Goal: Task Accomplishment & Management: Manage account settings

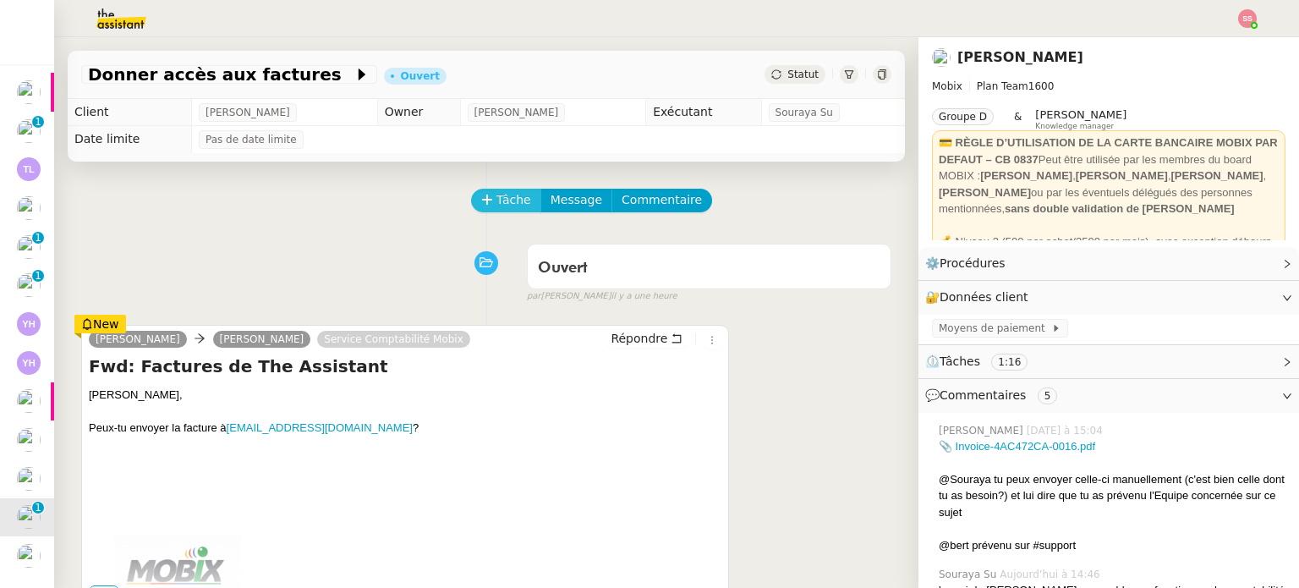
click at [487, 212] on button "Tâche" at bounding box center [506, 201] width 70 height 24
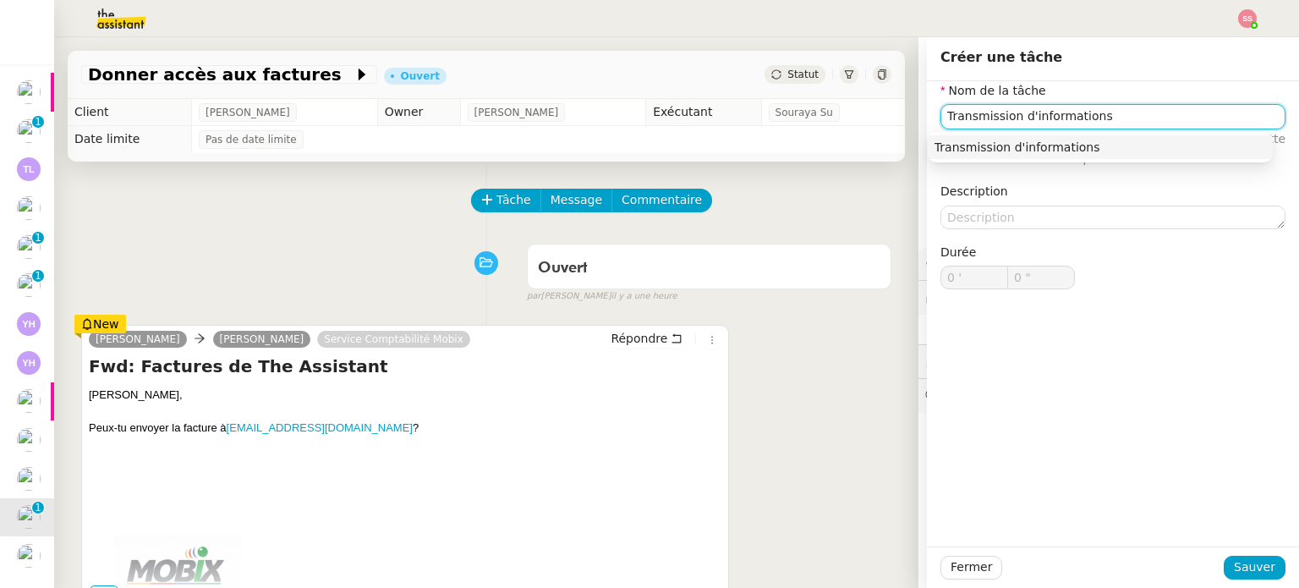
click at [946, 149] on div "Transmission d'informations" at bounding box center [1099, 147] width 331 height 15
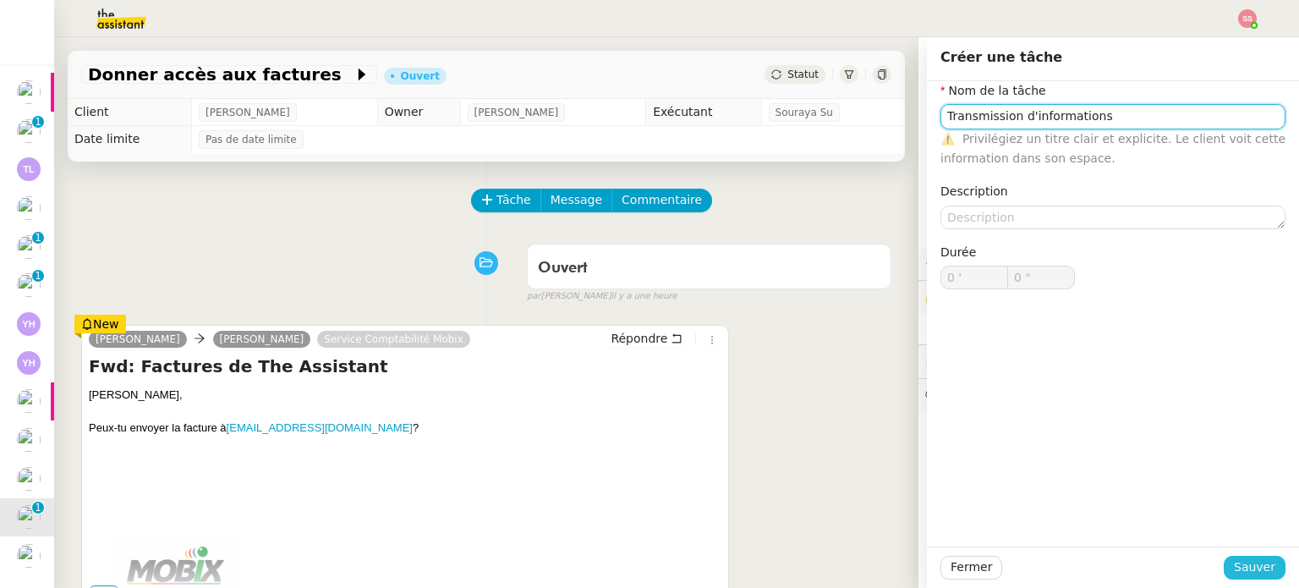
type input "Transmission d'informations"
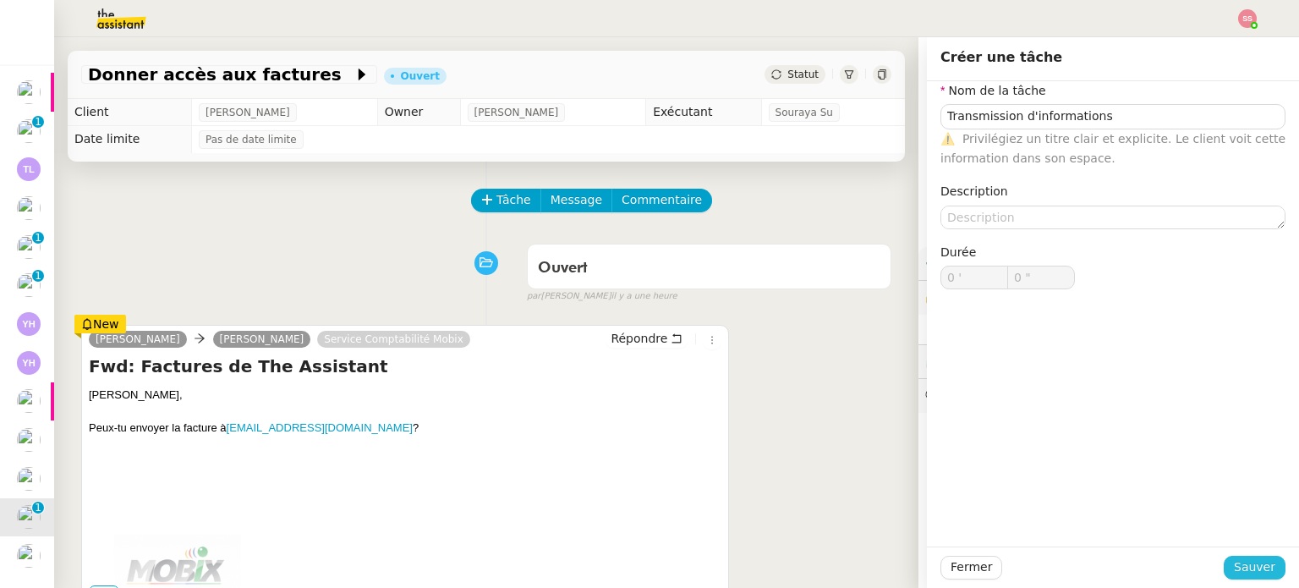
click at [1234, 561] on span "Sauver" at bounding box center [1254, 566] width 41 height 19
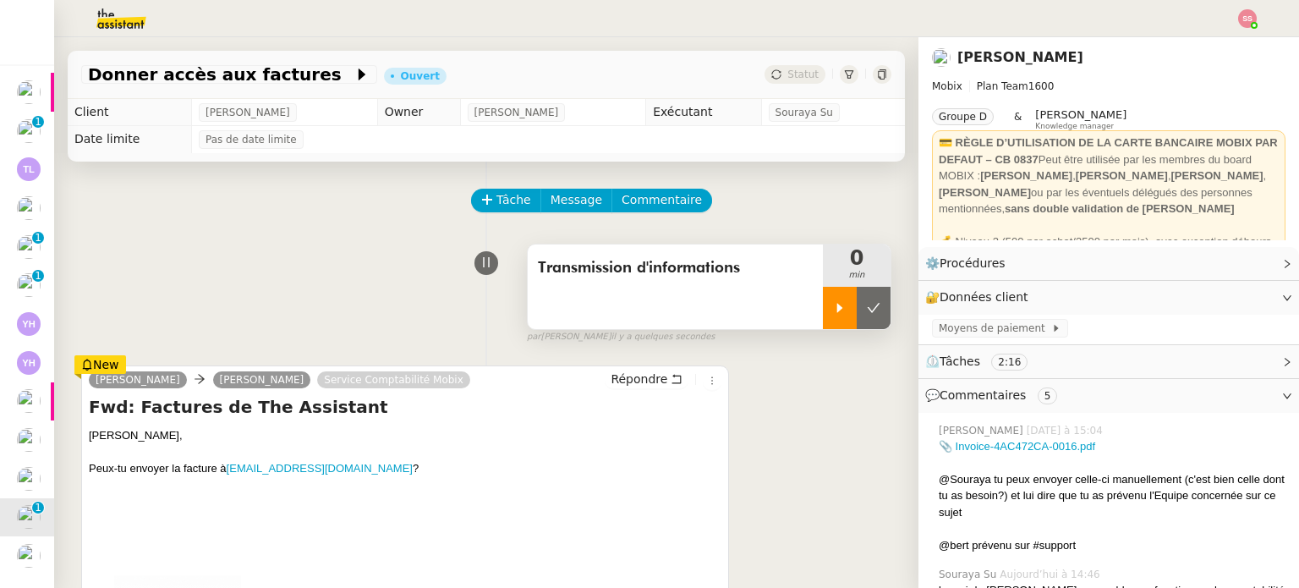
click at [823, 294] on div at bounding box center [840, 308] width 34 height 42
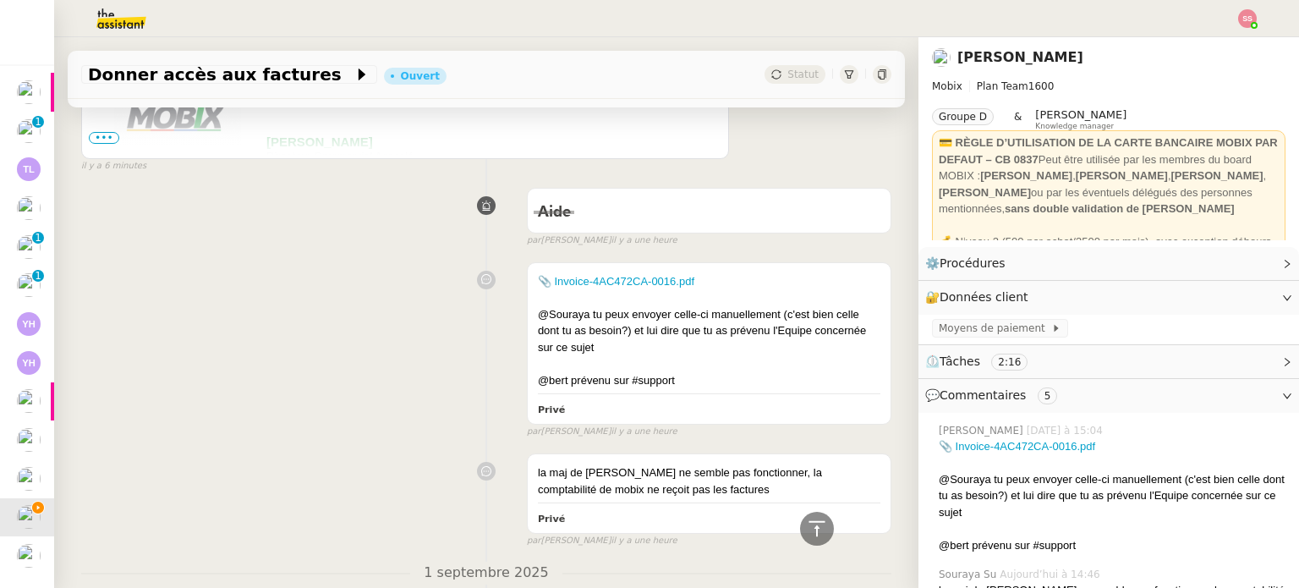
scroll to position [592, 0]
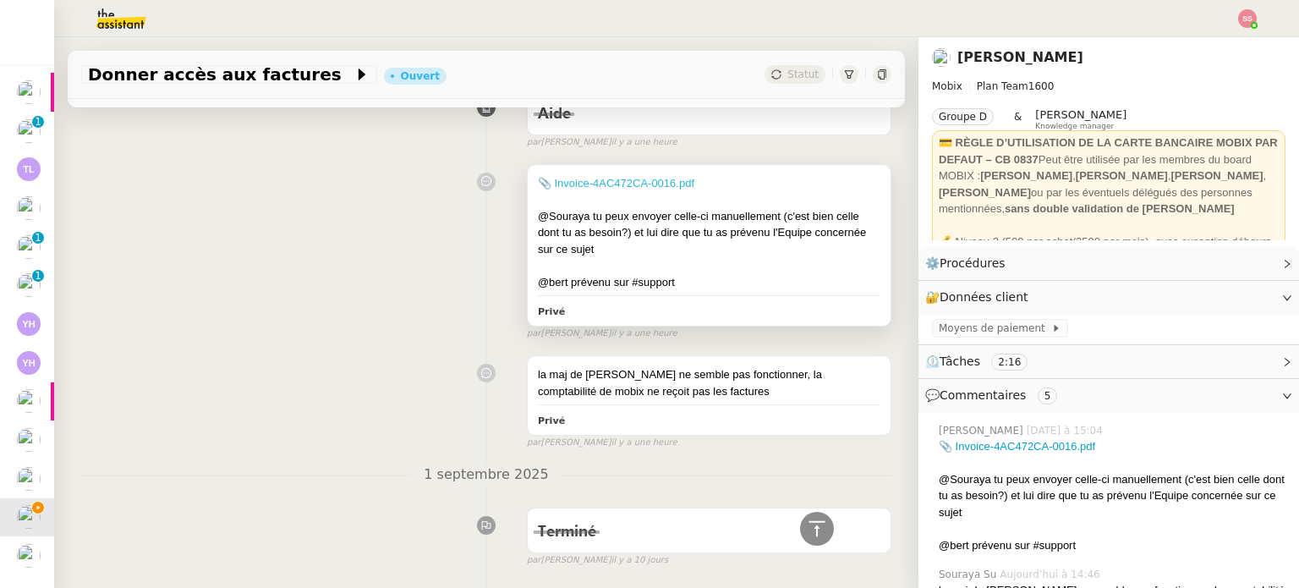
click at [639, 178] on link "📎 Invoice-4AC472CA-0016.pdf" at bounding box center [616, 183] width 156 height 13
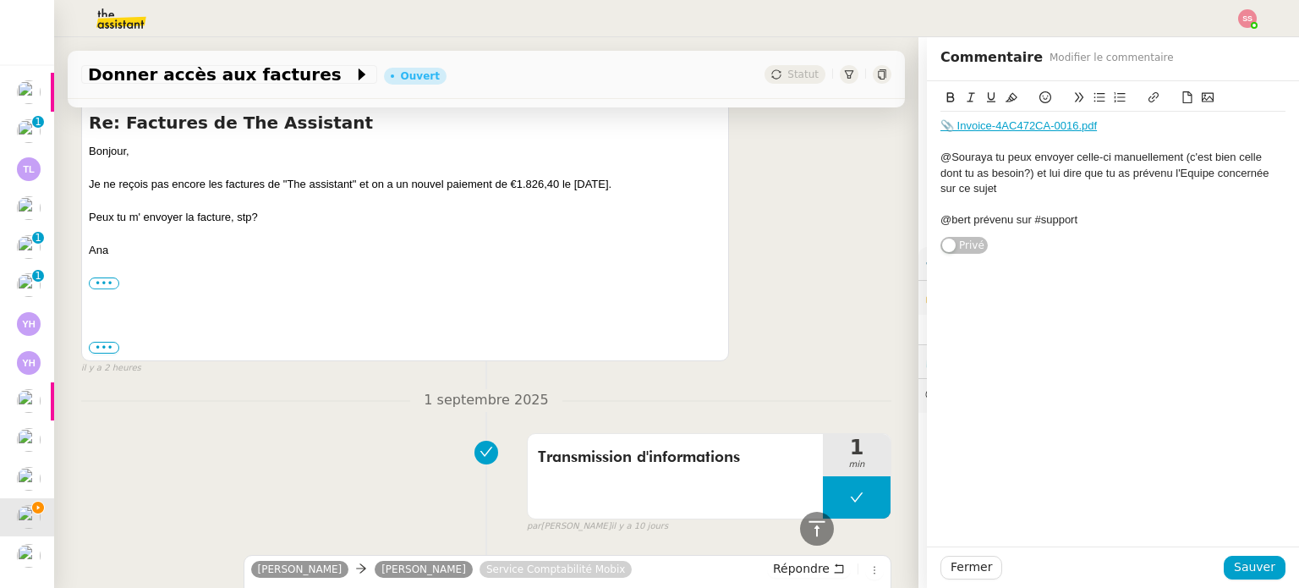
scroll to position [845, 0]
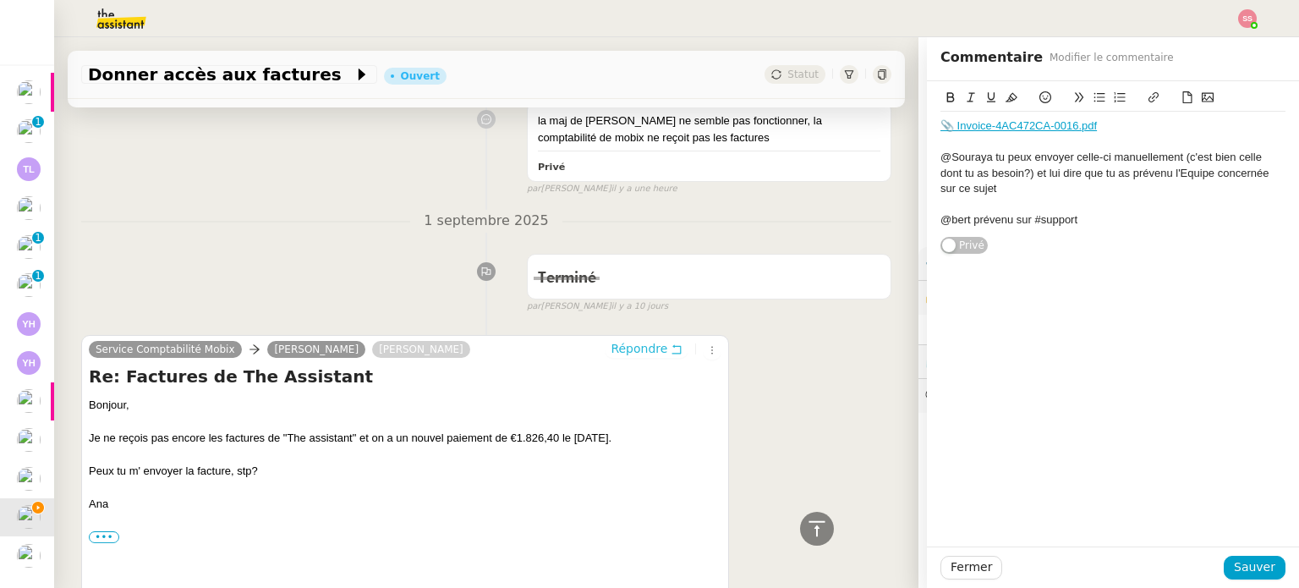
click at [612, 344] on span "Répondre" at bounding box center [638, 348] width 57 height 17
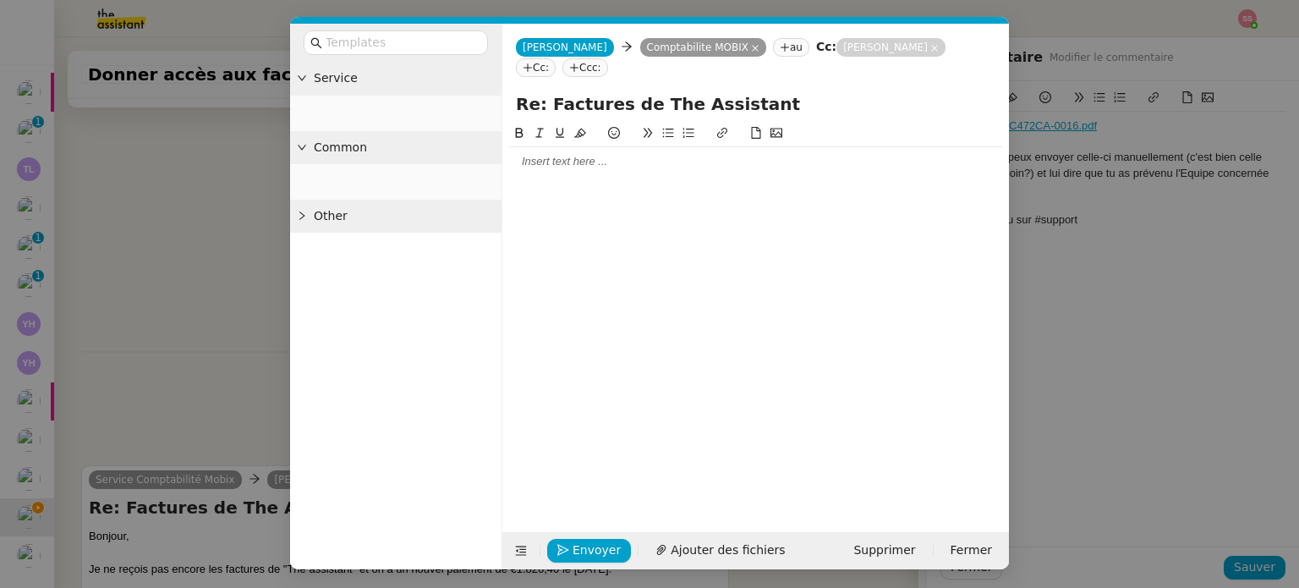
scroll to position [977, 0]
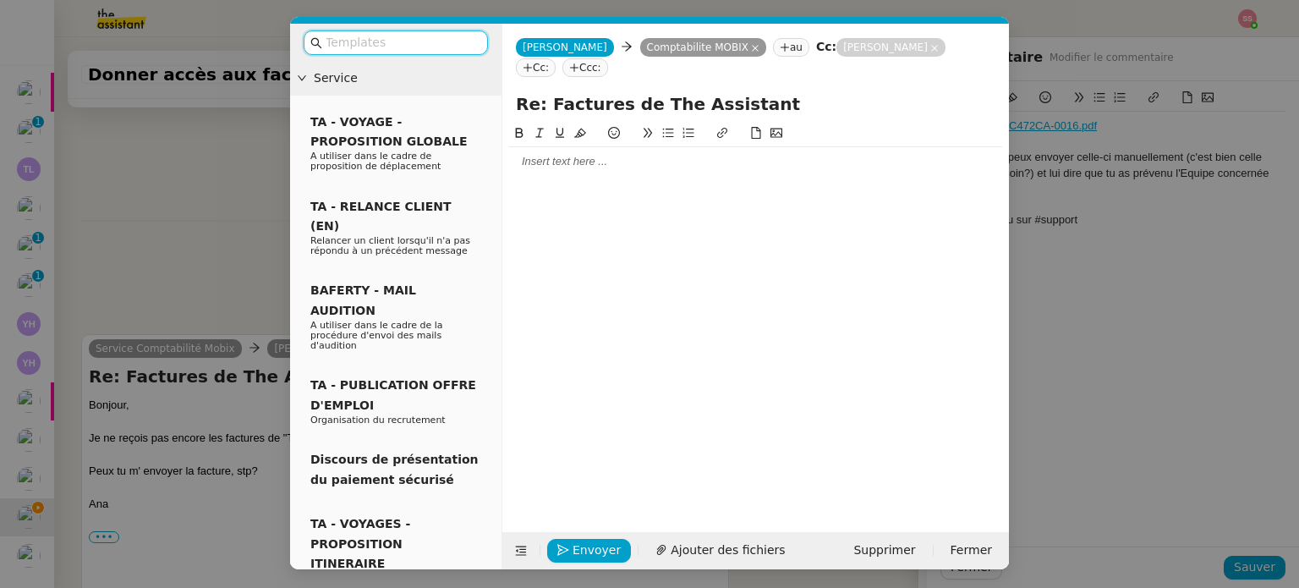
click at [564, 150] on div at bounding box center [755, 161] width 493 height 29
click at [1122, 290] on nz-modal-container "Service TA - VOYAGE - PROPOSITION GLOBALE A utiliser dans le cadre de propositi…" at bounding box center [649, 294] width 1299 height 588
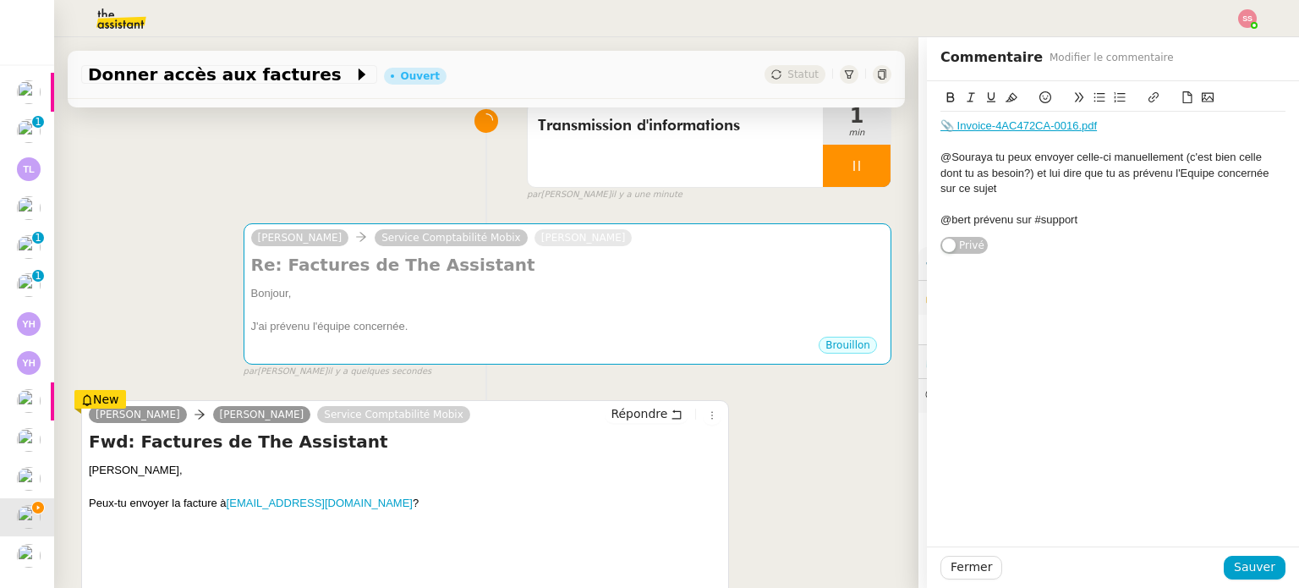
scroll to position [93, 0]
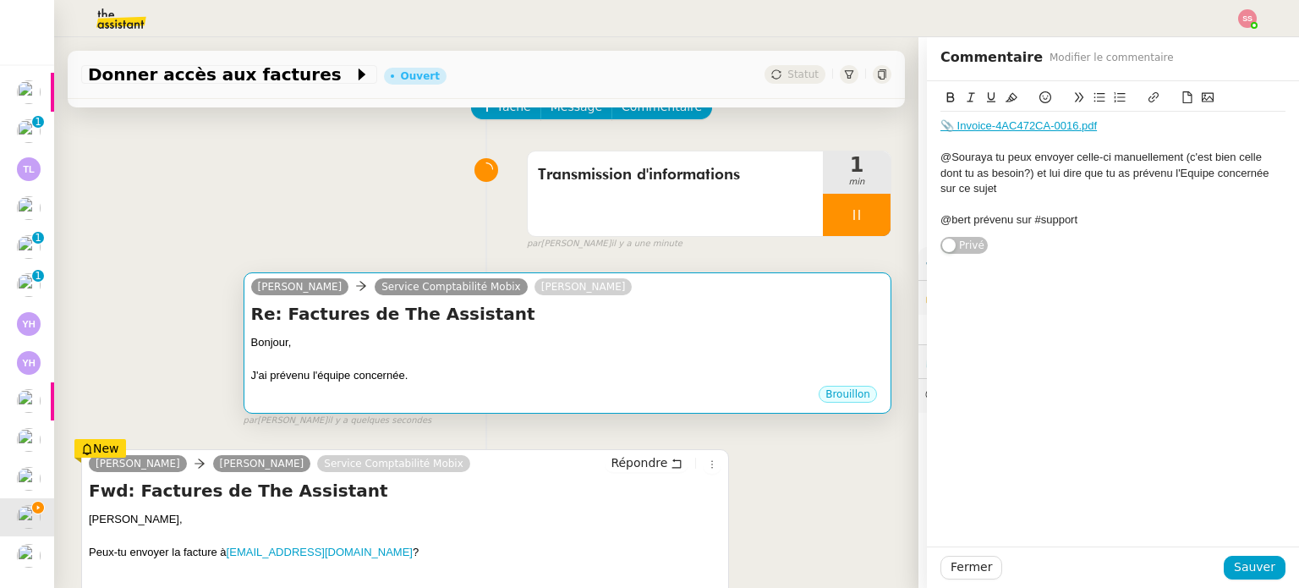
click at [612, 316] on h4 "Re: Factures de The Assistant" at bounding box center [567, 314] width 632 height 24
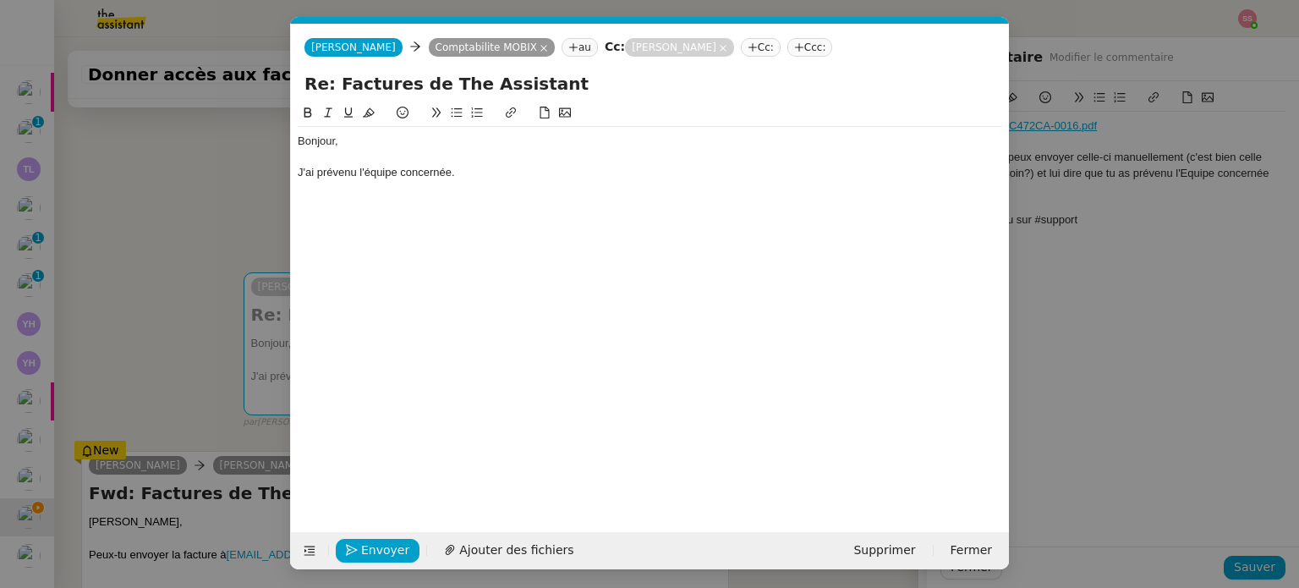
scroll to position [0, 36]
click at [538, 169] on div "J'ai prévenu l'équipe concernée." at bounding box center [650, 172] width 704 height 15
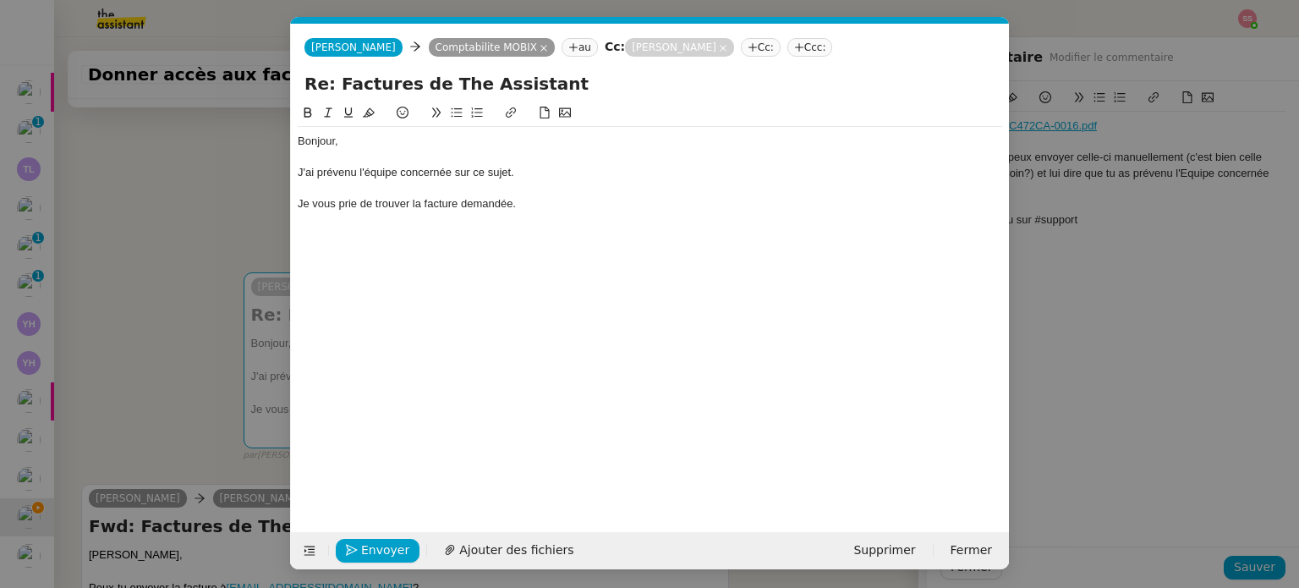
click at [412, 205] on div "Je vous prie de trouver la facture demandée." at bounding box center [650, 203] width 704 height 15
click at [593, 205] on div "Je vous prie de trouver ci-joint la facture demandée." at bounding box center [650, 203] width 704 height 15
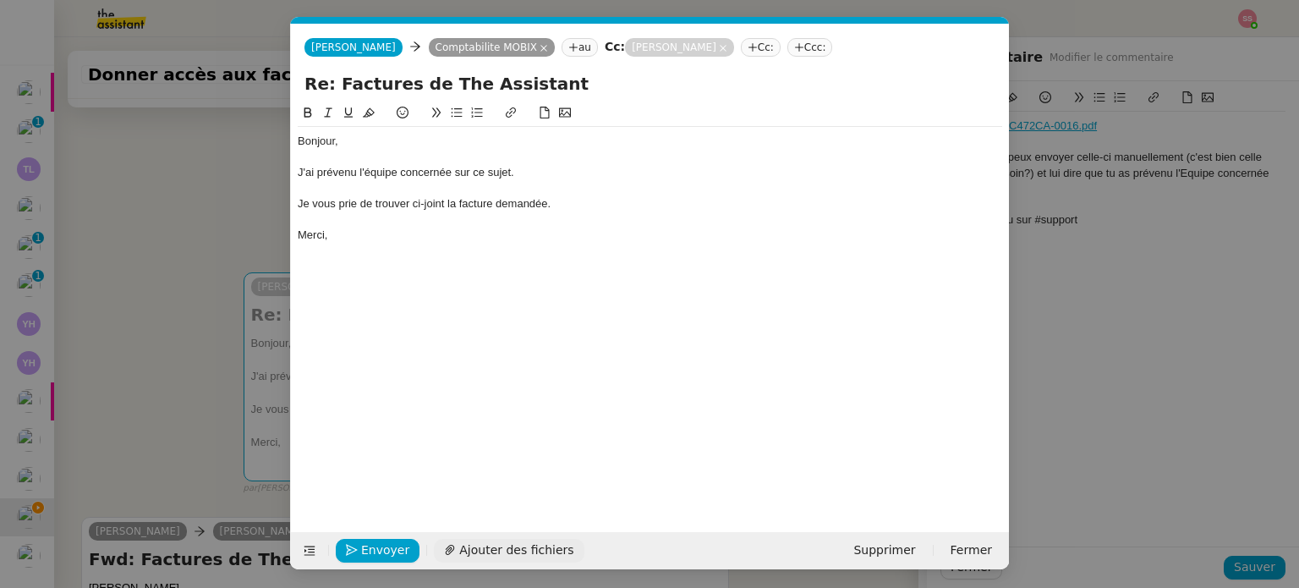
click at [513, 560] on button "Ajouter des fichiers" at bounding box center [509, 551] width 150 height 24
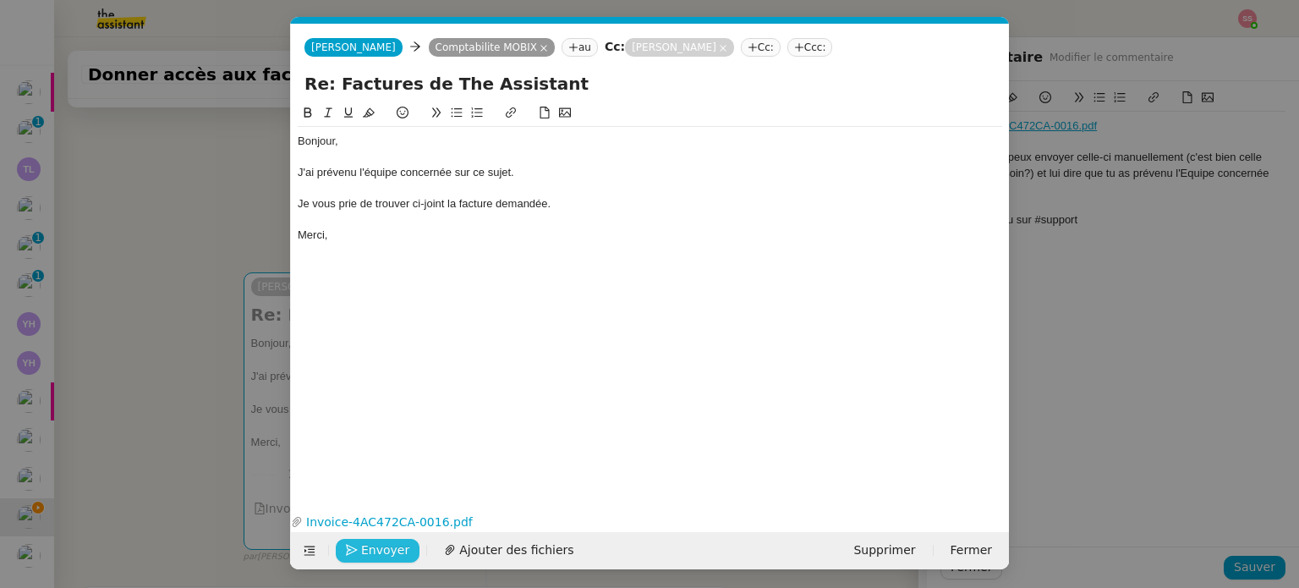
click at [386, 544] on span "Envoyer" at bounding box center [385, 549] width 48 height 19
click at [391, 550] on span "Confirmer l'envoi" at bounding box center [411, 549] width 101 height 19
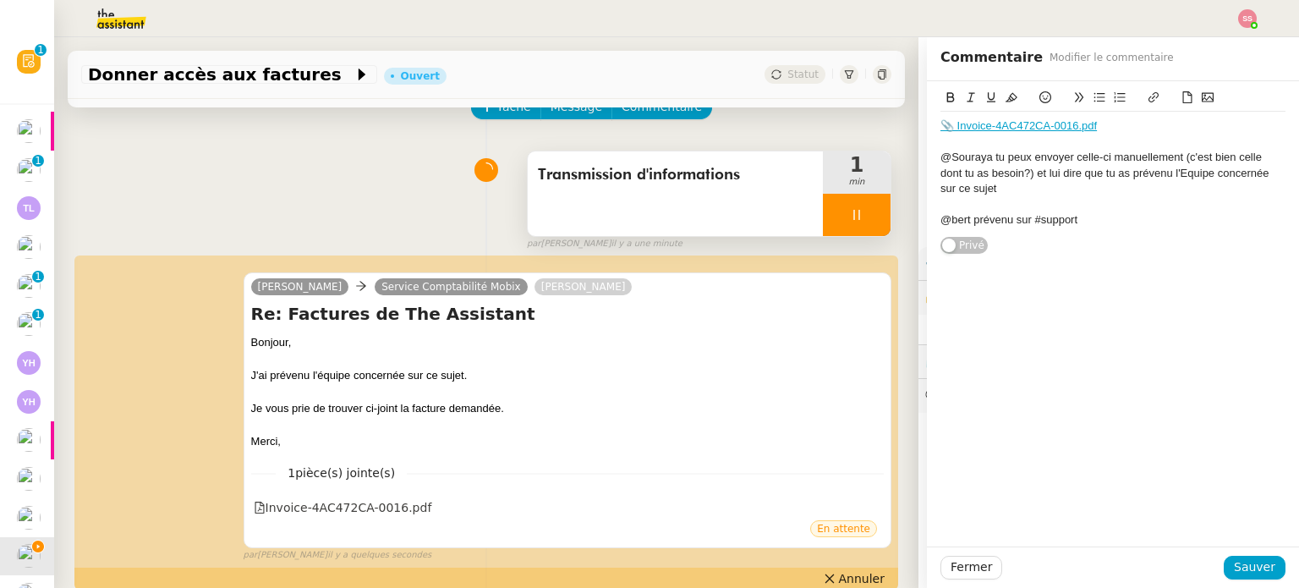
click at [857, 227] on div at bounding box center [857, 215] width 68 height 42
click at [857, 227] on button at bounding box center [873, 215] width 34 height 42
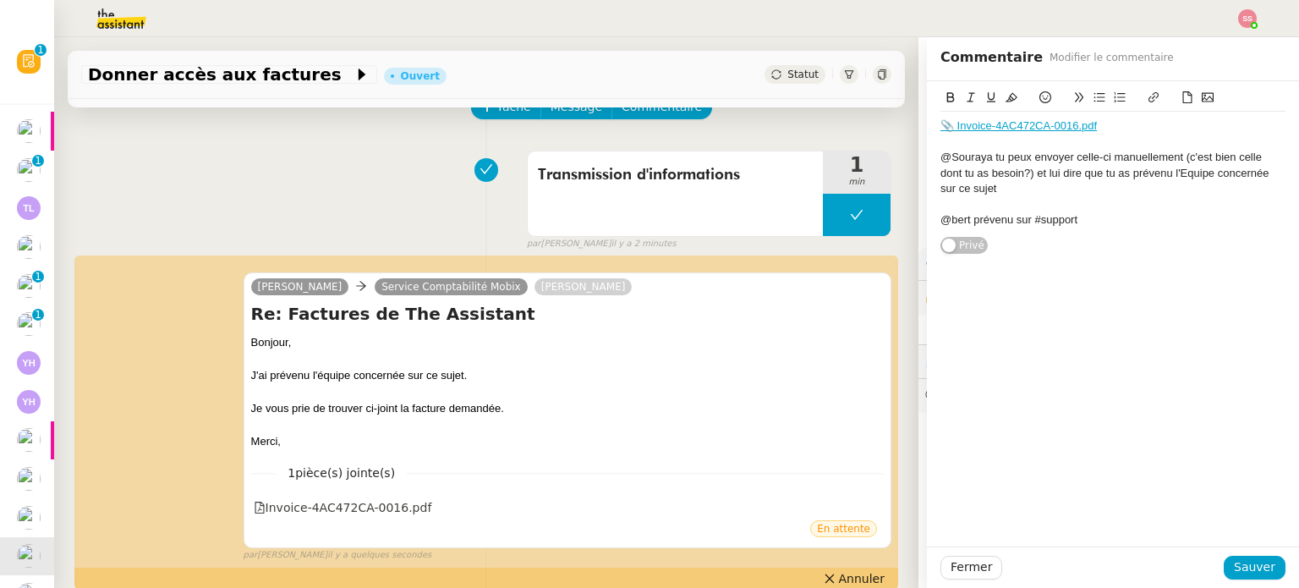
click at [787, 74] on span "Statut" at bounding box center [802, 74] width 31 height 12
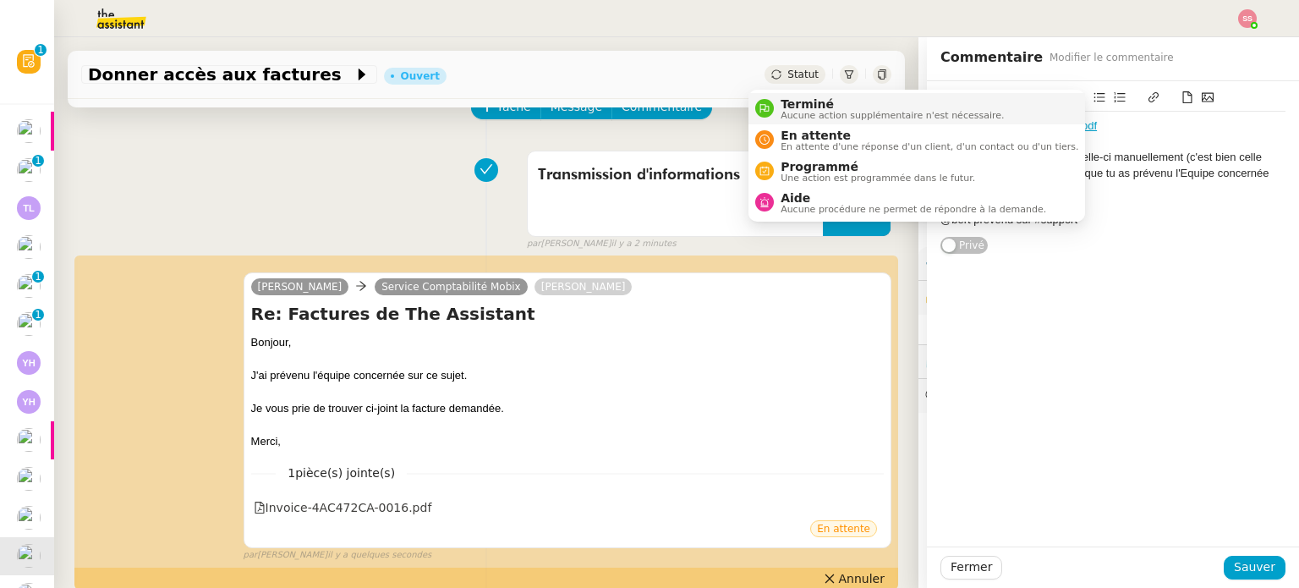
click at [777, 97] on div "Terminé Aucune action supplémentaire n'est nécessaire." at bounding box center [889, 108] width 230 height 23
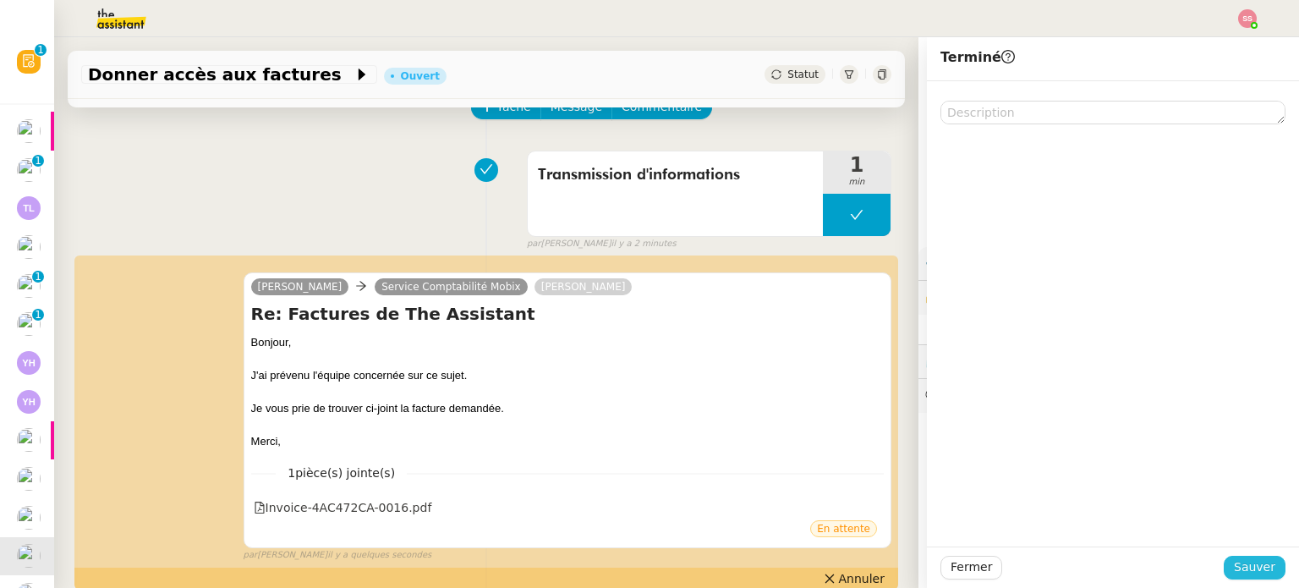
click at [1234, 564] on span "Sauver" at bounding box center [1254, 566] width 41 height 19
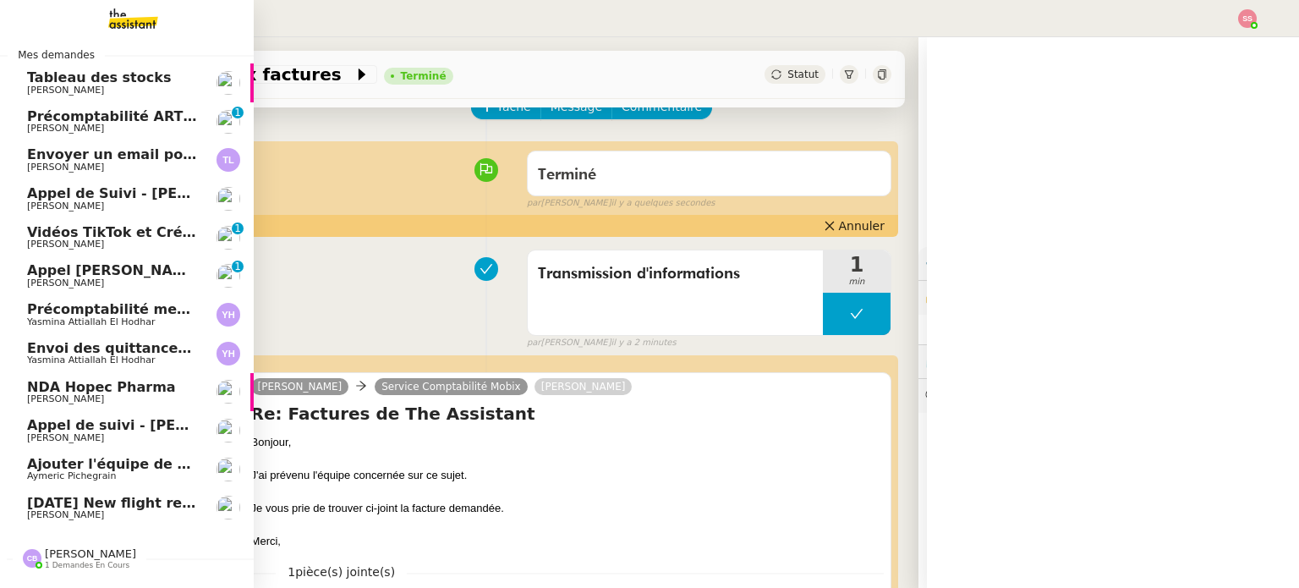
scroll to position [95, 0]
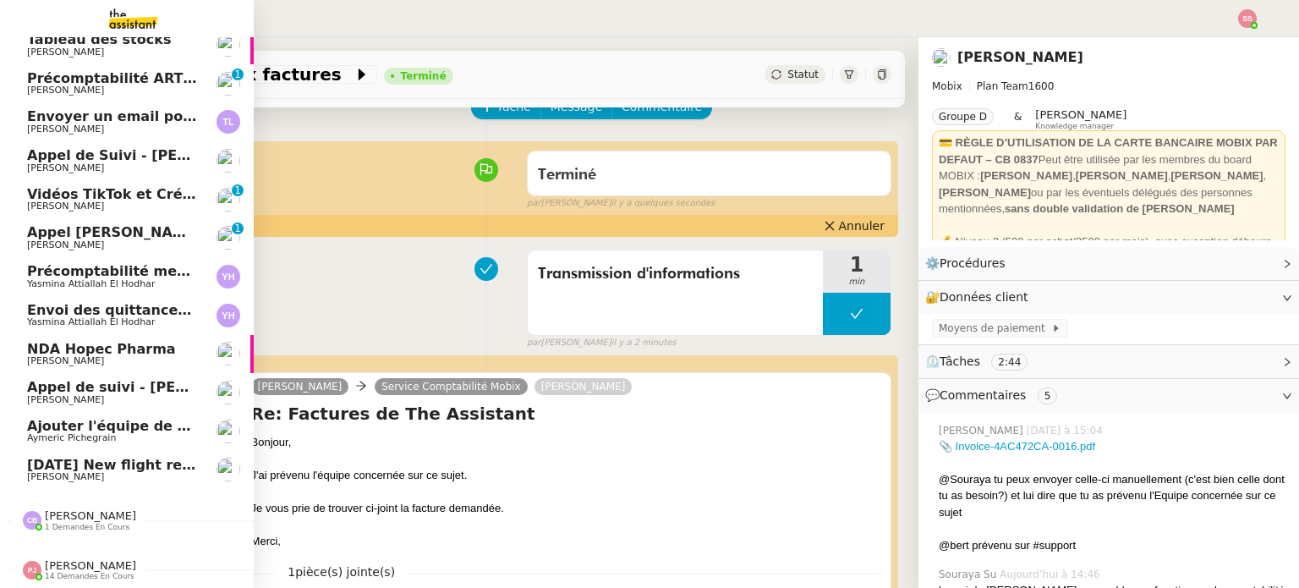
click at [74, 457] on span "[DATE] New flight request - [PERSON_NAME]" at bounding box center [196, 465] width 339 height 16
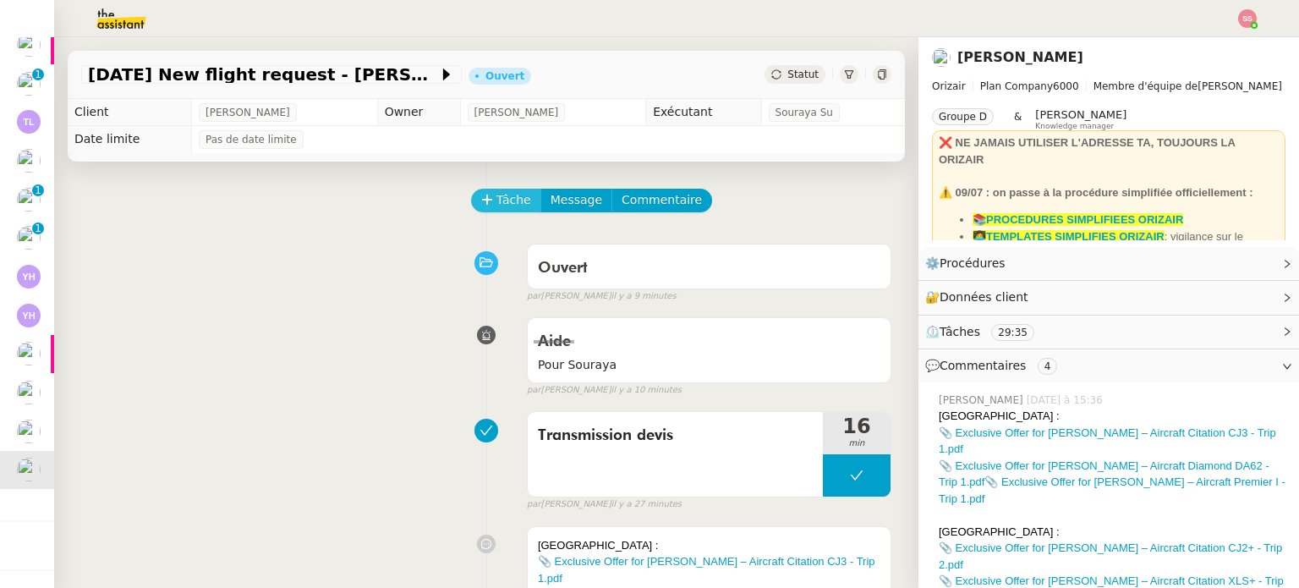
click at [496, 207] on span "Tâche" at bounding box center [513, 199] width 35 height 19
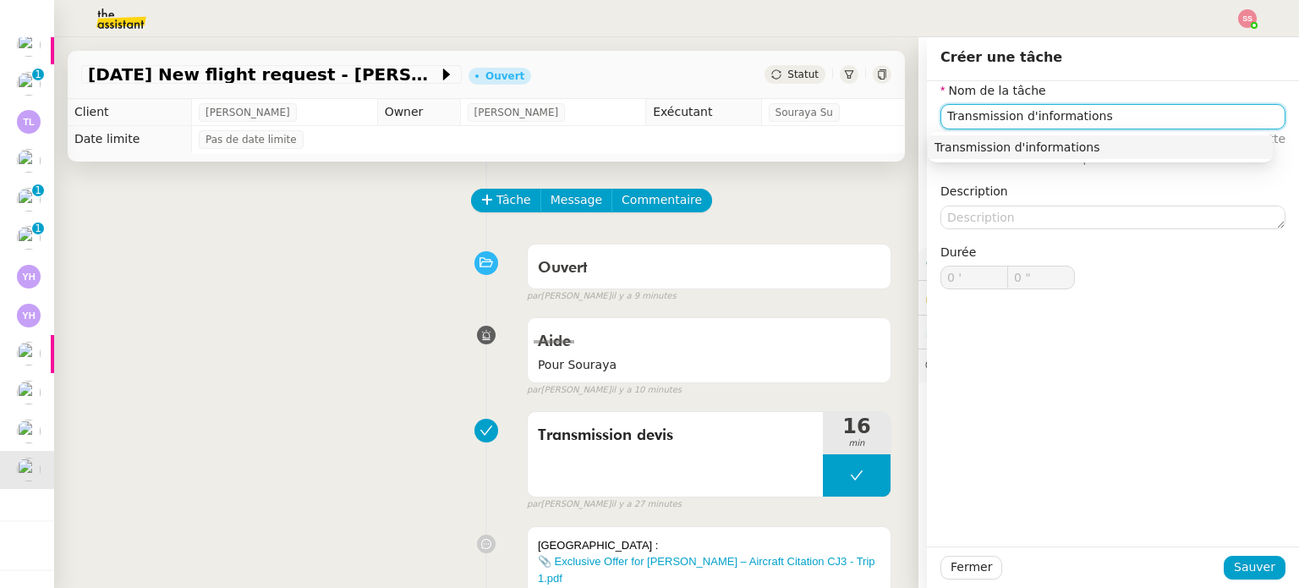
click at [1032, 145] on div "Transmission d'informations" at bounding box center [1099, 147] width 331 height 15
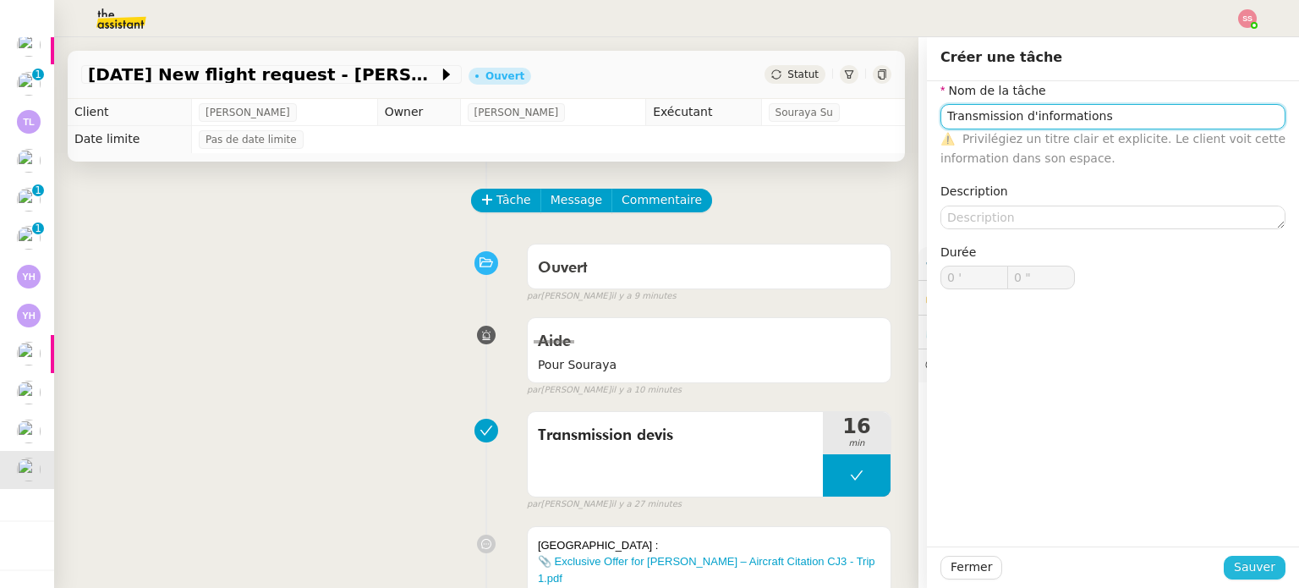
type input "Transmission d'informations"
click at [1238, 568] on span "Sauver" at bounding box center [1254, 566] width 41 height 19
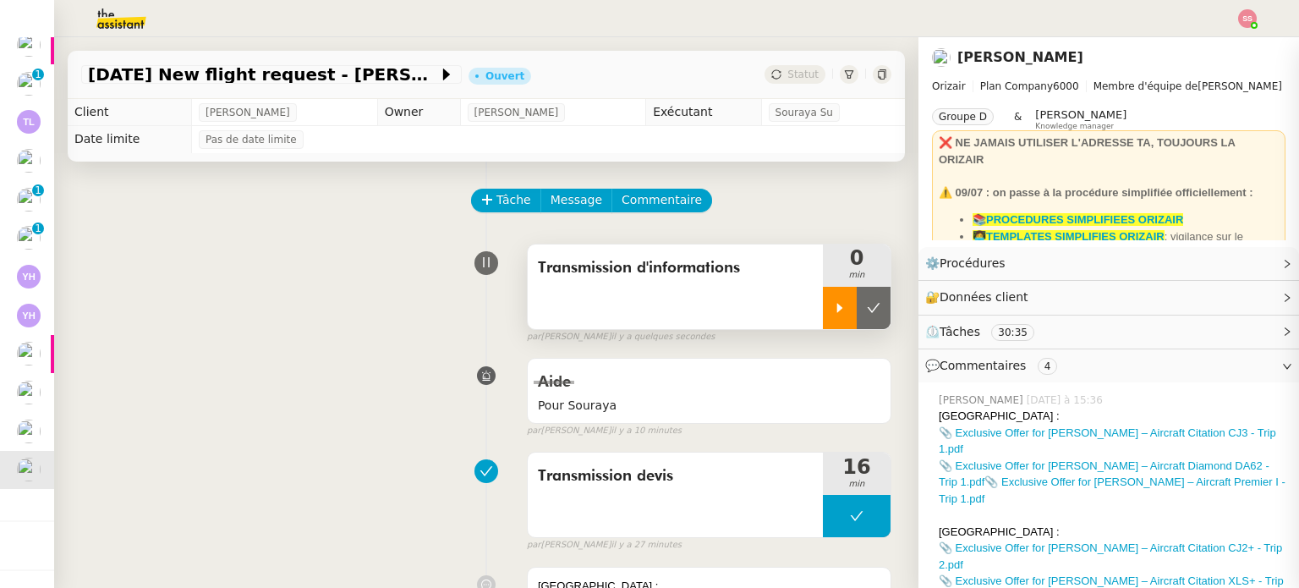
click at [829, 327] on div at bounding box center [840, 308] width 34 height 42
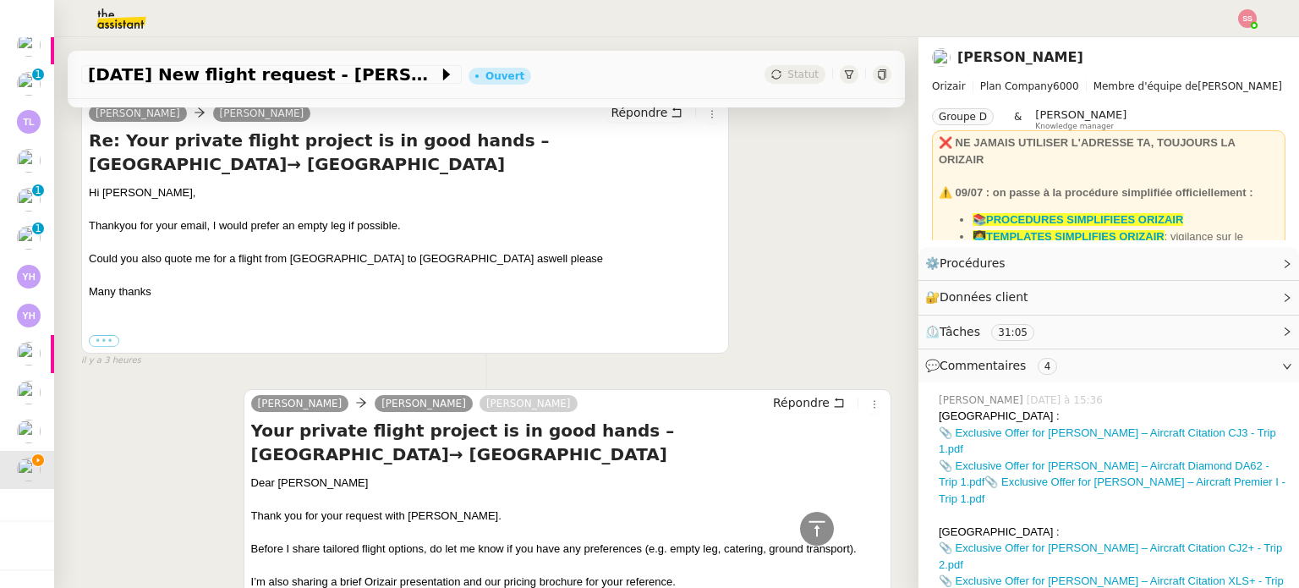
scroll to position [2029, 0]
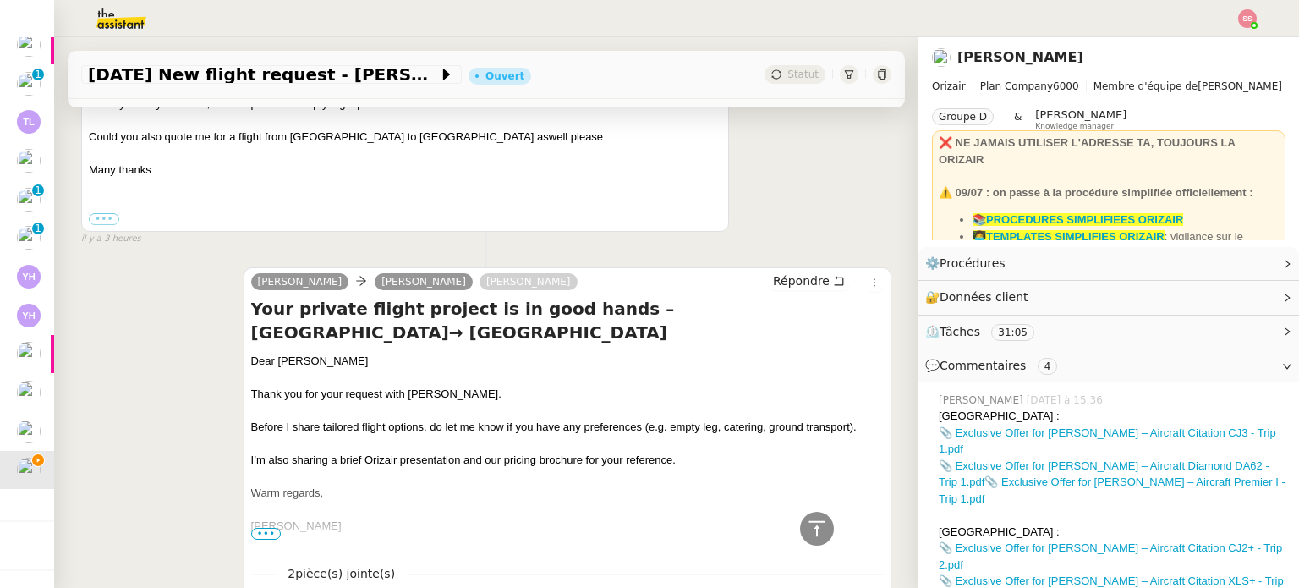
click at [278, 353] on div "Dear [PERSON_NAME]" at bounding box center [567, 361] width 632 height 17
copy div "Dear [PERSON_NAME]"
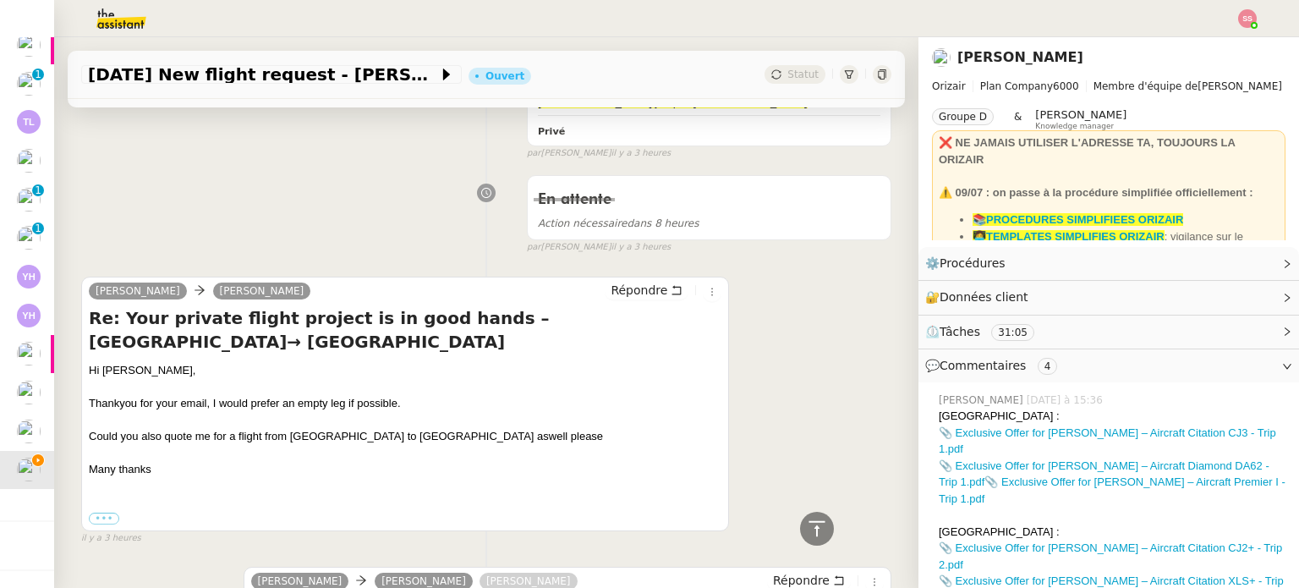
scroll to position [1691, 0]
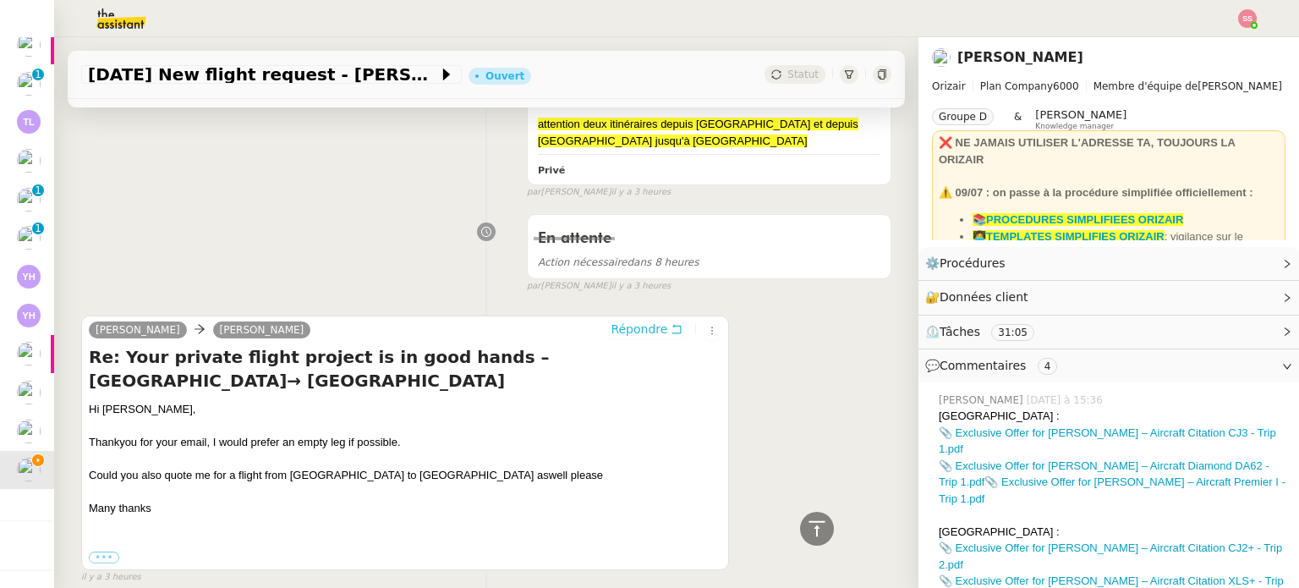
click at [648, 320] on span "Répondre" at bounding box center [638, 328] width 57 height 17
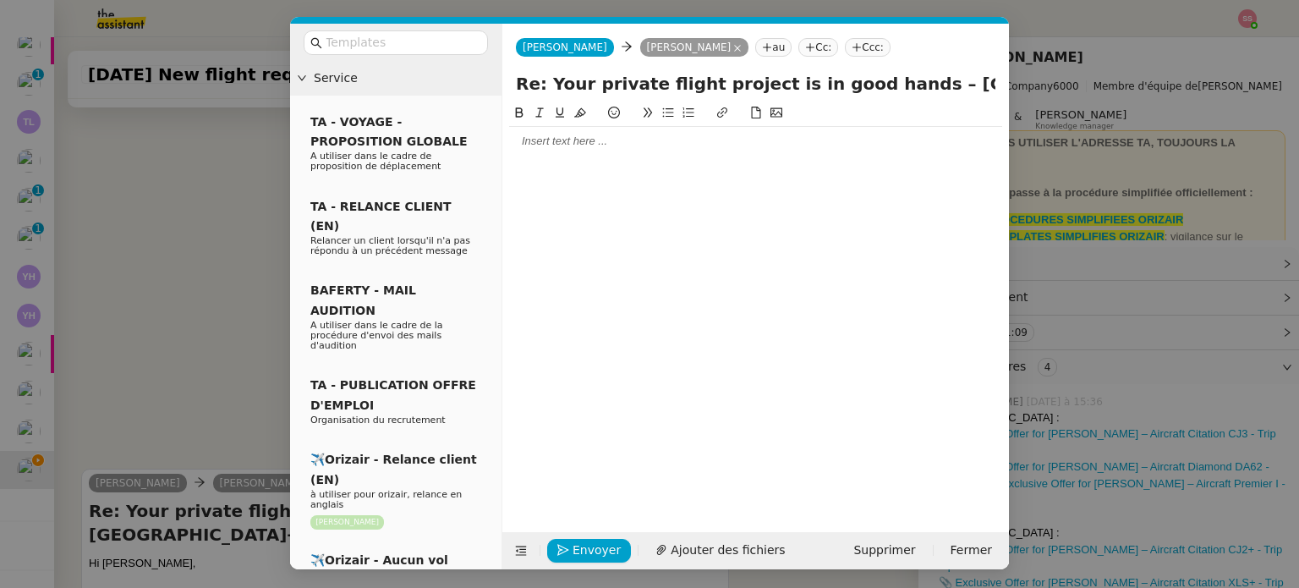
scroll to position [1844, 0]
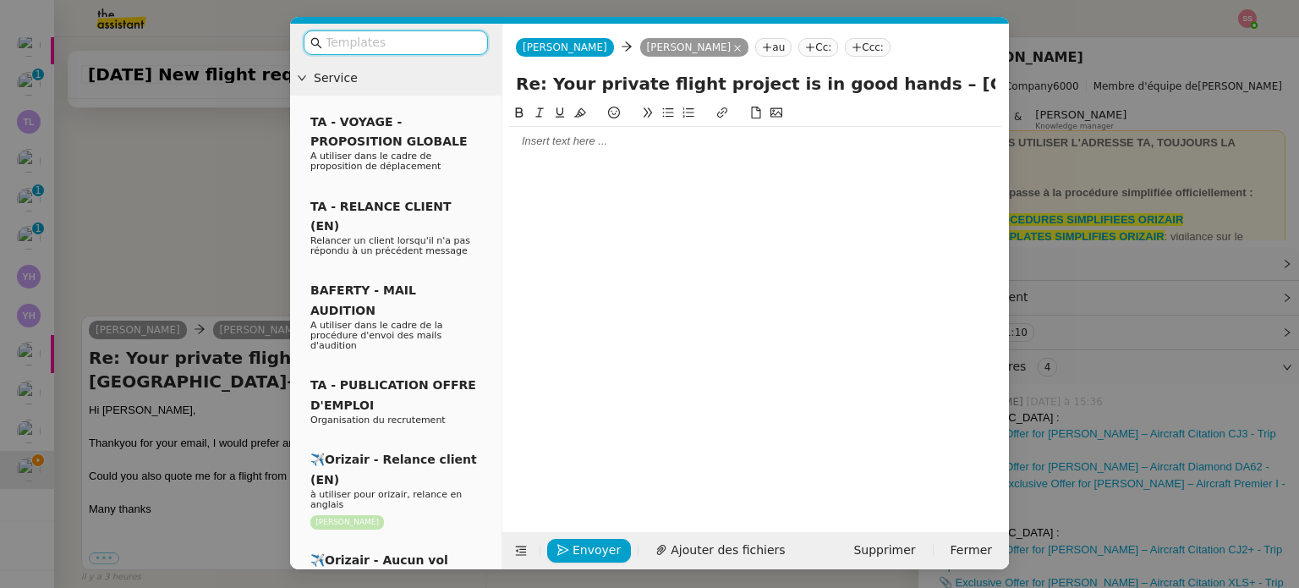
click at [443, 30] on nz-input-group at bounding box center [396, 42] width 184 height 25
click at [449, 37] on input "text" at bounding box center [402, 42] width 152 height 19
click at [453, 43] on input "text" at bounding box center [402, 42] width 152 height 19
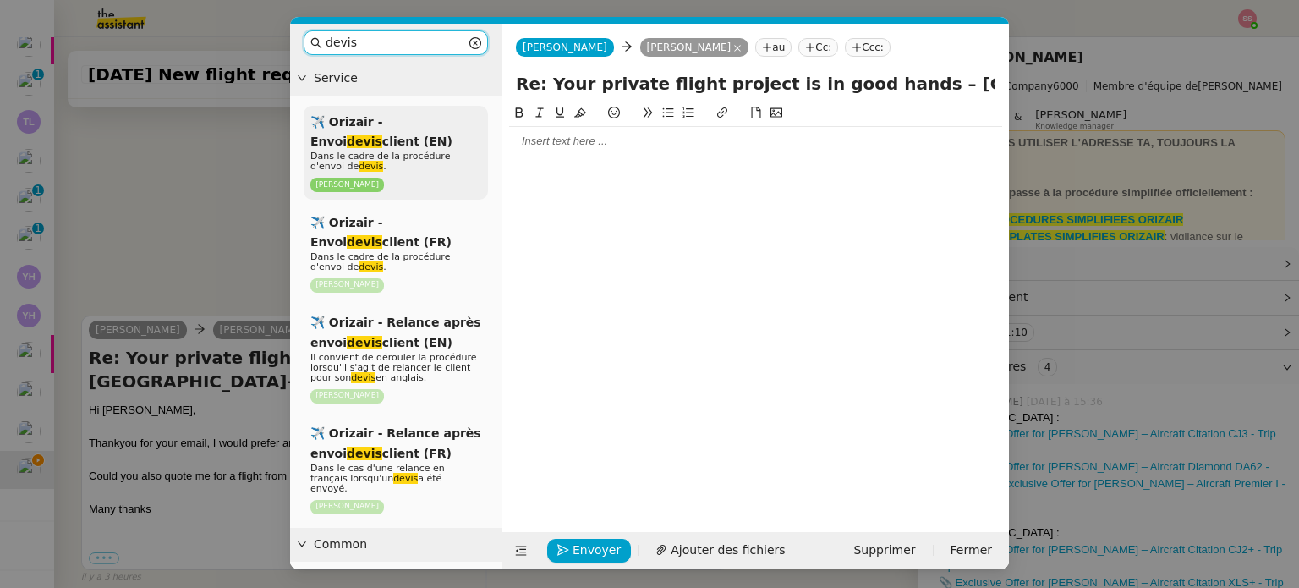
type input "devis"
click at [430, 170] on p "Dans le cadre de la procédure d'envoi de devis ." at bounding box center [395, 161] width 171 height 20
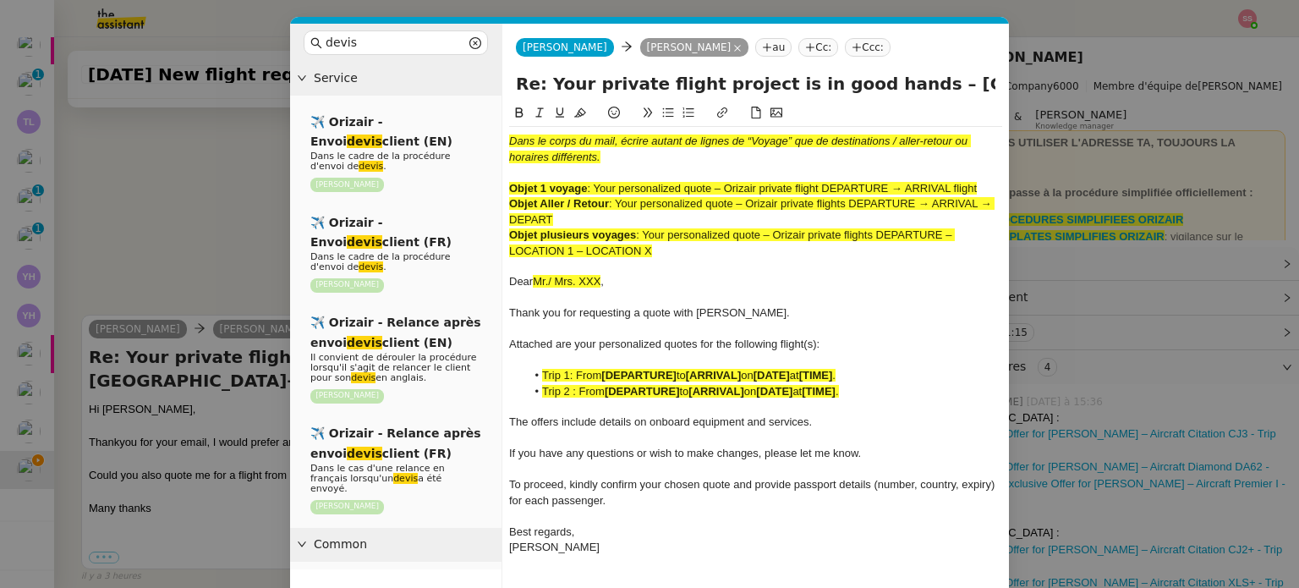
scroll to position [2043, 0]
drag, startPoint x: 670, startPoint y: 247, endPoint x: 499, endPoint y: 138, distance: 203.4
click at [499, 138] on nz-layout "devis Service ✈️ Orizair - Envoi devis client (EN) Dans le cadre de la procédur…" at bounding box center [649, 325] width 719 height 602
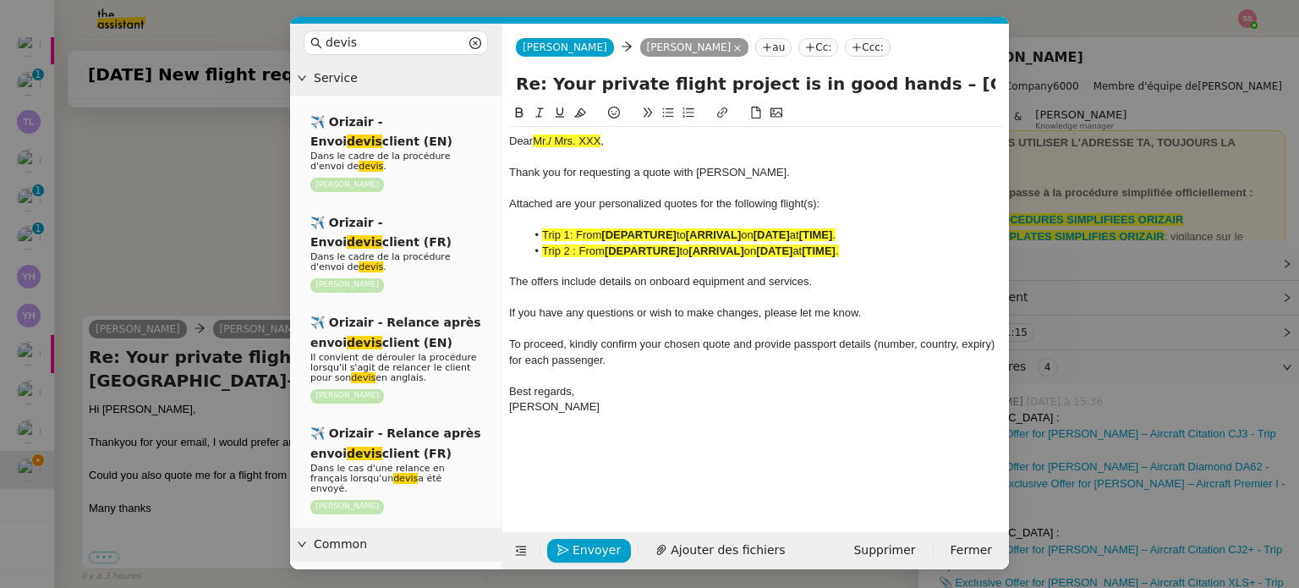
drag, startPoint x: 183, startPoint y: 230, endPoint x: 308, endPoint y: 265, distance: 129.8
click at [186, 231] on nz-modal-container "devis Service ✈️ Orizair - Envoi devis client (EN) Dans le cadre de la procédur…" at bounding box center [649, 294] width 1299 height 588
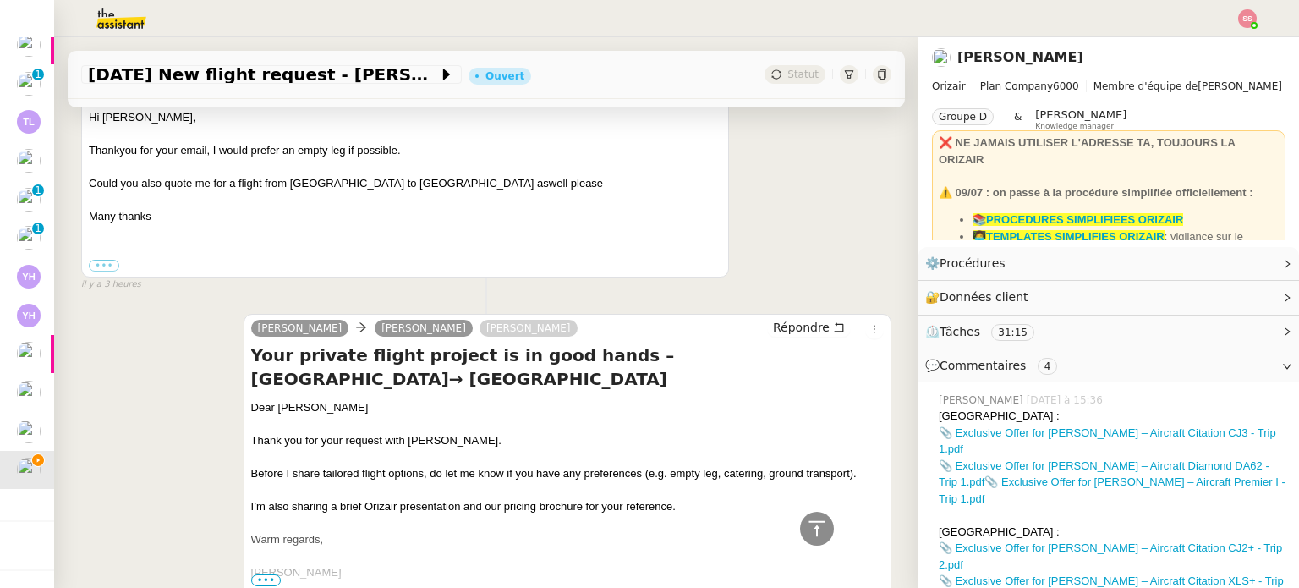
scroll to position [2377, 0]
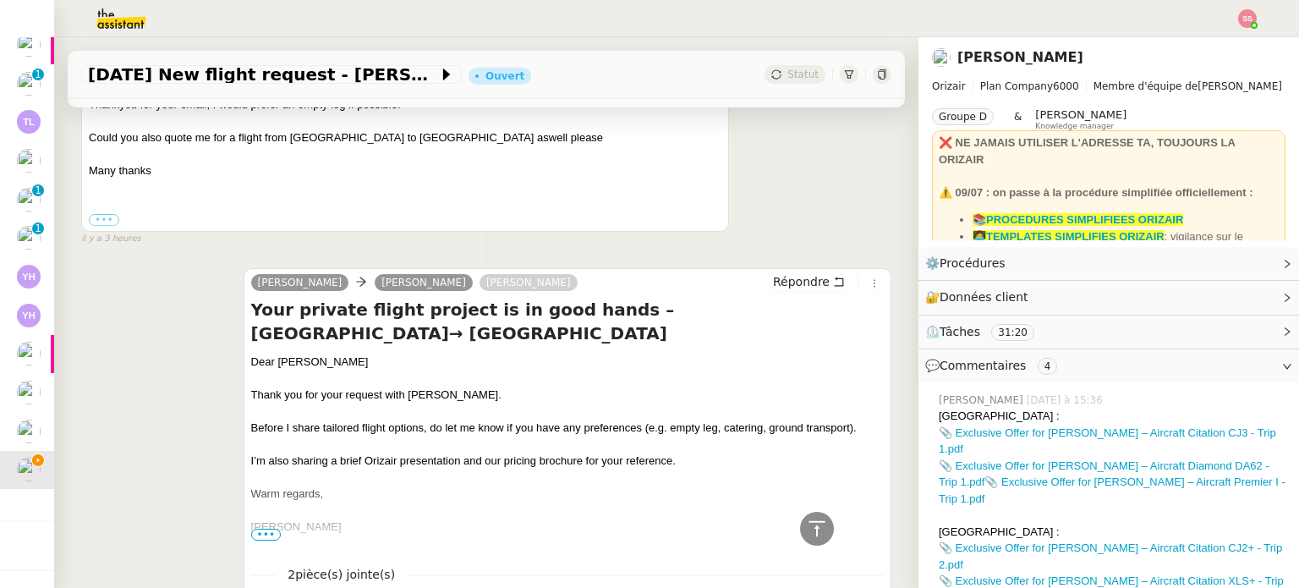
click at [311, 353] on div "Dear [PERSON_NAME]" at bounding box center [567, 361] width 632 height 17
copy div "Dear [PERSON_NAME]"
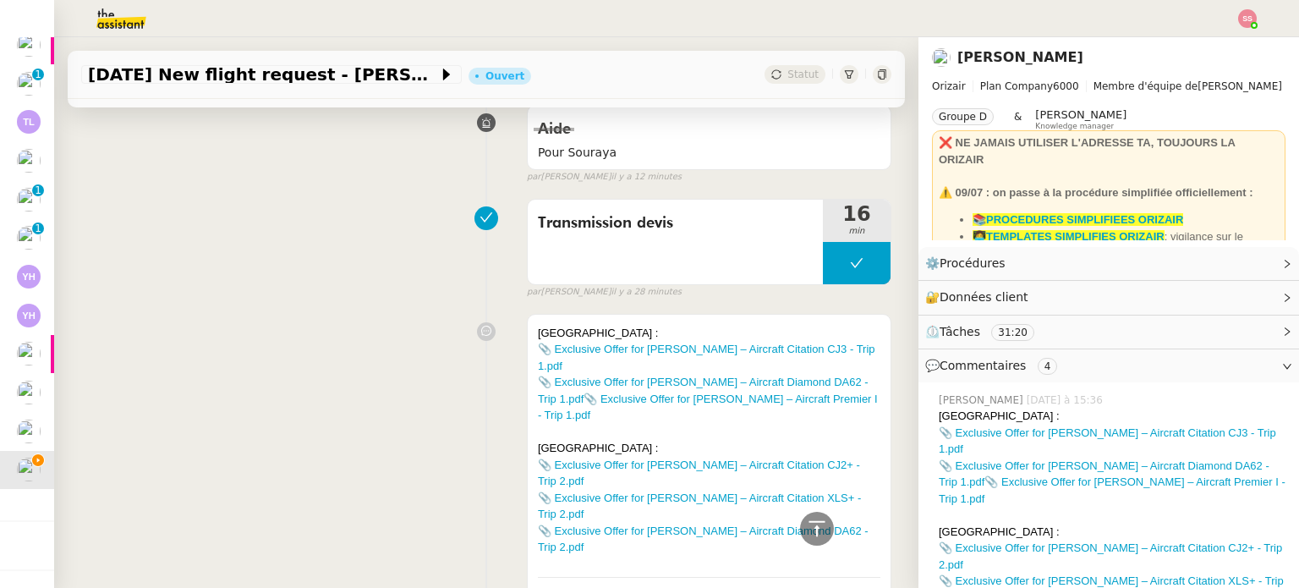
scroll to position [179, 0]
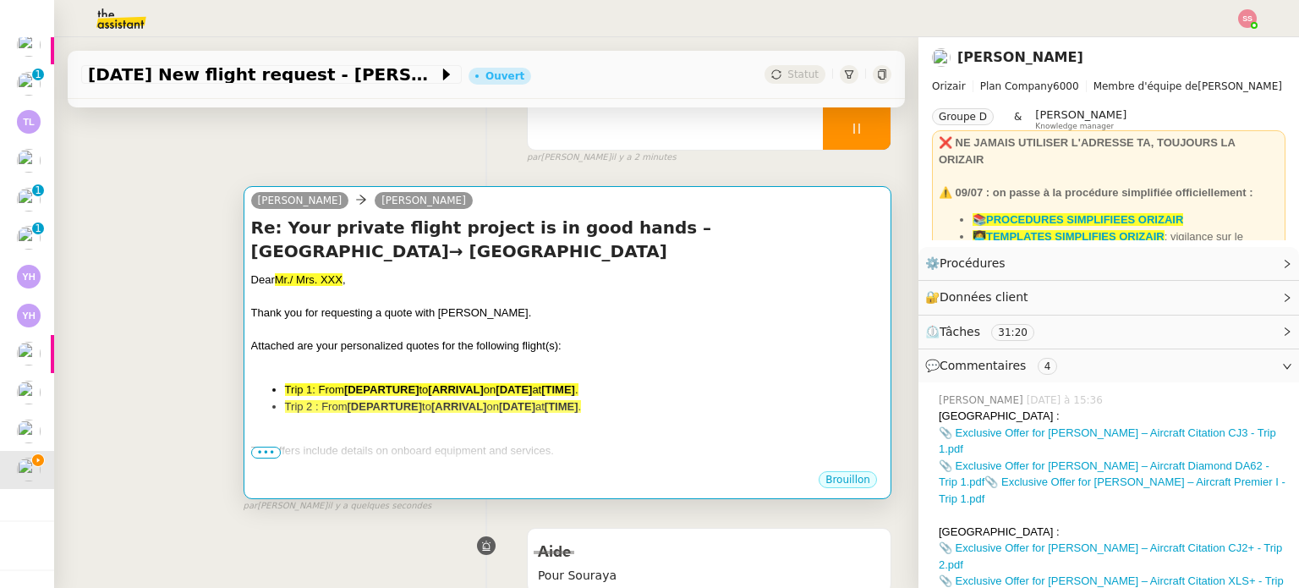
click at [410, 297] on div at bounding box center [567, 296] width 632 height 17
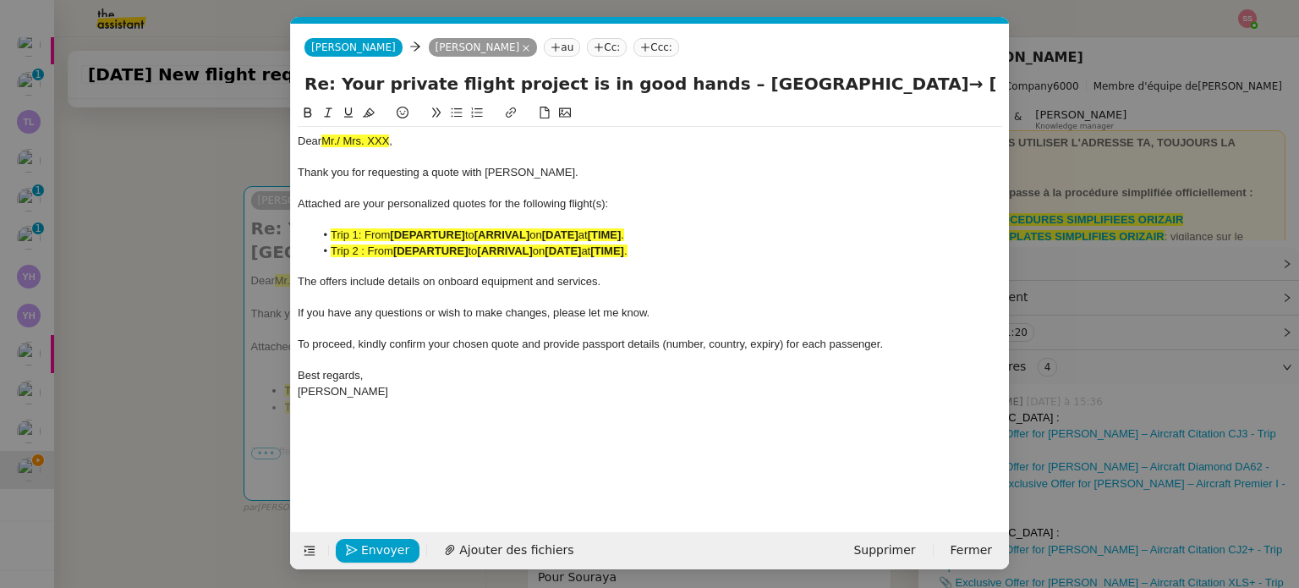
scroll to position [0, 62]
drag, startPoint x: 400, startPoint y: 138, endPoint x: 294, endPoint y: 140, distance: 105.7
click at [294, 140] on nz-spin "Dear Mr./ Mrs. XXX , Thank you for requesting a quote with Orizair. Attached ar…" at bounding box center [650, 307] width 718 height 409
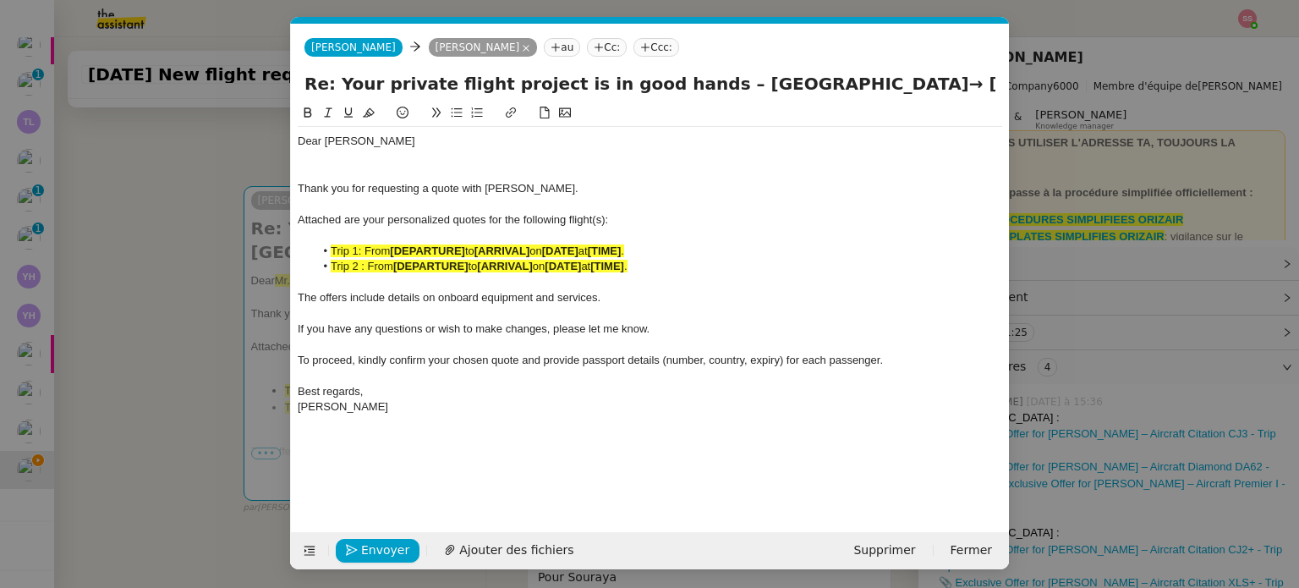
scroll to position [0, 0]
click at [381, 141] on div "Dear [PERSON_NAME]" at bounding box center [650, 141] width 704 height 15
click at [368, 165] on div at bounding box center [650, 172] width 704 height 15
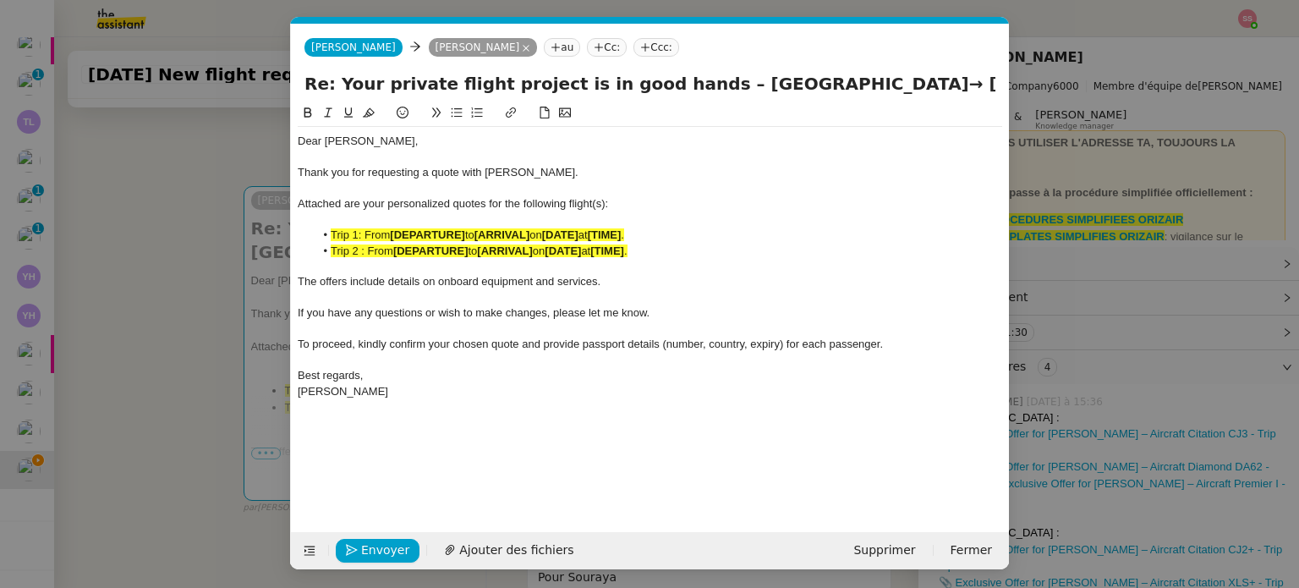
click at [156, 335] on nz-modal-container "devis Service ✈️ Orizair - Envoi devis client (EN) Dans le cadre de la procédur…" at bounding box center [649, 294] width 1299 height 588
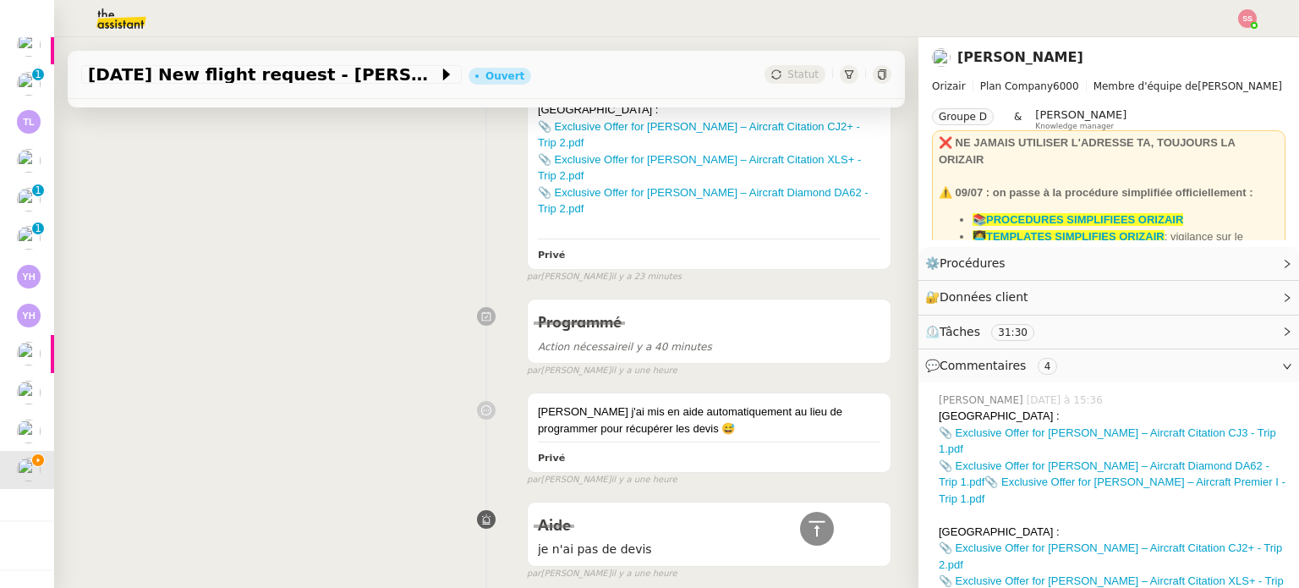
scroll to position [771, 0]
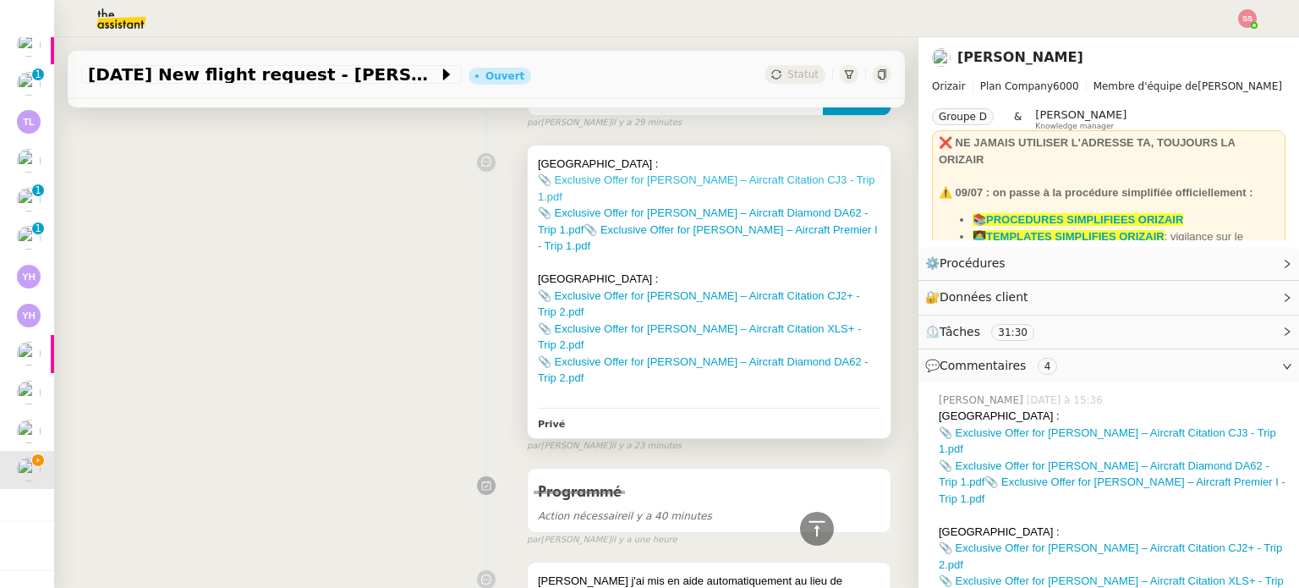
click at [685, 183] on link "📎 Exclusive Offer for [PERSON_NAME] – Aircraft Citation CJ3 - Trip 1.pdf" at bounding box center [706, 188] width 337 height 30
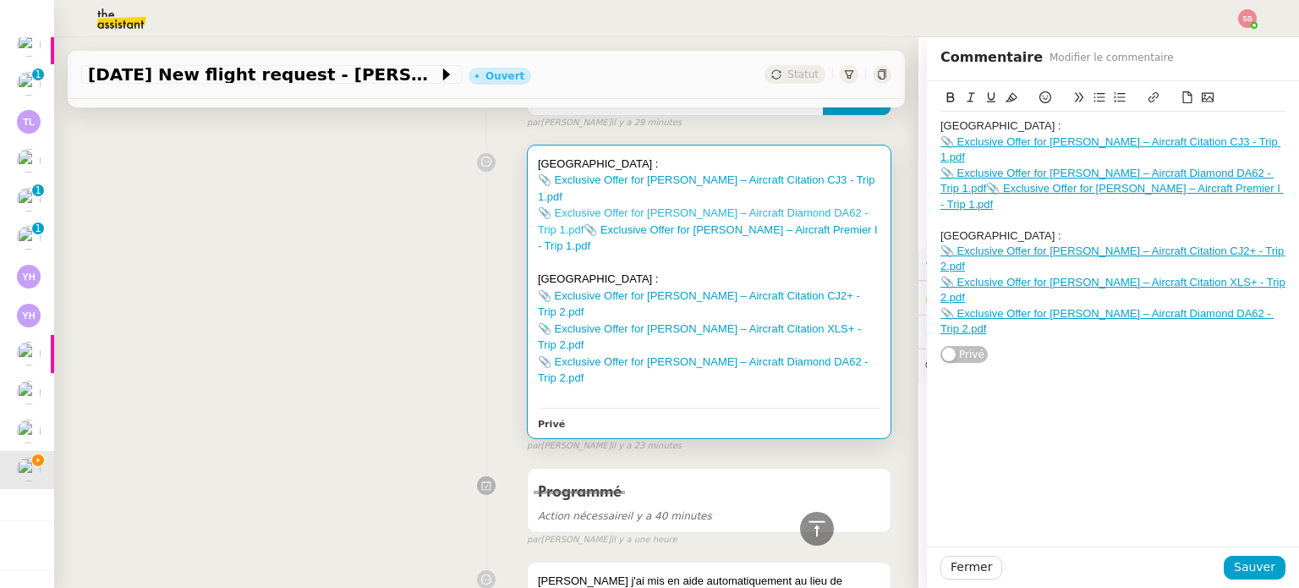
click at [751, 206] on link "📎 Exclusive Offer for [PERSON_NAME] – Aircraft Diamond DA62 - Trip 1.pdf" at bounding box center [703, 221] width 331 height 30
click at [631, 223] on link "📎 Exclusive Offer for [PERSON_NAME] – Aircraft Premier I - Trip 1.pdf" at bounding box center [708, 238] width 340 height 30
click at [677, 289] on link "📎 Exclusive Offer for [PERSON_NAME] – Aircraft Citation CJ2+ - Trip 2.pdf" at bounding box center [699, 304] width 322 height 30
click at [691, 322] on link "📎 Exclusive Offer for [PERSON_NAME] – Aircraft Citation XLS+ - Trip 2.pdf" at bounding box center [699, 337] width 323 height 30
click at [706, 355] on link "📎 Exclusive Offer for [PERSON_NAME] – Aircraft Diamond DA62 - Trip 2.pdf" at bounding box center [703, 370] width 331 height 30
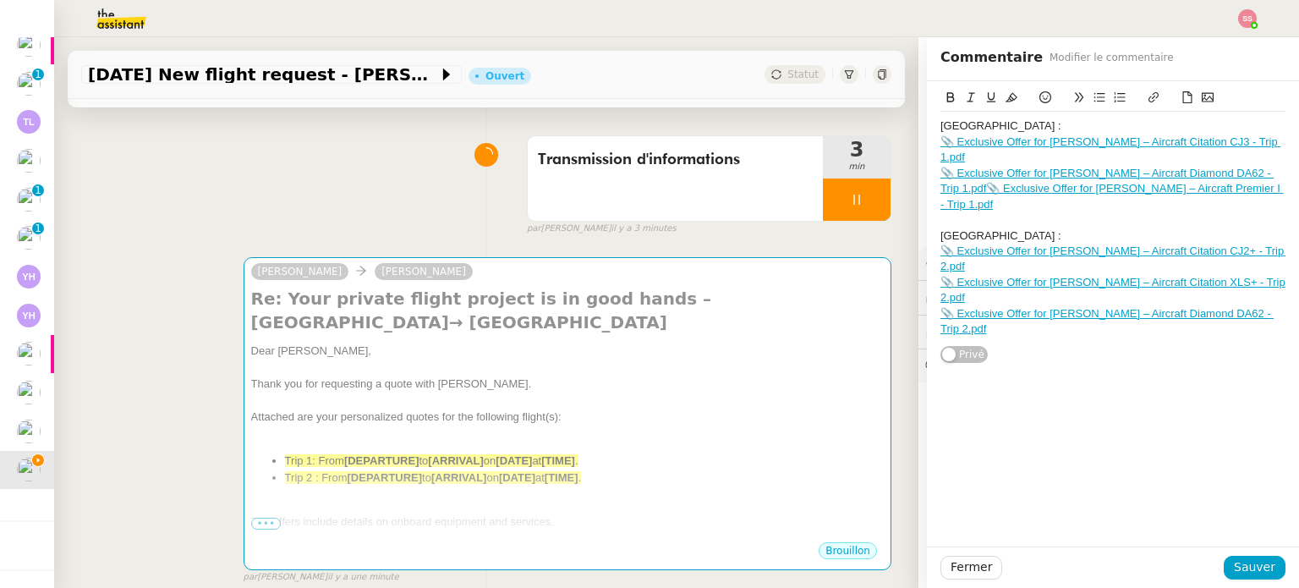
scroll to position [254, 0]
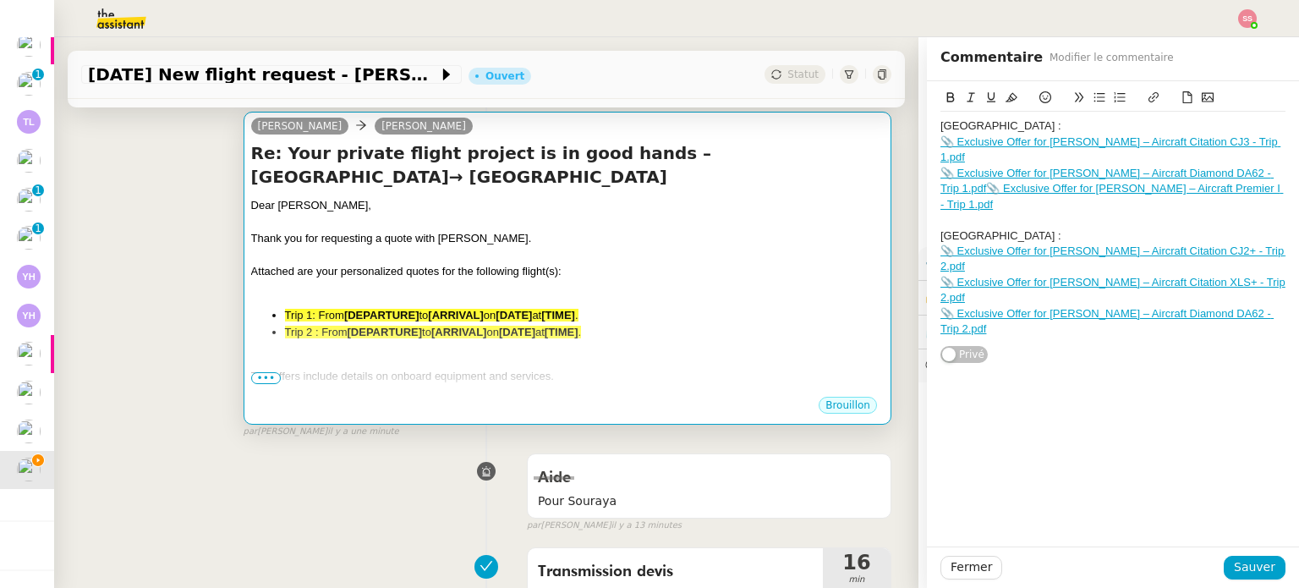
click at [554, 247] on div "Thank you for requesting a quote with [PERSON_NAME]." at bounding box center [567, 238] width 632 height 17
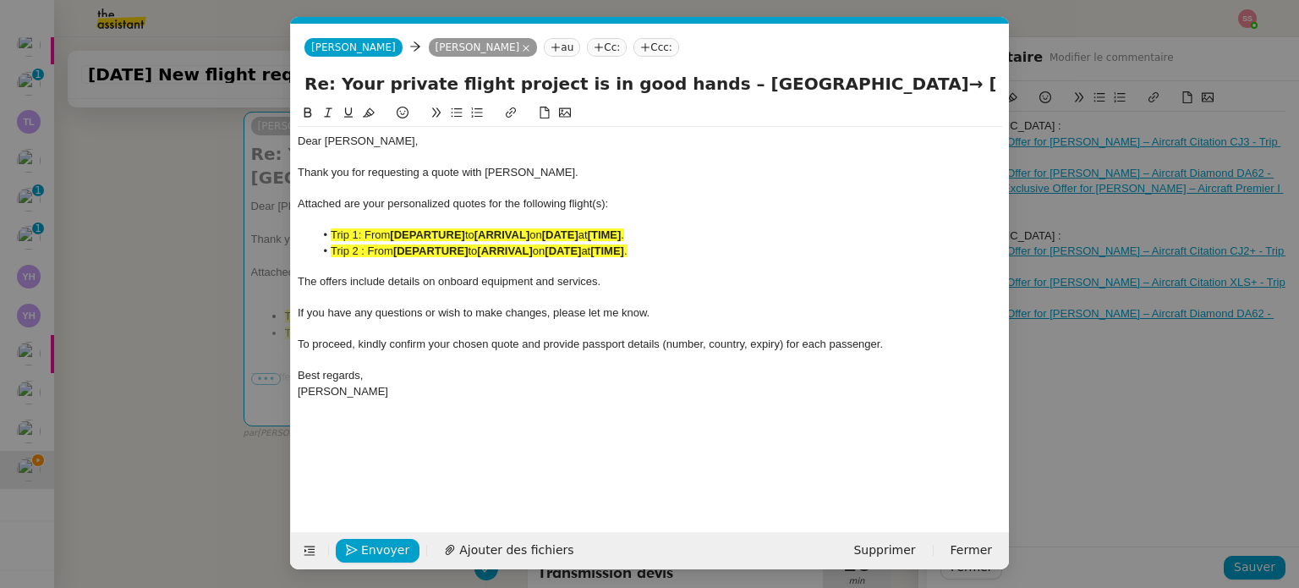
scroll to position [0, 62]
click at [465, 557] on span "Ajouter des fichiers" at bounding box center [516, 549] width 114 height 19
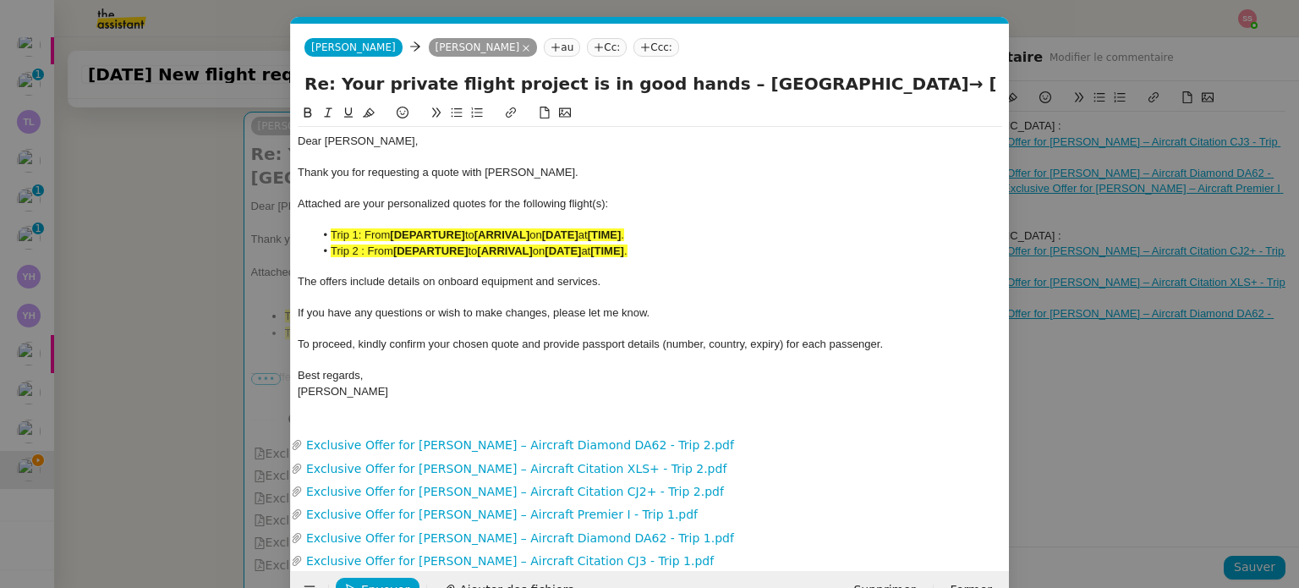
click at [427, 248] on strong "[DEPARTURE]" at bounding box center [430, 250] width 75 height 13
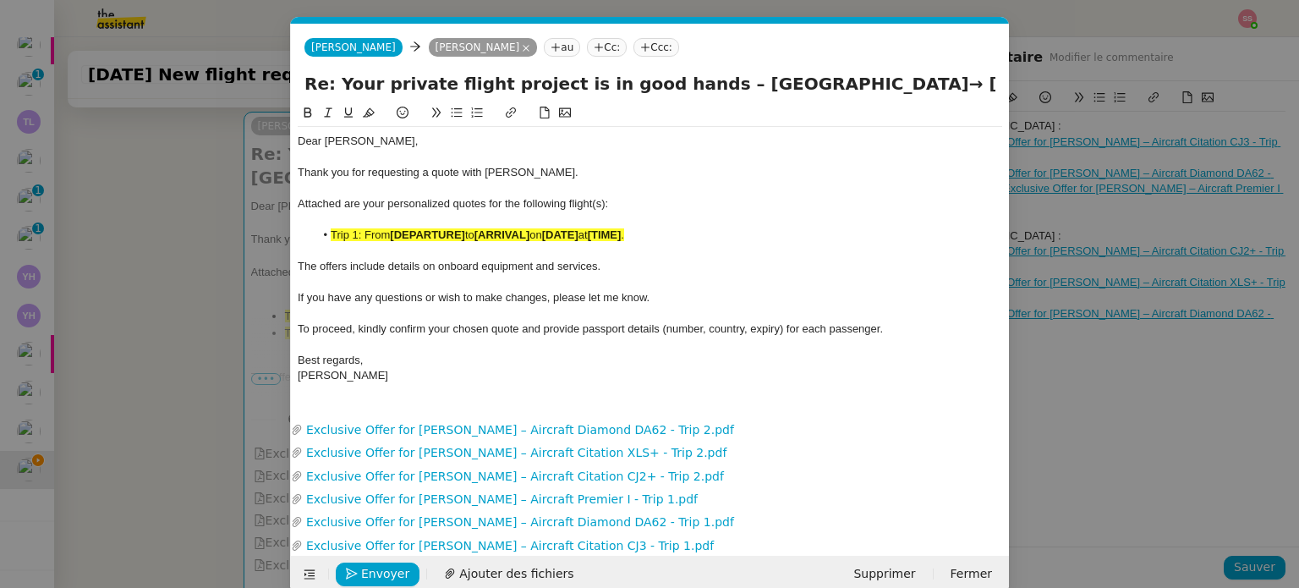
click at [494, 233] on strong "[ARRIVAL]" at bounding box center [501, 234] width 55 height 13
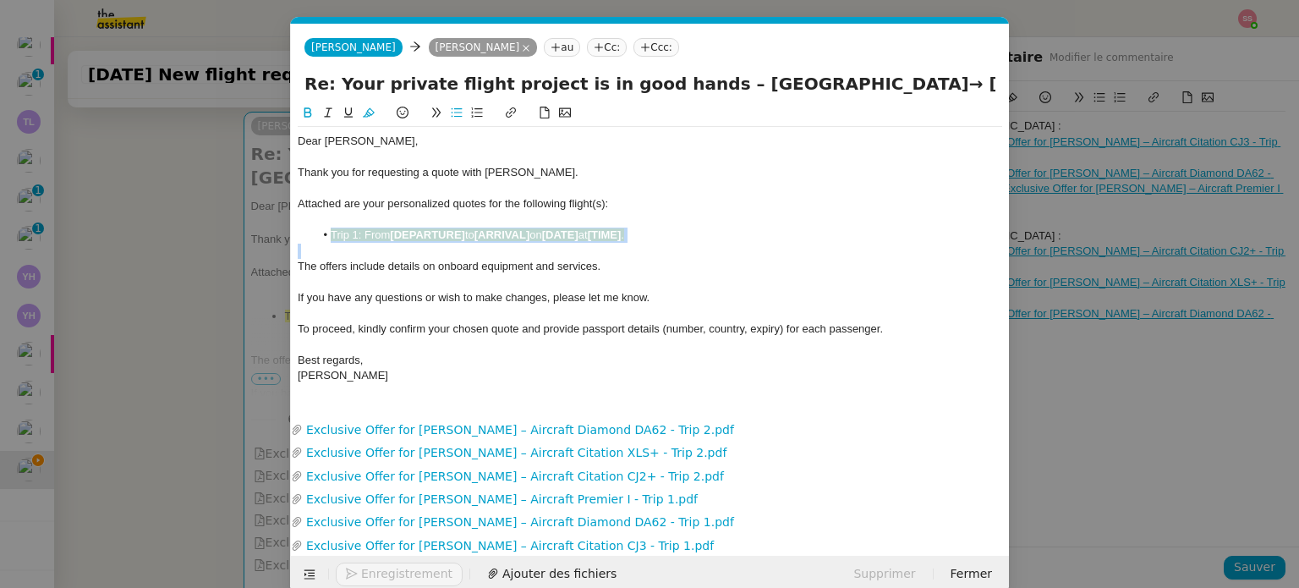
click at [494, 233] on strong "[ARRIVAL]" at bounding box center [501, 234] width 55 height 13
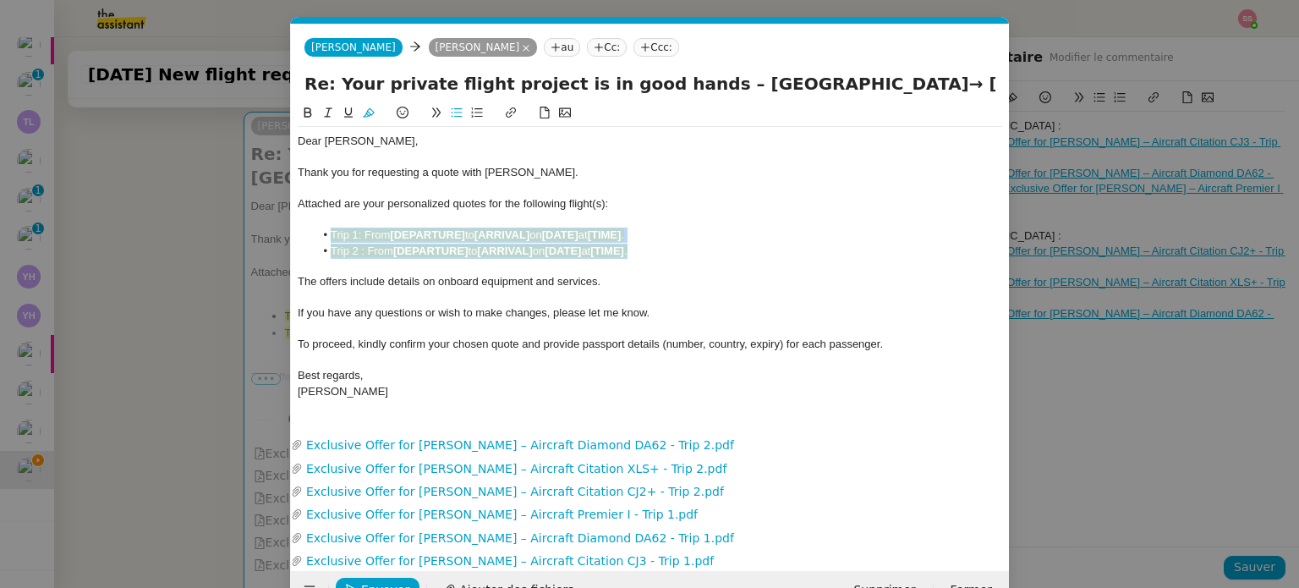
drag, startPoint x: 683, startPoint y: 249, endPoint x: 315, endPoint y: 236, distance: 368.9
click at [315, 236] on ul "Trip 1: From [DEPARTURE] to [ARRIVAL] on [DATE] at [TIME] . Trip 2 : From [DEPA…" at bounding box center [650, 242] width 704 height 31
click at [369, 111] on icon at bounding box center [369, 112] width 12 height 9
click at [196, 284] on nz-modal-container "devis Service ✈️ Orizair - Envoi devis client (EN) Dans le cadre de la procédur…" at bounding box center [649, 294] width 1299 height 588
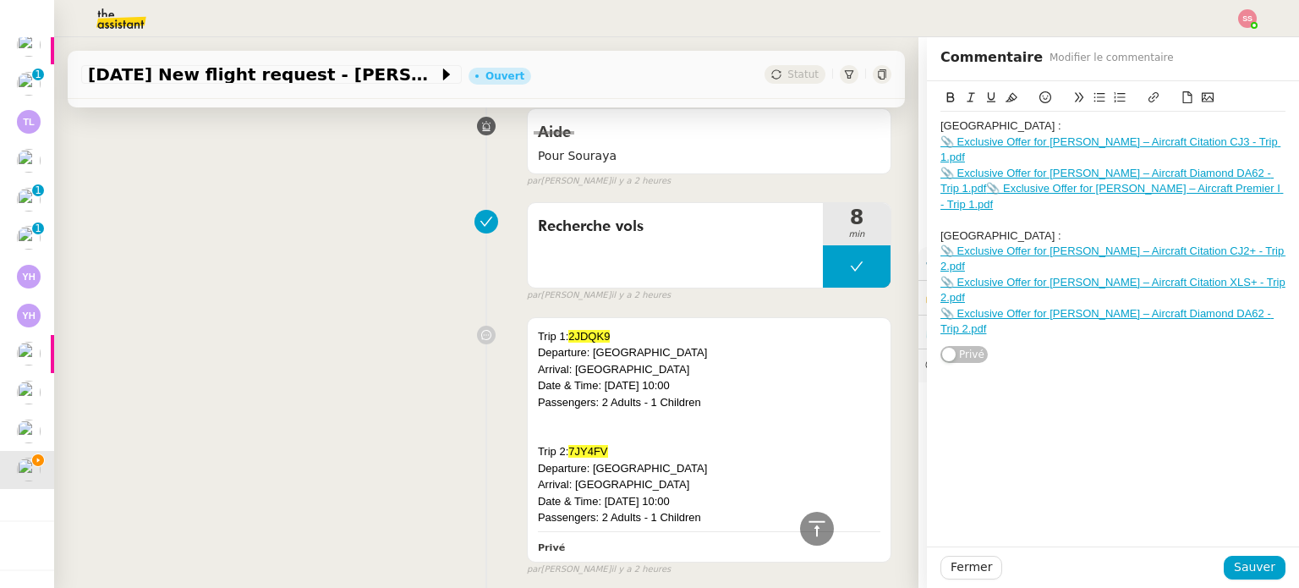
scroll to position [1606, 0]
drag, startPoint x: 577, startPoint y: 337, endPoint x: 687, endPoint y: 341, distance: 109.1
click at [687, 345] on div "Departure: [GEOGRAPHIC_DATA]" at bounding box center [709, 353] width 342 height 17
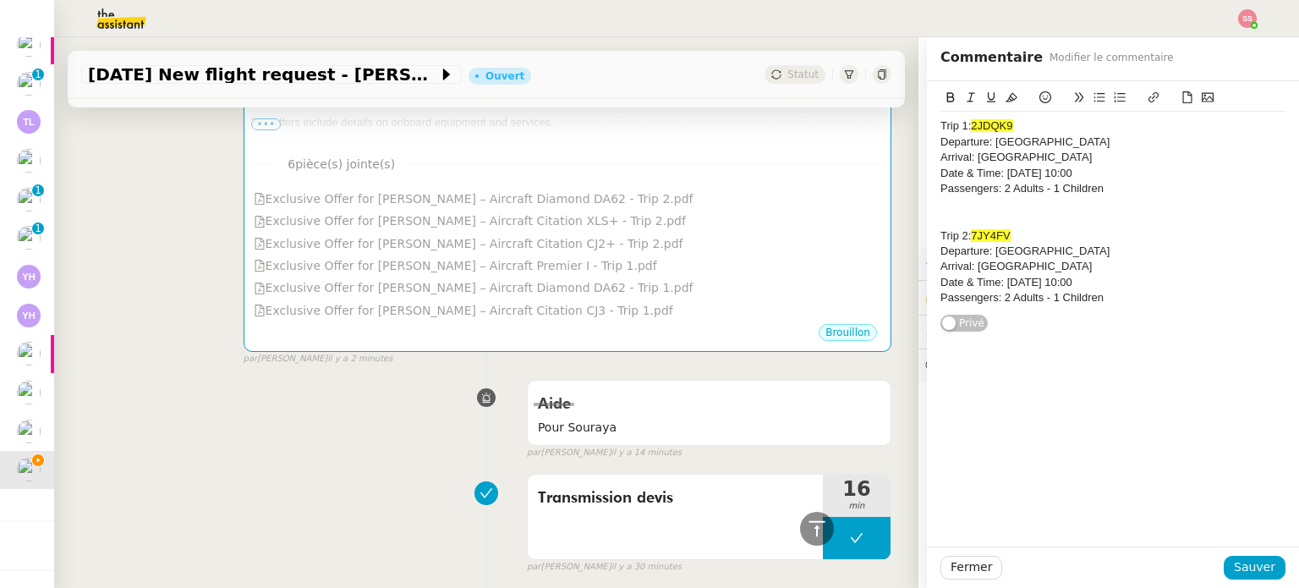
scroll to position [169, 0]
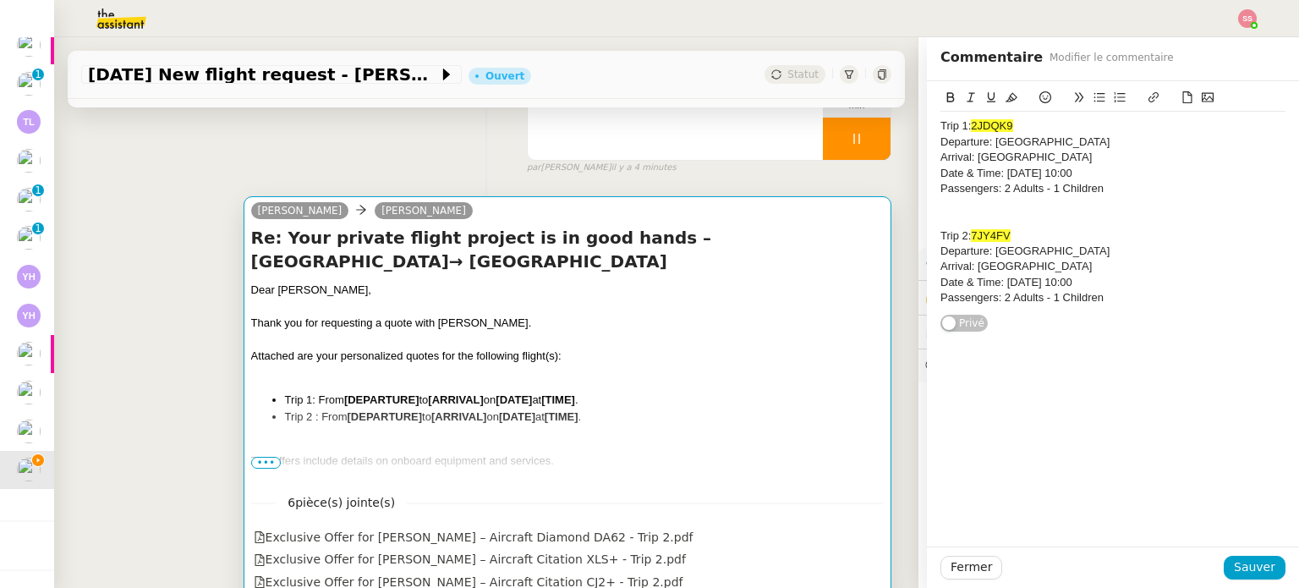
click at [450, 334] on div at bounding box center [567, 339] width 632 height 17
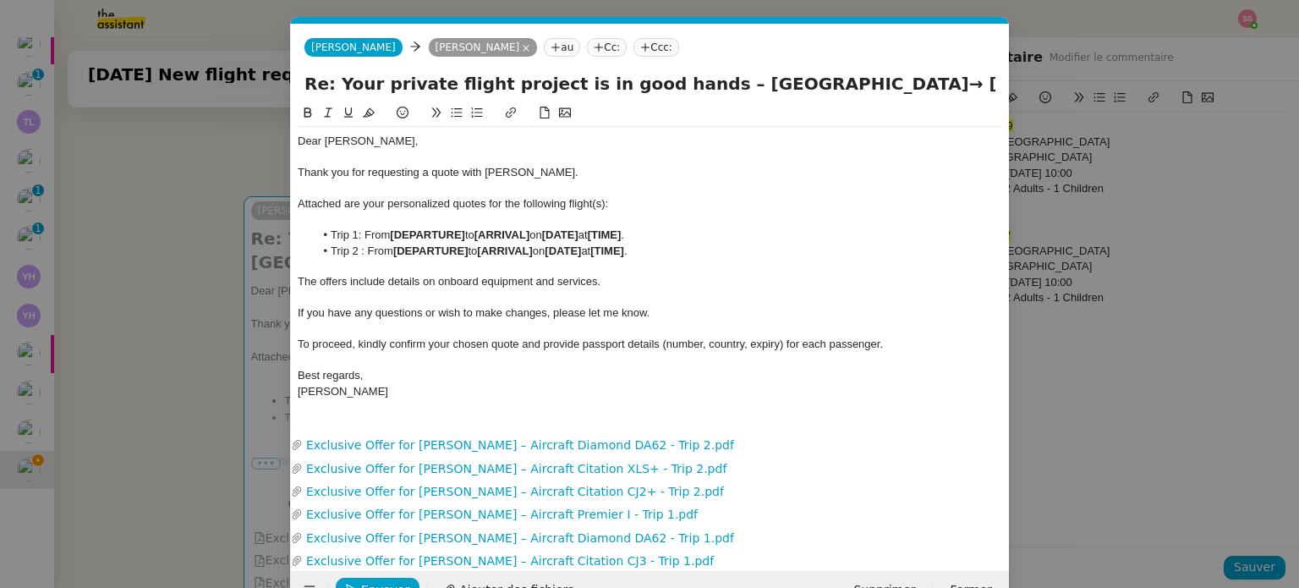
scroll to position [0, 62]
drag, startPoint x: 466, startPoint y: 236, endPoint x: 394, endPoint y: 233, distance: 71.9
click at [394, 233] on strong "[DEPARTURE]" at bounding box center [427, 234] width 75 height 13
click at [183, 304] on nz-modal-container "devis Service ✈️ Orizair - Envoi devis client (EN) Dans le cadre de la procédur…" at bounding box center [649, 294] width 1299 height 588
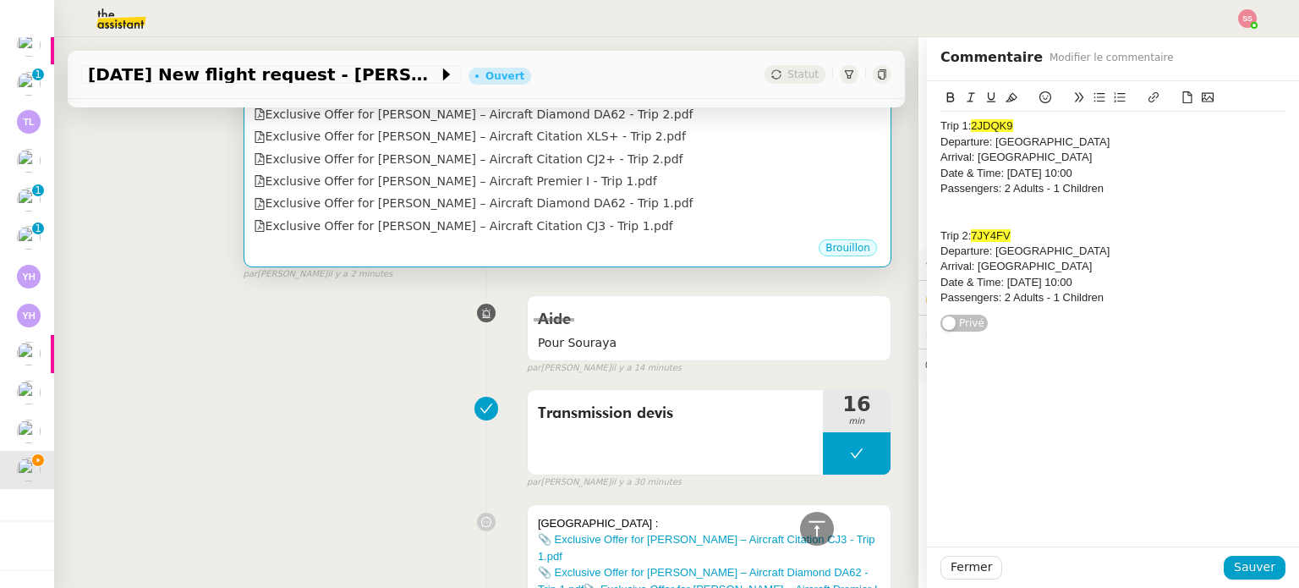
scroll to position [761, 0]
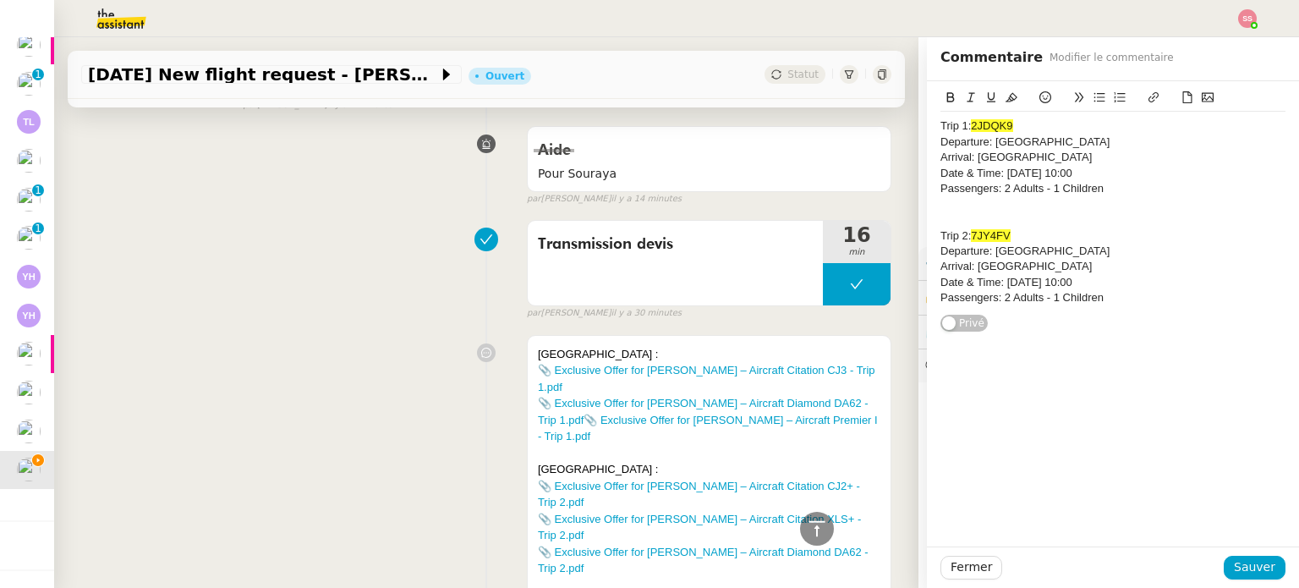
drag, startPoint x: 964, startPoint y: 157, endPoint x: 1106, endPoint y: 152, distance: 142.1
click at [1106, 152] on div "Arrival: [GEOGRAPHIC_DATA]" at bounding box center [1112, 157] width 345 height 15
copy div "Palma de Mallorca Airport"
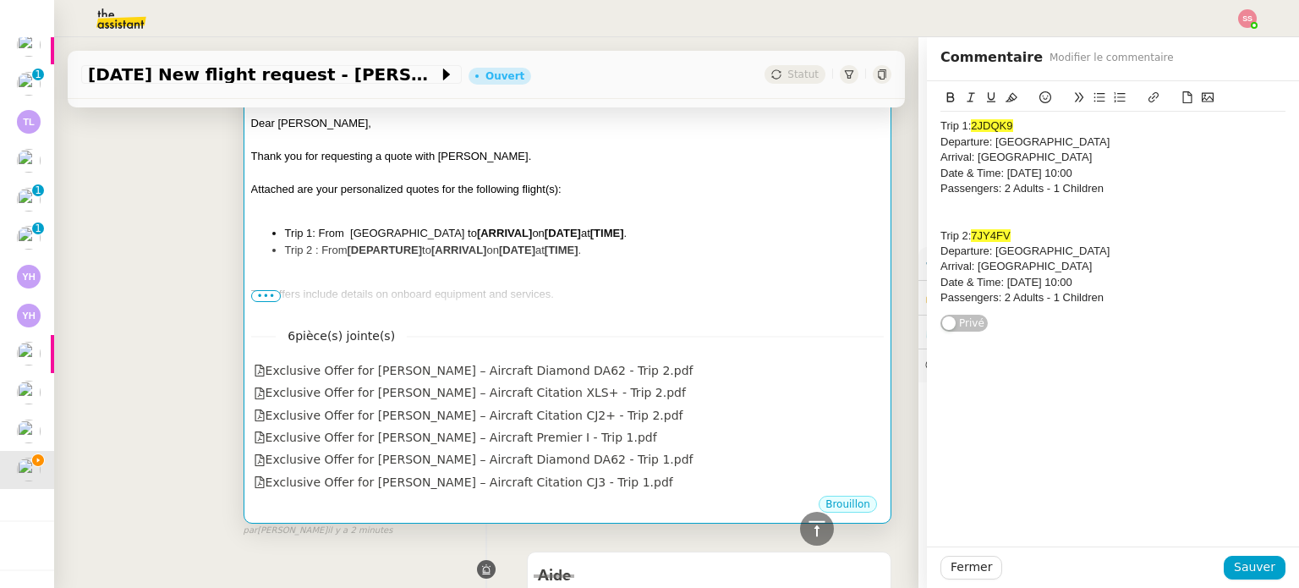
scroll to position [254, 0]
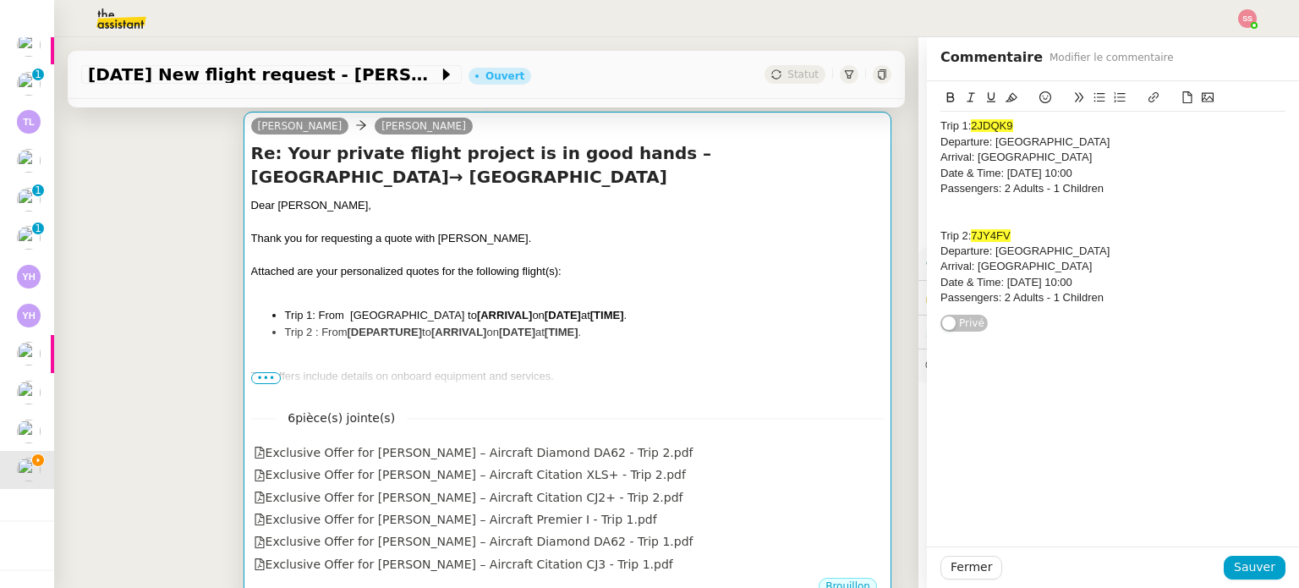
click at [527, 280] on div "Attached are your personalized quotes for the following flight(s):" at bounding box center [567, 271] width 632 height 17
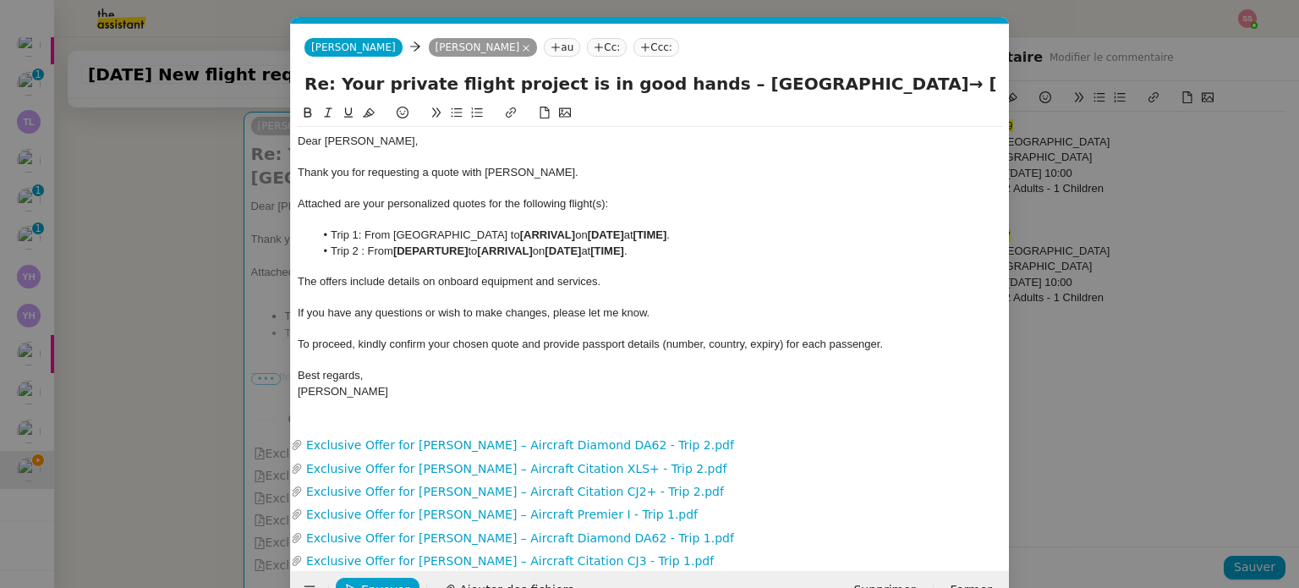
scroll to position [0, 62]
drag, startPoint x: 553, startPoint y: 233, endPoint x: 533, endPoint y: 236, distance: 19.6
click at [533, 236] on strong "[ARRIVAL]" at bounding box center [547, 234] width 55 height 13
drag, startPoint x: 555, startPoint y: 234, endPoint x: 501, endPoint y: 235, distance: 54.1
click at [520, 235] on strong "[ARRIVAL]" at bounding box center [547, 234] width 55 height 13
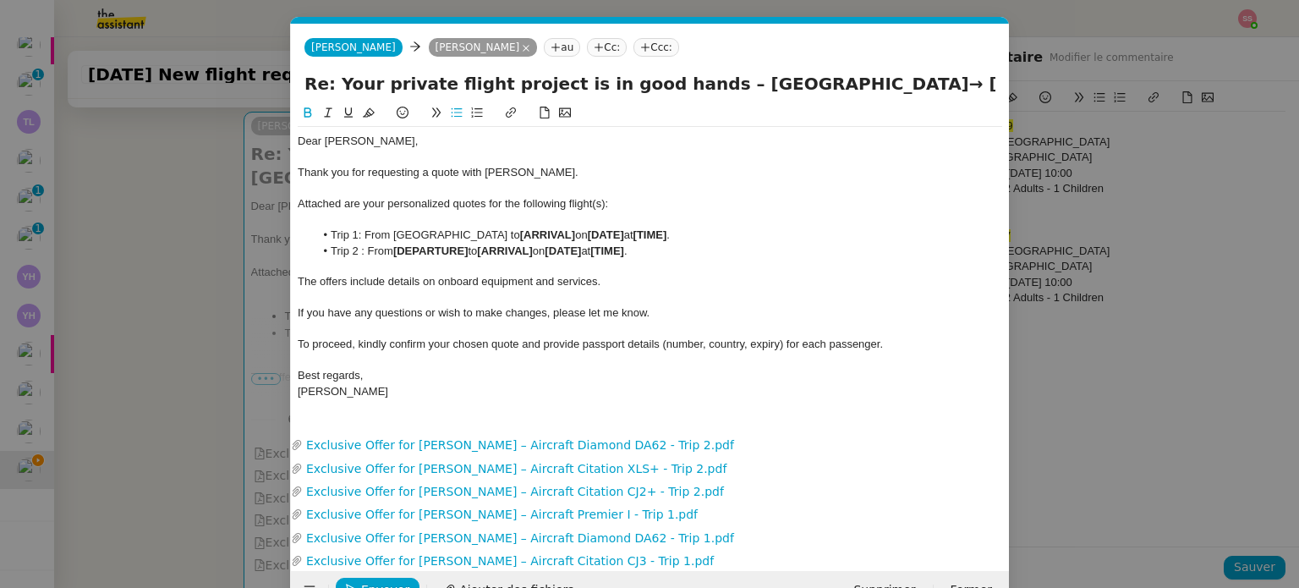
scroll to position [0, 0]
click at [240, 260] on nz-modal-container "devis Service ✈️ Orizair - Envoi devis client (EN) Dans le cadre de la procédur…" at bounding box center [649, 294] width 1299 height 588
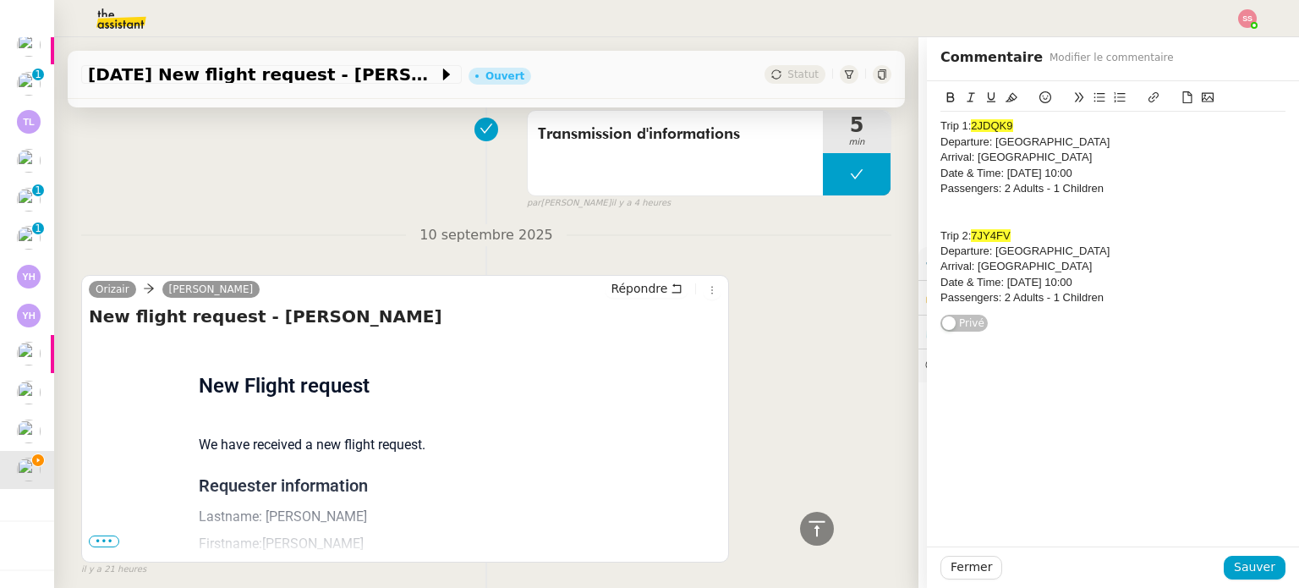
scroll to position [3185, 0]
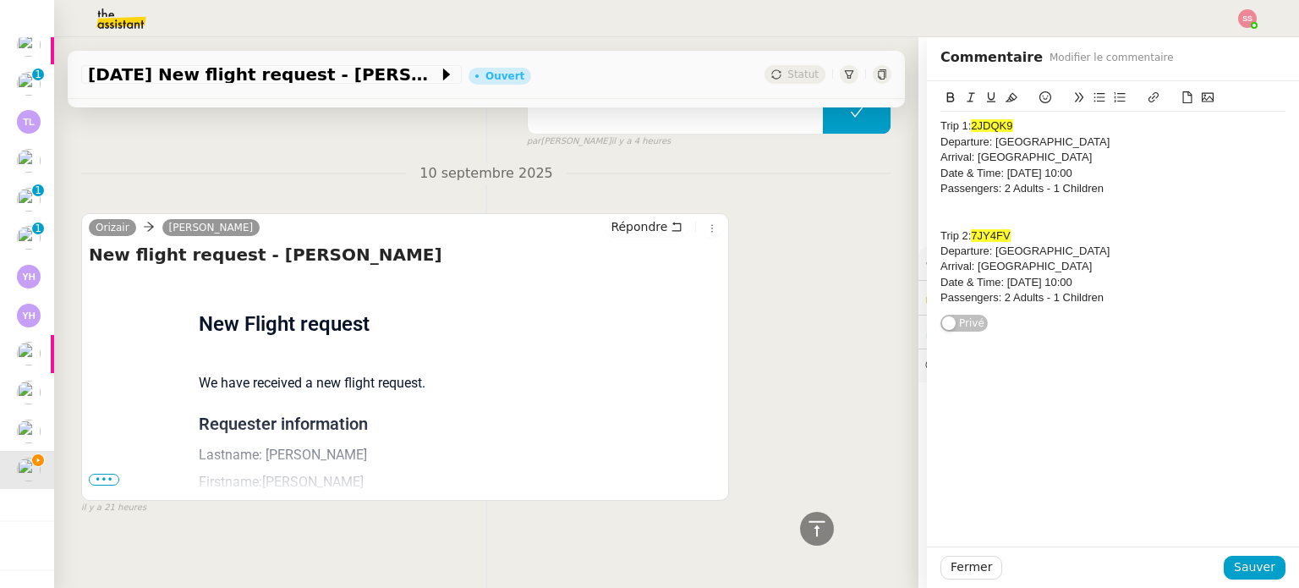
click at [90, 473] on span "•••" at bounding box center [104, 479] width 30 height 12
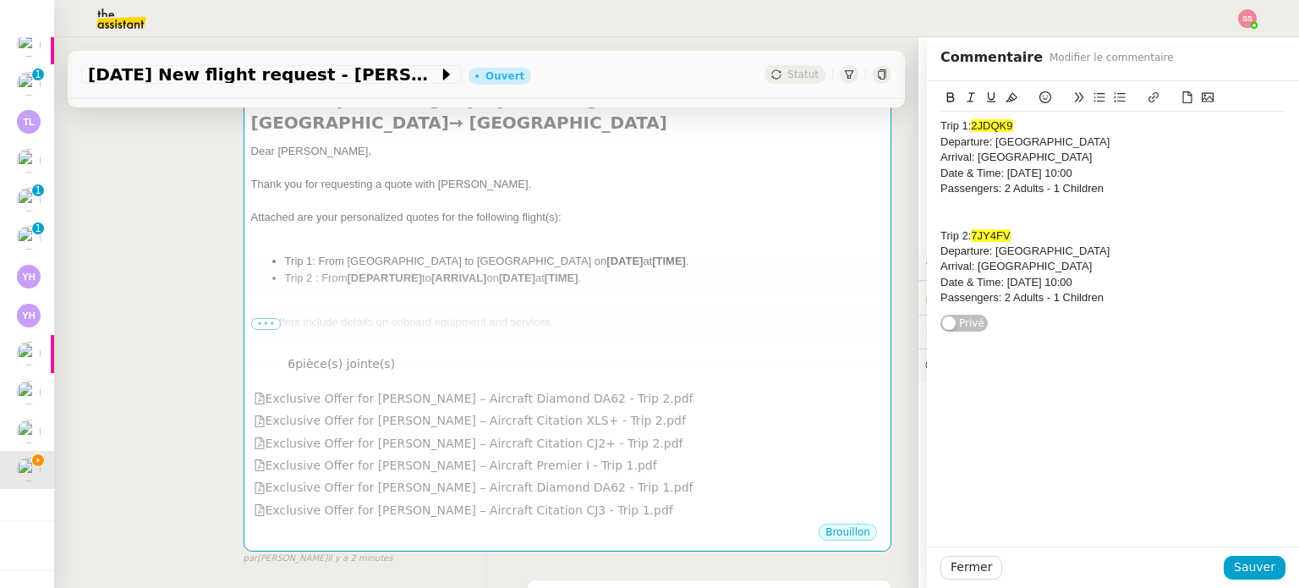
scroll to position [307, 0]
drag, startPoint x: 991, startPoint y: 171, endPoint x: 1144, endPoint y: 171, distance: 153.0
click at [1144, 171] on div "Date & Time: [DATE] 10:00" at bounding box center [1112, 173] width 345 height 15
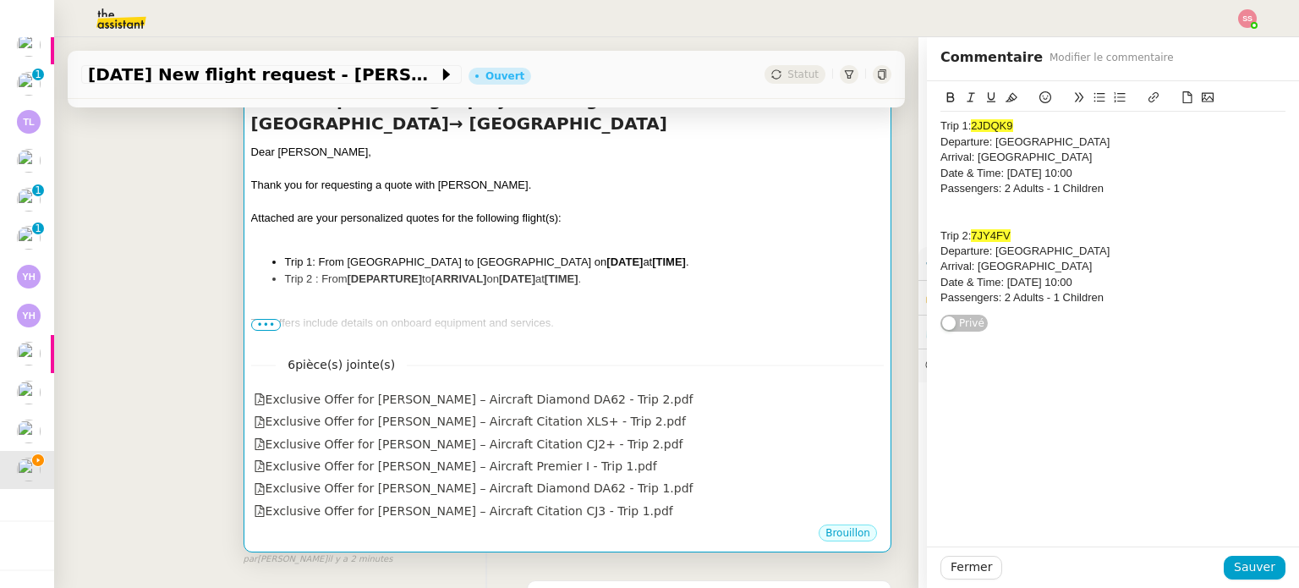
copy div "27th September 2026 10:00"
click at [774, 218] on div "Attached are your personalized quotes for the following flight(s):" at bounding box center [567, 218] width 632 height 17
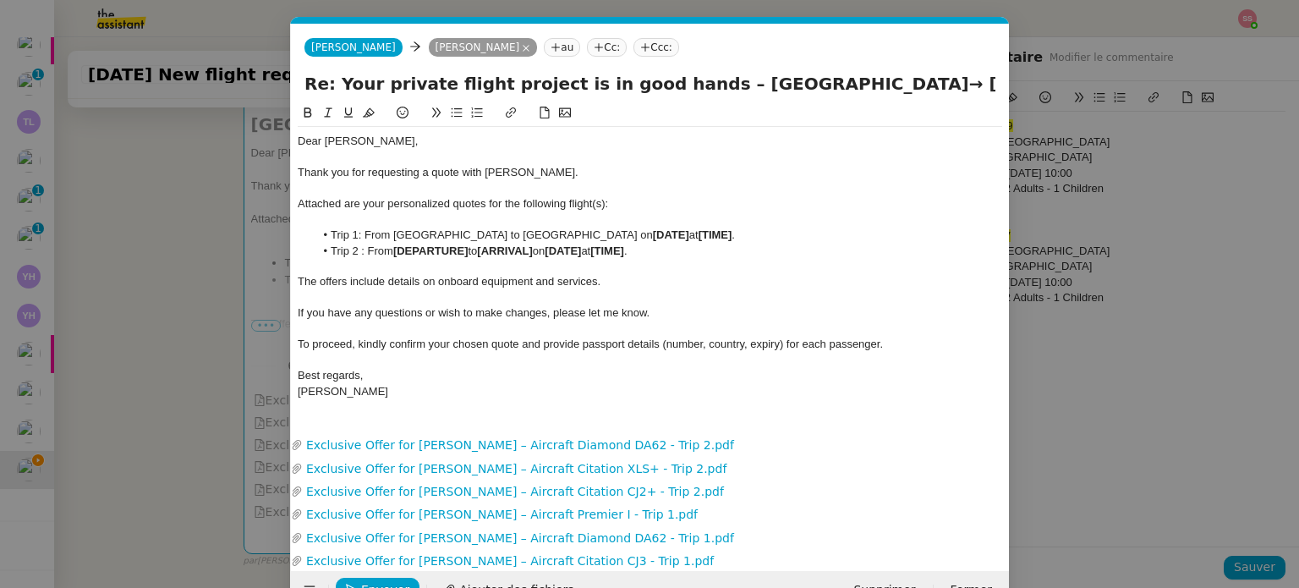
scroll to position [0, 62]
drag, startPoint x: 737, startPoint y: 233, endPoint x: 643, endPoint y: 232, distance: 94.7
click at [643, 232] on li "Trip 1: From Manchester Airport to Palma de Mallorca Airport on [DATE] at [TIME…" at bounding box center [659, 234] width 688 height 15
drag, startPoint x: 362, startPoint y: 236, endPoint x: 809, endPoint y: 238, distance: 447.3
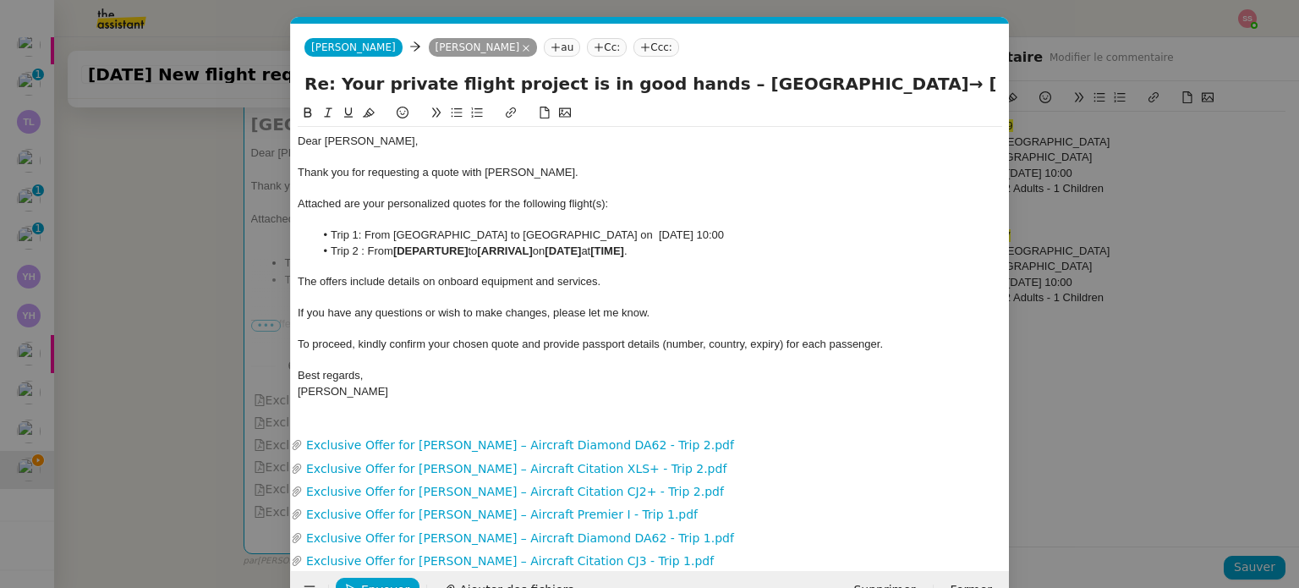
click at [809, 238] on li "Trip 1: From Manchester Airport to Palma de Mallorca Airport on 27th September …" at bounding box center [659, 234] width 688 height 15
copy li "From Manchester Airport to Palma de Mallorca Airport on 27th September 2026 10:…"
drag, startPoint x: 676, startPoint y: 252, endPoint x: 366, endPoint y: 248, distance: 310.3
click at [366, 248] on li "Trip 2 : From [DEPARTURE] to [ARRIVAL] on [DATE] at [TIME] ." at bounding box center [659, 250] width 688 height 15
click at [1061, 222] on nz-modal-container "devis Service ✈️ Orizair - Envoi devis client (EN) Dans le cadre de la procédur…" at bounding box center [649, 294] width 1299 height 588
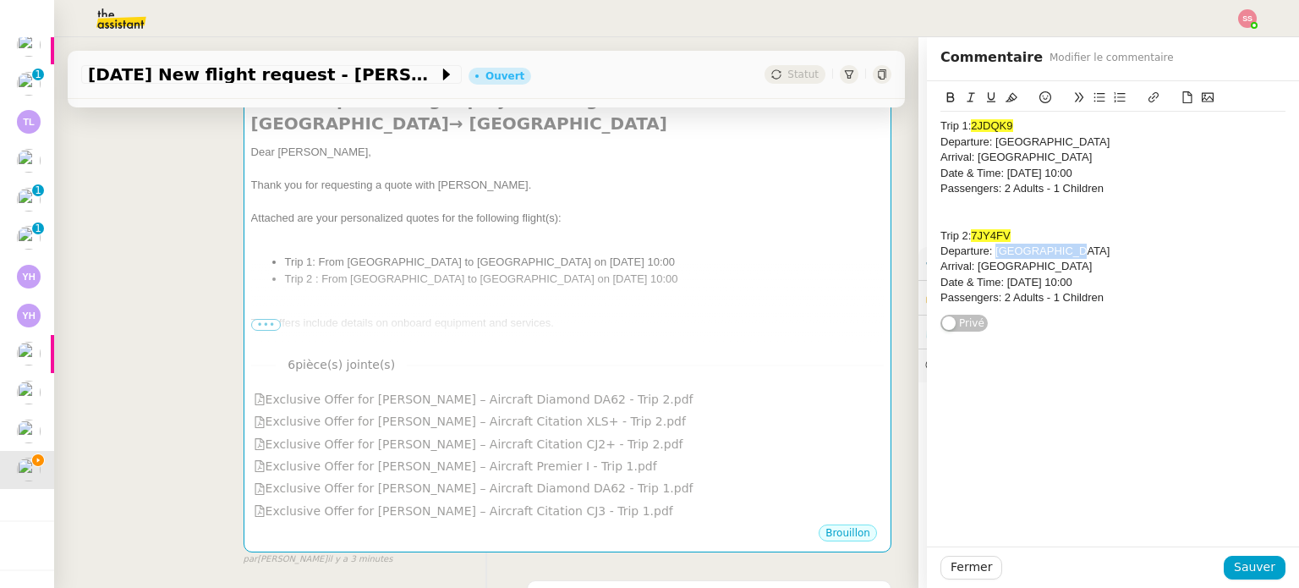
drag, startPoint x: 983, startPoint y: 249, endPoint x: 1056, endPoint y: 246, distance: 72.8
click at [1056, 246] on div "Departure: [GEOGRAPHIC_DATA]" at bounding box center [1112, 250] width 345 height 15
copy div "Leeds Airport"
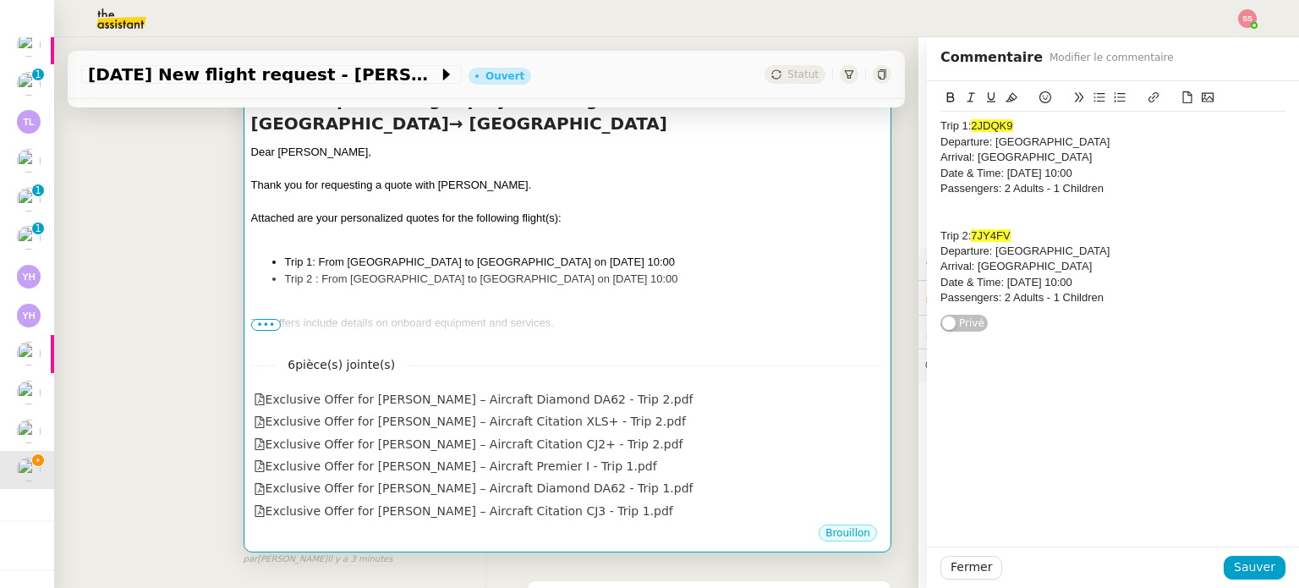
click at [657, 263] on li "Trip 1: From Manchester Airport to Palma de Mallorca Airport on 27th September …" at bounding box center [584, 262] width 599 height 17
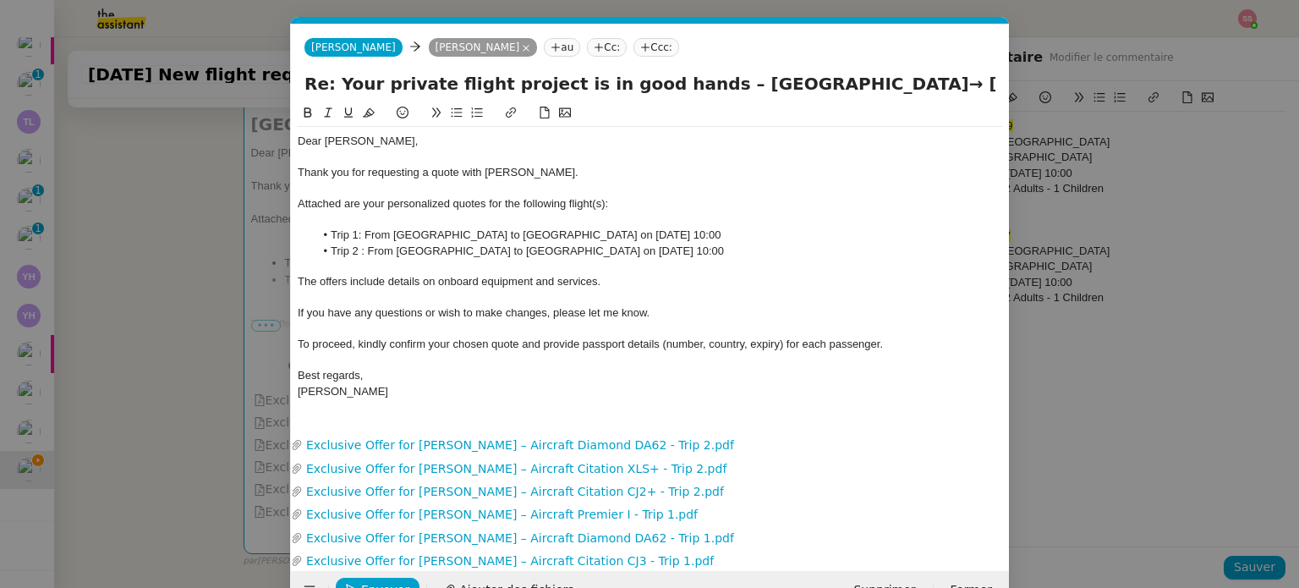
scroll to position [0, 62]
drag, startPoint x: 489, startPoint y: 250, endPoint x: 397, endPoint y: 249, distance: 91.3
click at [397, 249] on li "Trip 2 : From Manchester Airport to Palma de Mallorca Airport on 27th September…" at bounding box center [659, 250] width 688 height 15
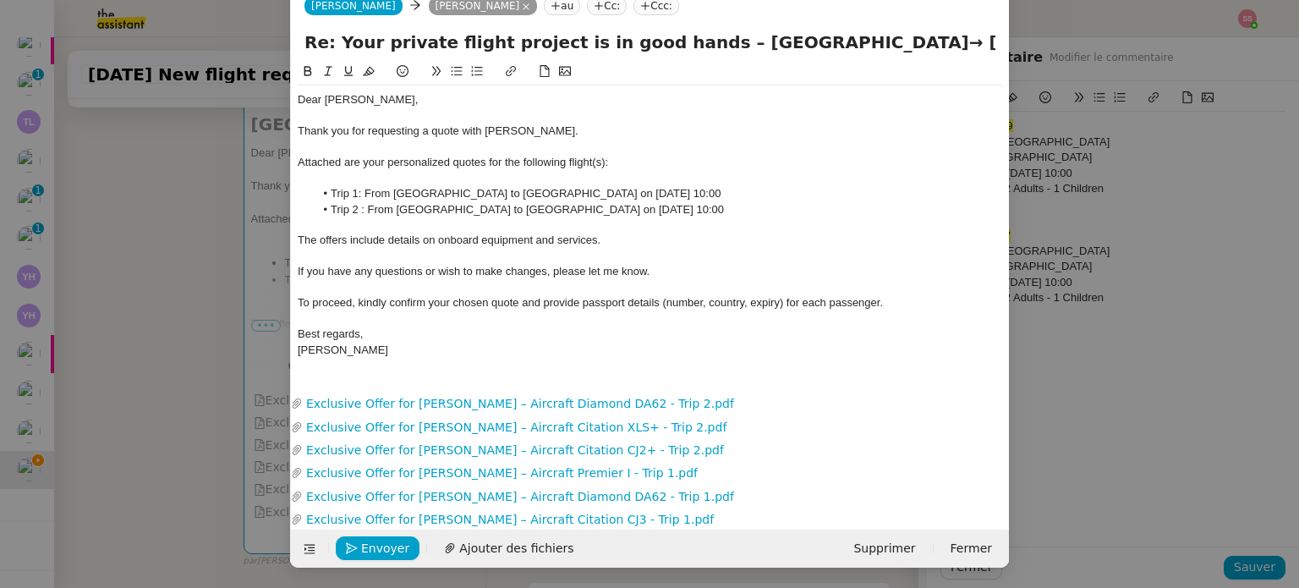
scroll to position [0, 0]
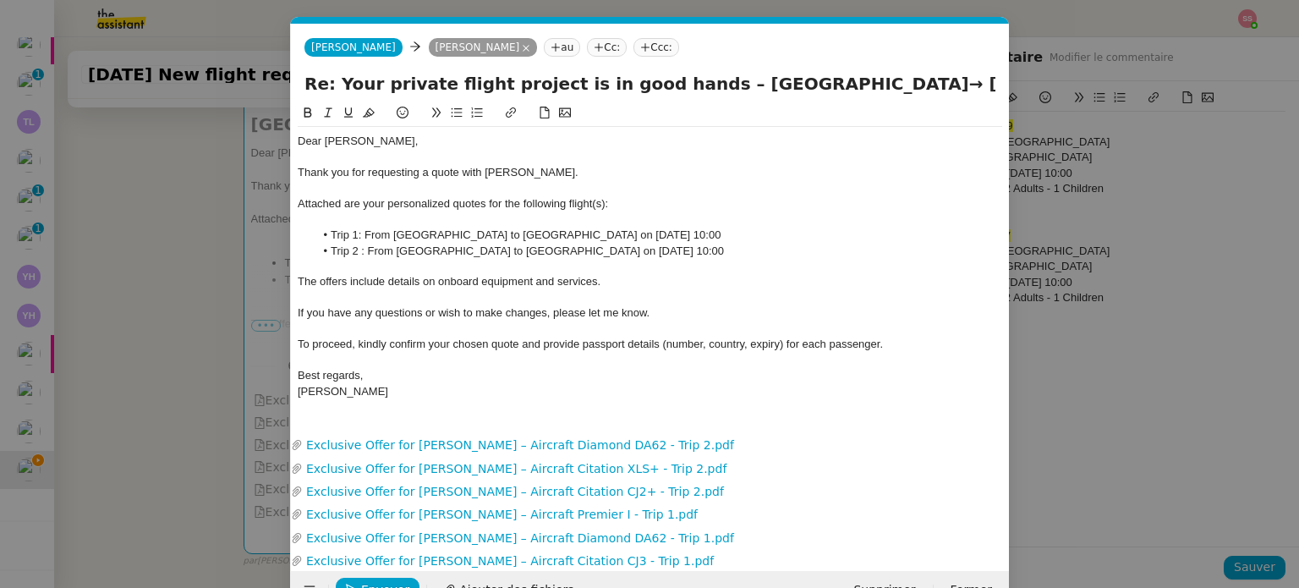
click at [633, 56] on nz-tag "Ccc:" at bounding box center [656, 47] width 46 height 19
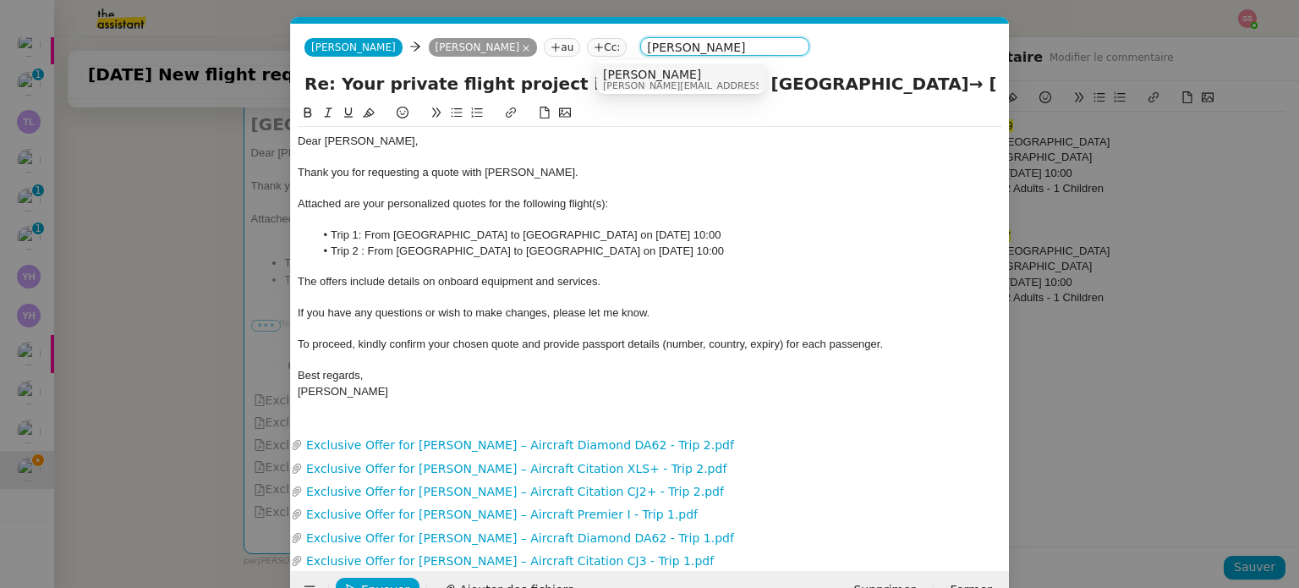
type input "louis frei"
click at [646, 81] on span "louis@orizair.com" at bounding box center [723, 85] width 240 height 9
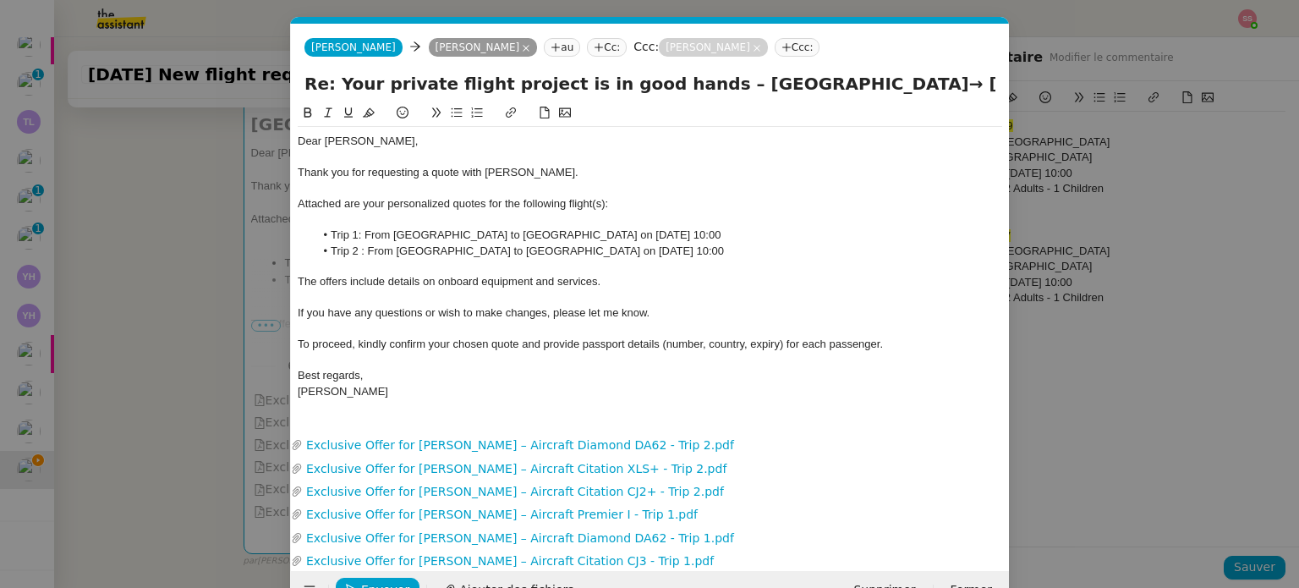
click at [633, 239] on li "Trip 1: From [GEOGRAPHIC_DATA] to [GEOGRAPHIC_DATA] on [DATE] 10:00" at bounding box center [659, 234] width 688 height 15
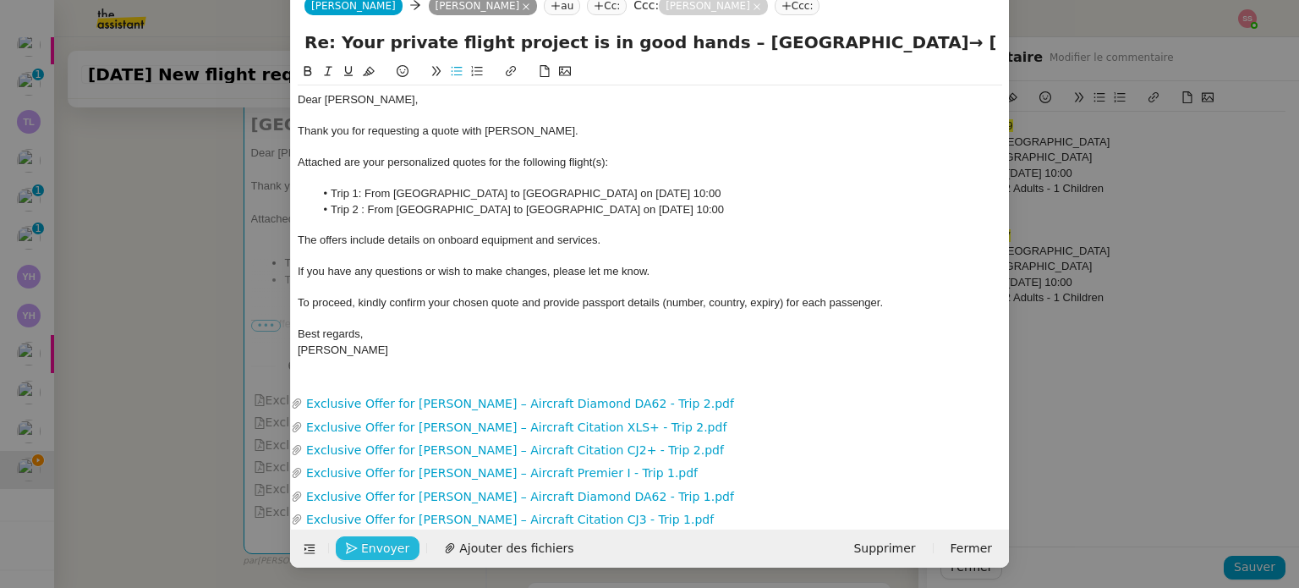
click at [377, 550] on span "Envoyer" at bounding box center [385, 548] width 48 height 19
click at [377, 550] on span "Confirmer l'envoi" at bounding box center [411, 548] width 101 height 19
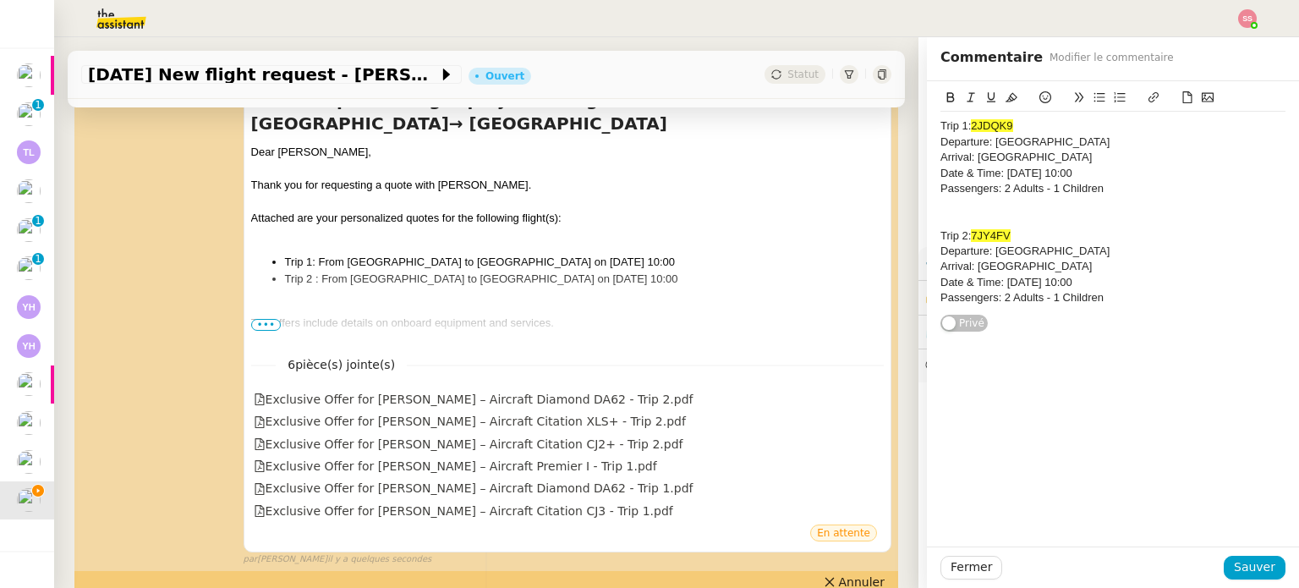
scroll to position [95, 0]
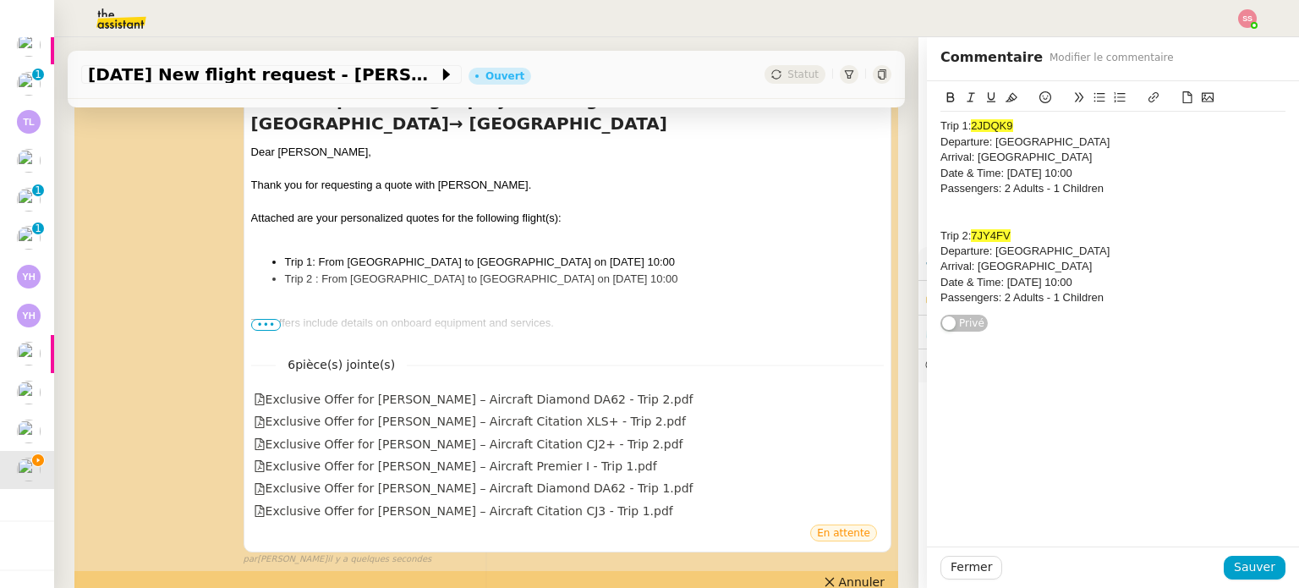
click at [162, 235] on div "Josephine Kelly Shaun Troake Louis Frei Re: Your private flight project is in g…" at bounding box center [486, 304] width 810 height 523
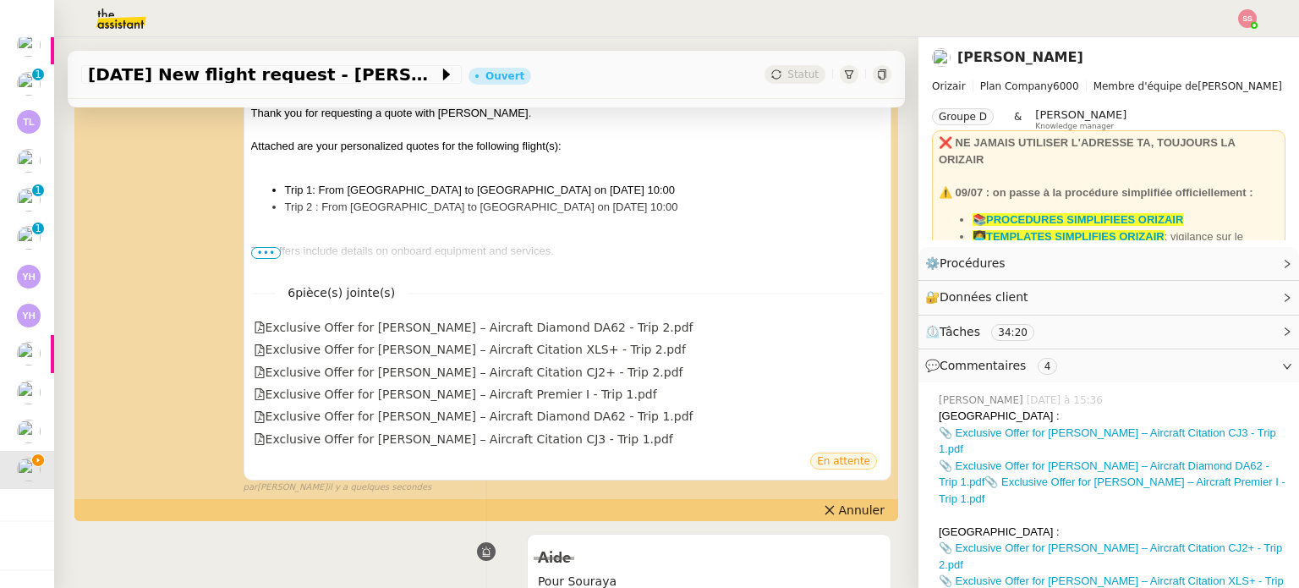
scroll to position [476, 0]
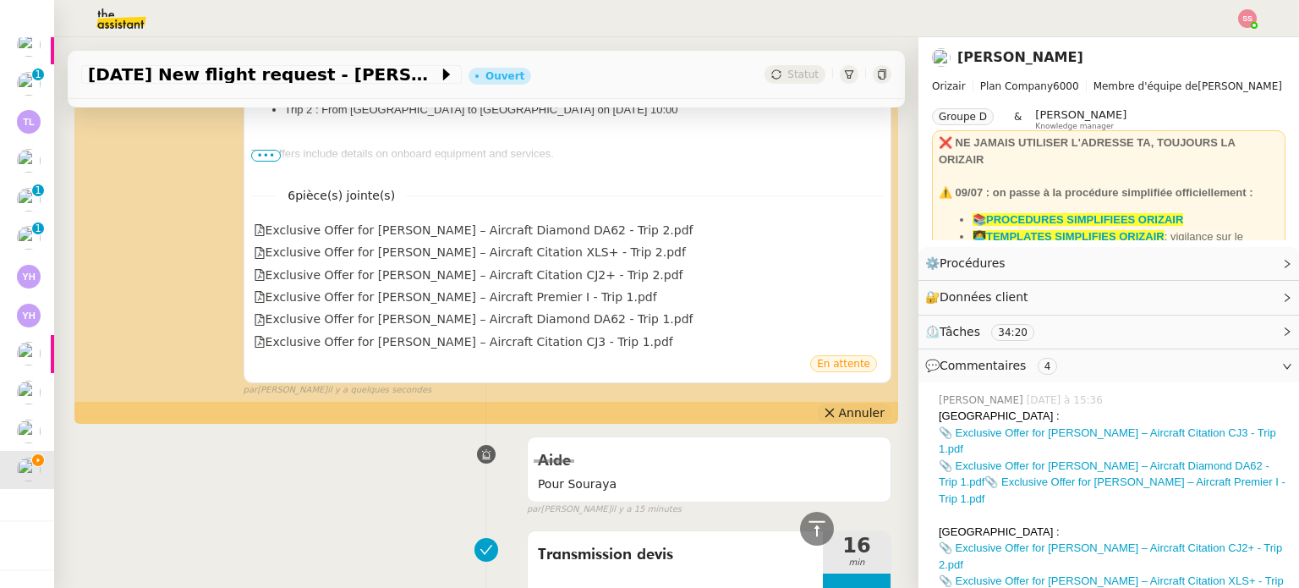
click at [839, 419] on span "Annuler" at bounding box center [862, 412] width 46 height 17
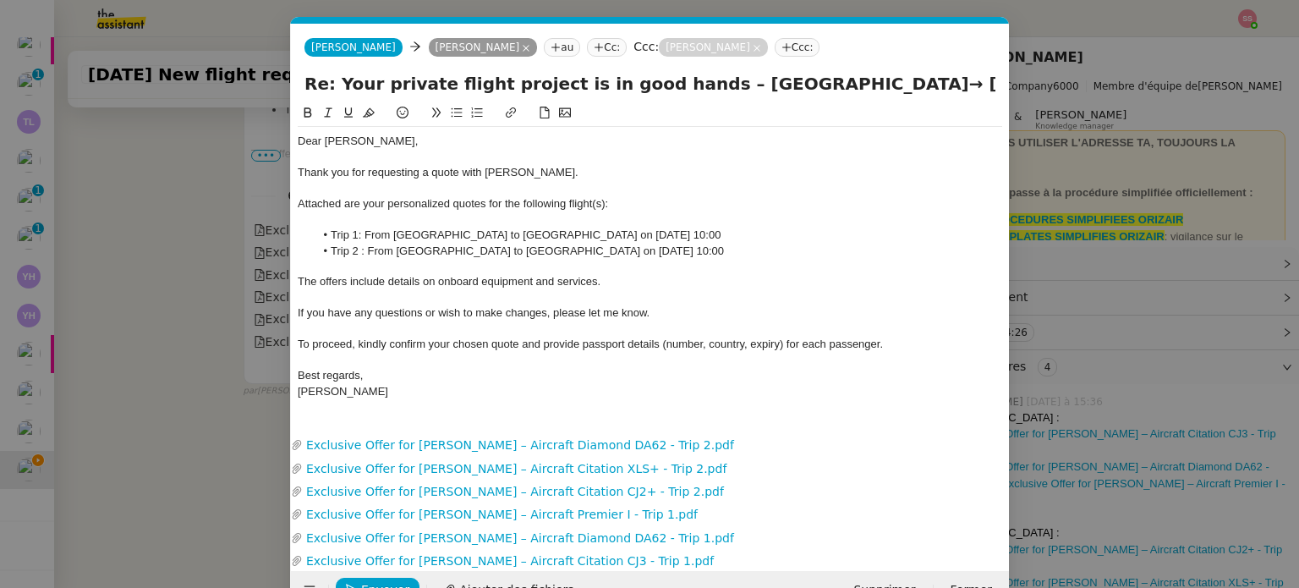
scroll to position [0, 36]
click at [164, 314] on nz-modal-container "Service TA - VOYAGE - PROPOSITION GLOBALE A utiliser dans le cadre de propositi…" at bounding box center [649, 294] width 1299 height 588
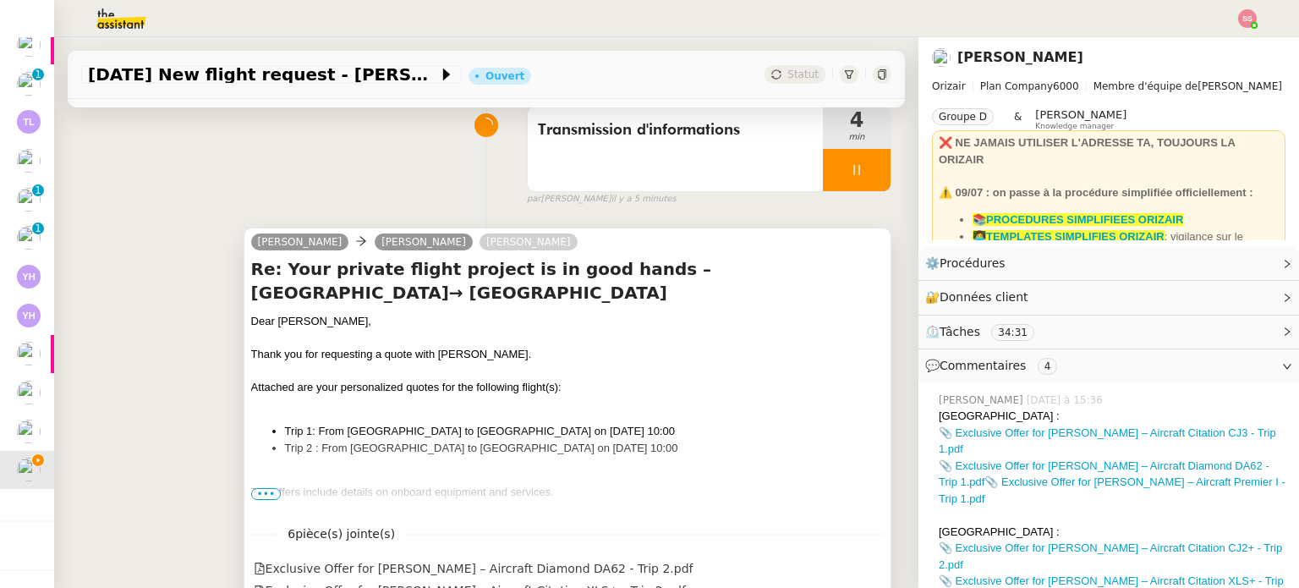
scroll to position [0, 0]
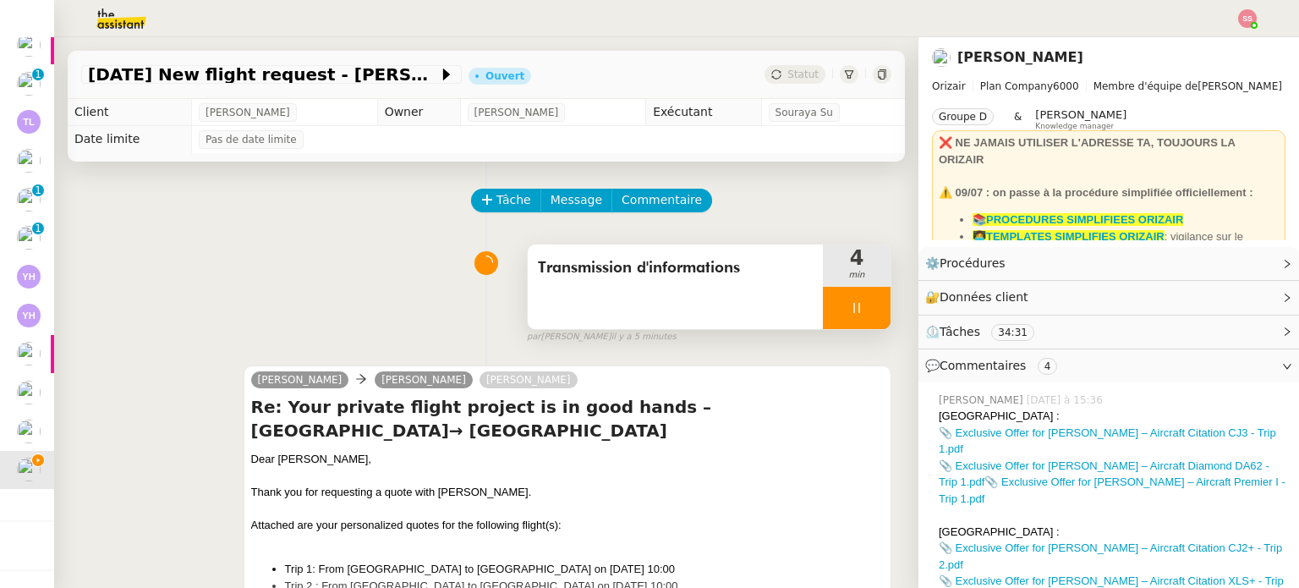
click at [845, 312] on div at bounding box center [857, 308] width 68 height 42
click at [867, 312] on icon at bounding box center [873, 307] width 13 height 9
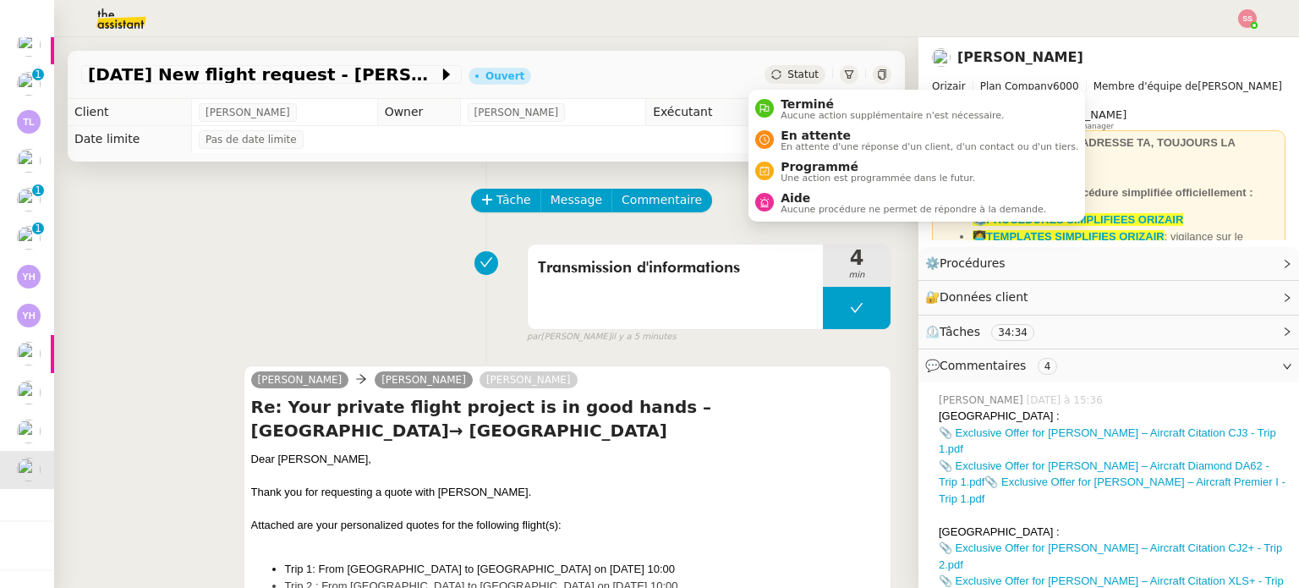
click at [781, 67] on div "Statut" at bounding box center [794, 74] width 61 height 19
click at [812, 197] on span "Aide" at bounding box center [912, 198] width 265 height 14
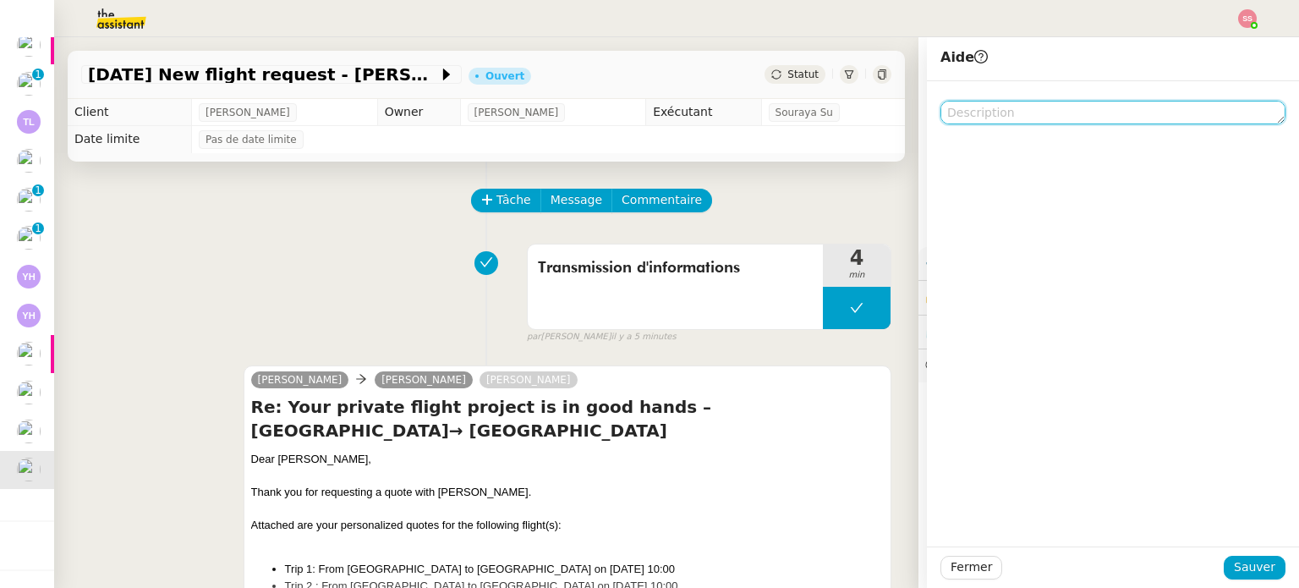
click at [994, 118] on textarea at bounding box center [1112, 113] width 345 height 24
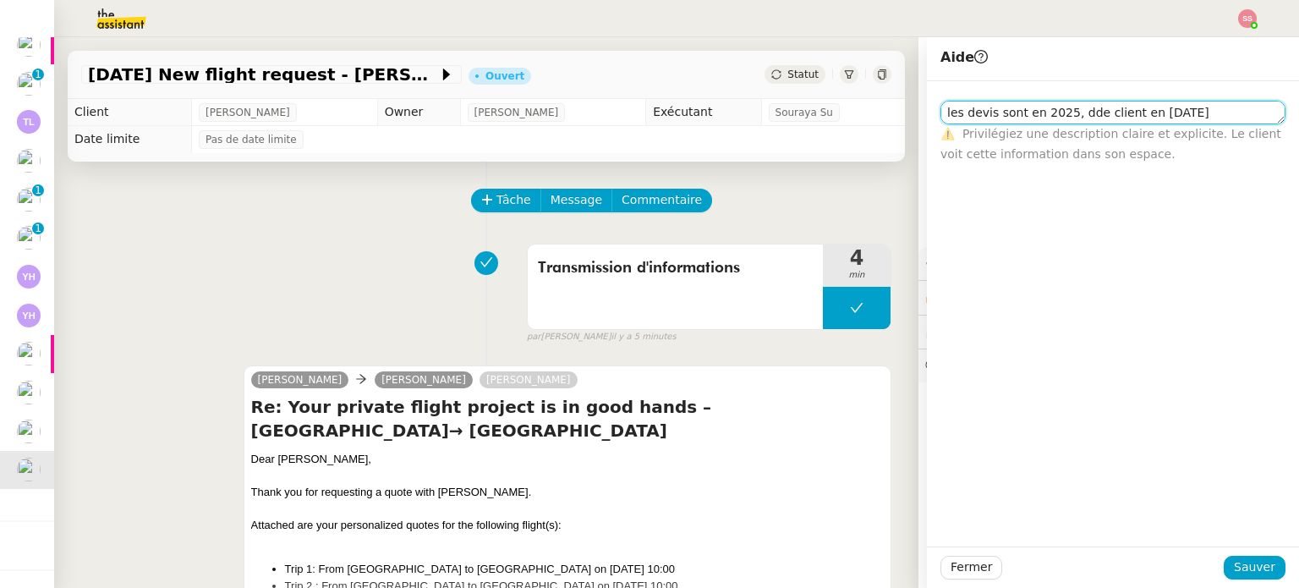
type textarea "[PERSON_NAME] sont en 2025, dde client en septembre 2026"
click at [1228, 555] on div "Fermer Sauver" at bounding box center [1112, 567] width 345 height 24
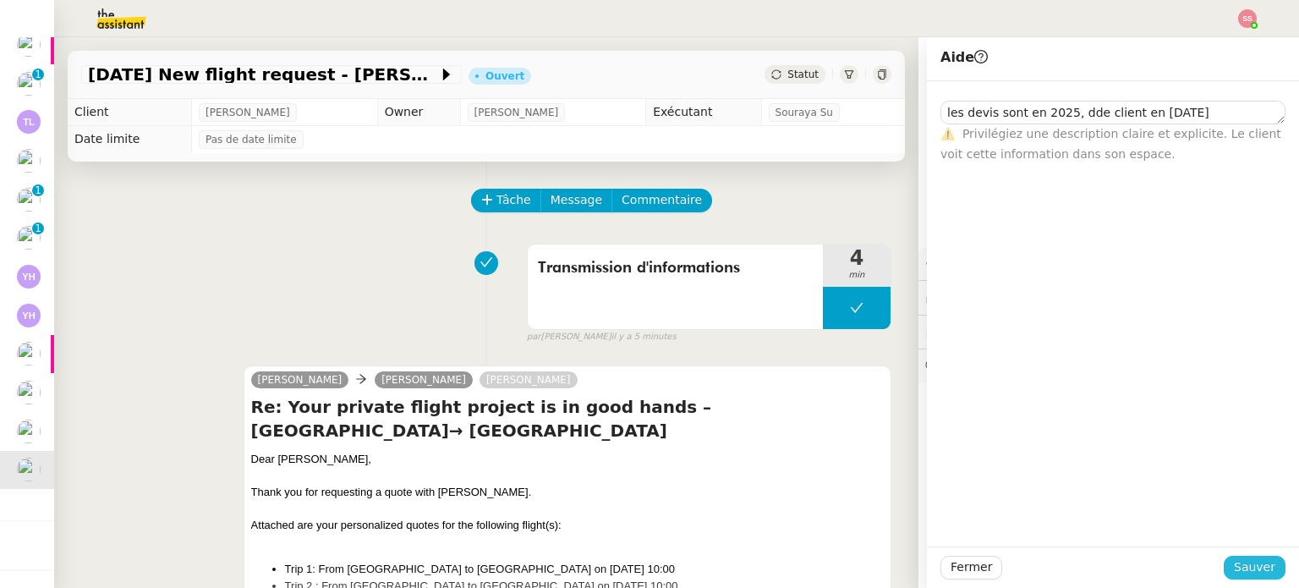
click at [1234, 557] on span "Sauver" at bounding box center [1254, 566] width 41 height 19
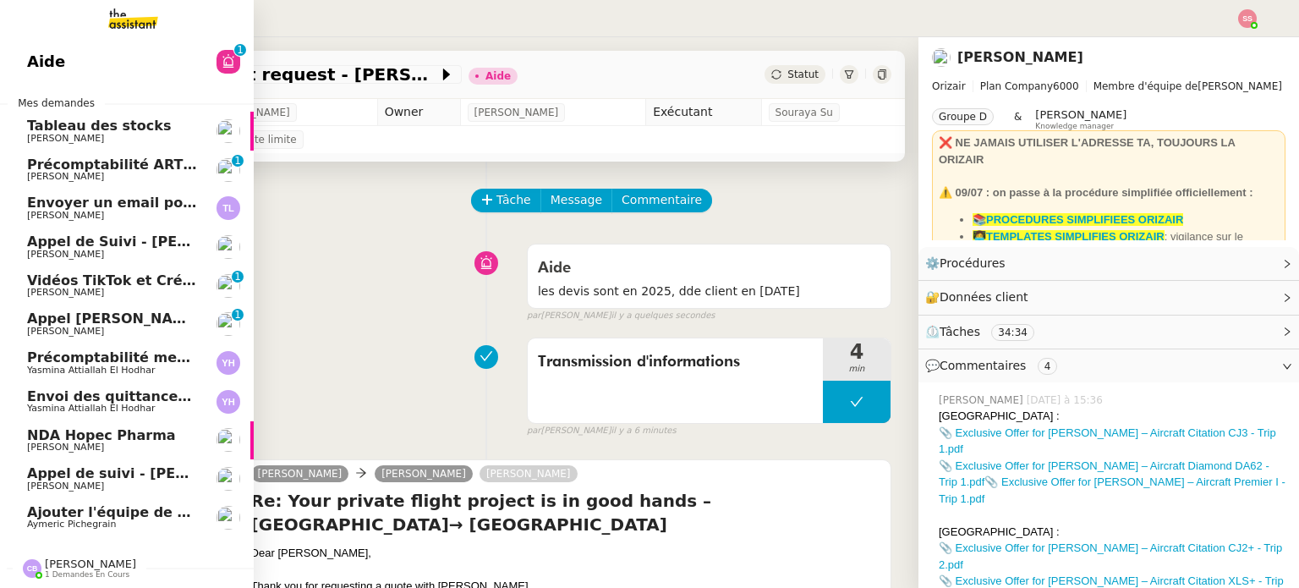
click at [113, 317] on span "[PERSON_NAME] OPP7264 - CERFRANCE RHÔNE & LYON - FORMATION OPCO" at bounding box center [339, 318] width 625 height 16
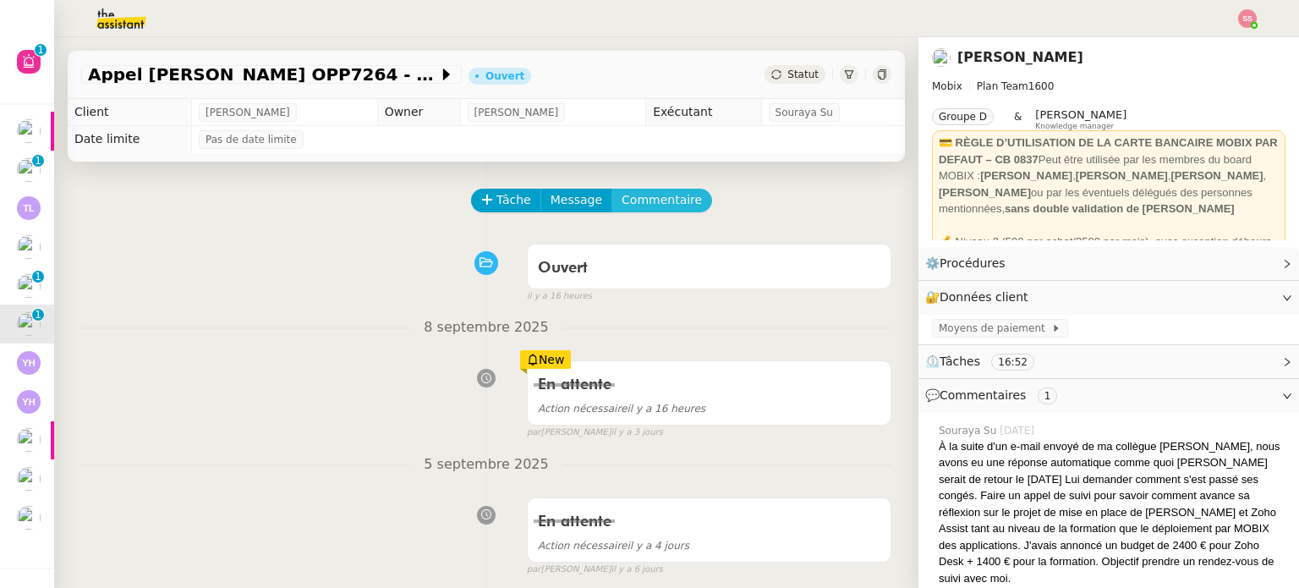
click at [627, 202] on span "Commentaire" at bounding box center [661, 199] width 80 height 19
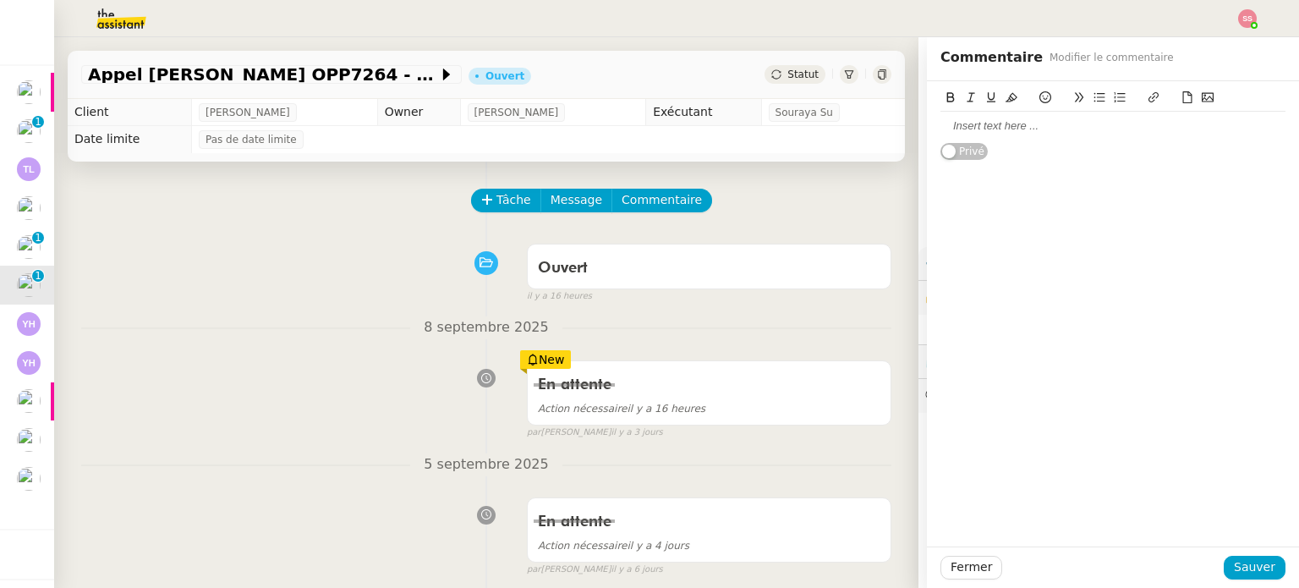
click at [967, 133] on div at bounding box center [1112, 125] width 345 height 15
drag, startPoint x: 1053, startPoint y: 132, endPoint x: 907, endPoint y: 124, distance: 146.5
click at [907, 124] on app-ticket "Appel Olivier Menahem OPP7264 - CERFRANCE RHÔNE & LYON - FORMATION OPCO Ouvert …" at bounding box center [676, 312] width 1245 height 550
copy div "Attente retour Florian"
click at [1240, 565] on span "Sauver" at bounding box center [1254, 566] width 41 height 19
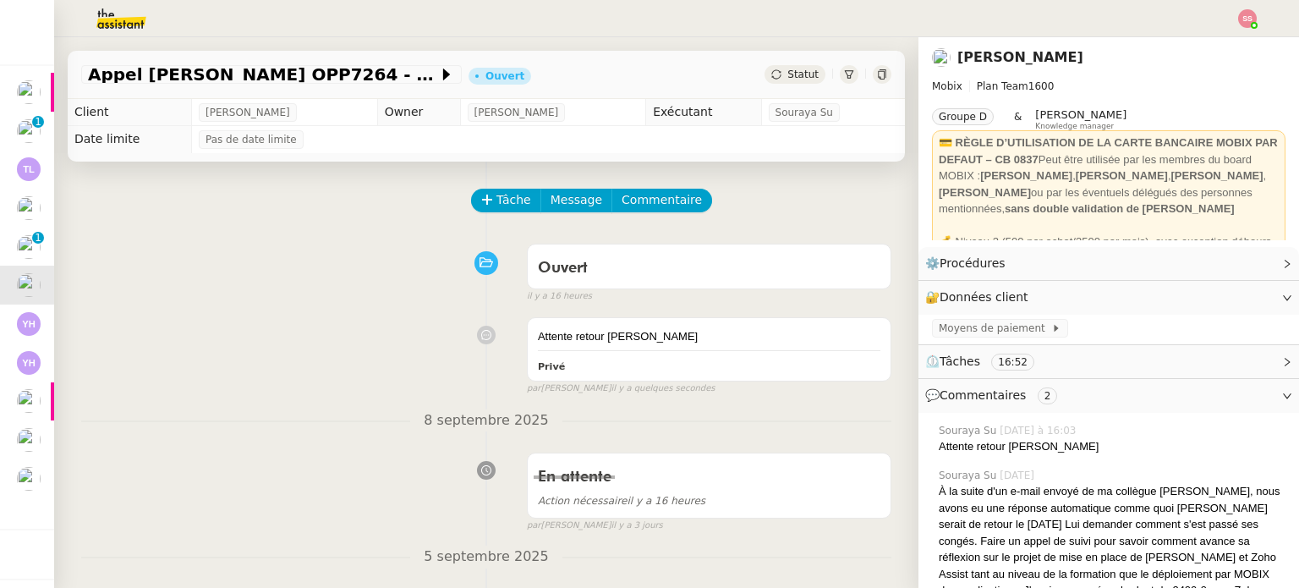
click at [787, 70] on span "Statut" at bounding box center [802, 74] width 31 height 12
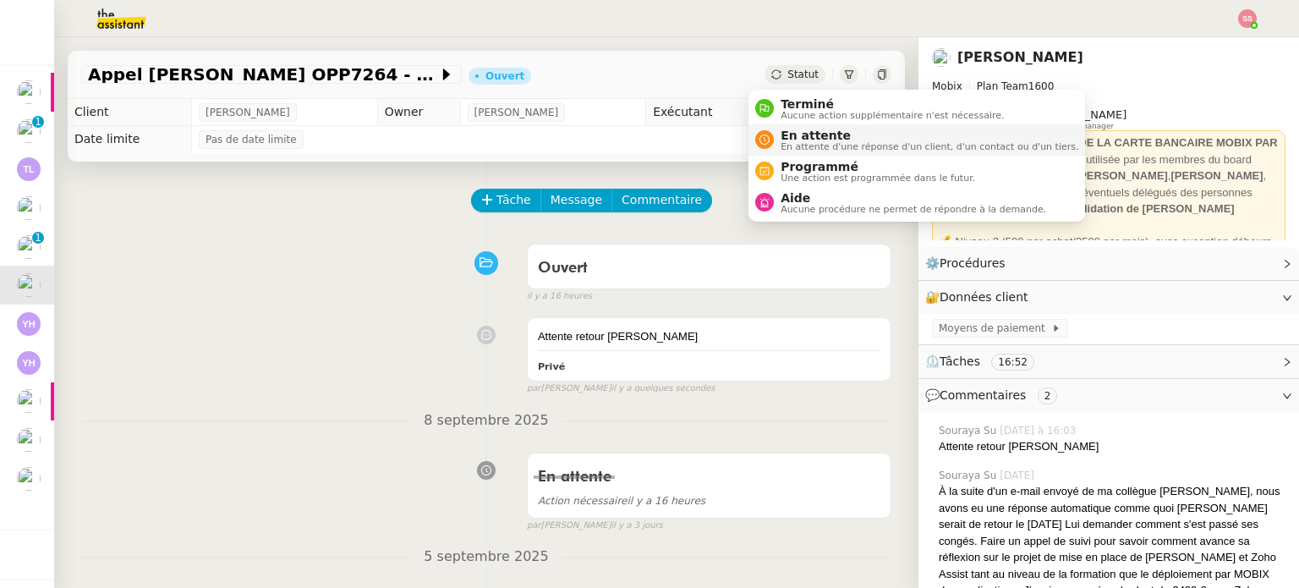
click at [813, 145] on span "En attente d'une réponse d'un client, d'un contact ou d'un tiers." at bounding box center [929, 146] width 298 height 9
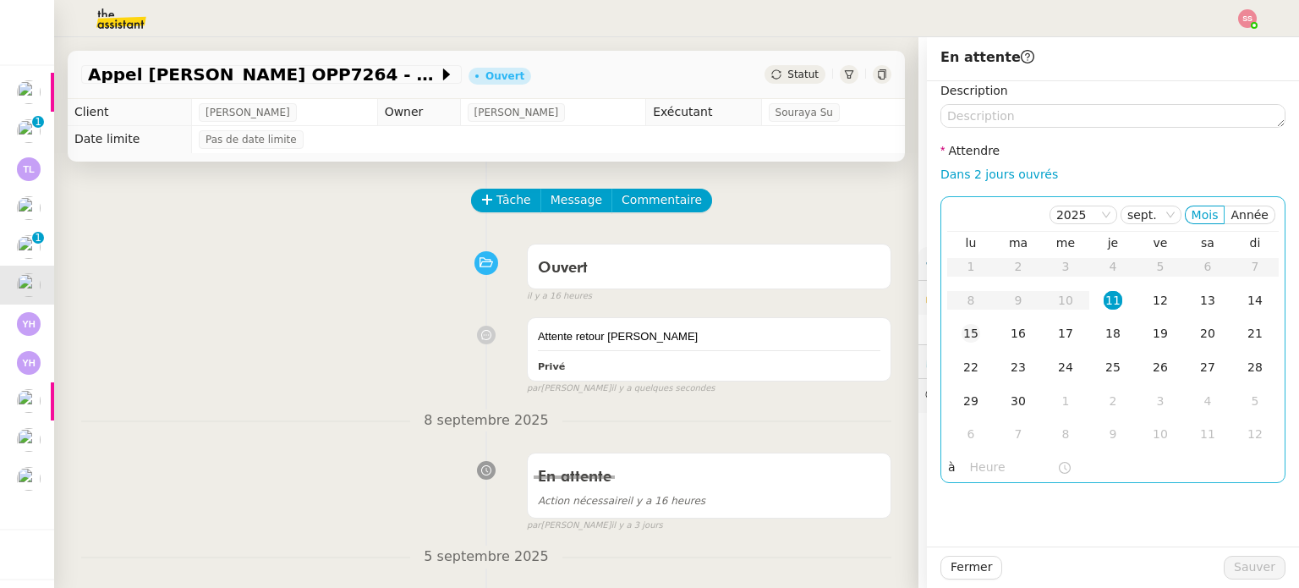
click at [961, 333] on div "15" at bounding box center [970, 333] width 19 height 19
click at [1103, 342] on div "18" at bounding box center [1112, 333] width 19 height 19
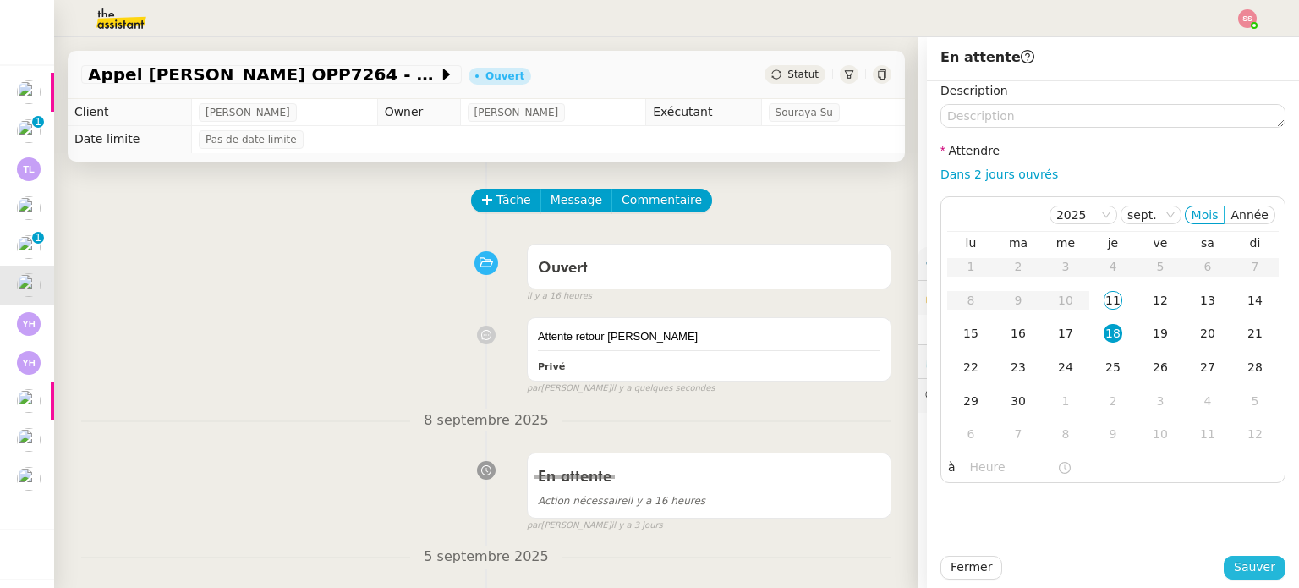
click at [1263, 575] on button "Sauver" at bounding box center [1254, 567] width 62 height 24
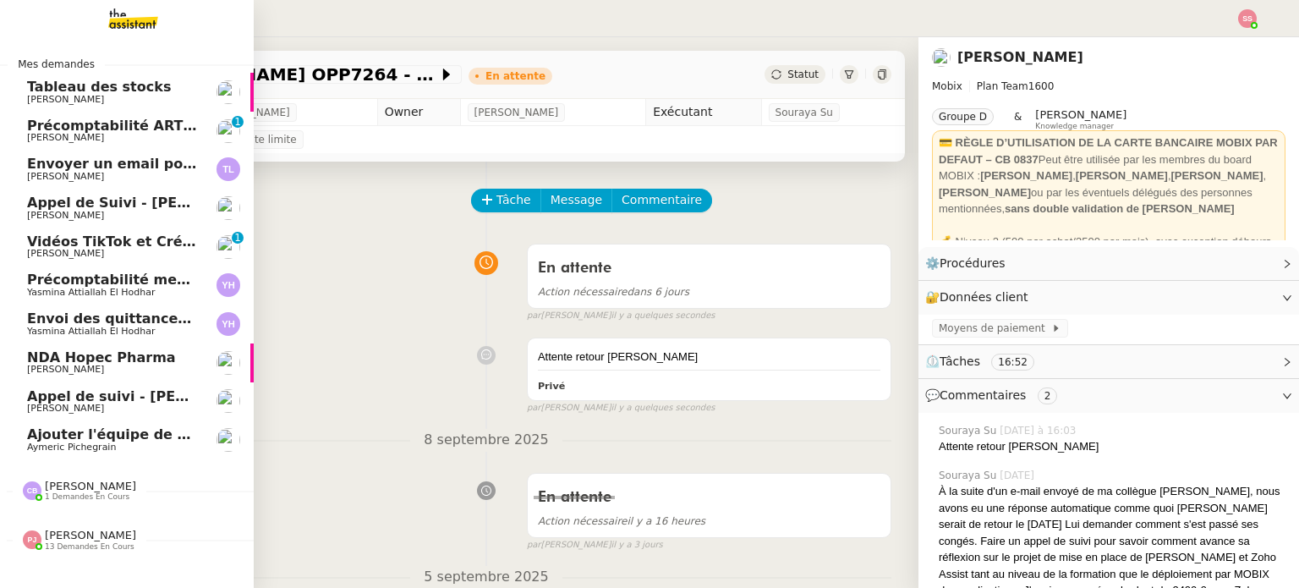
click at [89, 192] on link "Appel de Suivi - Youssouf Bathily - BS Protection Florian Parant" at bounding box center [127, 208] width 254 height 39
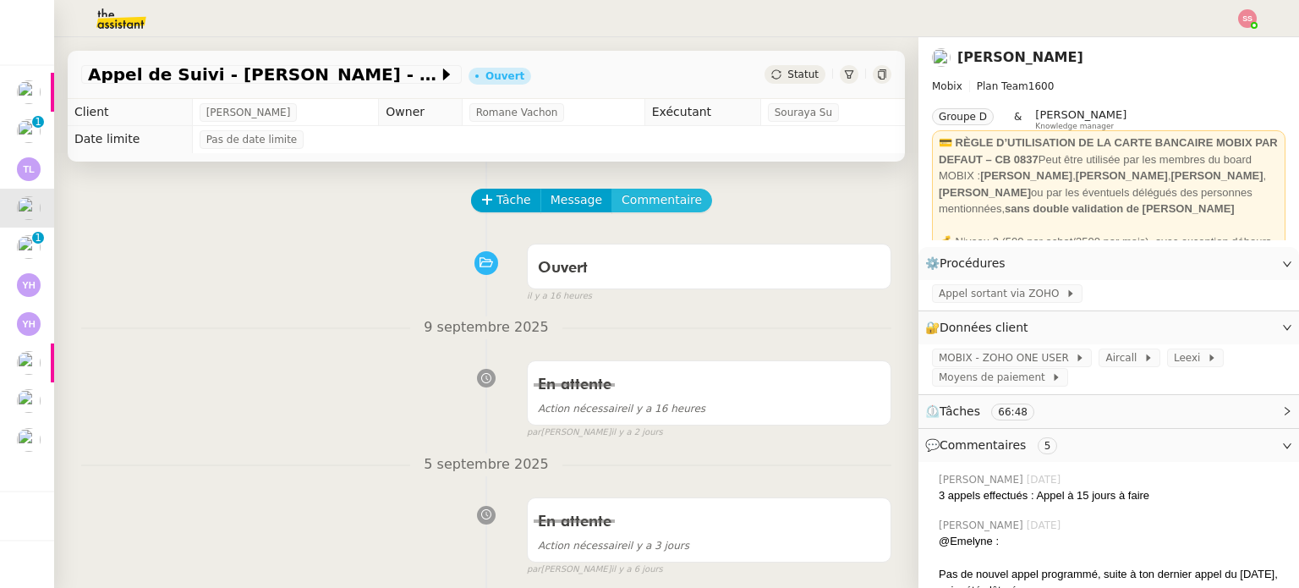
click at [656, 205] on span "Commentaire" at bounding box center [661, 199] width 80 height 19
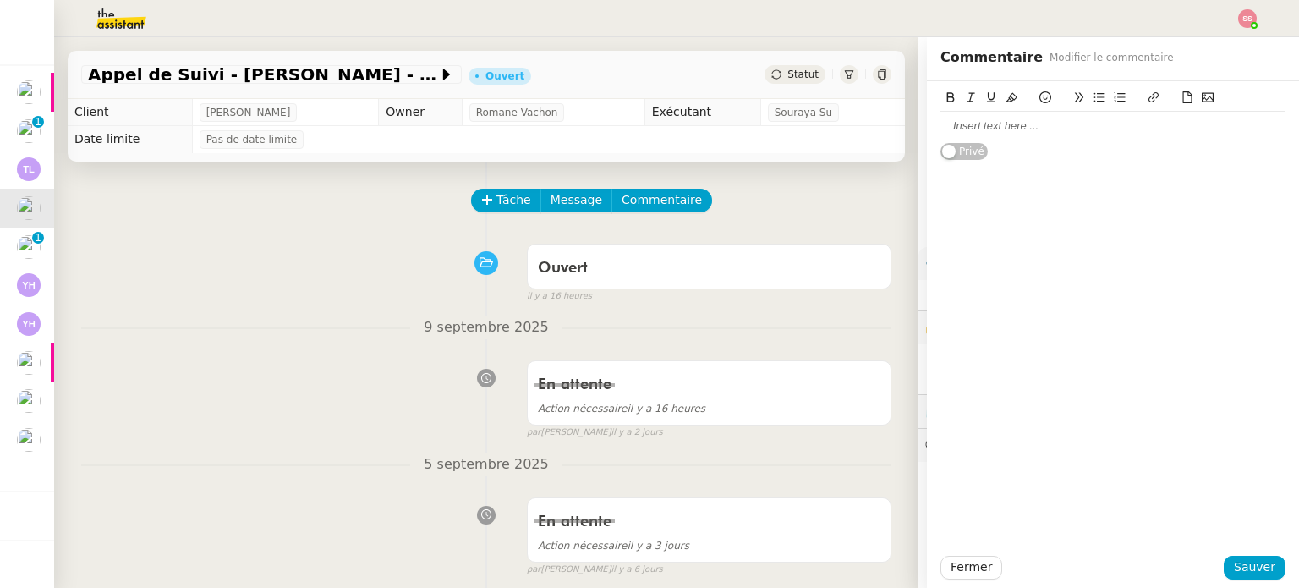
click at [976, 123] on div at bounding box center [1112, 125] width 345 height 15
paste div
click at [1234, 559] on span "Sauver" at bounding box center [1254, 566] width 41 height 19
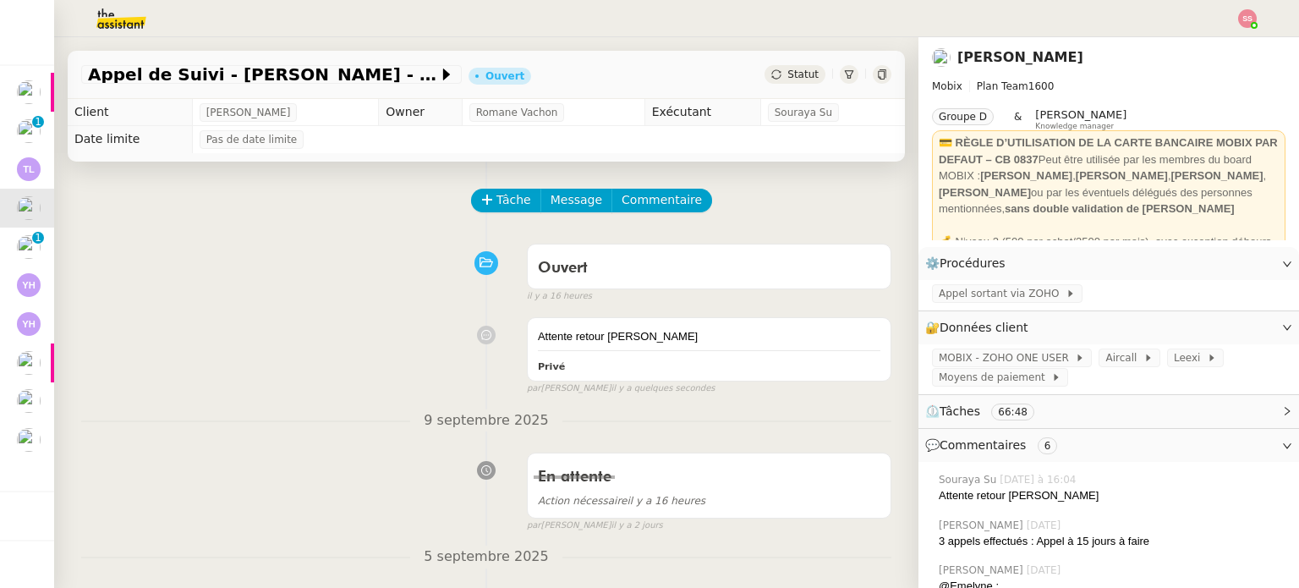
click at [785, 64] on div "Appel de Suivi - Youssouf Bathily - BS Protection Ouvert Statut" at bounding box center [486, 75] width 837 height 48
click at [787, 76] on span "Statut" at bounding box center [802, 74] width 31 height 12
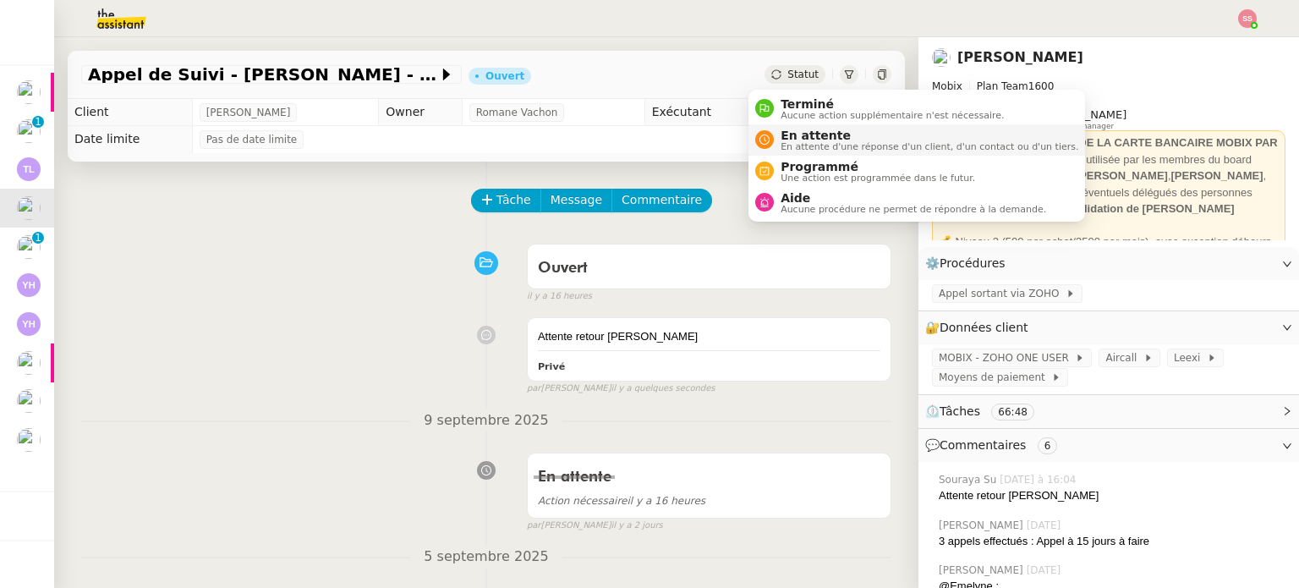
click at [807, 129] on span "En attente" at bounding box center [929, 136] width 298 height 14
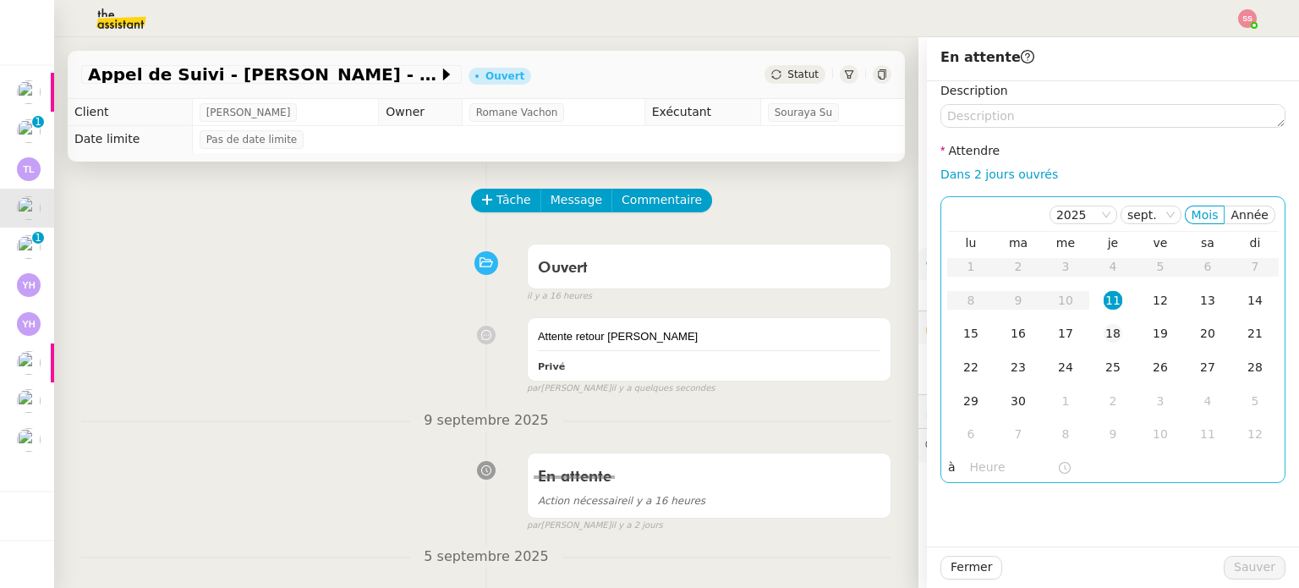
click at [1109, 331] on td "18" at bounding box center [1112, 334] width 47 height 34
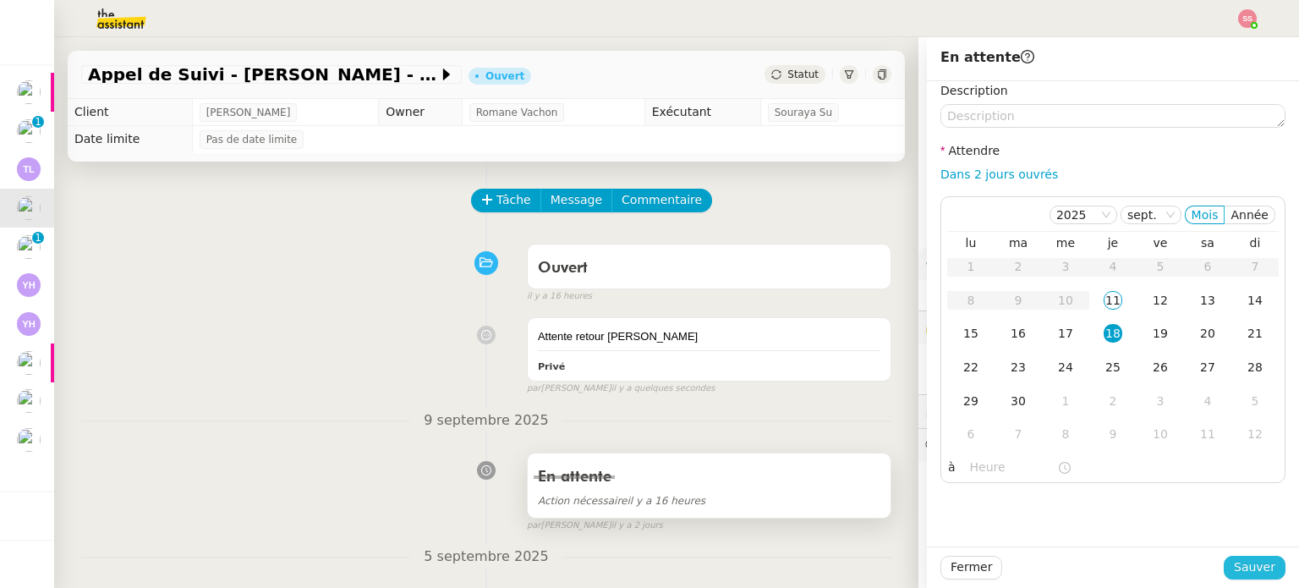
drag, startPoint x: 1228, startPoint y: 567, endPoint x: 742, endPoint y: 473, distance: 494.3
click at [1234, 567] on span "Sauver" at bounding box center [1254, 566] width 41 height 19
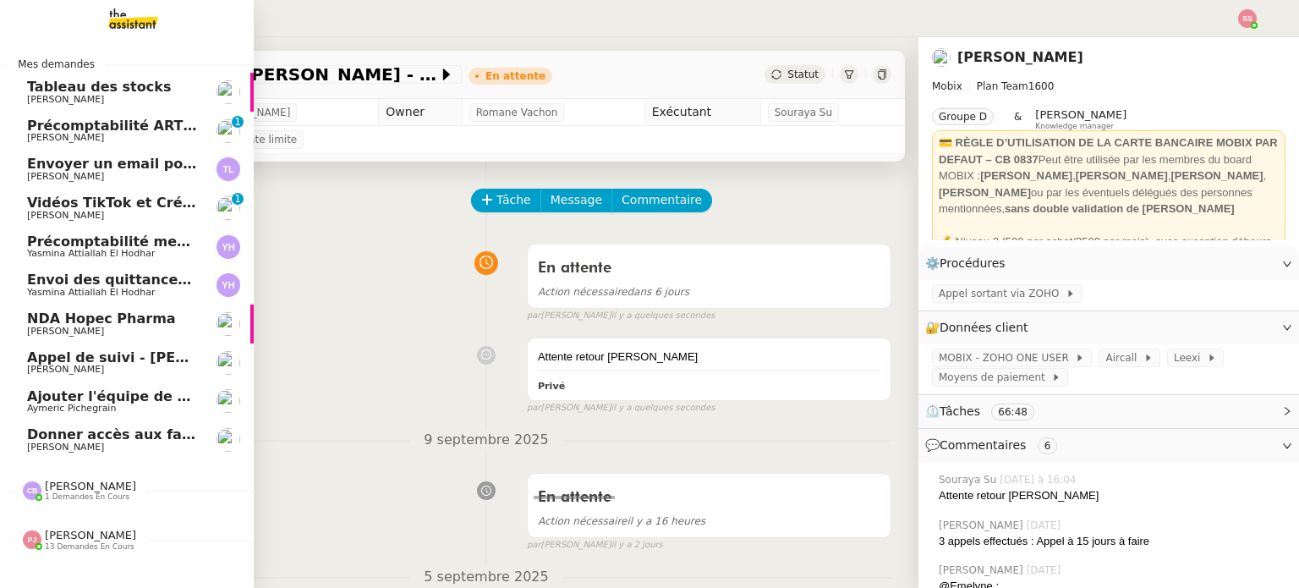
click at [106, 436] on span "Donner accès aux factures" at bounding box center [128, 434] width 203 height 16
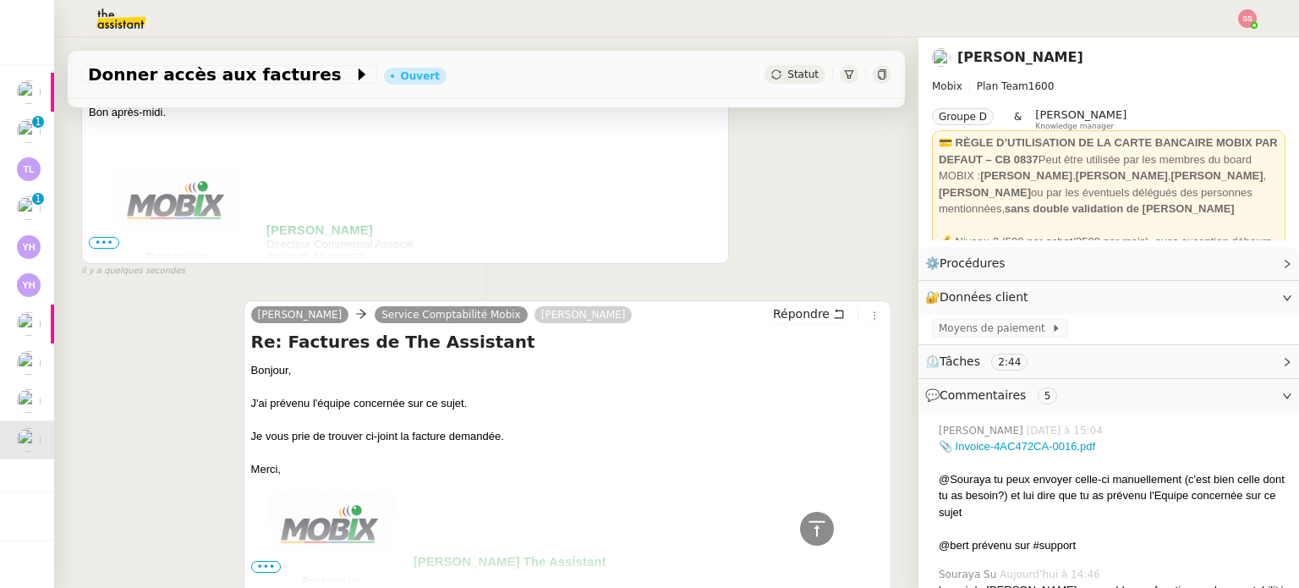
scroll to position [169, 0]
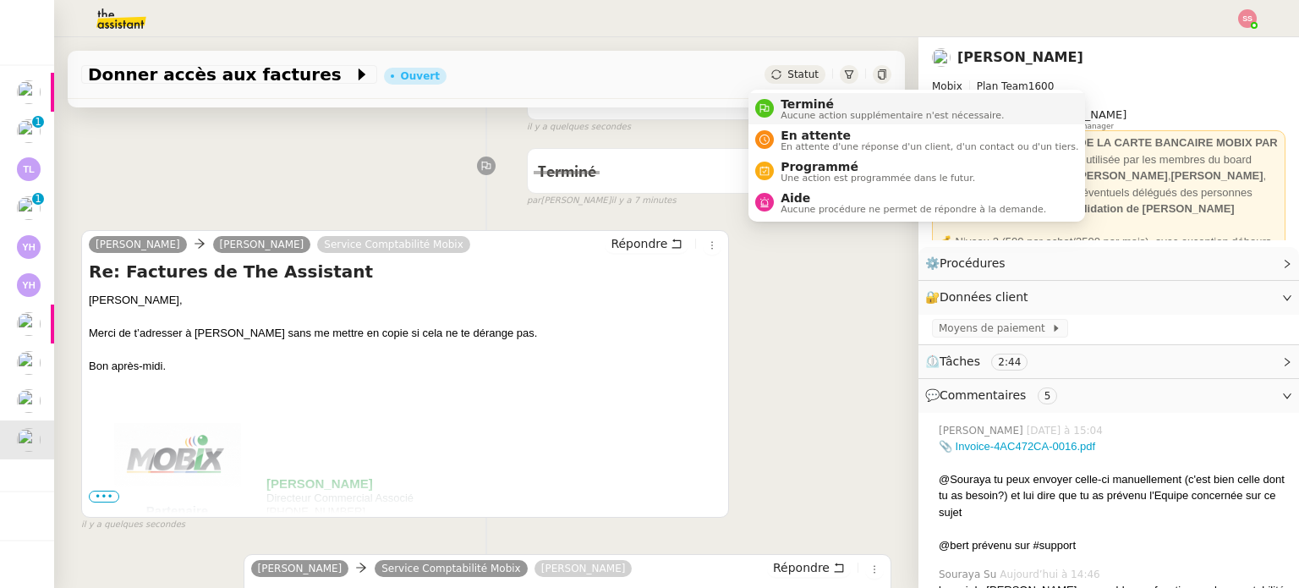
click at [788, 106] on span "Terminé" at bounding box center [891, 104] width 223 height 14
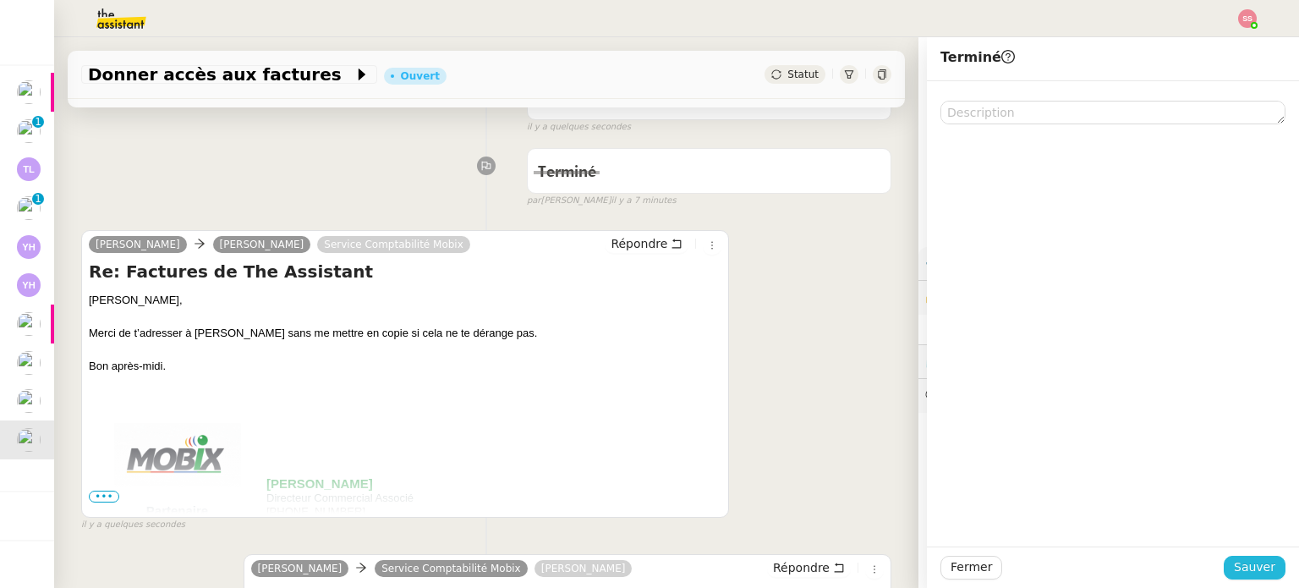
click at [1234, 566] on span "Sauver" at bounding box center [1254, 566] width 41 height 19
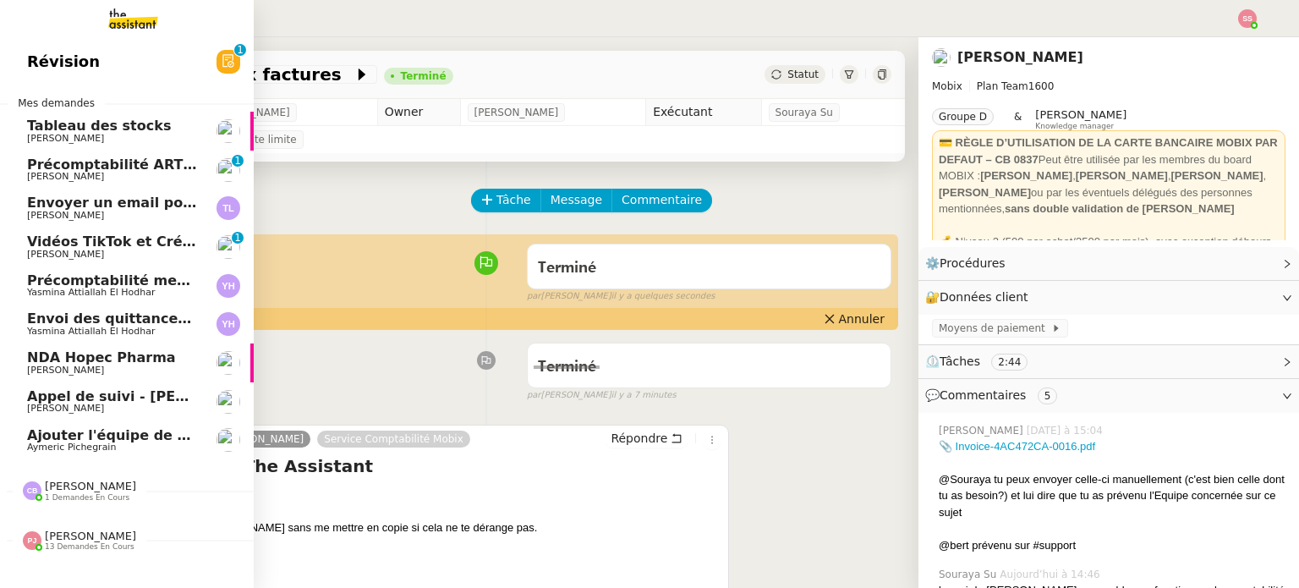
click at [63, 433] on span "Ajouter l'équipe de contenu à Pipedrive" at bounding box center [178, 435] width 303 height 16
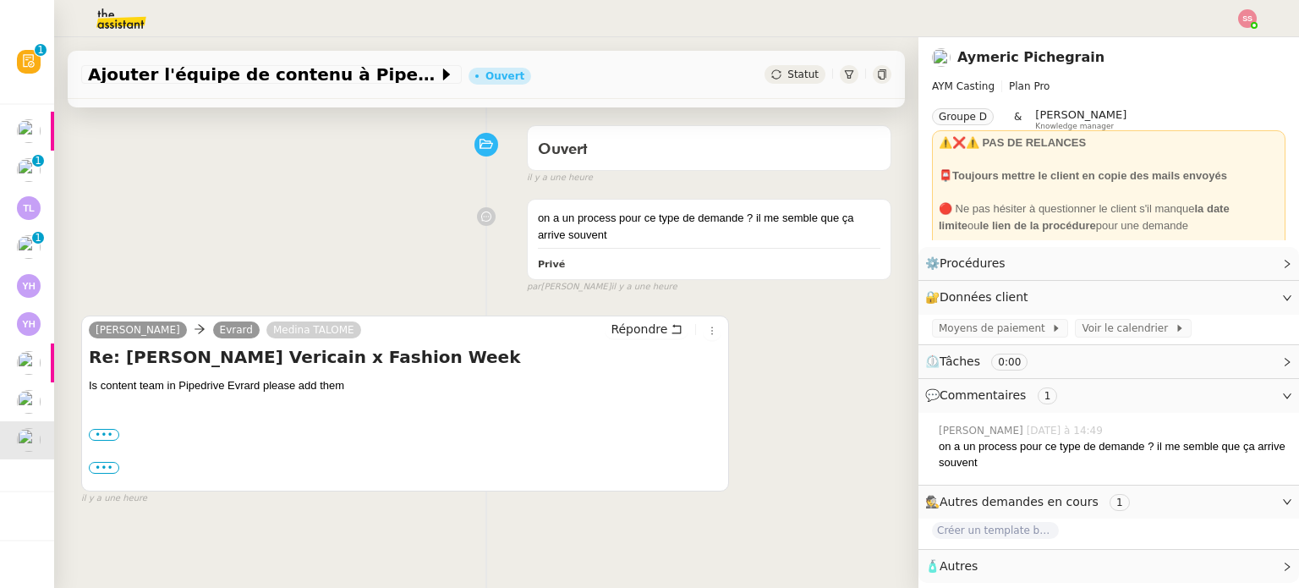
scroll to position [169, 0]
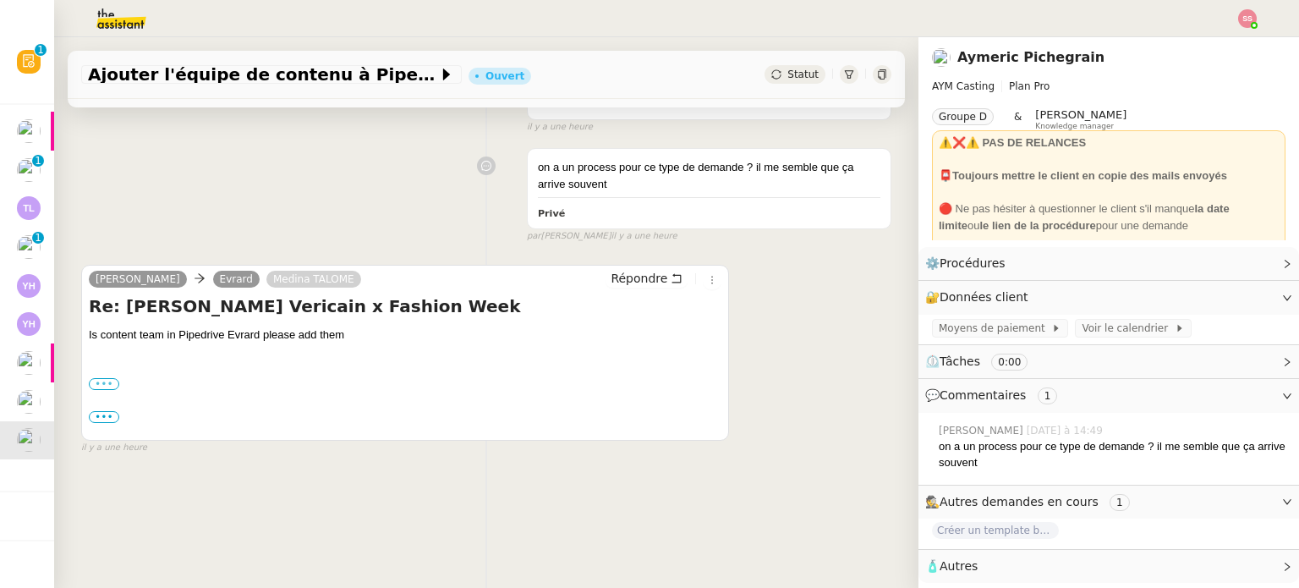
click at [105, 387] on label "•••" at bounding box center [104, 384] width 30 height 12
click at [0, 0] on input "•••" at bounding box center [0, 0] width 0 height 0
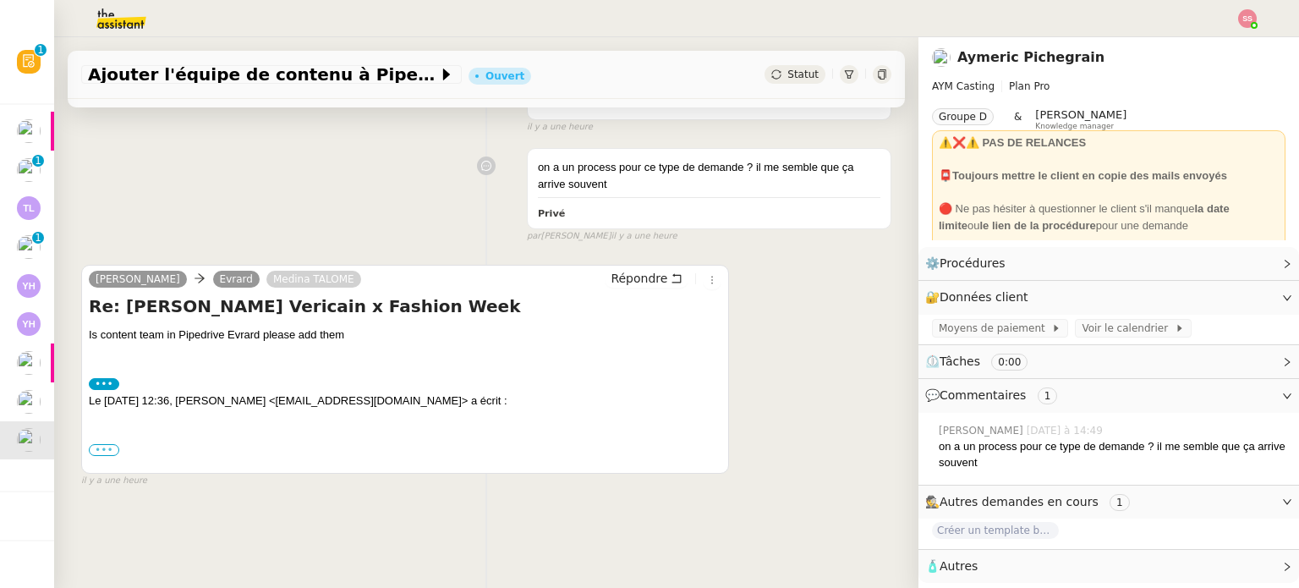
click at [102, 455] on label "•••" at bounding box center [104, 450] width 30 height 12
click at [0, 0] on input "•••" at bounding box center [0, 0] width 0 height 0
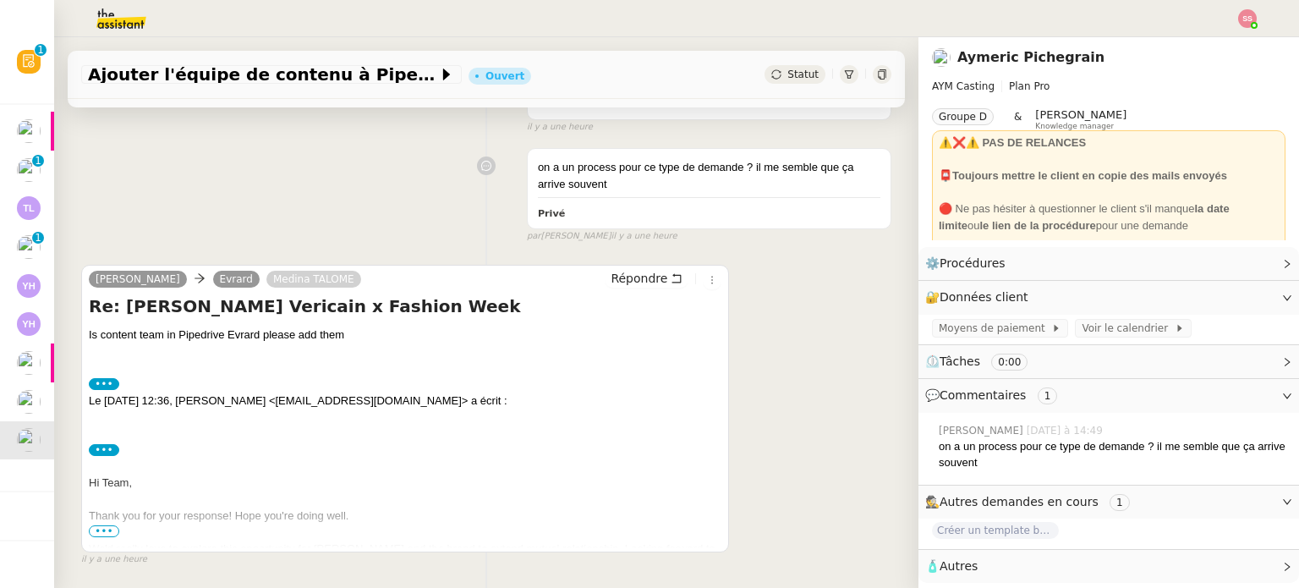
click at [105, 533] on span "•••" at bounding box center [104, 531] width 30 height 12
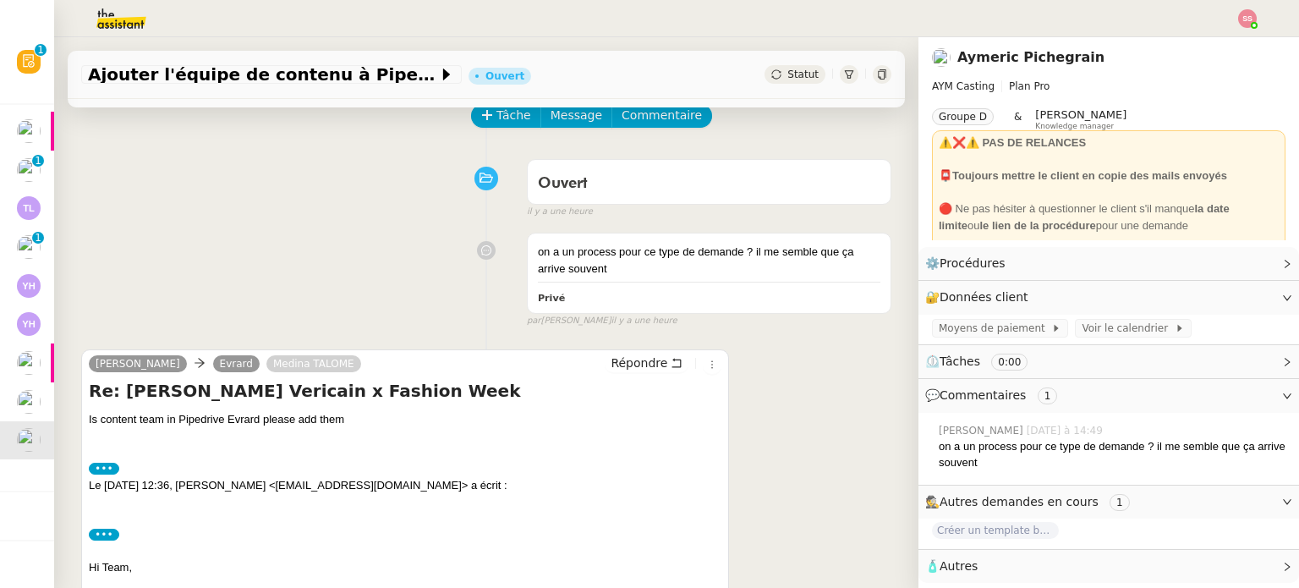
scroll to position [0, 0]
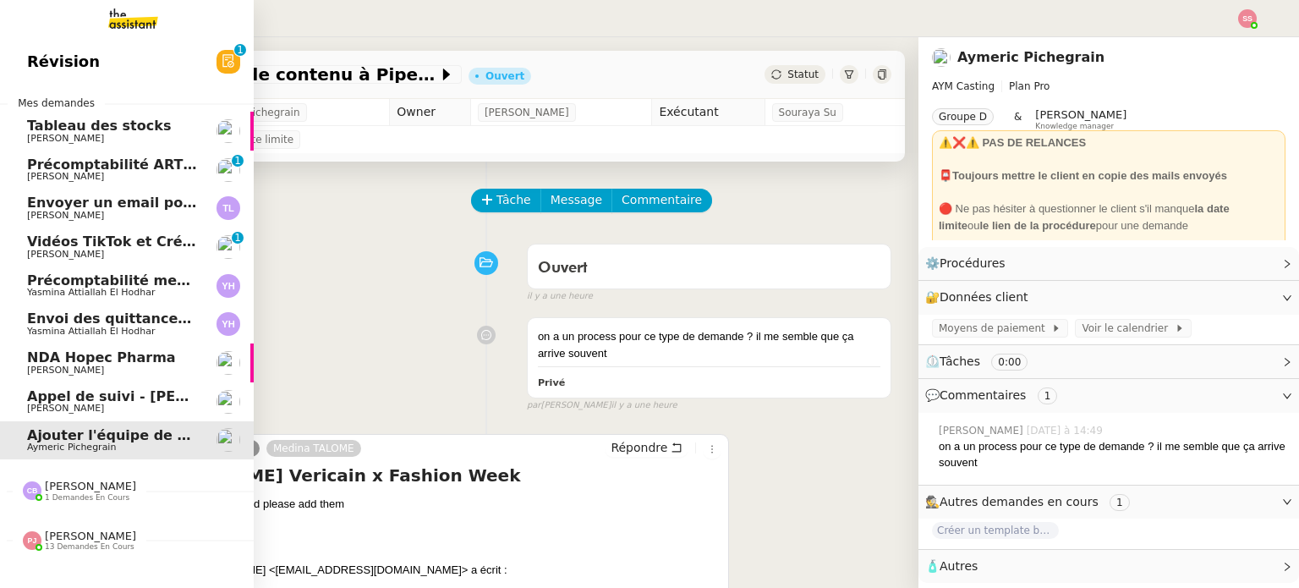
click at [123, 161] on span "Précomptabilité ARTRADE - septembre 2025" at bounding box center [195, 164] width 337 height 16
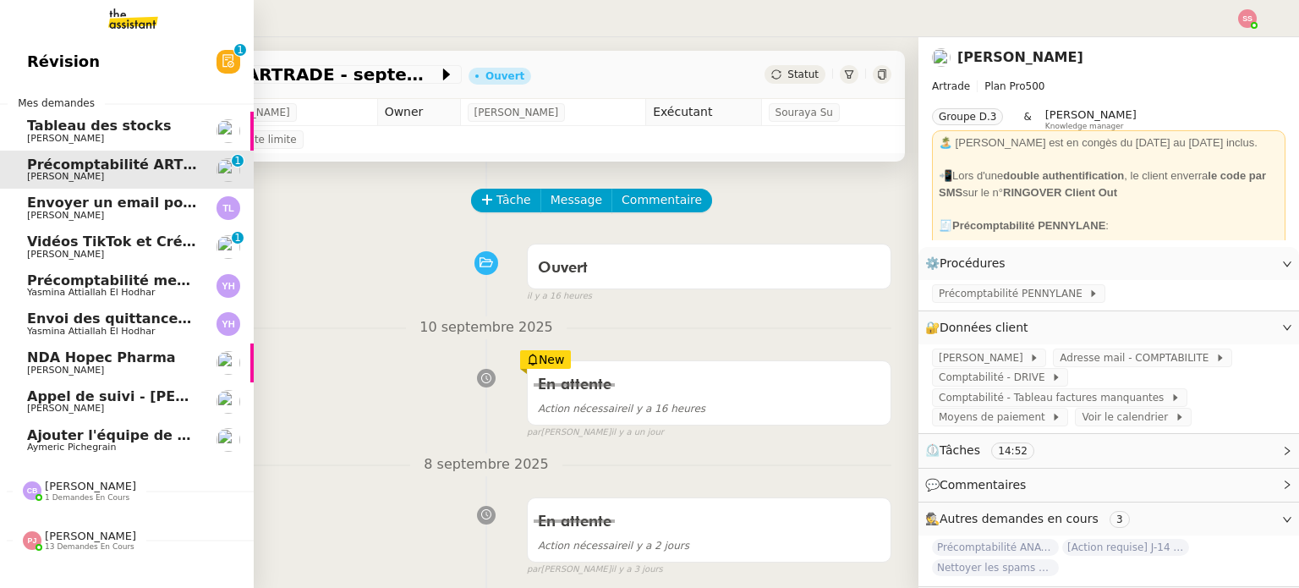
click at [148, 195] on span "Envoyer un email pour demander le numéro RNA" at bounding box center [213, 202] width 373 height 16
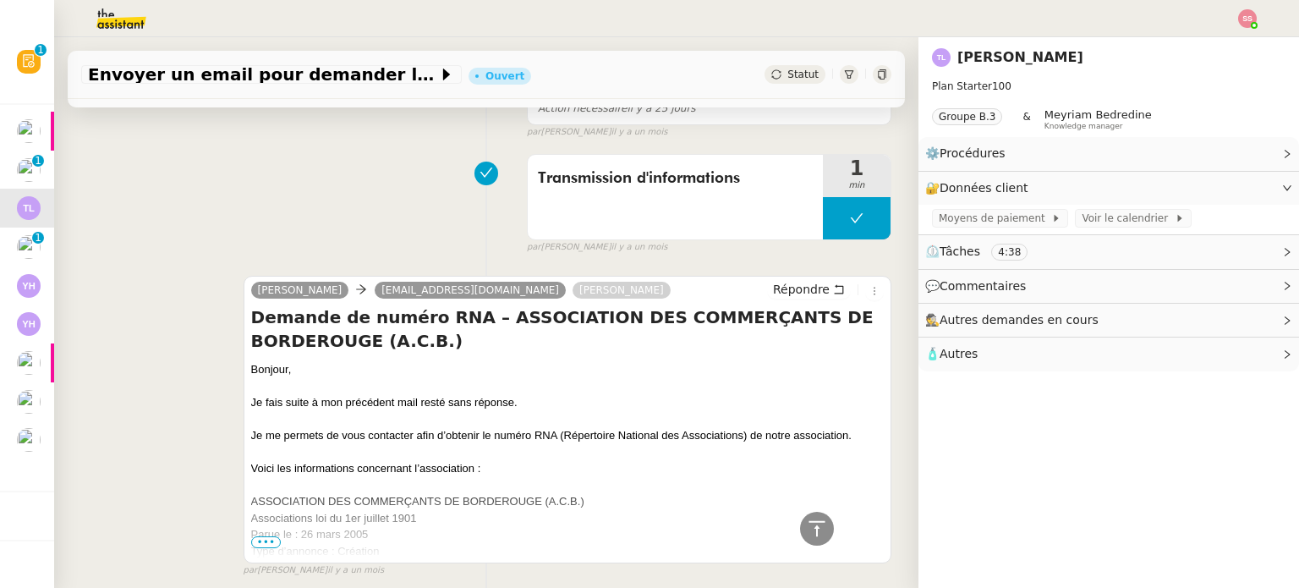
scroll to position [930, 0]
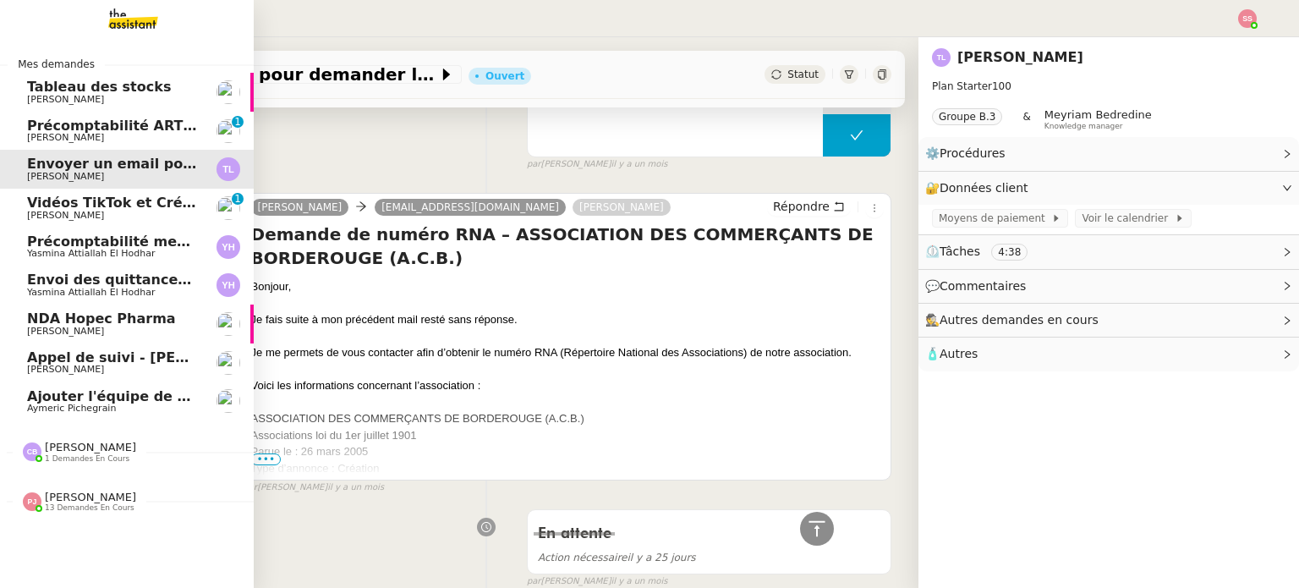
click at [83, 361] on span "[PERSON_NAME] de suivi - [PERSON_NAME] - TDX" at bounding box center [174, 357] width 294 height 16
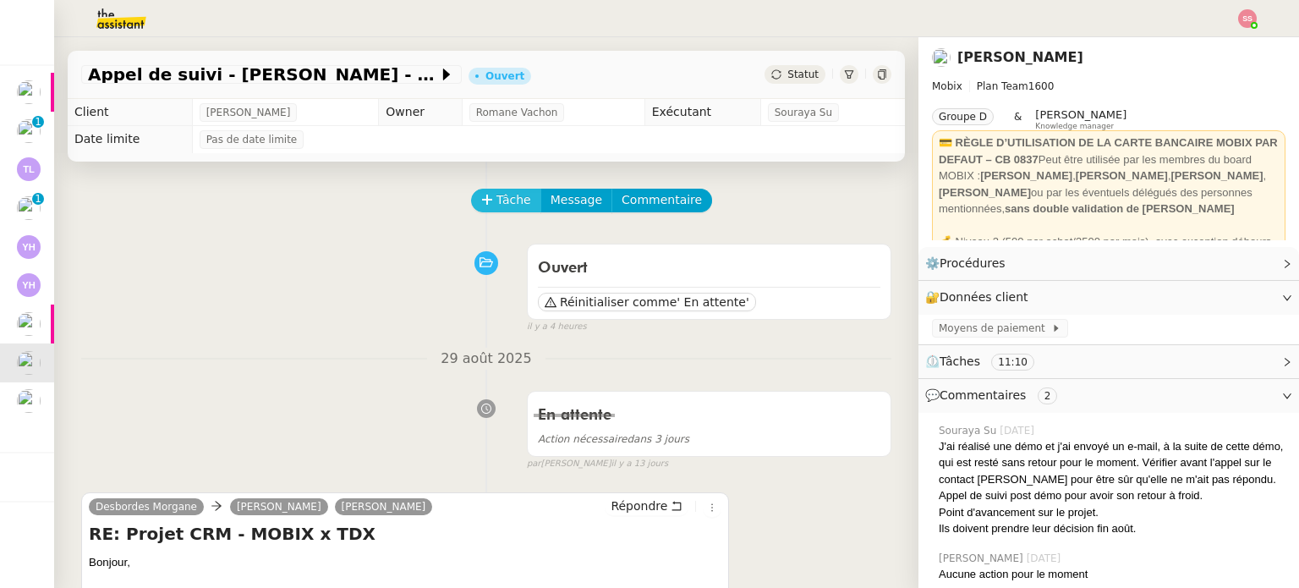
click at [497, 204] on span "Tâche" at bounding box center [513, 199] width 35 height 19
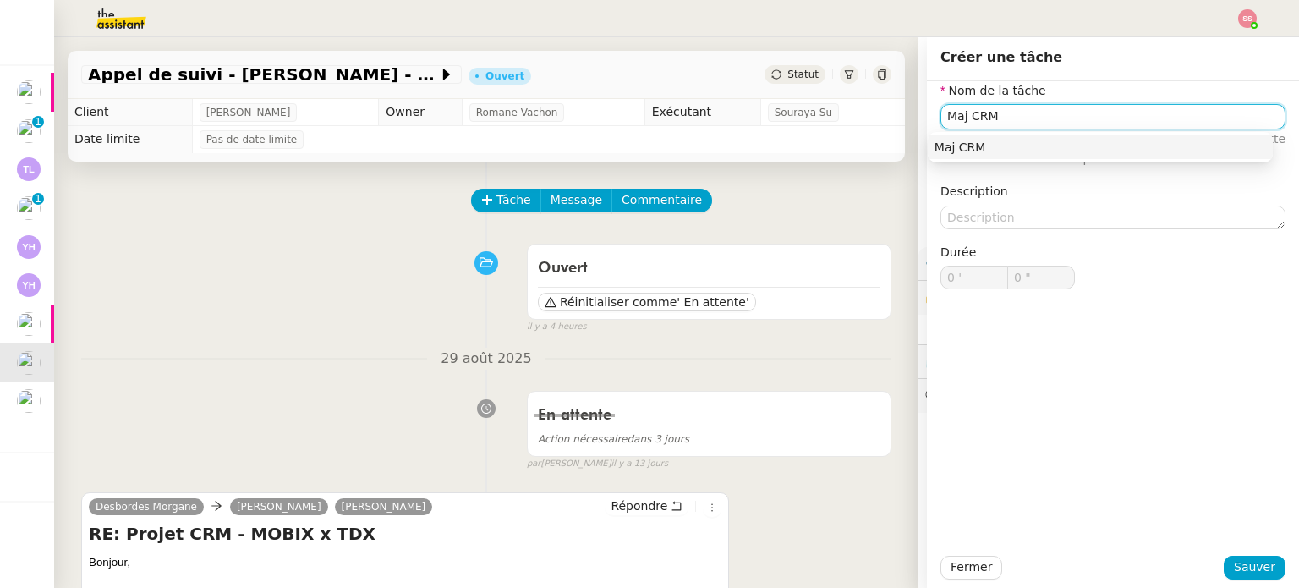
drag, startPoint x: 1031, startPoint y: 148, endPoint x: 1039, endPoint y: 161, distance: 14.8
click at [1032, 148] on div "Maj CRM" at bounding box center [1099, 147] width 331 height 15
type input "Maj CRM"
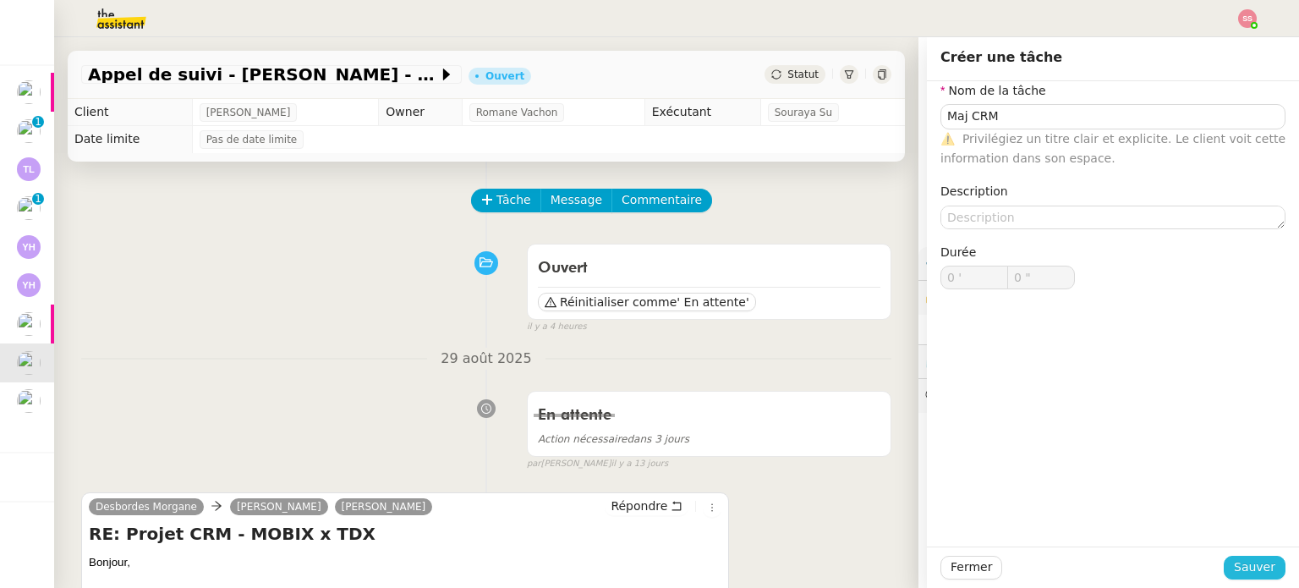
drag, startPoint x: 1240, startPoint y: 568, endPoint x: 1201, endPoint y: 543, distance: 46.4
click at [1239, 568] on span "Sauver" at bounding box center [1254, 566] width 41 height 19
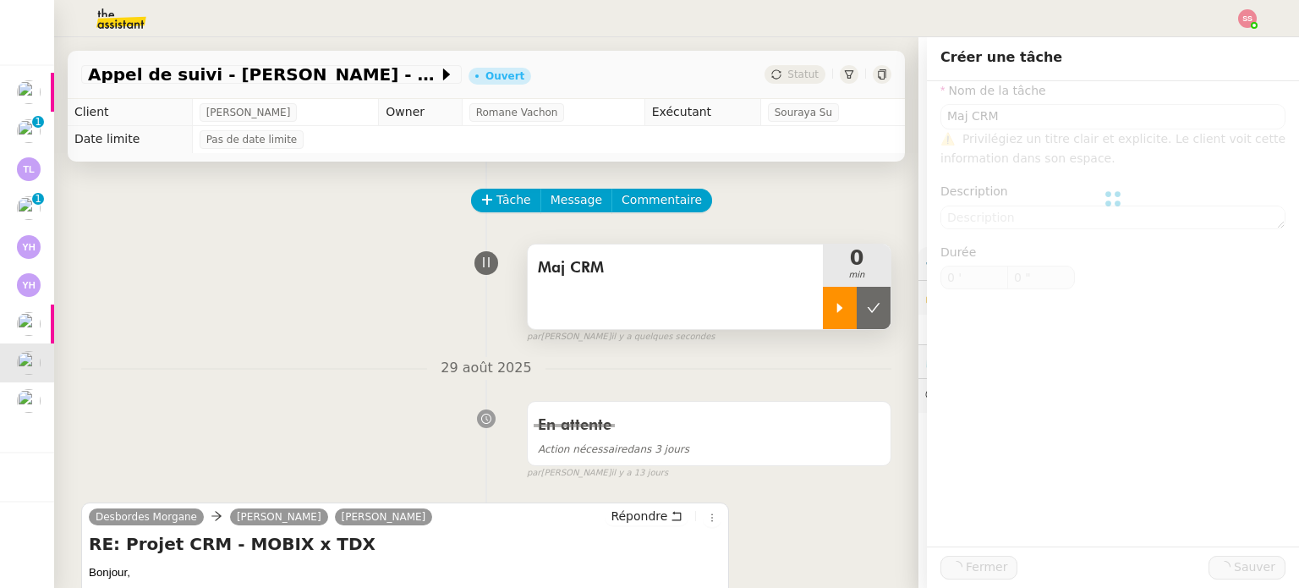
click at [825, 314] on div at bounding box center [840, 308] width 34 height 42
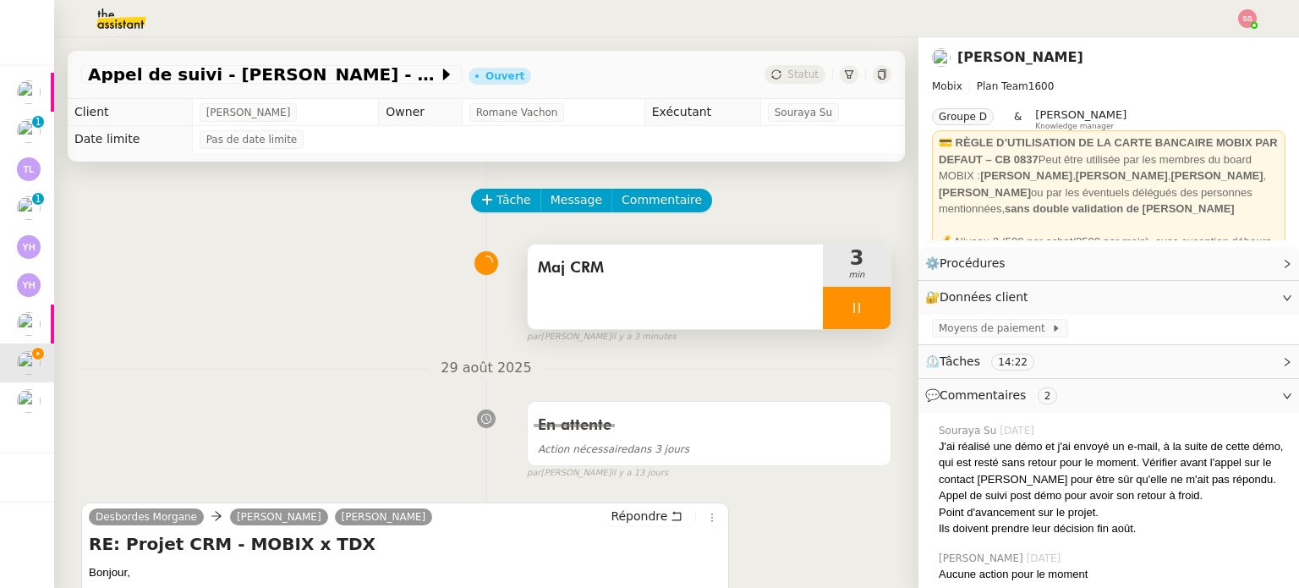
click at [853, 326] on div at bounding box center [857, 308] width 68 height 42
click at [856, 326] on button at bounding box center [873, 308] width 34 height 42
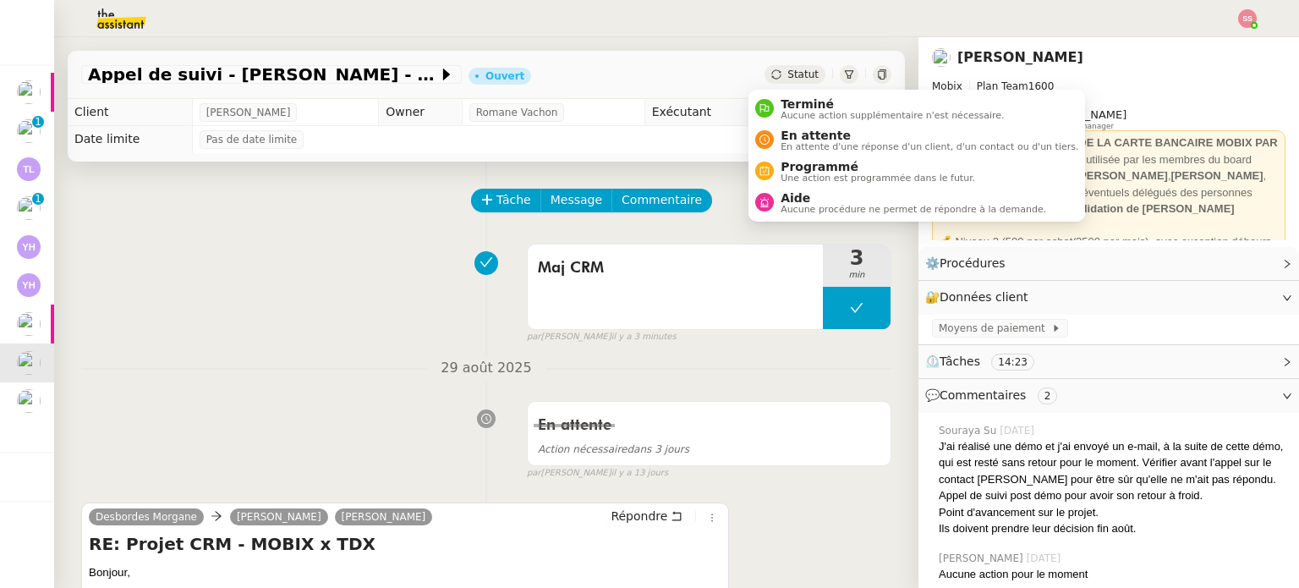
click at [769, 77] on div "Statut" at bounding box center [794, 74] width 61 height 19
click at [785, 125] on li "En attente En attente d'une réponse d'un client, d'un contact ou d'un tiers." at bounding box center [916, 139] width 337 height 31
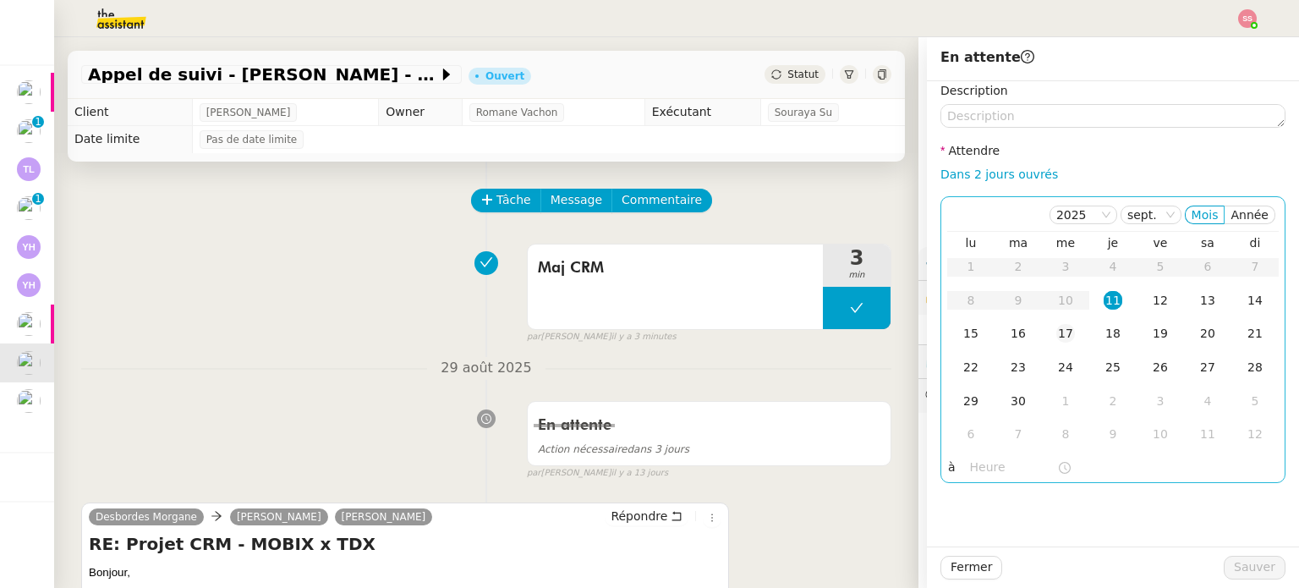
click at [1059, 331] on div "17" at bounding box center [1065, 333] width 19 height 19
click at [961, 327] on div "15" at bounding box center [970, 333] width 19 height 19
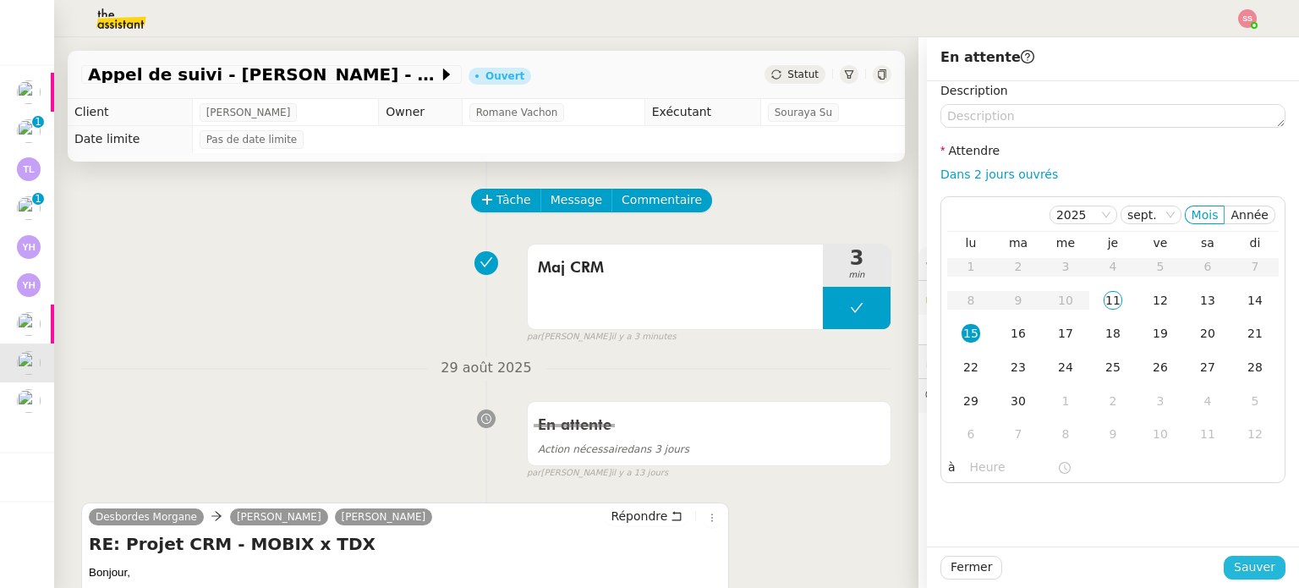
click at [1223, 564] on button "Sauver" at bounding box center [1254, 567] width 62 height 24
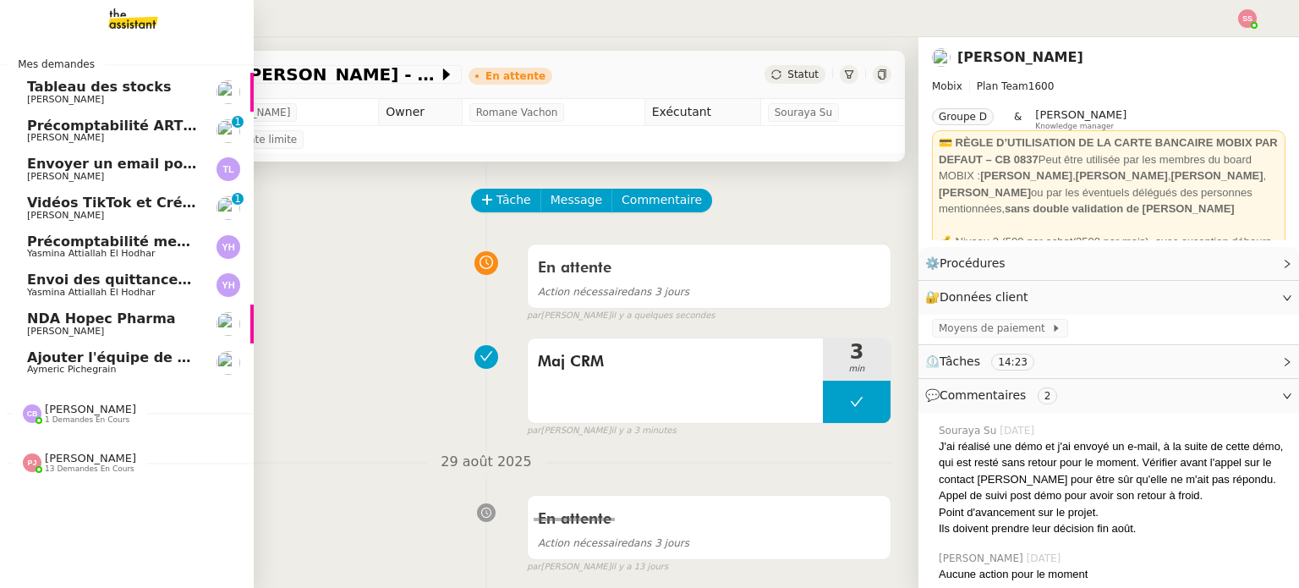
click at [100, 360] on span "Ajouter l'équipe de contenu à Pipedrive" at bounding box center [178, 357] width 303 height 16
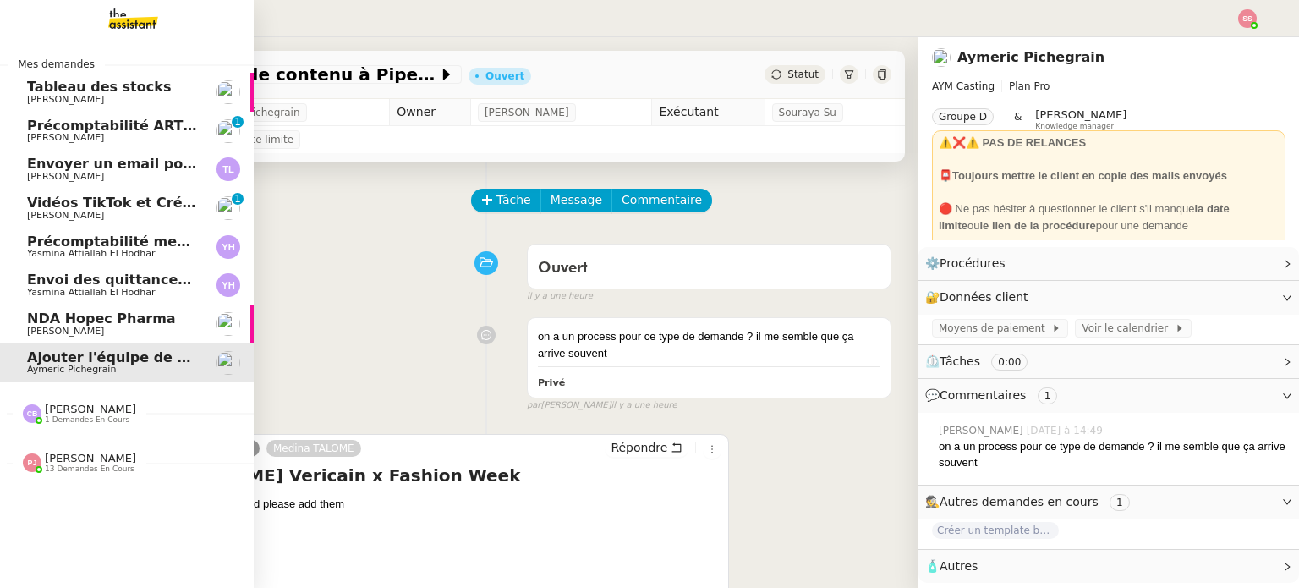
click at [129, 275] on span "Envoi des quittances mensuelles - 5 juillet 2025" at bounding box center [209, 279] width 365 height 16
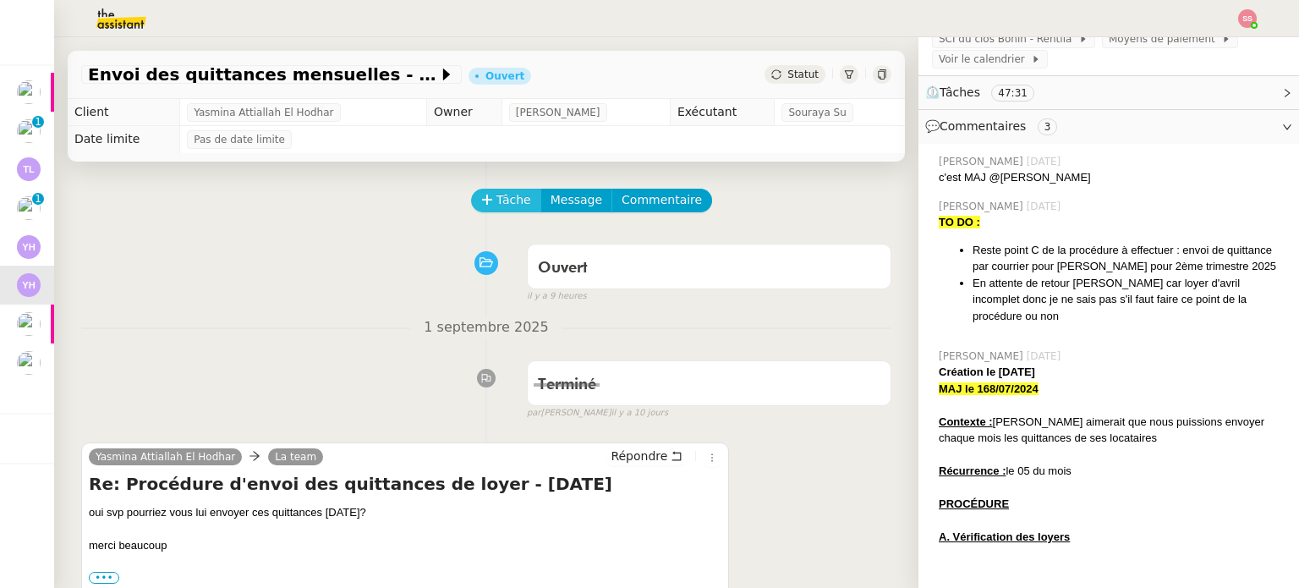
click at [499, 208] on span "Tâche" at bounding box center [513, 199] width 35 height 19
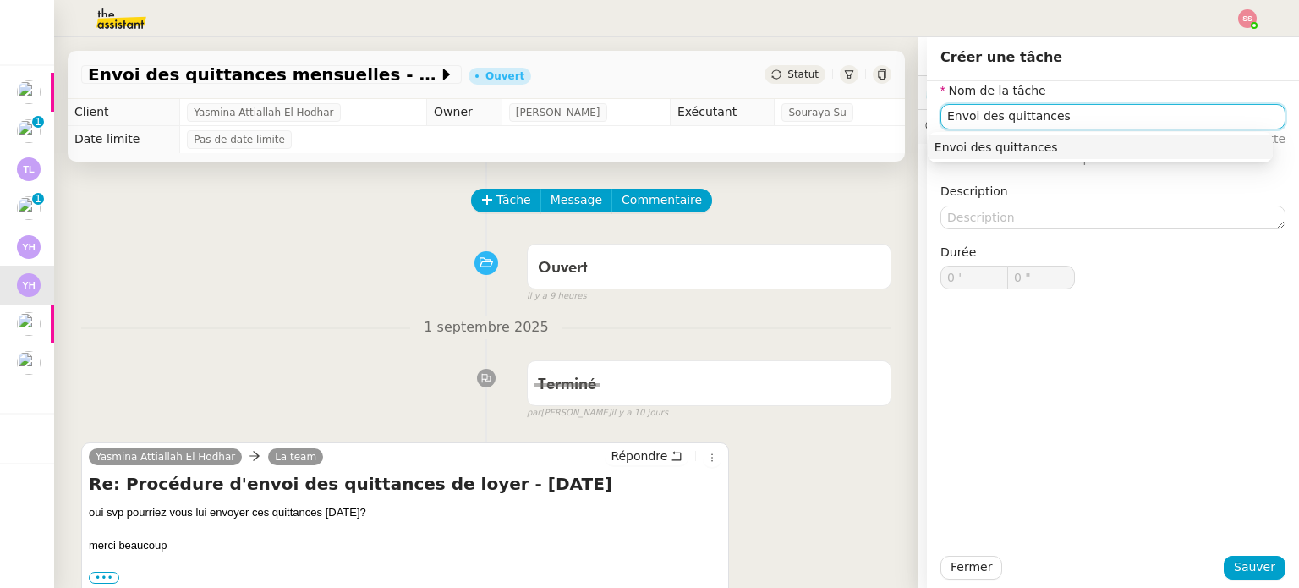
click at [941, 152] on div "Envoi des quittances" at bounding box center [1099, 147] width 331 height 15
type input "Envoi des quittances"
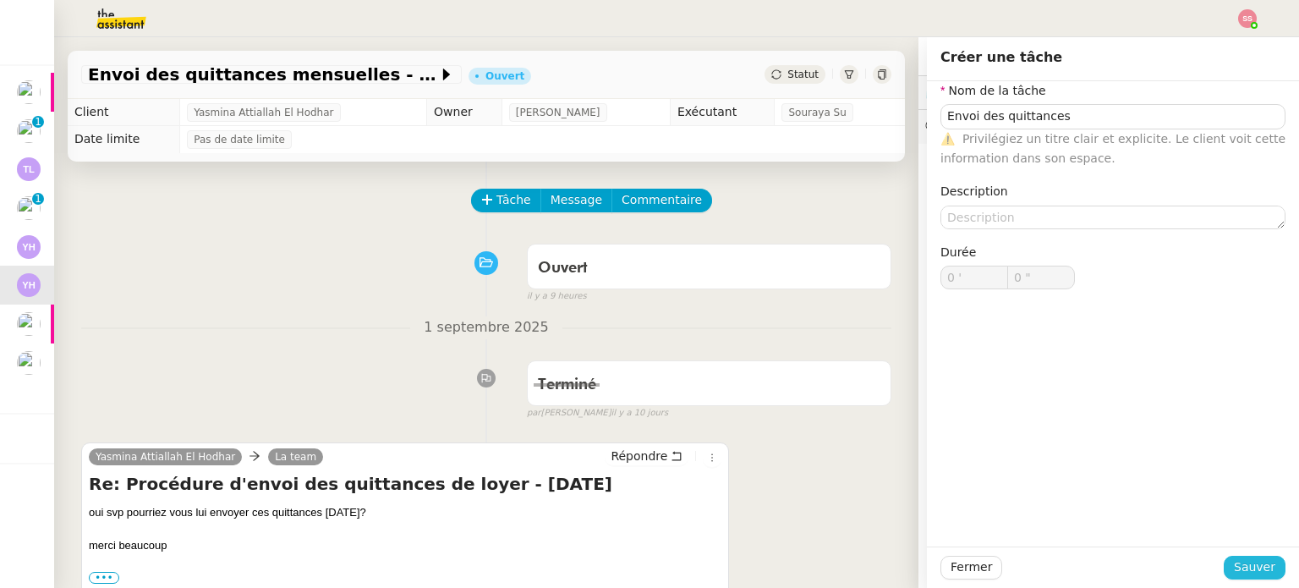
click at [1257, 572] on span "Sauver" at bounding box center [1254, 566] width 41 height 19
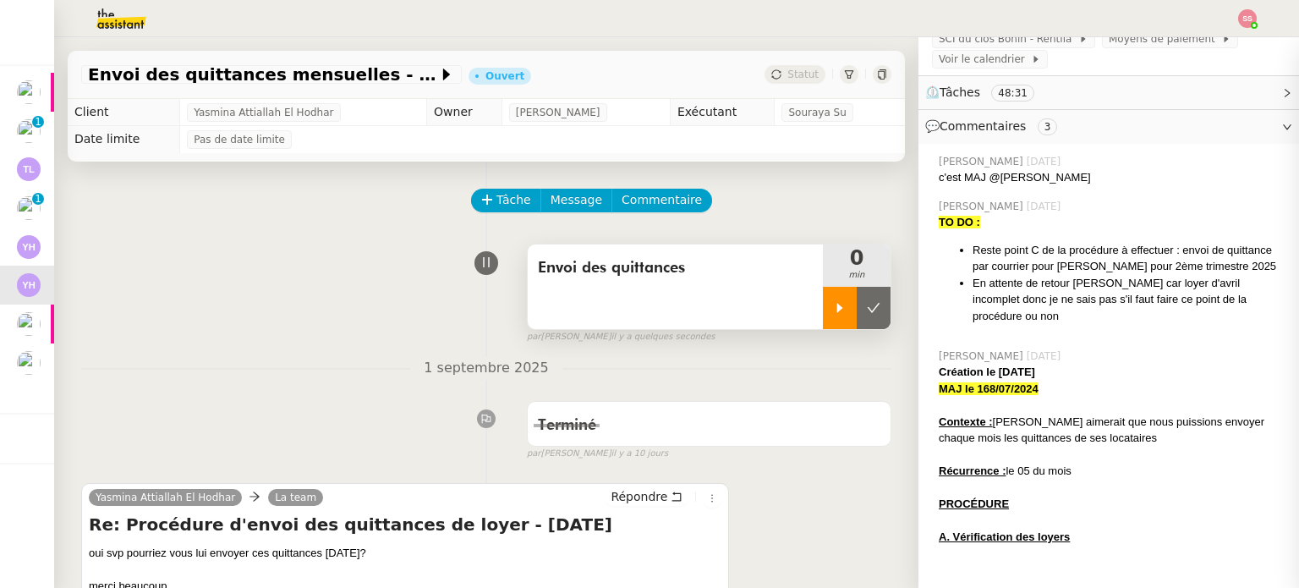
click at [823, 295] on div at bounding box center [840, 308] width 34 height 42
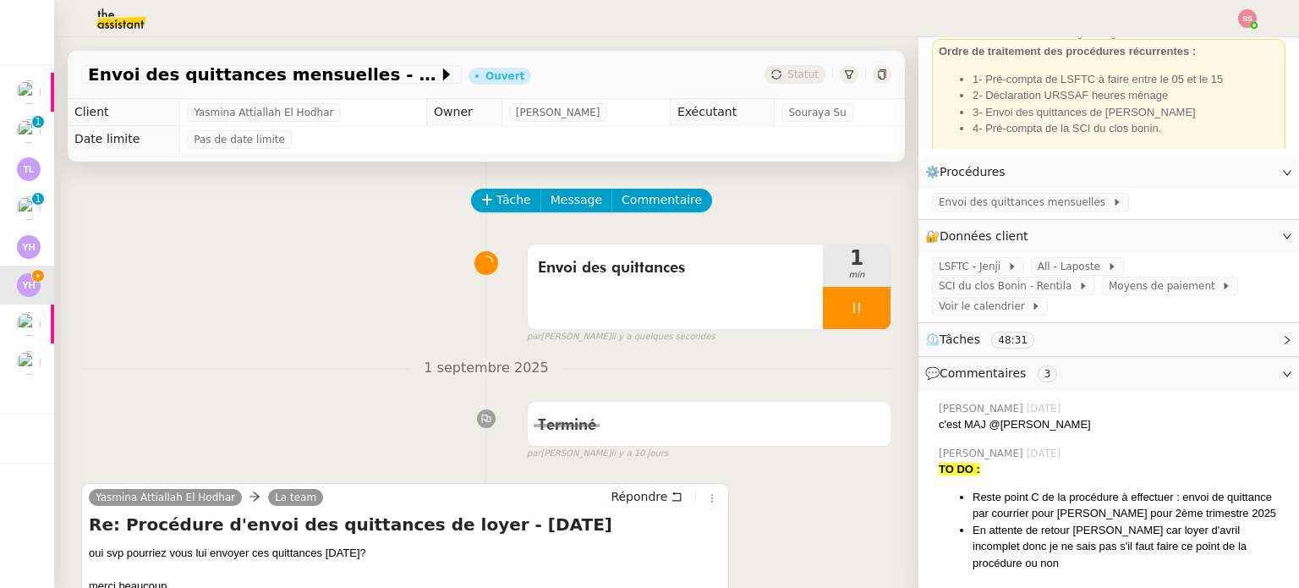
scroll to position [85, 0]
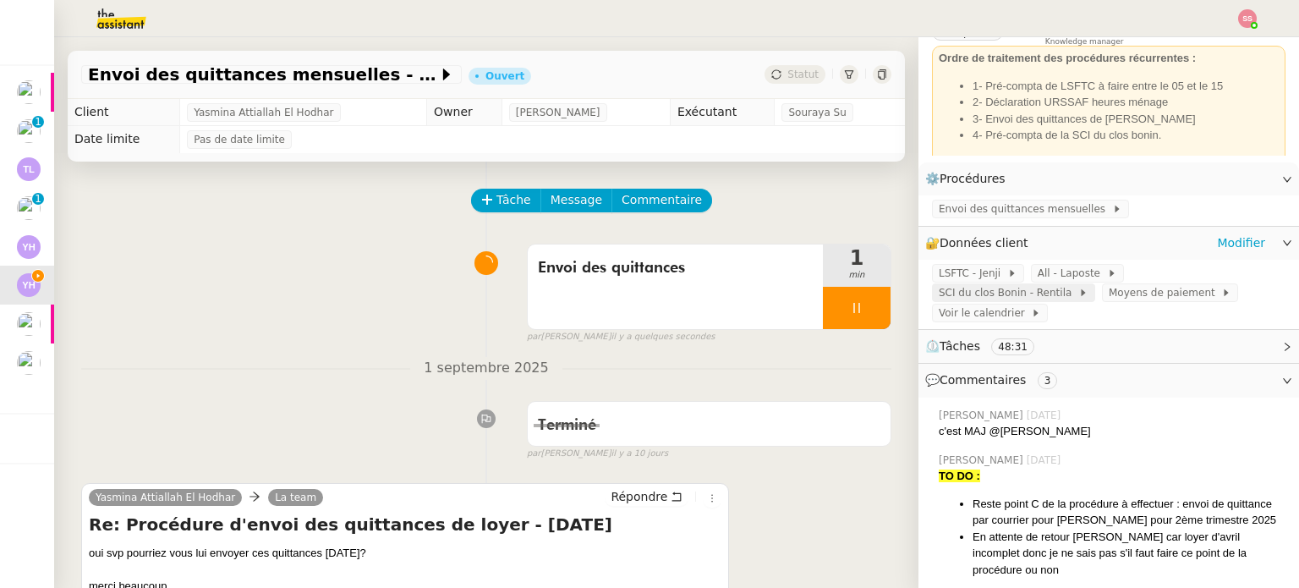
click at [1078, 284] on span "SCI du clos Bonin - Rentila" at bounding box center [1008, 292] width 140 height 17
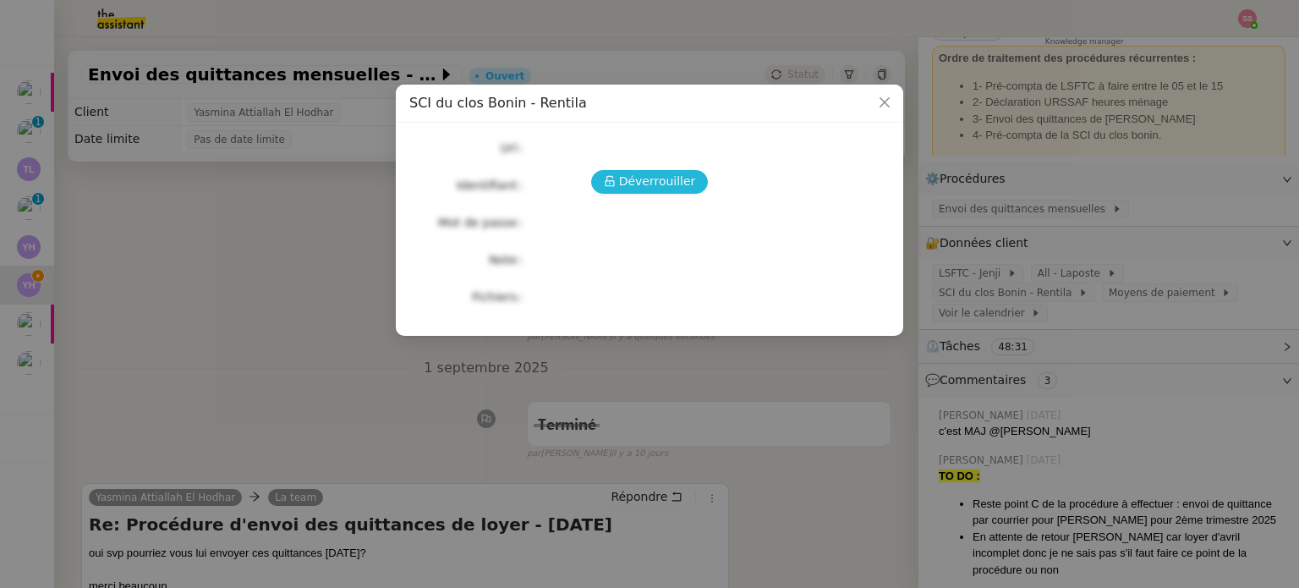
click at [654, 187] on span "Déverrouiller" at bounding box center [657, 181] width 77 height 19
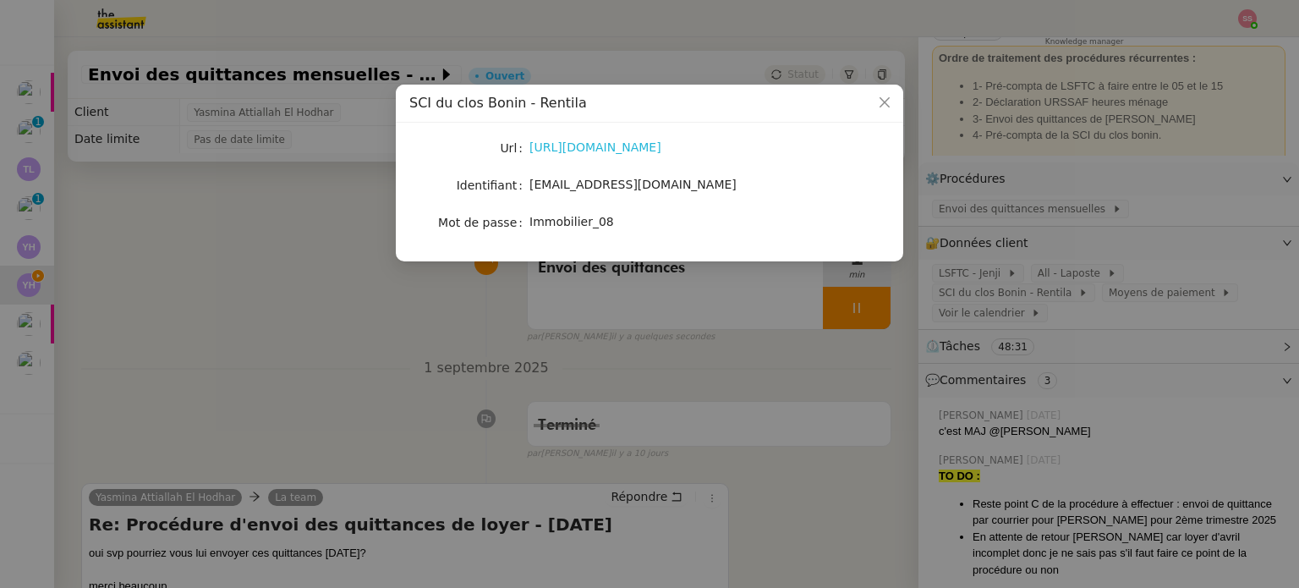
click at [617, 151] on link "https://www.rentila.com/landlord/#dashboard" at bounding box center [595, 147] width 132 height 14
click at [571, 190] on span "sci.duclosbonin@gmail.com" at bounding box center [632, 185] width 207 height 14
copy span "sci.duclosbonin@gmail.com"
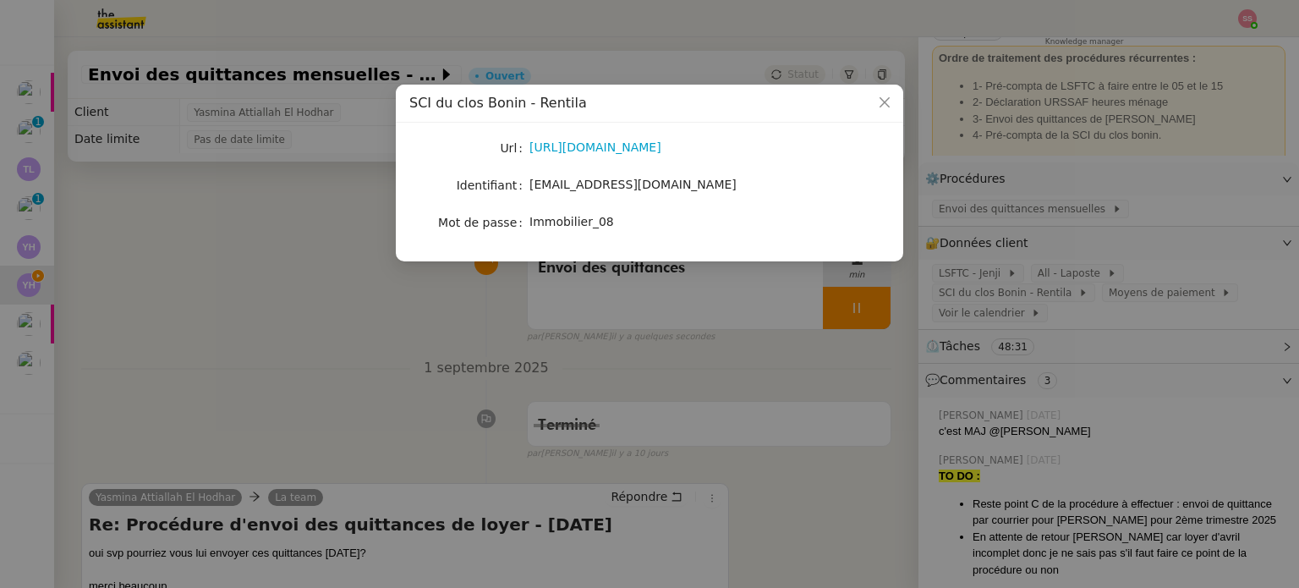
click at [577, 216] on span "Immobilier_08" at bounding box center [571, 222] width 85 height 14
copy span "Immobilier_08"
click at [736, 346] on nz-modal-container "SCI du clos Bonin - Rentila Url https://www.rentila.com/landlord/#dashboard Ide…" at bounding box center [649, 294] width 1299 height 588
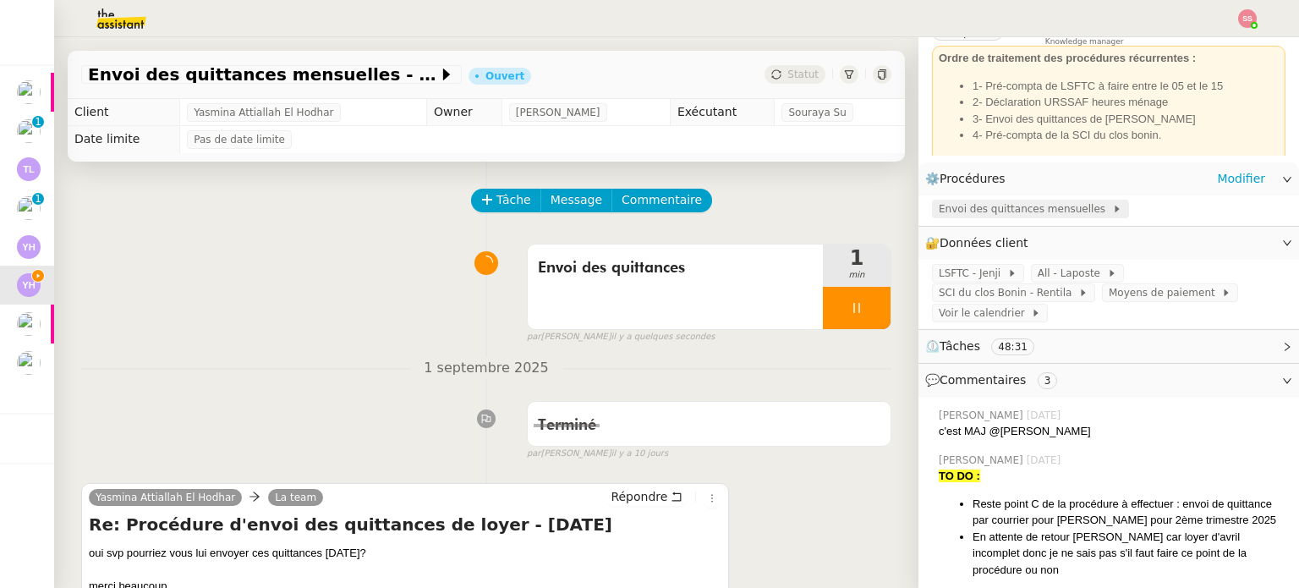
click at [950, 216] on span "Envoi des quittances mensuelles" at bounding box center [1024, 208] width 173 height 17
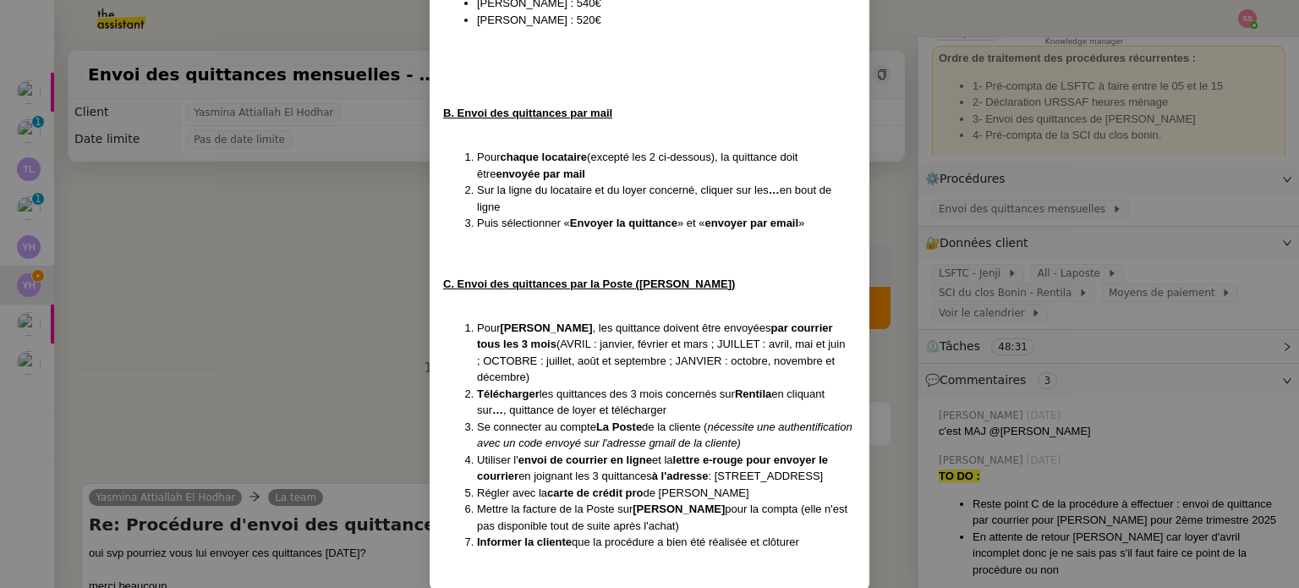
scroll to position [690, 0]
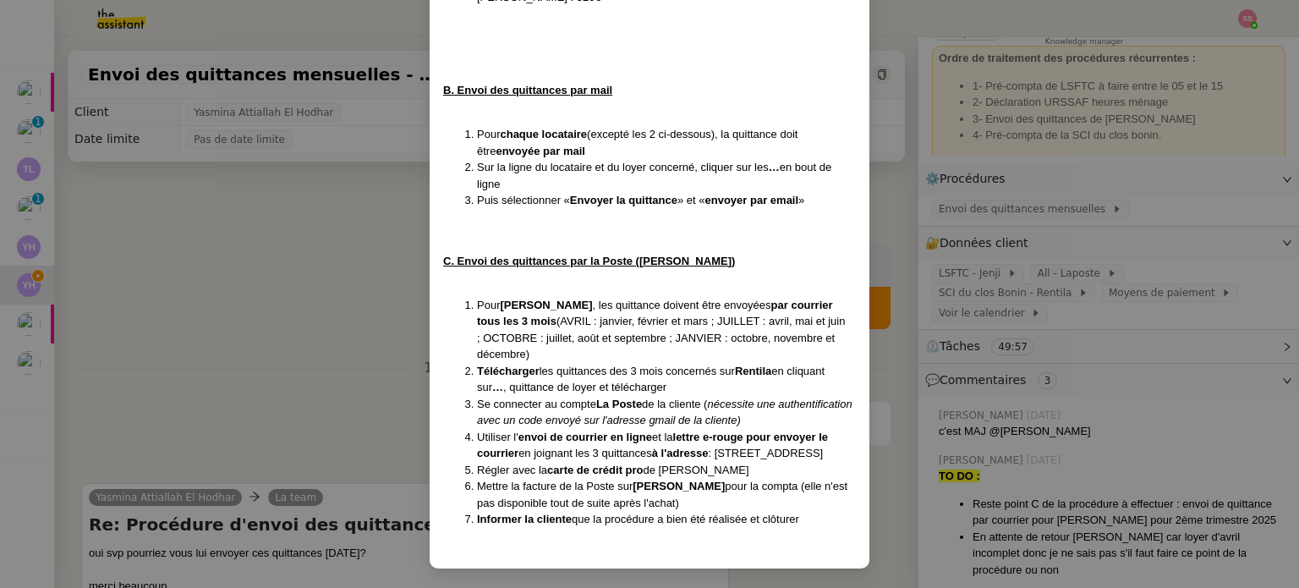
click at [363, 249] on nz-modal-container "Création le 29/04/2024 MAJ le 18/07/2024 Contexte : Yasmina aimerait que nous p…" at bounding box center [649, 294] width 1299 height 588
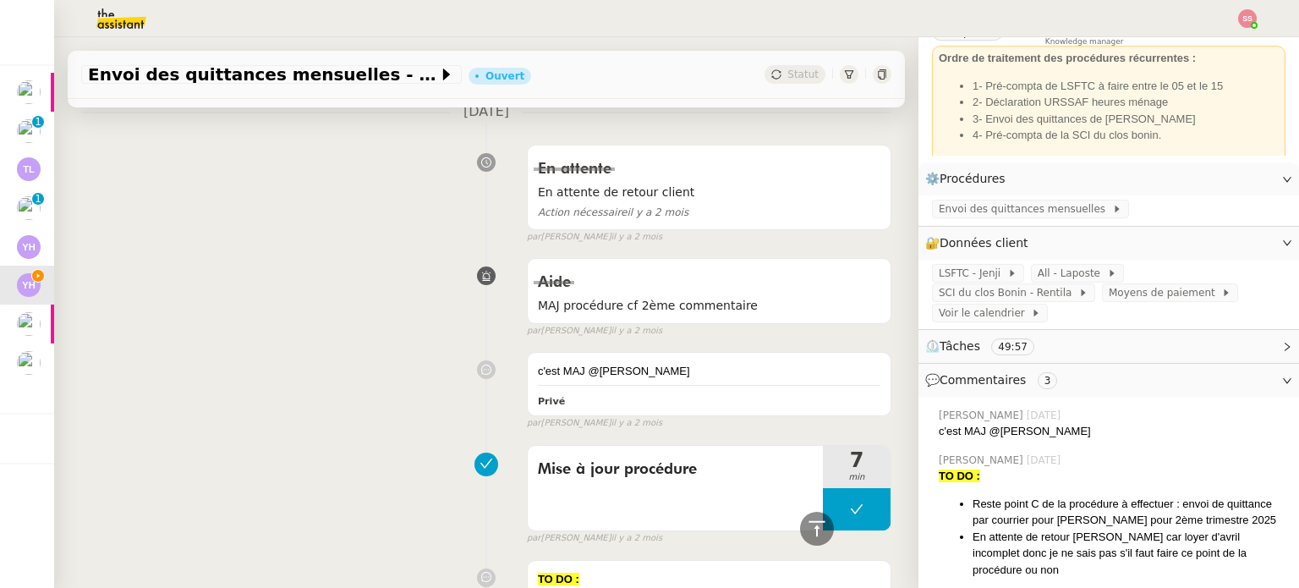
scroll to position [4253, 0]
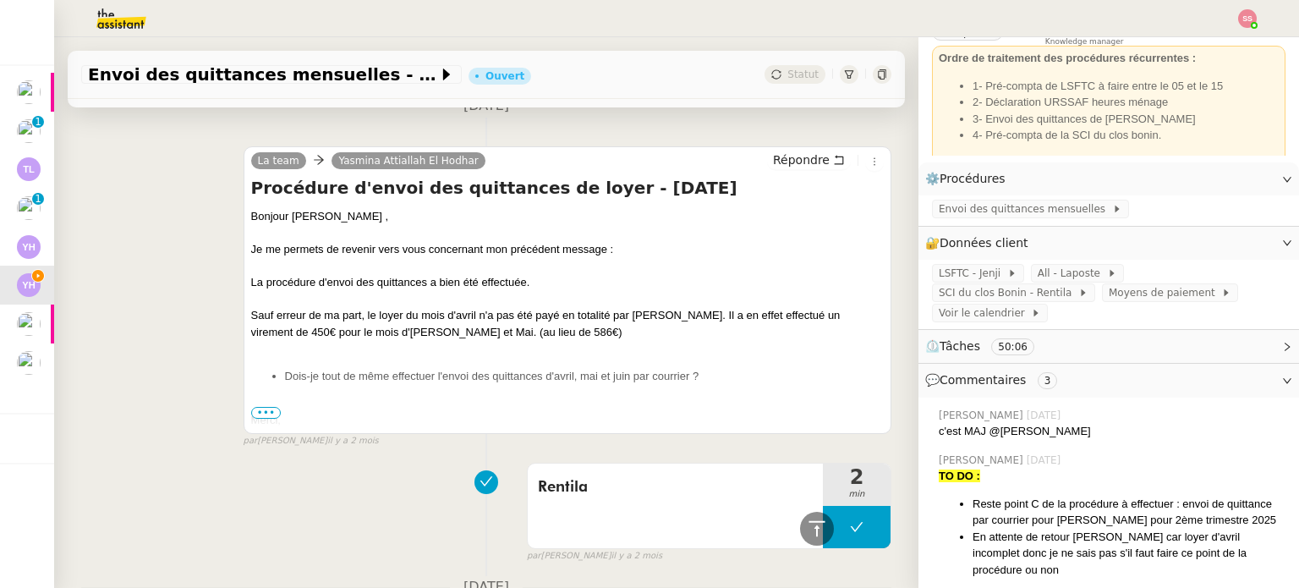
click at [260, 413] on span "•••" at bounding box center [266, 413] width 30 height 12
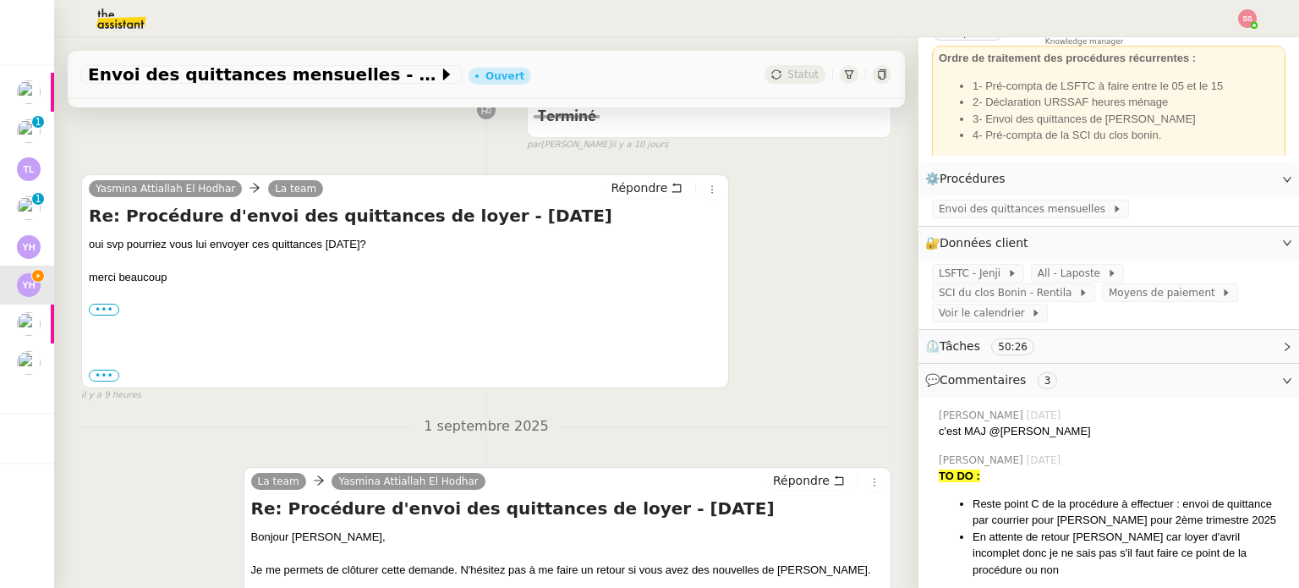
scroll to position [338, 0]
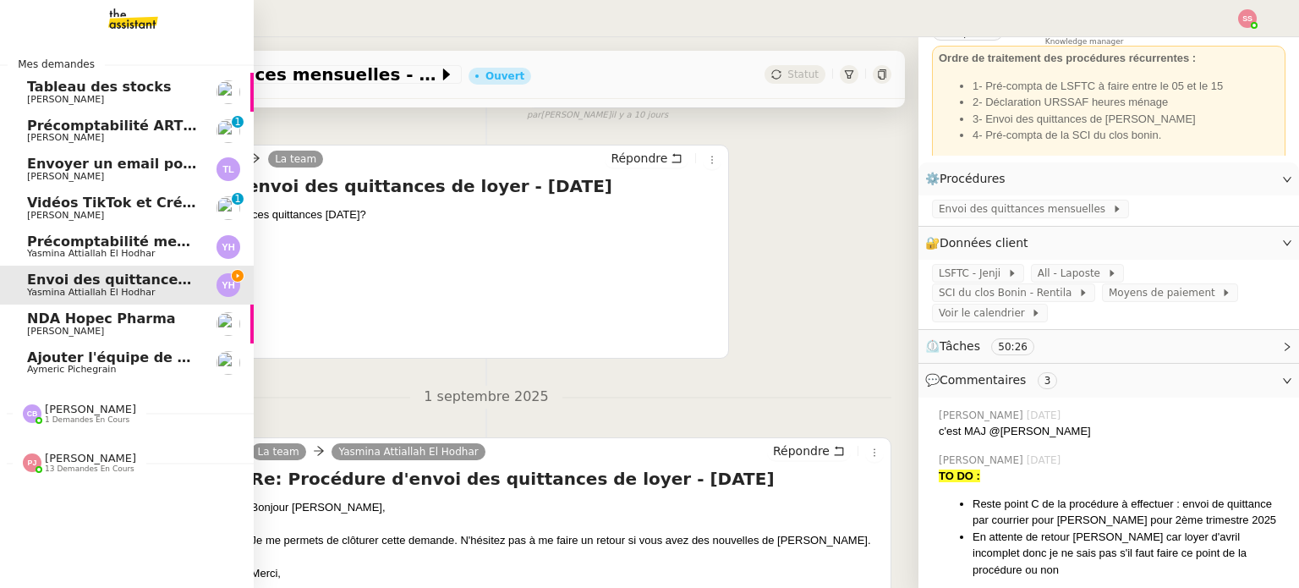
click at [62, 458] on span "[PERSON_NAME]" at bounding box center [90, 457] width 91 height 13
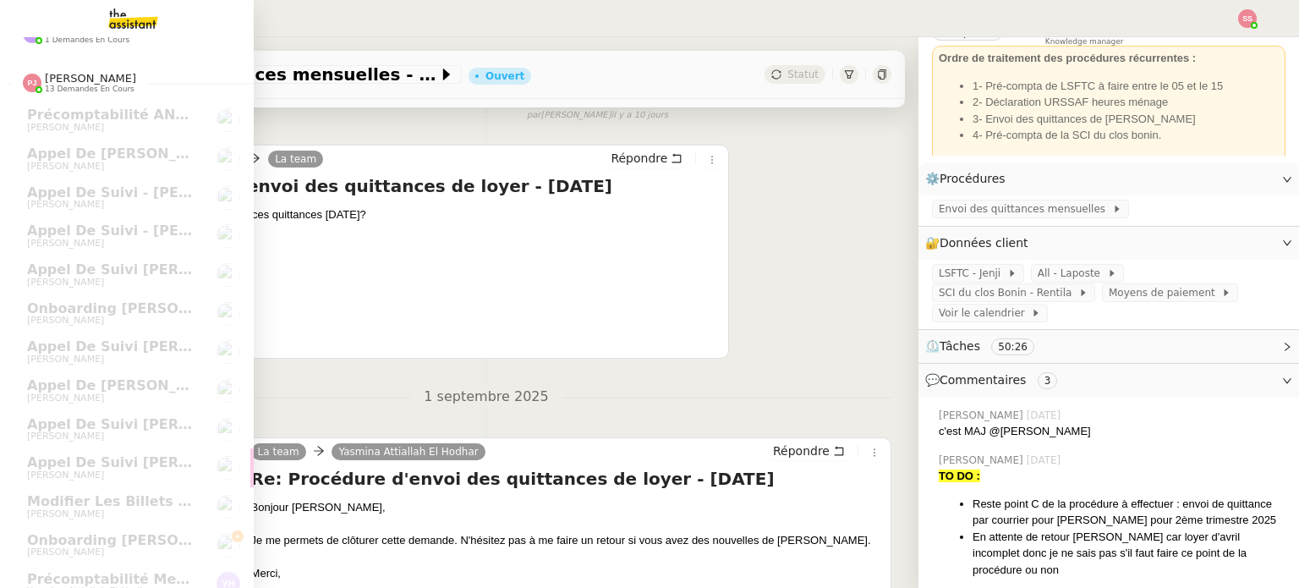
scroll to position [403, 0]
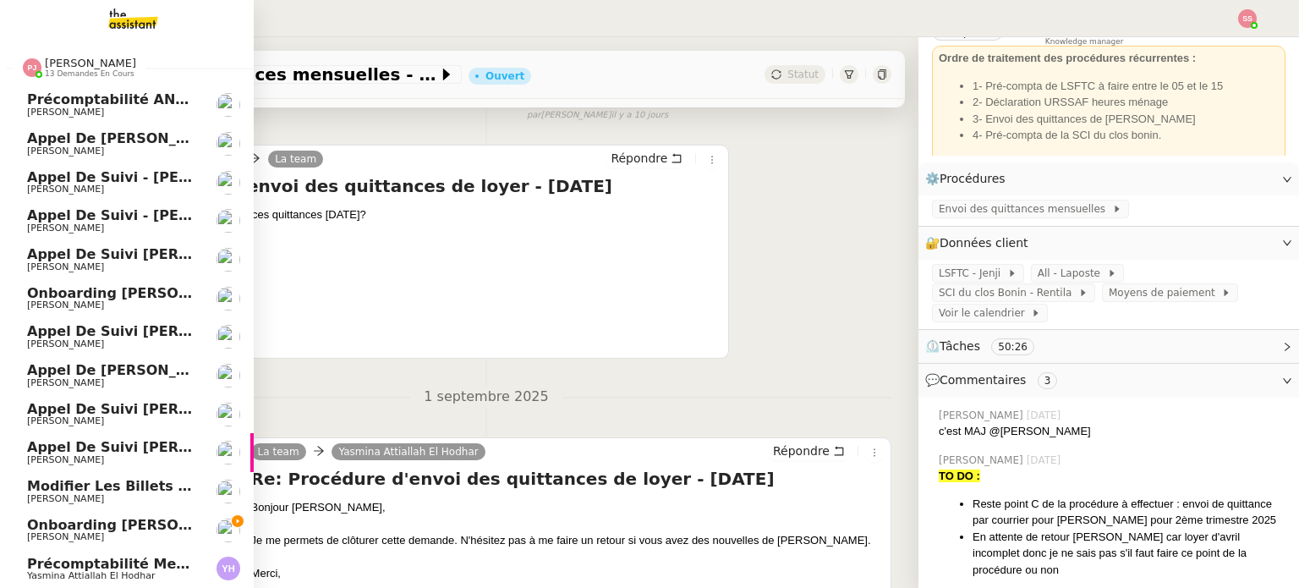
click at [74, 555] on span "Précomptabilité mensuelle - 4 septembre 2025" at bounding box center [206, 563] width 359 height 16
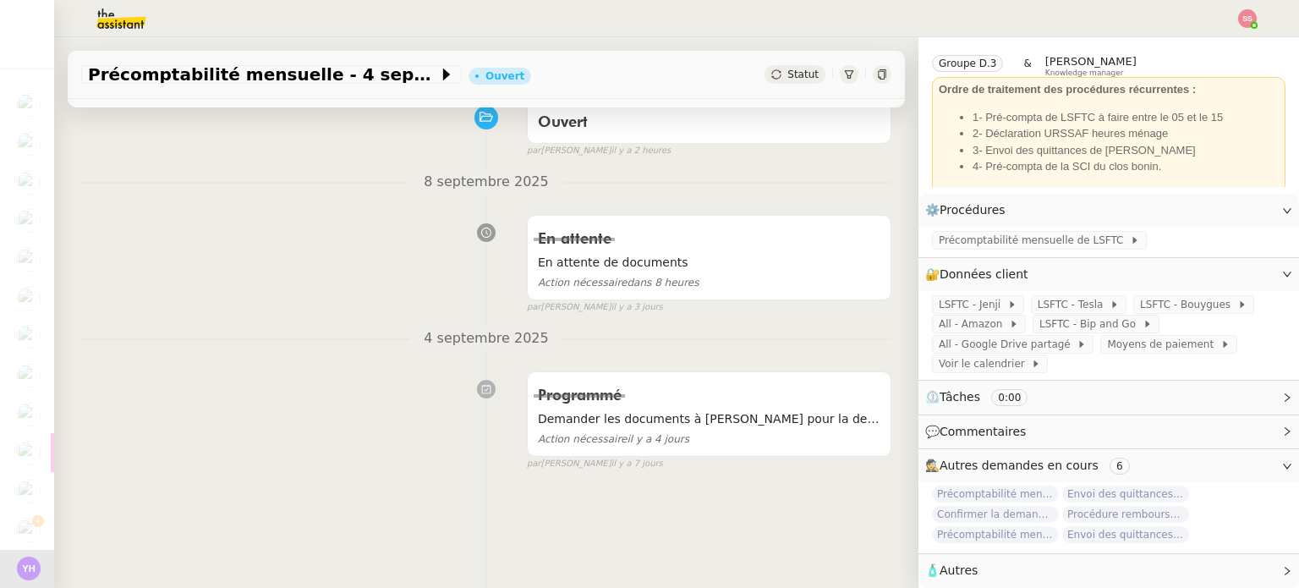
scroll to position [227, 0]
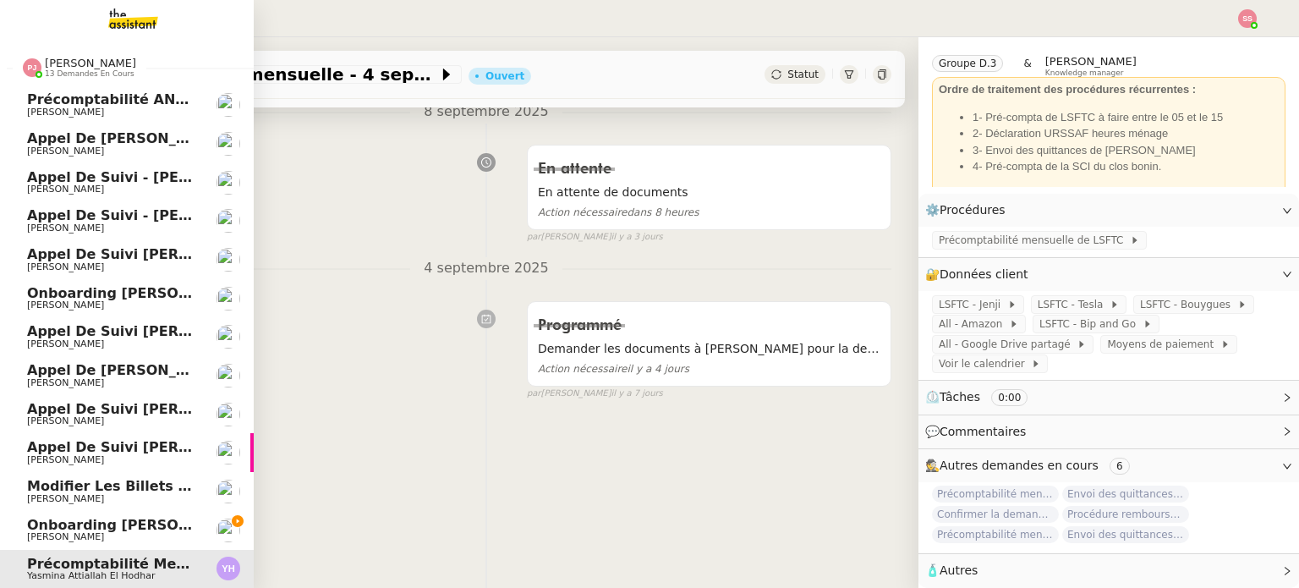
click at [79, 517] on span "Onboarding [PERSON_NAME] - EVOCORP" at bounding box center [181, 525] width 308 height 16
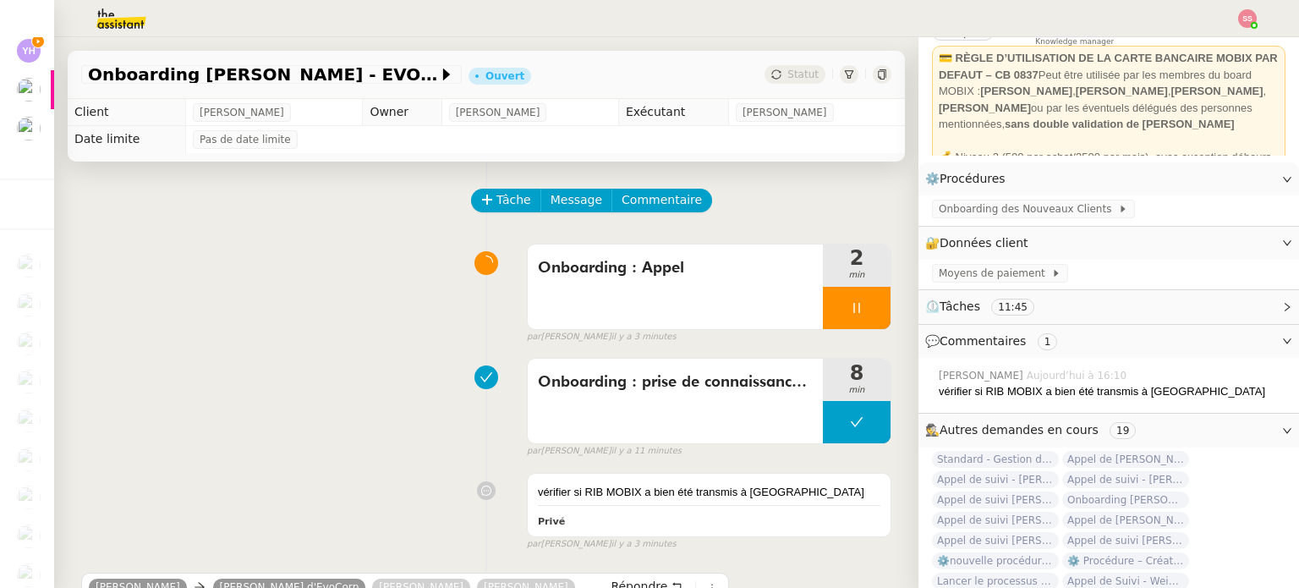
scroll to position [592, 0]
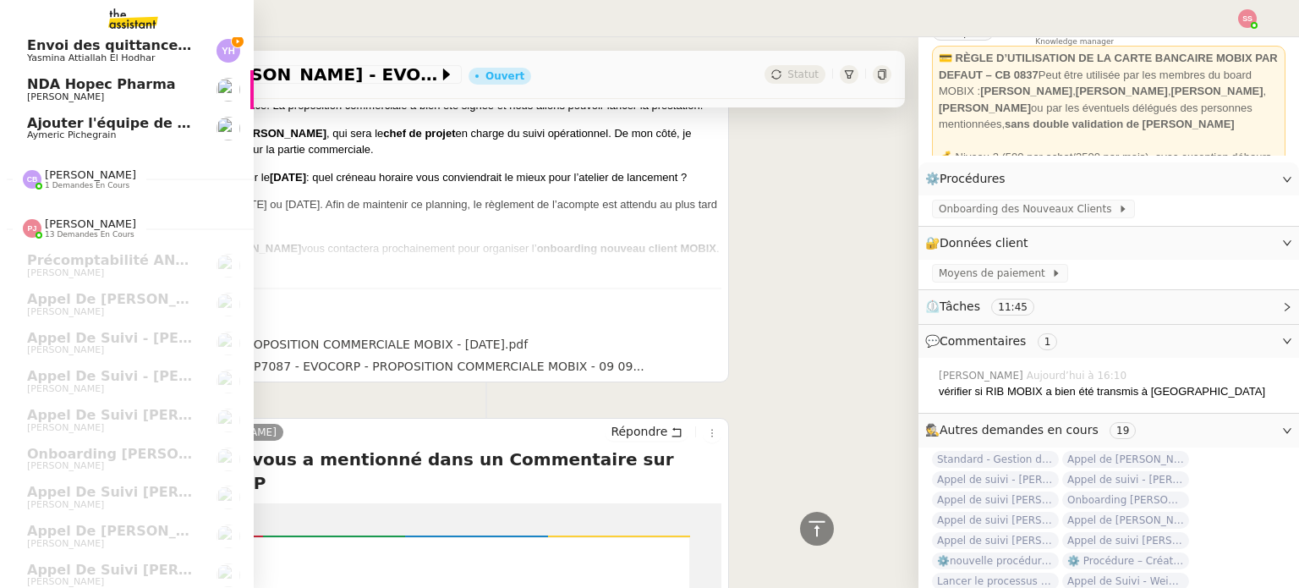
drag, startPoint x: 73, startPoint y: 55, endPoint x: 95, endPoint y: 67, distance: 25.0
click at [73, 55] on span "Yasmina Attiallah El Hodhar" at bounding box center [91, 57] width 128 height 11
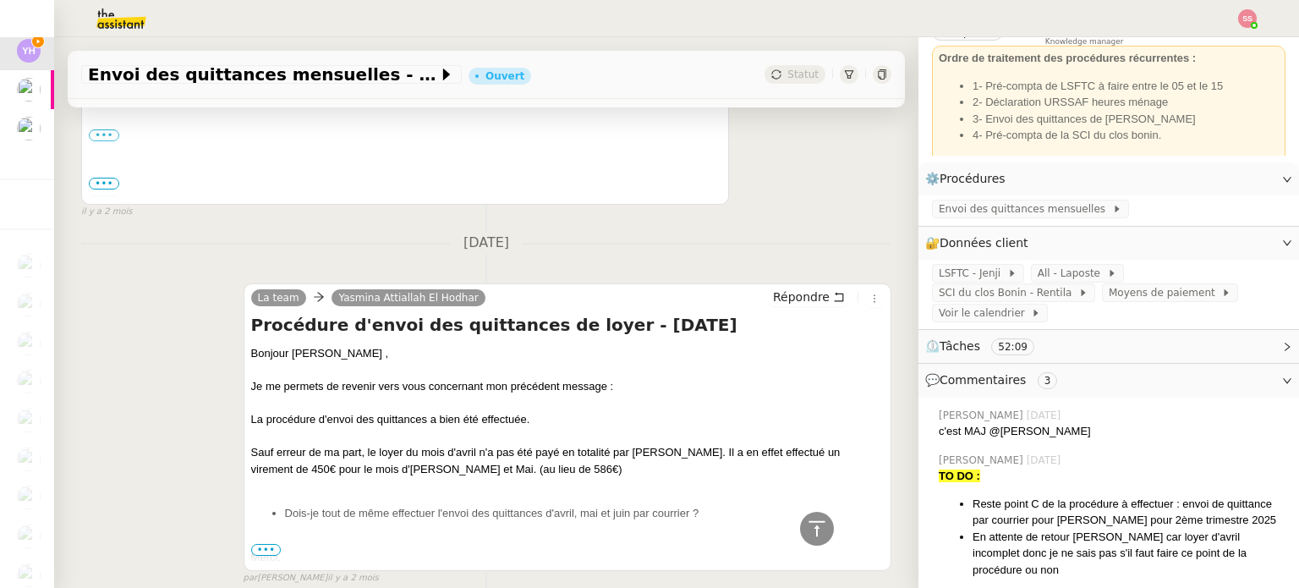
scroll to position [4200, 0]
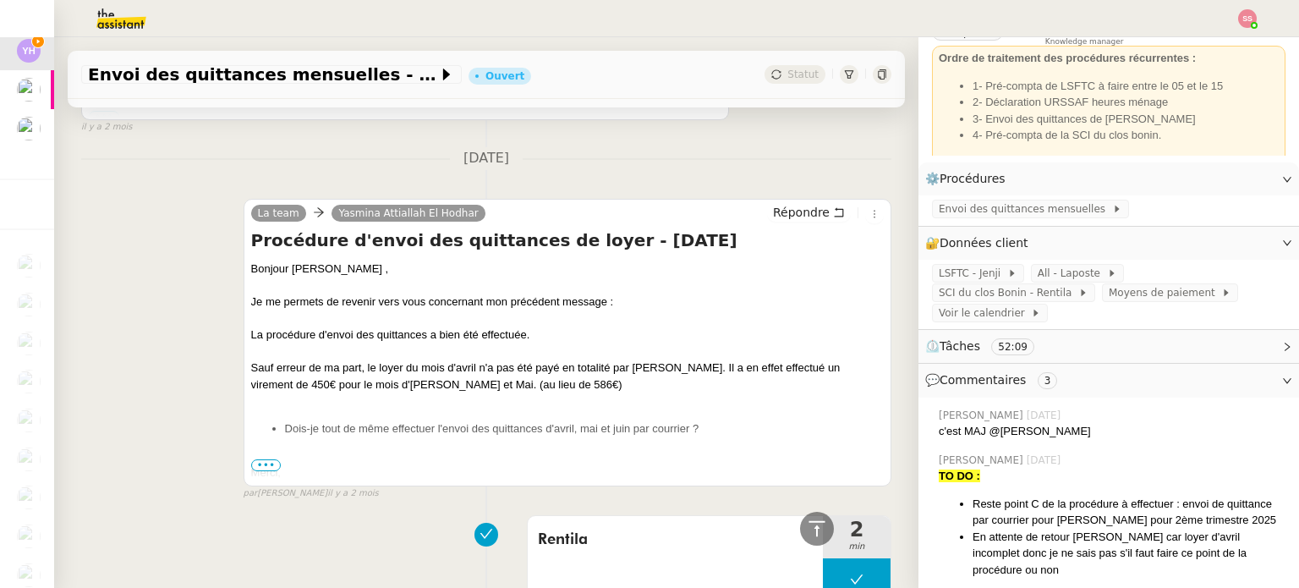
click at [257, 470] on span "•••" at bounding box center [266, 465] width 30 height 12
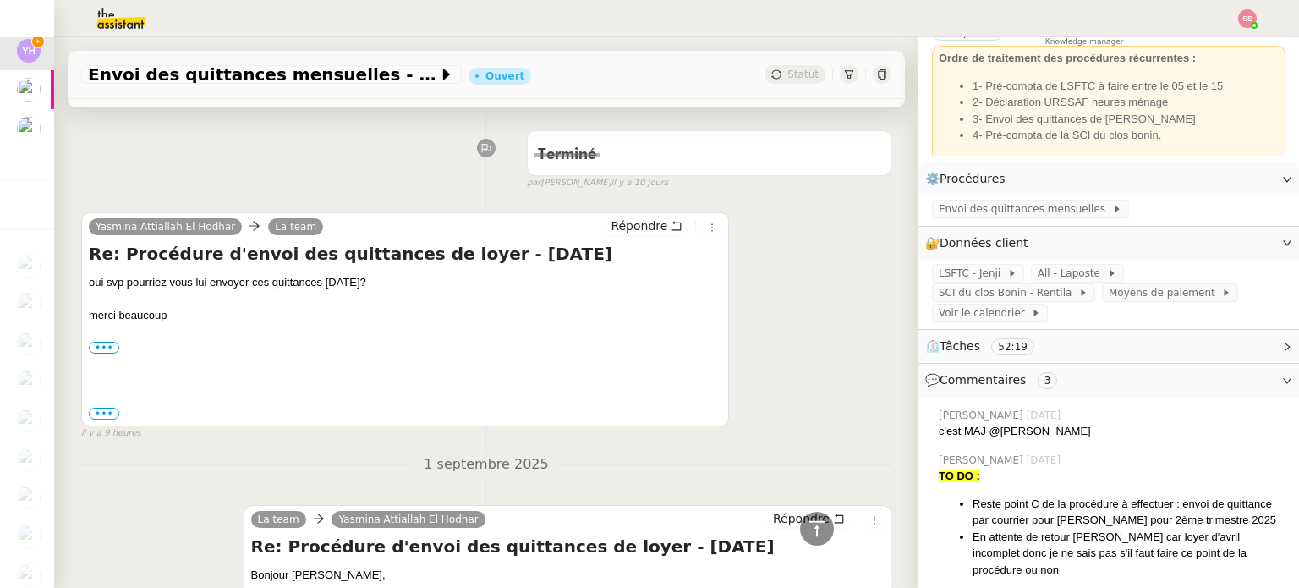
scroll to position [227, 0]
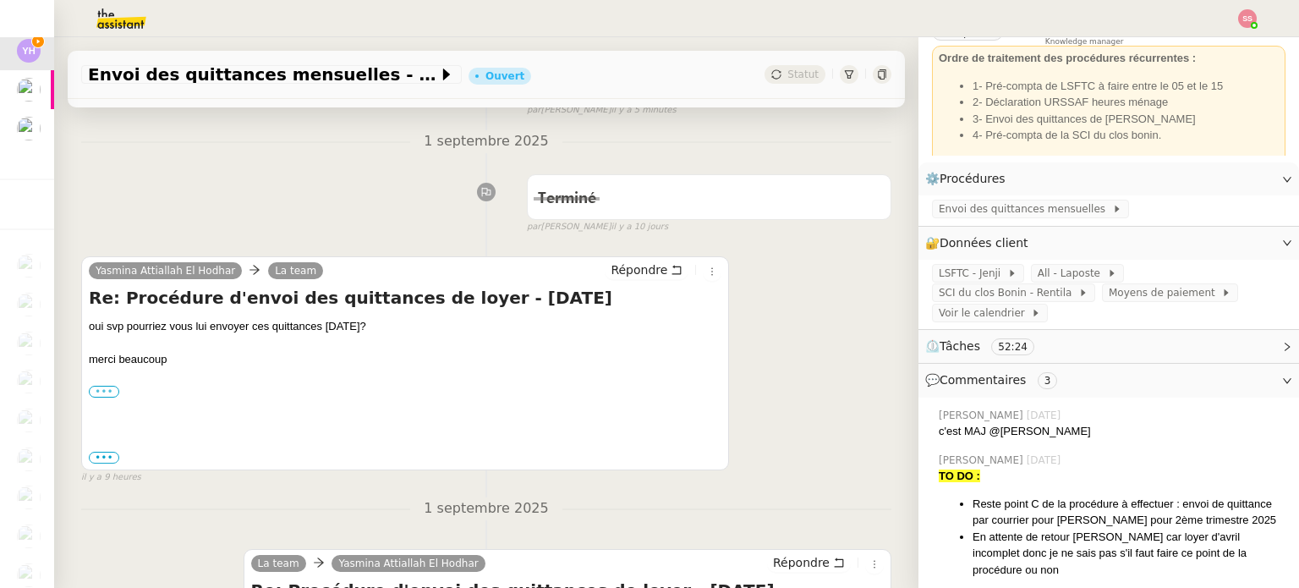
click at [111, 392] on label "•••" at bounding box center [104, 392] width 30 height 12
click at [0, 0] on input "•••" at bounding box center [0, 0] width 0 height 0
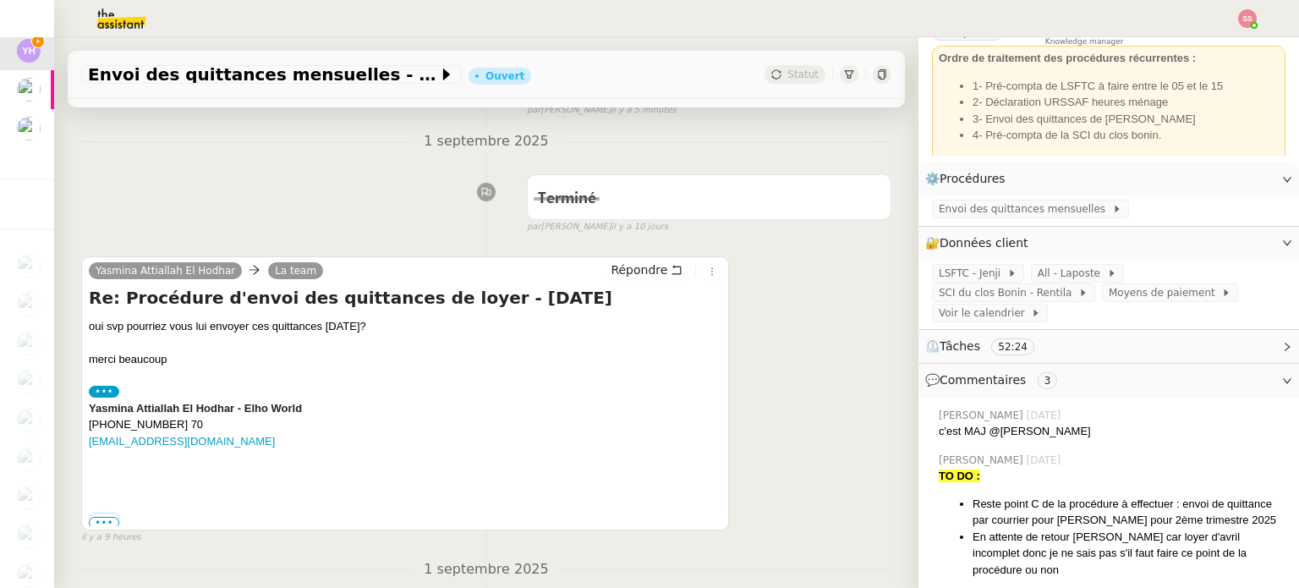
click at [101, 521] on span "•••" at bounding box center [104, 523] width 30 height 12
click at [105, 517] on label "•••" at bounding box center [104, 518] width 30 height 12
click at [0, 0] on input "•••" at bounding box center [0, 0] width 0 height 0
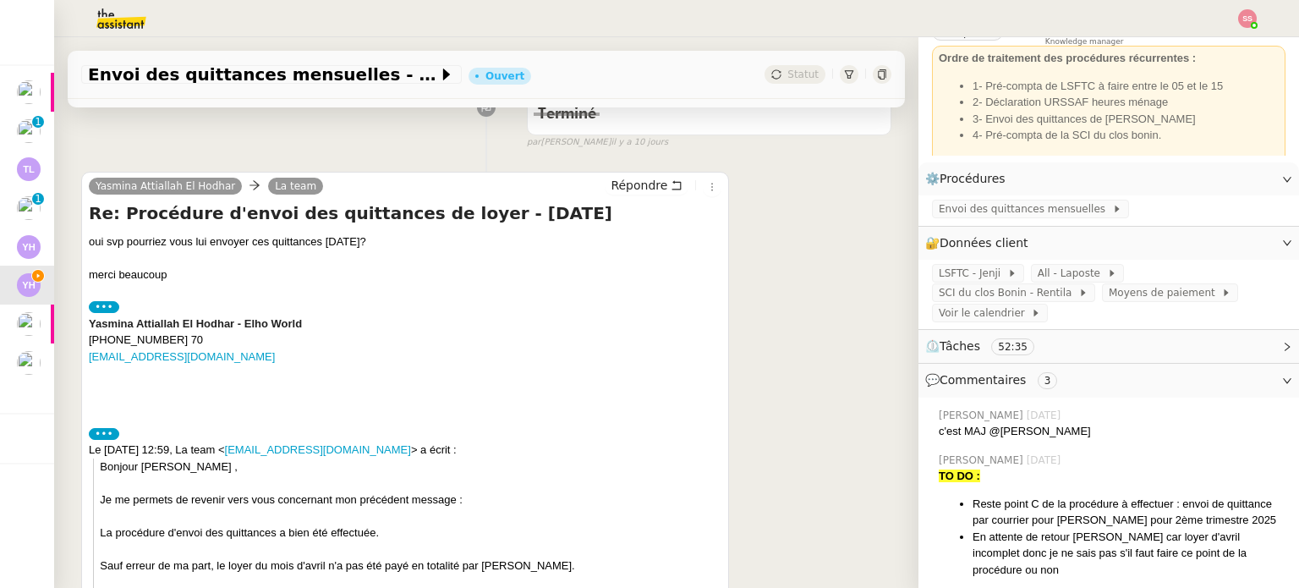
scroll to position [0, 0]
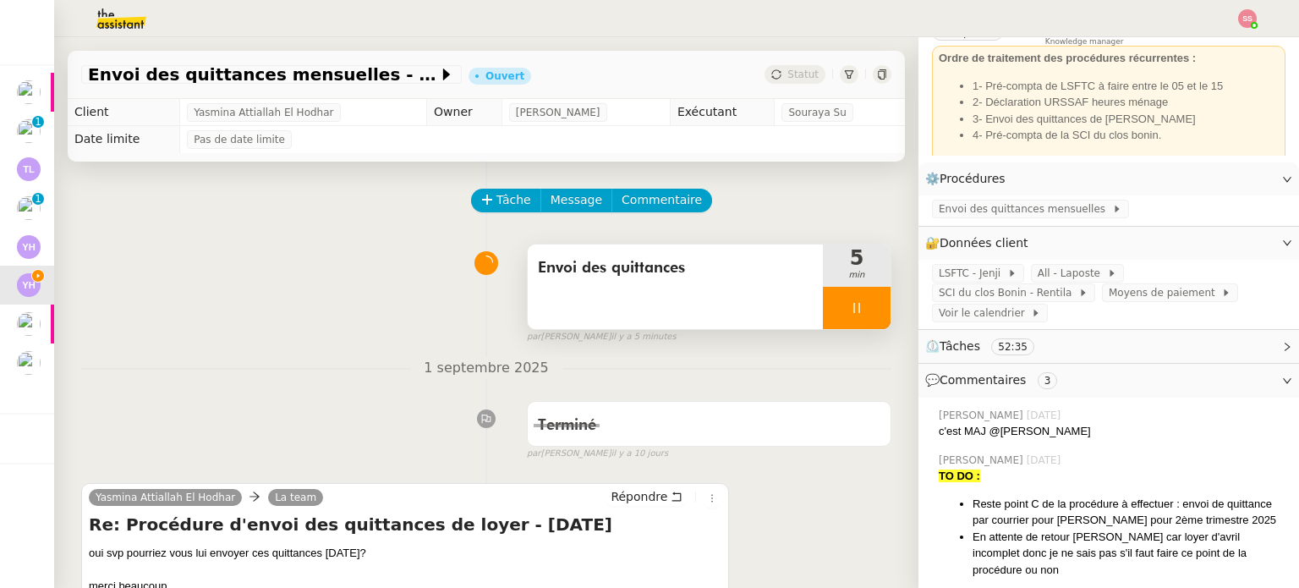
click at [853, 308] on div at bounding box center [857, 308] width 68 height 42
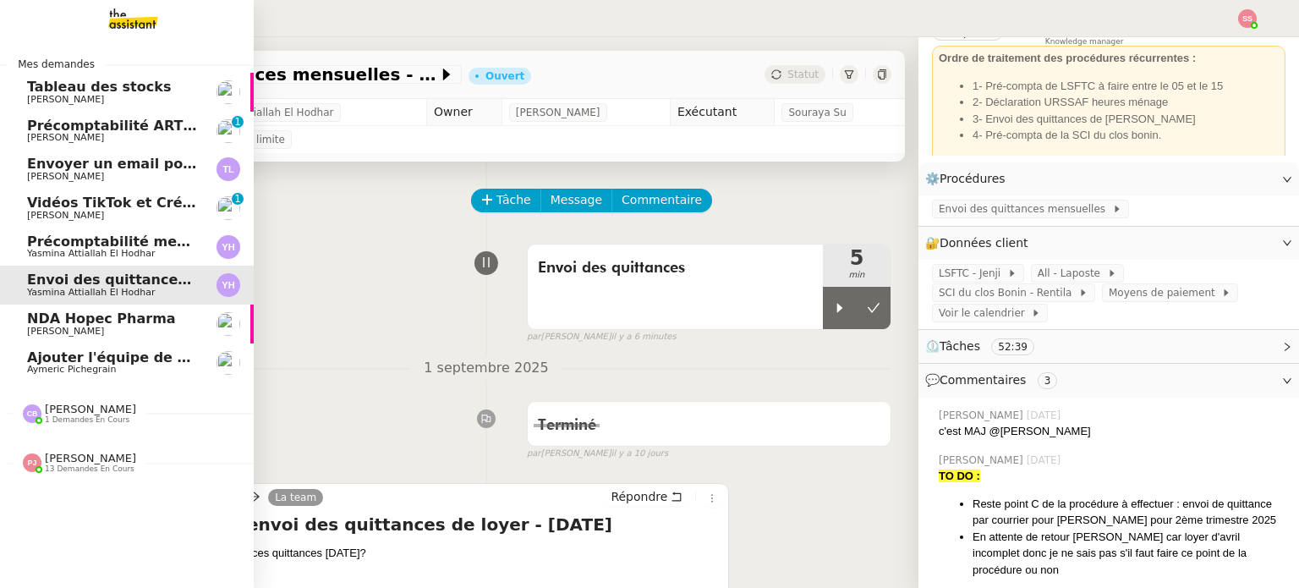
click at [65, 253] on span "Yasmina Attiallah El Hodhar" at bounding box center [91, 253] width 128 height 11
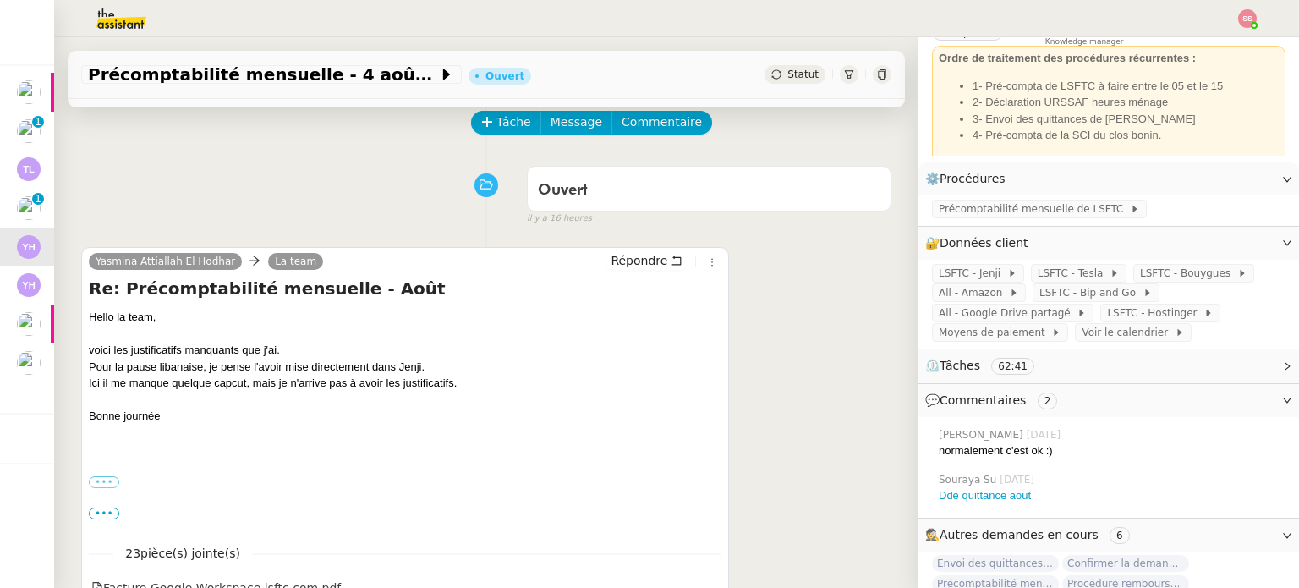
scroll to position [169, 0]
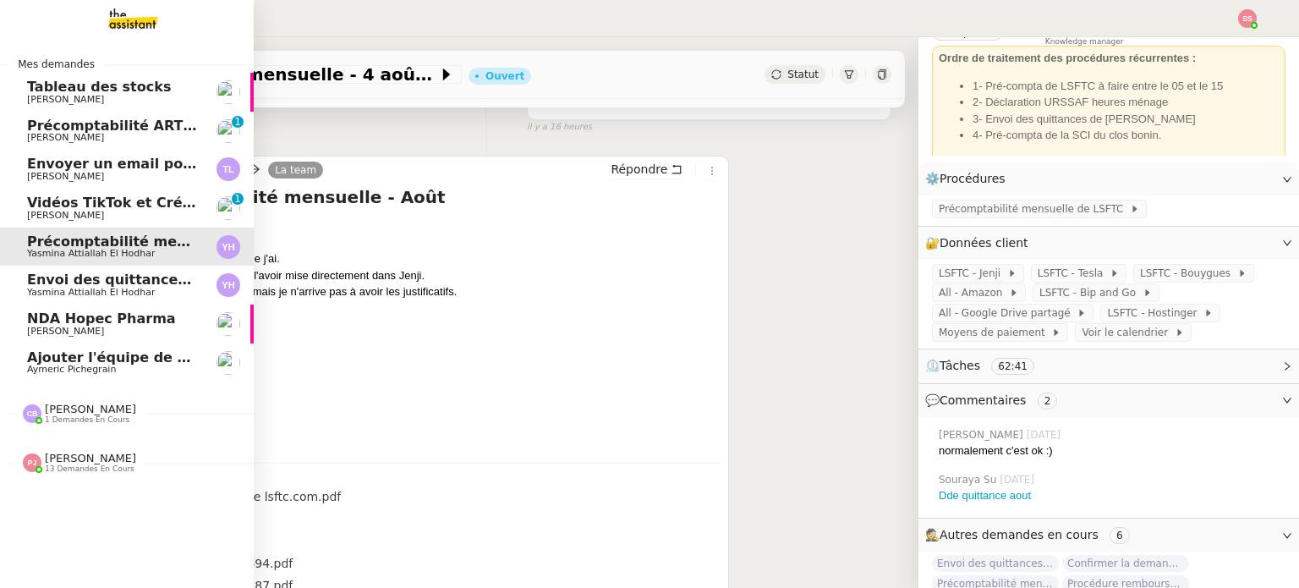
click at [85, 194] on link "Vidéos TikTok et Créatives META - septembre 2025 [PERSON_NAME] 0 1 2 3 4 5 6 7 …" at bounding box center [127, 208] width 254 height 39
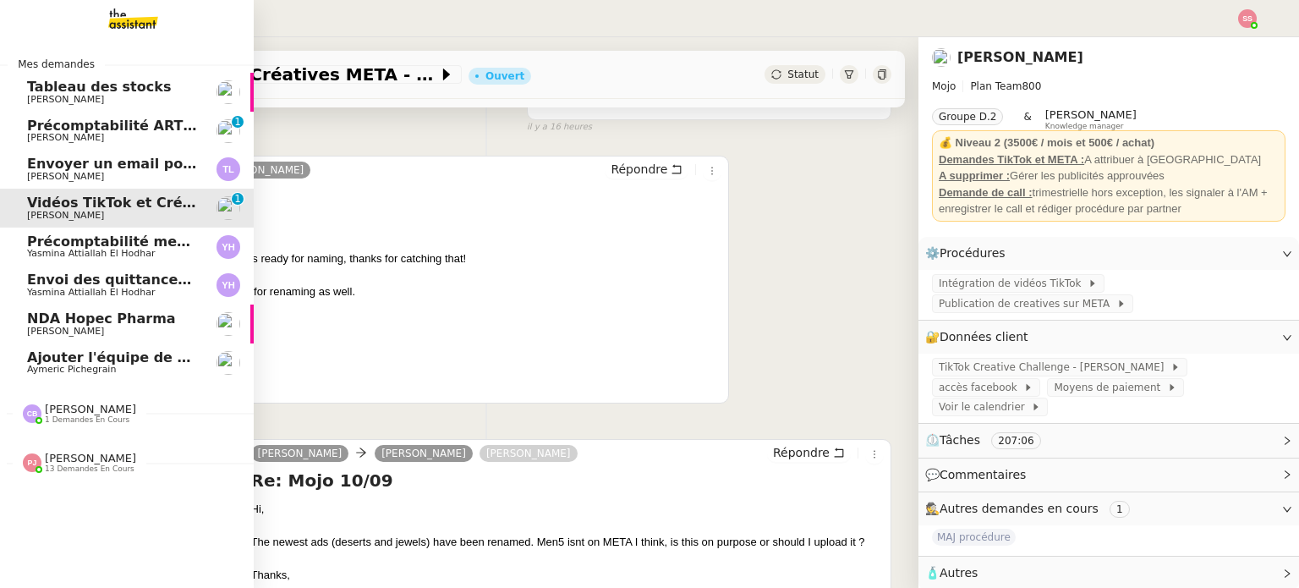
click at [87, 287] on span "Envoi des quittances mensuelles - 5 juillet 2025" at bounding box center [209, 279] width 365 height 16
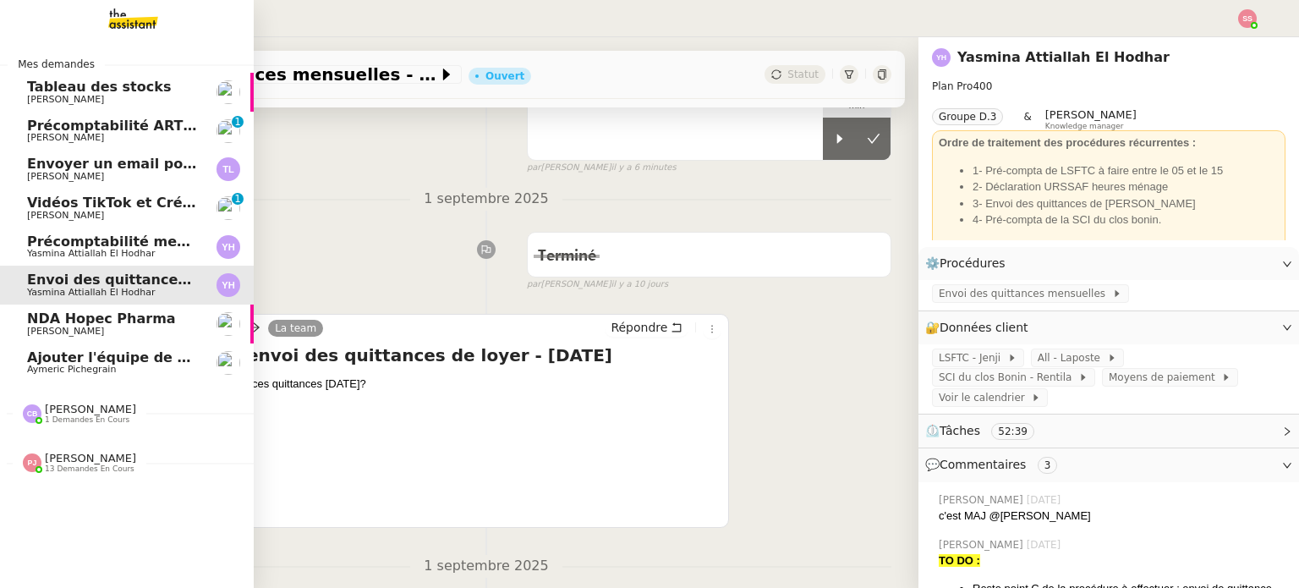
click at [112, 154] on link "Envoyer un email pour demander le numéro RNA Thierry Lavat" at bounding box center [127, 169] width 254 height 39
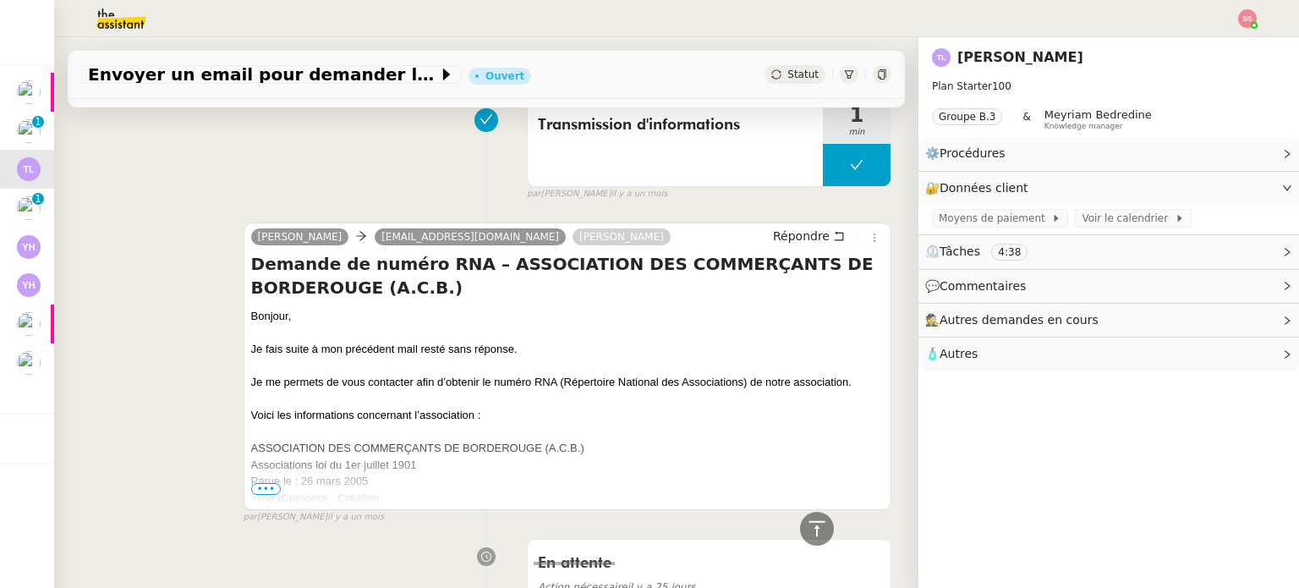
scroll to position [930, 0]
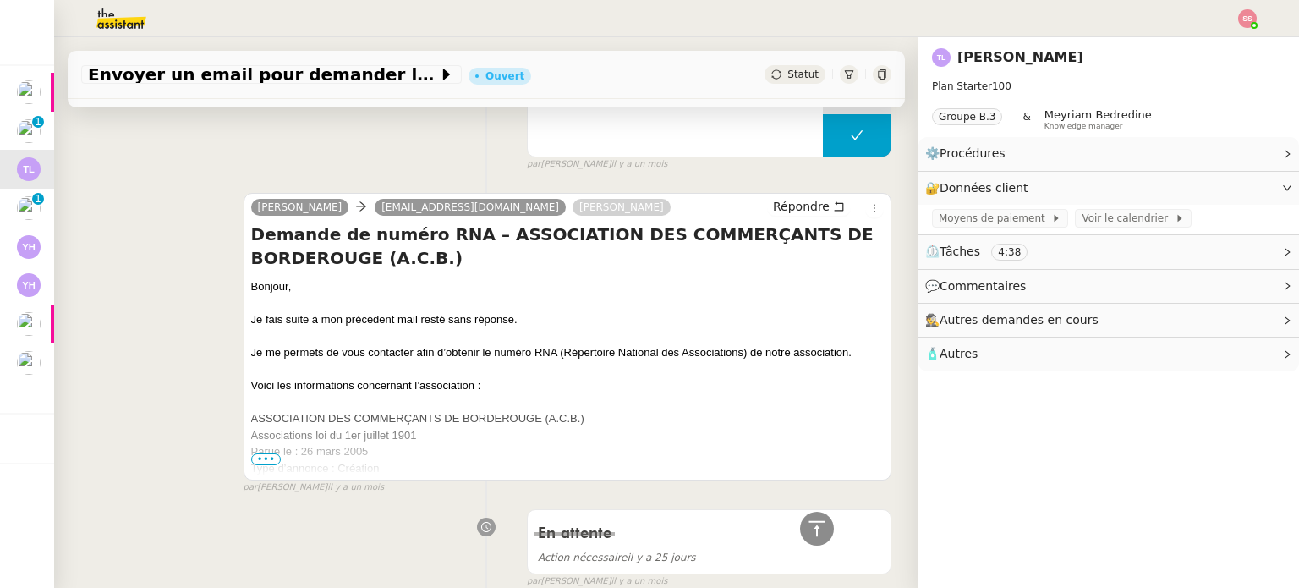
click at [251, 459] on span "•••" at bounding box center [266, 459] width 30 height 12
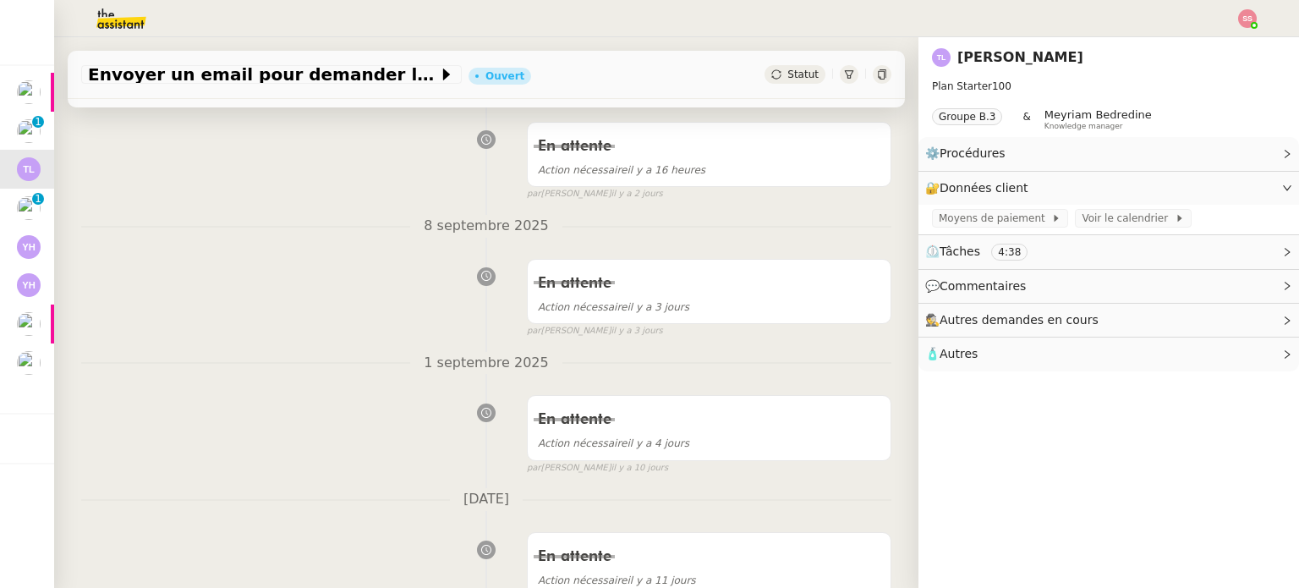
scroll to position [0, 0]
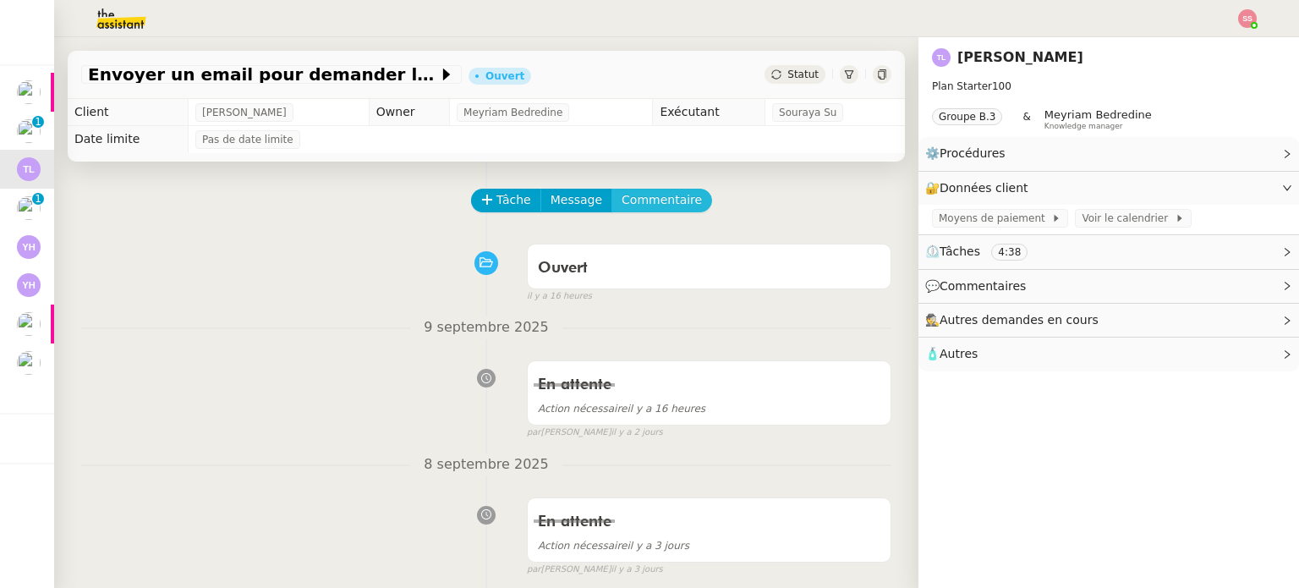
click at [665, 194] on span "Commentaire" at bounding box center [661, 199] width 80 height 19
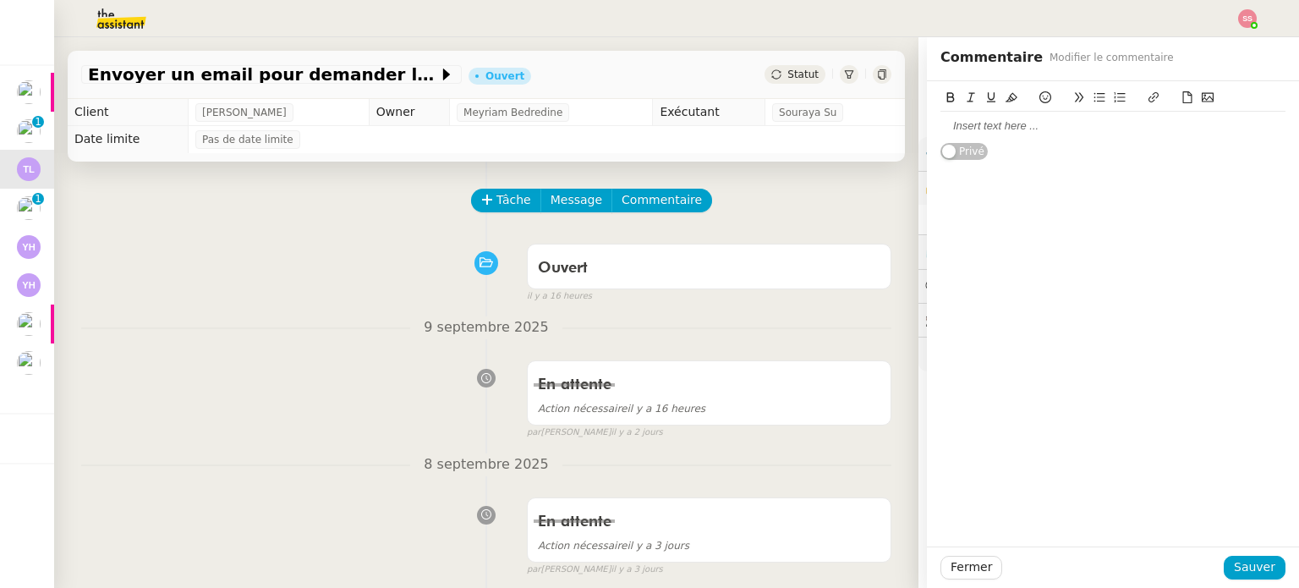
click at [1075, 137] on div at bounding box center [1112, 126] width 345 height 29
click at [1246, 562] on span "Sauver" at bounding box center [1254, 566] width 41 height 19
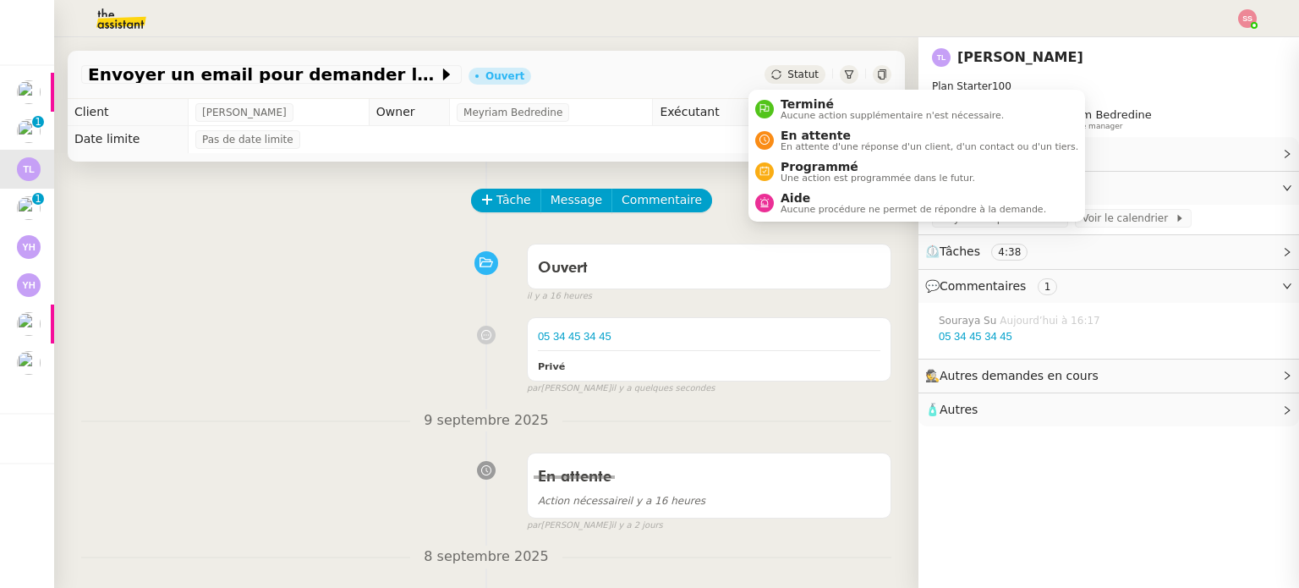
click at [787, 68] on span "Statut" at bounding box center [802, 74] width 31 height 12
click at [801, 129] on span "En attente" at bounding box center [929, 136] width 298 height 14
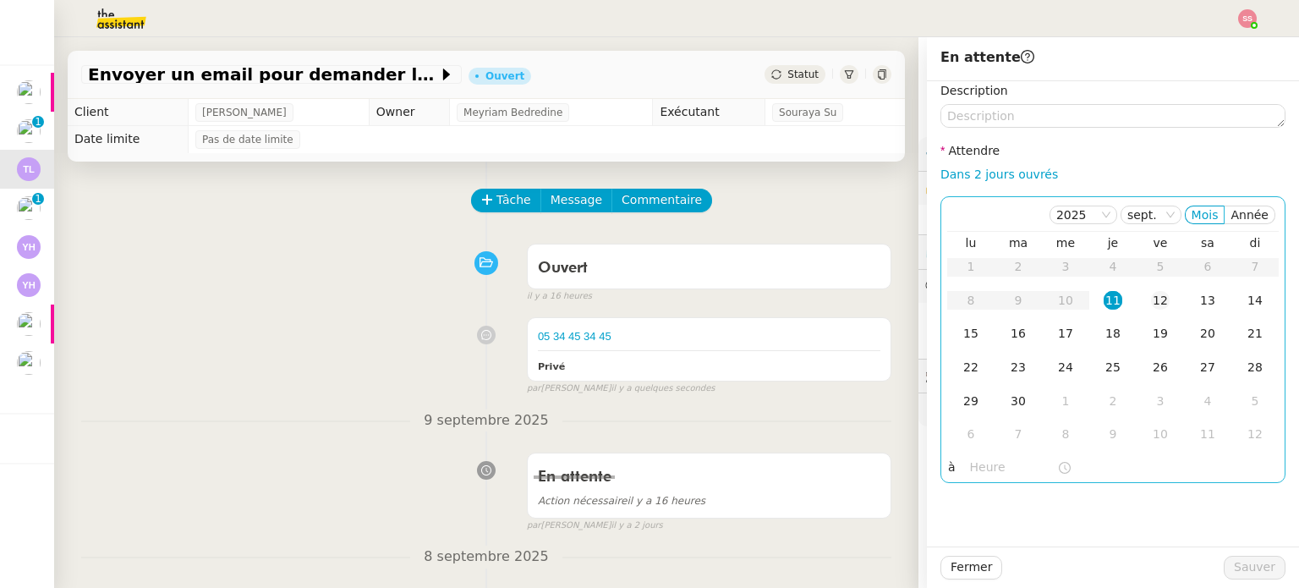
click at [1151, 299] on div "12" at bounding box center [1160, 300] width 19 height 19
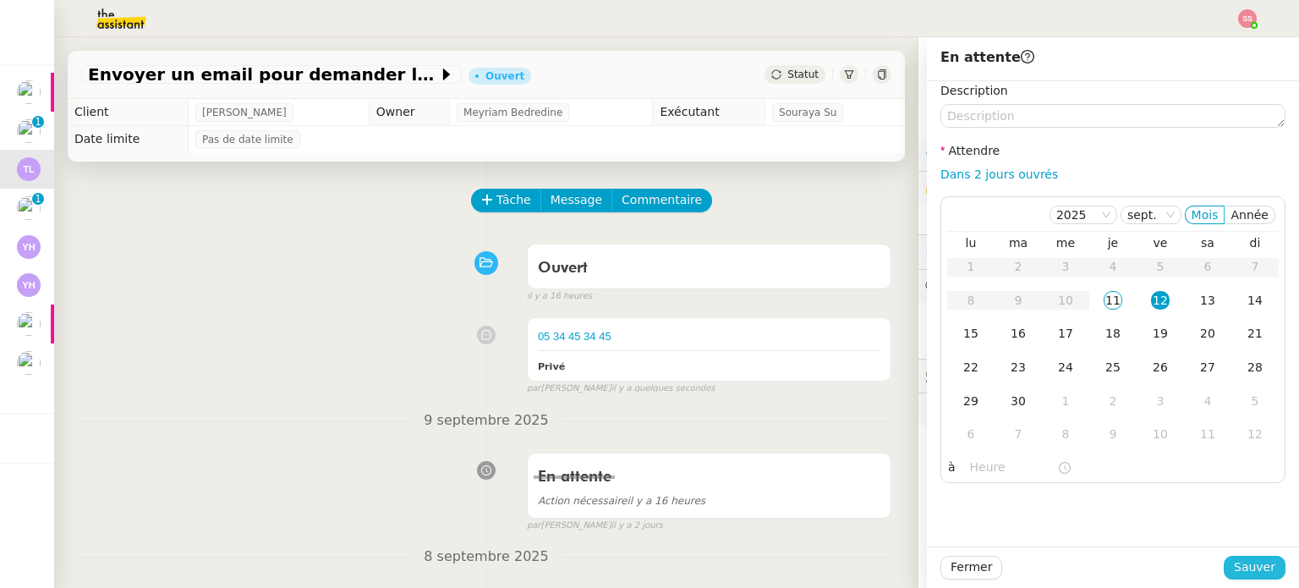
click at [1247, 567] on span "Sauver" at bounding box center [1254, 566] width 41 height 19
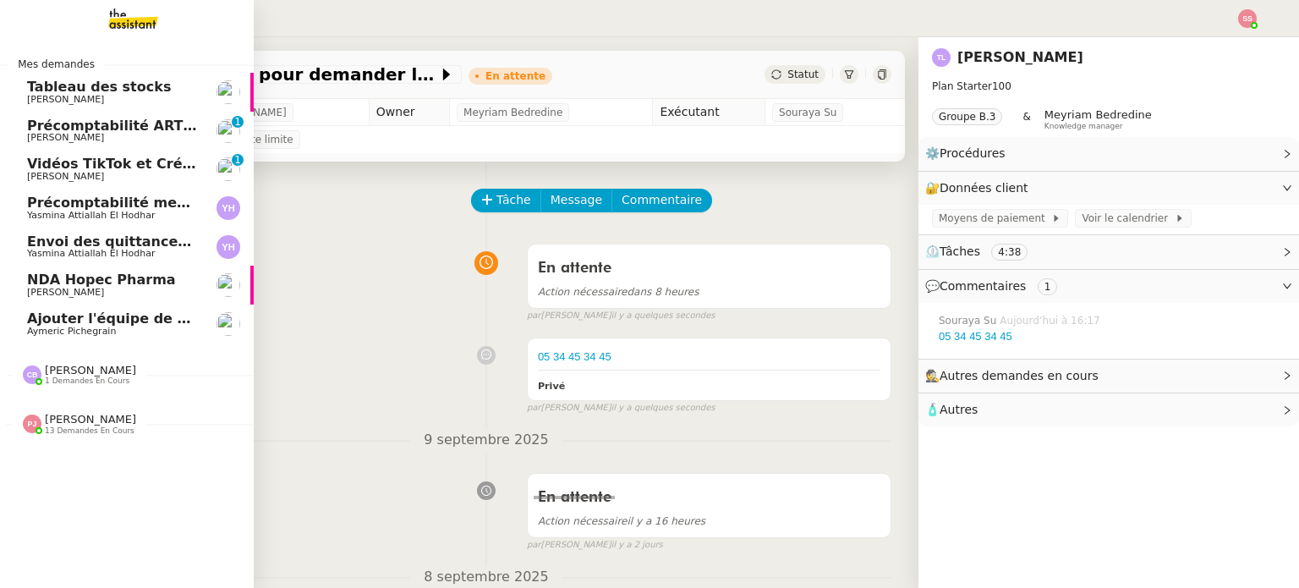
click at [117, 278] on span "NDA Hopec Pharma" at bounding box center [101, 279] width 149 height 16
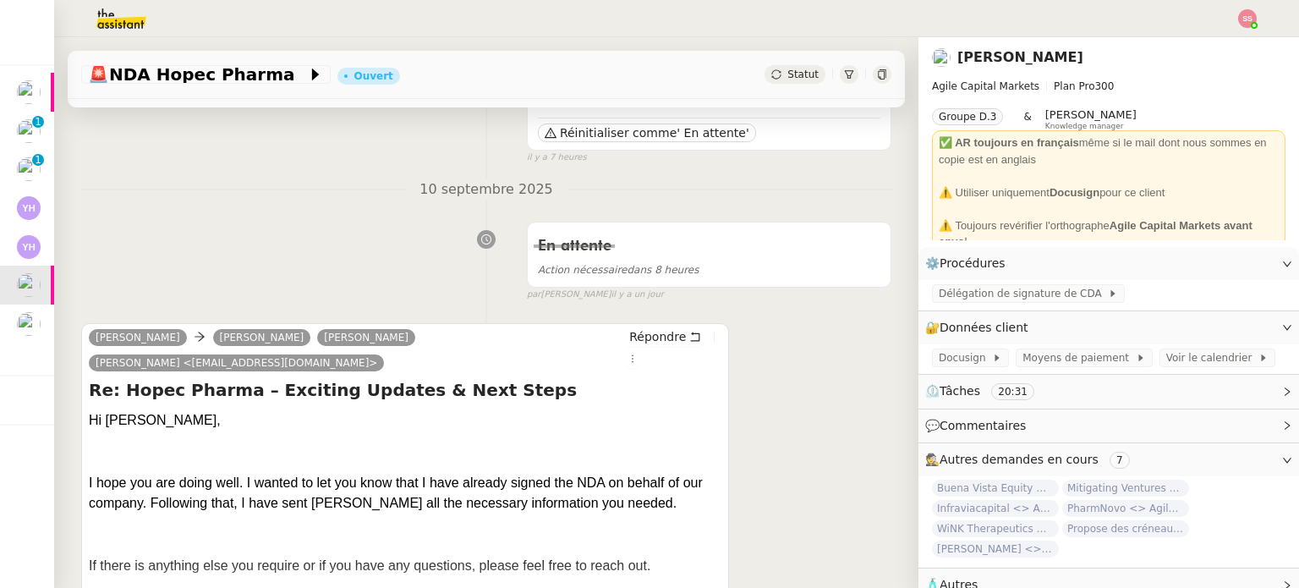
scroll to position [254, 0]
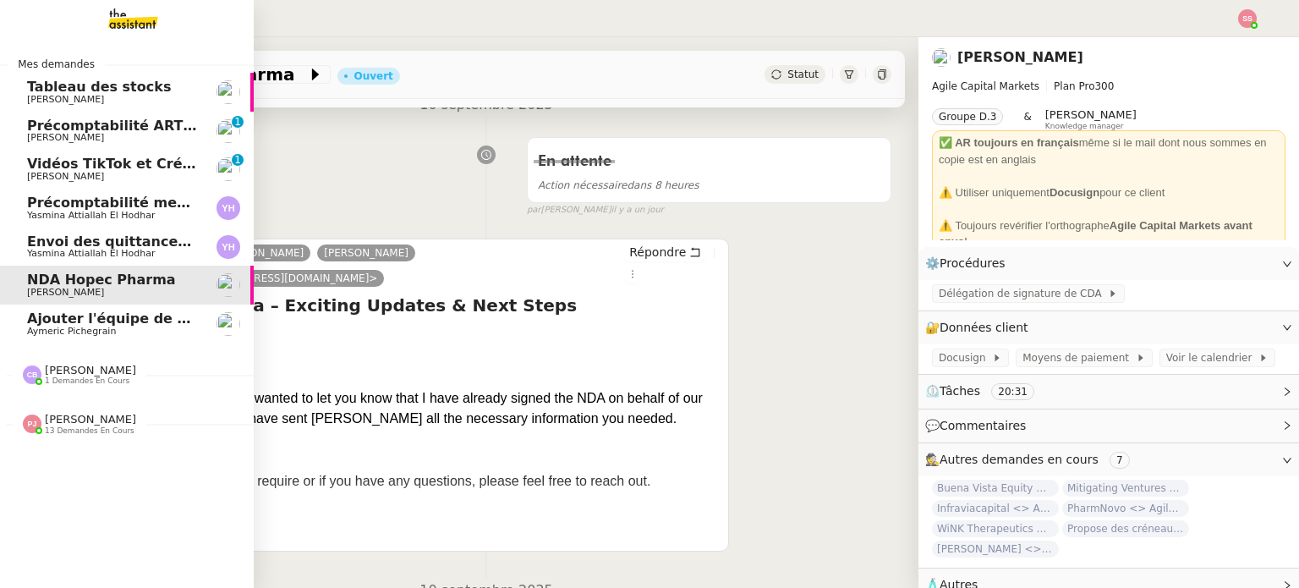
click at [99, 312] on span "Ajouter l'équipe de contenu à Pipedrive" at bounding box center [178, 318] width 303 height 16
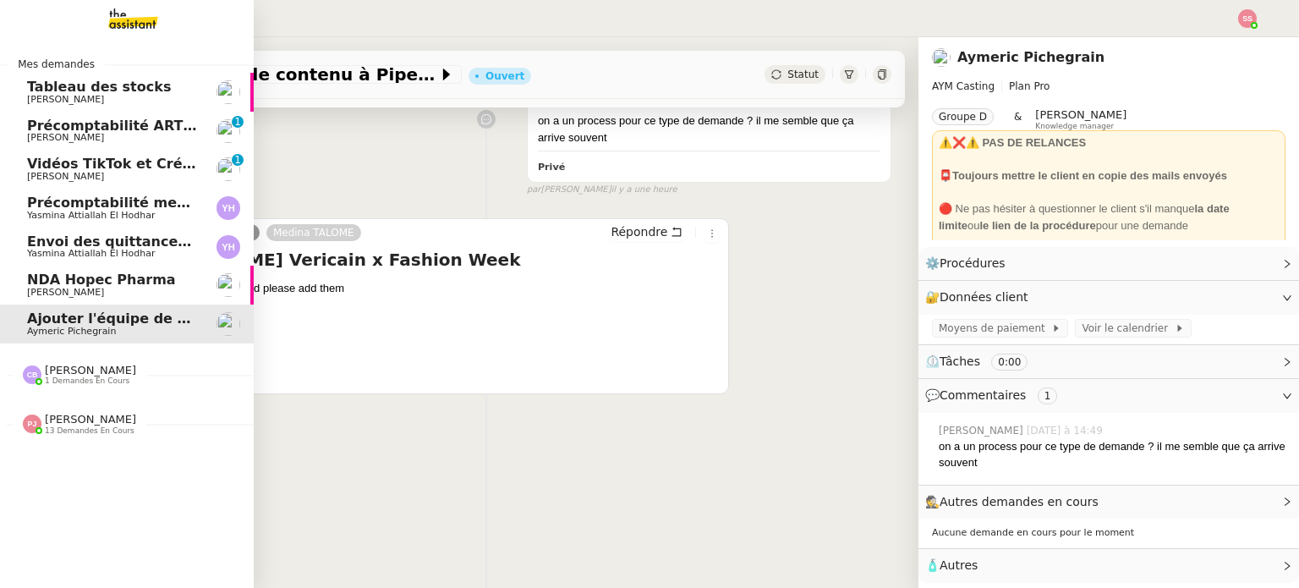
click at [92, 243] on span "Envoi des quittances mensuelles - 5 juillet 2025" at bounding box center [209, 241] width 365 height 16
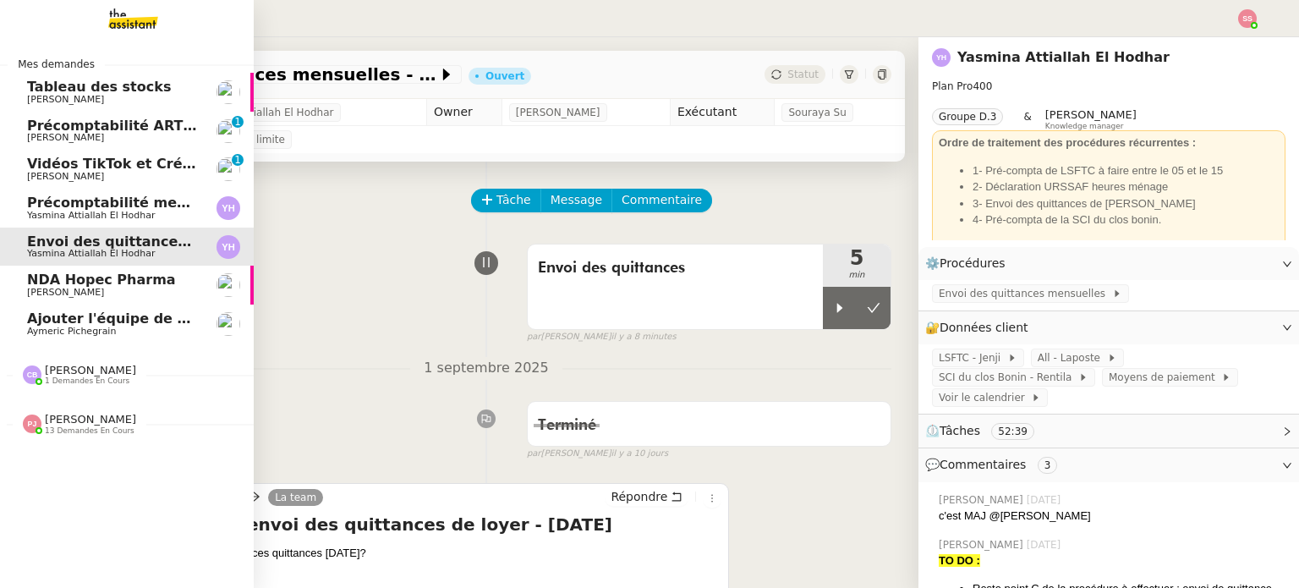
click at [105, 198] on span "Précomptabilité mensuelle - 4 août 2025" at bounding box center [182, 202] width 310 height 16
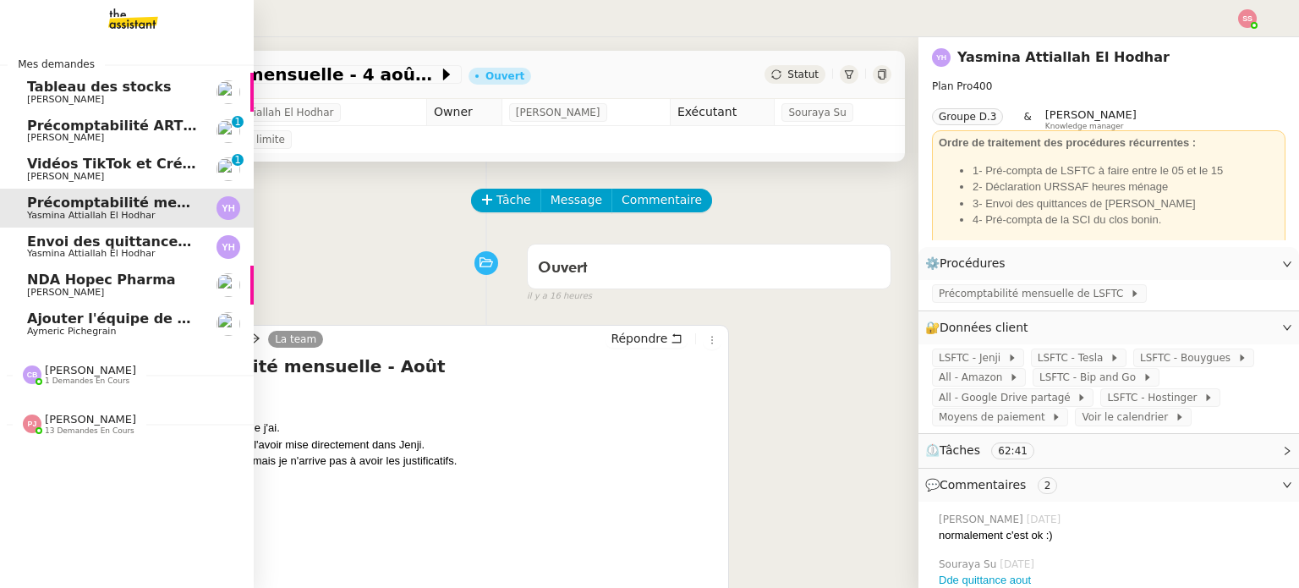
click at [99, 164] on span "Vidéos TikTok et Créatives META - septembre 2025" at bounding box center [220, 164] width 387 height 16
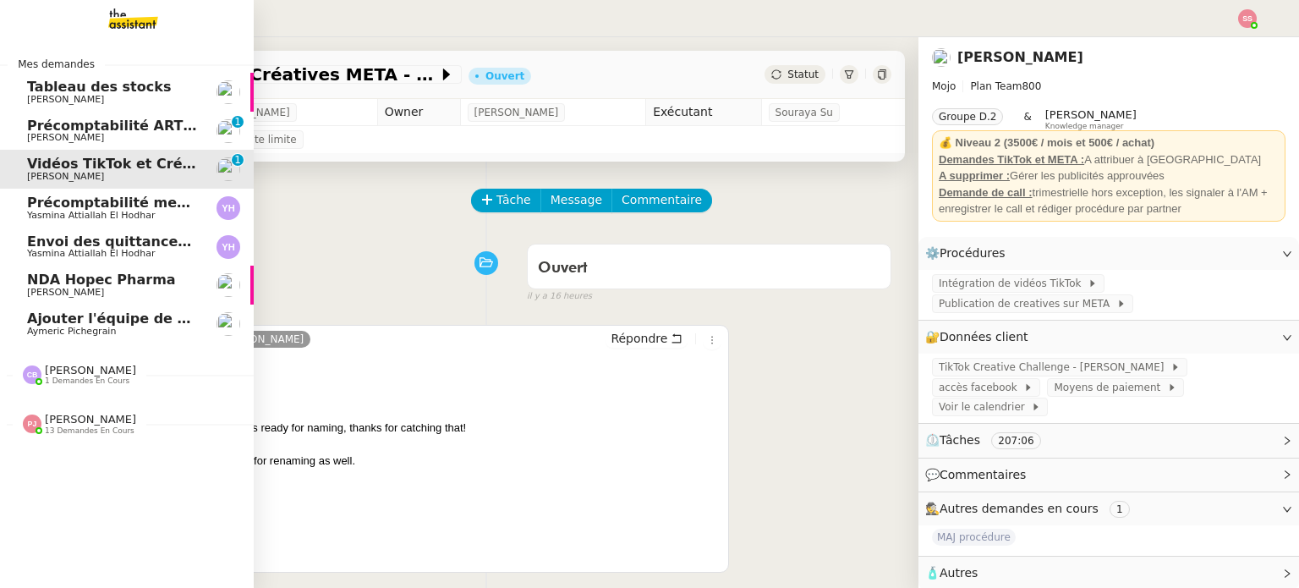
click at [118, 118] on span "Précomptabilité ARTRADE - septembre 2025" at bounding box center [195, 126] width 337 height 16
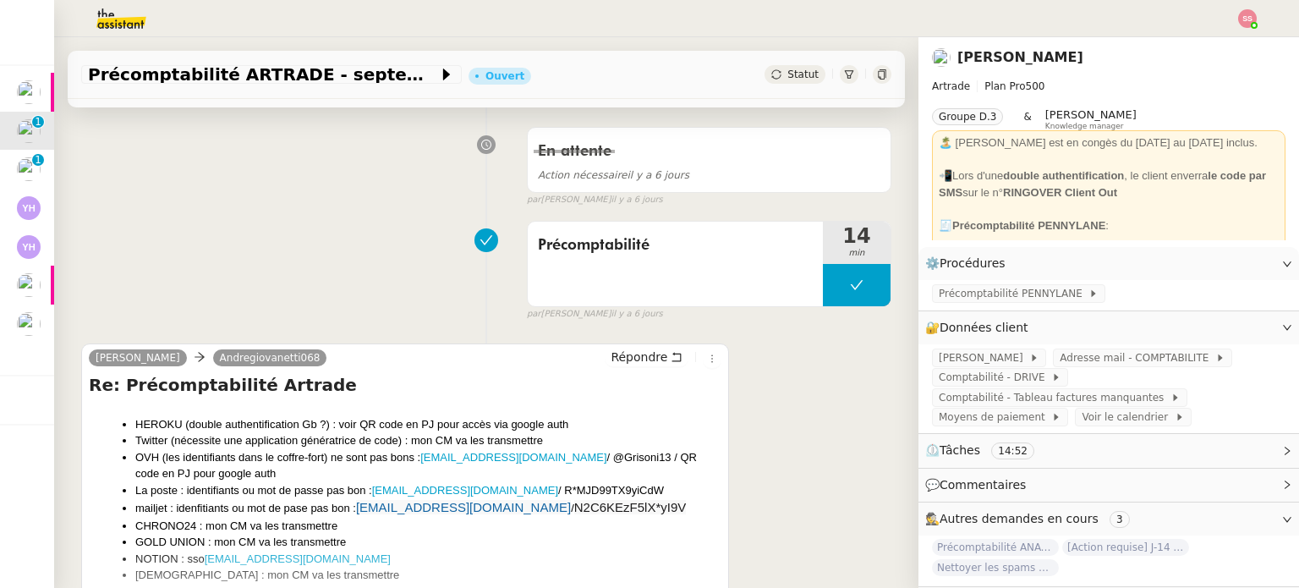
scroll to position [507, 0]
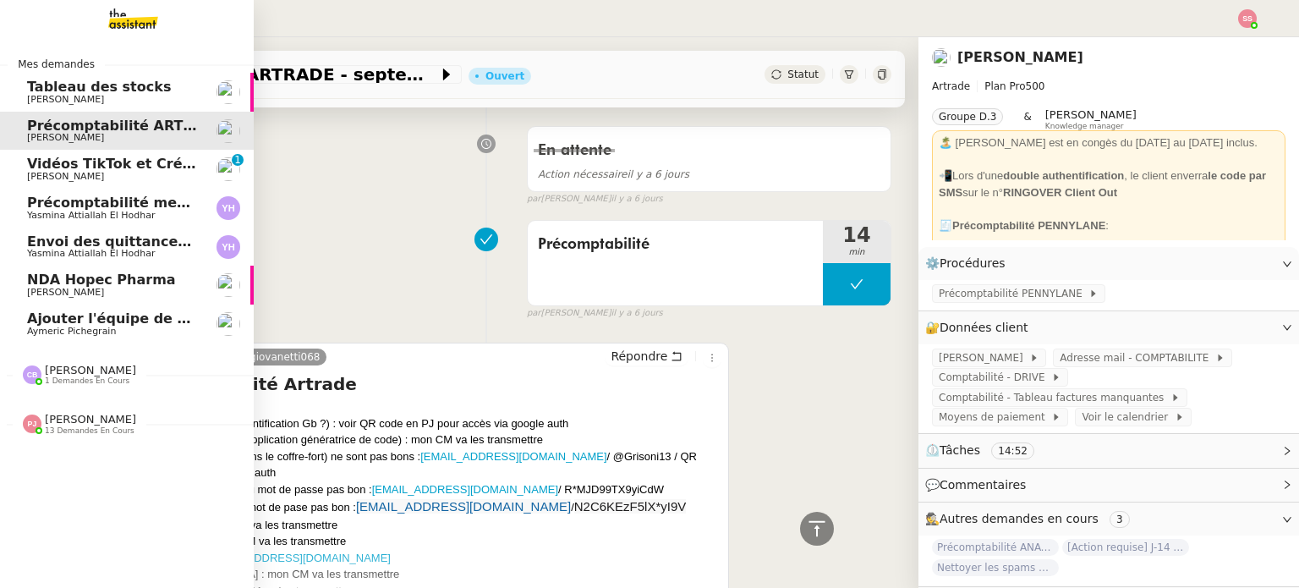
click at [95, 317] on span "Ajouter l'équipe de contenu à Pipedrive" at bounding box center [178, 318] width 303 height 16
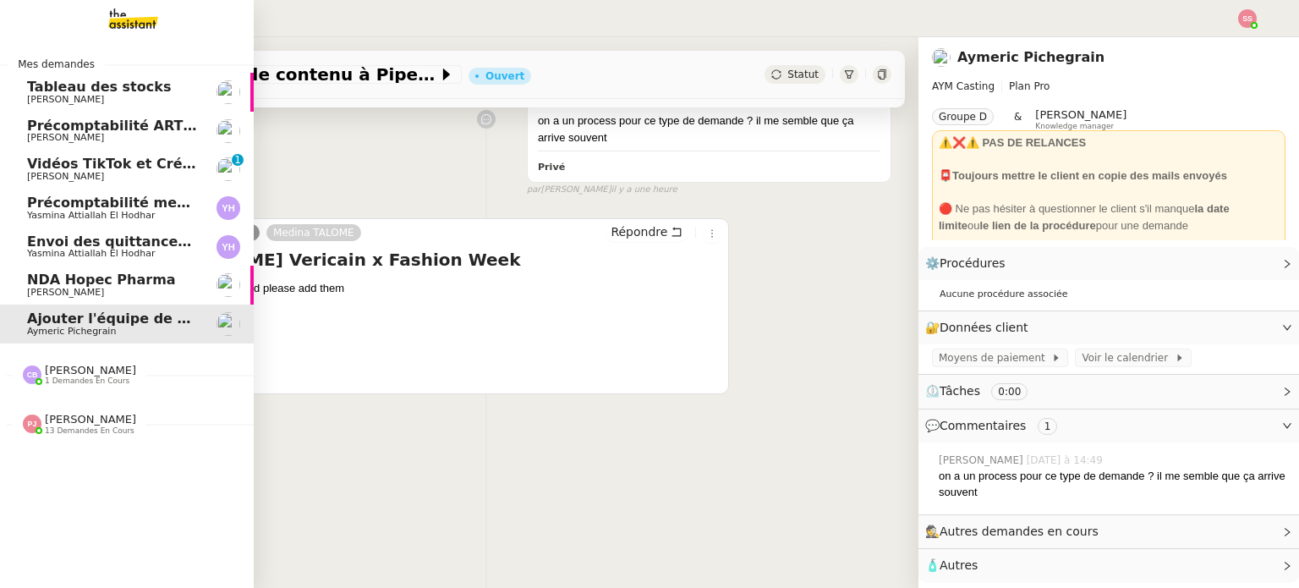
scroll to position [227, 0]
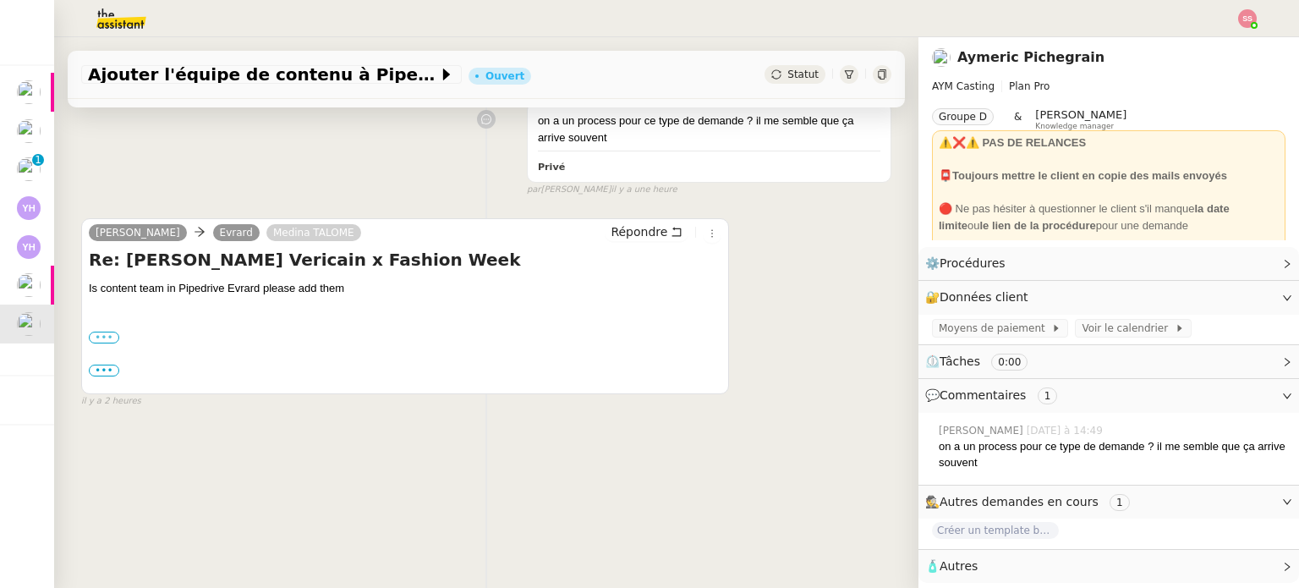
click at [98, 331] on label "•••" at bounding box center [104, 337] width 30 height 12
click at [0, 0] on input "•••" at bounding box center [0, 0] width 0 height 0
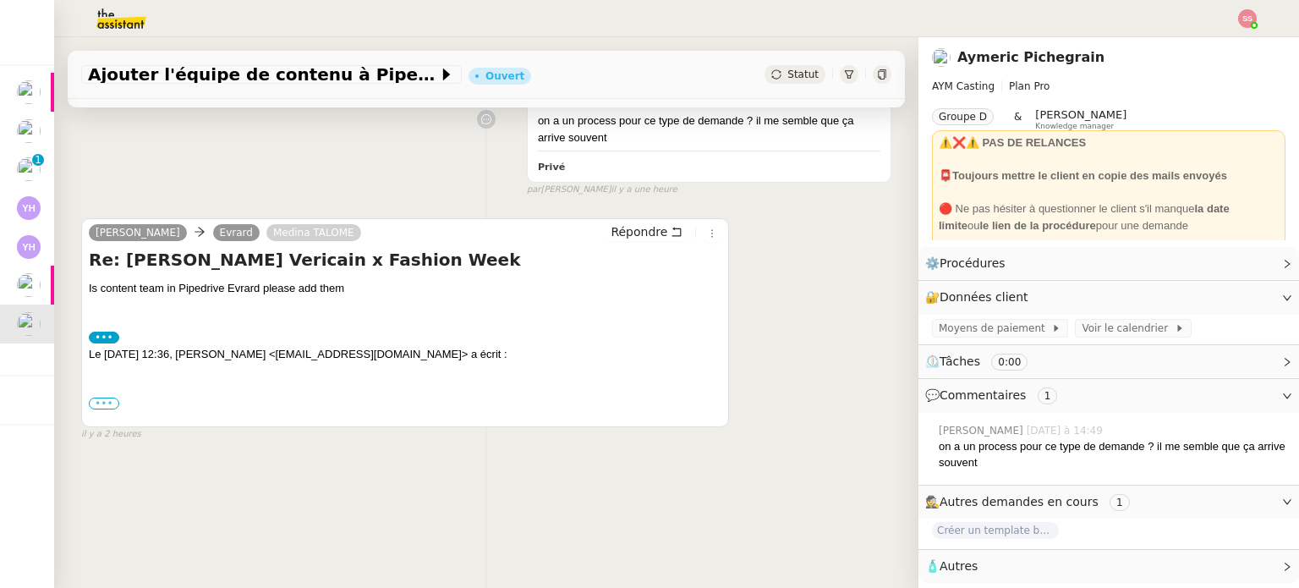
click at [98, 399] on label "•••" at bounding box center [104, 403] width 30 height 12
click at [0, 0] on input "•••" at bounding box center [0, 0] width 0 height 0
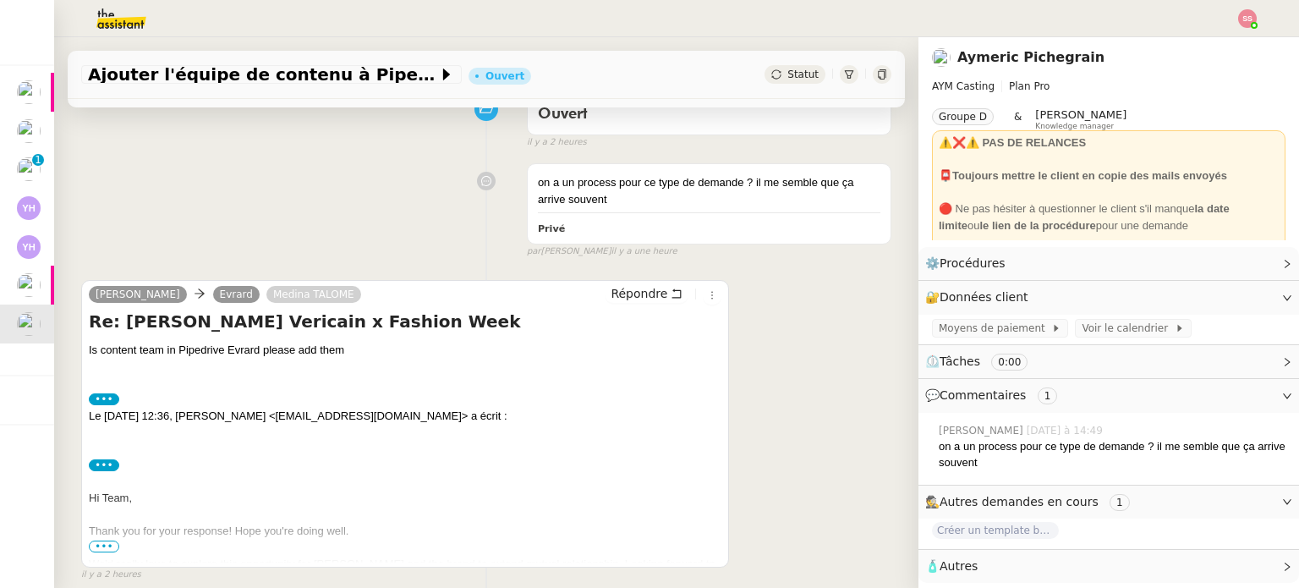
scroll to position [0, 0]
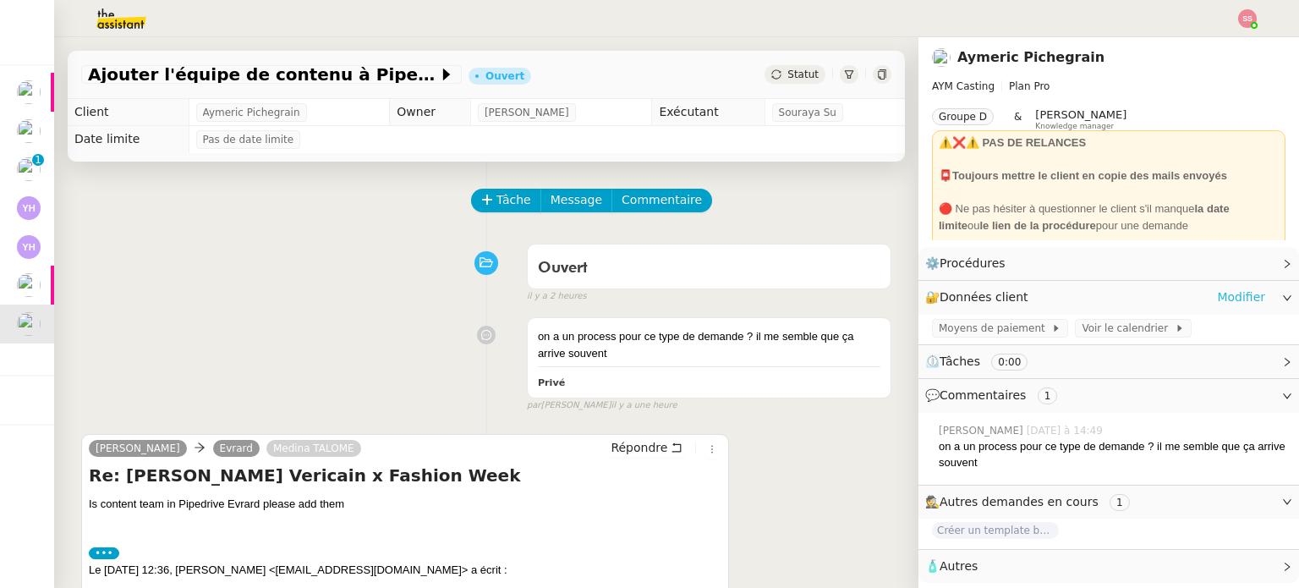
click at [1217, 288] on link "Modifier" at bounding box center [1241, 296] width 48 height 19
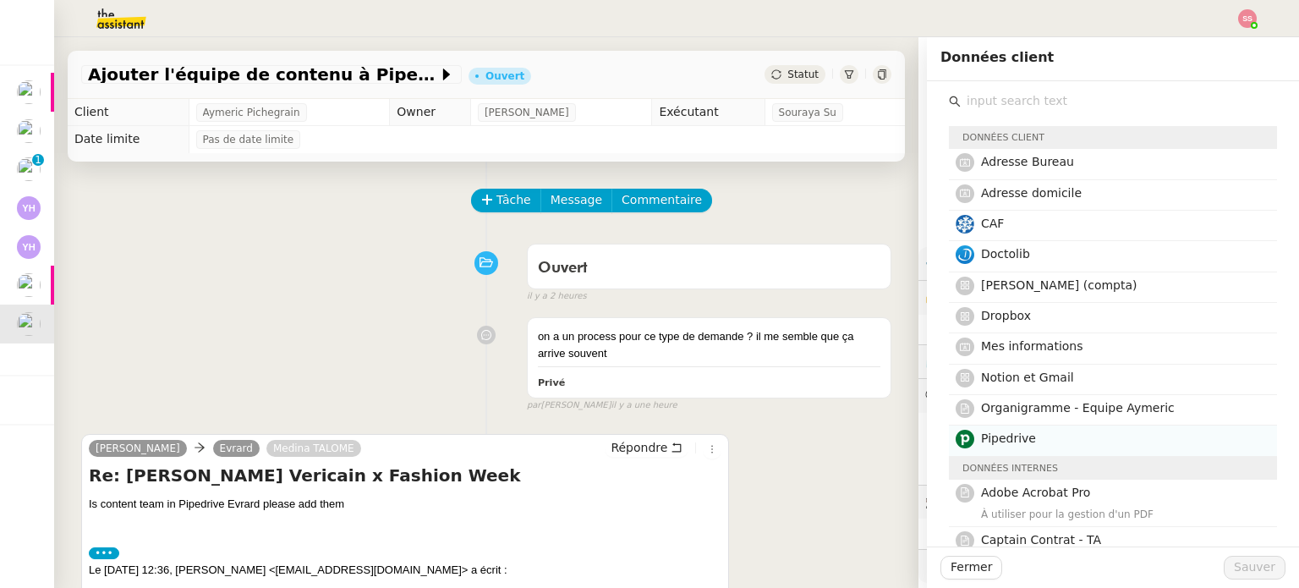
click at [994, 443] on span "Pipedrive" at bounding box center [1008, 438] width 55 height 14
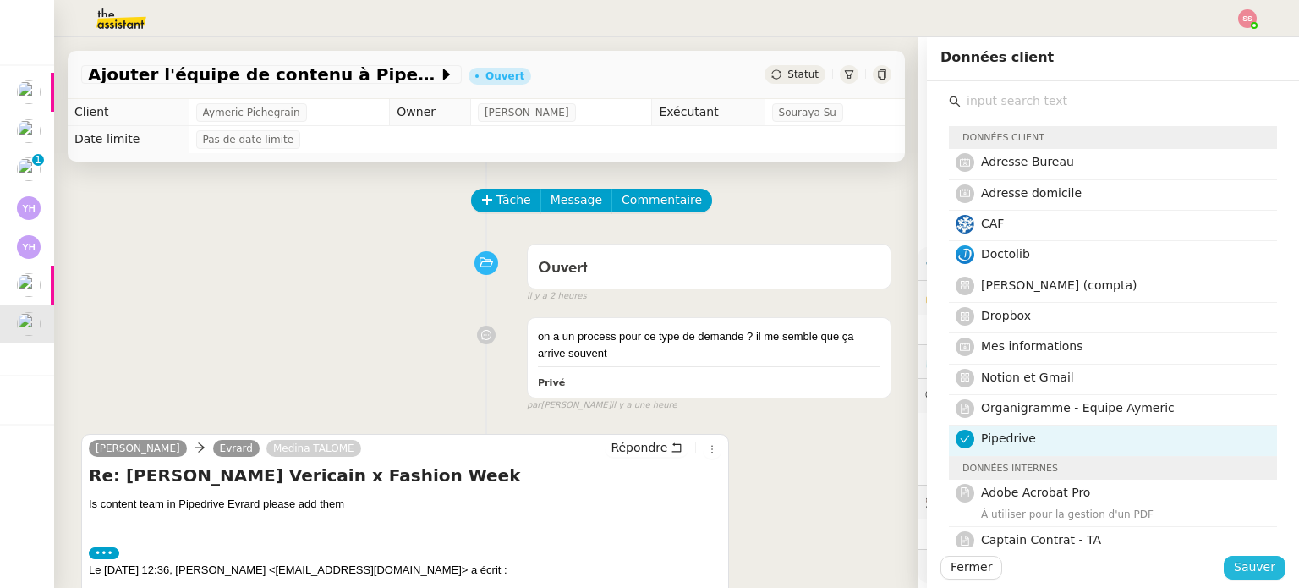
click at [1234, 571] on span "Sauver" at bounding box center [1254, 566] width 41 height 19
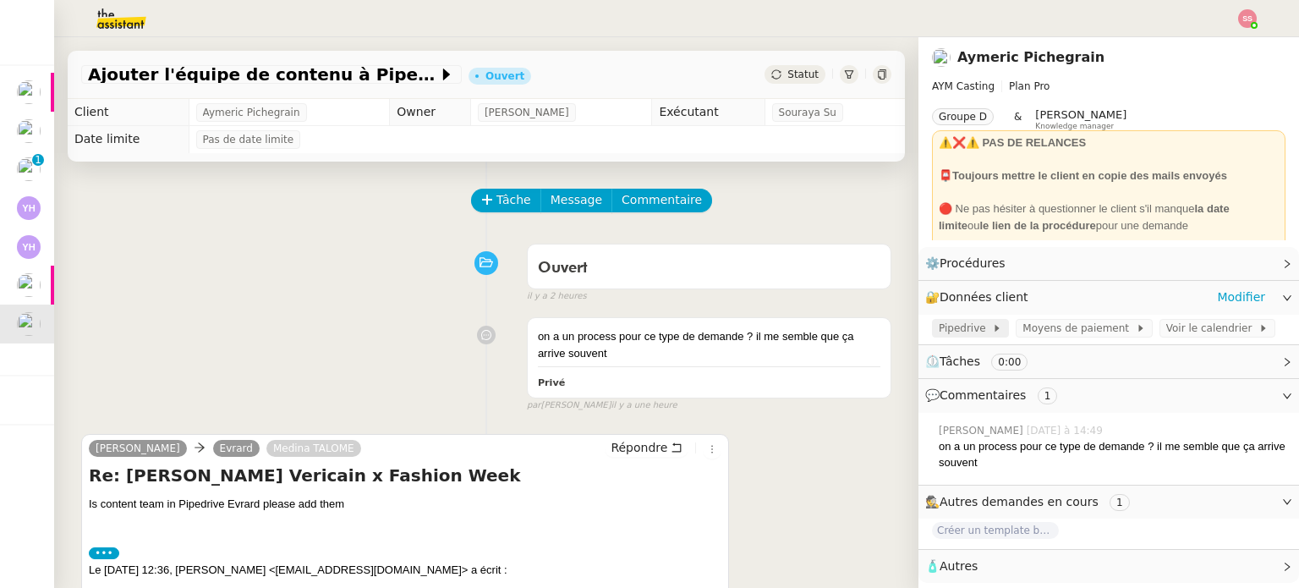
click at [960, 326] on span "Pipedrive" at bounding box center [964, 328] width 53 height 17
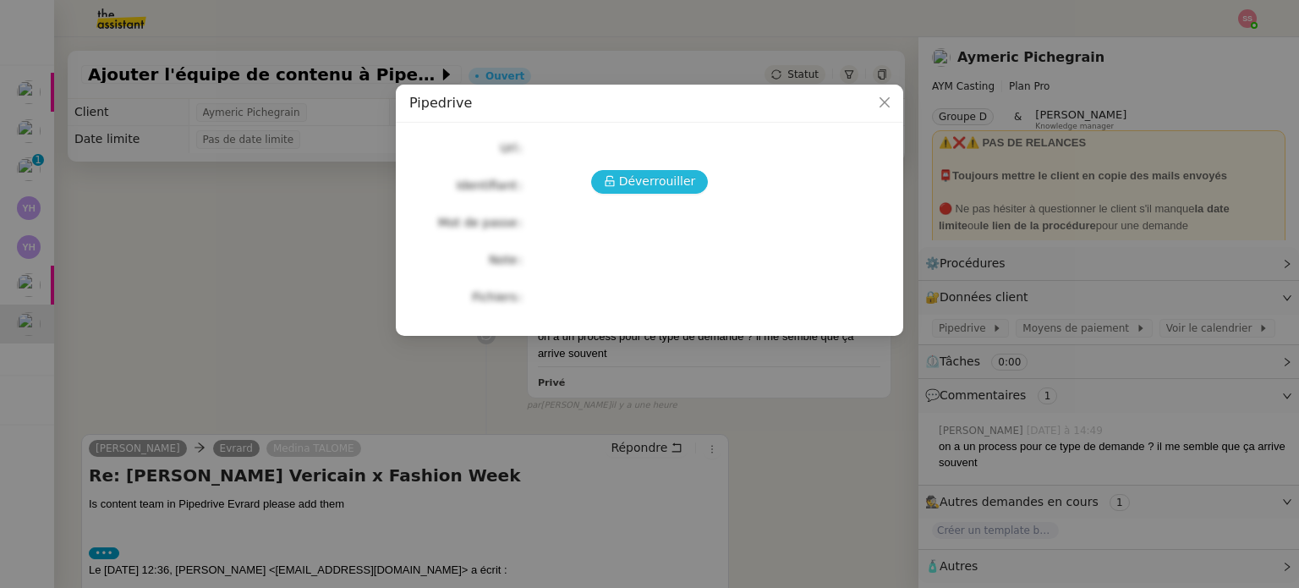
click at [662, 189] on span "Déverrouiller" at bounding box center [657, 181] width 77 height 19
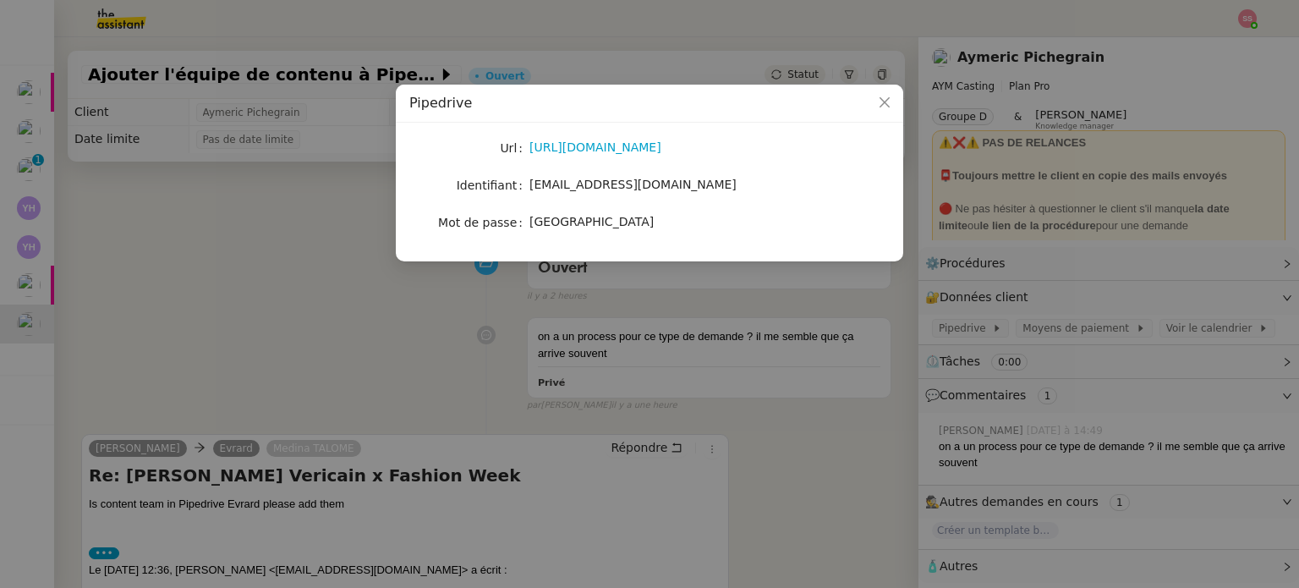
click at [562, 180] on span "aymeric@aymcasting.com" at bounding box center [632, 185] width 207 height 14
copy span "aymeric@aymcasting.com"
click at [749, 481] on nz-modal-container "Pipedrive Url https://www.pipedrive.com/ Identifiant aymeric@aymcasting.com Mot…" at bounding box center [649, 294] width 1299 height 588
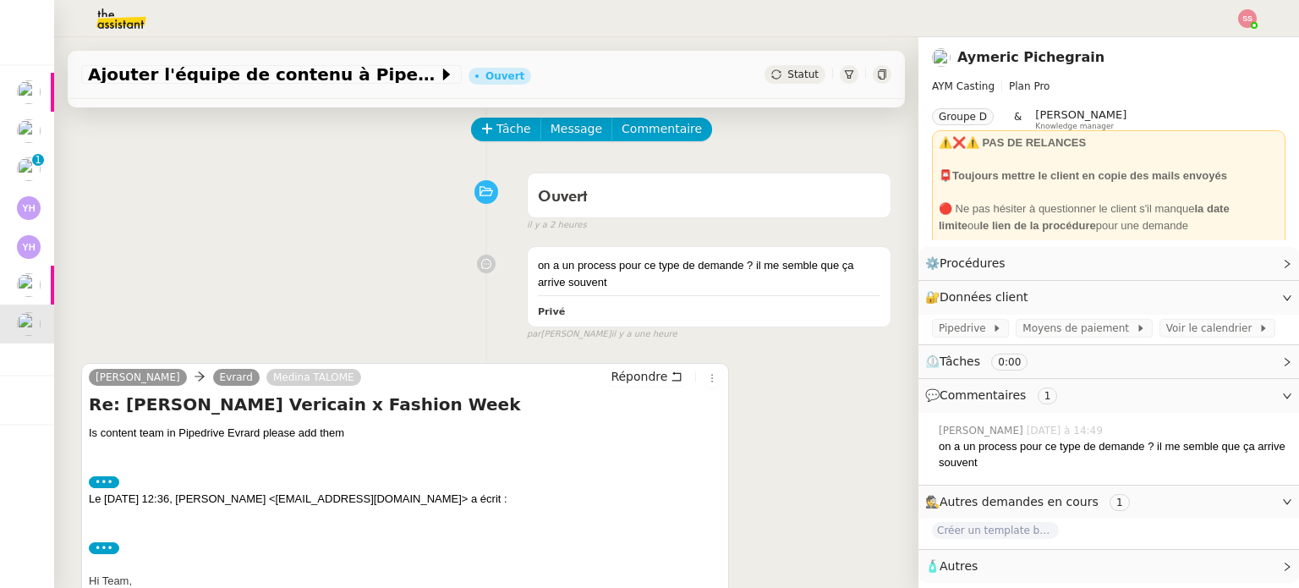
scroll to position [240, 0]
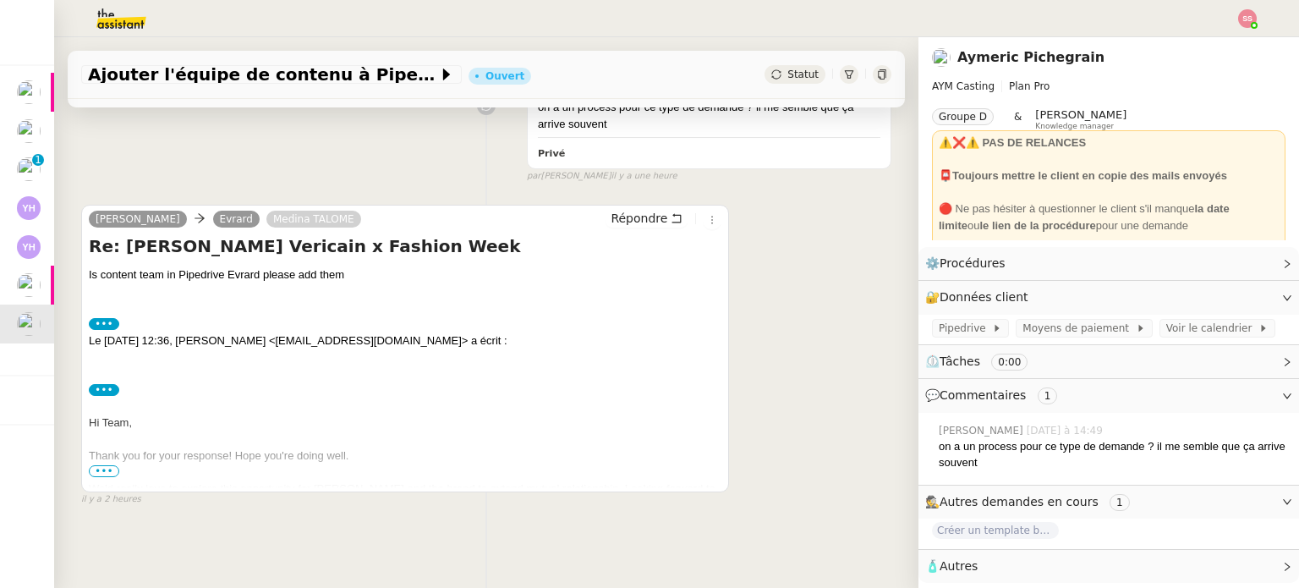
click at [106, 465] on span "•••" at bounding box center [104, 471] width 30 height 12
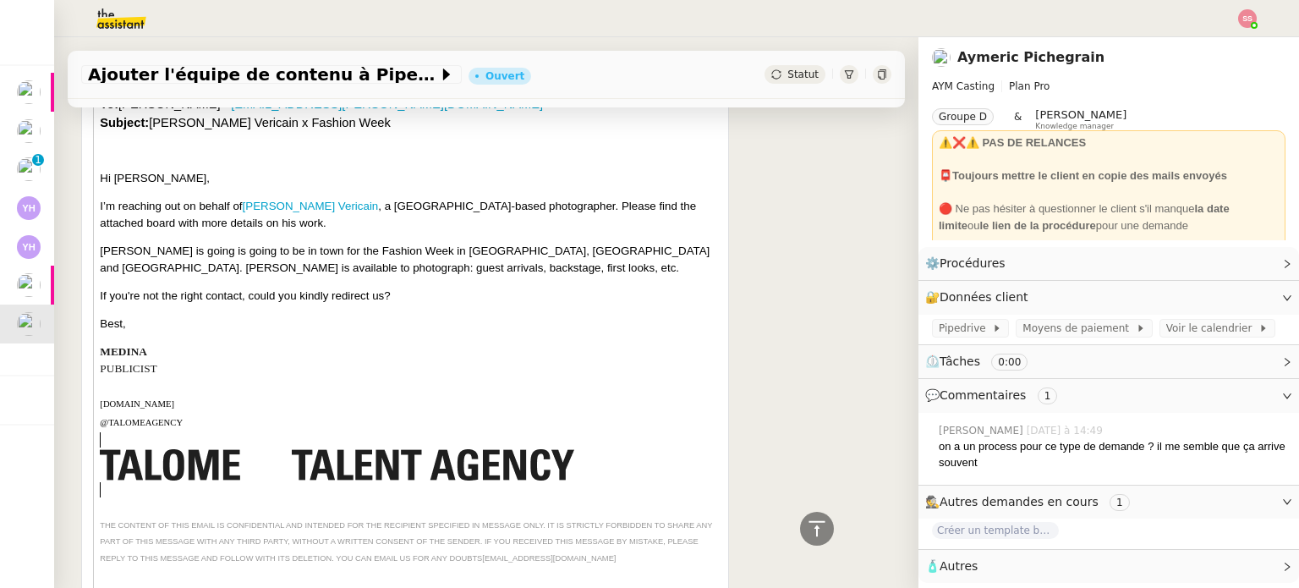
scroll to position [1070, 0]
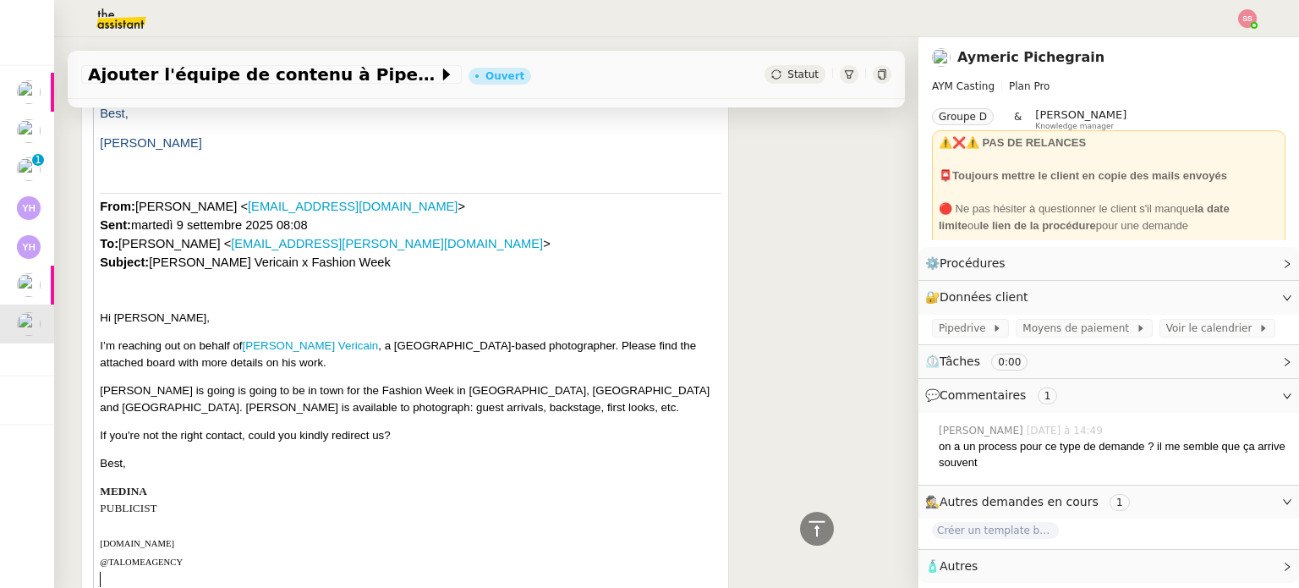
drag, startPoint x: 117, startPoint y: 239, endPoint x: 238, endPoint y: 236, distance: 121.0
click at [238, 236] on span "Medina TALOME < medina@talome.com > Sent: martedì 9 settembre 2025 08:08 To: Ma…" at bounding box center [325, 234] width 450 height 69
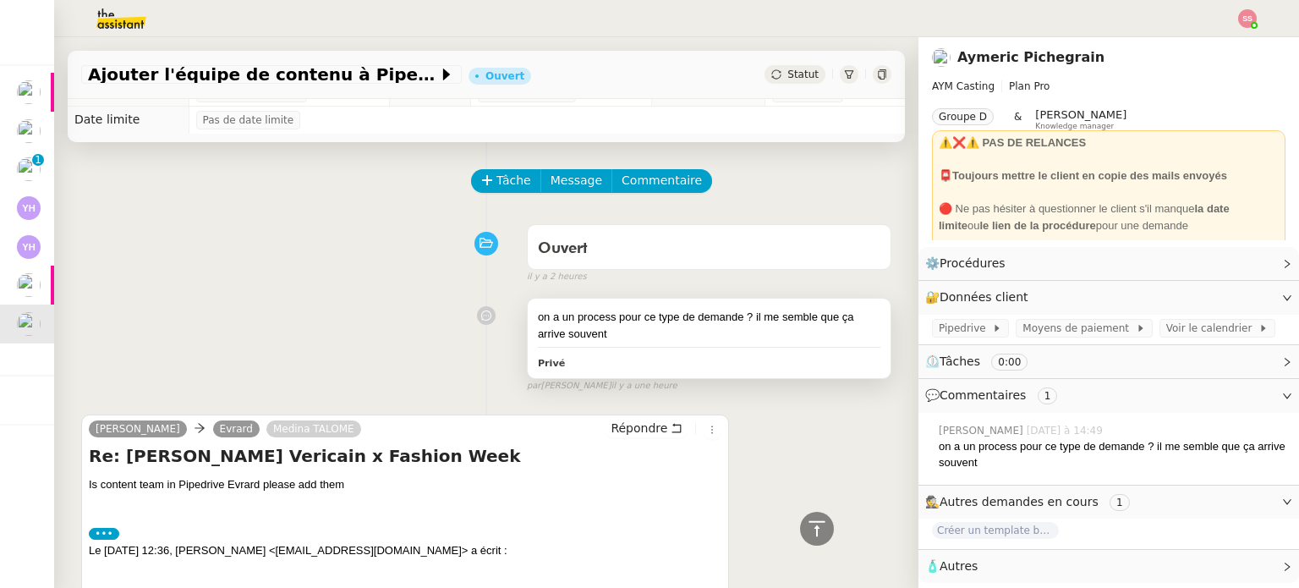
scroll to position [0, 0]
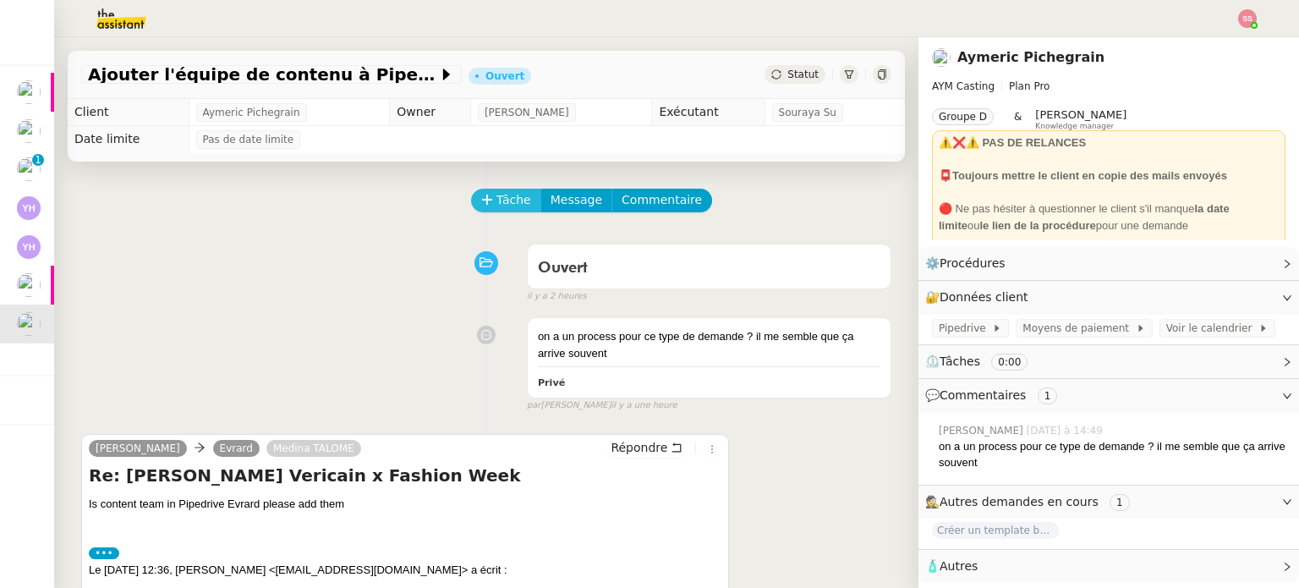
click at [502, 201] on span "Tâche" at bounding box center [513, 199] width 35 height 19
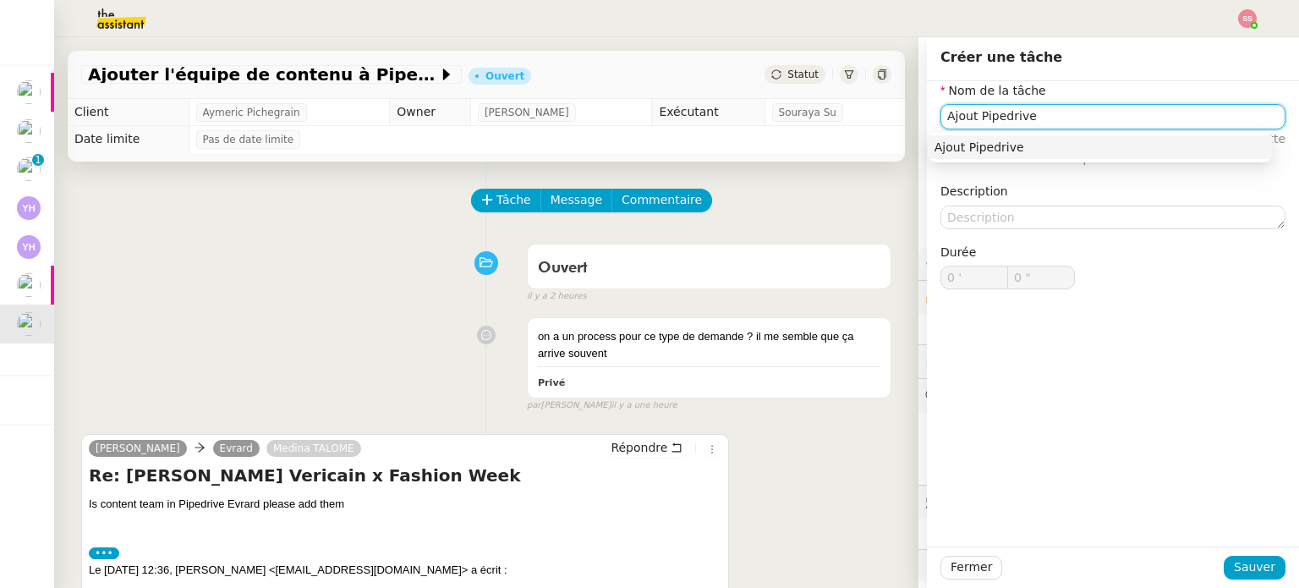
click at [982, 150] on div "Ajout Pipedrive" at bounding box center [1099, 147] width 331 height 15
type input "Ajout Pipedrive"
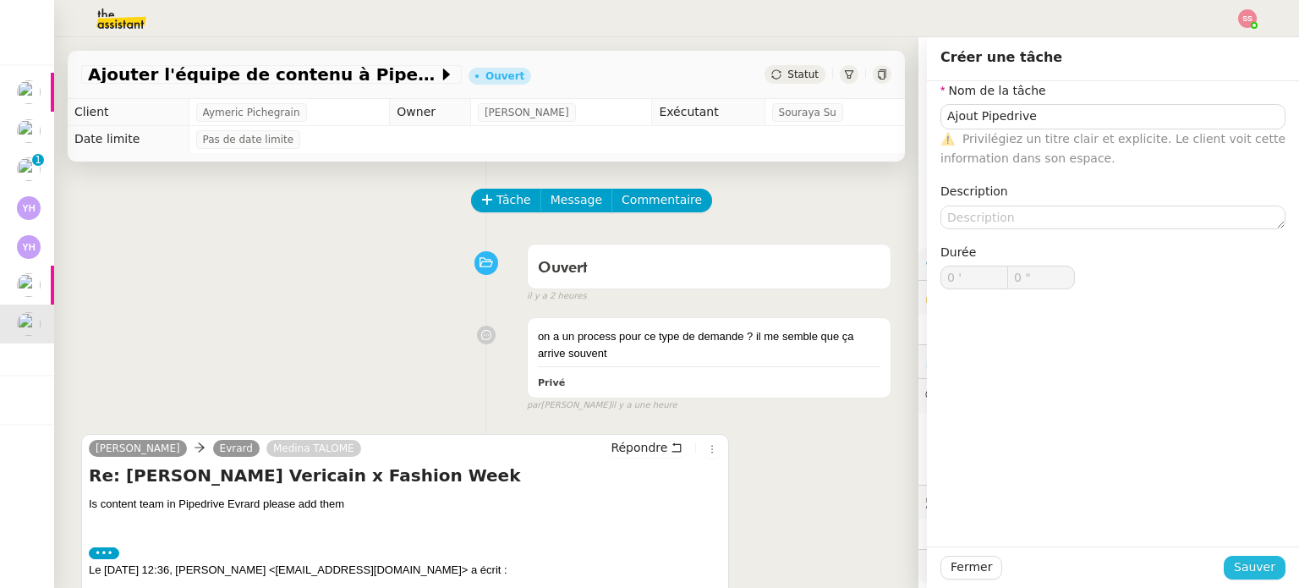
click at [1226, 560] on button "Sauver" at bounding box center [1254, 567] width 62 height 24
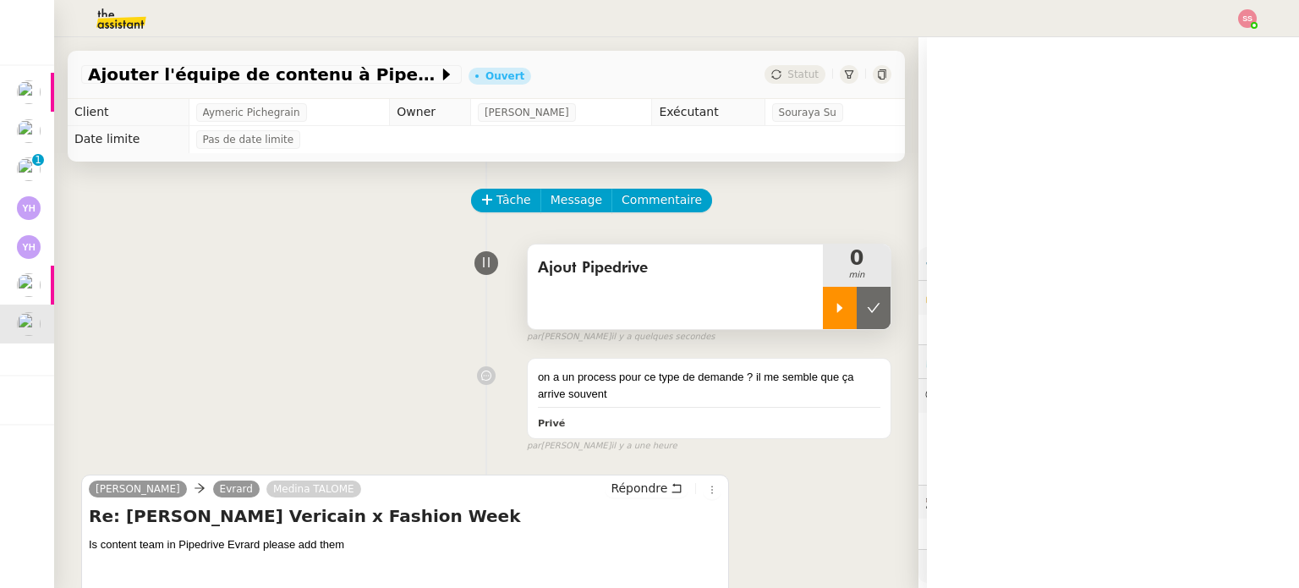
click at [833, 314] on icon at bounding box center [840, 308] width 14 height 14
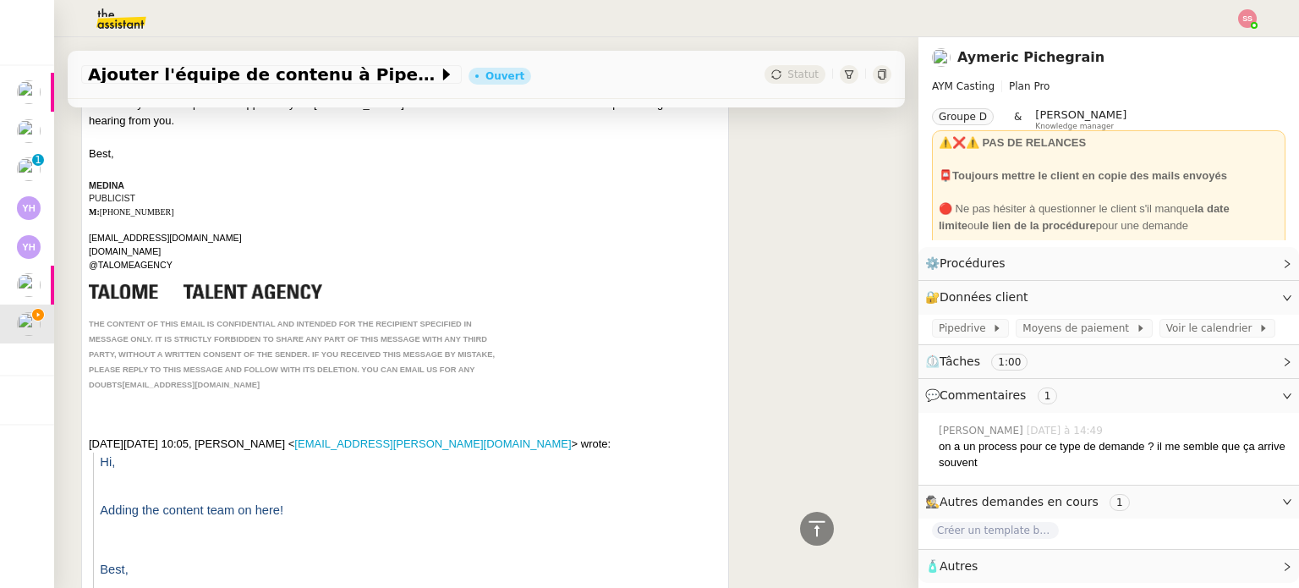
scroll to position [507, 0]
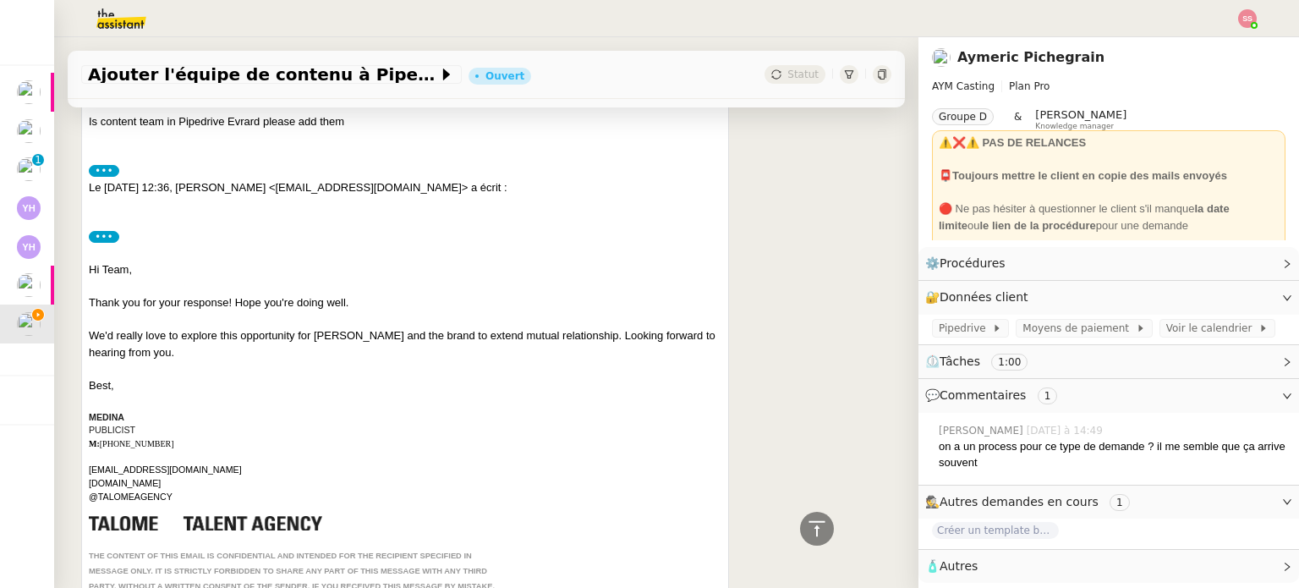
click at [103, 240] on label "•••" at bounding box center [104, 237] width 30 height 12
click at [0, 0] on input "•••" at bounding box center [0, 0] width 0 height 0
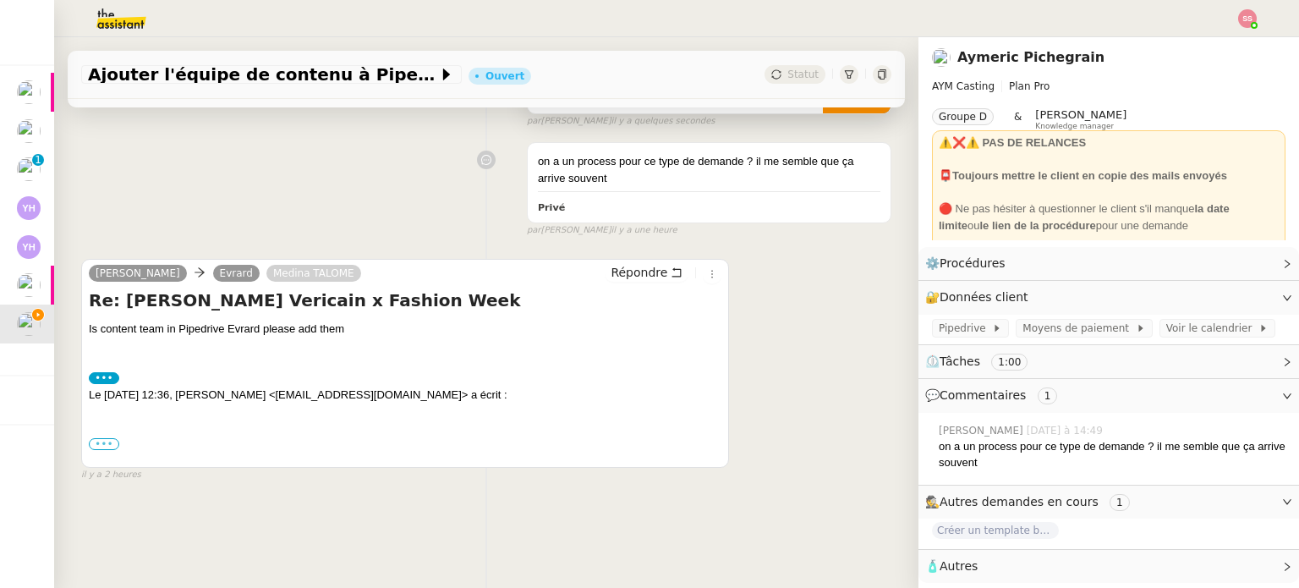
scroll to position [227, 0]
click at [99, 372] on label "•••" at bounding box center [104, 378] width 30 height 12
click at [0, 0] on input "•••" at bounding box center [0, 0] width 0 height 0
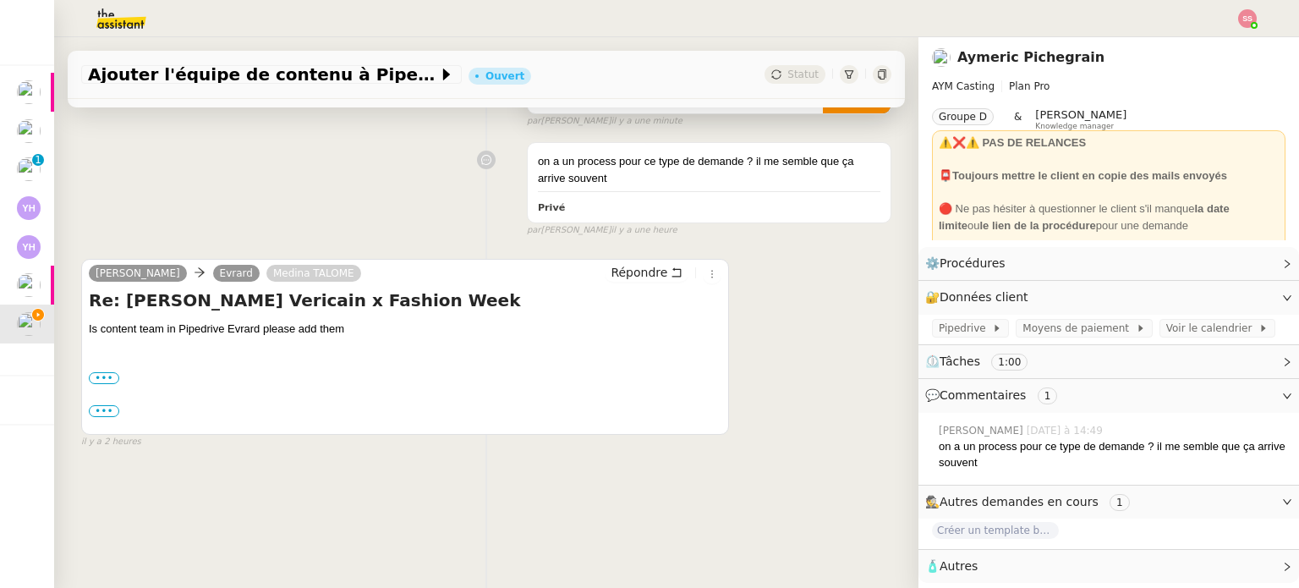
click at [103, 405] on label "•••" at bounding box center [104, 411] width 30 height 12
click at [0, 0] on input "•••" at bounding box center [0, 0] width 0 height 0
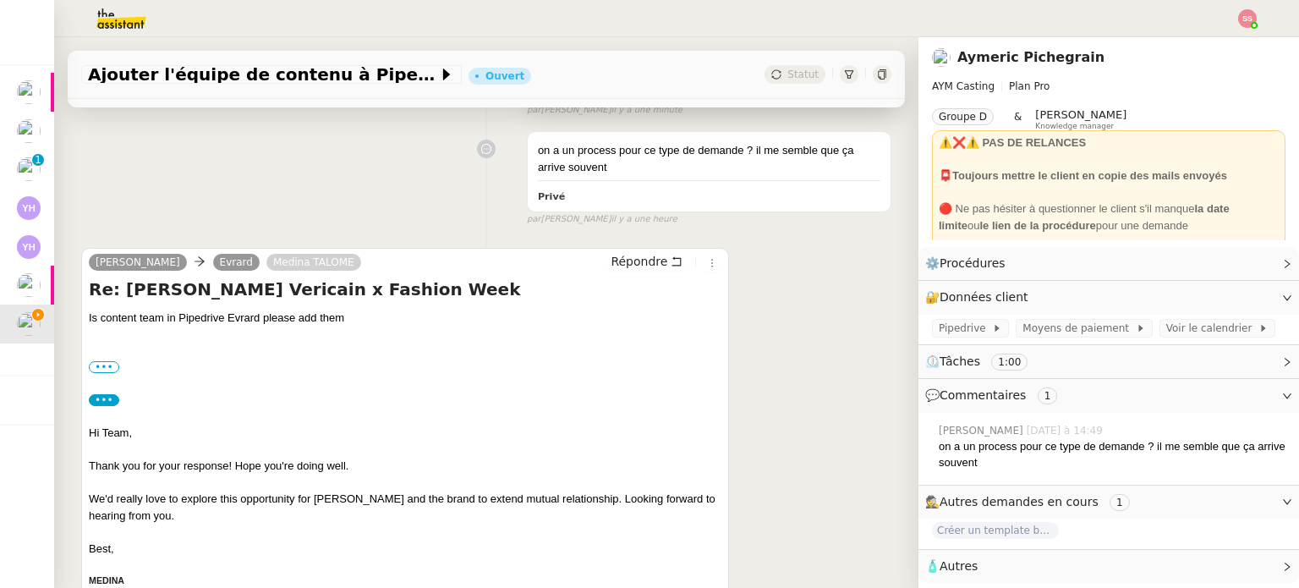
scroll to position [423, 0]
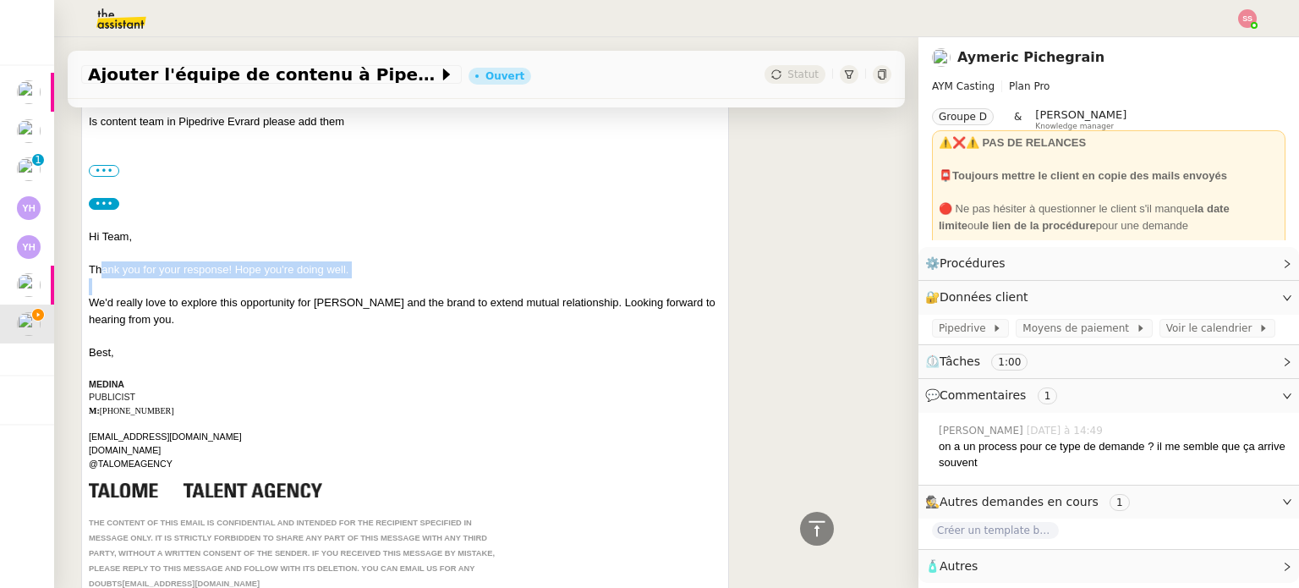
drag, startPoint x: 101, startPoint y: 267, endPoint x: 176, endPoint y: 290, distance: 78.6
click at [176, 290] on div "Hi Team, Thank you for your response! Hope you're doing well. We'd really love …" at bounding box center [405, 422] width 632 height 389
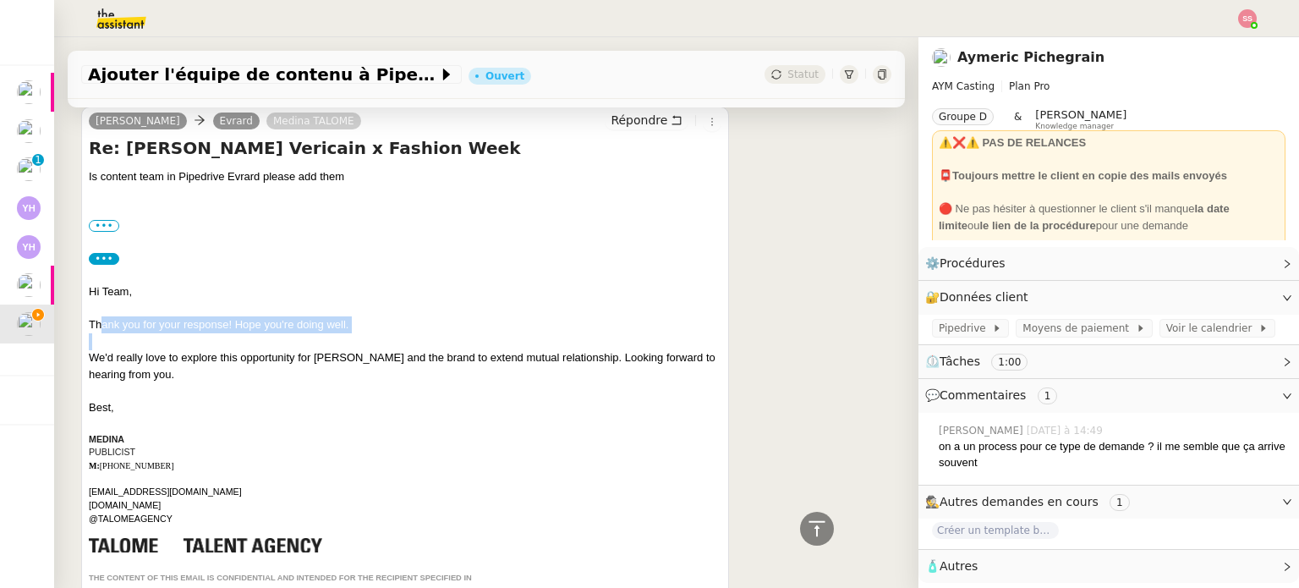
scroll to position [338, 0]
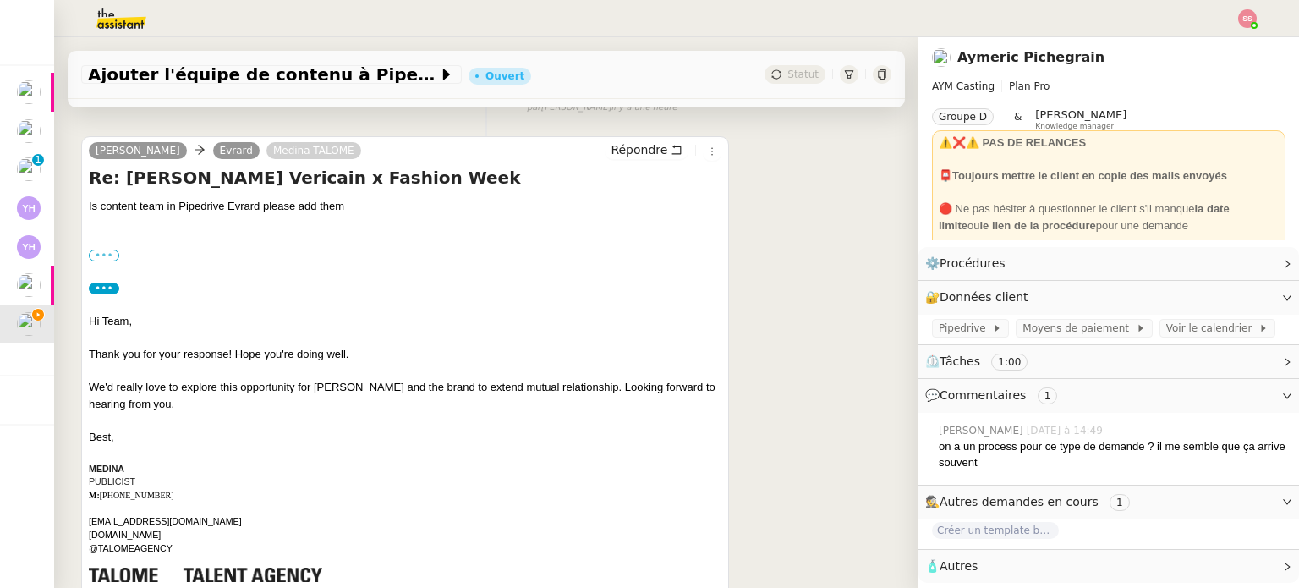
click at [107, 256] on label "•••" at bounding box center [104, 255] width 30 height 12
click at [0, 0] on input "•••" at bounding box center [0, 0] width 0 height 0
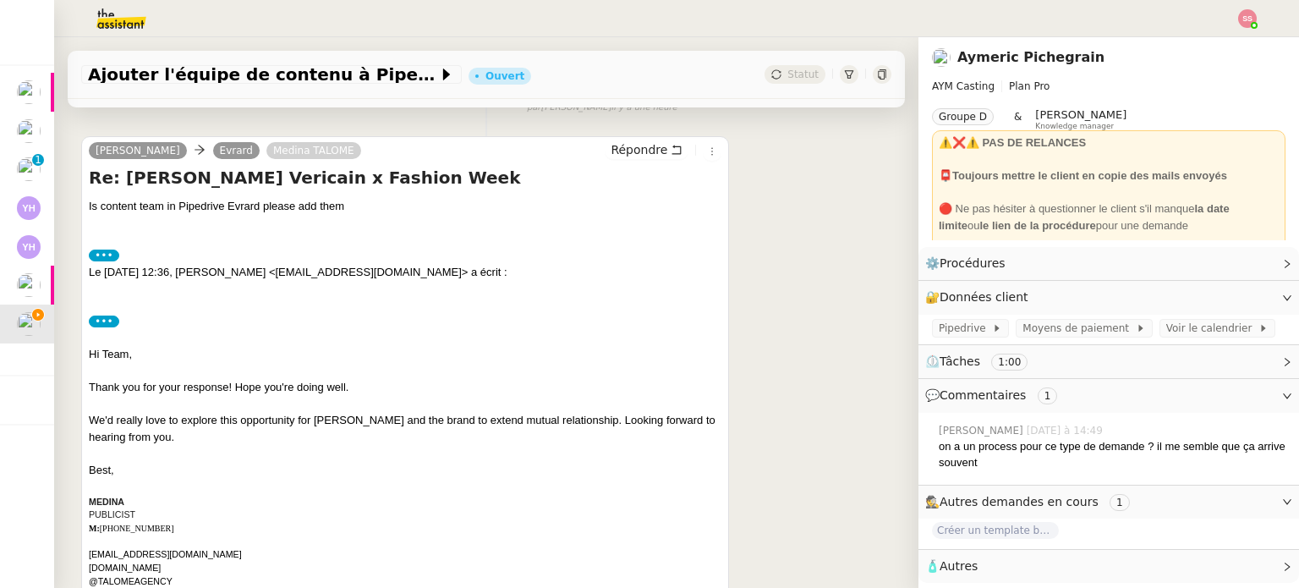
click at [108, 324] on label "•••" at bounding box center [104, 321] width 30 height 12
click at [0, 0] on input "•••" at bounding box center [0, 0] width 0 height 0
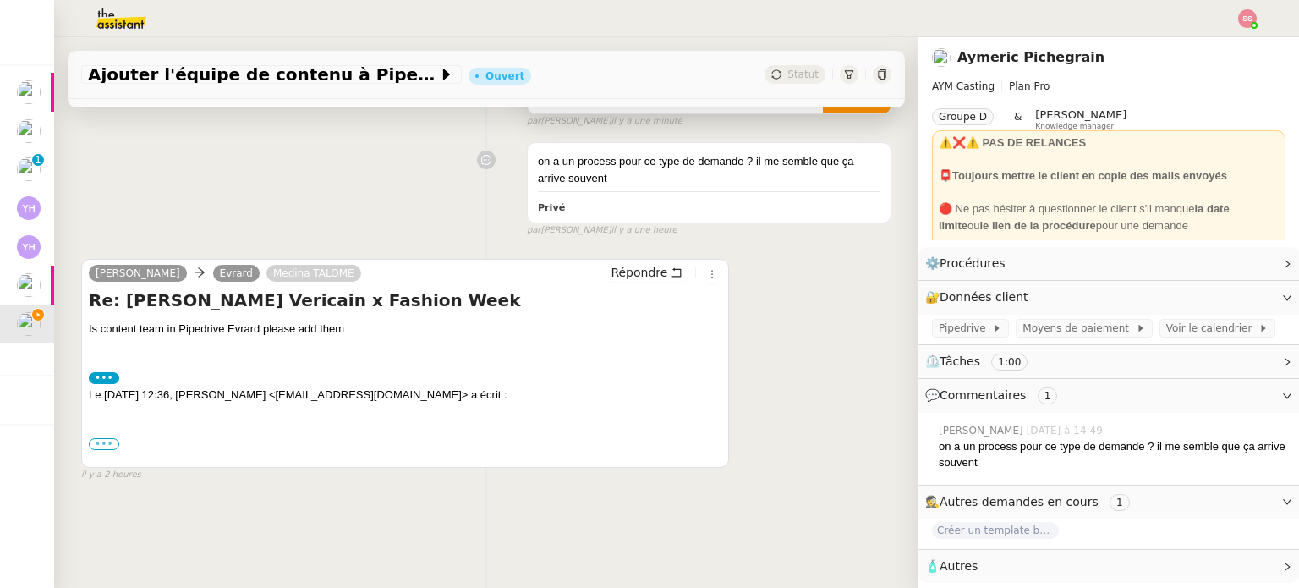
scroll to position [227, 0]
click at [95, 438] on label "•••" at bounding box center [104, 444] width 30 height 12
click at [0, 0] on input "•••" at bounding box center [0, 0] width 0 height 0
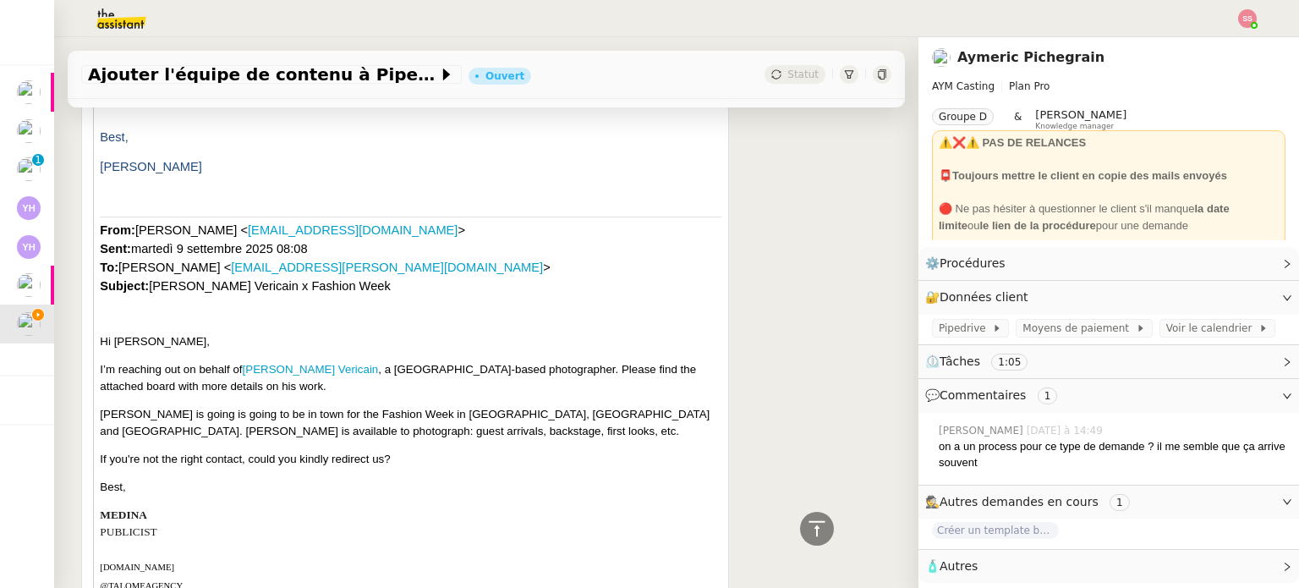
scroll to position [1099, 0]
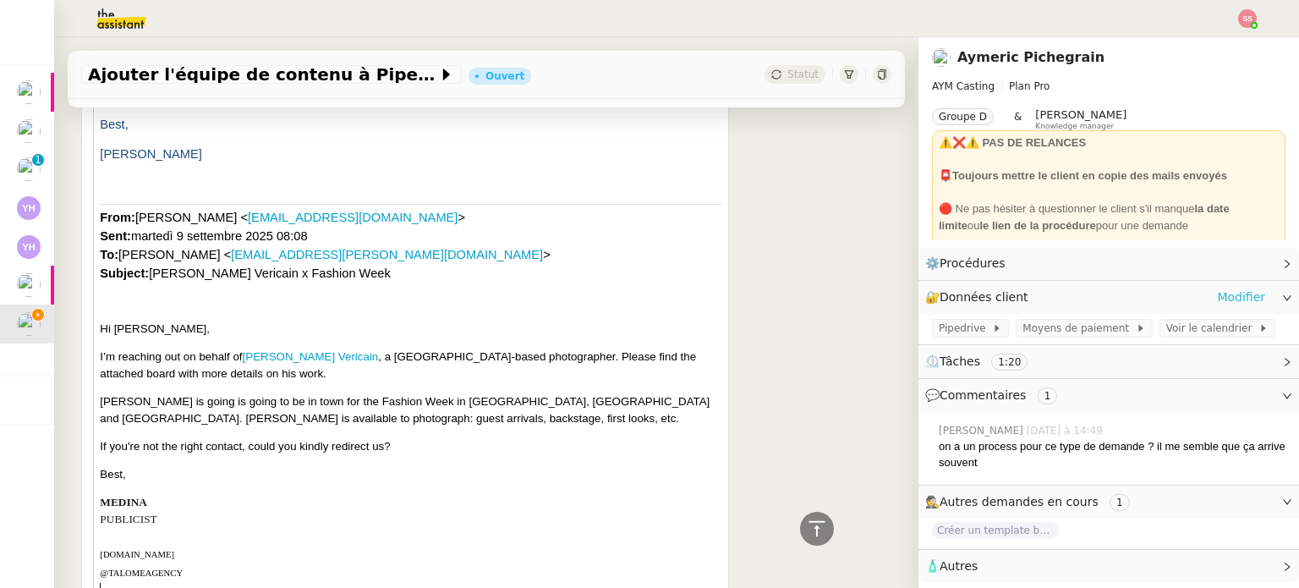
click at [1217, 300] on link "Modifier" at bounding box center [1241, 296] width 48 height 19
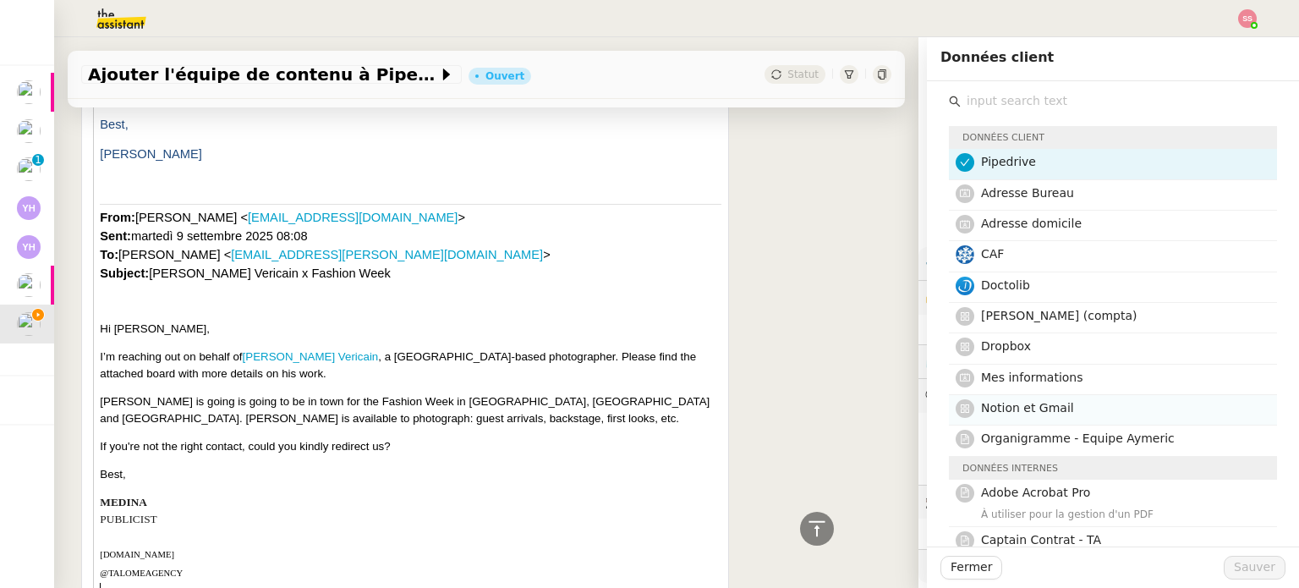
click at [1092, 412] on h4 "Notion et Gmail" at bounding box center [1124, 407] width 286 height 19
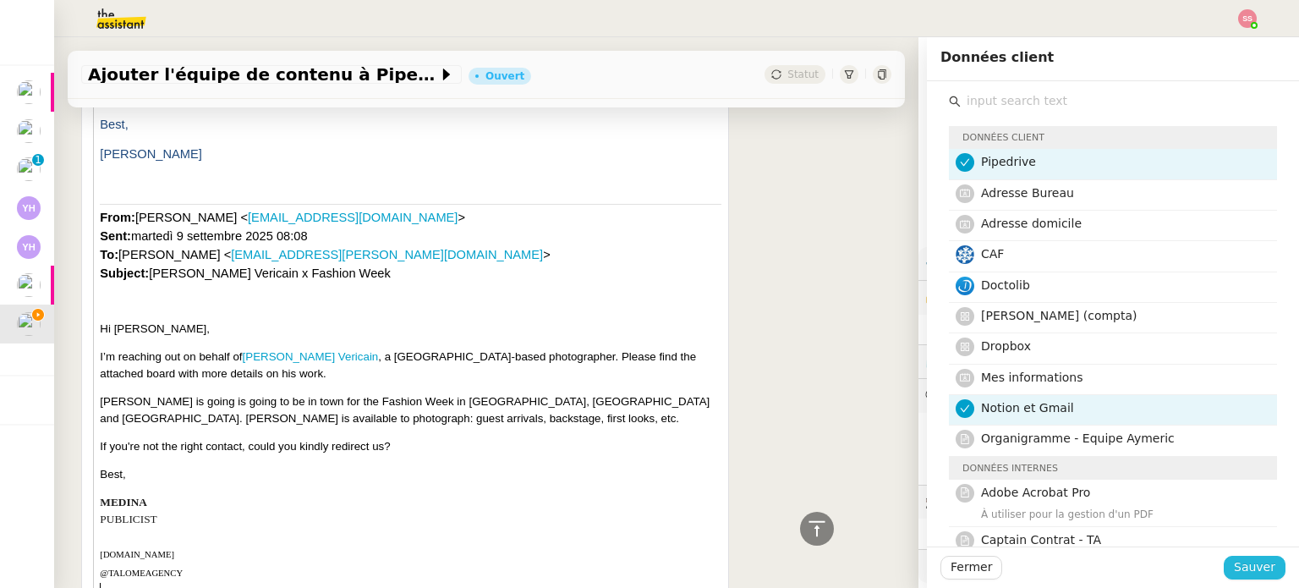
click at [1224, 567] on button "Sauver" at bounding box center [1254, 567] width 62 height 24
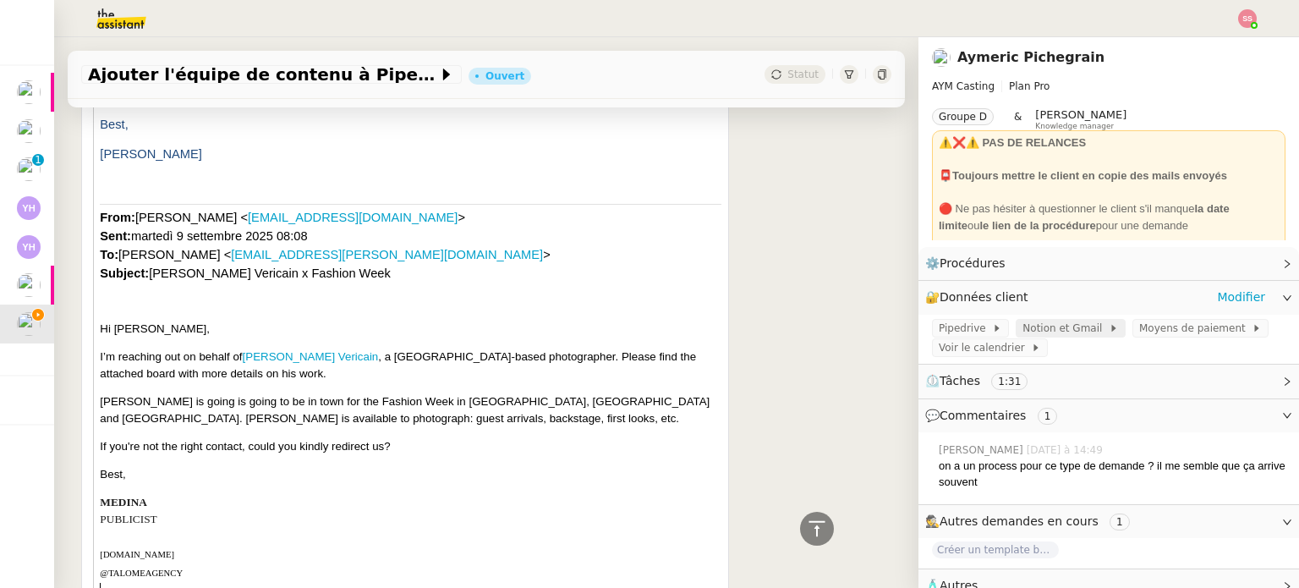
click at [1064, 329] on span "Notion et Gmail" at bounding box center [1065, 328] width 86 height 17
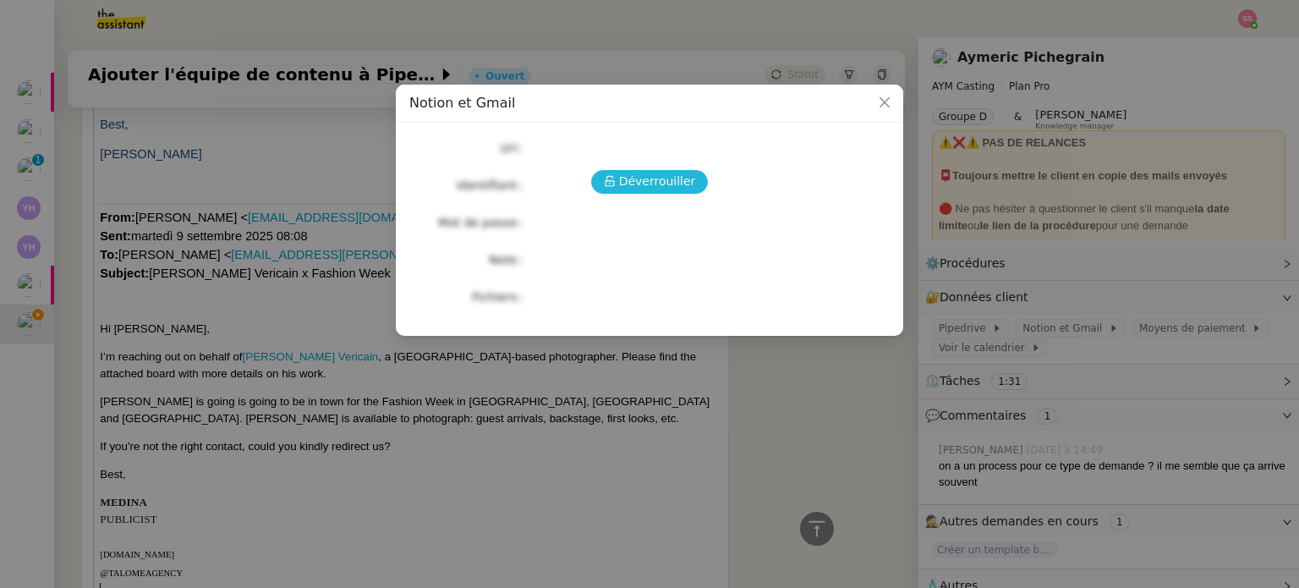
click at [657, 178] on span "Déverrouiller" at bounding box center [657, 181] width 77 height 19
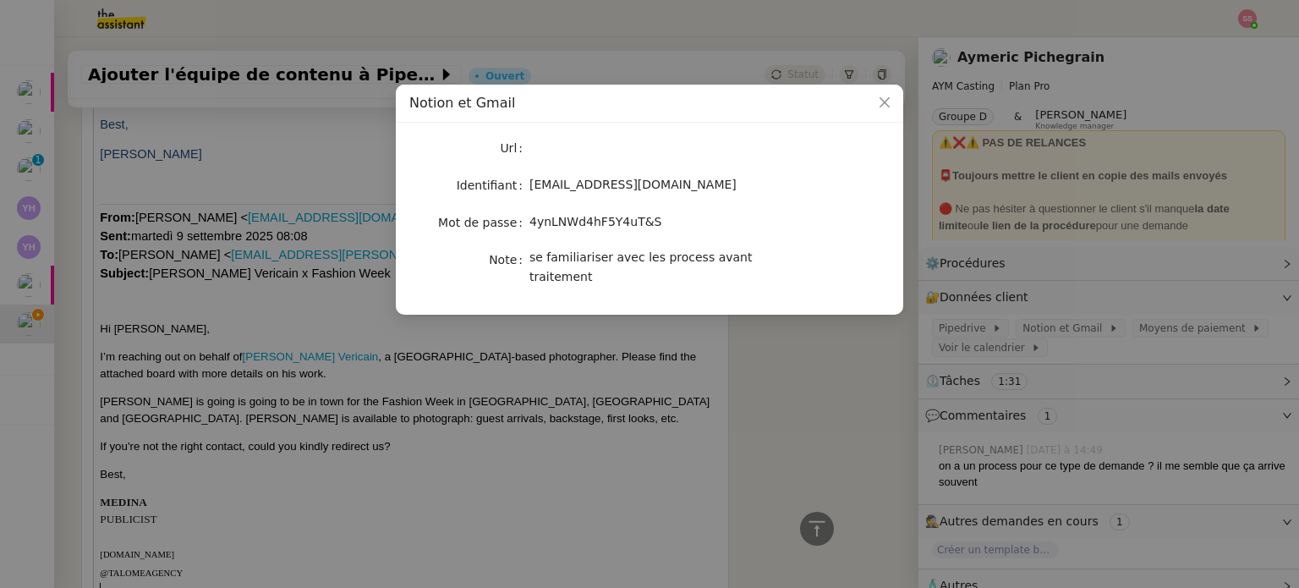
click at [573, 217] on span "4ynLNWd4hF5Y4uT&S" at bounding box center [595, 222] width 133 height 14
click at [729, 368] on nz-modal-container "Notion et Gmail Url Identifiant evrard@aymcasting.com Mot de passe 4ynLNWd4hF5Y…" at bounding box center [649, 294] width 1299 height 588
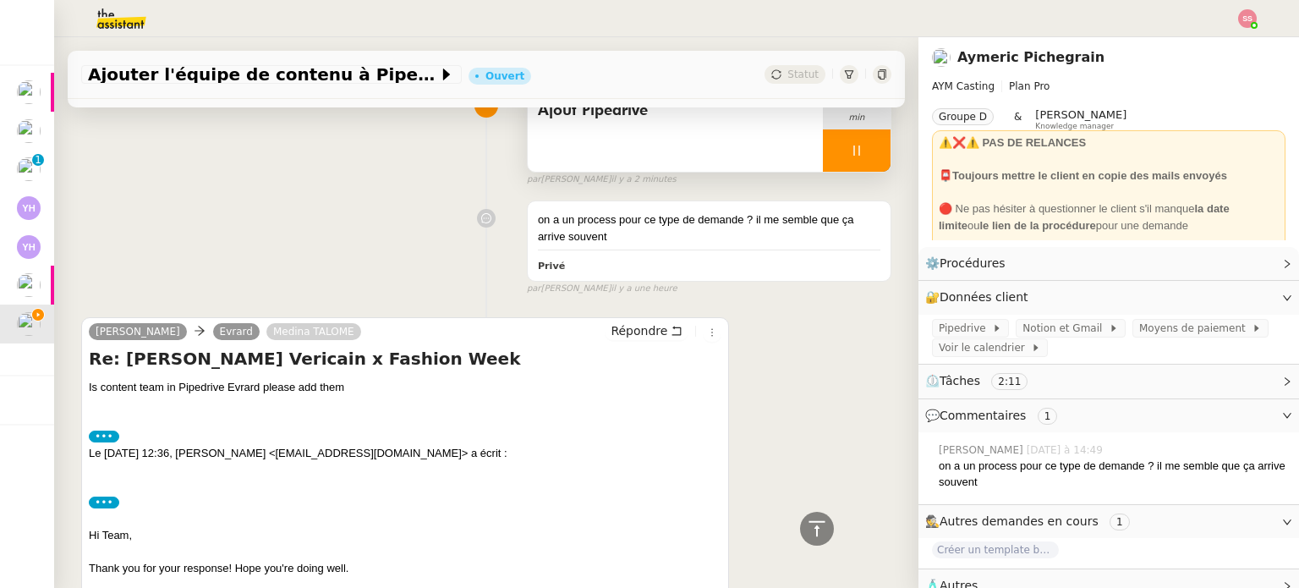
scroll to position [85, 0]
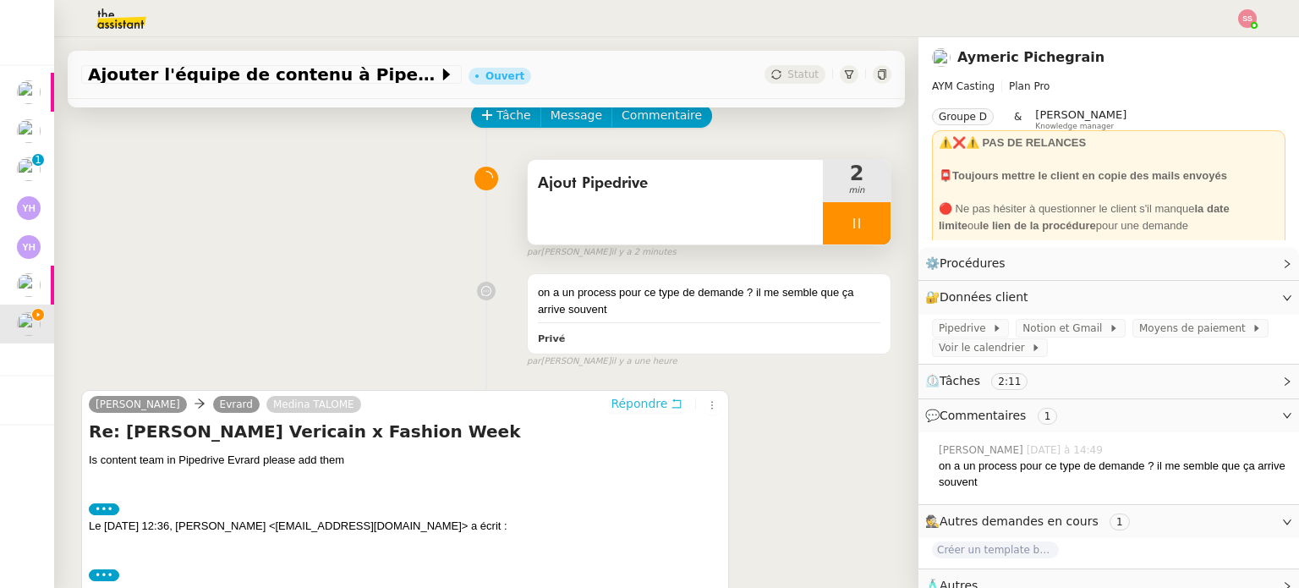
click at [616, 402] on span "Répondre" at bounding box center [638, 403] width 57 height 17
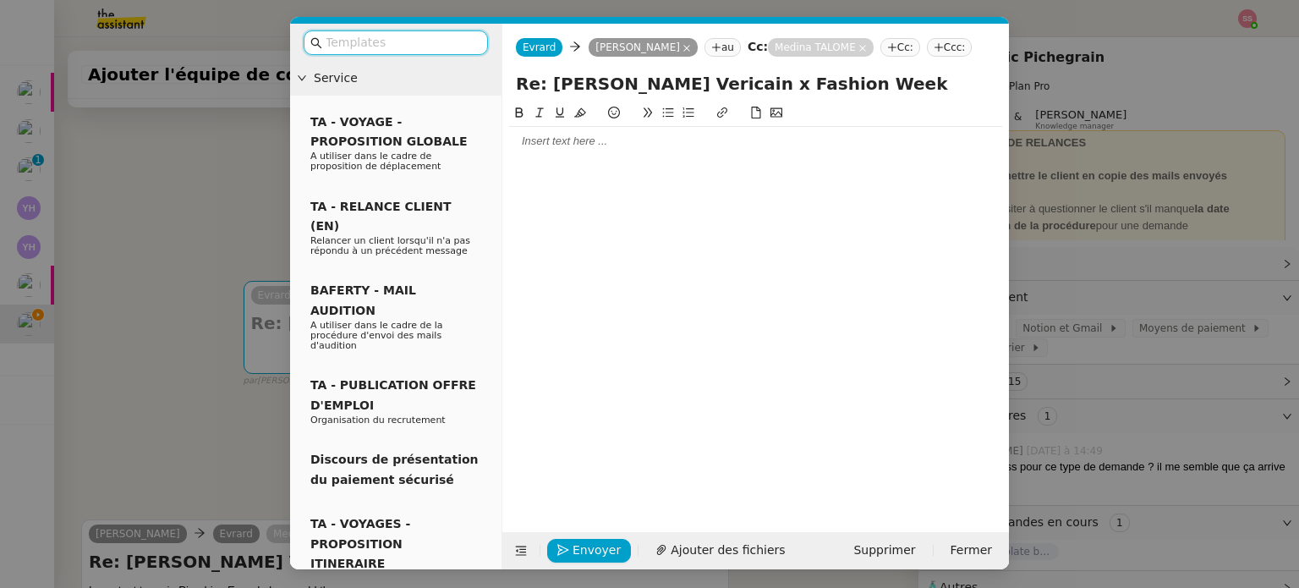
click at [559, 148] on div at bounding box center [755, 141] width 493 height 15
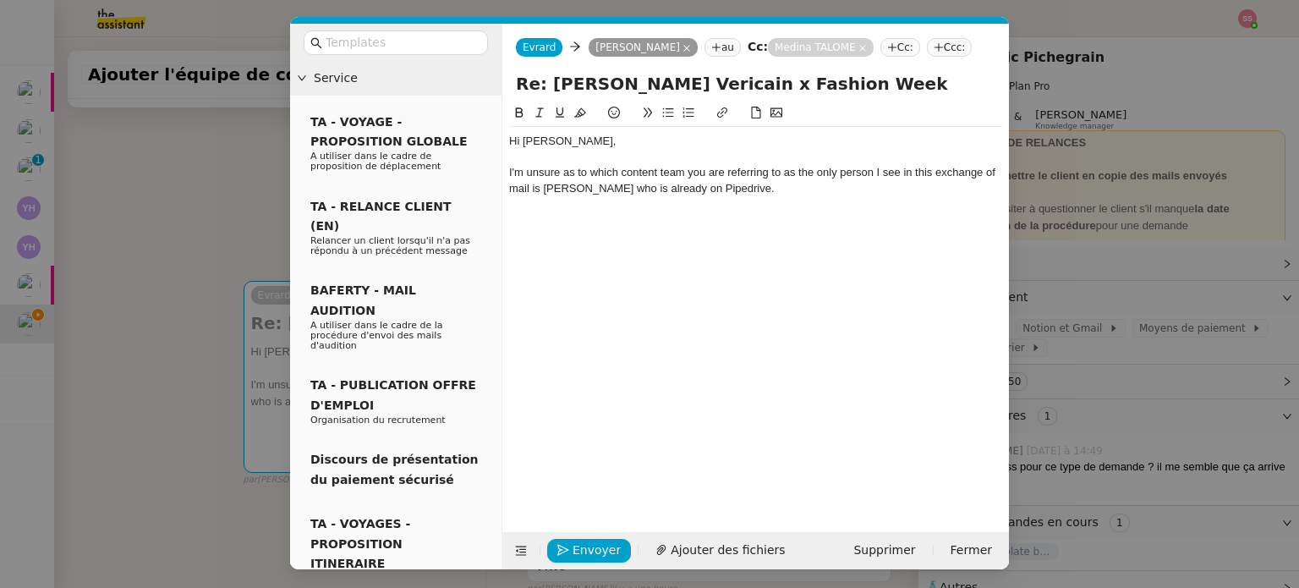
click at [145, 359] on nz-modal-container "Service TA - VOYAGE - PROPOSITION GLOBALE A utiliser dans le cadre de propositi…" at bounding box center [649, 294] width 1299 height 588
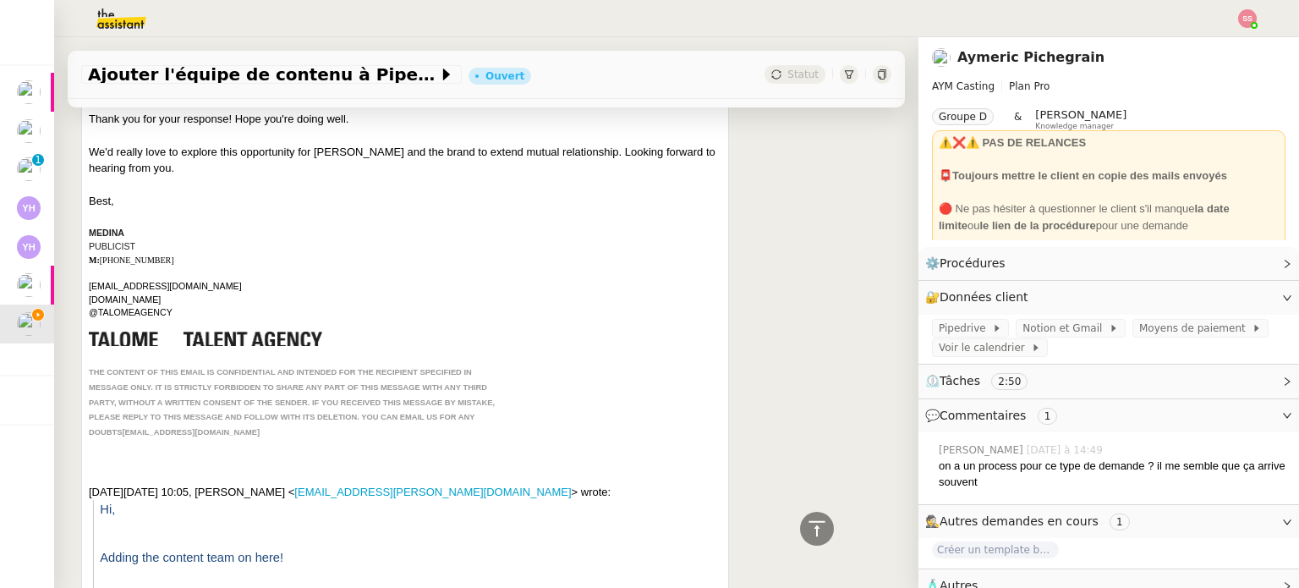
scroll to position [664, 0]
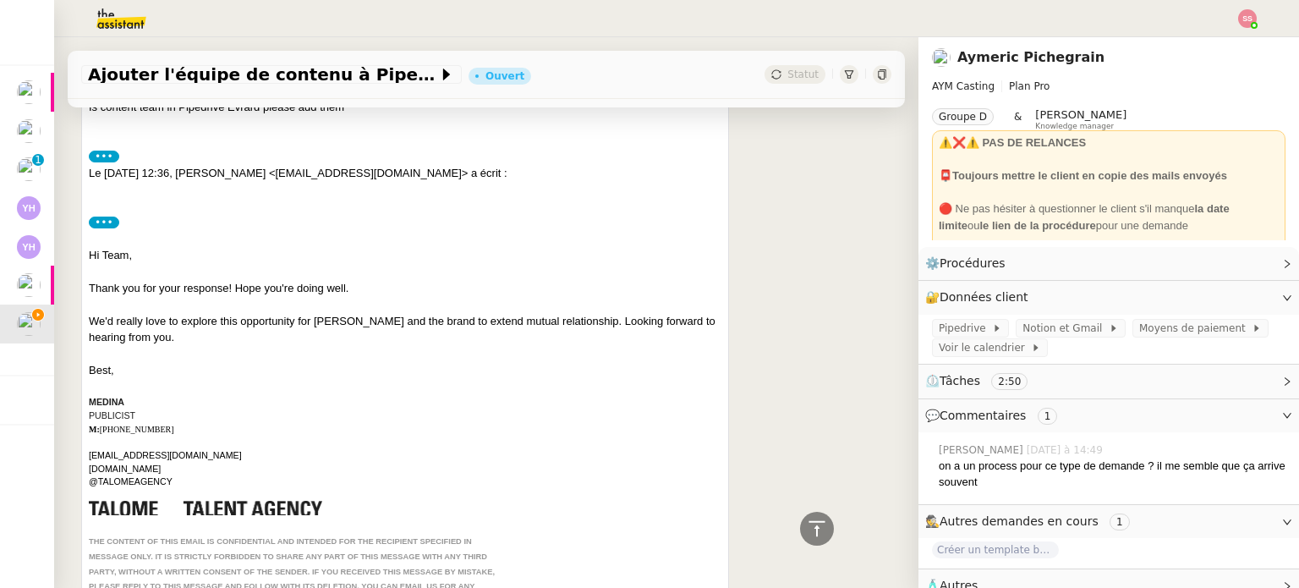
click at [108, 224] on label "•••" at bounding box center [104, 222] width 30 height 12
click at [0, 0] on input "•••" at bounding box center [0, 0] width 0 height 0
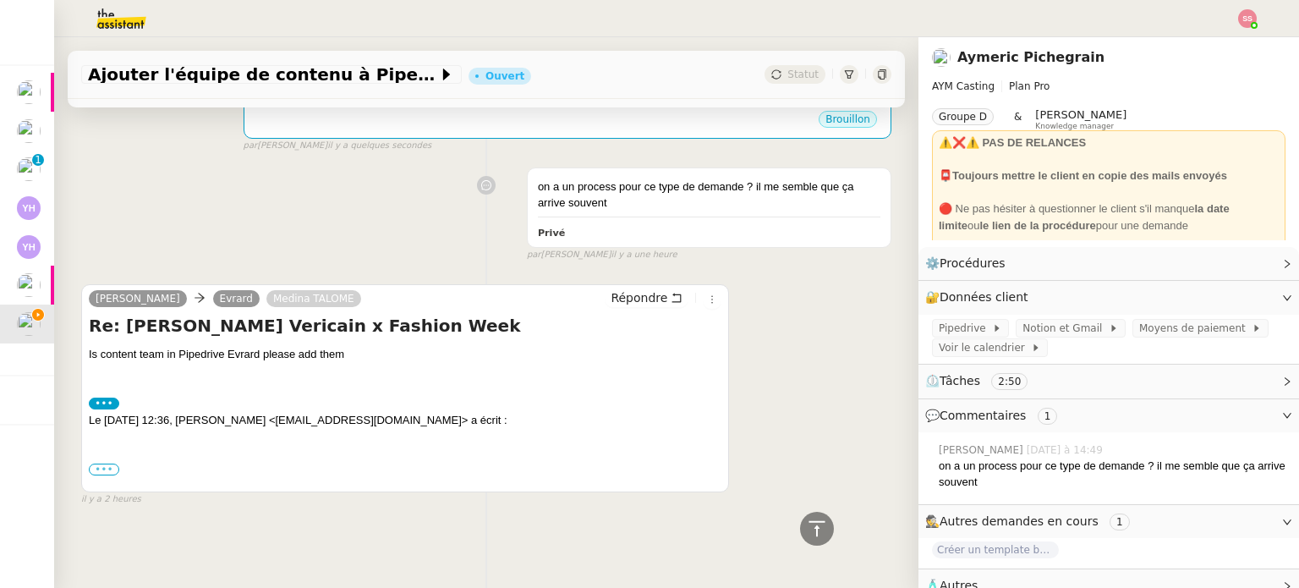
scroll to position [429, 0]
click at [110, 399] on label "•••" at bounding box center [104, 403] width 30 height 12
click at [0, 0] on input "•••" at bounding box center [0, 0] width 0 height 0
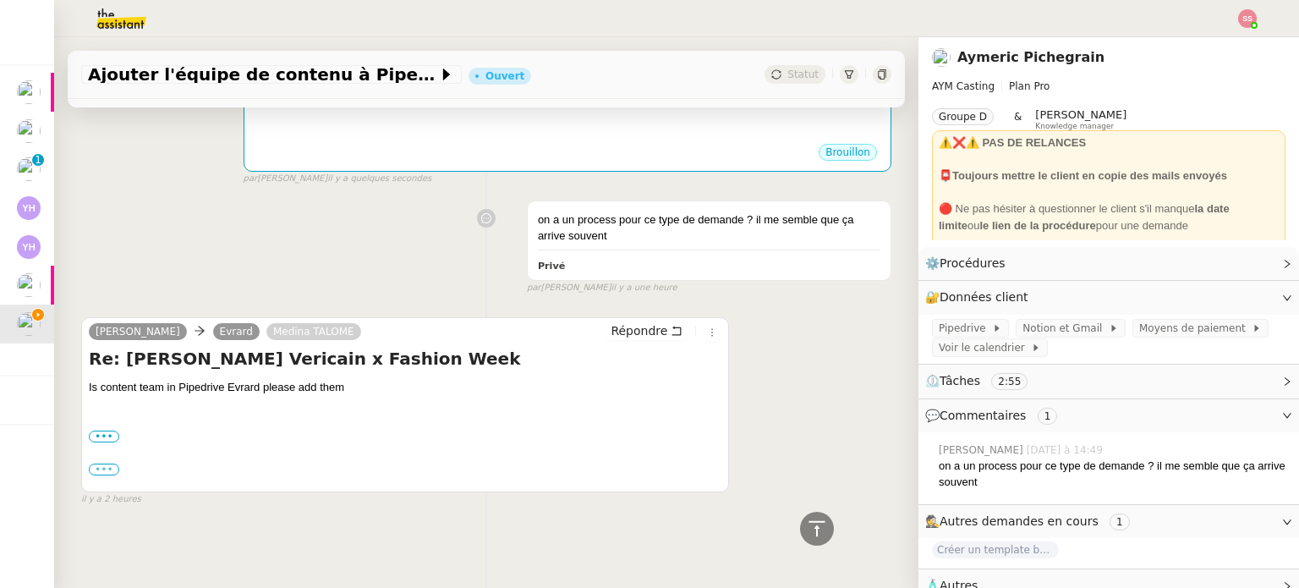
click at [112, 463] on label "•••" at bounding box center [104, 469] width 30 height 12
click at [0, 0] on input "•••" at bounding box center [0, 0] width 0 height 0
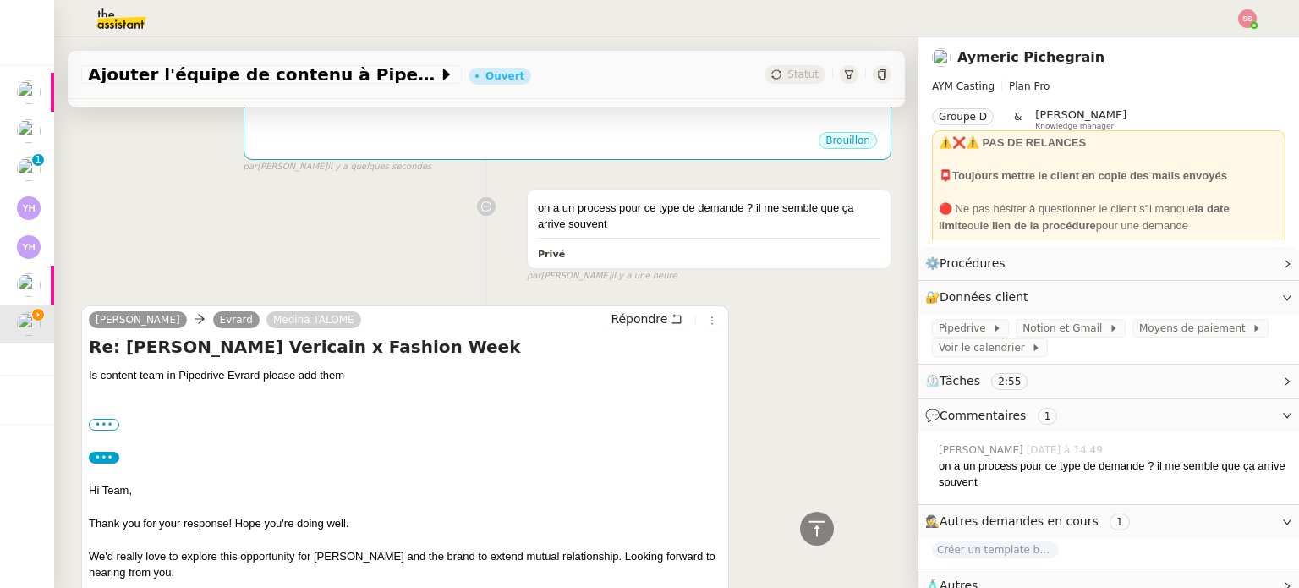
scroll to position [664, 0]
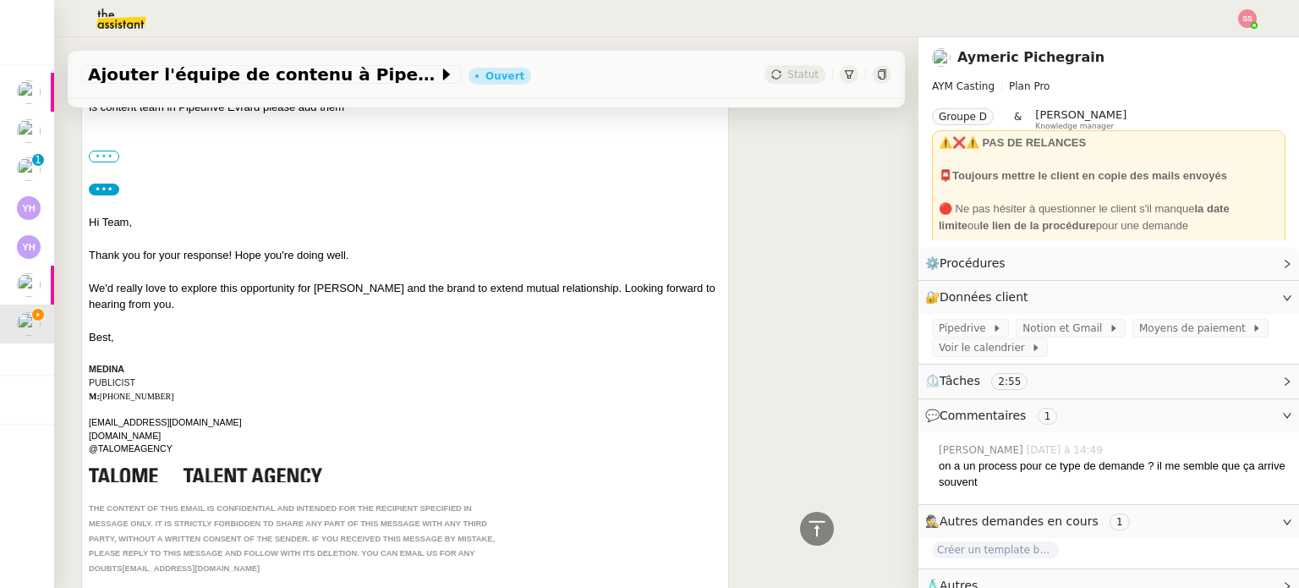
click at [111, 161] on label "•••" at bounding box center [104, 156] width 30 height 12
click at [0, 0] on input "•••" at bounding box center [0, 0] width 0 height 0
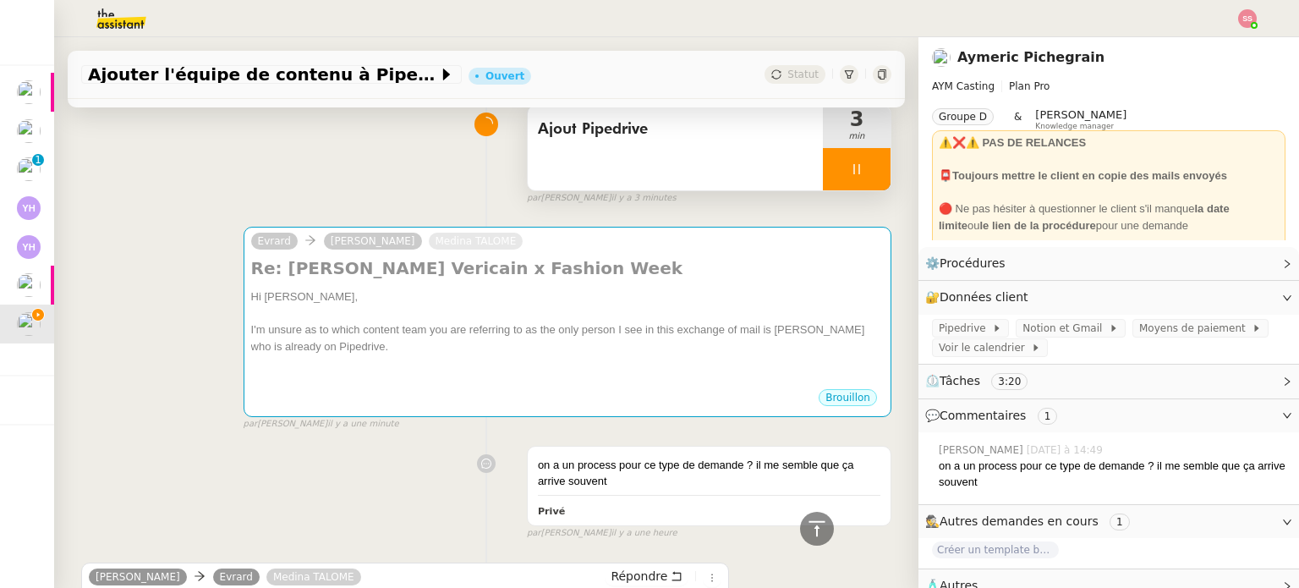
scroll to position [0, 0]
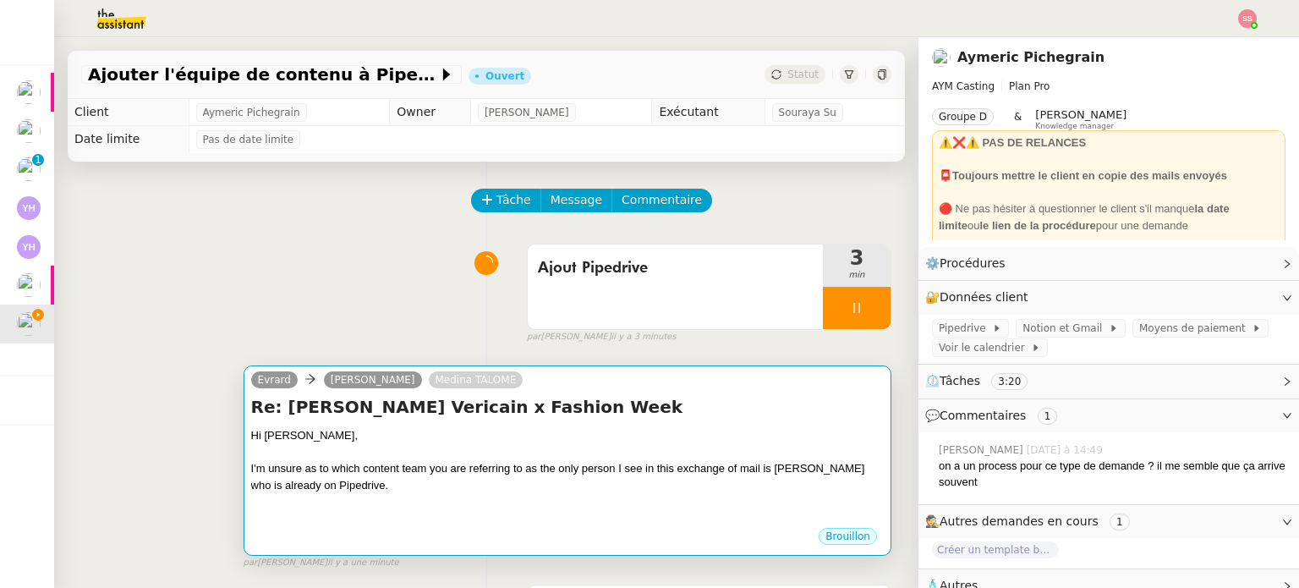
click at [594, 392] on div "Evrard Luna TALOME Medina TALOME" at bounding box center [567, 381] width 632 height 25
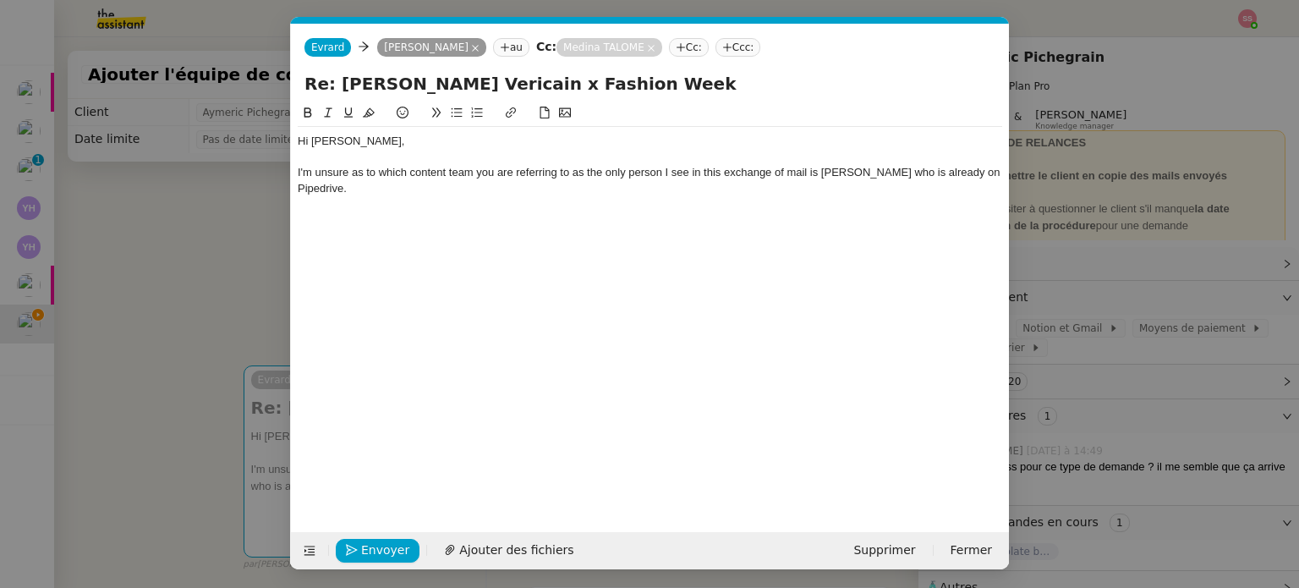
scroll to position [0, 36]
drag, startPoint x: 858, startPoint y: 171, endPoint x: 829, endPoint y: 170, distance: 29.6
click at [829, 170] on div "I'm unsure as to which content team you are referring to as the only person I s…" at bounding box center [650, 180] width 704 height 31
click at [563, 174] on div "I'm unsure as to which content team you are referring to as the only person I s…" at bounding box center [650, 180] width 704 height 31
click at [0, 0] on lt-strong "," at bounding box center [0, 0] width 0 height 0
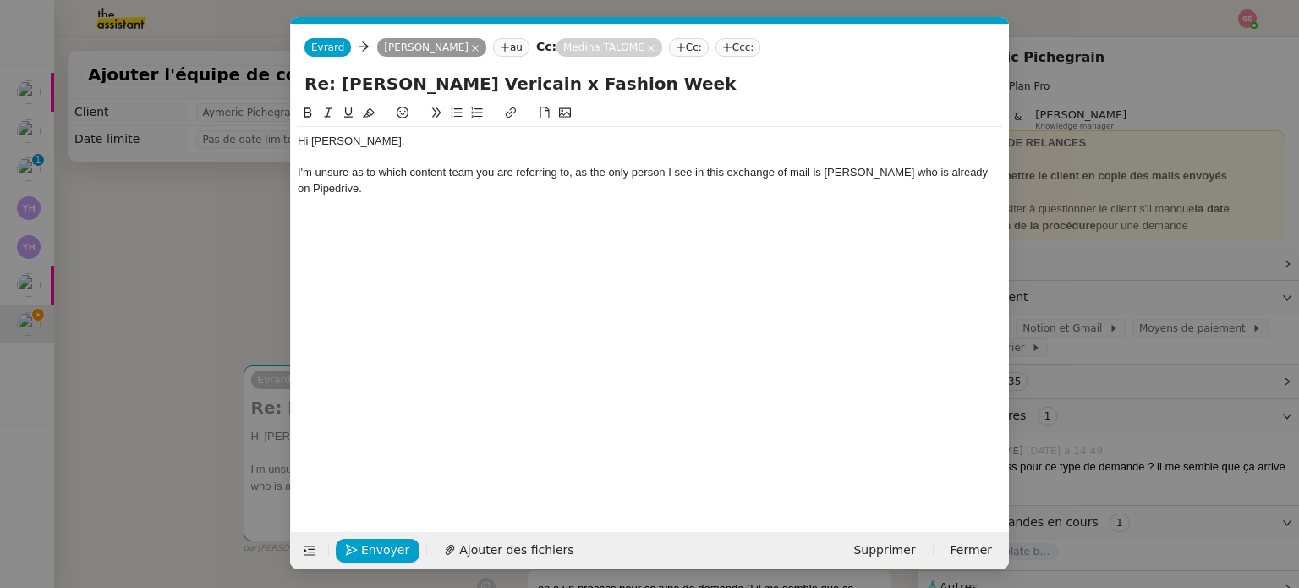
click at [781, 178] on div "I'm unsure as to which content team you are referring to, as the only person I …" at bounding box center [650, 180] width 704 height 31
click at [666, 171] on div "I'm unsure as to which content team you are referring to, as the only person I …" at bounding box center [650, 180] width 704 height 31
click at [365, 189] on div "I'm unsure as to which content team you are referring to, as the only person an…" at bounding box center [650, 180] width 704 height 31
click at [884, 172] on div "I'm unsure as to which content team you are referring to, as the only person an…" at bounding box center [650, 180] width 704 height 31
click at [0, 0] on lt-span "Maxime ," at bounding box center [0, 0] width 0 height 0
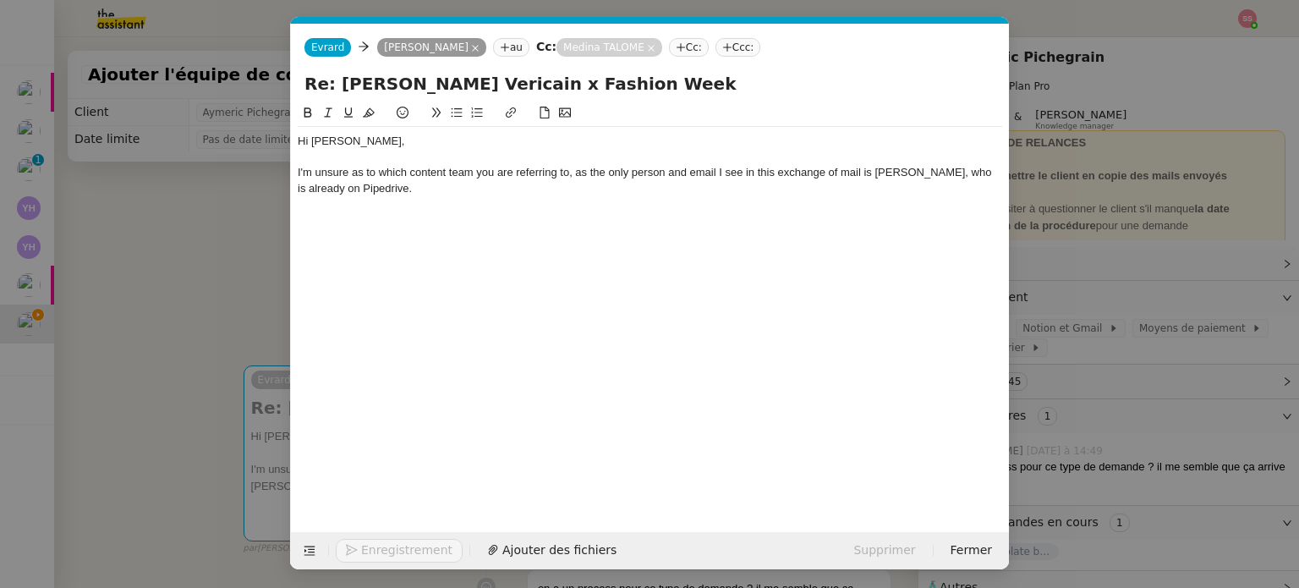
click at [400, 189] on div "I'm unsure as to which content team you are referring to, as the only person an…" at bounding box center [650, 180] width 704 height 31
click at [390, 544] on span "Envoyer" at bounding box center [385, 549] width 48 height 19
click at [390, 544] on span "Confirmer l'envoi" at bounding box center [411, 549] width 101 height 19
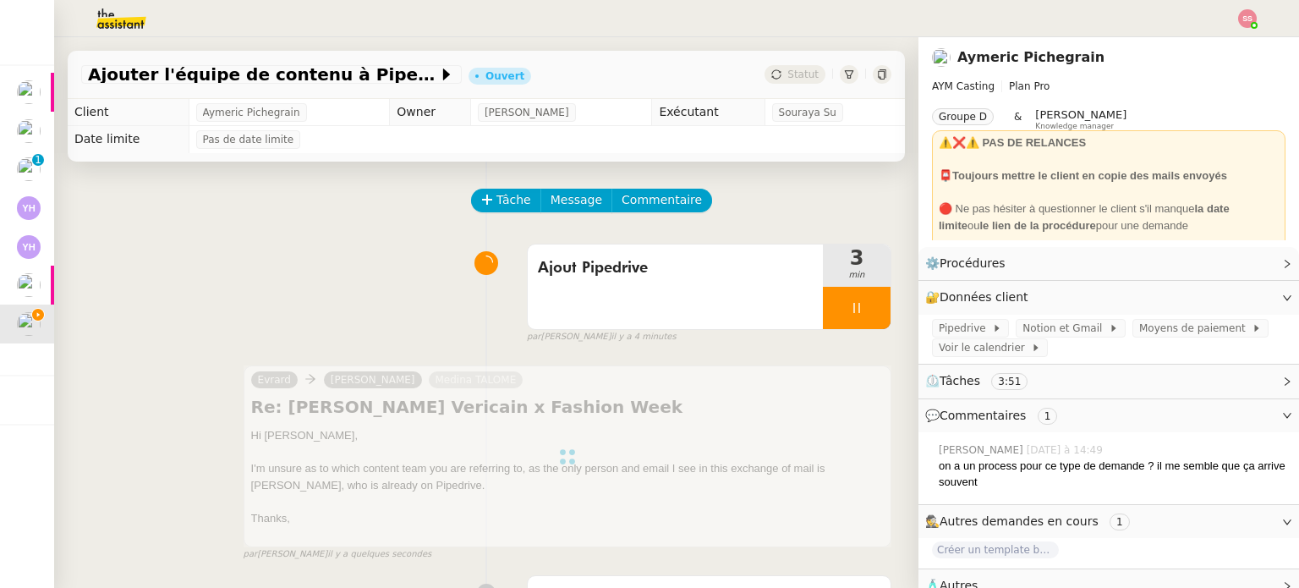
click at [850, 309] on icon at bounding box center [857, 308] width 14 height 14
click at [867, 310] on icon at bounding box center [874, 308] width 14 height 14
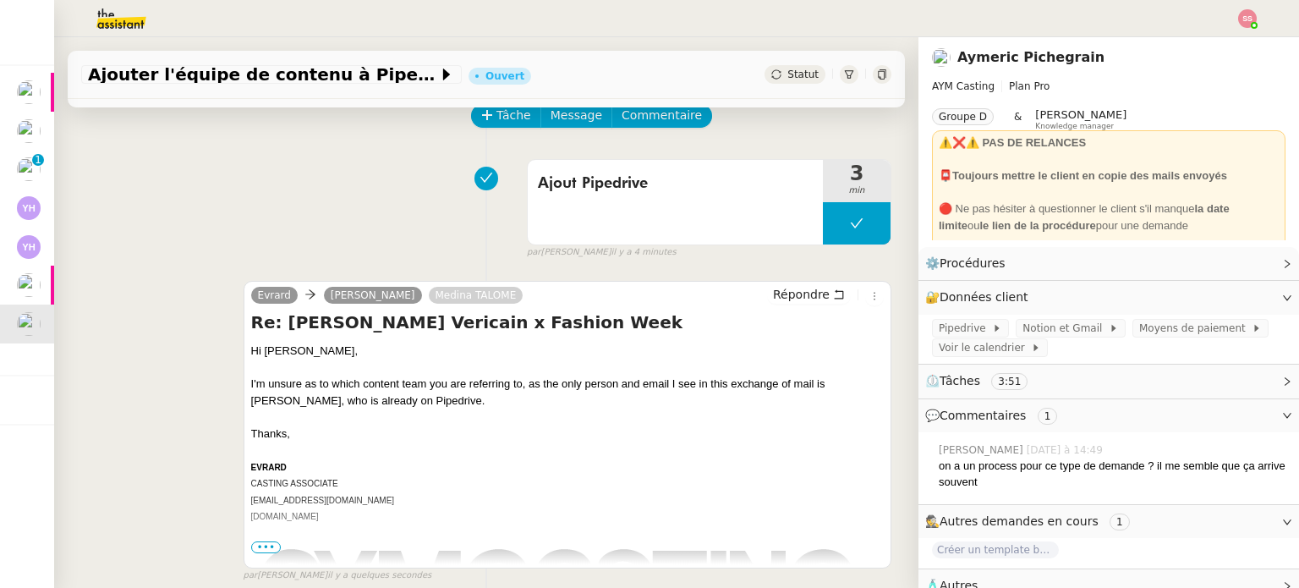
scroll to position [85, 0]
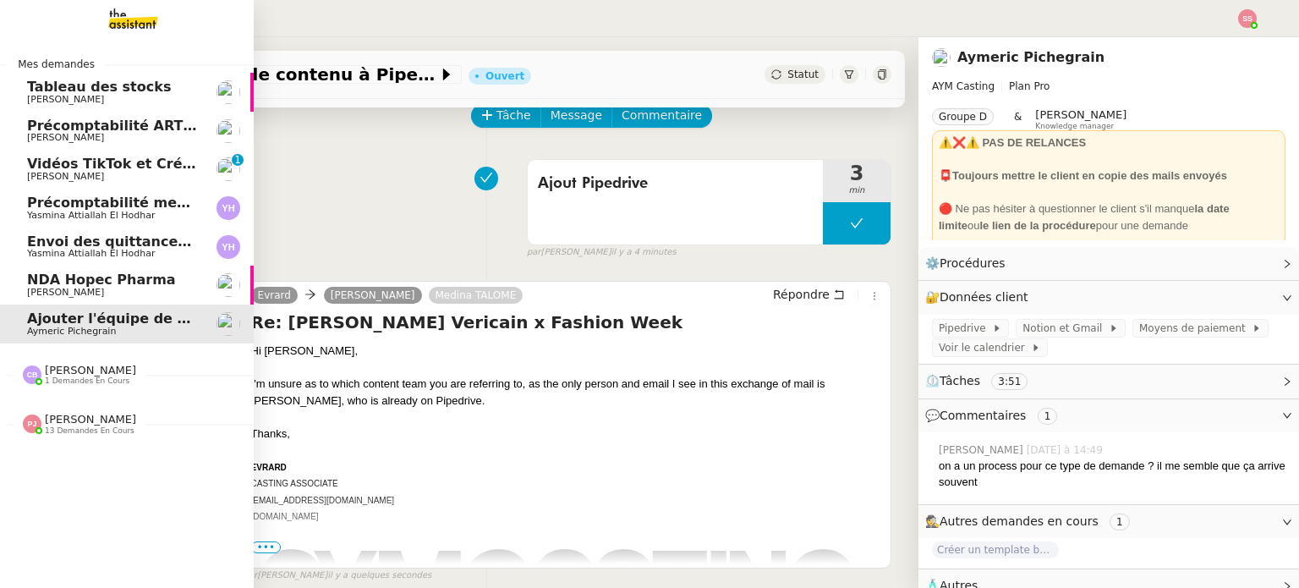
drag, startPoint x: 91, startPoint y: 276, endPoint x: 96, endPoint y: 245, distance: 31.7
click at [91, 276] on span "NDA Hopec Pharma" at bounding box center [101, 279] width 149 height 16
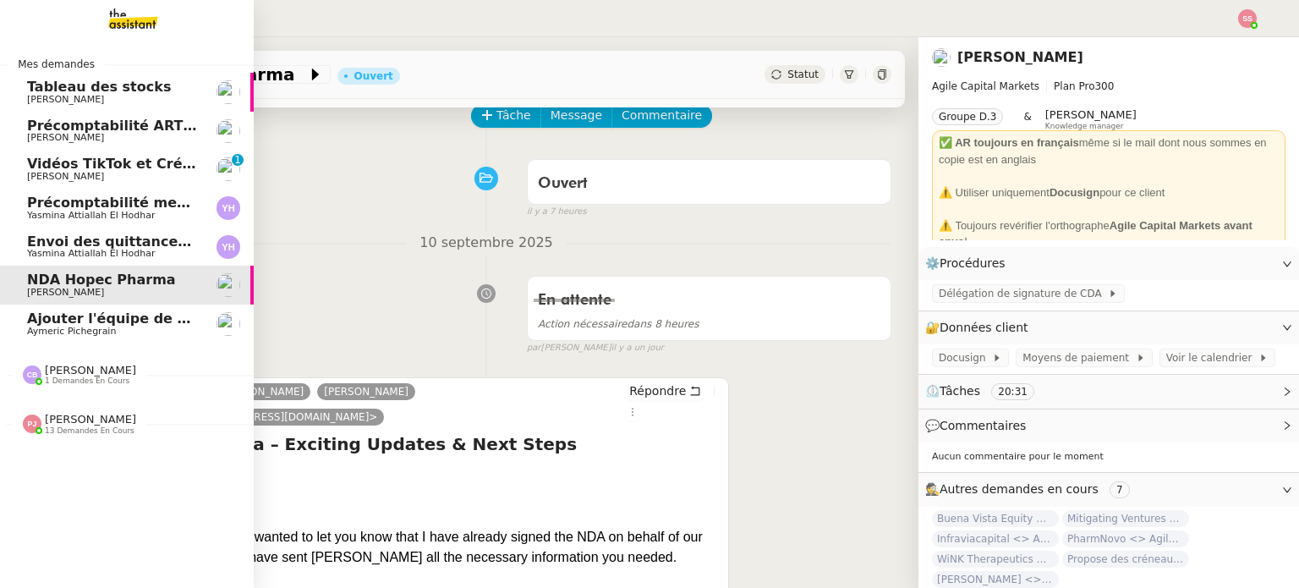
click at [96, 243] on span "Envoi des quittances mensuelles - 5 juillet 2025" at bounding box center [209, 241] width 365 height 16
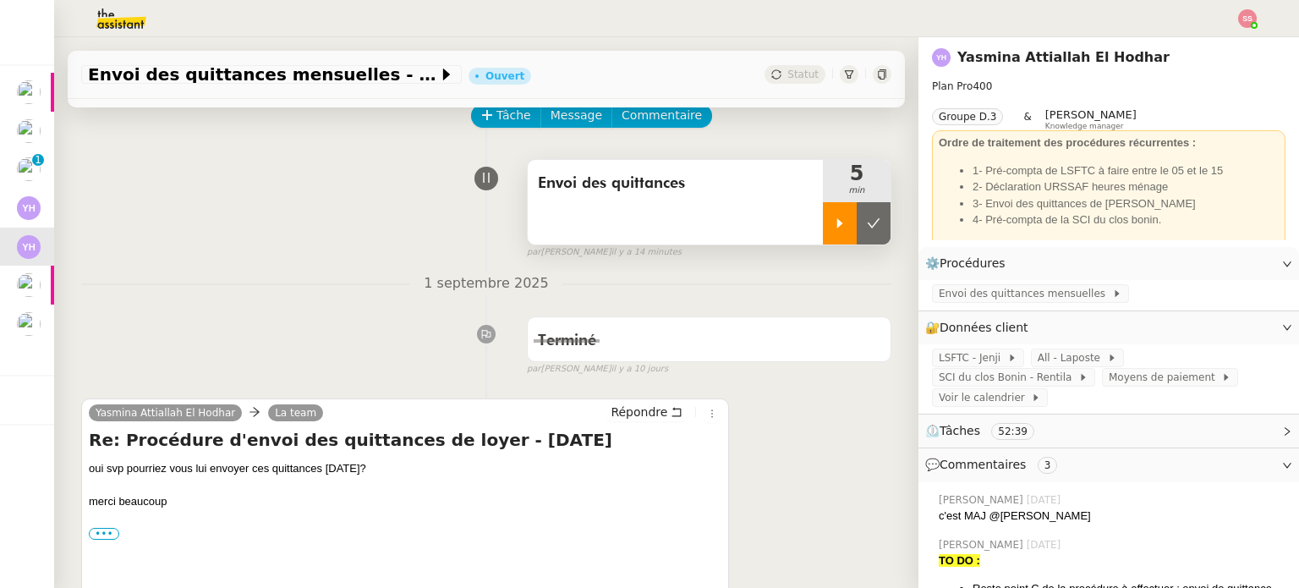
click at [833, 229] on icon at bounding box center [840, 223] width 14 height 14
click at [1219, 265] on link "Modifier" at bounding box center [1241, 263] width 48 height 19
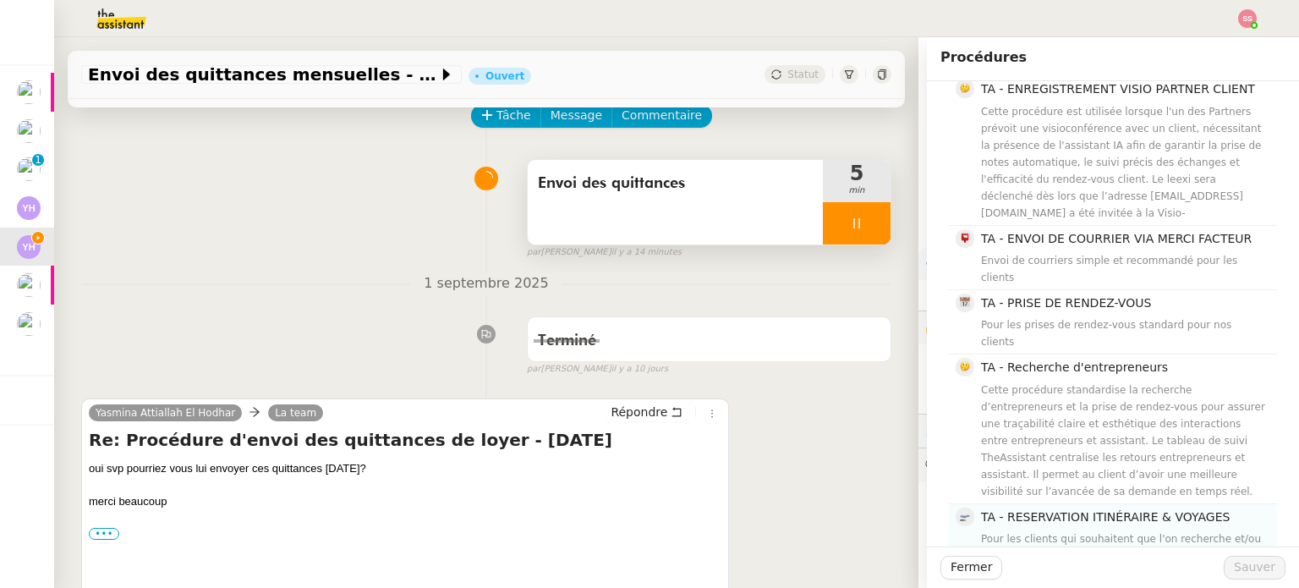
scroll to position [724, 0]
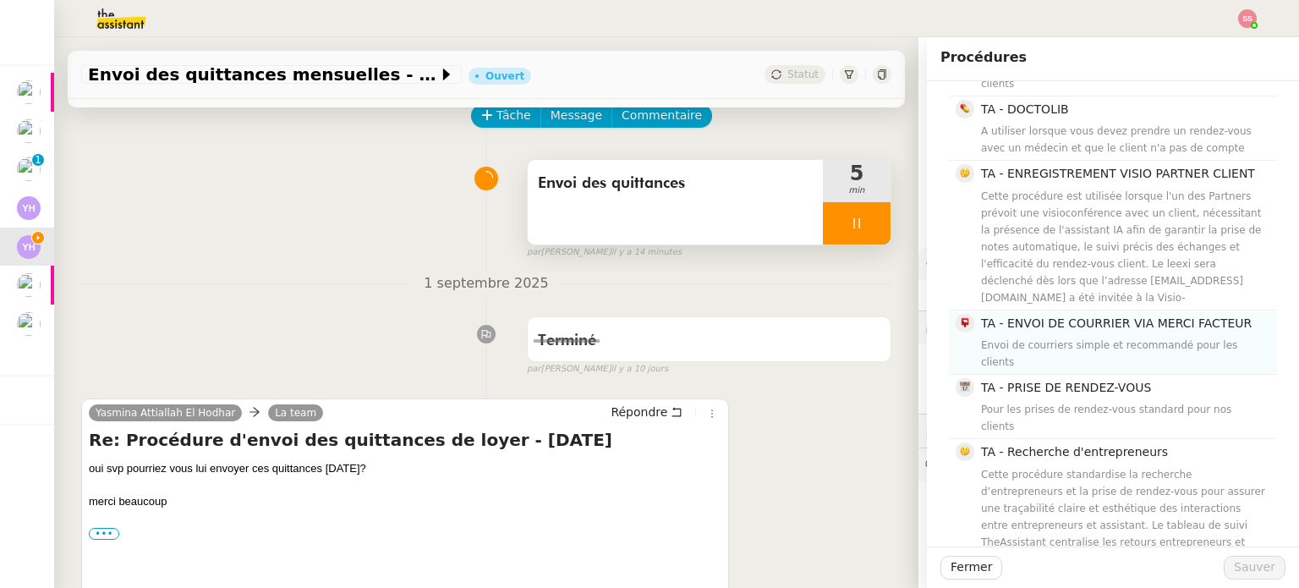
click at [1149, 316] on span "TA - ENVOI DE COURRIER VIA MERCI FACTEUR" at bounding box center [1116, 323] width 271 height 14
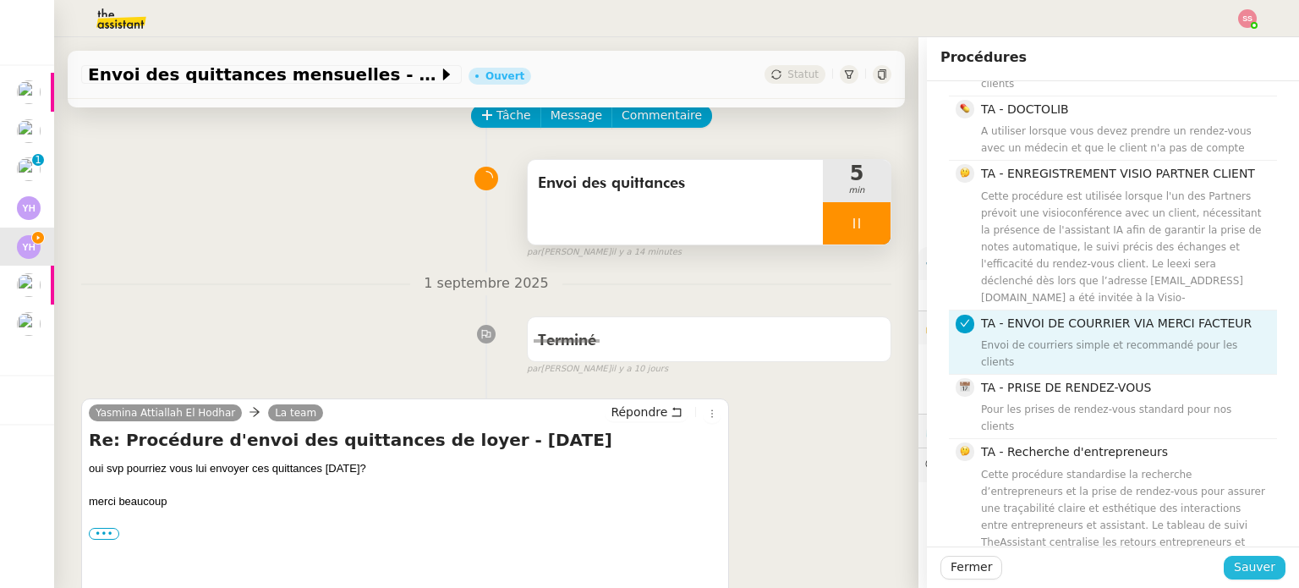
click at [1234, 560] on span "Sauver" at bounding box center [1254, 566] width 41 height 19
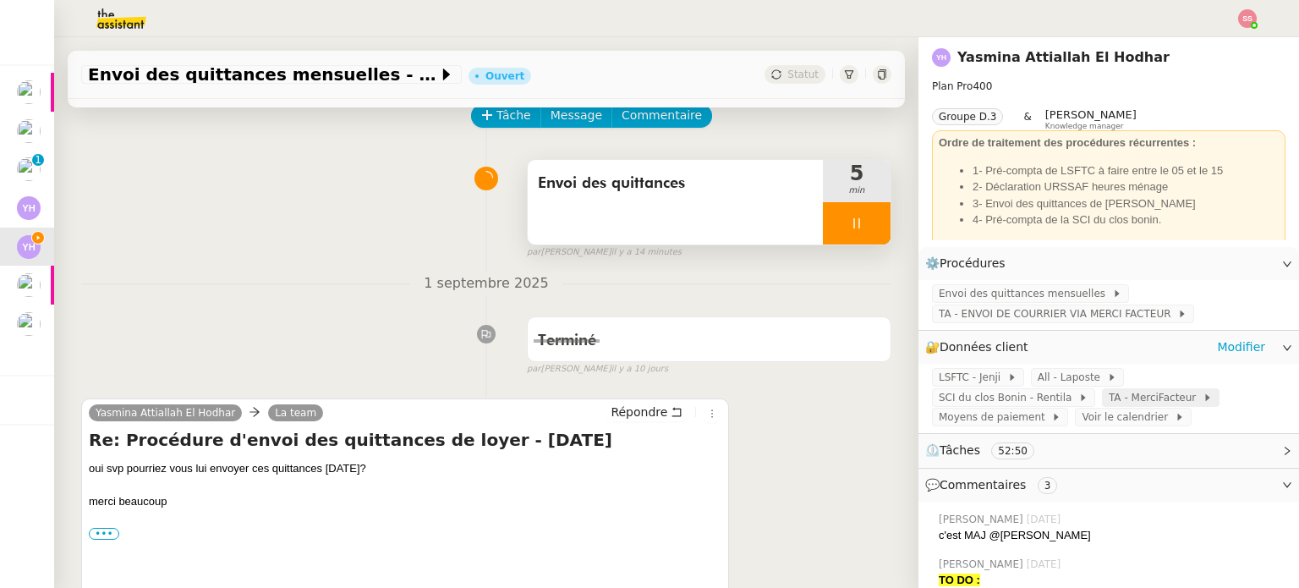
click at [1108, 397] on span "TA - MerciFacteur" at bounding box center [1155, 397] width 94 height 17
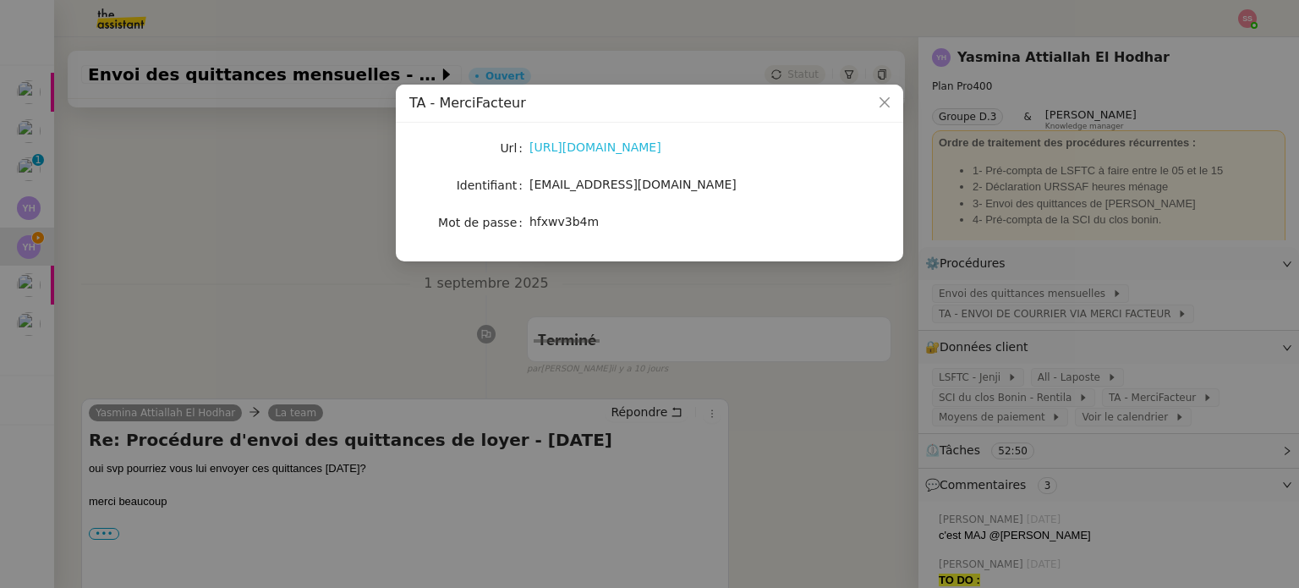
click at [602, 151] on link "https://www.merci-facteur.com/pro/" at bounding box center [595, 147] width 132 height 14
click at [584, 189] on span "groupe.freelances@team.theassistant.com" at bounding box center [632, 185] width 207 height 14
click at [545, 222] on span "hfxwv3b4m" at bounding box center [563, 222] width 69 height 14
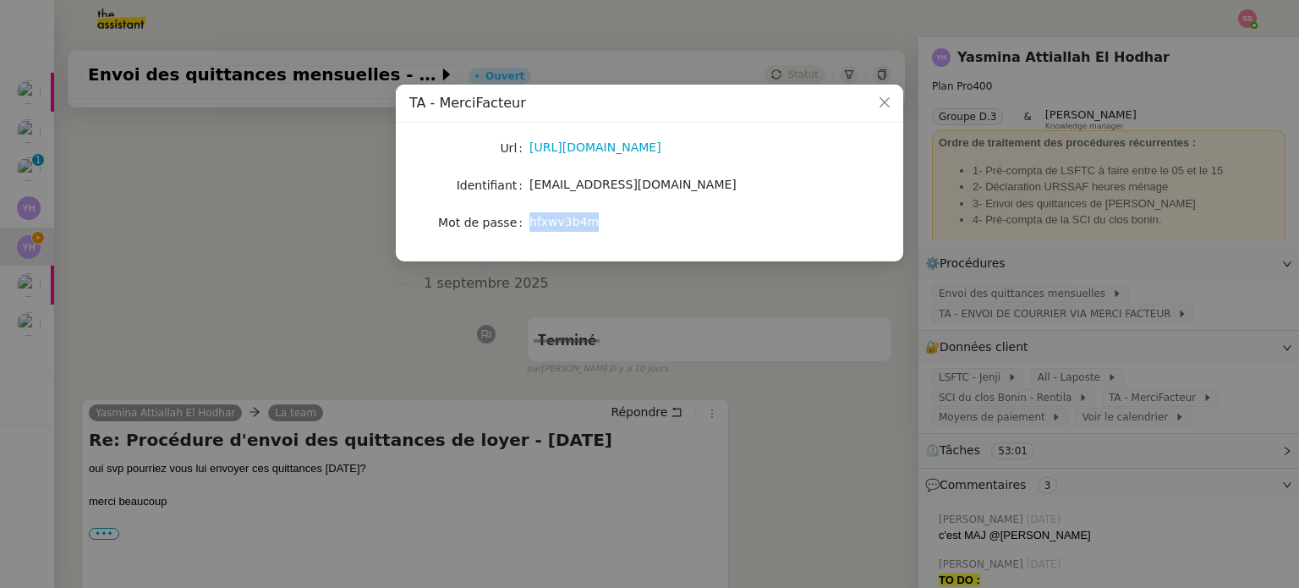
click at [545, 222] on span "hfxwv3b4m" at bounding box center [563, 222] width 69 height 14
click at [704, 342] on nz-modal-container "TA - MerciFacteur Url https://www.merci-facteur.com/pro/ Identifiant groupe.fre…" at bounding box center [649, 294] width 1299 height 588
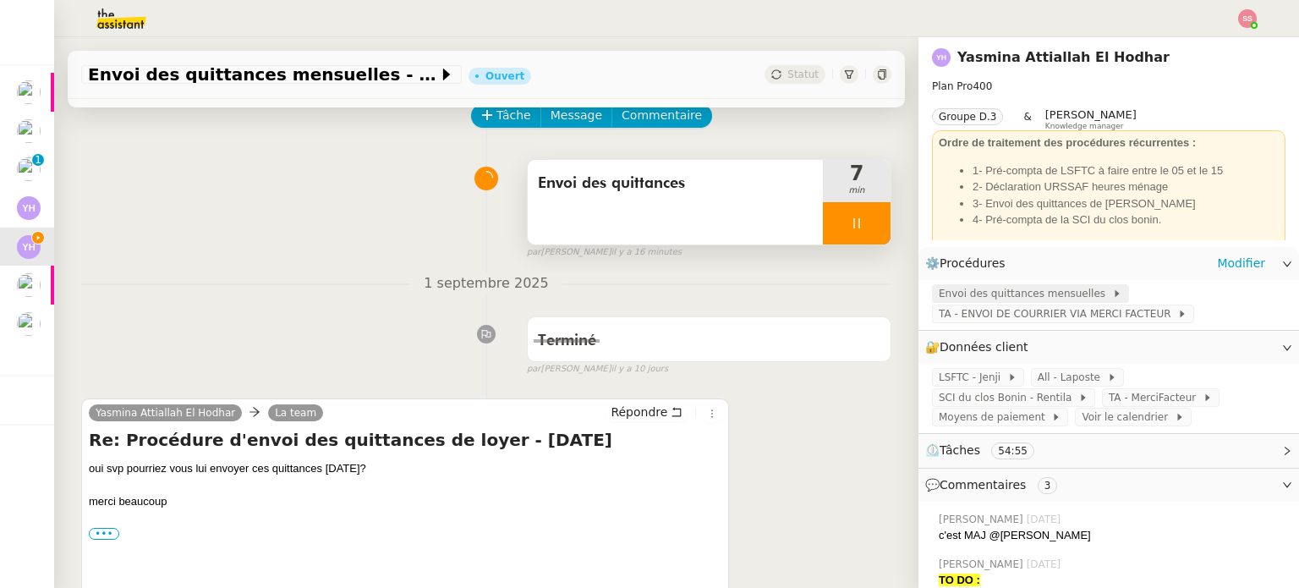
click at [985, 295] on span "Envoi des quittances mensuelles" at bounding box center [1024, 293] width 173 height 17
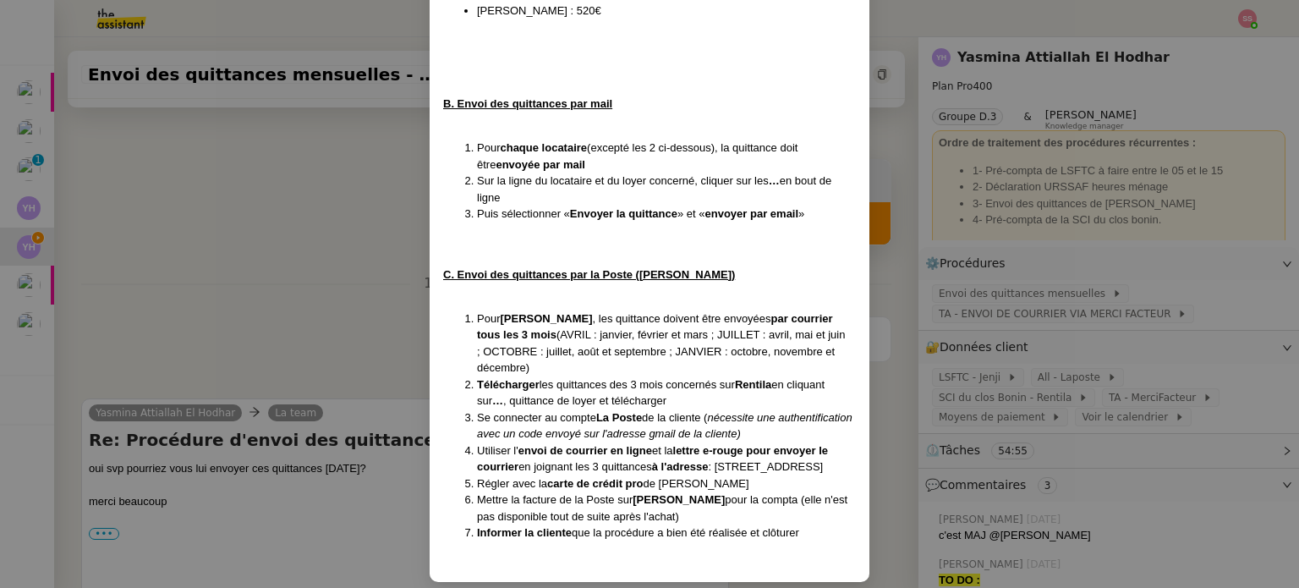
click at [380, 299] on nz-modal-container "Création le 29/04/2024 MAJ le 18/07/2024 Contexte : Yasmina aimerait que nous p…" at bounding box center [649, 294] width 1299 height 588
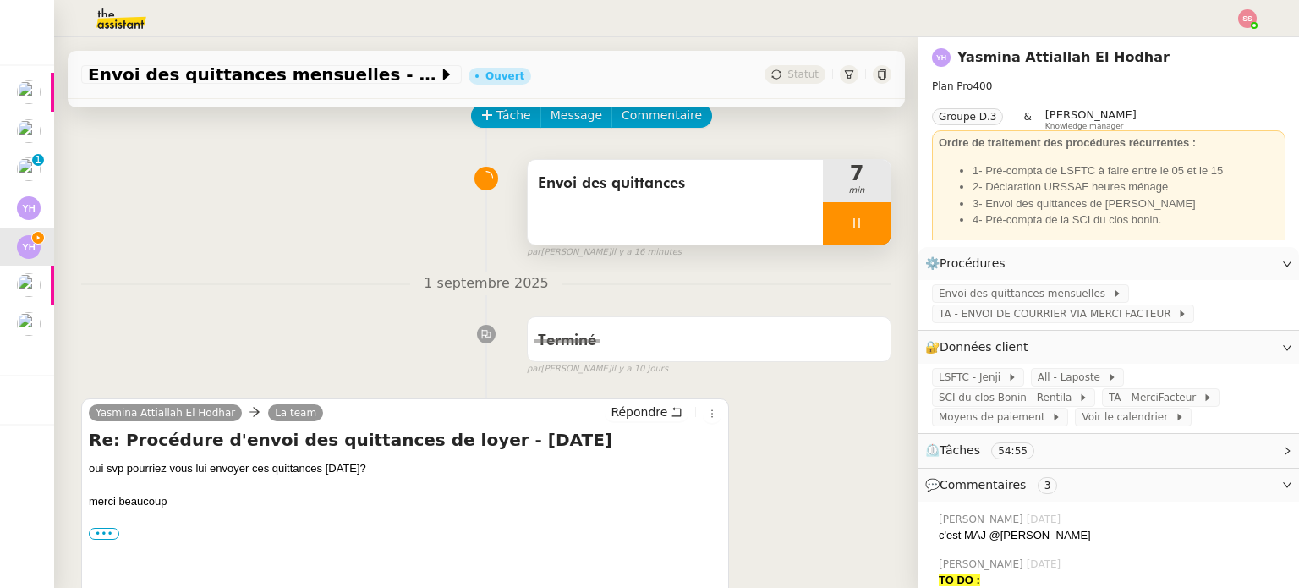
scroll to position [690, 0]
click at [1074, 315] on span "TA - ENVOI DE COURRIER VIA MERCI FACTEUR" at bounding box center [1057, 313] width 238 height 17
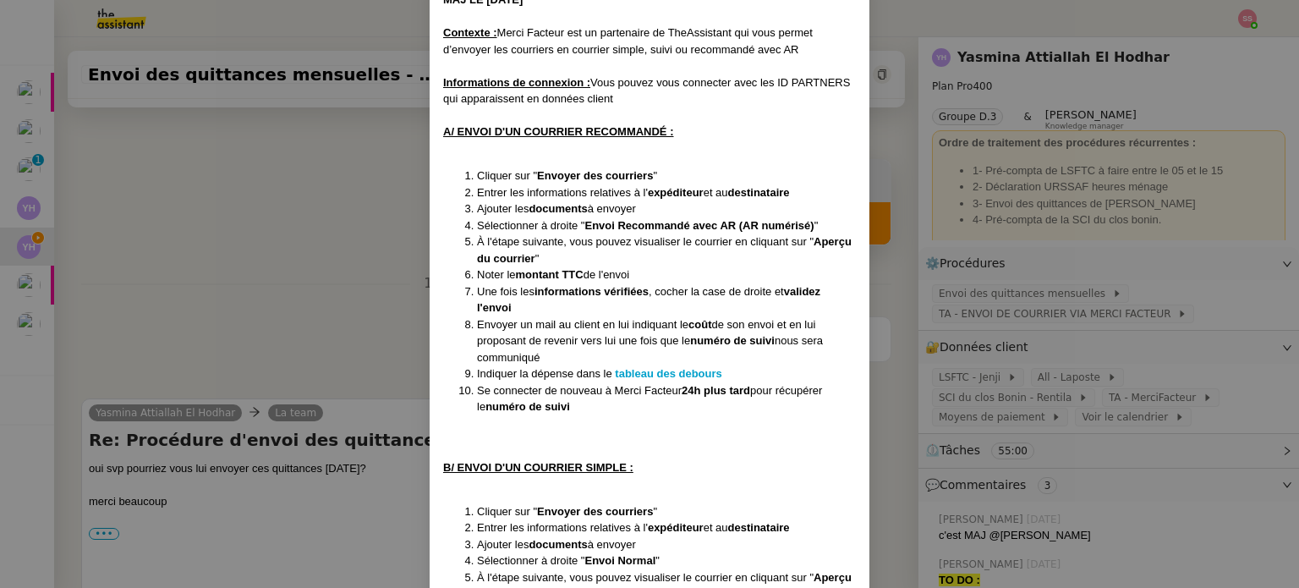
scroll to position [169, 0]
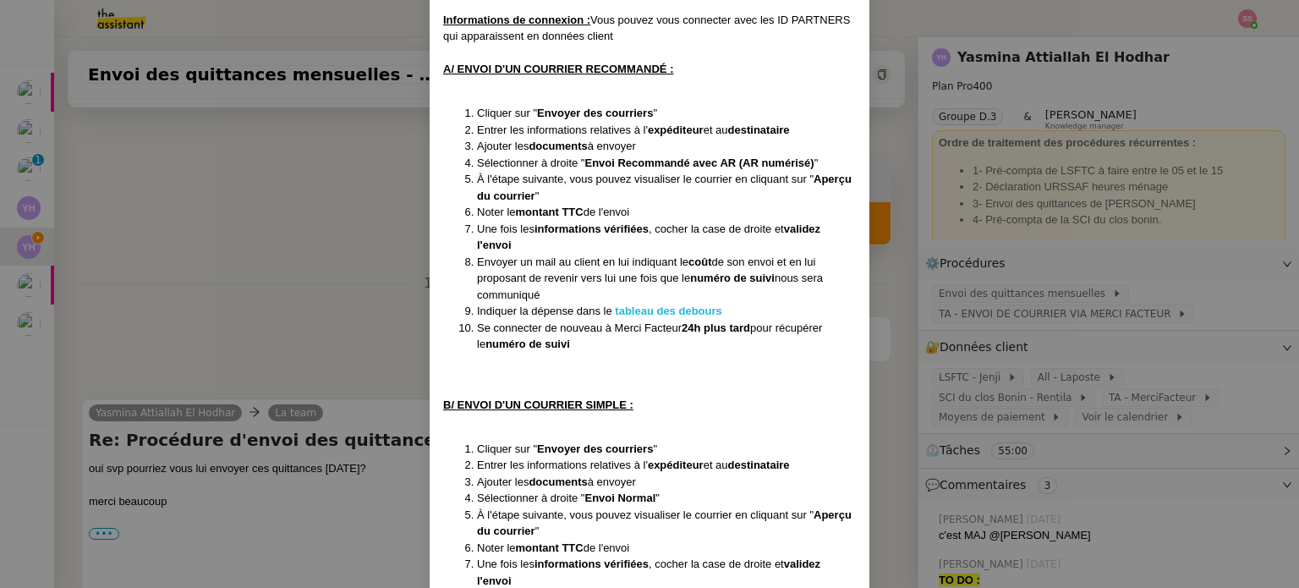
click at [664, 305] on strong "tableau des debours" at bounding box center [668, 310] width 107 height 13
click at [342, 132] on nz-modal-container "MAJ LE 06/03/2025 Contexte : Merci Facteur est un partenaire de TheAssistant qu…" at bounding box center [649, 294] width 1299 height 588
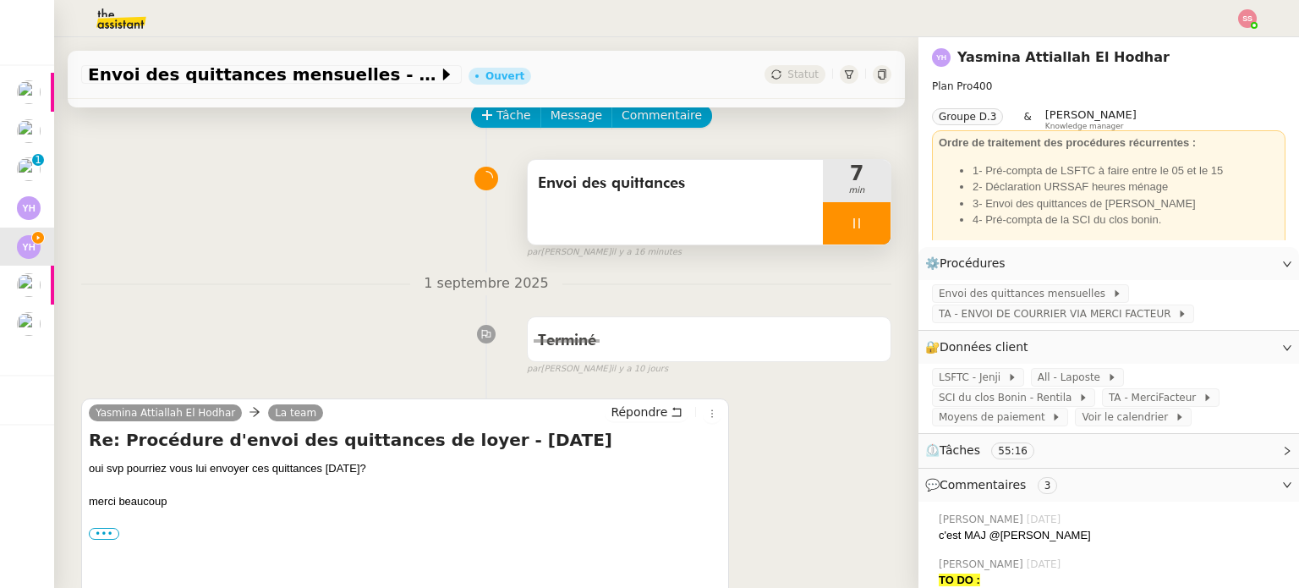
scroll to position [162, 0]
click at [957, 53] on link "Yasmina Attiallah El Hodhar" at bounding box center [1063, 57] width 212 height 16
click at [617, 416] on span "Répondre" at bounding box center [638, 411] width 57 height 17
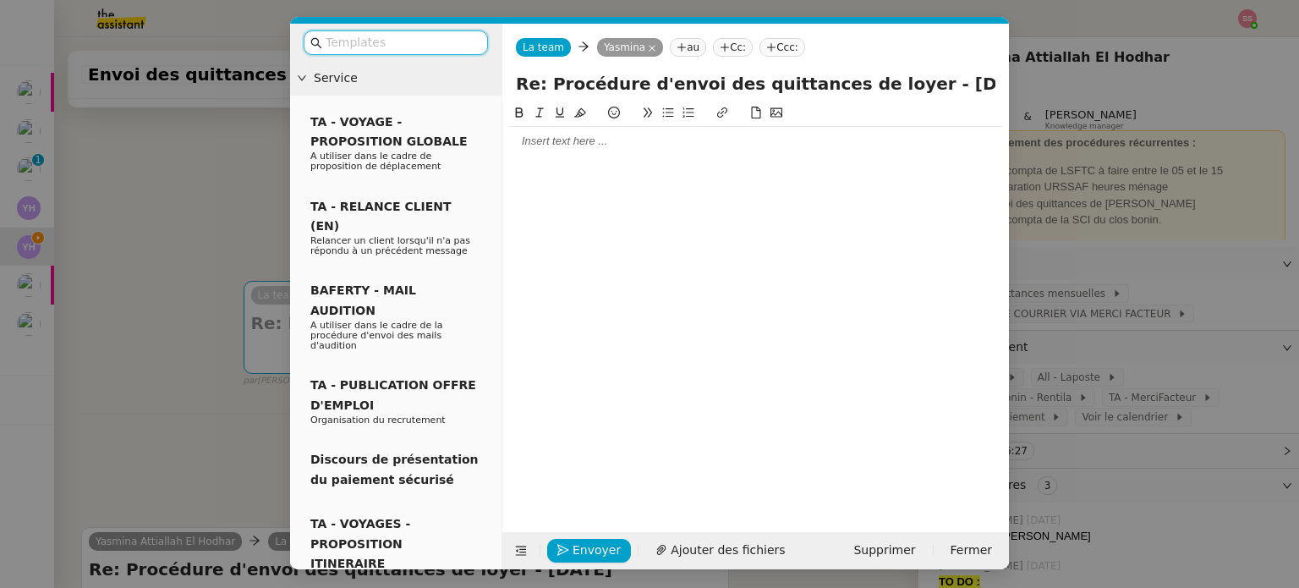
click at [548, 150] on div at bounding box center [755, 141] width 493 height 29
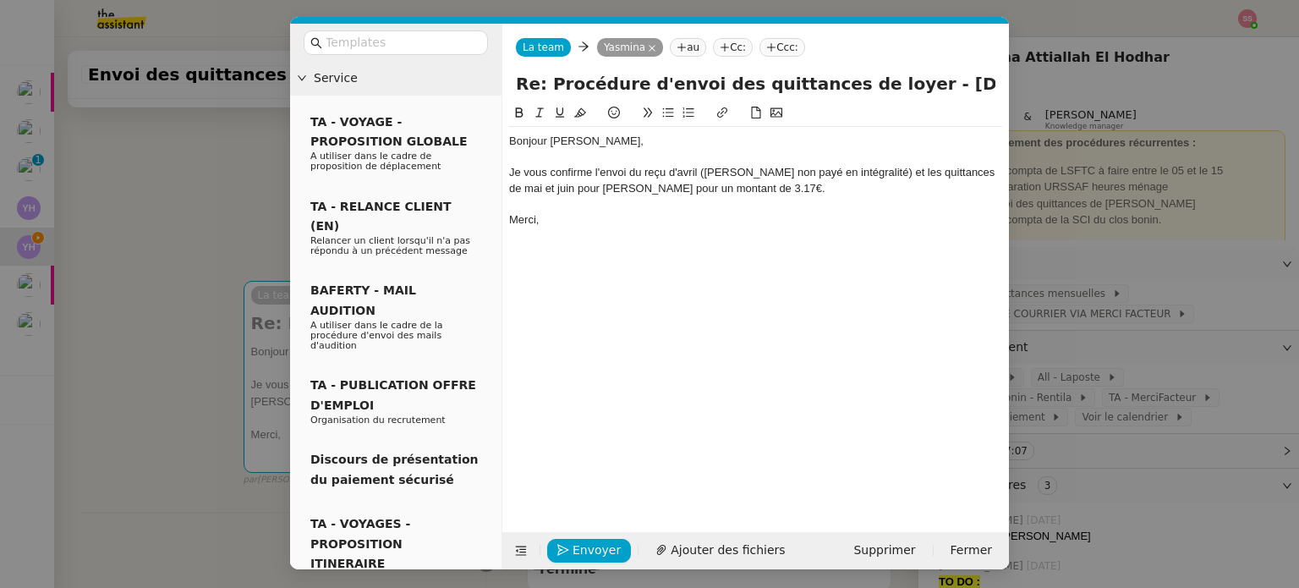
click at [733, 195] on div "Je vous confirme l'envoi du reçu d'avril (loyer non payé en intégralité) et les…" at bounding box center [755, 180] width 493 height 31
click at [585, 555] on span "Envoyer" at bounding box center [596, 549] width 48 height 19
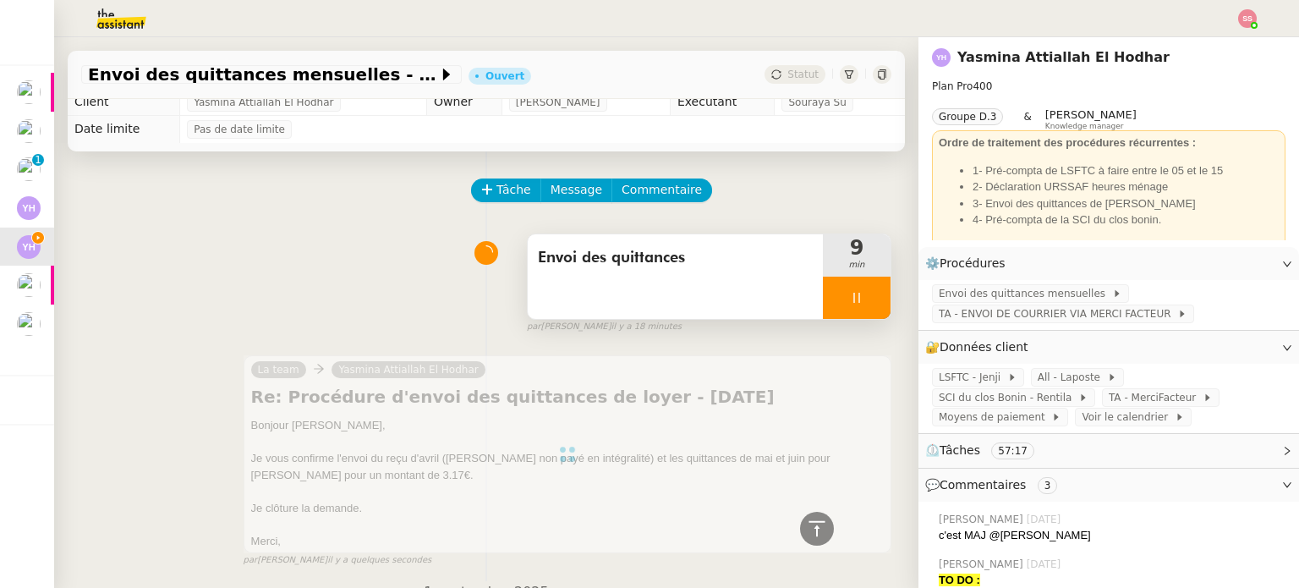
scroll to position [0, 0]
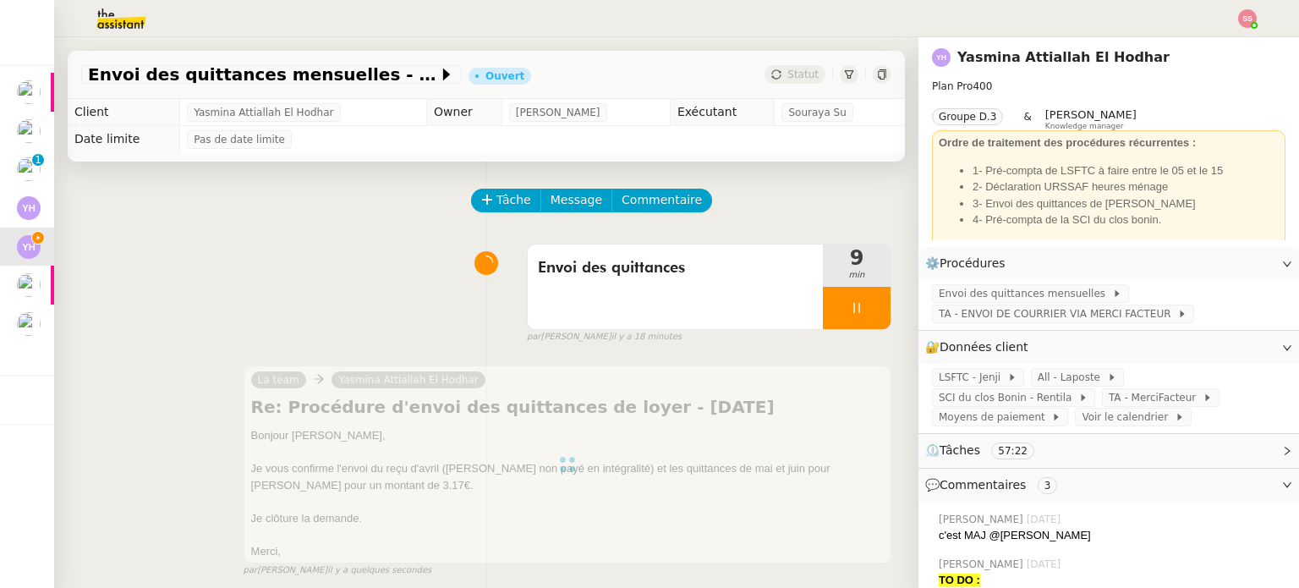
click at [846, 309] on div at bounding box center [857, 308] width 68 height 42
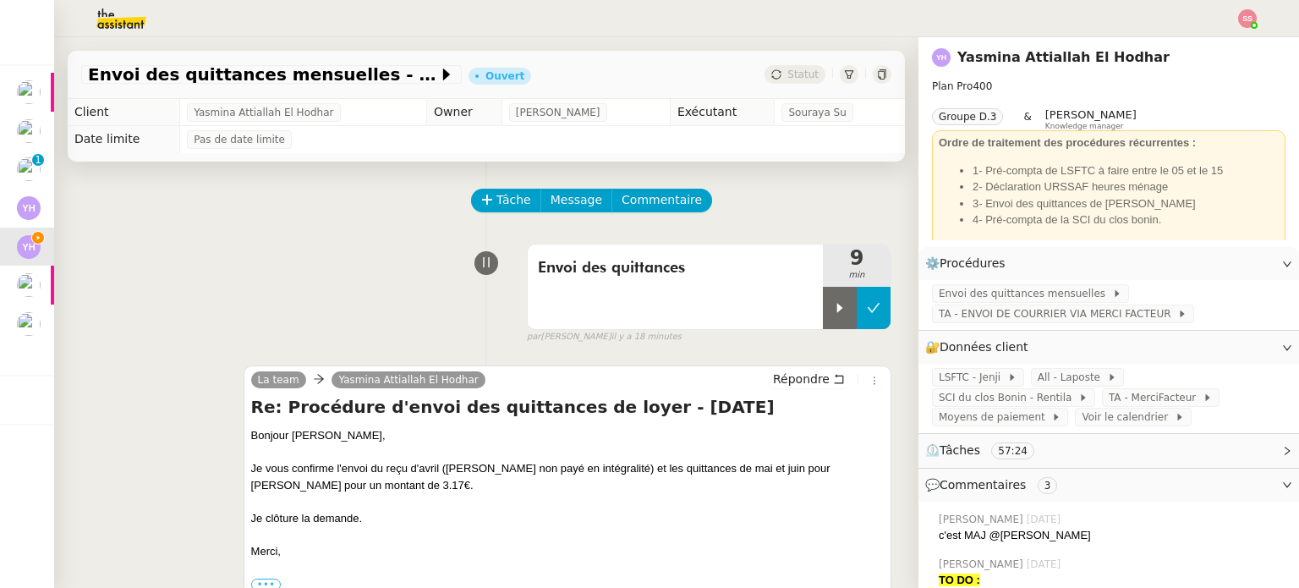
click at [867, 313] on icon at bounding box center [874, 308] width 14 height 14
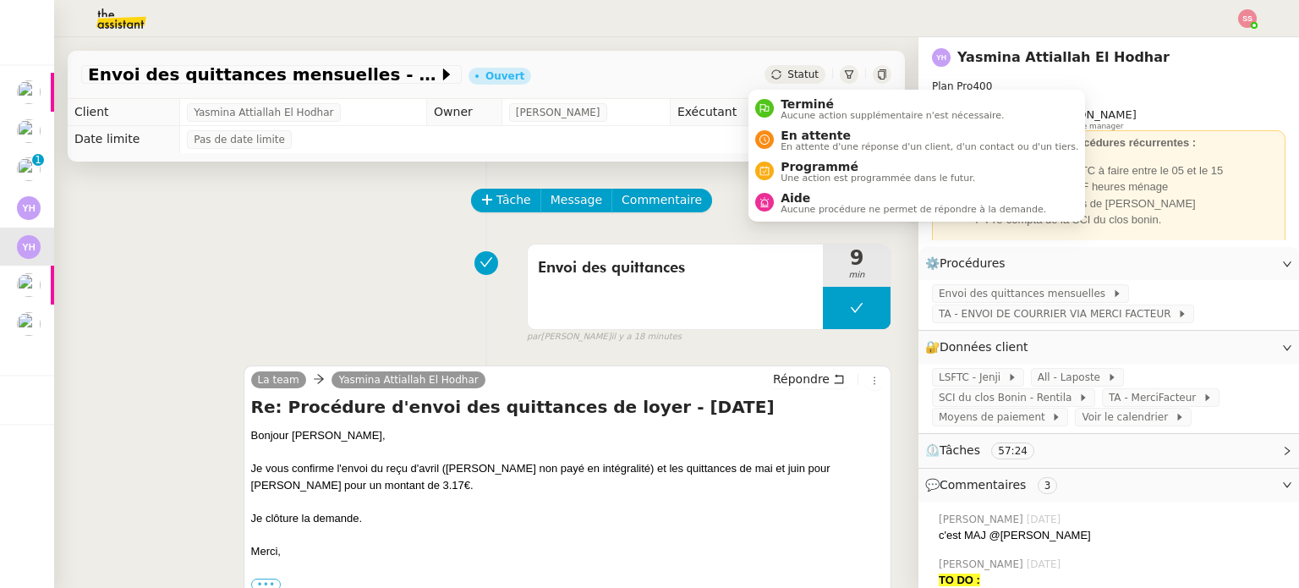
click at [787, 78] on span "Statut" at bounding box center [802, 74] width 31 height 12
click at [805, 118] on span "Aucune action supplémentaire n'est nécessaire." at bounding box center [891, 115] width 223 height 9
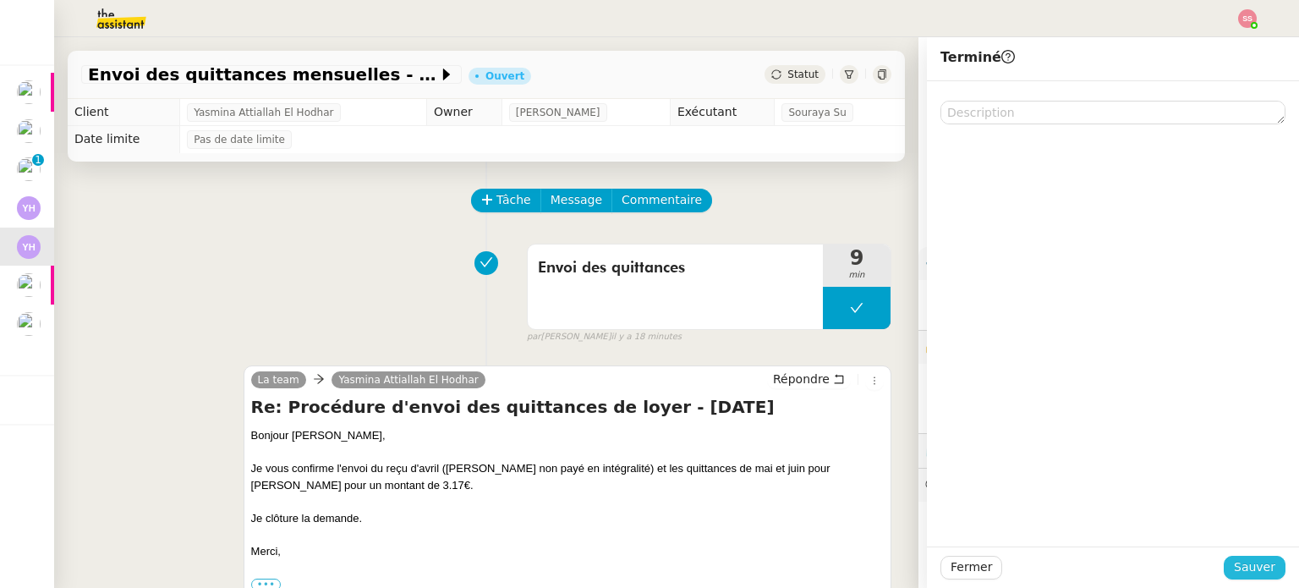
drag, startPoint x: 1250, startPoint y: 562, endPoint x: 1146, endPoint y: 532, distance: 107.5
click at [1250, 563] on span "Sauver" at bounding box center [1254, 566] width 41 height 19
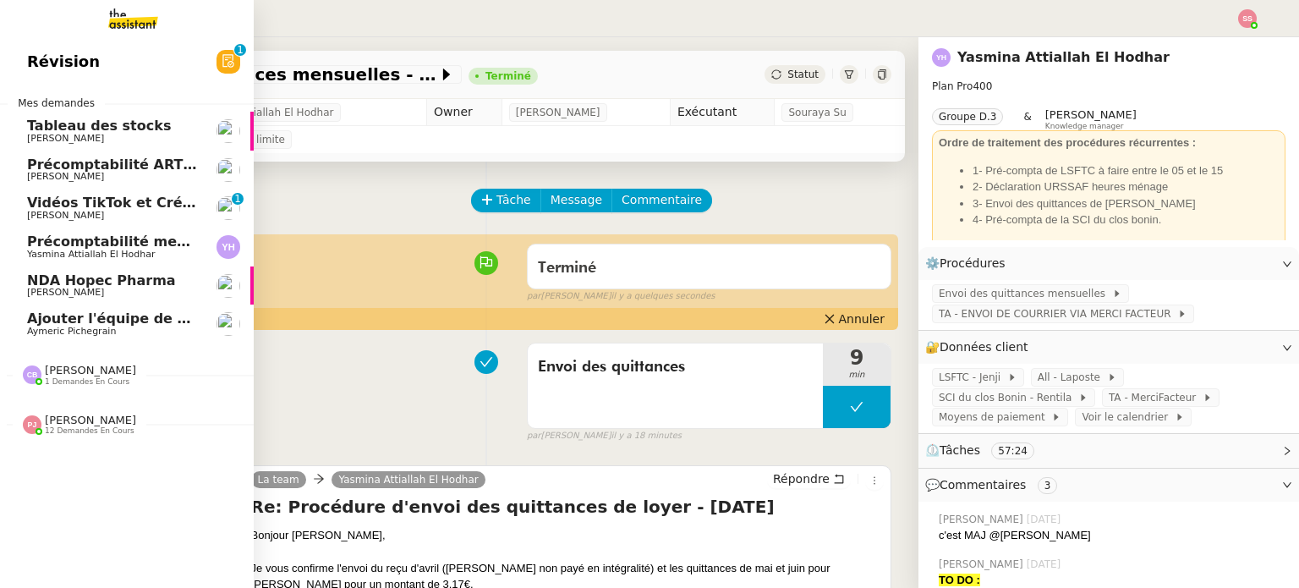
click at [112, 315] on span "Ajouter l'équipe de contenu à Pipedrive" at bounding box center [178, 318] width 303 height 16
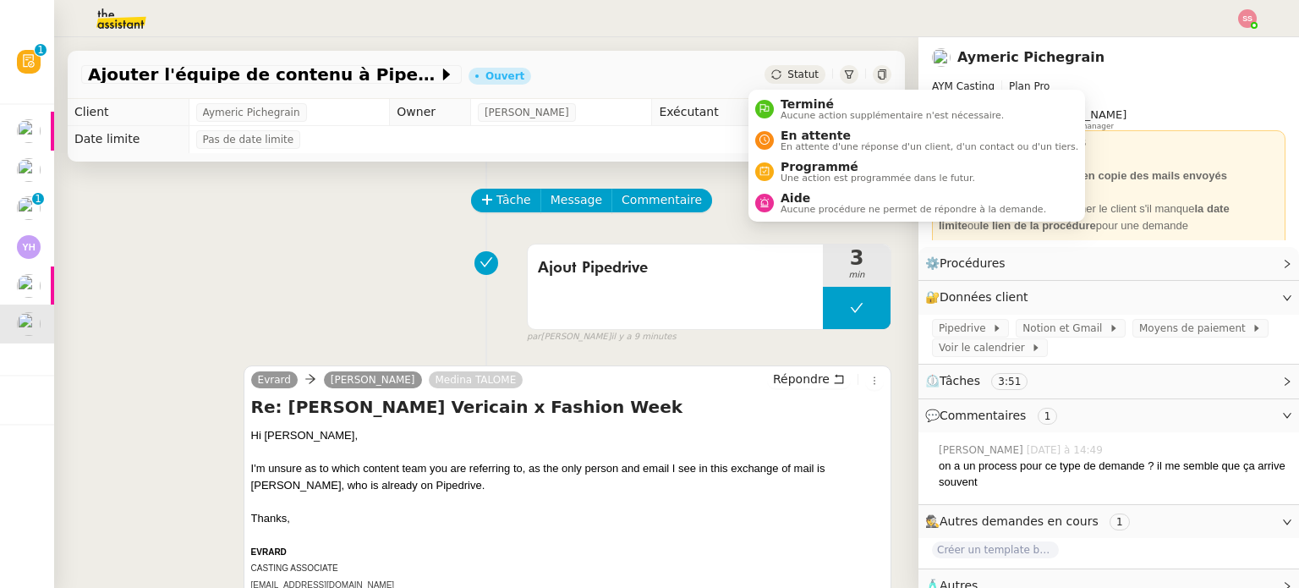
click at [787, 74] on span "Statut" at bounding box center [802, 74] width 31 height 12
click at [793, 134] on span "En attente" at bounding box center [929, 136] width 298 height 14
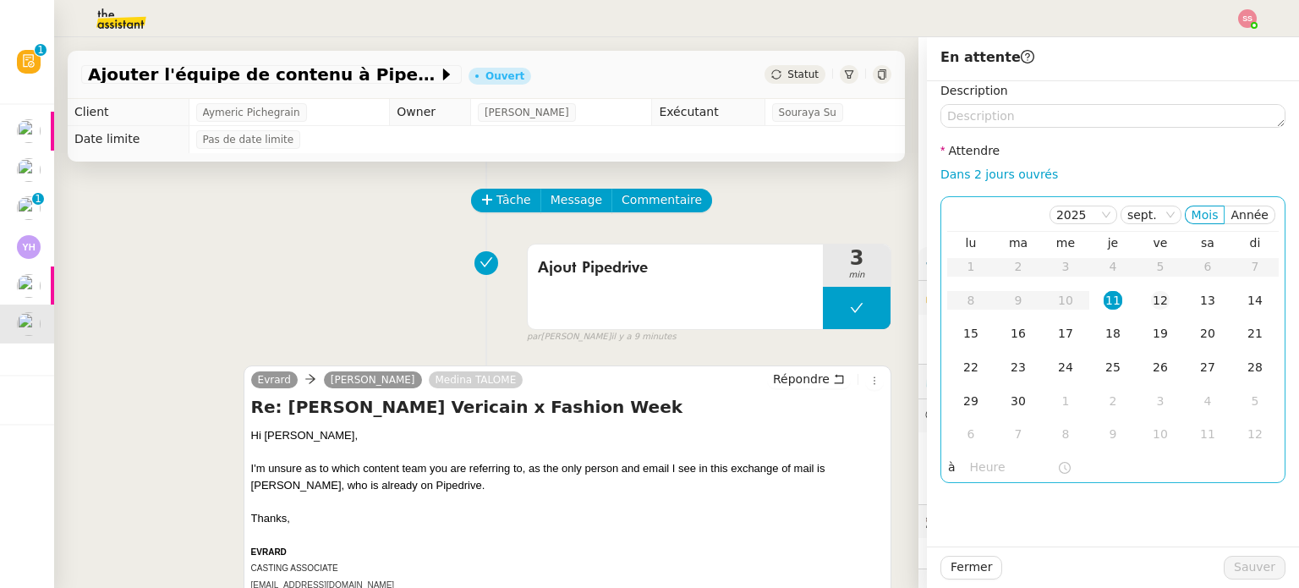
click at [1136, 296] on td "12" at bounding box center [1159, 301] width 47 height 34
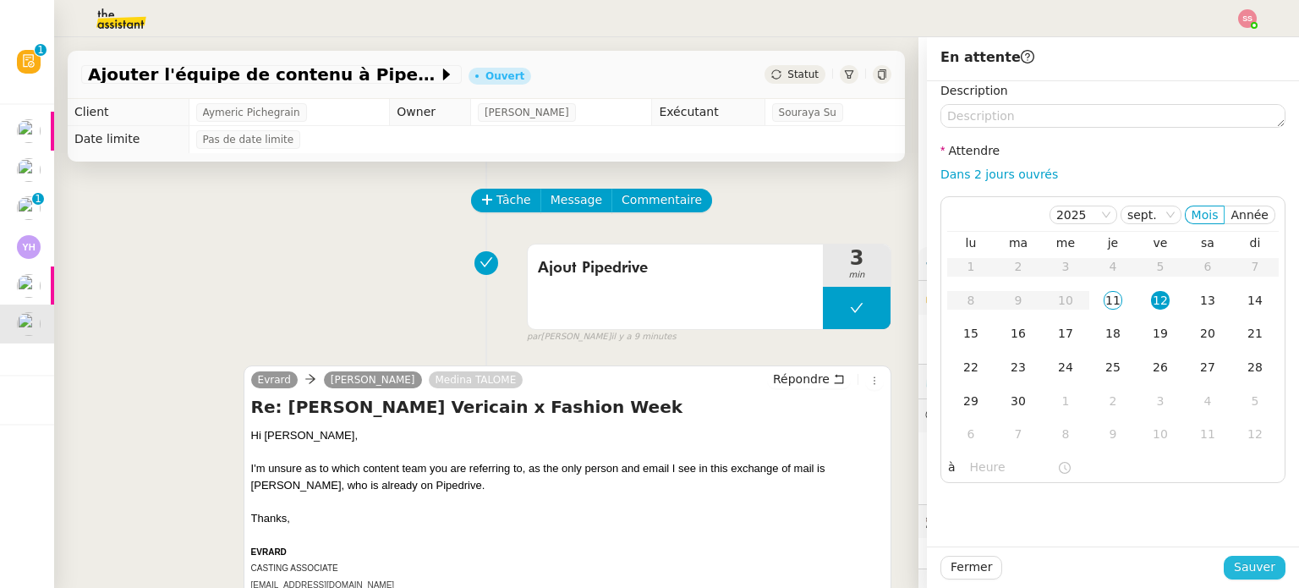
click at [1234, 561] on span "Sauver" at bounding box center [1254, 566] width 41 height 19
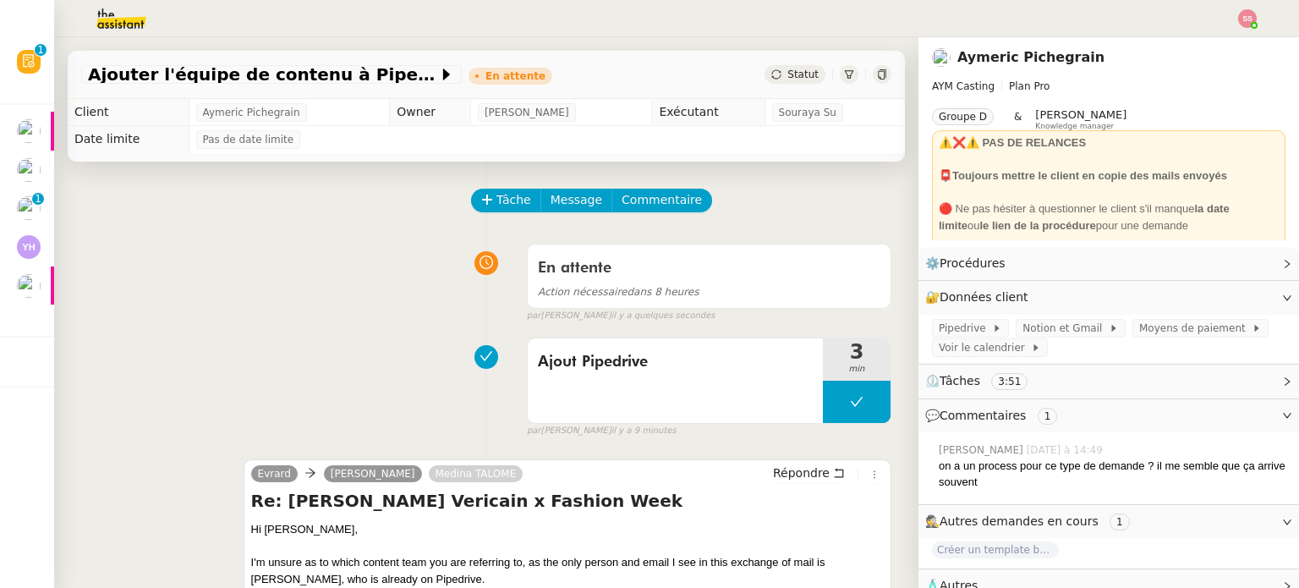
click at [1254, 15] on img at bounding box center [1247, 18] width 19 height 19
click at [1215, 45] on li "Suivi" at bounding box center [1201, 48] width 110 height 24
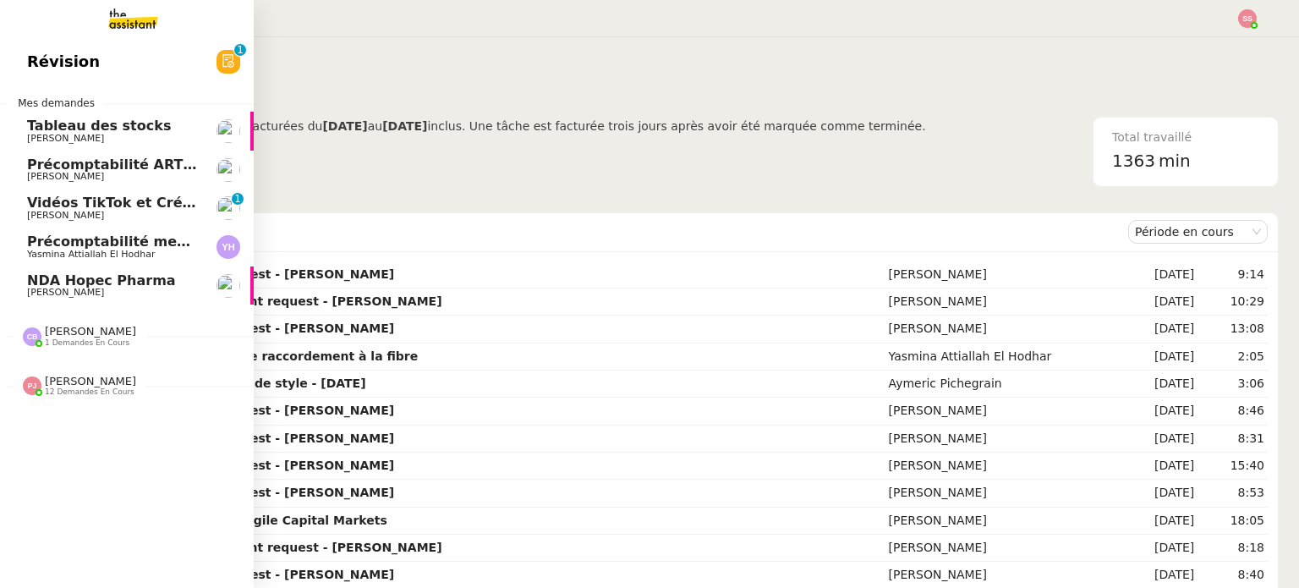
click at [88, 283] on span "NDA Hopec Pharma" at bounding box center [101, 280] width 149 height 16
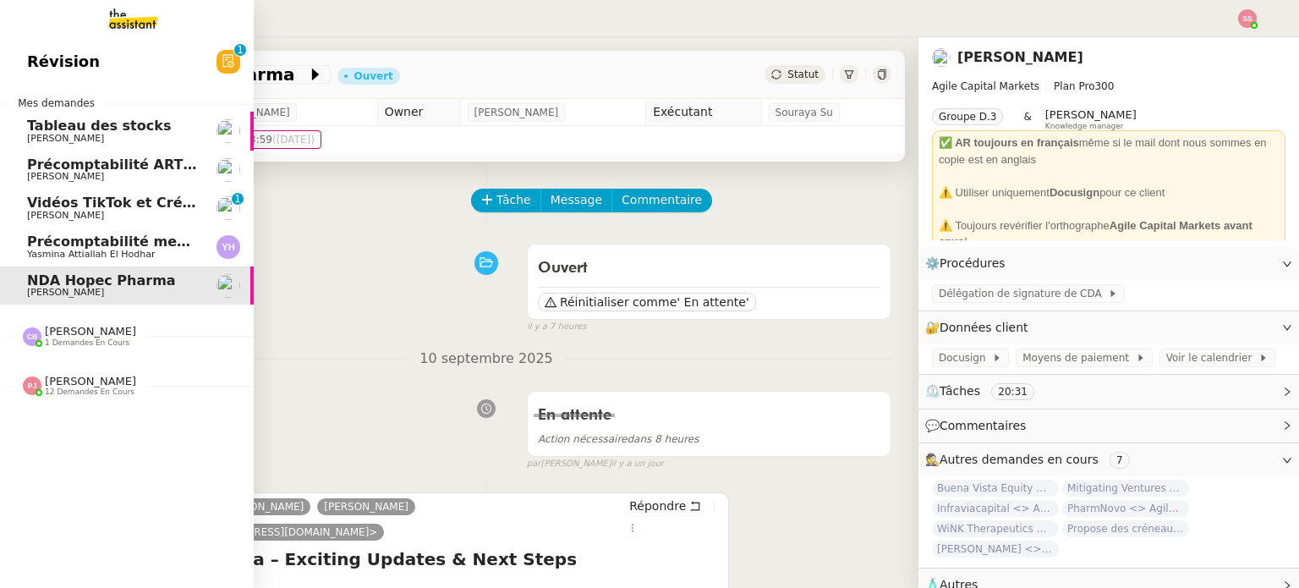
click at [100, 243] on span "Précomptabilité mensuelle - 4 août 2025" at bounding box center [182, 241] width 310 height 16
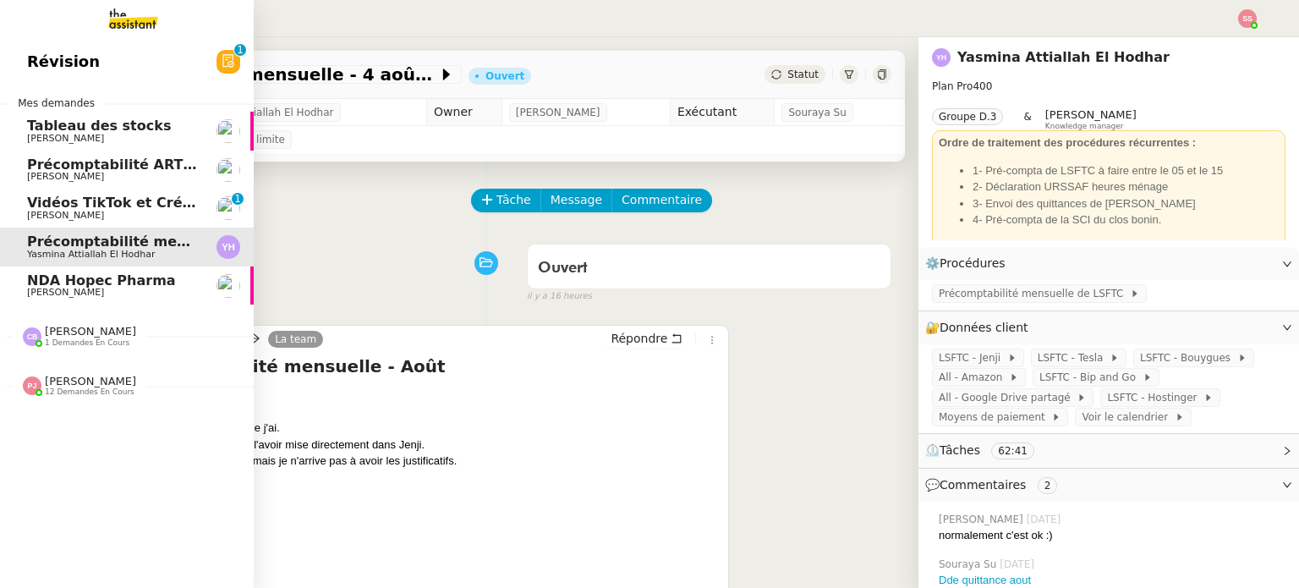
click at [112, 204] on span "Vidéos TikTok et Créatives META - septembre 2025" at bounding box center [220, 202] width 387 height 16
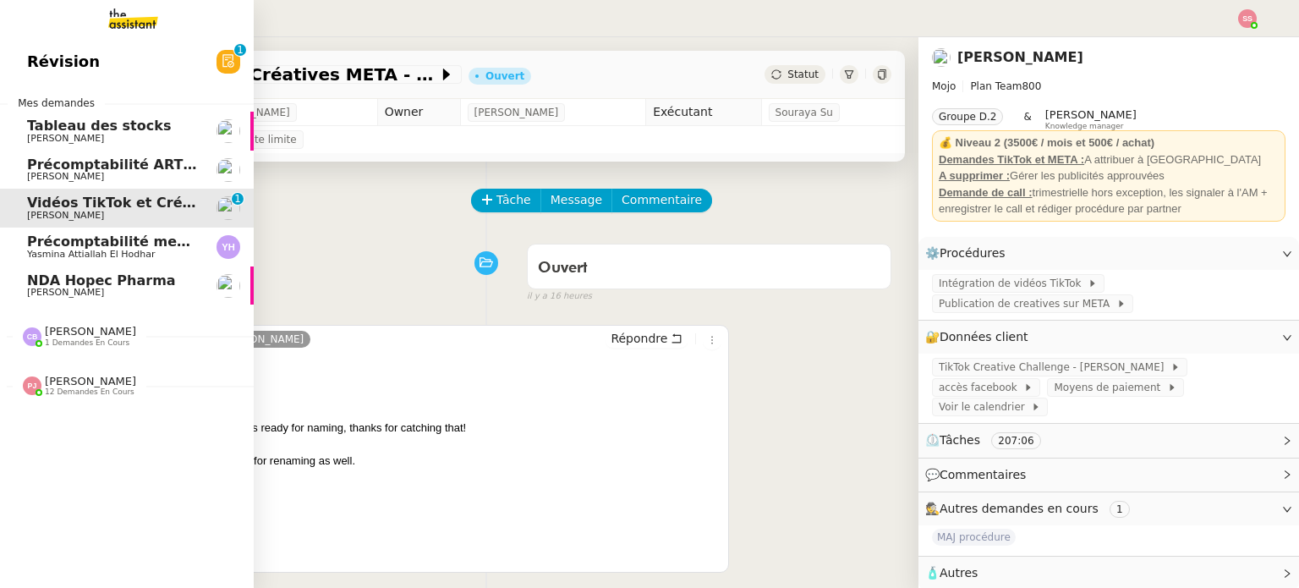
click at [112, 172] on span "[PERSON_NAME]" at bounding box center [112, 177] width 171 height 10
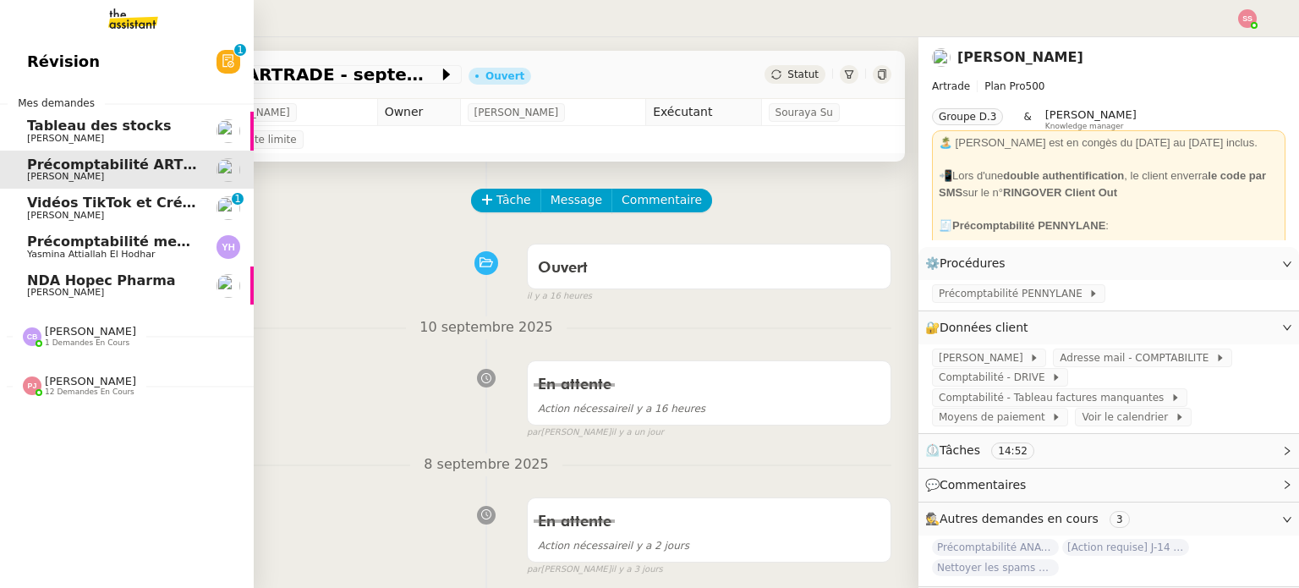
click at [134, 199] on span "Vidéos TikTok et Créatives META - septembre 2025" at bounding box center [220, 202] width 387 height 16
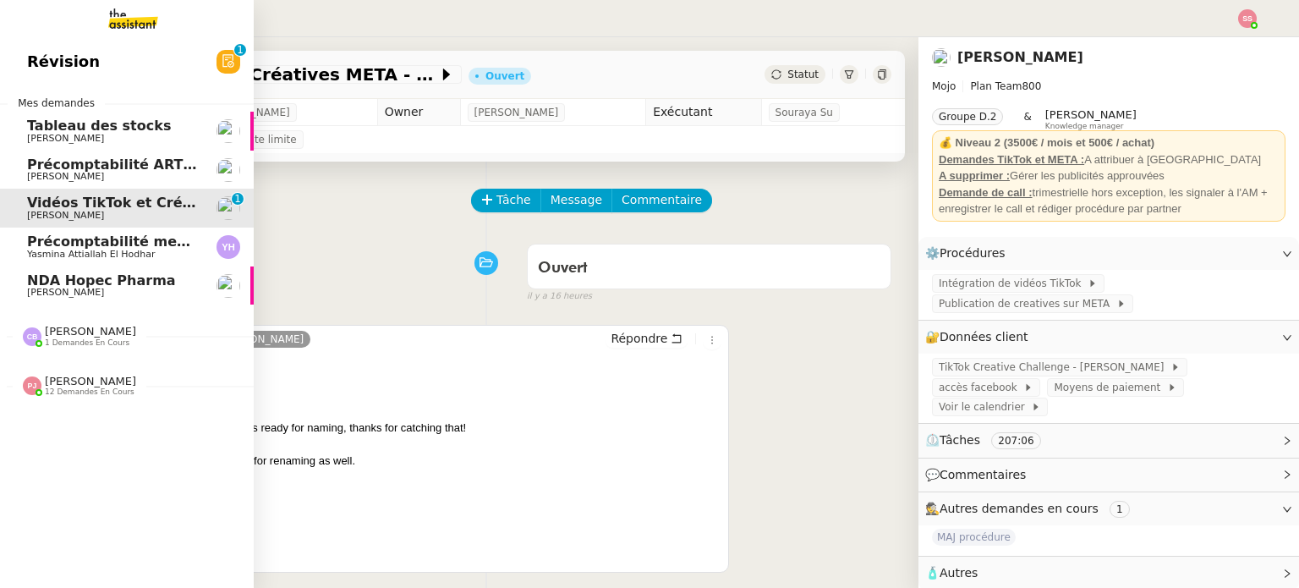
click at [27, 243] on span "Précomptabilité mensuelle - 4 août 2025" at bounding box center [182, 241] width 310 height 16
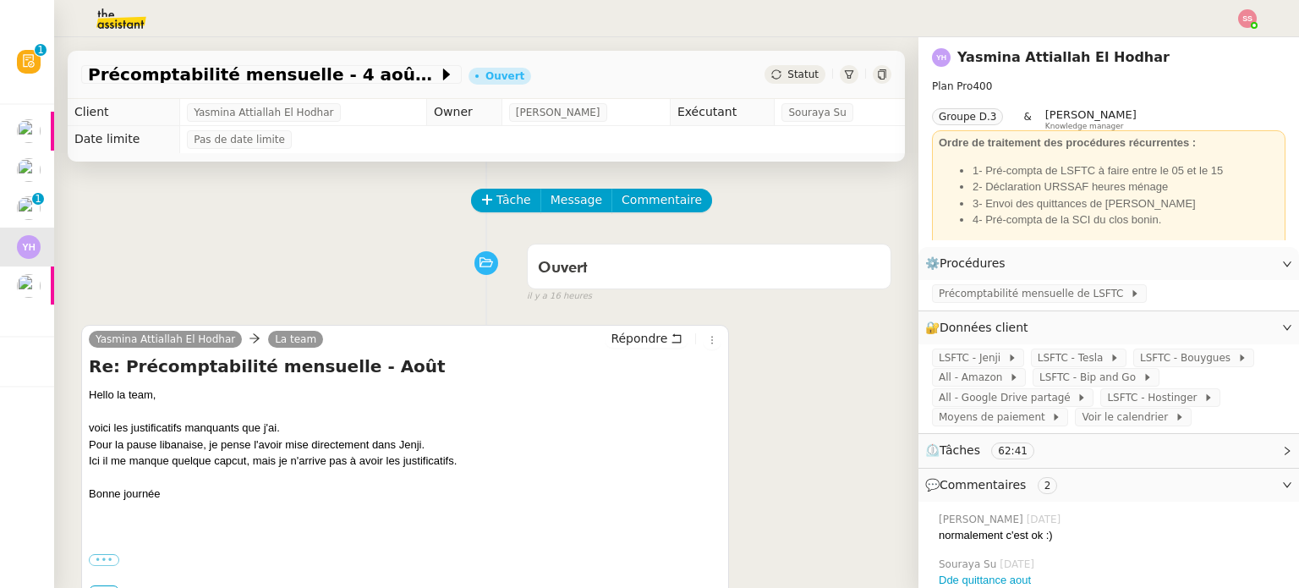
click at [787, 74] on span "Statut" at bounding box center [802, 74] width 31 height 12
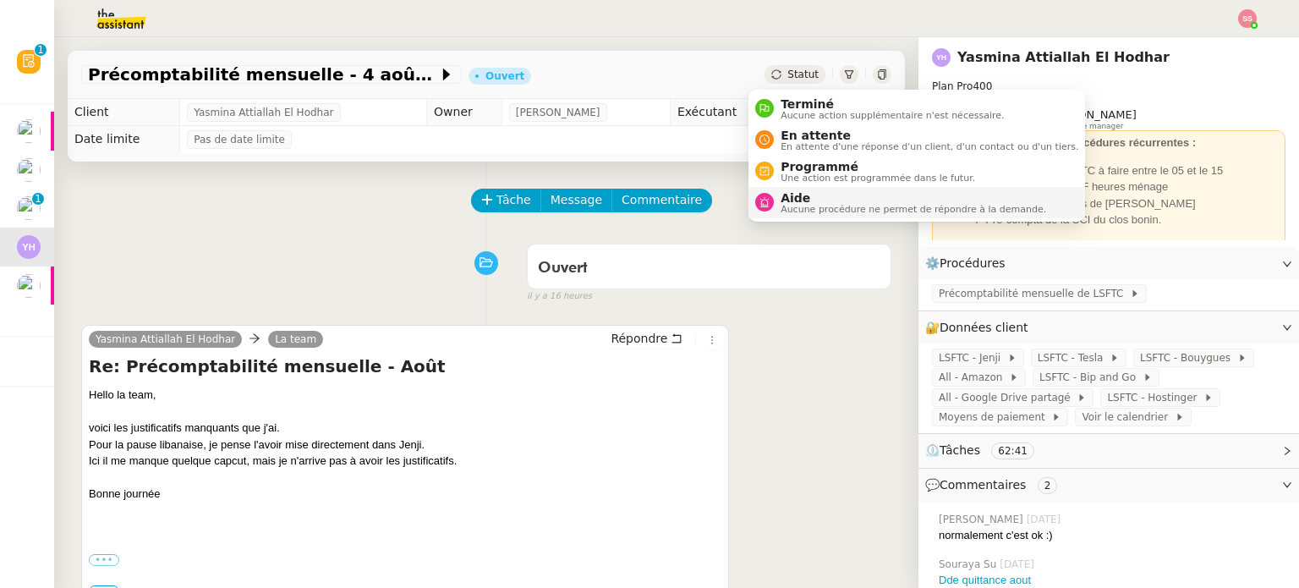
click at [795, 198] on span "Aide" at bounding box center [912, 198] width 265 height 14
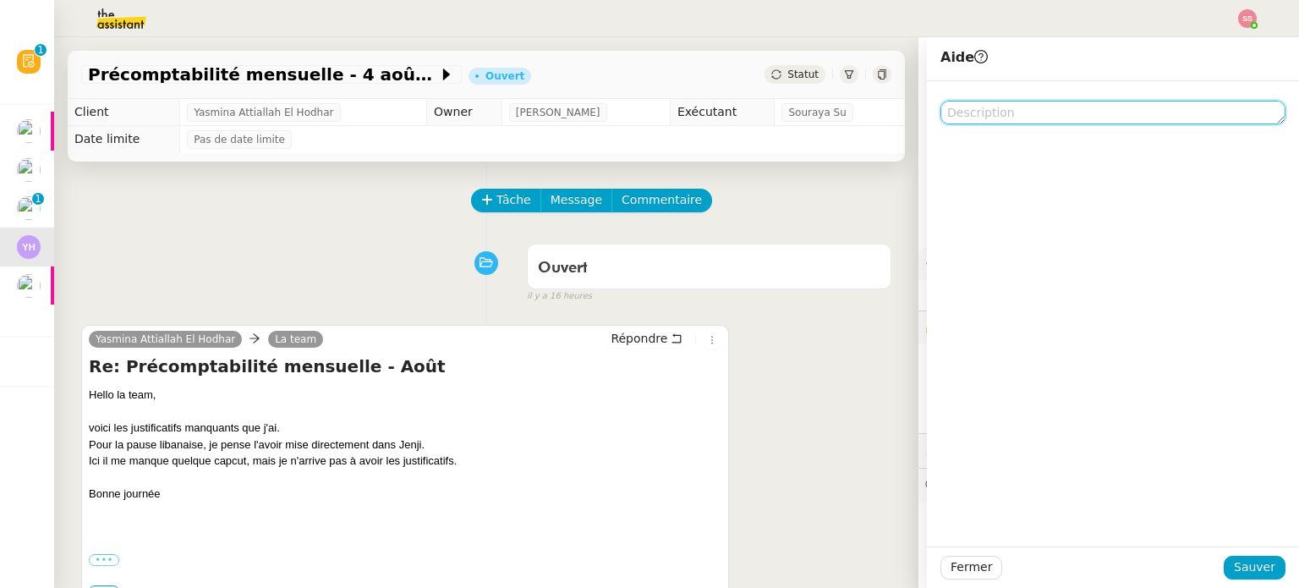
click at [971, 108] on textarea at bounding box center [1112, 113] width 345 height 24
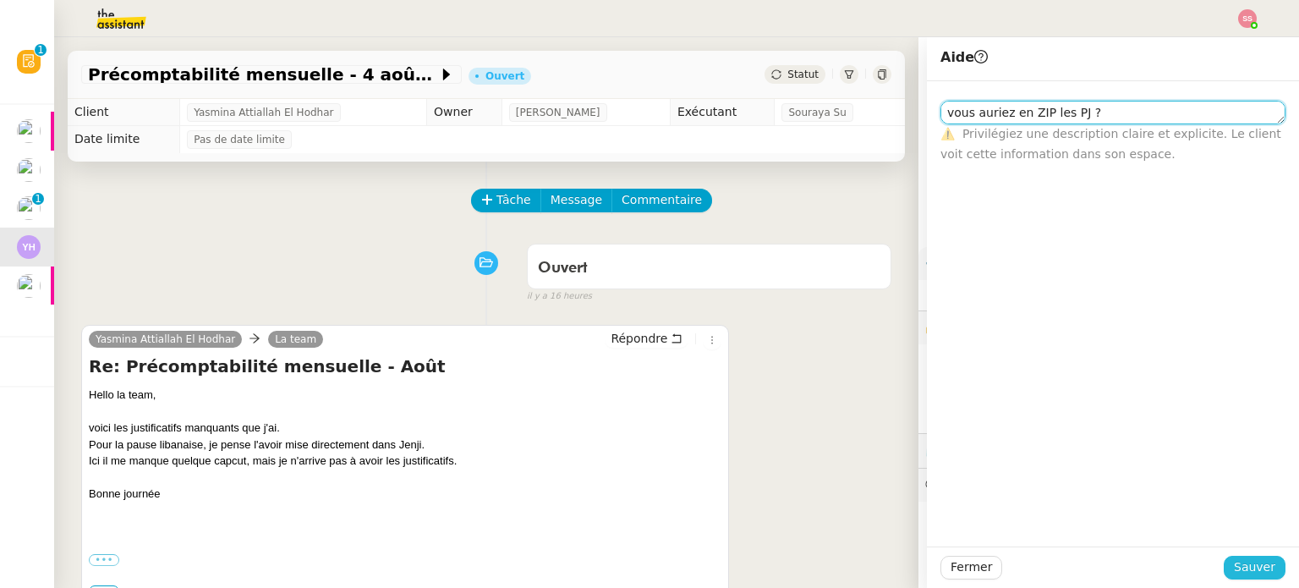
type textarea "vous auriez en ZIP les PJ ?"
click at [1260, 571] on span "Sauver" at bounding box center [1254, 566] width 41 height 19
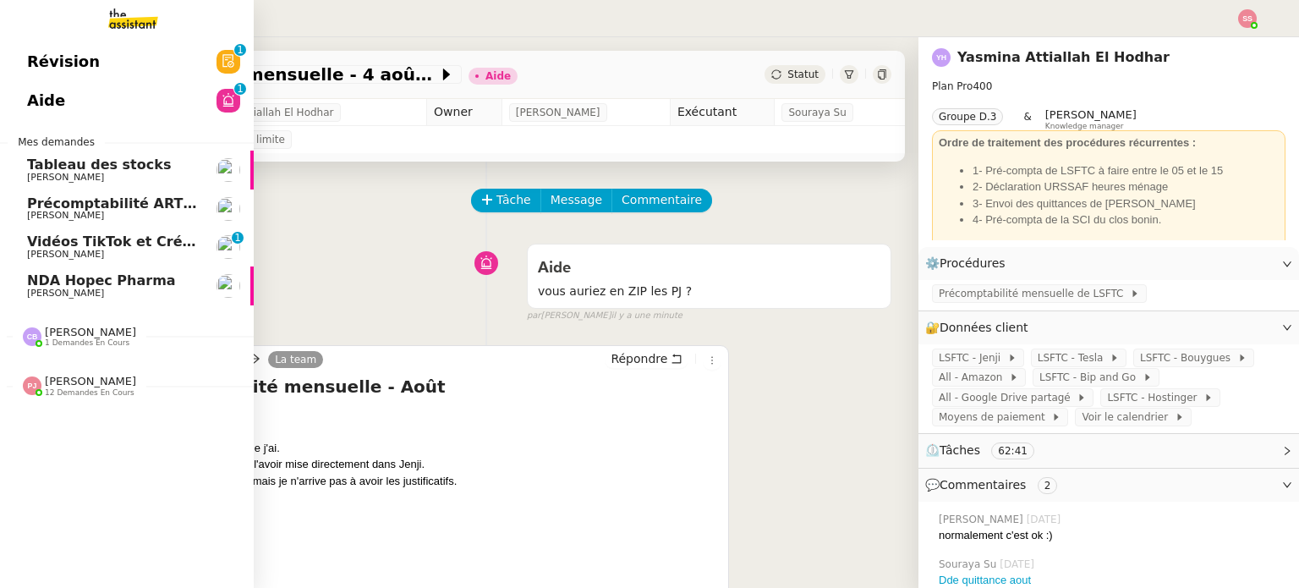
click at [115, 277] on span "NDA Hopec Pharma" at bounding box center [101, 280] width 149 height 16
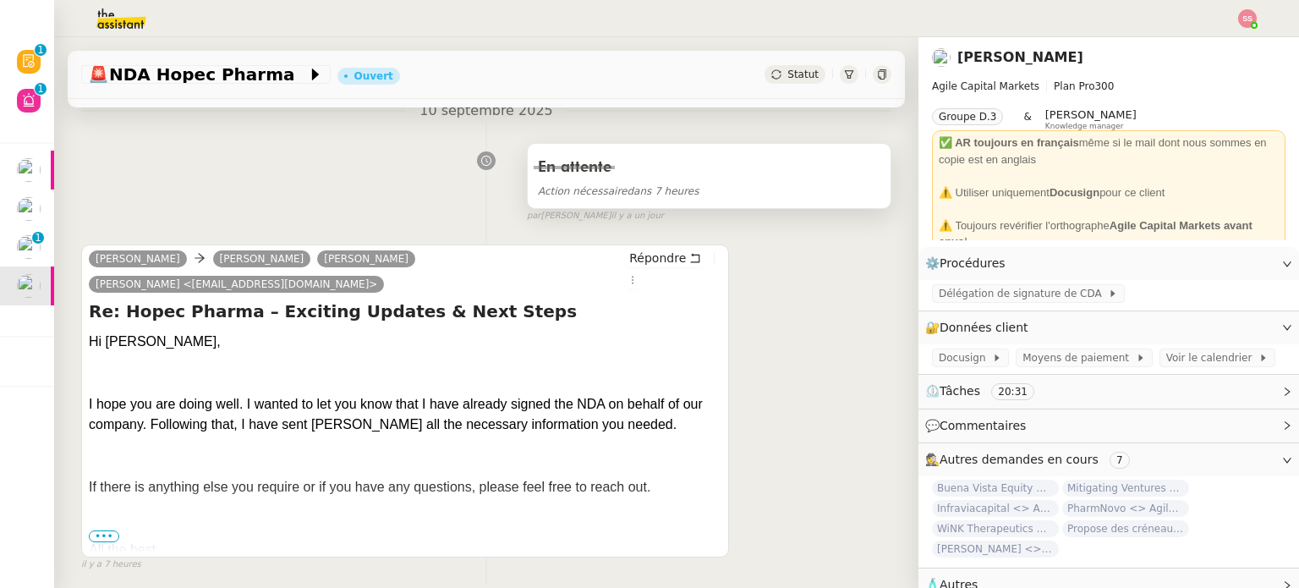
scroll to position [254, 0]
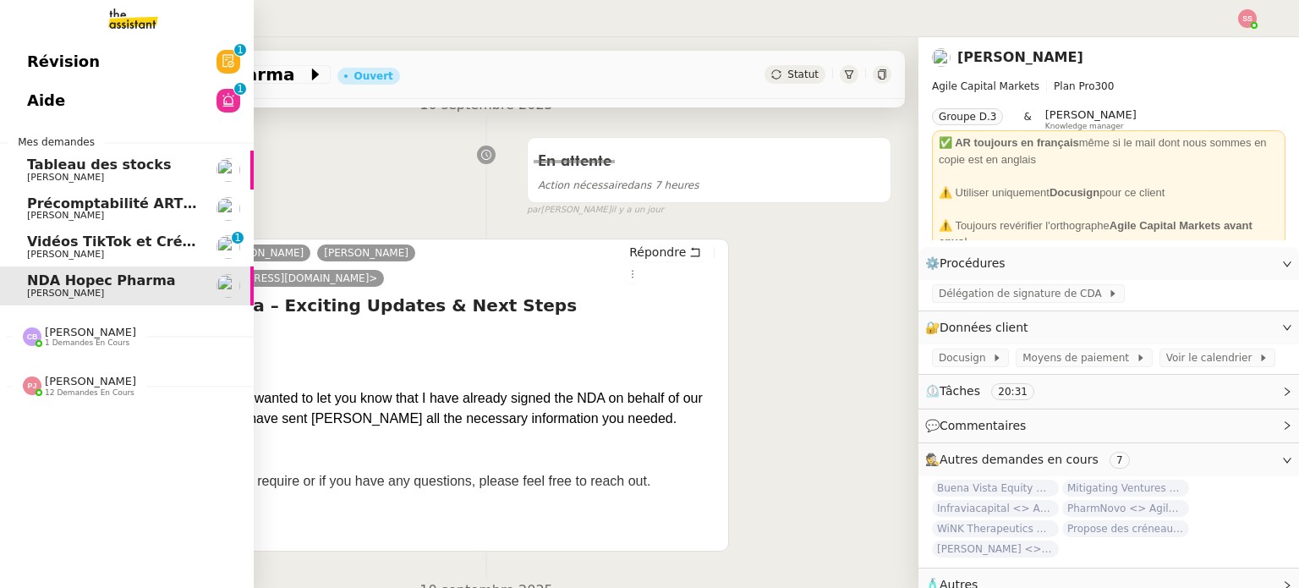
click at [71, 253] on span "[PERSON_NAME]" at bounding box center [65, 254] width 77 height 11
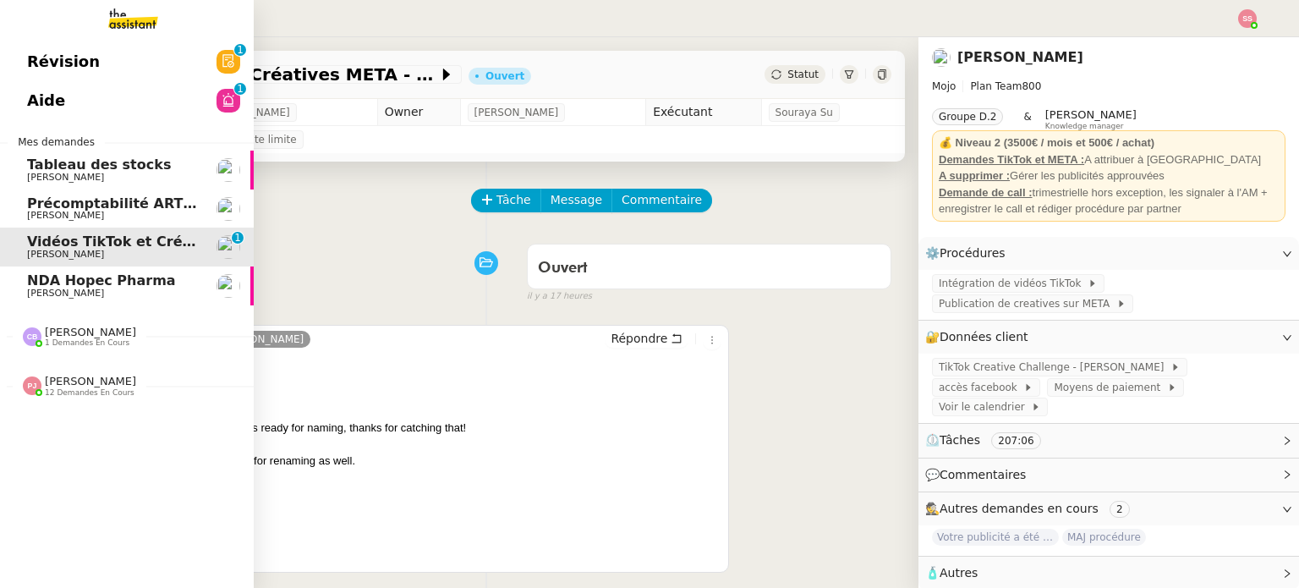
click at [191, 286] on link "NDA Hopec Pharma [PERSON_NAME]" at bounding box center [127, 285] width 254 height 39
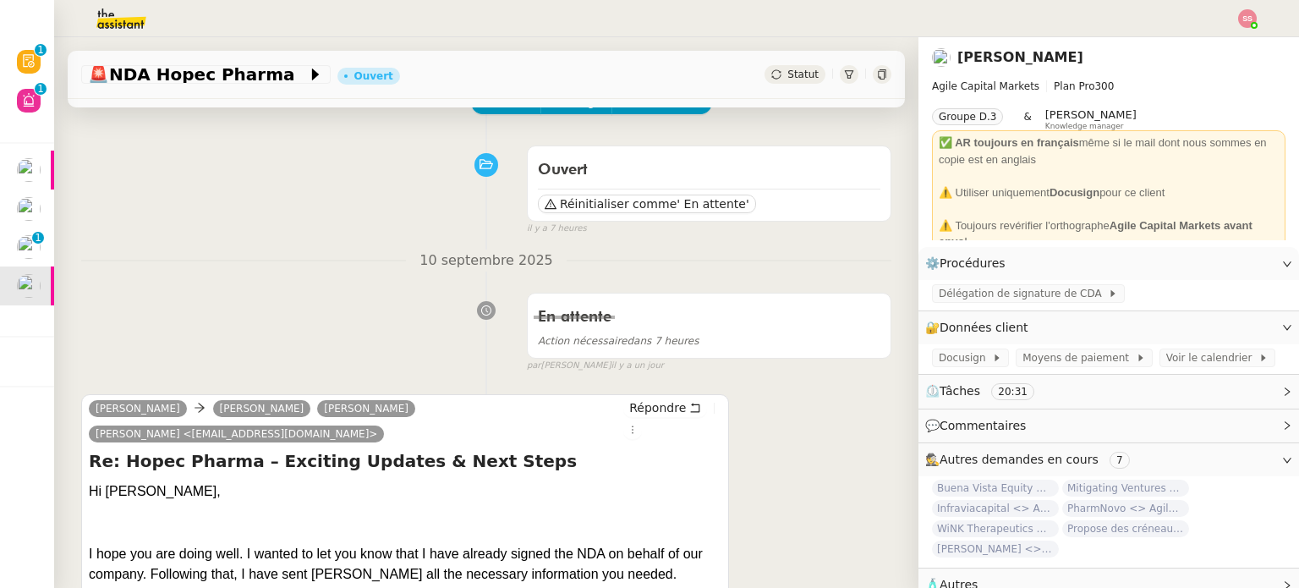
scroll to position [254, 0]
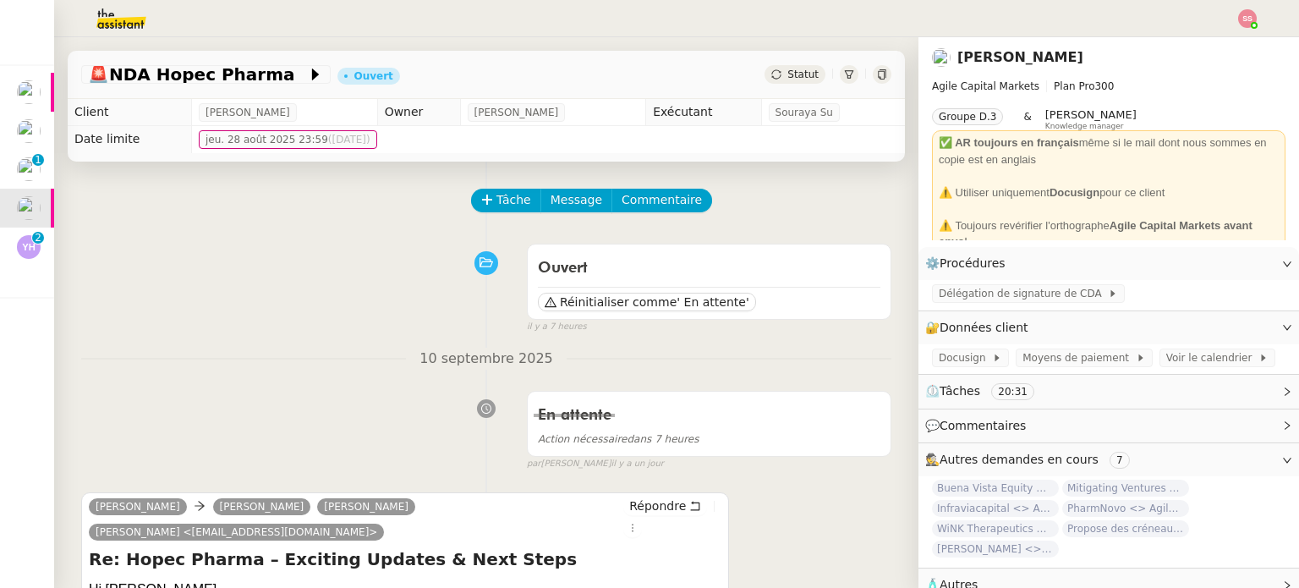
scroll to position [254, 0]
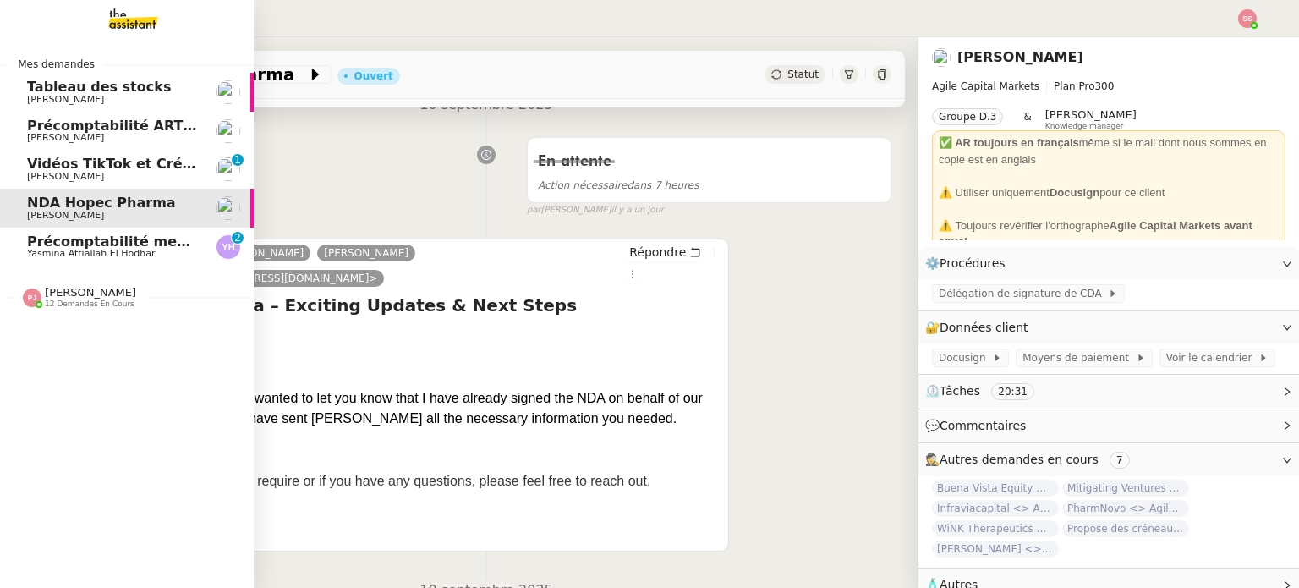
click at [85, 250] on span "Yasmina Attiallah El Hodhar" at bounding box center [91, 253] width 128 height 11
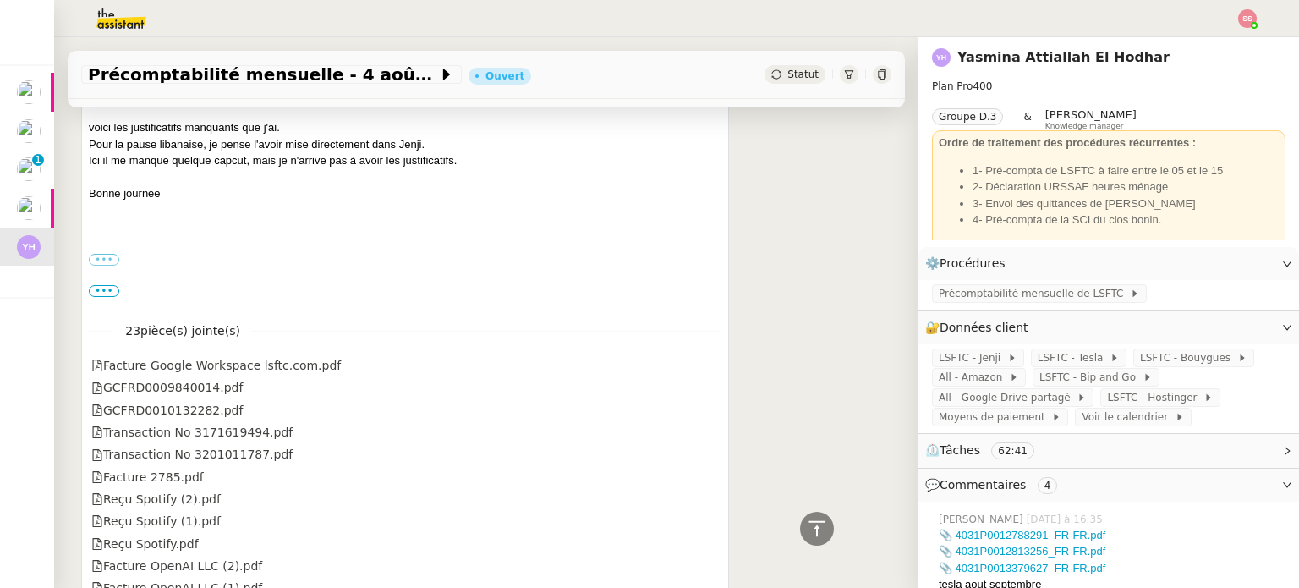
scroll to position [676, 0]
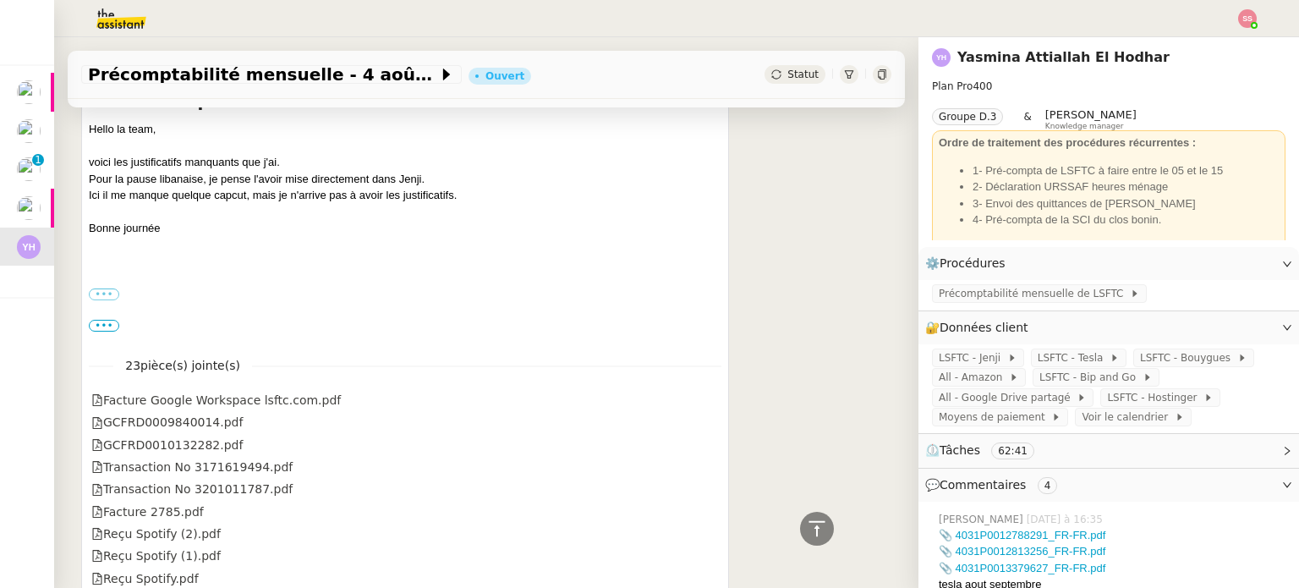
click at [96, 325] on span "•••" at bounding box center [104, 326] width 30 height 12
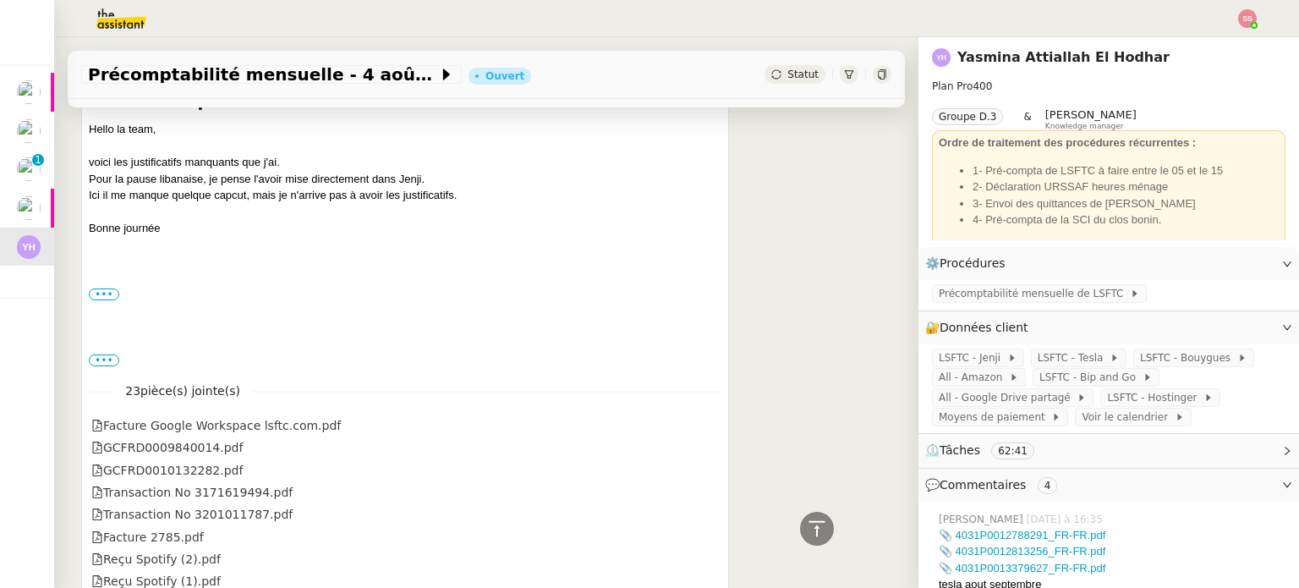
click at [105, 304] on div "Hello la team, voici les justificatifs manquants que j'ai. Pour la pause libana…" at bounding box center [405, 220] width 632 height 198
click at [112, 292] on label "•••" at bounding box center [104, 294] width 30 height 12
click at [0, 0] on input "•••" at bounding box center [0, 0] width 0 height 0
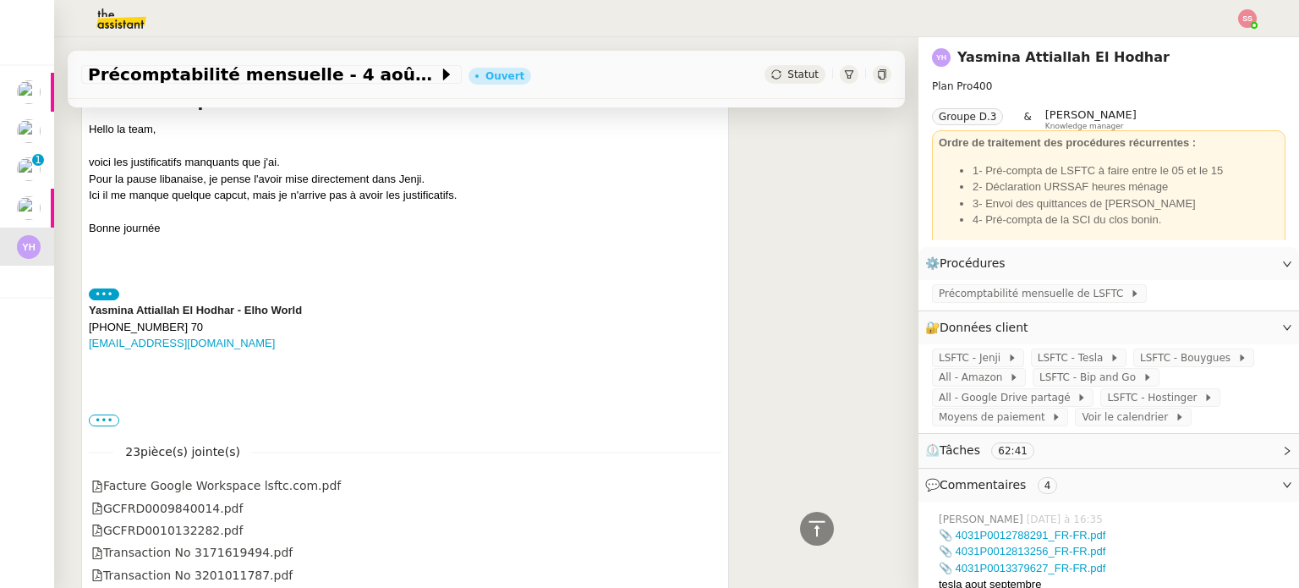
drag, startPoint x: 101, startPoint y: 419, endPoint x: 128, endPoint y: 405, distance: 29.5
click at [101, 419] on label "•••" at bounding box center [104, 420] width 30 height 12
click at [0, 0] on input "•••" at bounding box center [0, 0] width 0 height 0
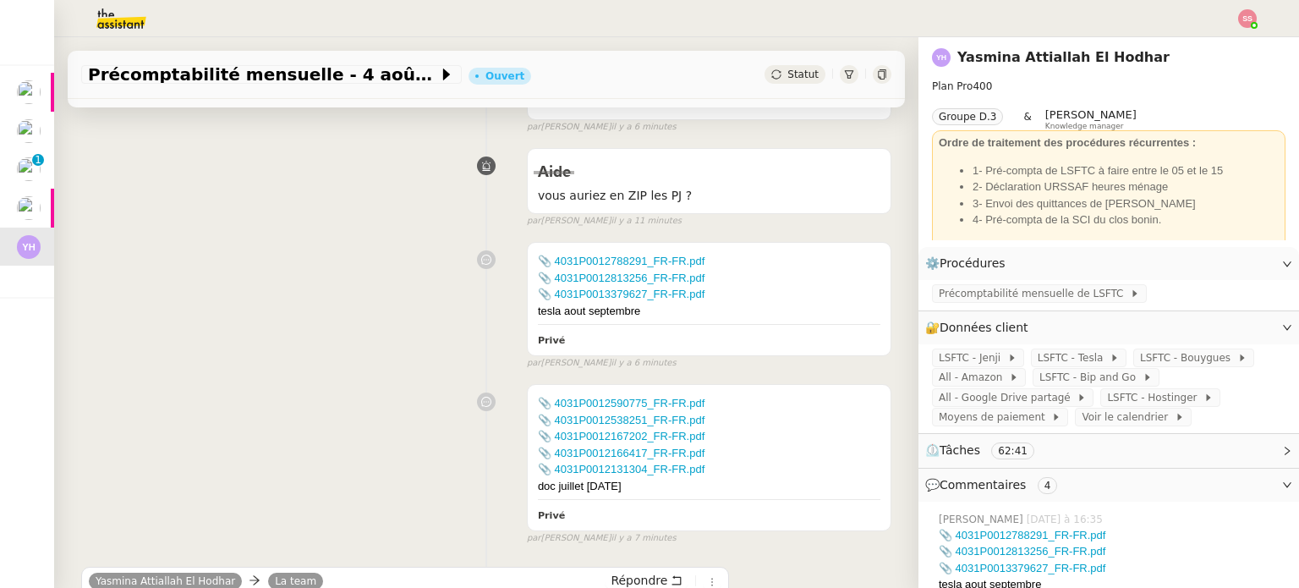
scroll to position [0, 0]
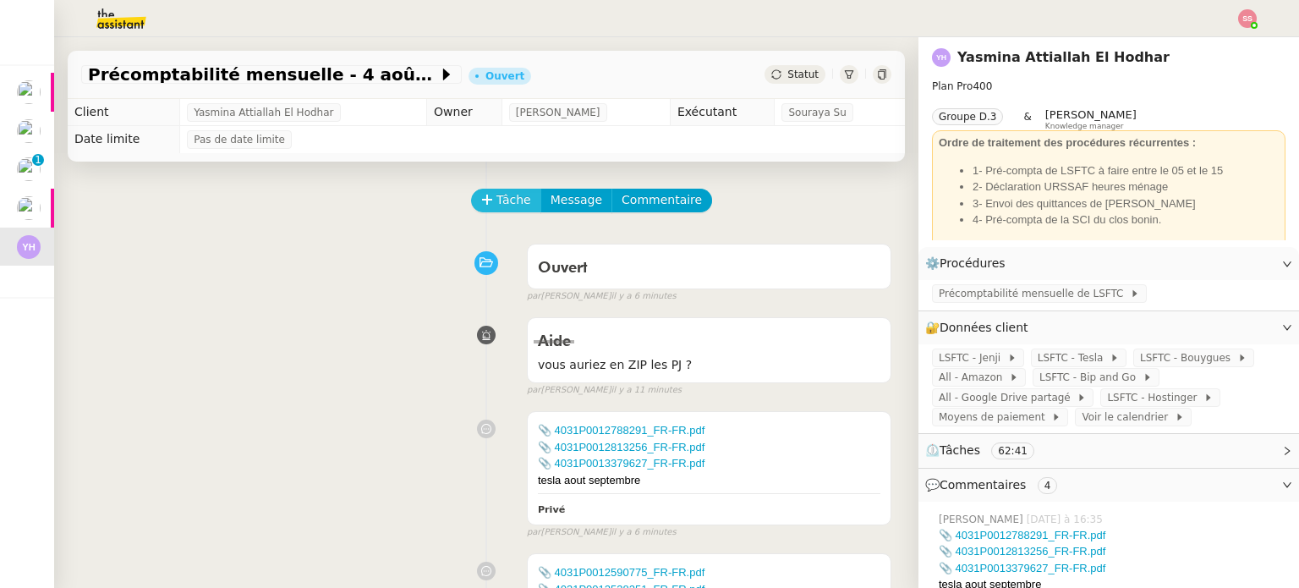
click at [496, 200] on span "Tâche" at bounding box center [513, 199] width 35 height 19
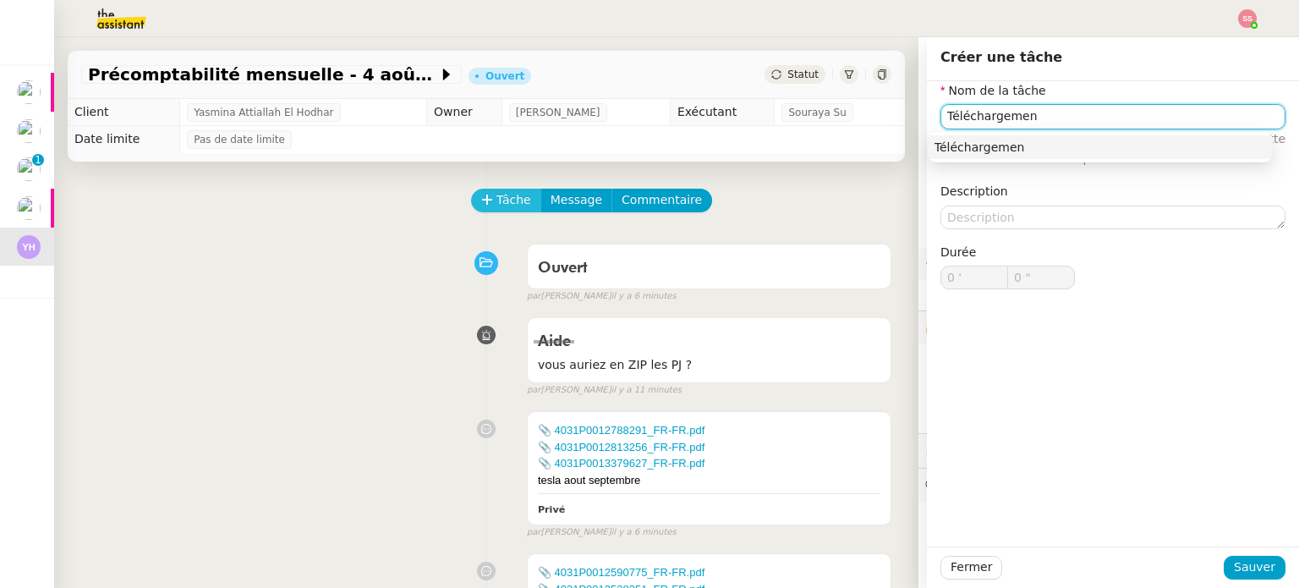
type input "Téléchargement"
click at [1014, 121] on input "Téléchargement" at bounding box center [1112, 116] width 345 height 25
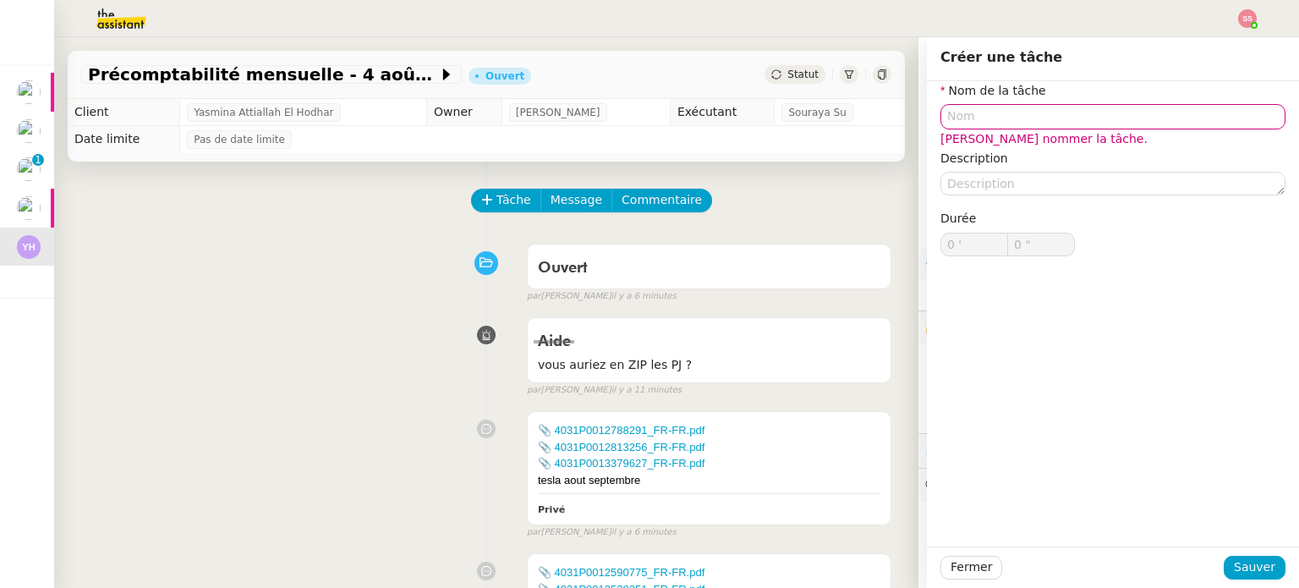
click at [344, 316] on div "Aide vous auriez en ZIP les PJ ? false par Souraya S. il y a 11 minutes" at bounding box center [486, 352] width 810 height 87
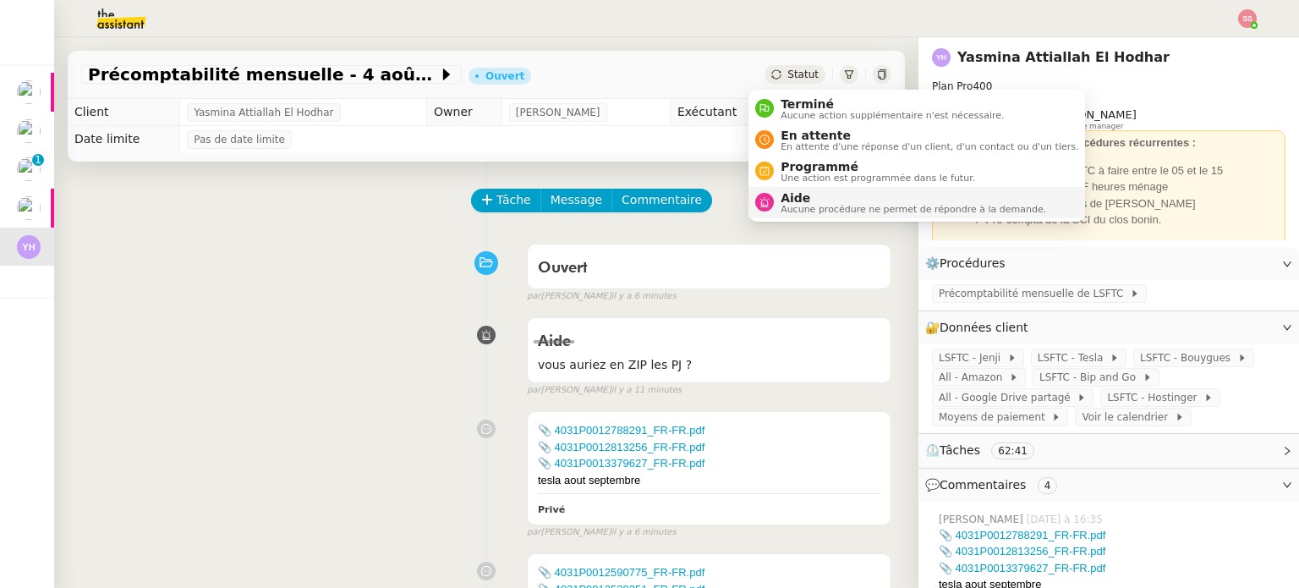
click at [765, 198] on icon at bounding box center [764, 202] width 10 height 10
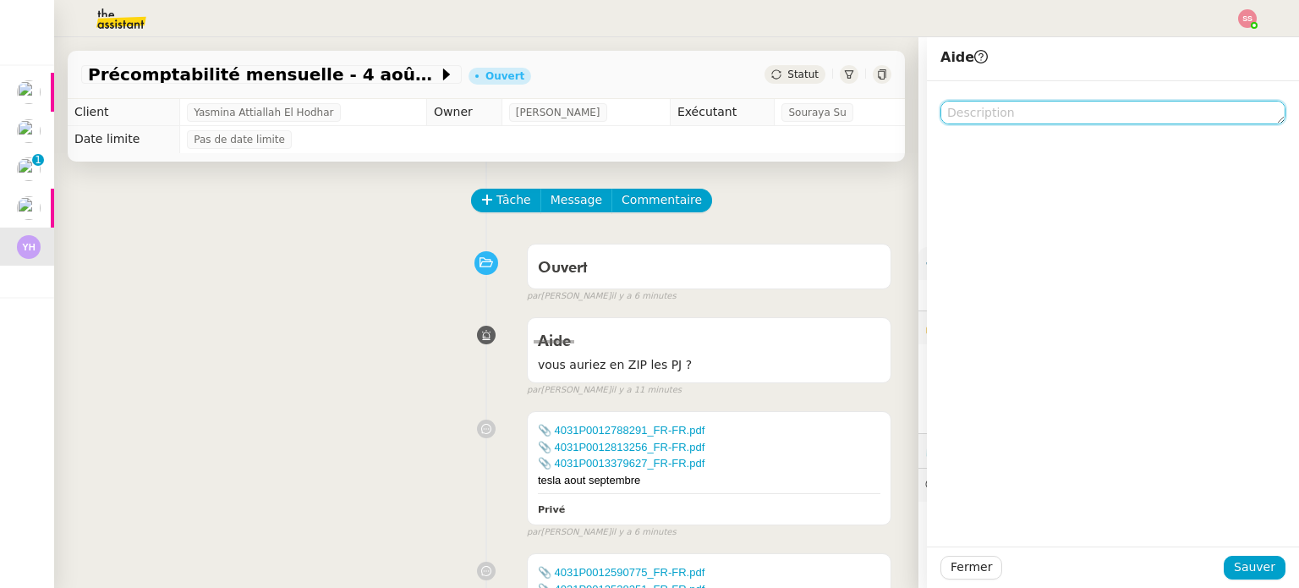
click at [977, 108] on textarea at bounding box center [1112, 113] width 345 height 24
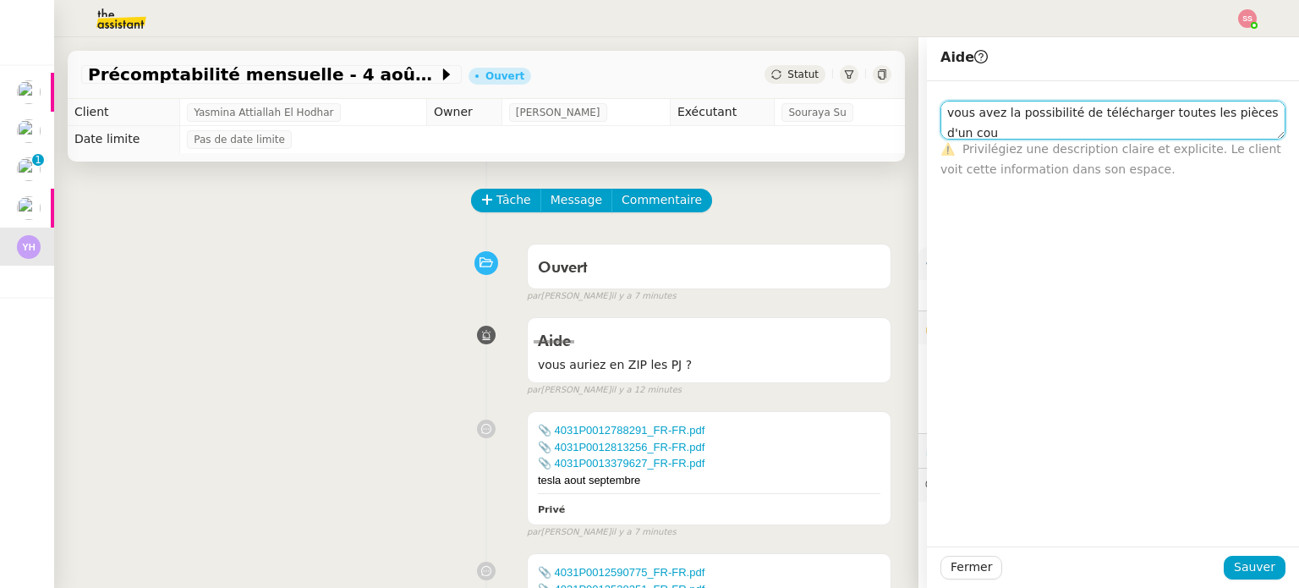
scroll to position [1, 0]
type textarea "vous avez la possibilité de télécharger toutes les pièces d'un coup?"
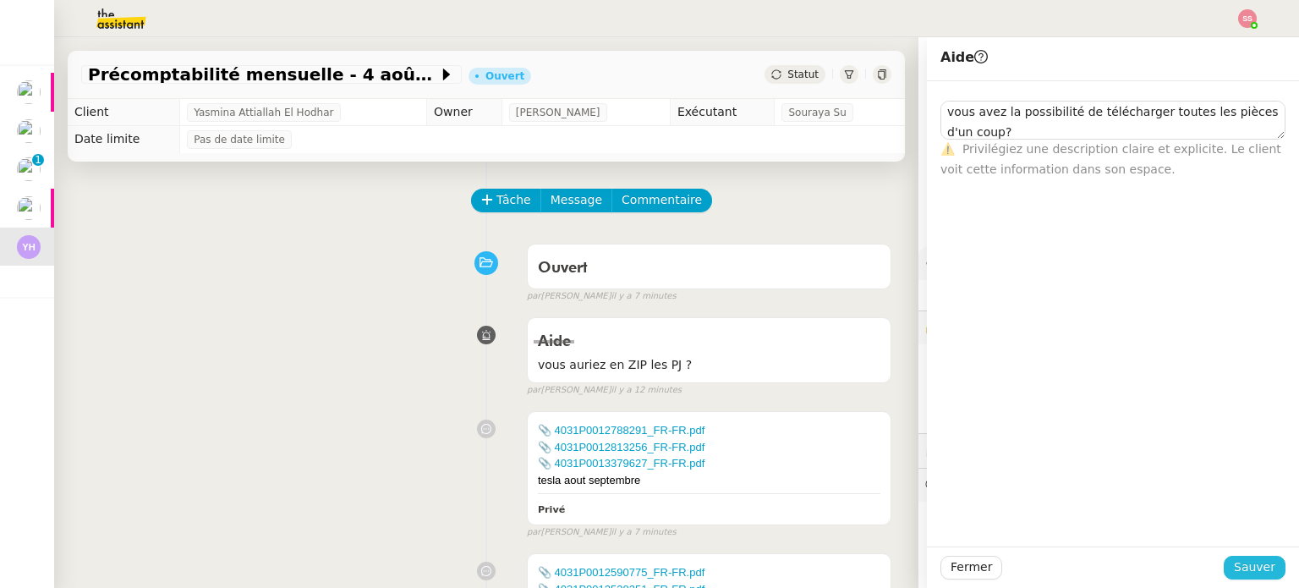
click at [1256, 557] on span "Sauver" at bounding box center [1254, 566] width 41 height 19
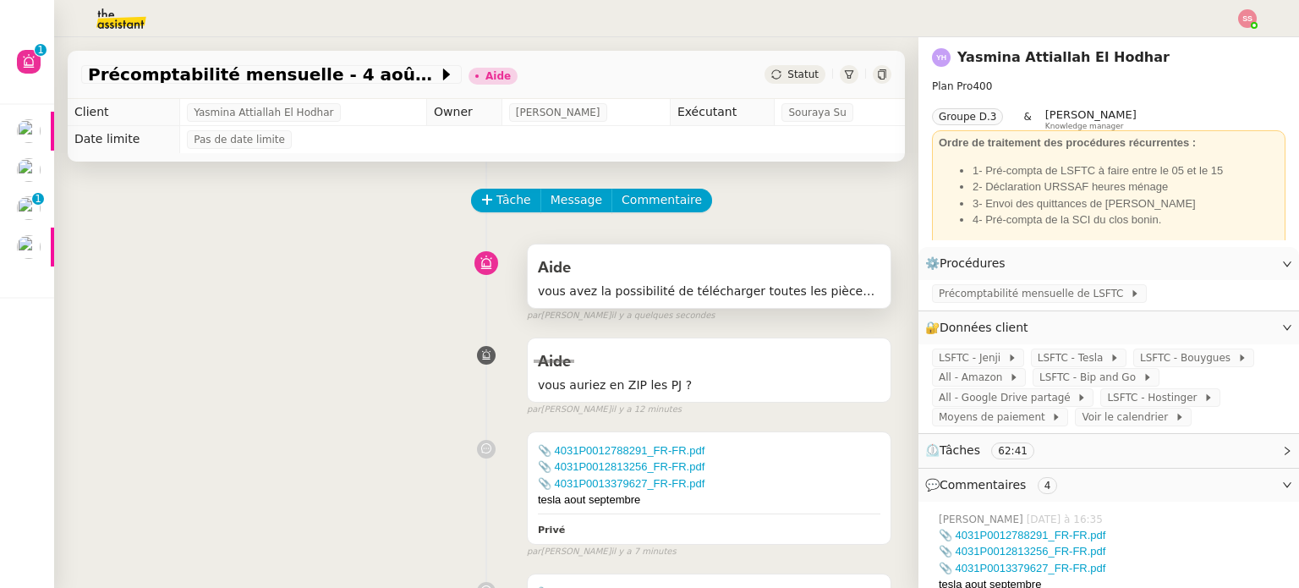
click at [636, 279] on div "Aide" at bounding box center [709, 267] width 342 height 27
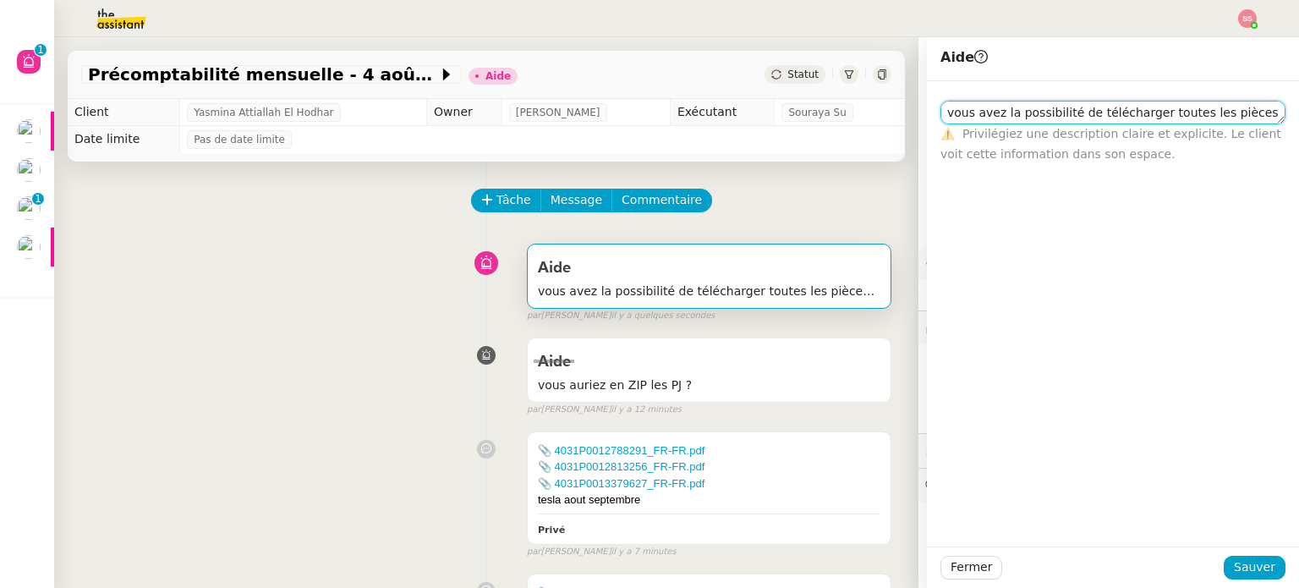
click at [1075, 117] on textarea "vous avez la possibilité de télécharger toutes les pièces d'un coup?" at bounding box center [1112, 113] width 345 height 24
click at [1075, 118] on textarea "vous avez la possibilité de télécharger toutes les pièces d'un coup?" at bounding box center [1112, 113] width 345 height 24
click at [1076, 118] on textarea "vous avez la possibilité de télécharger toutes les pièces d'un coup?" at bounding box center [1112, 113] width 345 height 24
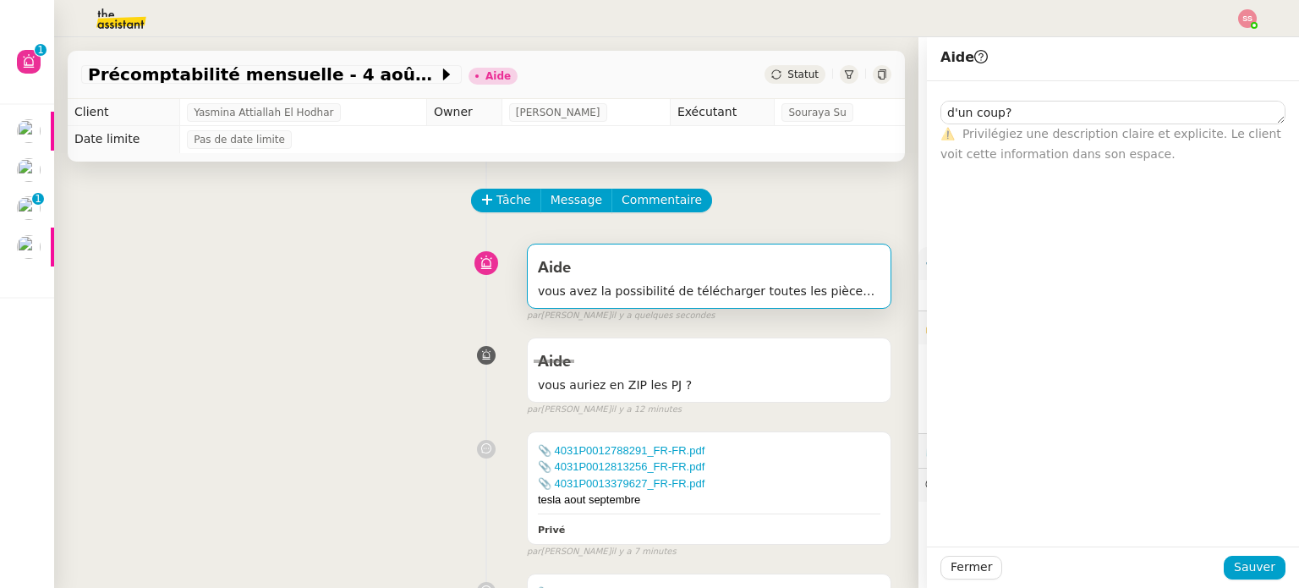
click at [714, 212] on div "Tâche Message Commentaire" at bounding box center [682, 209] width 419 height 41
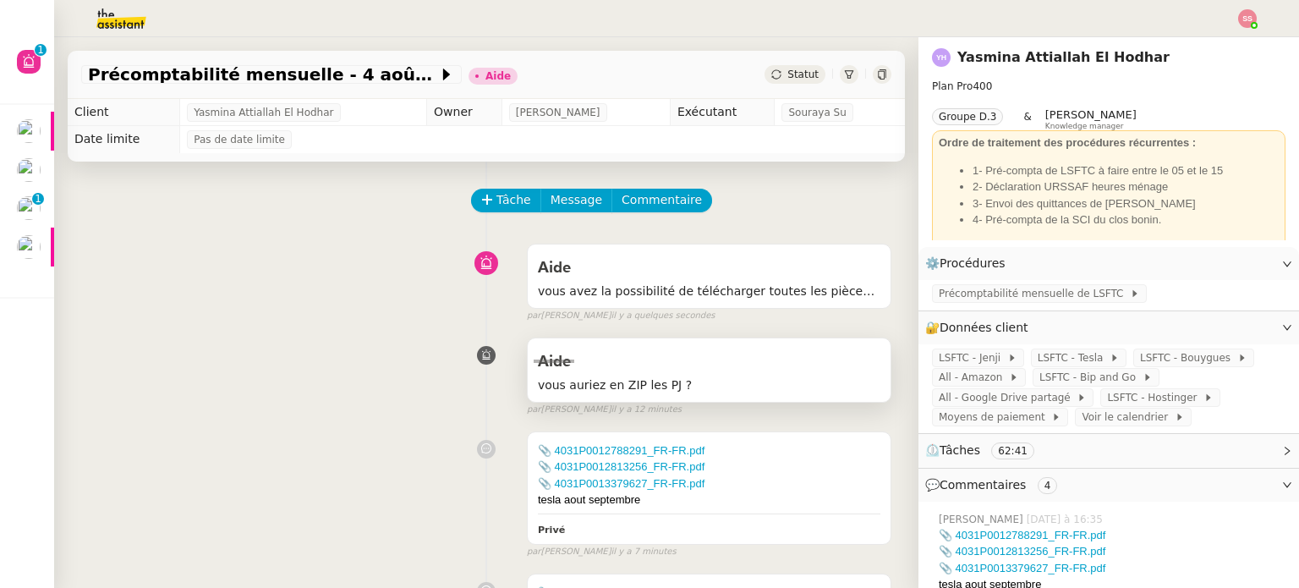
click at [592, 385] on span "vous auriez en ZIP les PJ ?" at bounding box center [709, 384] width 342 height 19
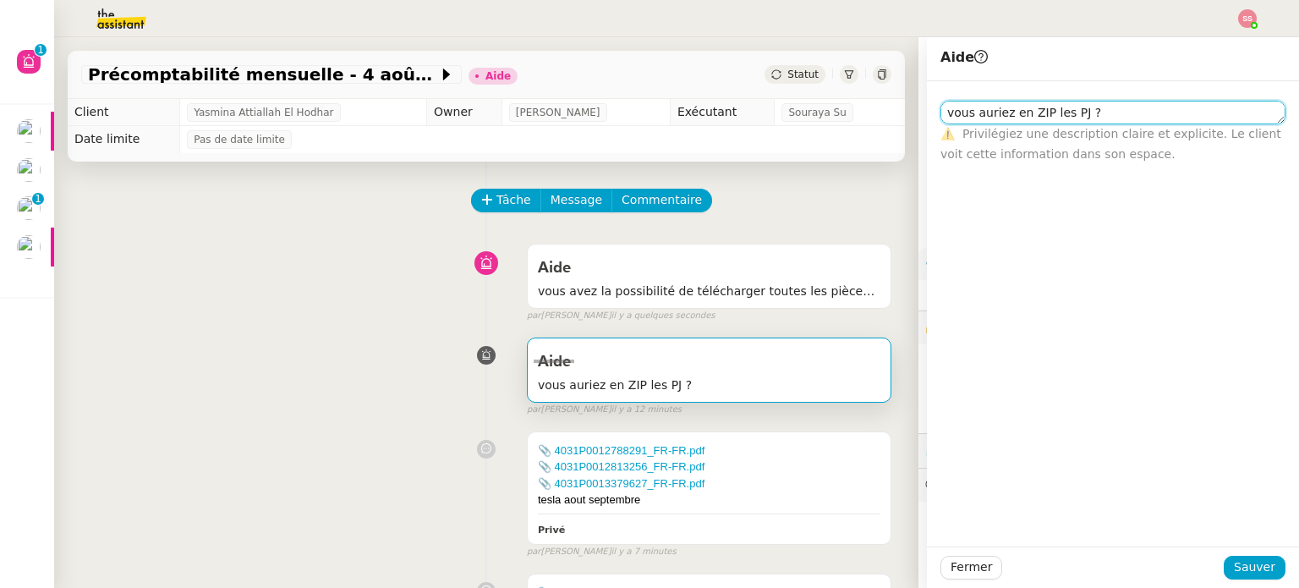
click at [1053, 106] on textarea "vous auriez en ZIP les PJ ?" at bounding box center [1112, 113] width 345 height 24
paste textarea "télécharger toutes les pièces d'un coup"
click at [1162, 111] on textarea "télécharger toutes les pièces d'un coup?" at bounding box center [1112, 113] width 345 height 24
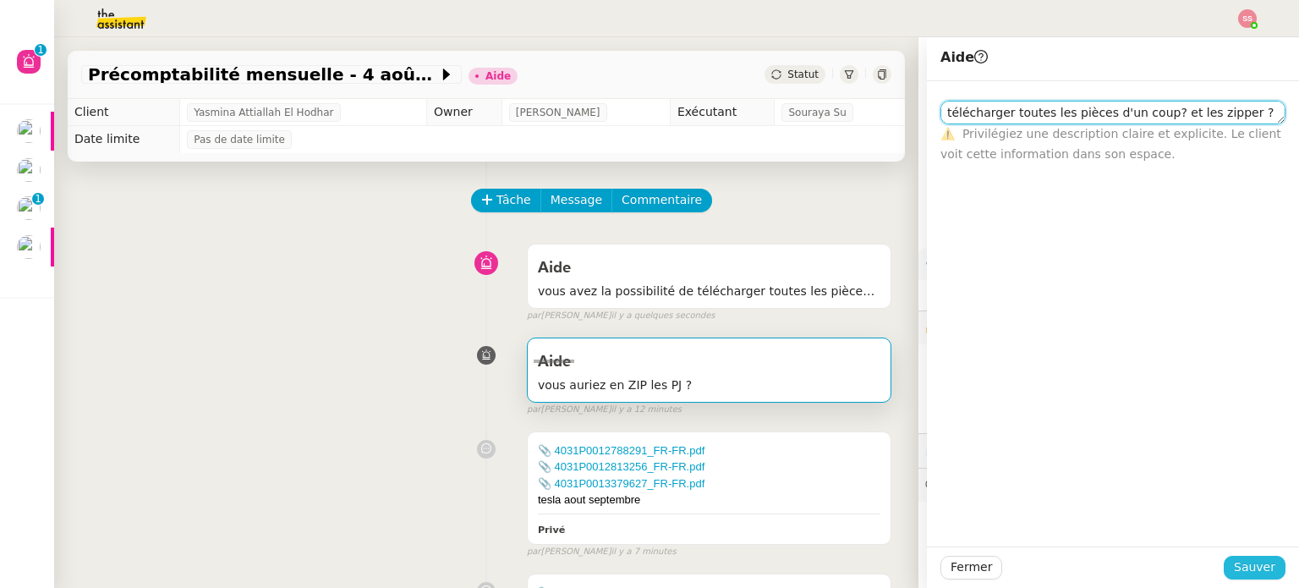
type textarea "télécharger toutes les pièces d'un coup? et les zipper ?"
click at [1224, 563] on button "Sauver" at bounding box center [1254, 567] width 62 height 24
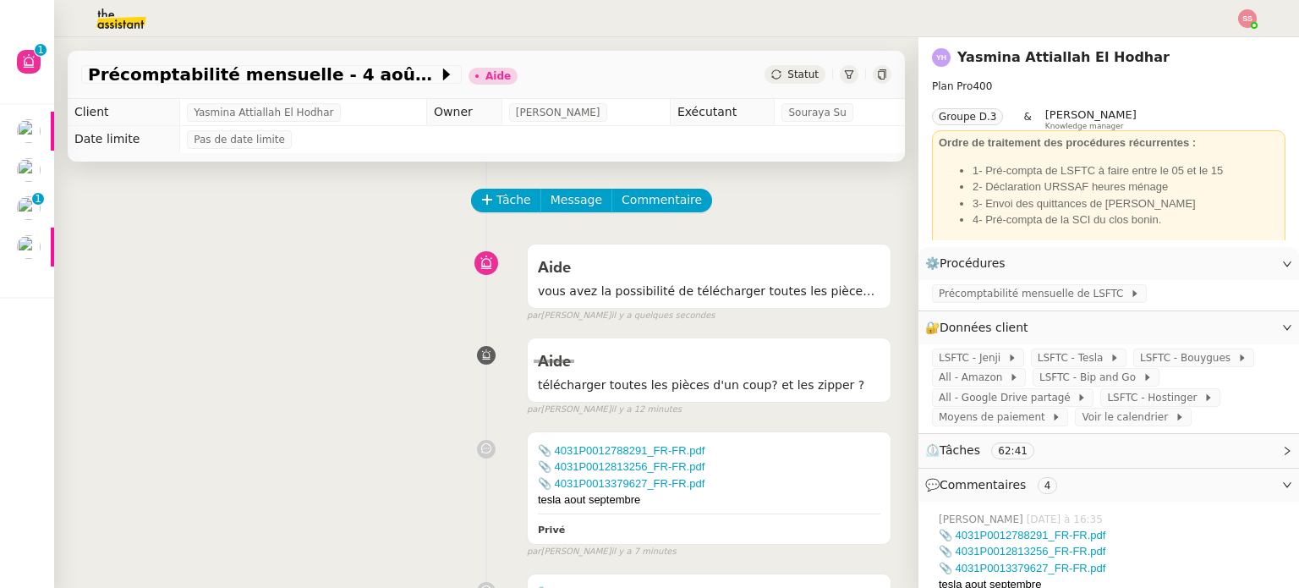
click at [407, 273] on div "Aide vous avez la possibilité de télécharger toutes les pièces d'un coup? false…" at bounding box center [486, 279] width 810 height 87
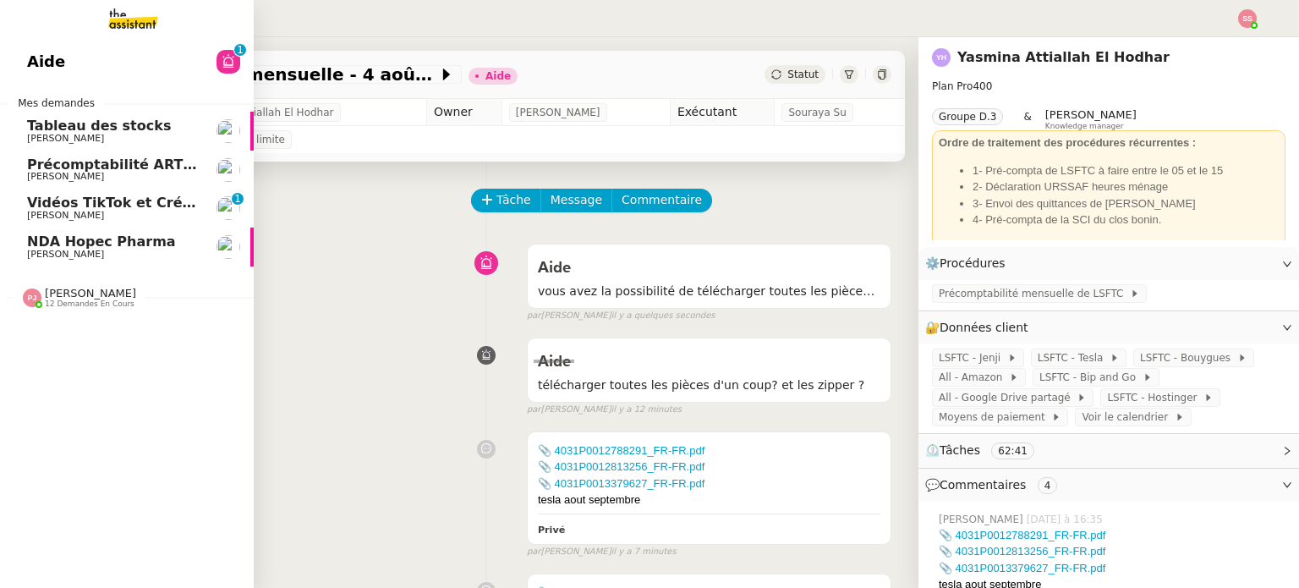
click at [77, 246] on span "NDA Hopec Pharma" at bounding box center [101, 241] width 149 height 16
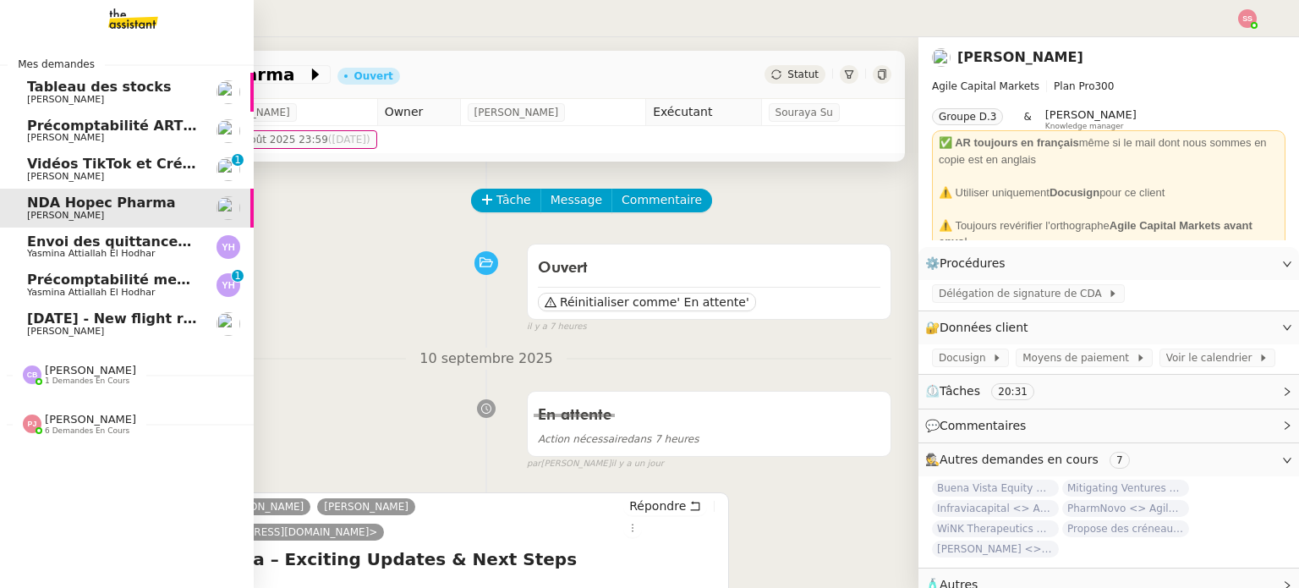
click at [54, 297] on span "Yasmina Attiallah El Hodhar" at bounding box center [91, 292] width 128 height 11
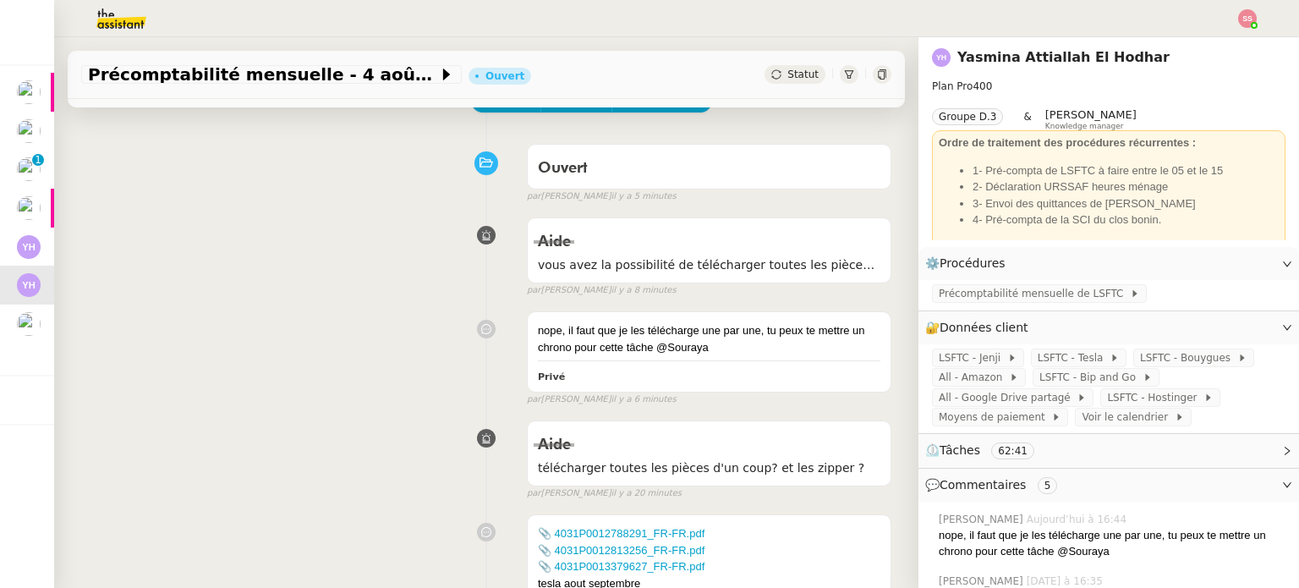
scroll to position [85, 0]
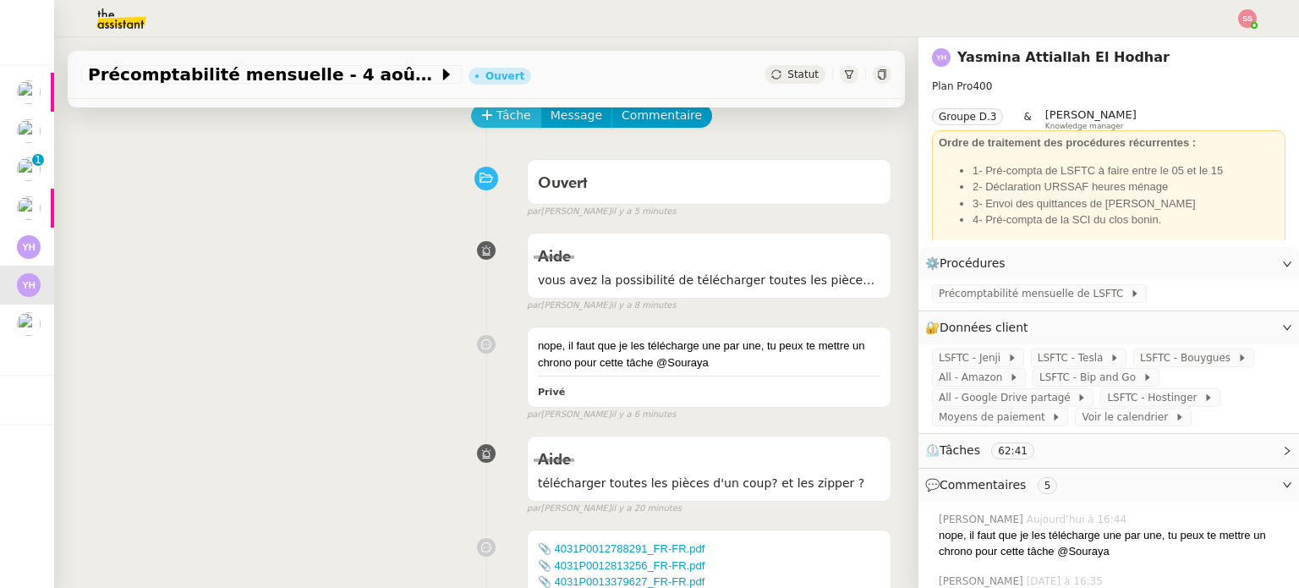
click at [497, 125] on span "Tâche" at bounding box center [513, 115] width 35 height 19
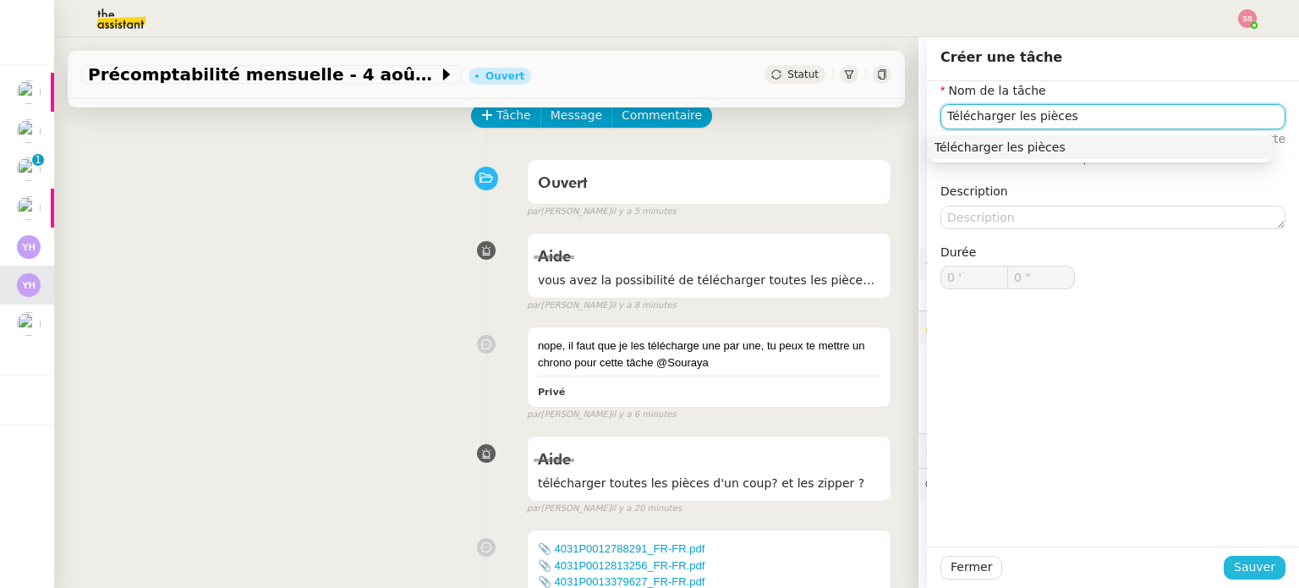
type input "Télécharger les pièces"
click at [1259, 555] on button "Sauver" at bounding box center [1254, 567] width 62 height 24
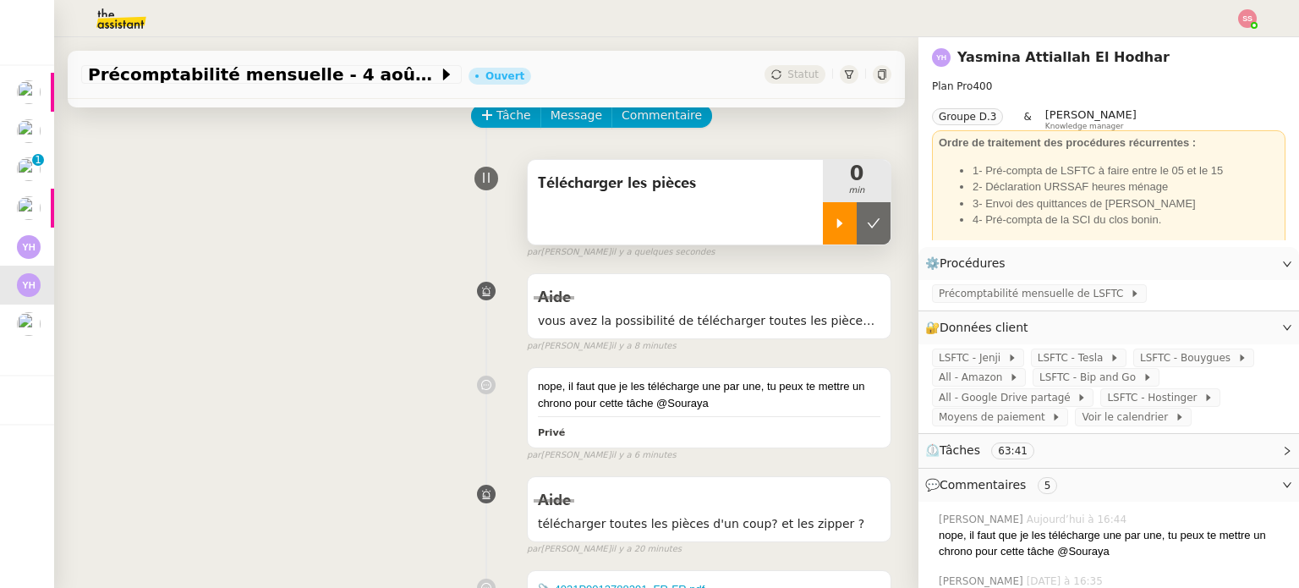
click at [833, 226] on icon at bounding box center [840, 223] width 14 height 14
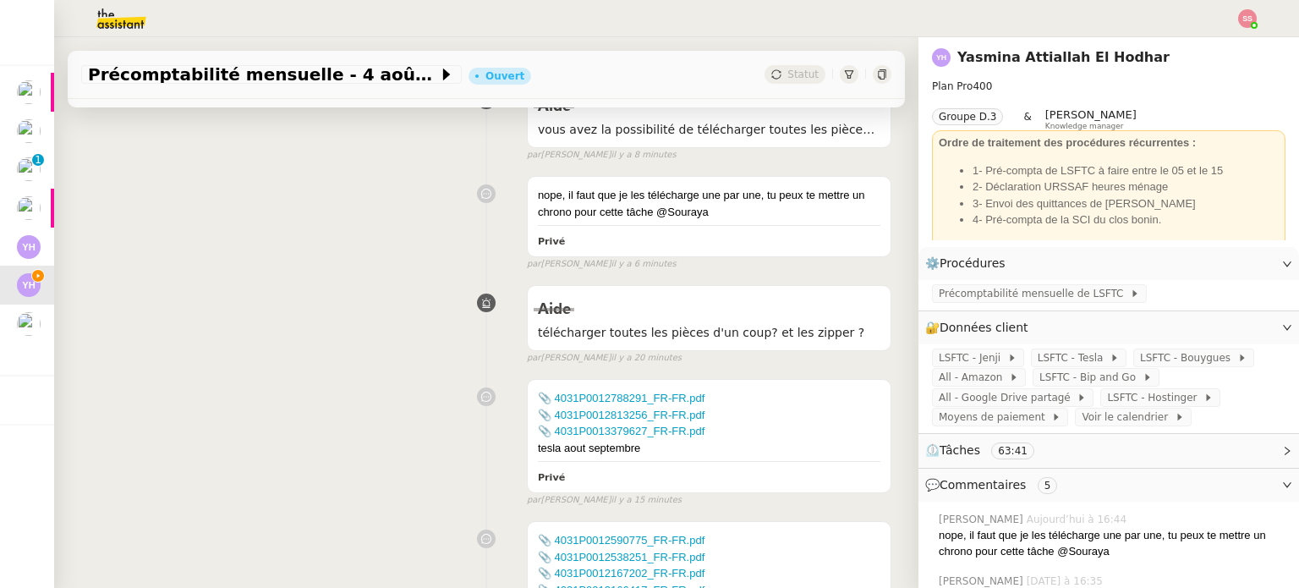
scroll to position [338, 0]
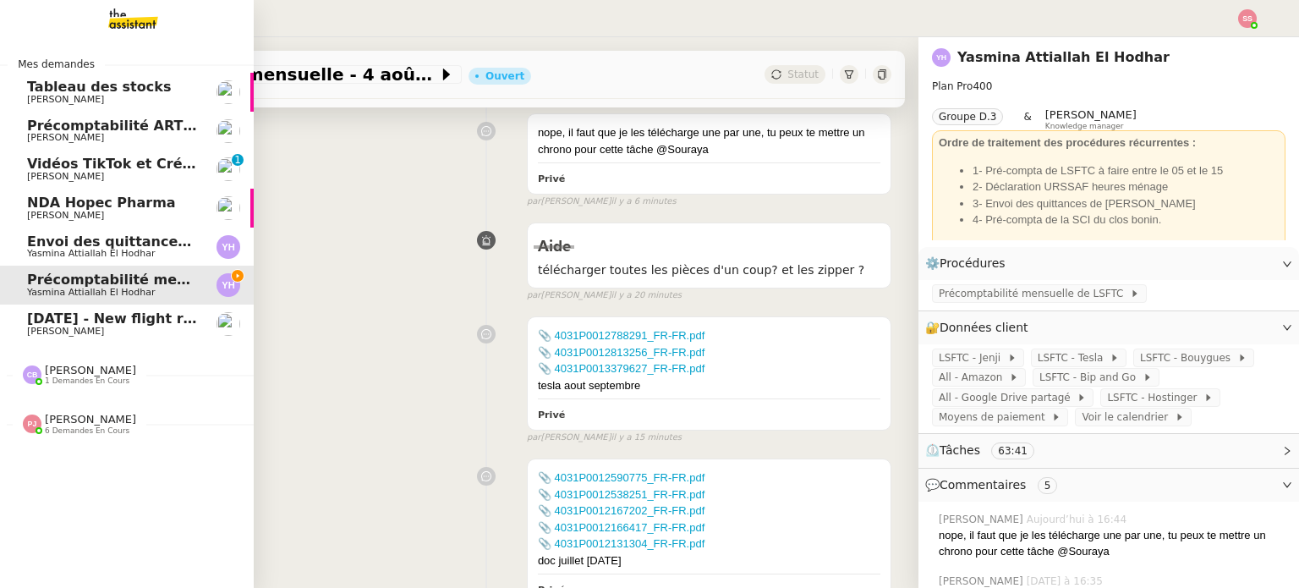
click at [101, 330] on span "[PERSON_NAME]" at bounding box center [112, 331] width 171 height 10
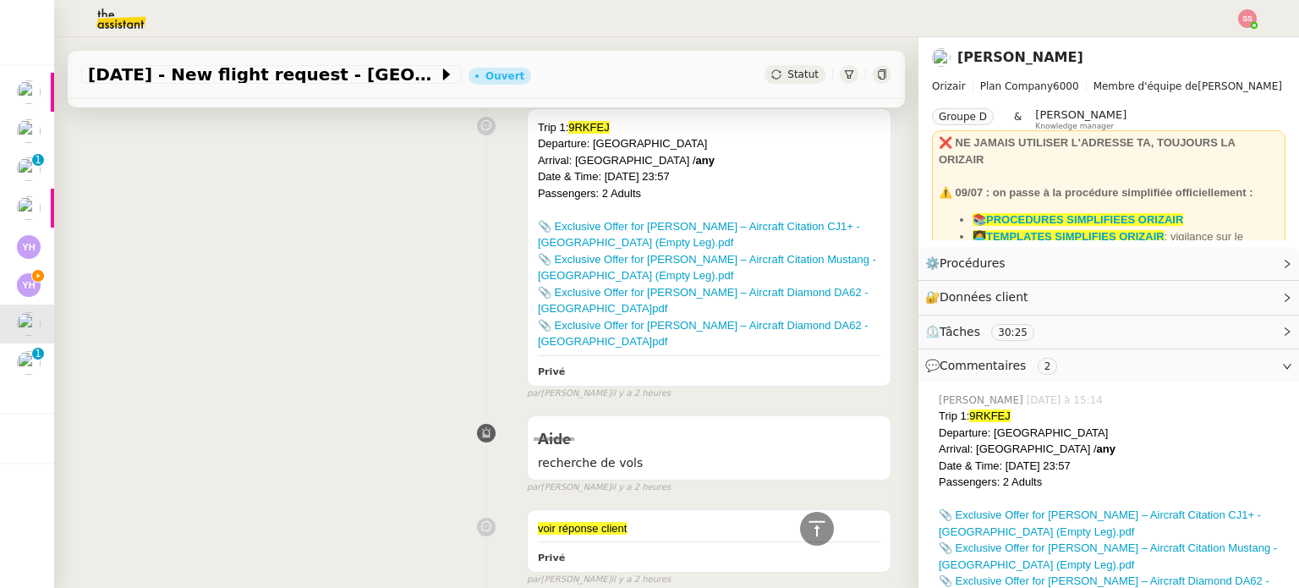
scroll to position [592, 0]
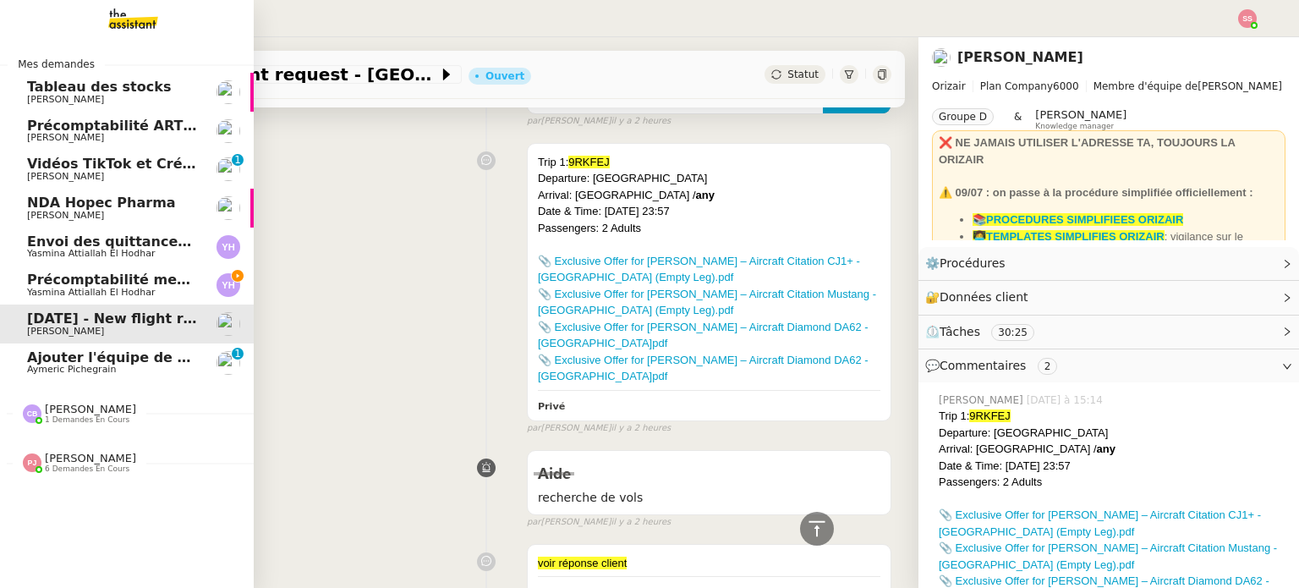
click at [45, 366] on span "Aymeric Pichegrain" at bounding box center [71, 369] width 89 height 11
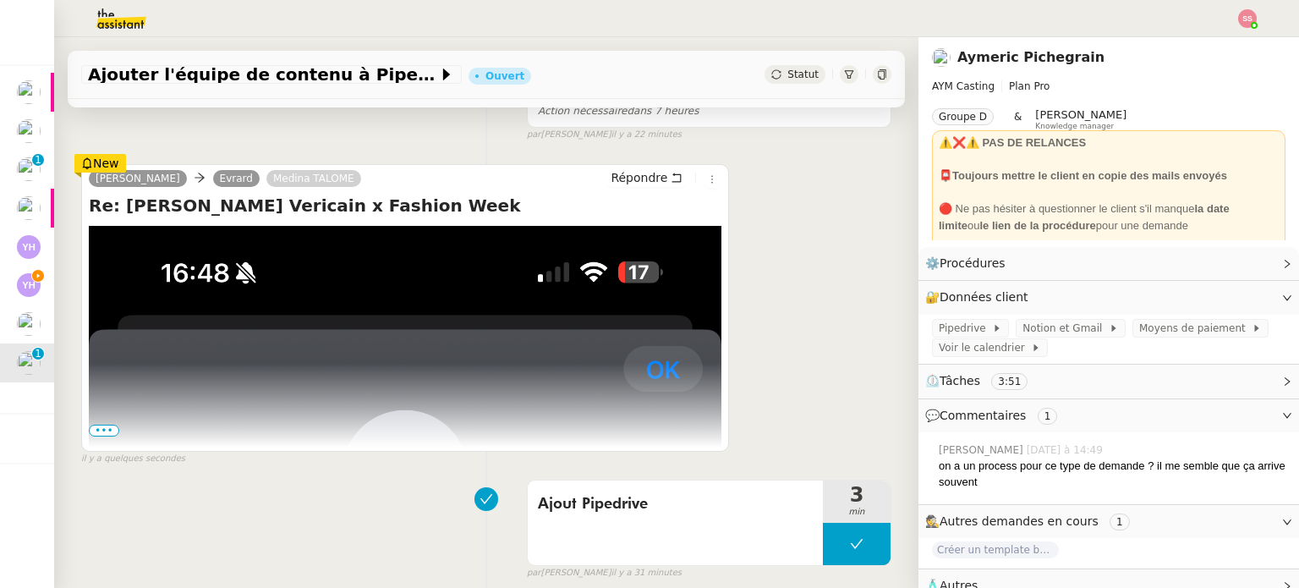
scroll to position [284, 0]
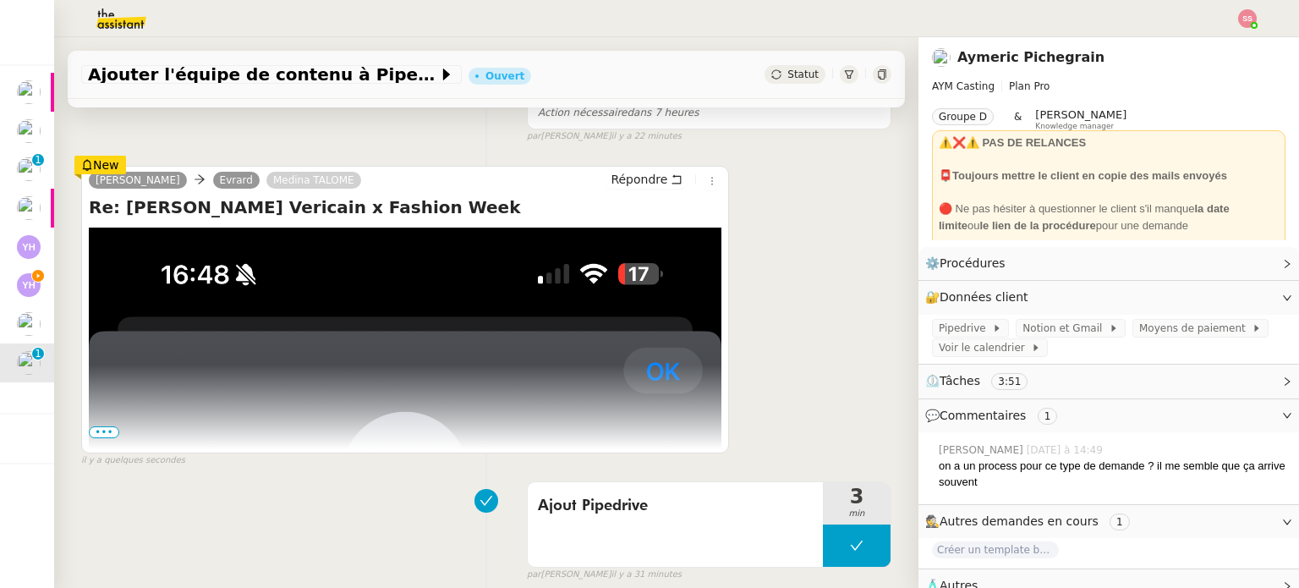
click at [112, 431] on span "•••" at bounding box center [104, 432] width 30 height 12
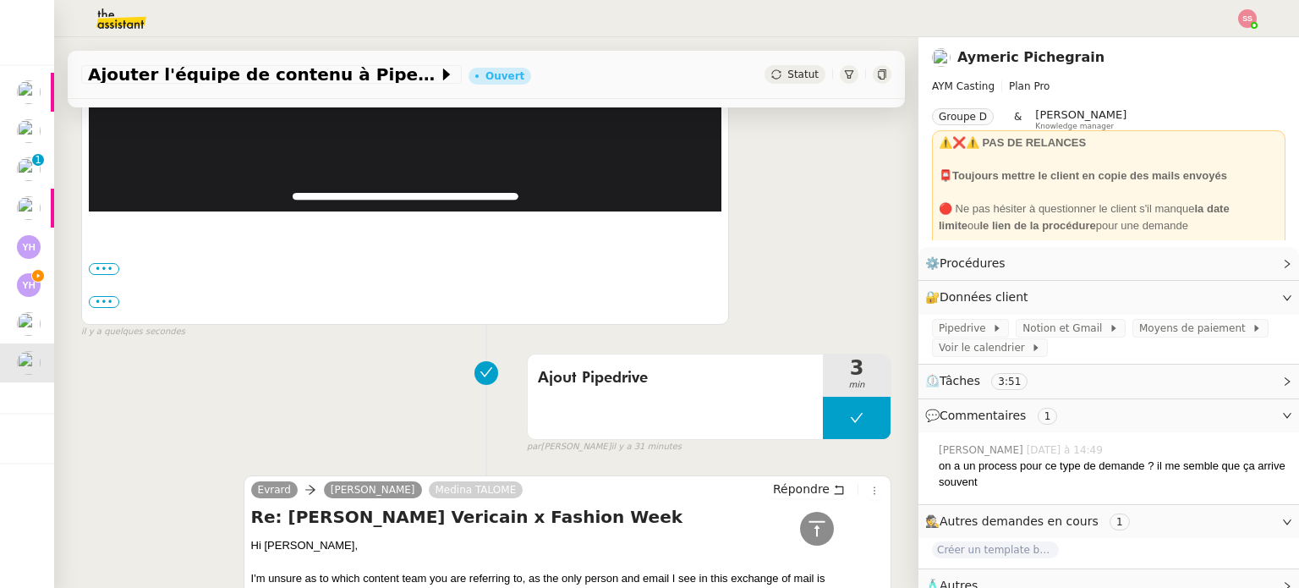
scroll to position [4427, 0]
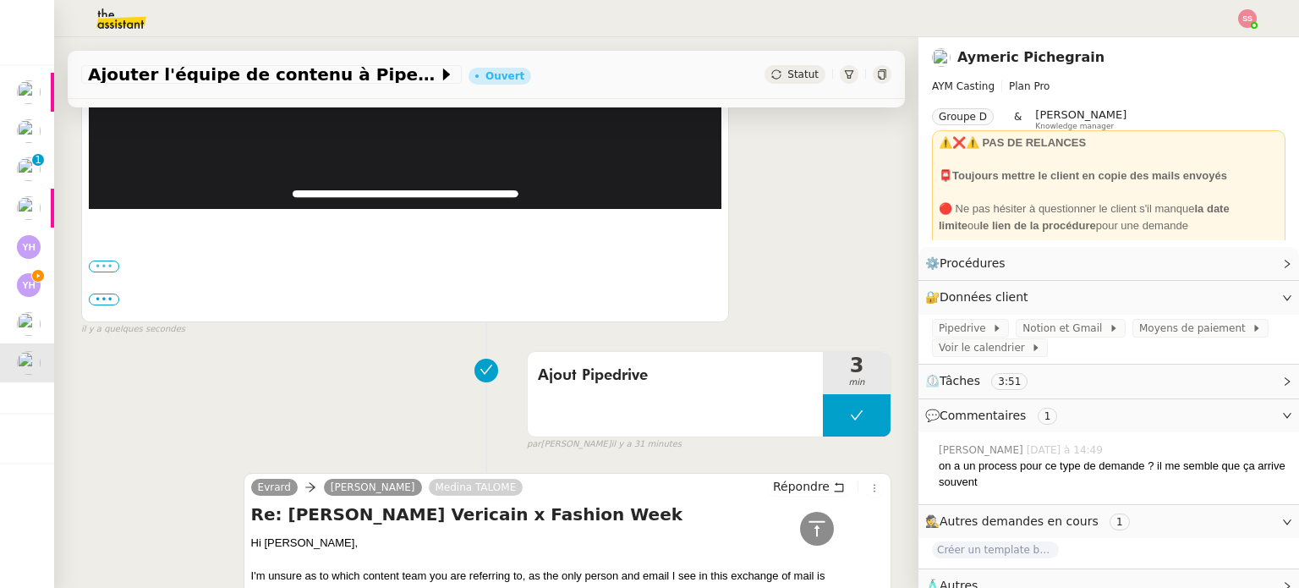
click at [103, 260] on label "•••" at bounding box center [104, 266] width 30 height 12
click at [0, 0] on input "•••" at bounding box center [0, 0] width 0 height 0
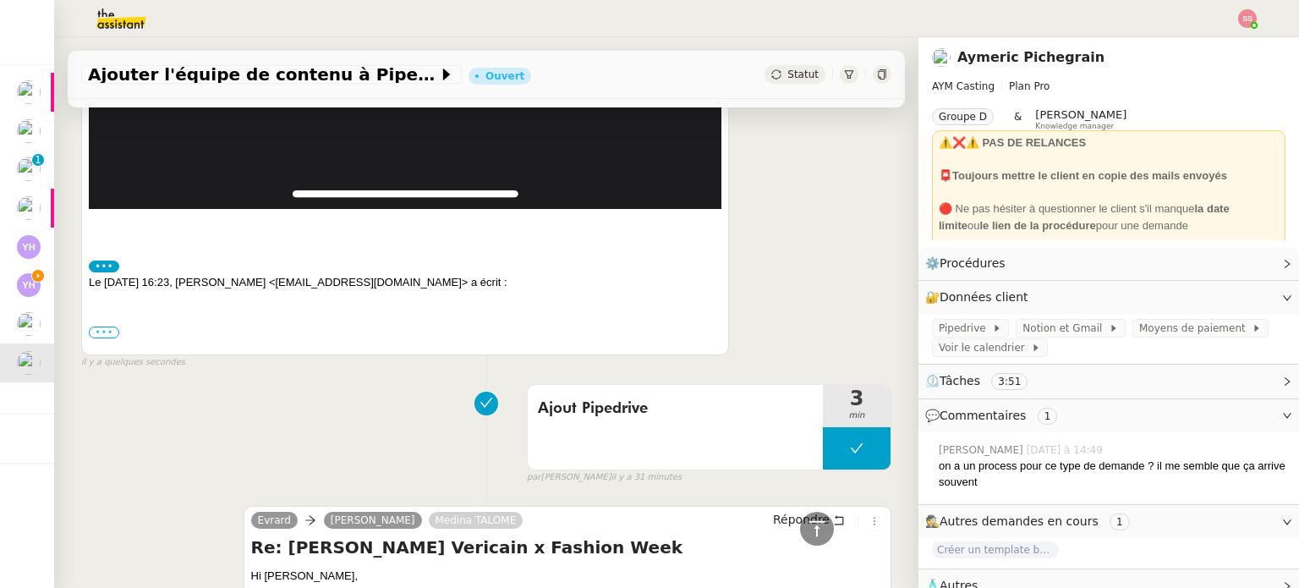
click at [111, 326] on label "•••" at bounding box center [104, 332] width 30 height 12
click at [0, 0] on input "•••" at bounding box center [0, 0] width 0 height 0
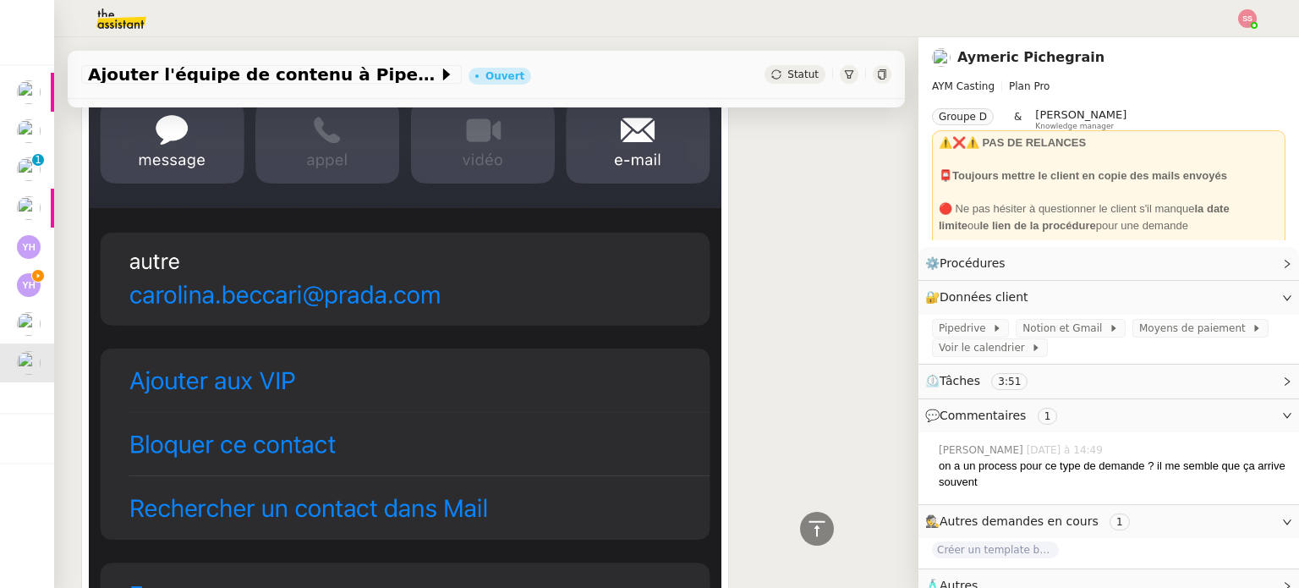
scroll to position [791, 0]
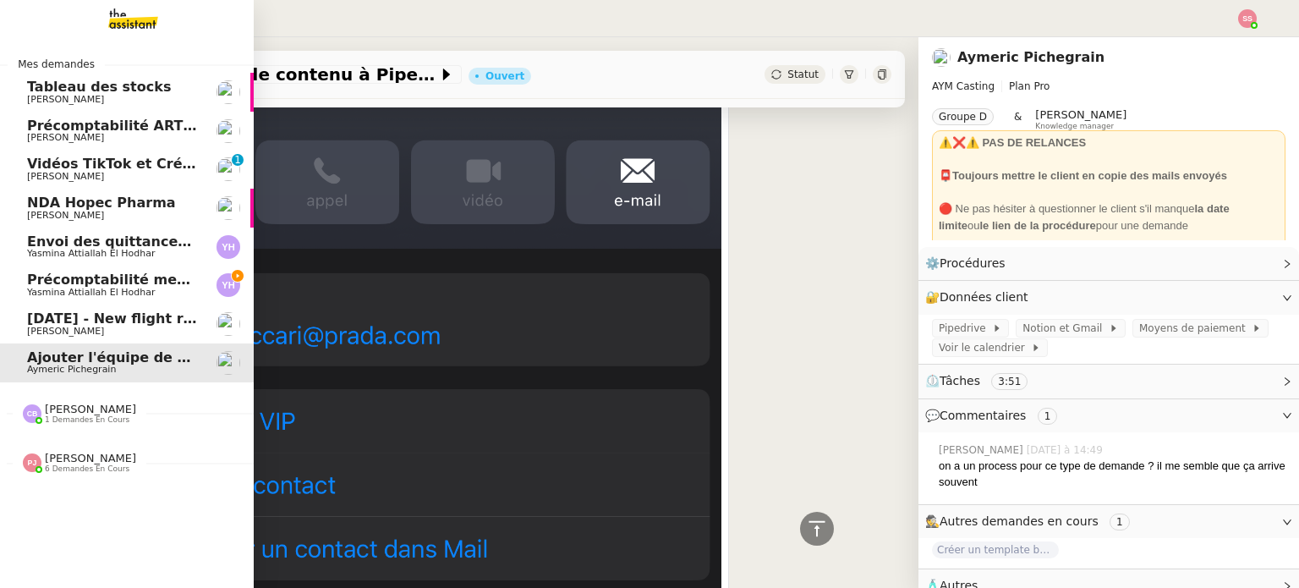
click at [99, 282] on span "Précomptabilité mensuelle - 4 août 2025" at bounding box center [182, 279] width 310 height 16
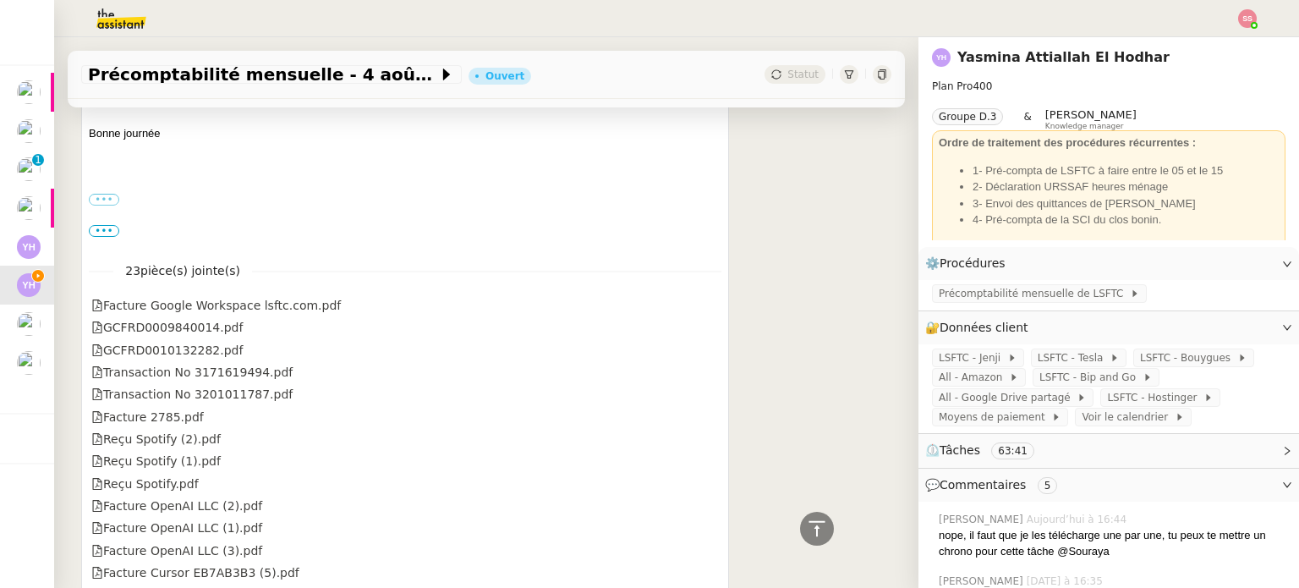
scroll to position [1025, 0]
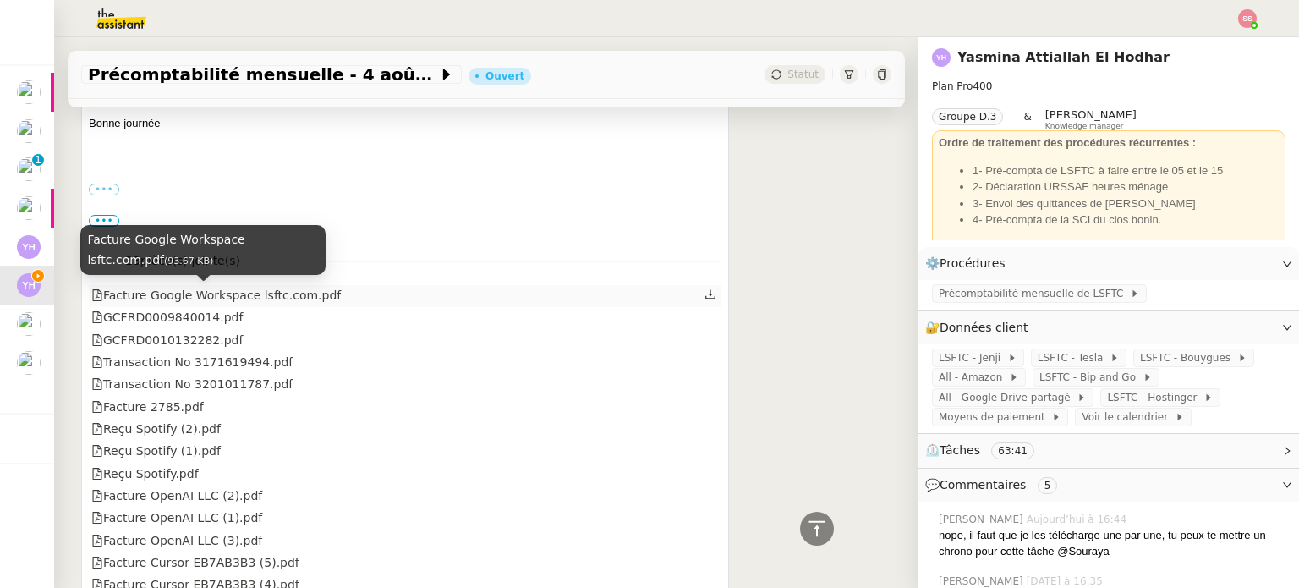
click at [265, 287] on div "Facture Google Workspace lsftc.com.pdf" at bounding box center [215, 295] width 249 height 19
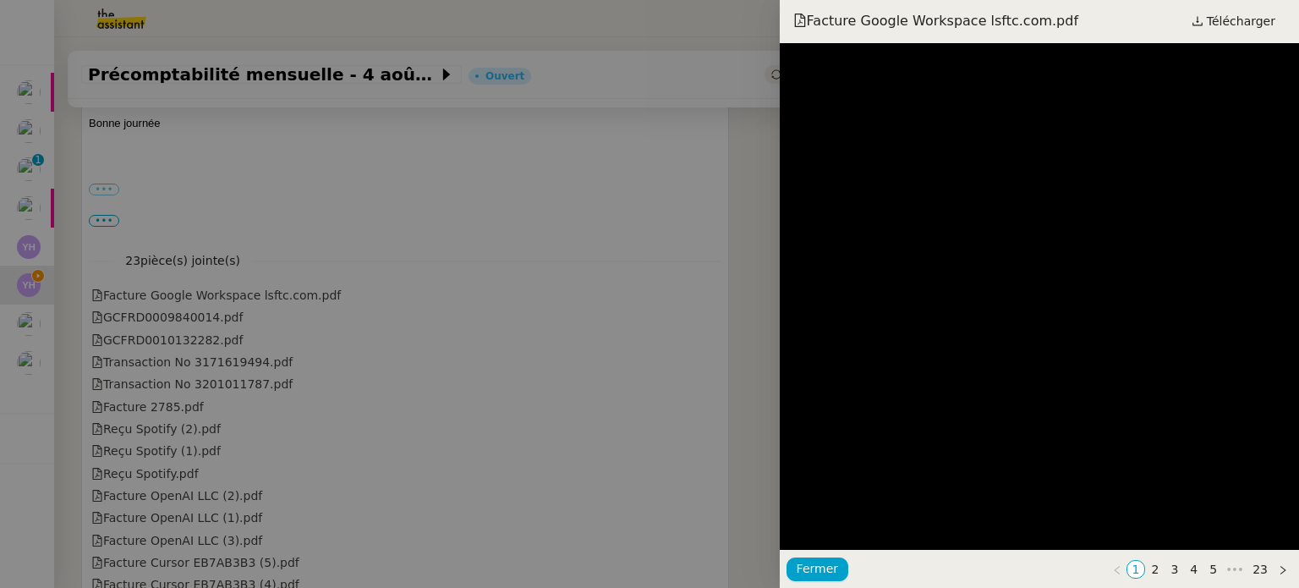
click at [426, 187] on div at bounding box center [649, 294] width 1299 height 588
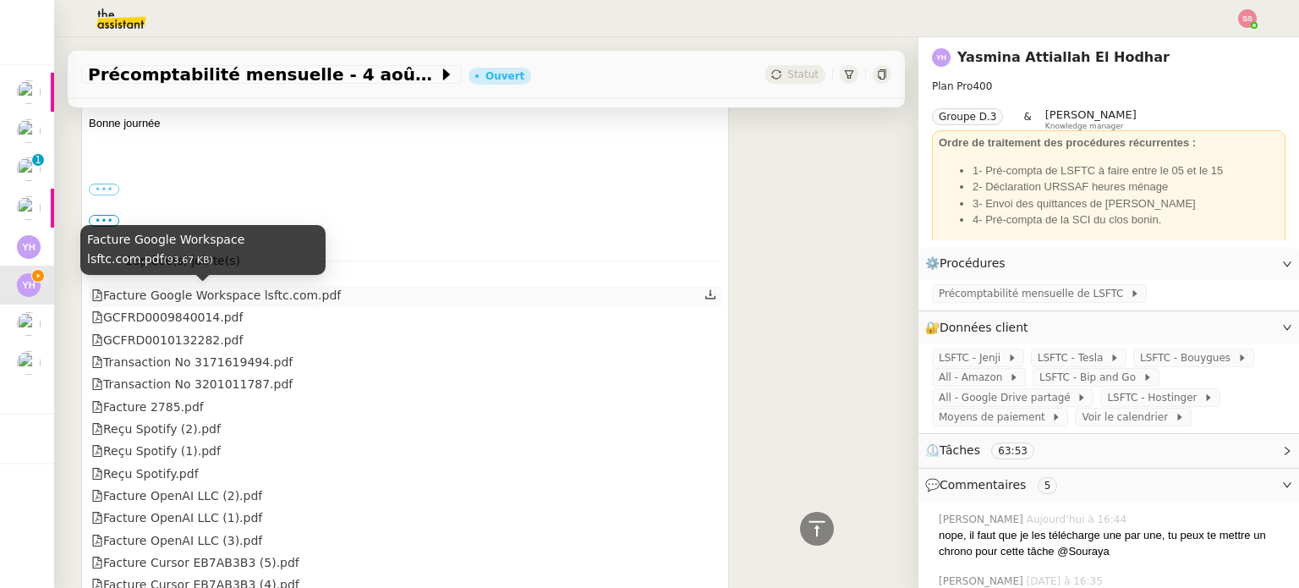
click at [269, 294] on div "Facture Google Workspace lsftc.com.pdf" at bounding box center [215, 295] width 249 height 19
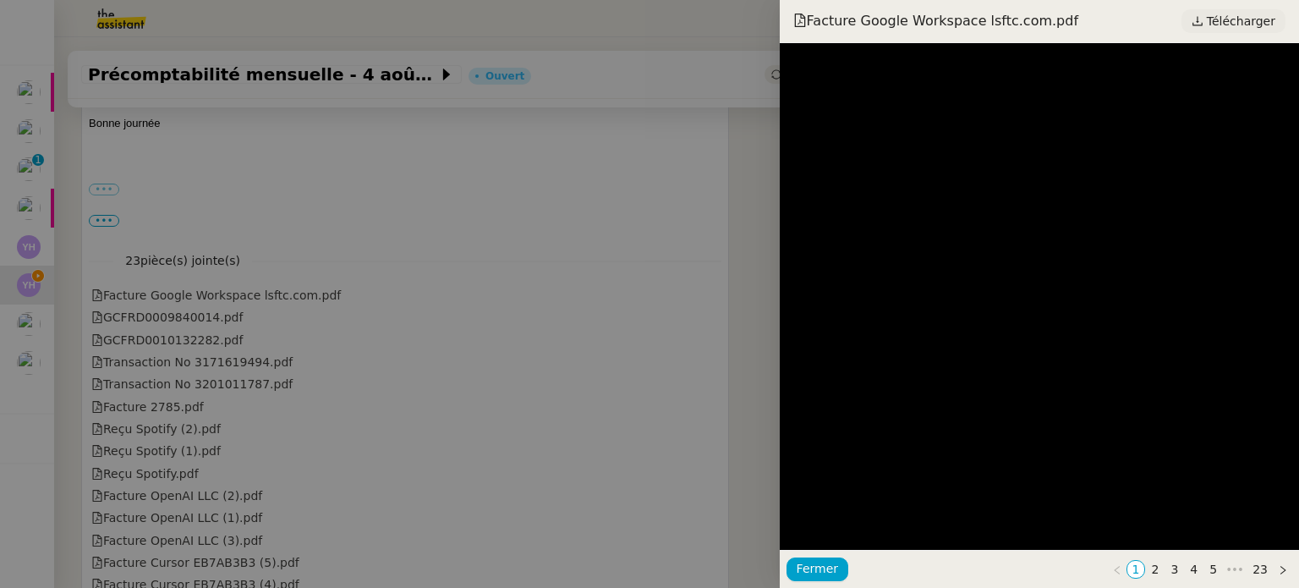
click at [1258, 19] on span "Télécharger" at bounding box center [1240, 21] width 68 height 22
click at [281, 227] on div at bounding box center [649, 294] width 1299 height 588
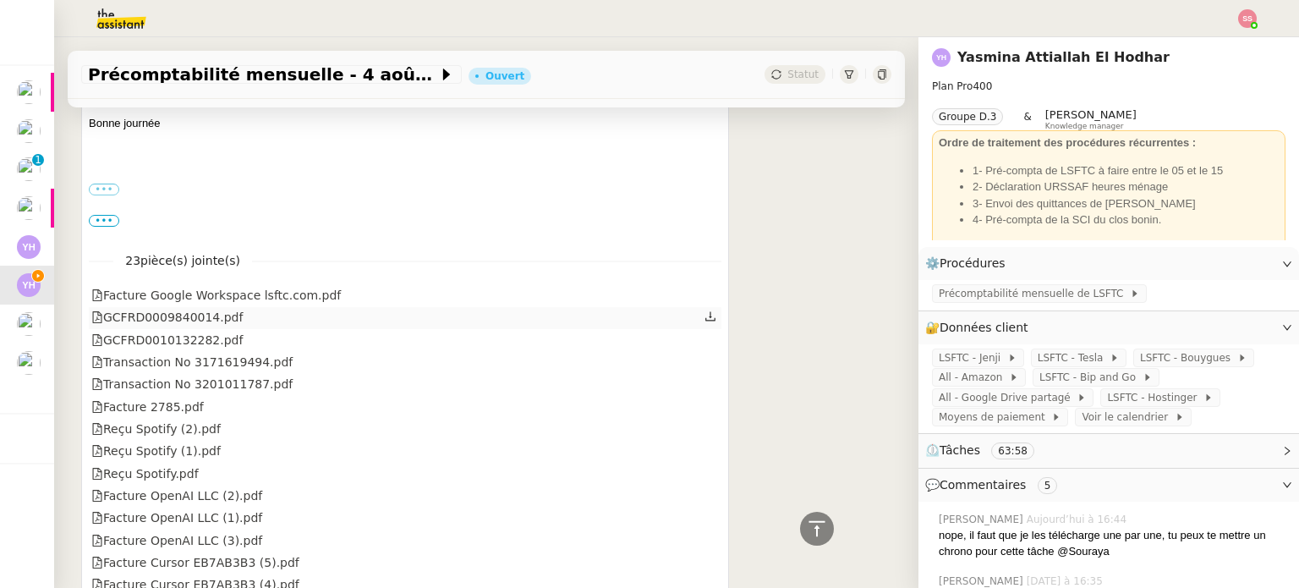
click at [196, 326] on div "GCFRD0009840014.pdf" at bounding box center [166, 317] width 151 height 19
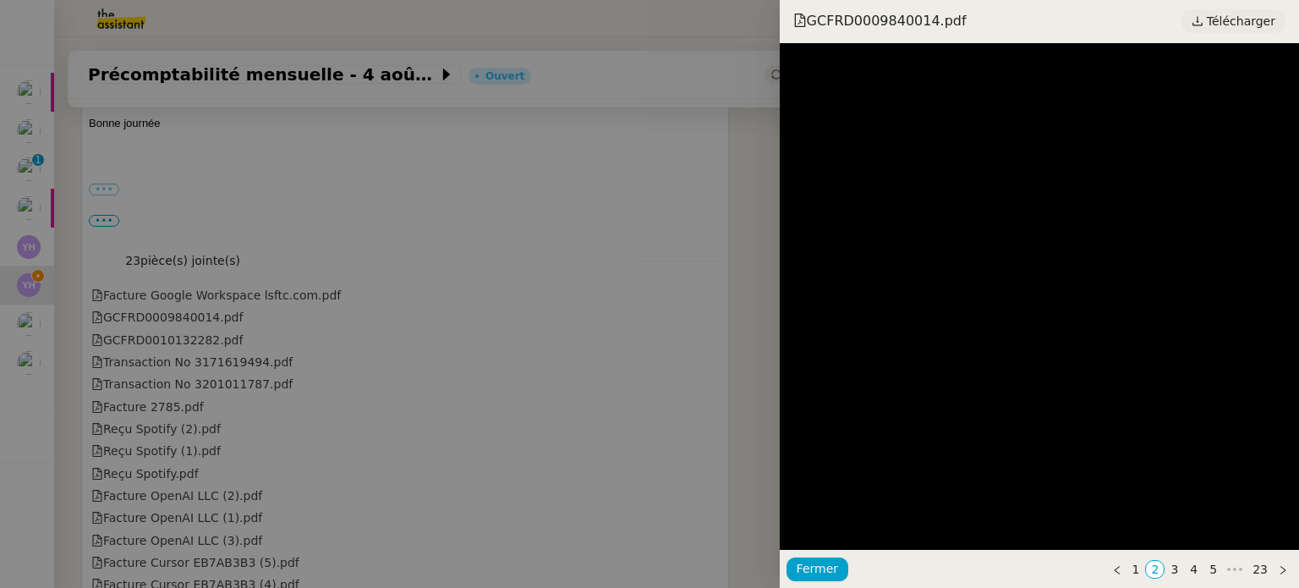
click at [1202, 19] on icon at bounding box center [1197, 21] width 10 height 9
drag, startPoint x: 285, startPoint y: 259, endPoint x: 230, endPoint y: 324, distance: 85.2
click at [285, 260] on div at bounding box center [649, 294] width 1299 height 588
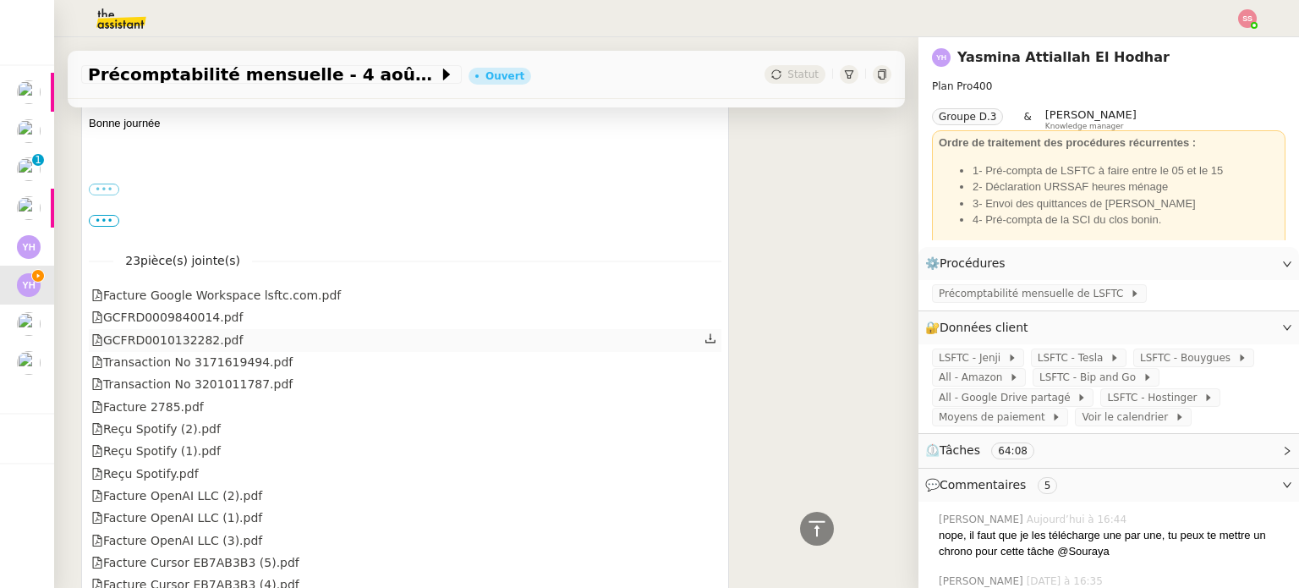
click at [203, 341] on div "GCFRD0010132282.pdf" at bounding box center [166, 340] width 151 height 19
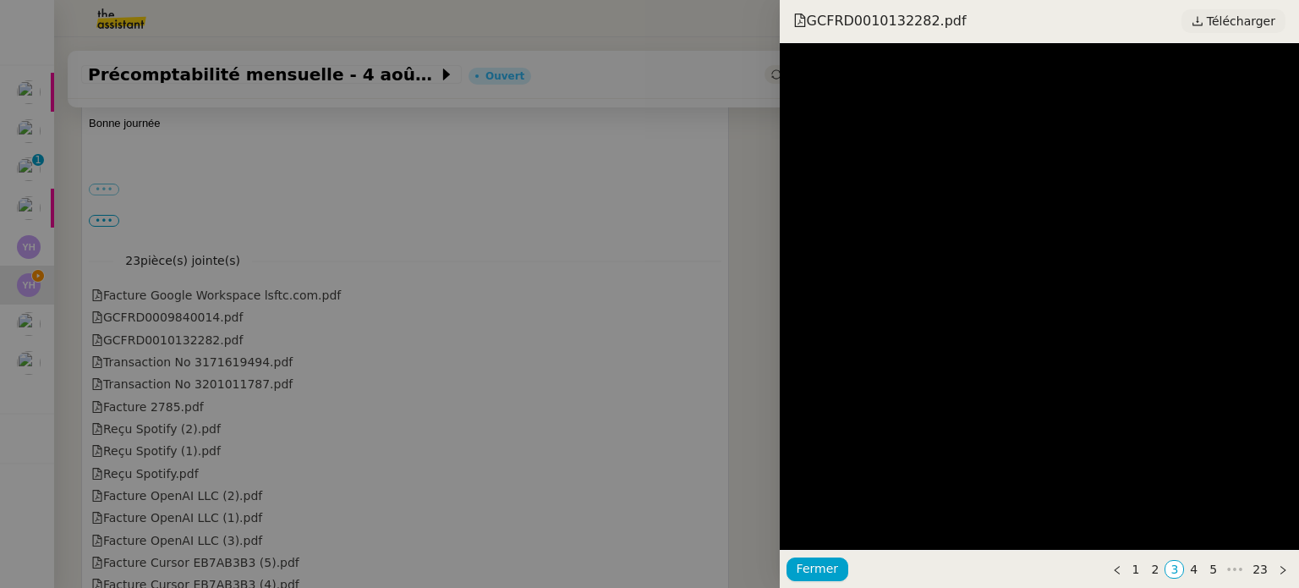
click at [1230, 27] on span "Télécharger" at bounding box center [1240, 21] width 68 height 22
click at [283, 335] on div at bounding box center [649, 294] width 1299 height 588
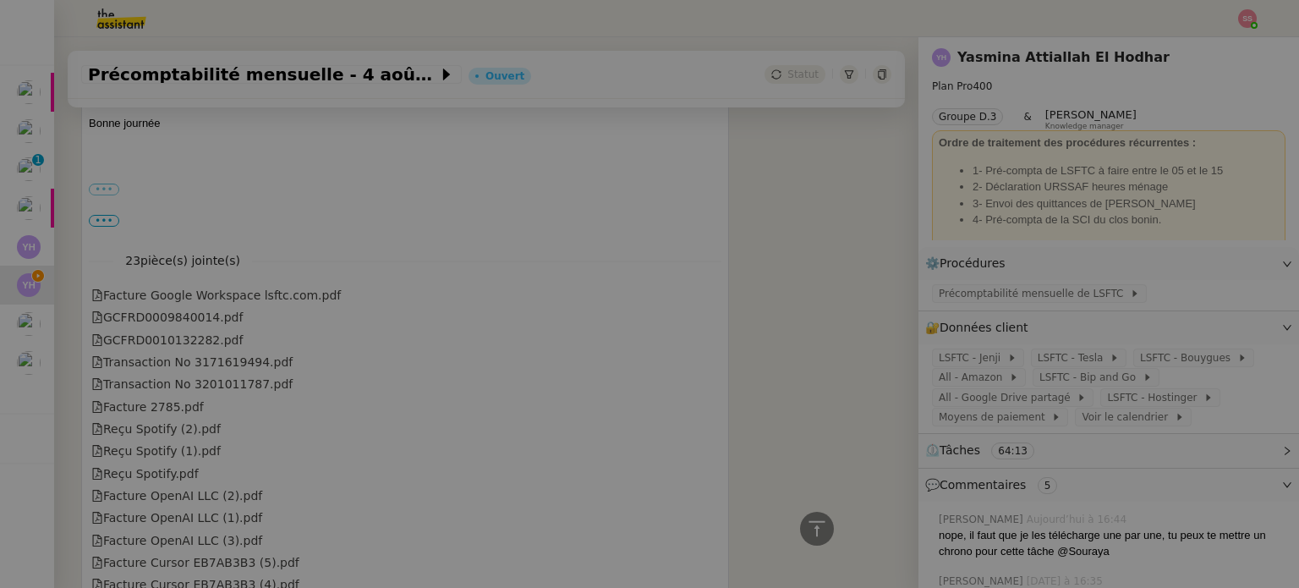
click at [237, 360] on div "Transaction No 3171619494.pdf" at bounding box center [191, 362] width 201 height 19
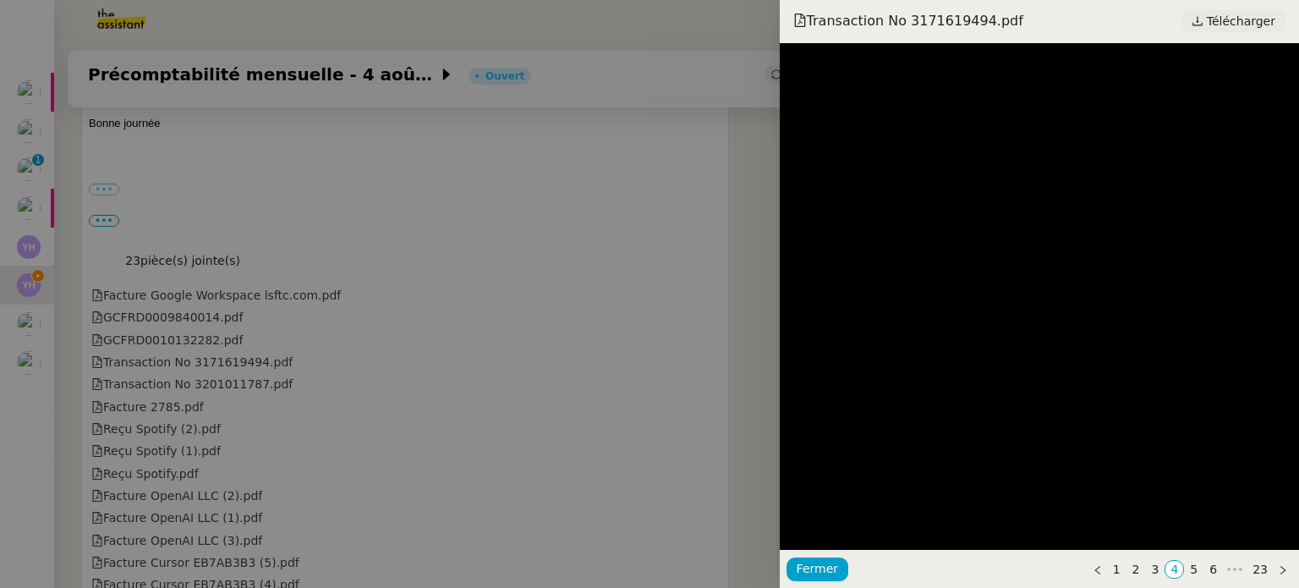
click at [1220, 20] on span "Télécharger" at bounding box center [1240, 21] width 68 height 22
click at [405, 300] on div at bounding box center [649, 294] width 1299 height 588
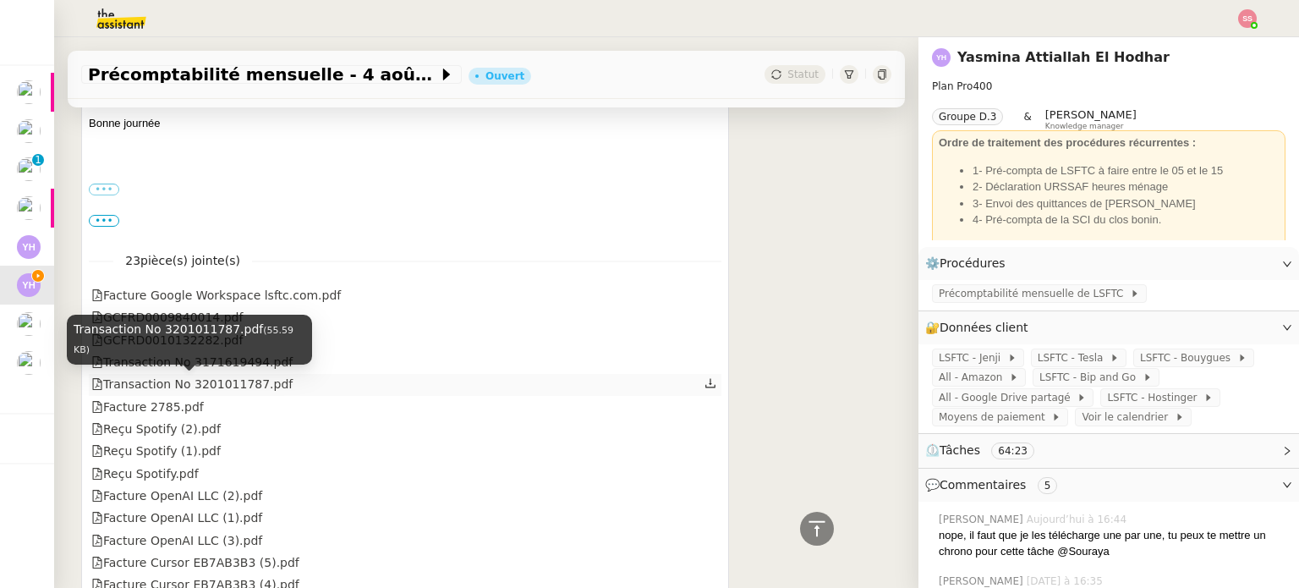
click at [221, 390] on div "Transaction No 3201011787.pdf" at bounding box center [191, 384] width 201 height 19
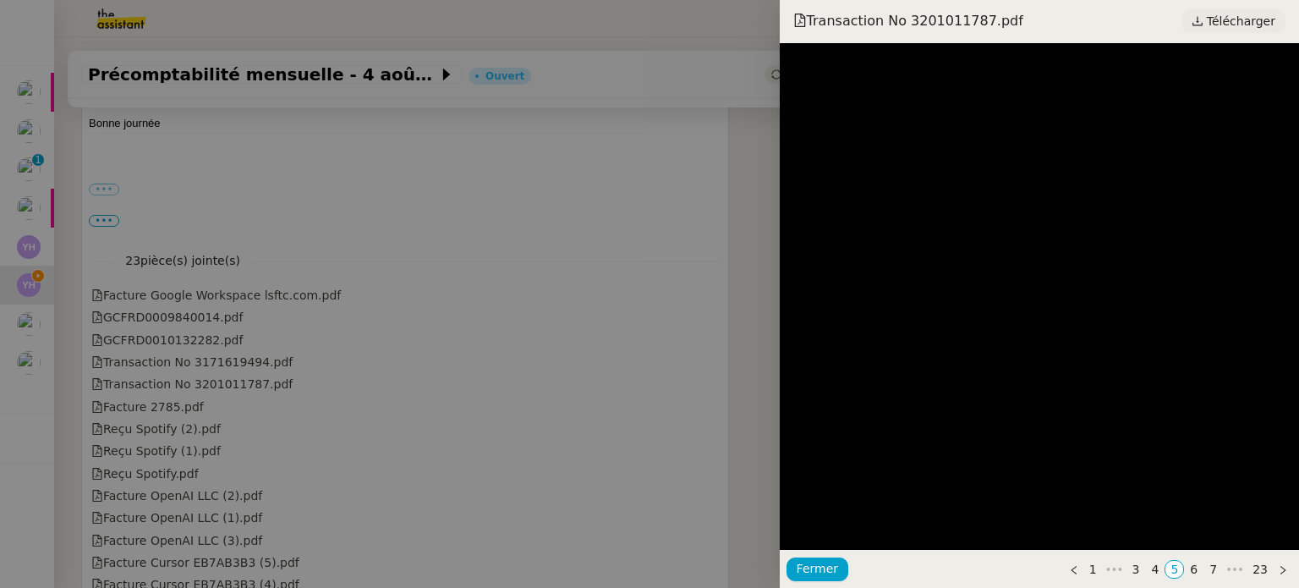
click at [1225, 19] on span "Télécharger" at bounding box center [1240, 21] width 68 height 22
click at [420, 293] on div at bounding box center [649, 294] width 1299 height 588
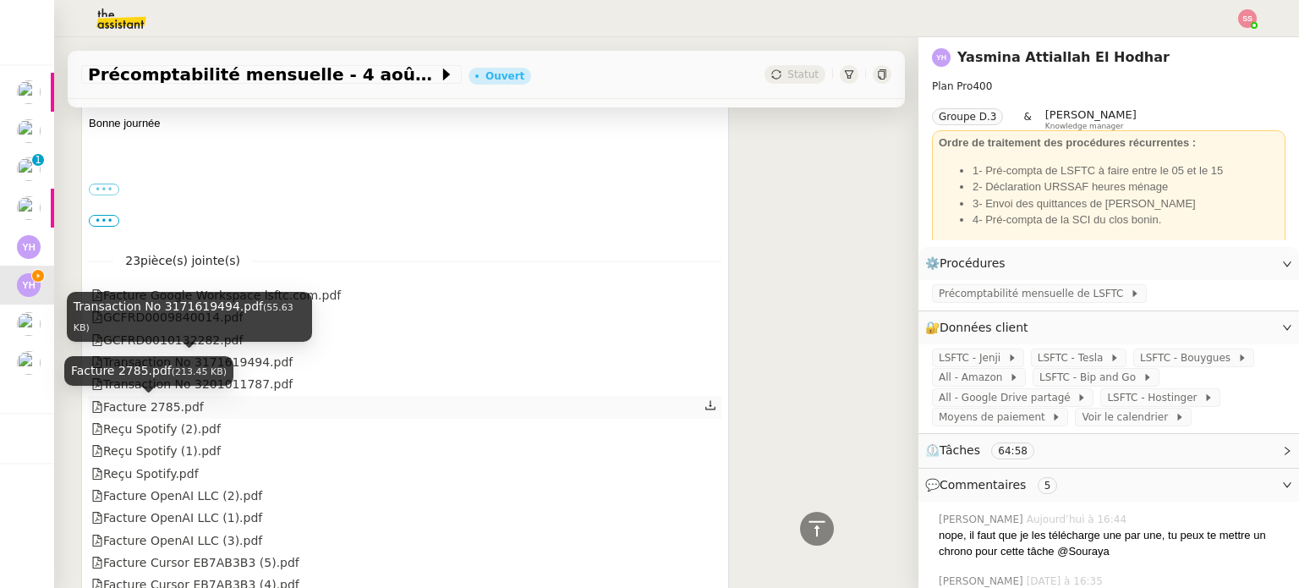
click at [161, 405] on div "Facture 2785.pdf" at bounding box center [147, 406] width 112 height 19
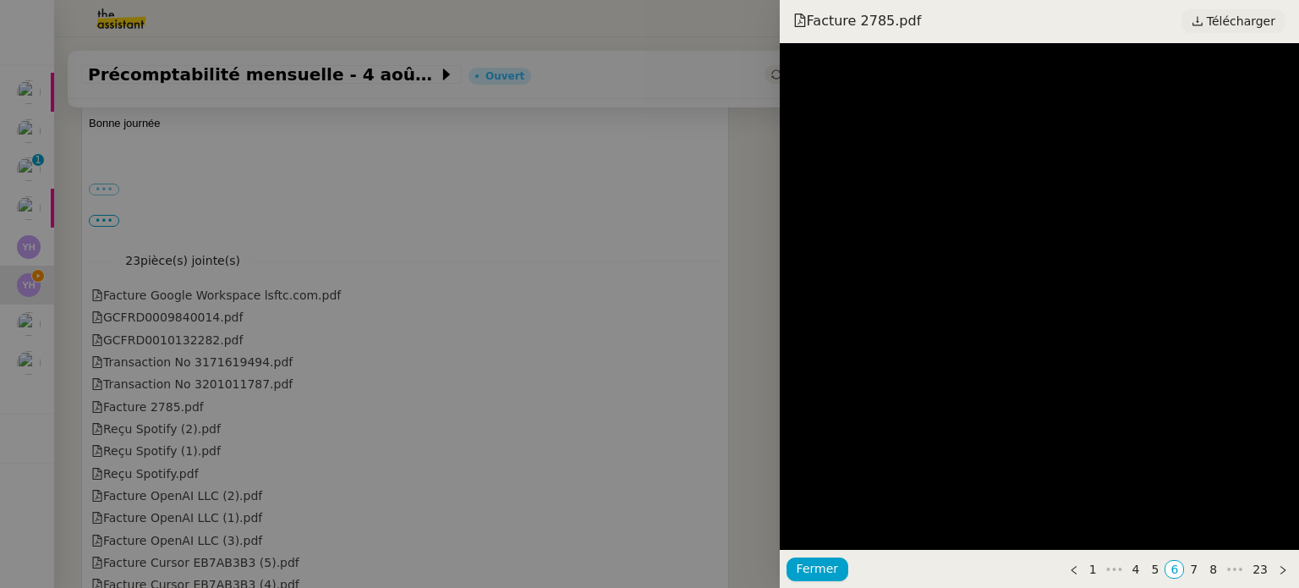
click at [1215, 19] on span "Télécharger" at bounding box center [1240, 21] width 68 height 22
click at [243, 383] on div at bounding box center [649, 294] width 1299 height 588
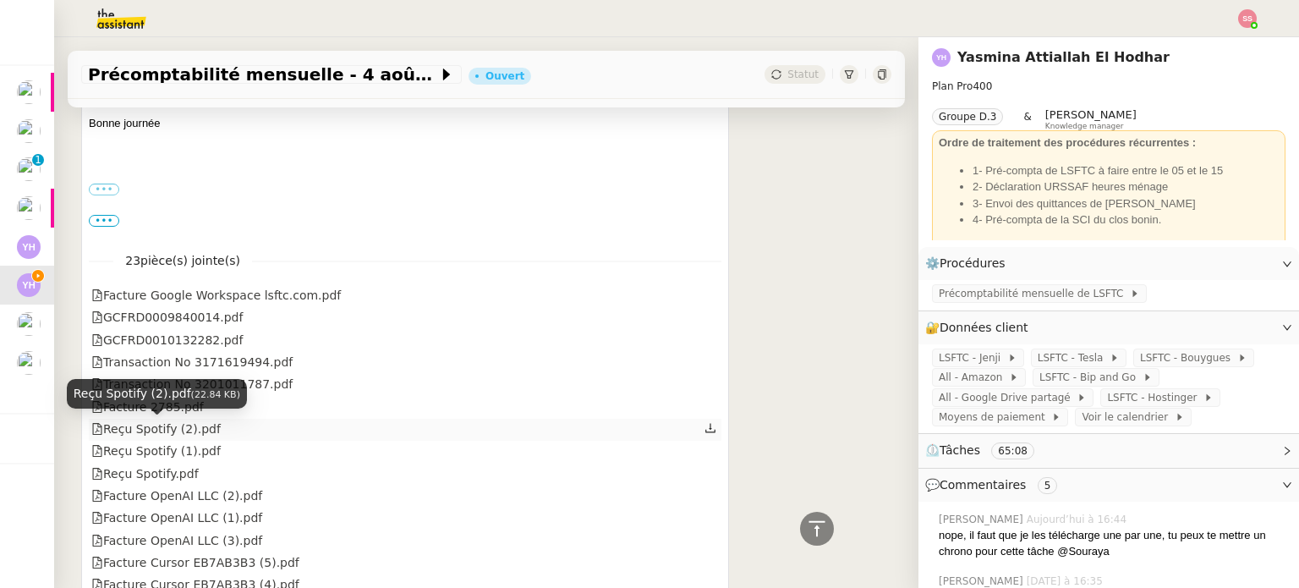
click at [175, 429] on div "Reçu Spotify (2).pdf" at bounding box center [155, 428] width 129 height 19
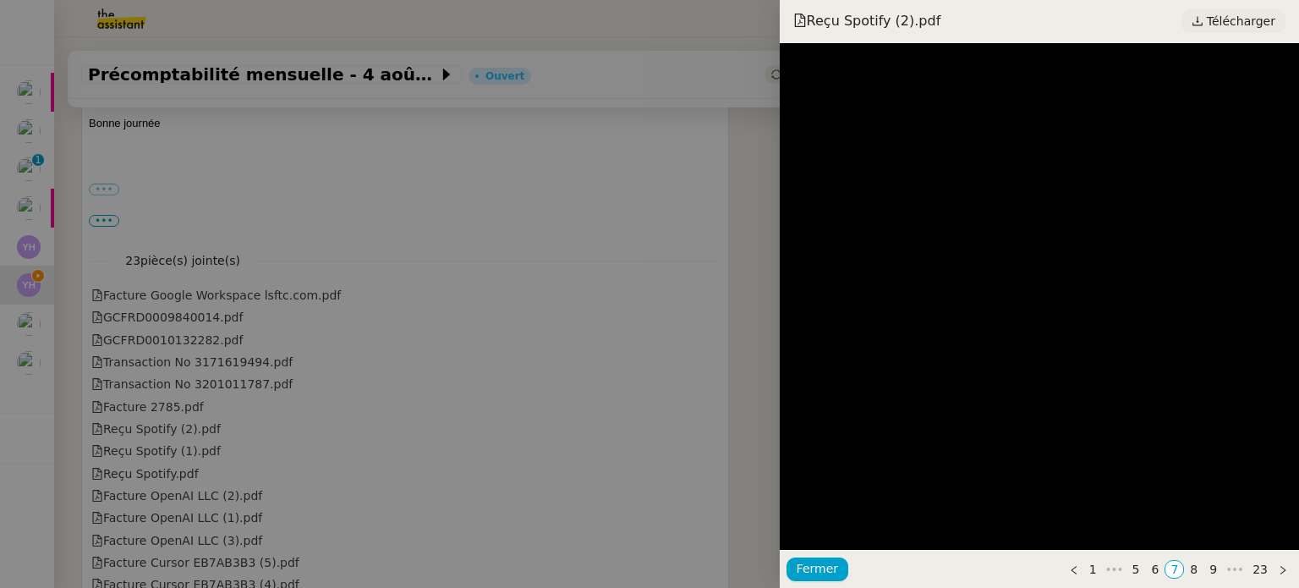
click at [1248, 23] on span "Télécharger" at bounding box center [1240, 21] width 68 height 22
click at [245, 342] on div at bounding box center [649, 294] width 1299 height 588
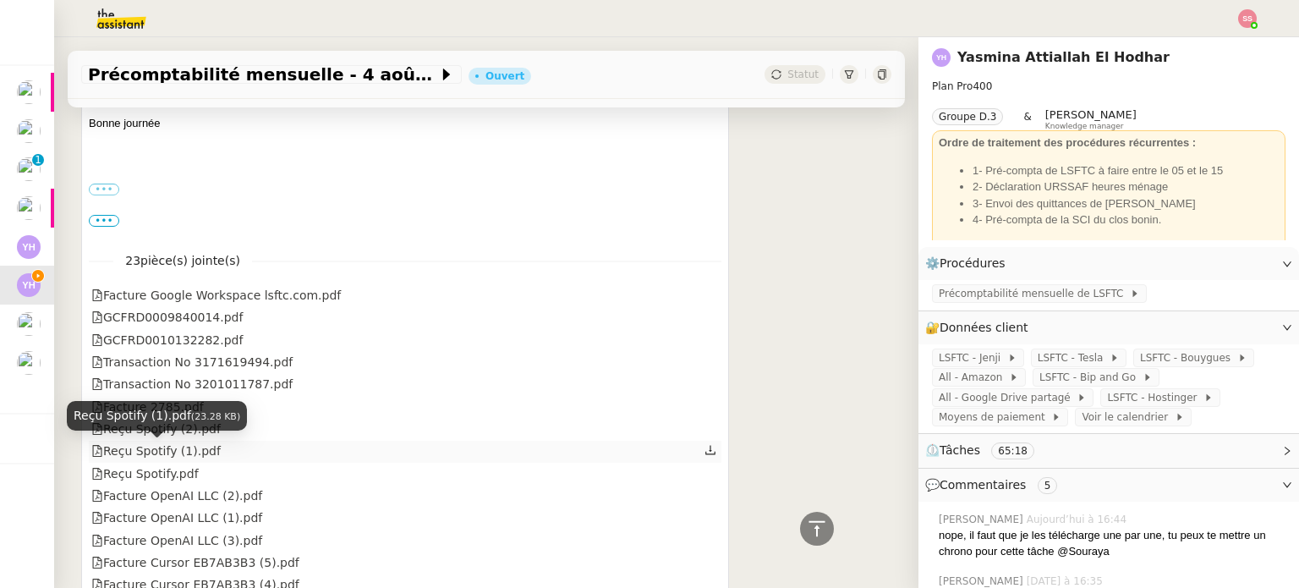
click at [187, 451] on div "Reçu Spotify (1).pdf" at bounding box center [155, 450] width 129 height 19
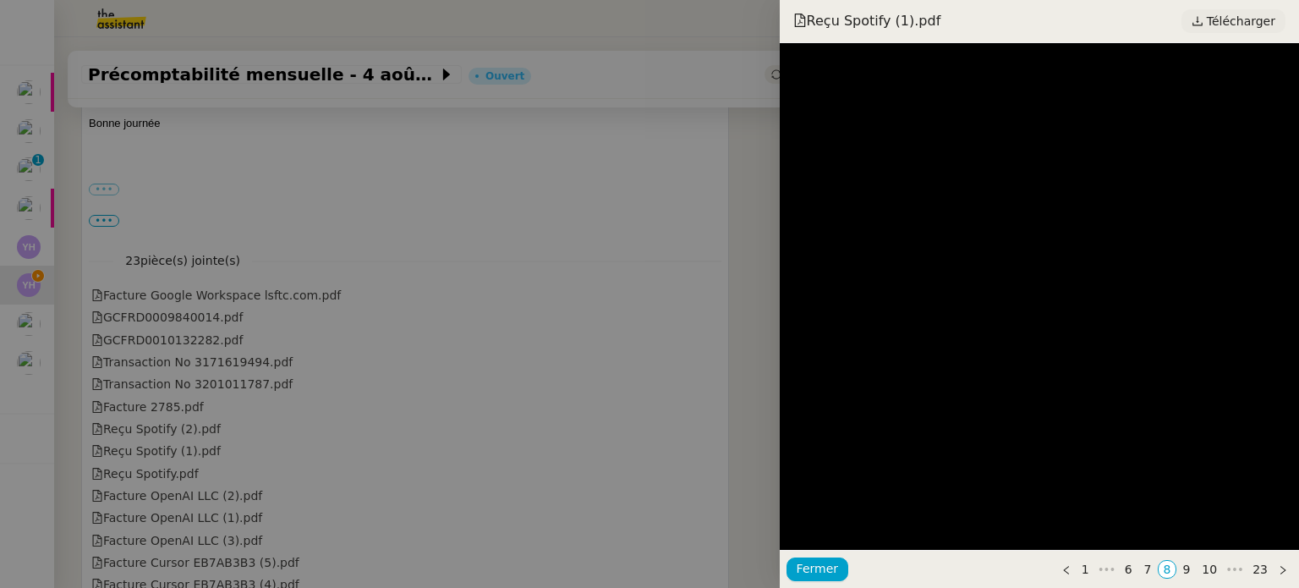
click at [1245, 17] on span "Télécharger" at bounding box center [1240, 21] width 68 height 22
click at [250, 390] on div at bounding box center [649, 294] width 1299 height 588
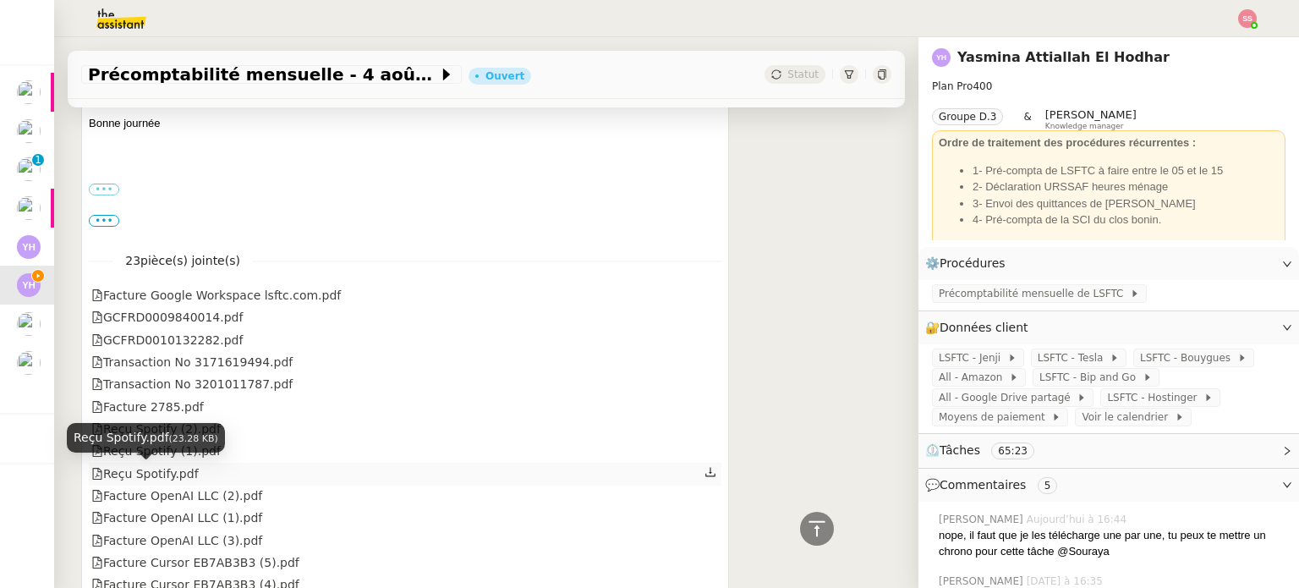
click at [164, 479] on div "Reçu Spotify.pdf" at bounding box center [144, 473] width 107 height 19
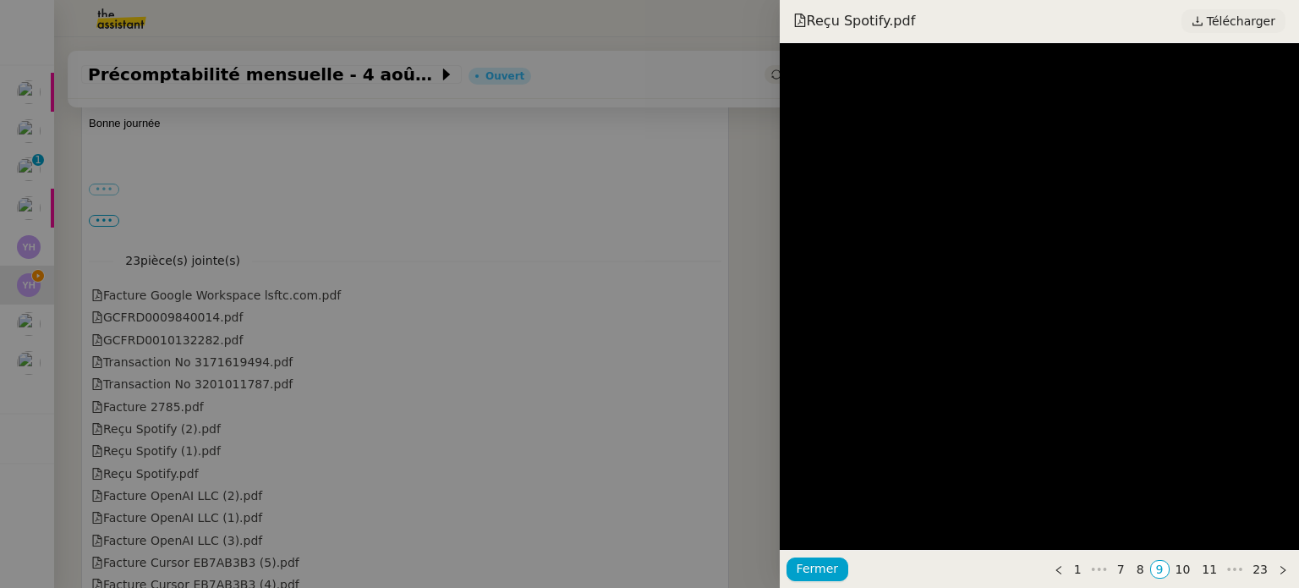
click at [1215, 27] on span "Télécharger" at bounding box center [1240, 21] width 68 height 22
click at [325, 351] on div at bounding box center [649, 294] width 1299 height 588
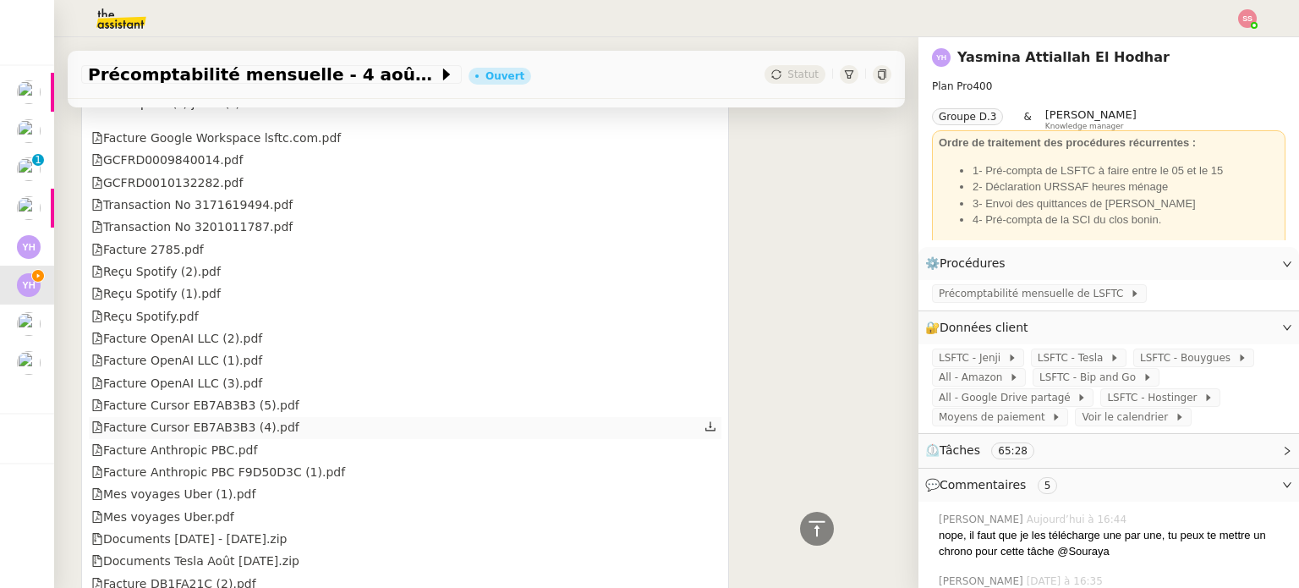
scroll to position [1194, 0]
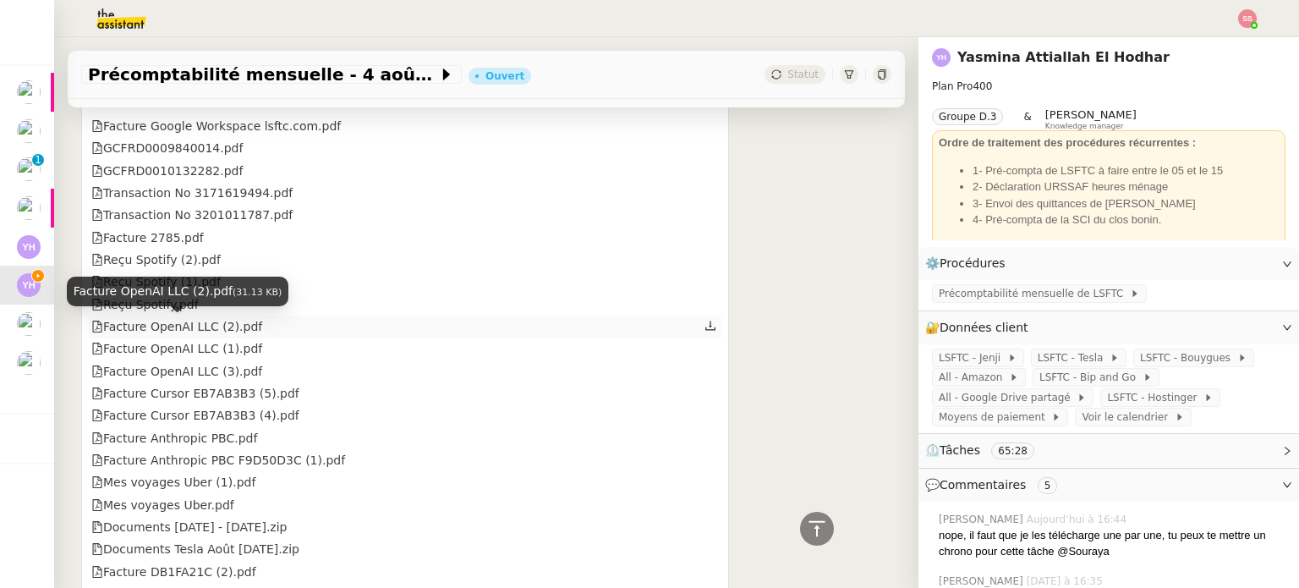
click at [210, 336] on div "Facture OpenAI LLC (2).pdf" at bounding box center [176, 326] width 171 height 19
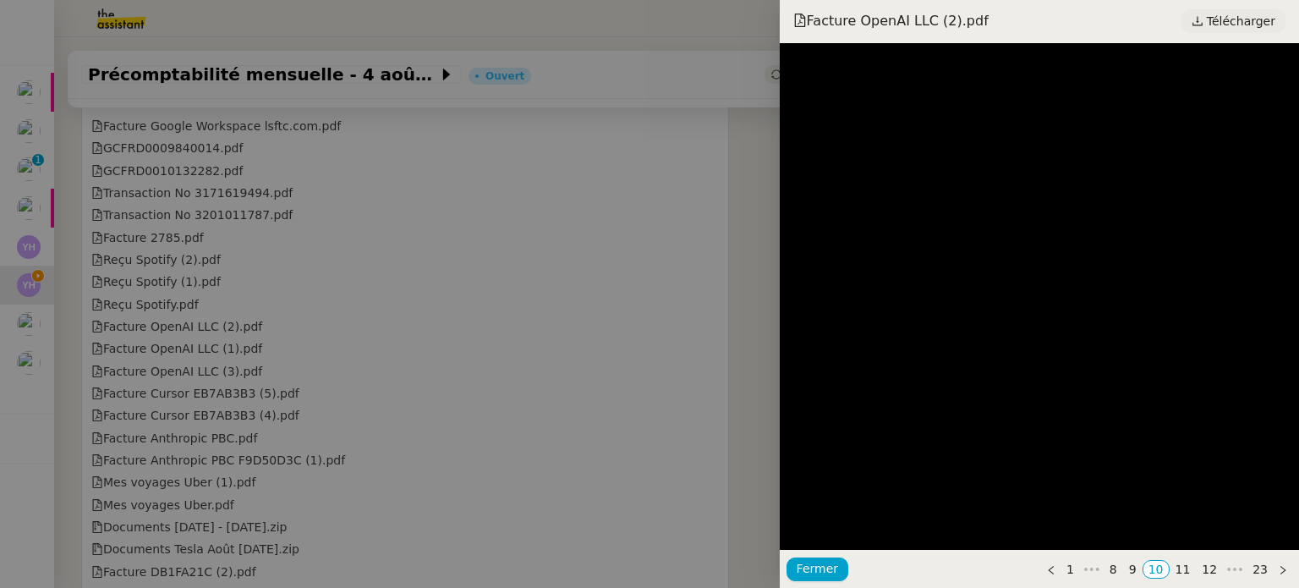
click at [1242, 30] on span "Télécharger" at bounding box center [1240, 21] width 68 height 22
click at [284, 314] on div at bounding box center [649, 294] width 1299 height 588
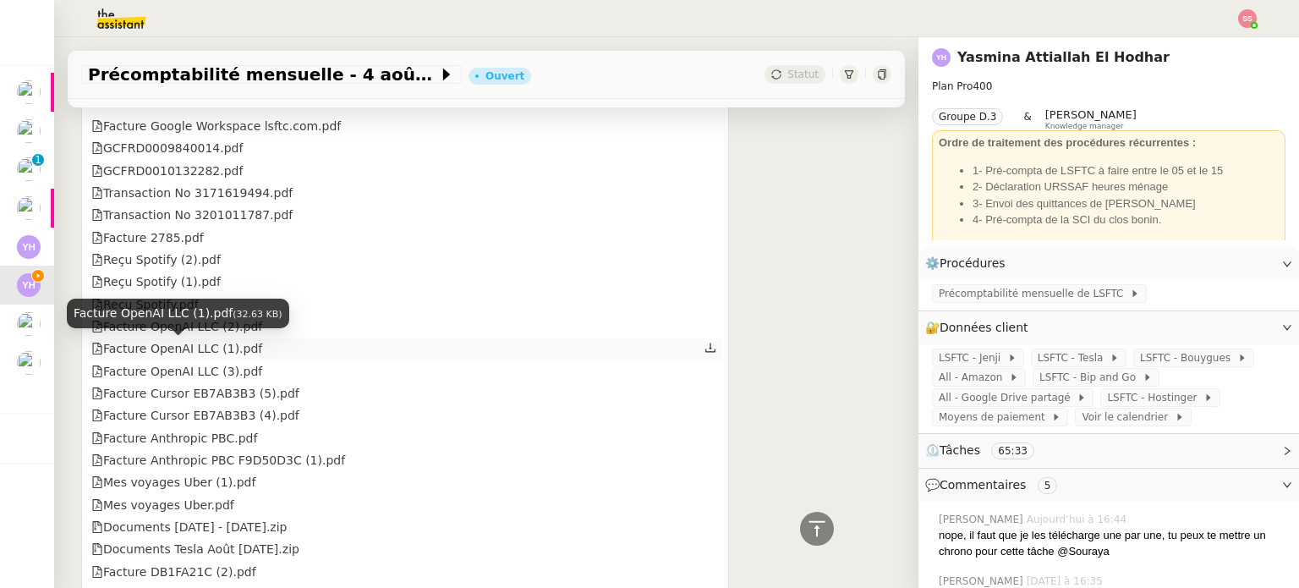
click at [218, 353] on div "Facture OpenAI LLC (1).pdf" at bounding box center [176, 348] width 171 height 19
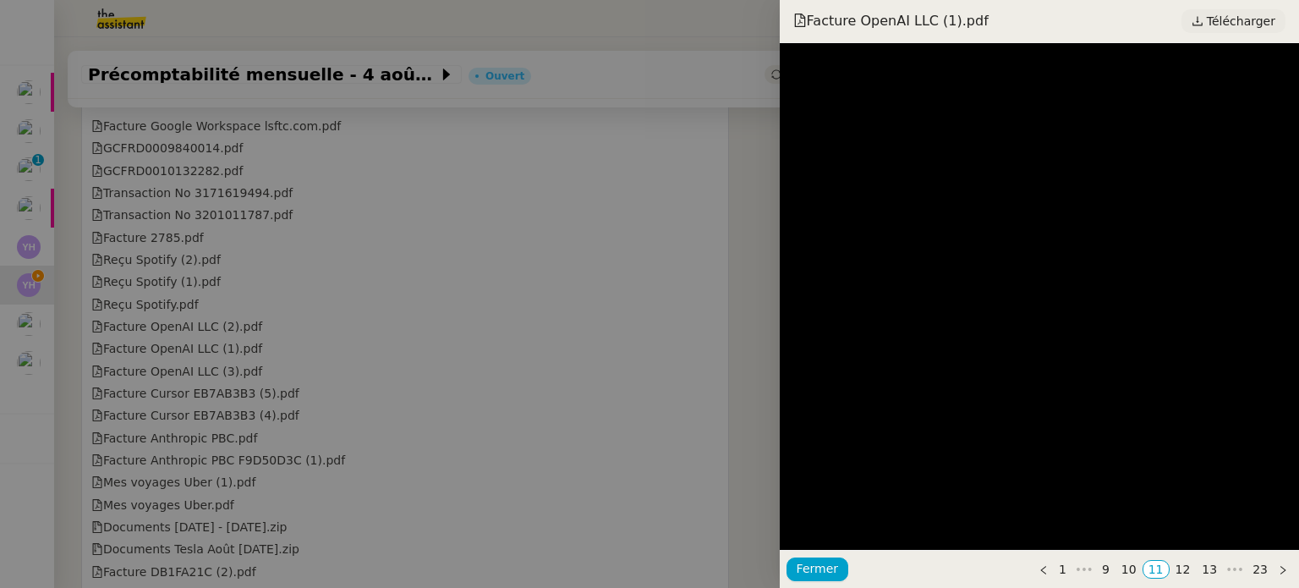
click at [1201, 16] on icon at bounding box center [1197, 21] width 12 height 12
click at [211, 365] on div at bounding box center [649, 294] width 1299 height 588
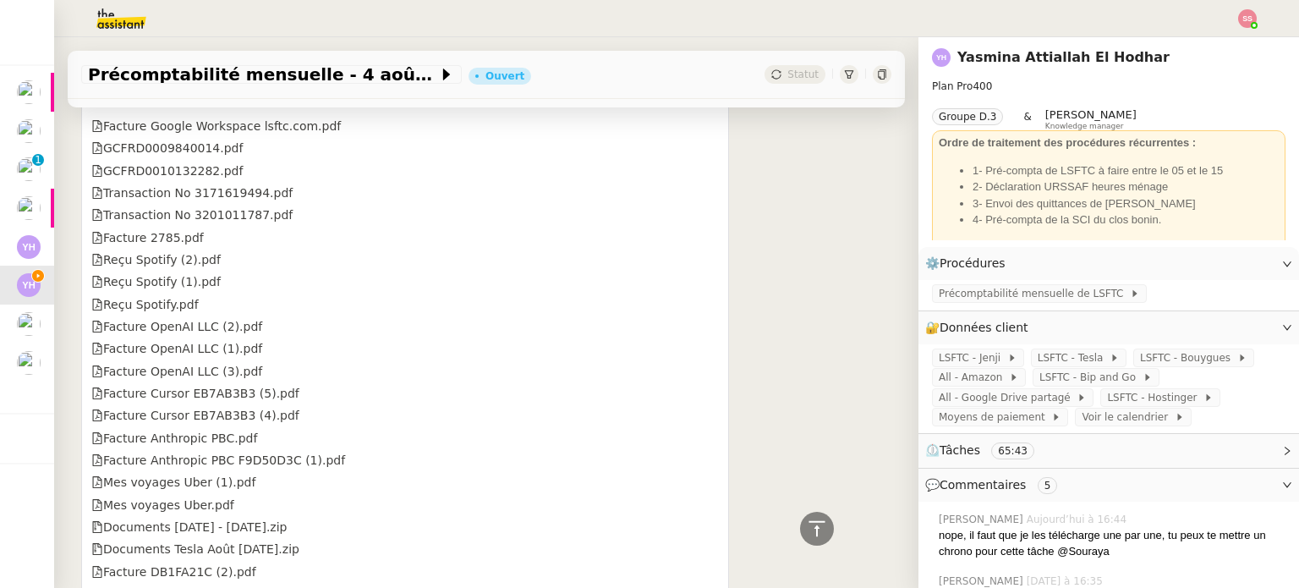
click at [202, 373] on div "Facture OpenAI LLC (3).pdf" at bounding box center [176, 371] width 171 height 19
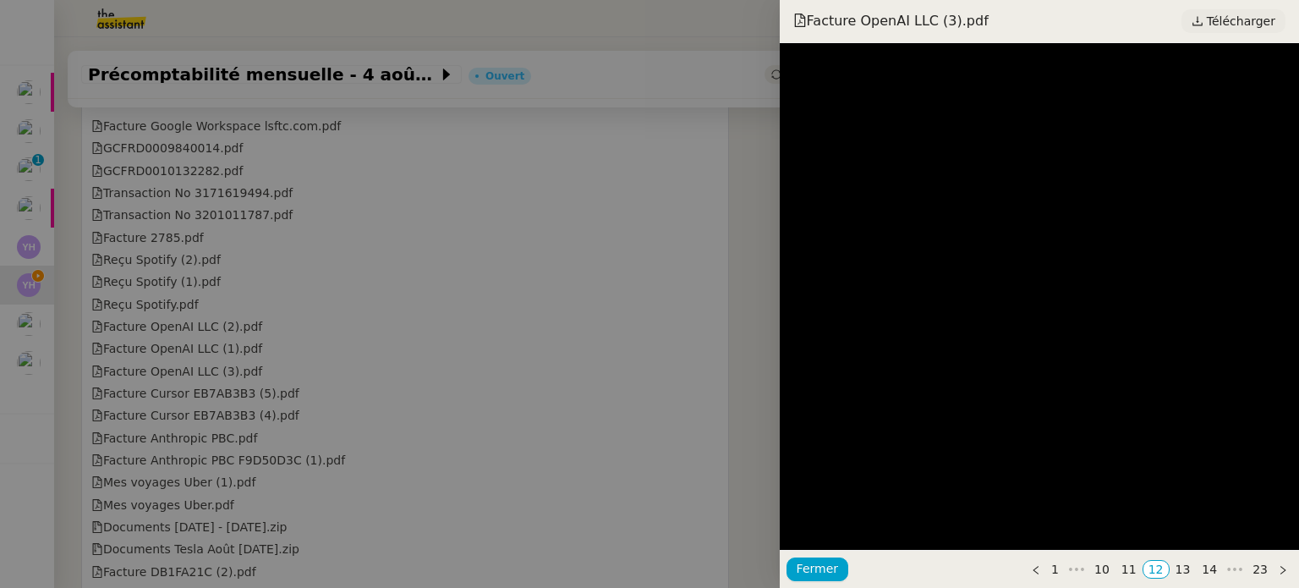
click at [1238, 26] on span "Télécharger" at bounding box center [1240, 21] width 68 height 22
click at [294, 380] on div at bounding box center [649, 294] width 1299 height 588
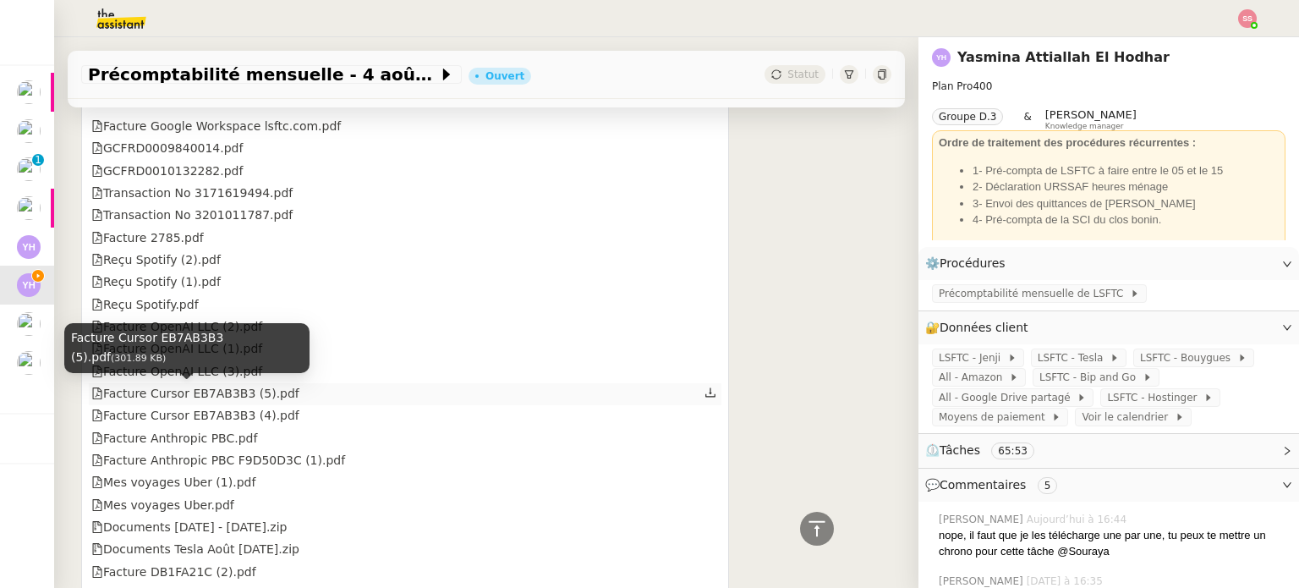
click at [233, 391] on div "Facture Cursor EB7AB3B3 (5).pdf" at bounding box center [195, 393] width 208 height 19
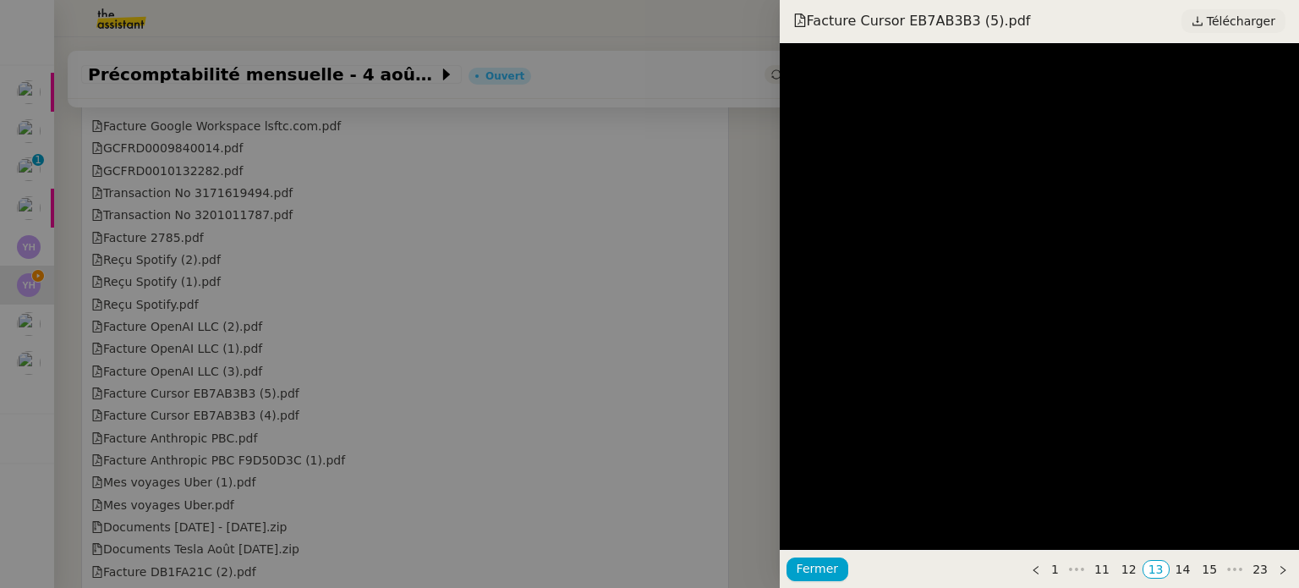
click at [1243, 28] on span "Télécharger" at bounding box center [1240, 21] width 68 height 22
click at [364, 419] on div at bounding box center [649, 294] width 1299 height 588
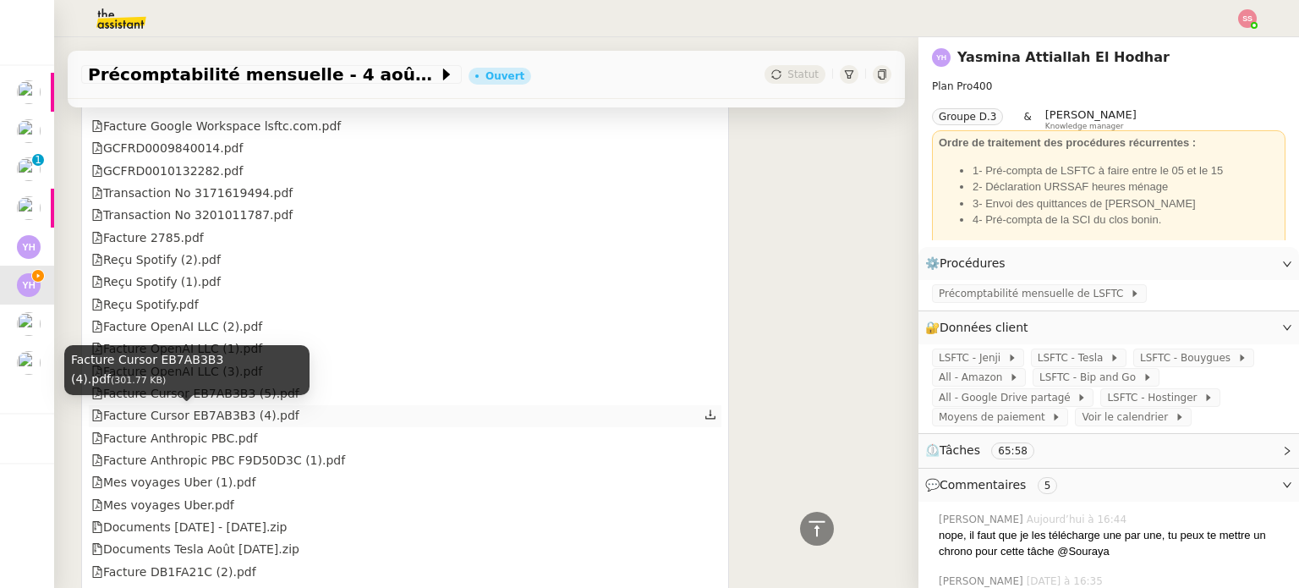
click at [231, 419] on div "Facture Cursor EB7AB3B3 (4).pdf" at bounding box center [195, 415] width 208 height 19
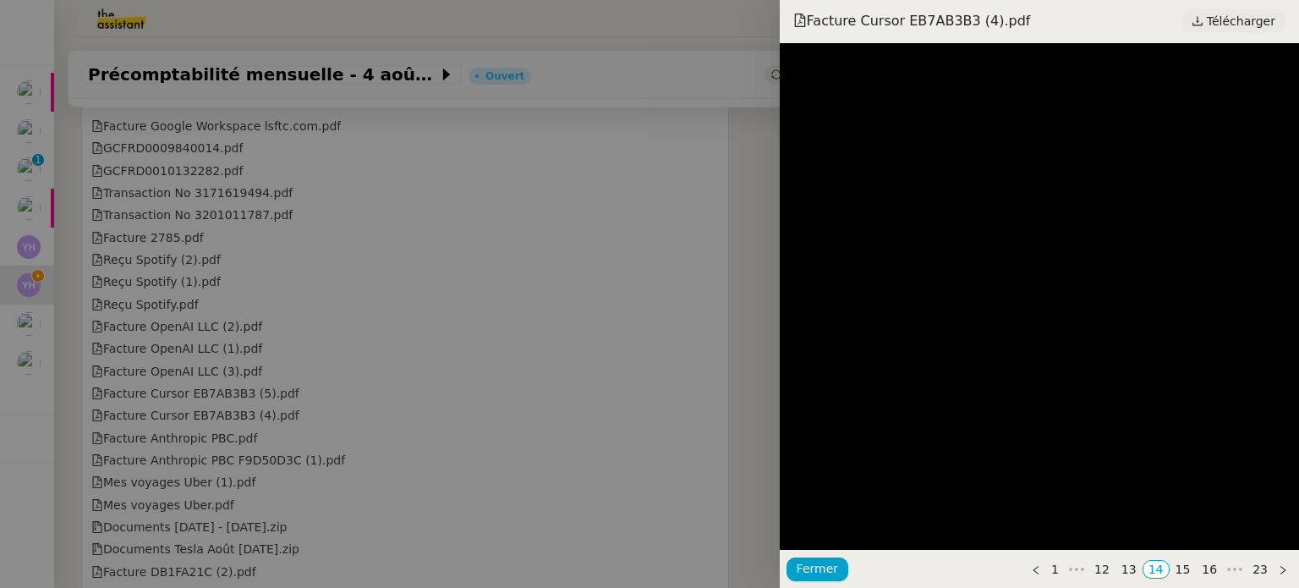
click at [1219, 21] on span "Télécharger" at bounding box center [1240, 21] width 68 height 22
click at [307, 403] on div at bounding box center [649, 294] width 1299 height 588
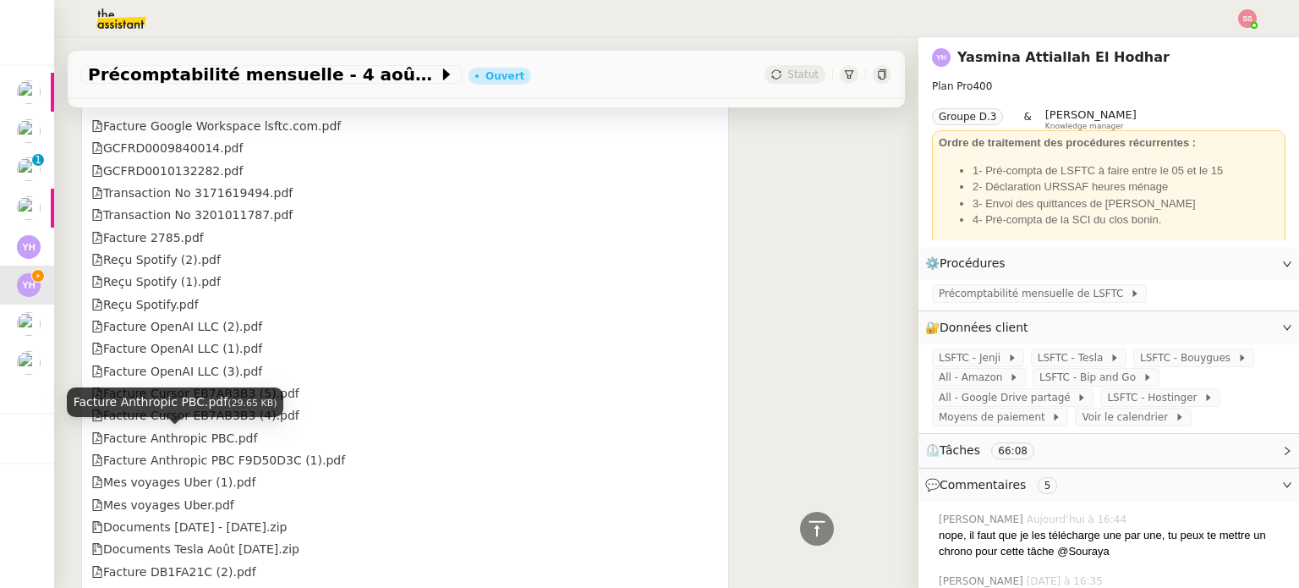
click at [193, 442] on div "Facture Anthropic PBC.pdf" at bounding box center [174, 438] width 166 height 19
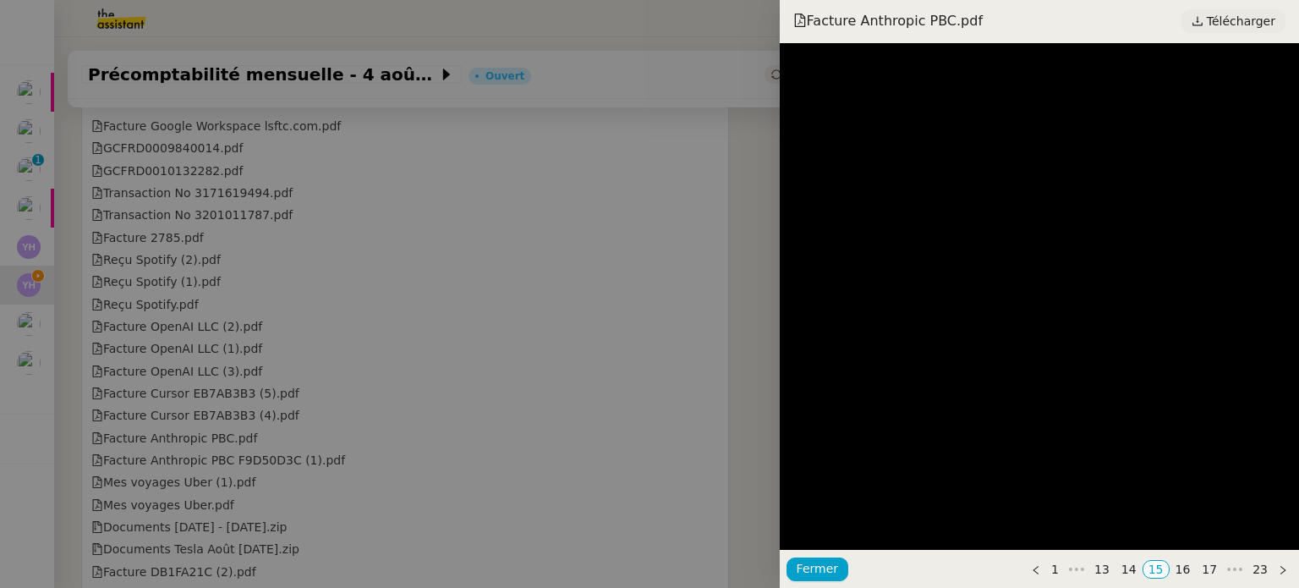
click at [1221, 21] on span "Télécharger" at bounding box center [1240, 21] width 68 height 22
click at [305, 398] on div at bounding box center [649, 294] width 1299 height 588
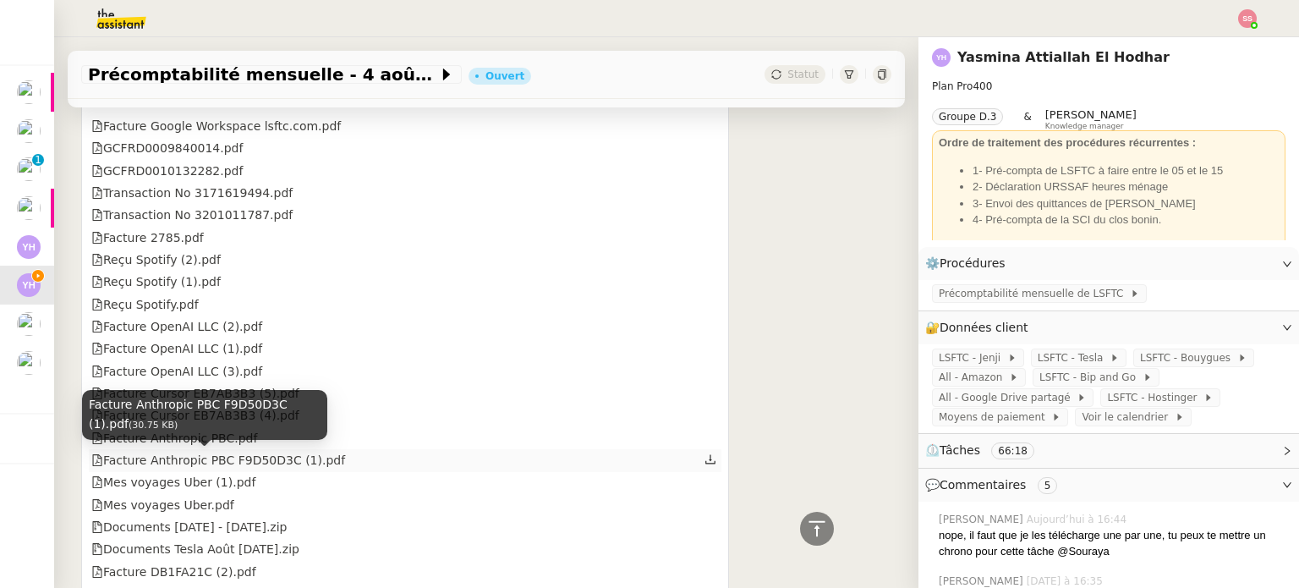
click at [239, 456] on div "Facture Anthropic PBC F9D50D3C (1).pdf" at bounding box center [218, 460] width 254 height 19
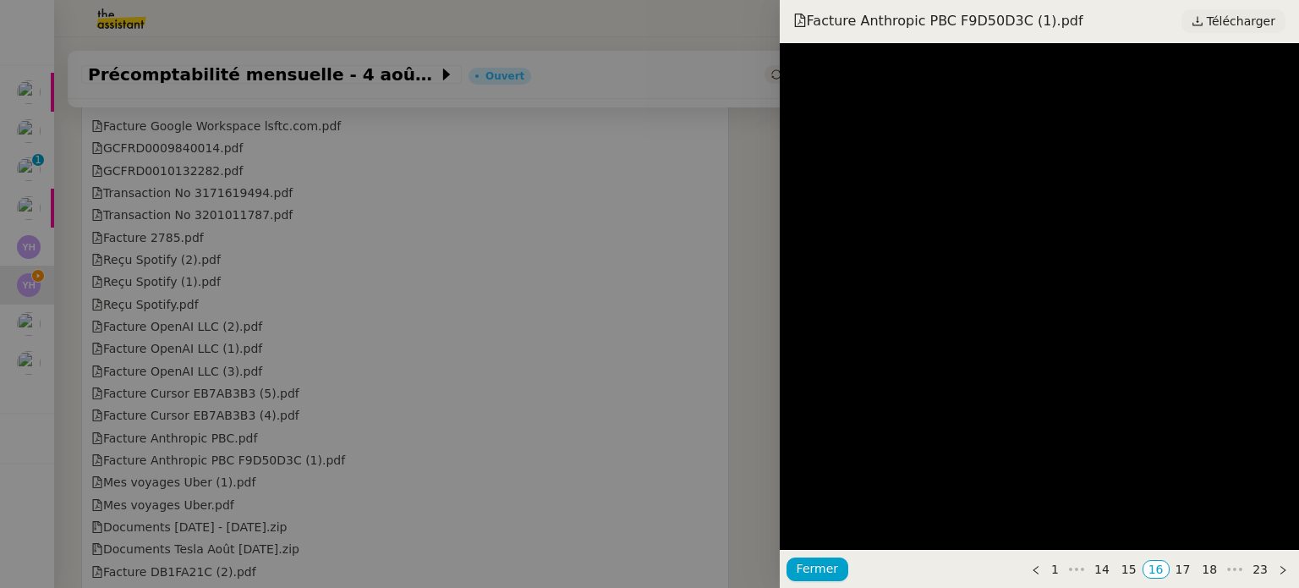
click at [1201, 19] on icon at bounding box center [1197, 21] width 12 height 12
click at [468, 417] on div at bounding box center [649, 294] width 1299 height 588
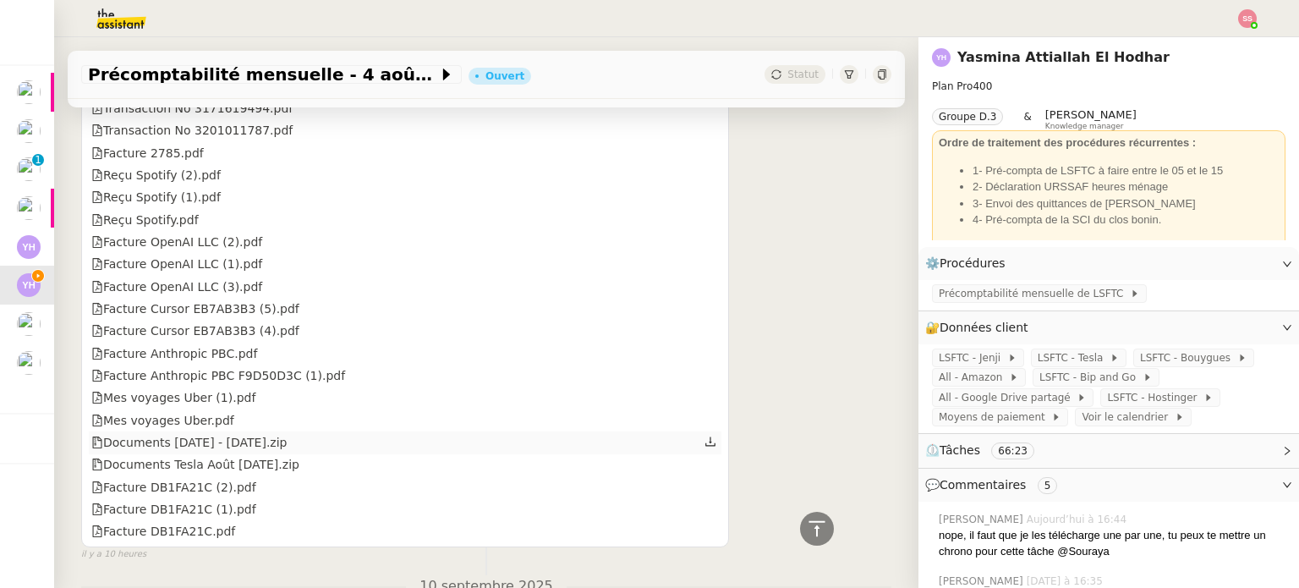
scroll to position [1363, 0]
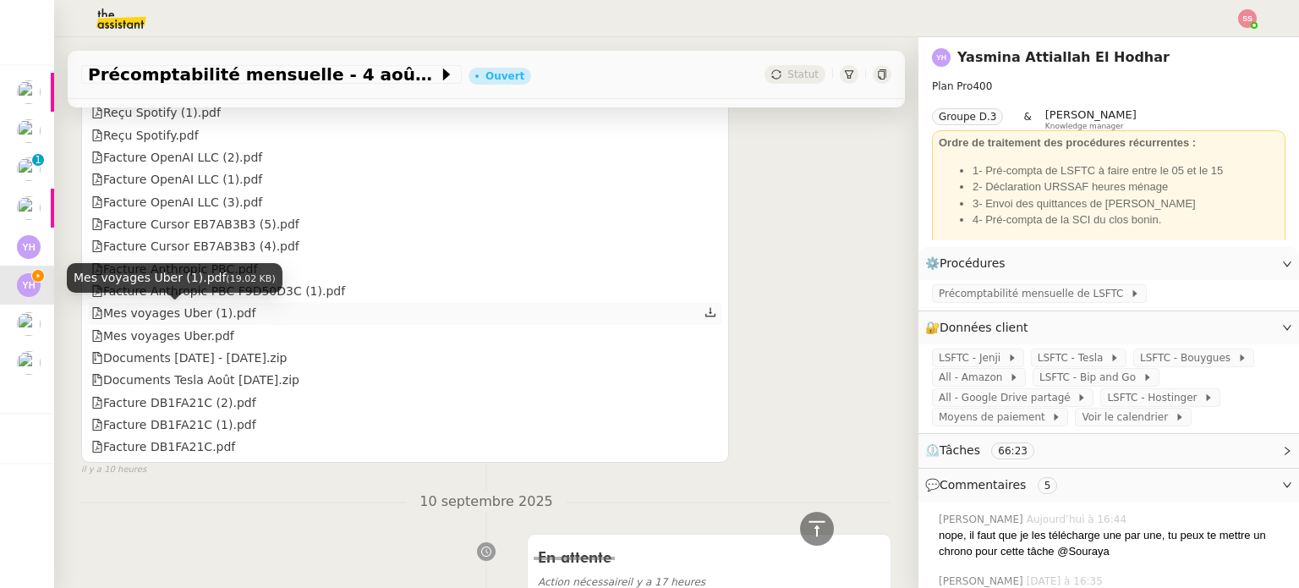
click at [219, 316] on div "Mes voyages Uber (1).pdf" at bounding box center [173, 313] width 164 height 19
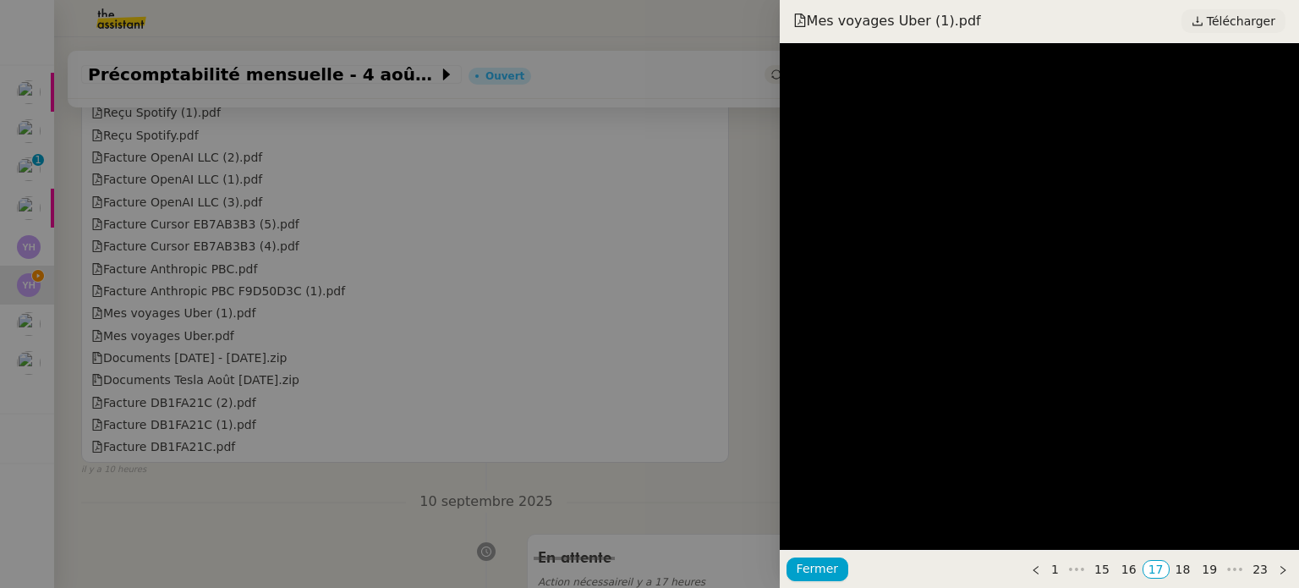
click at [1215, 26] on span "Télécharger" at bounding box center [1240, 21] width 68 height 22
click at [269, 332] on div at bounding box center [649, 294] width 1299 height 588
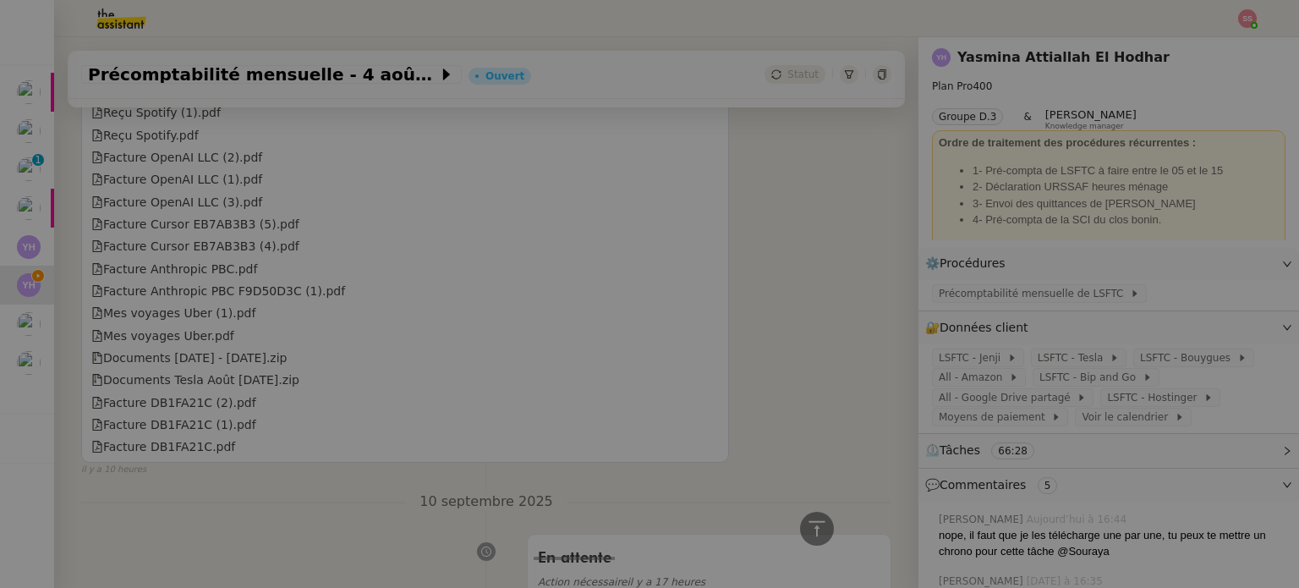
click at [165, 344] on div "Mes voyages Uber.pdf" at bounding box center [162, 335] width 143 height 19
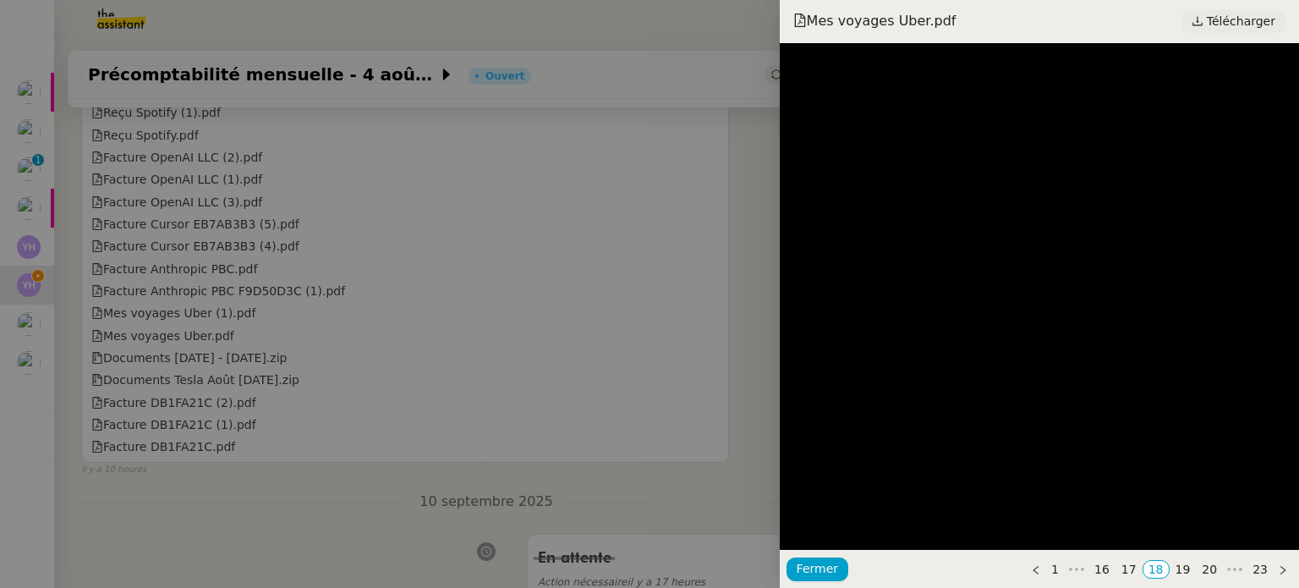
click at [1238, 11] on span "Télécharger" at bounding box center [1240, 21] width 68 height 22
click at [354, 313] on div at bounding box center [649, 294] width 1299 height 588
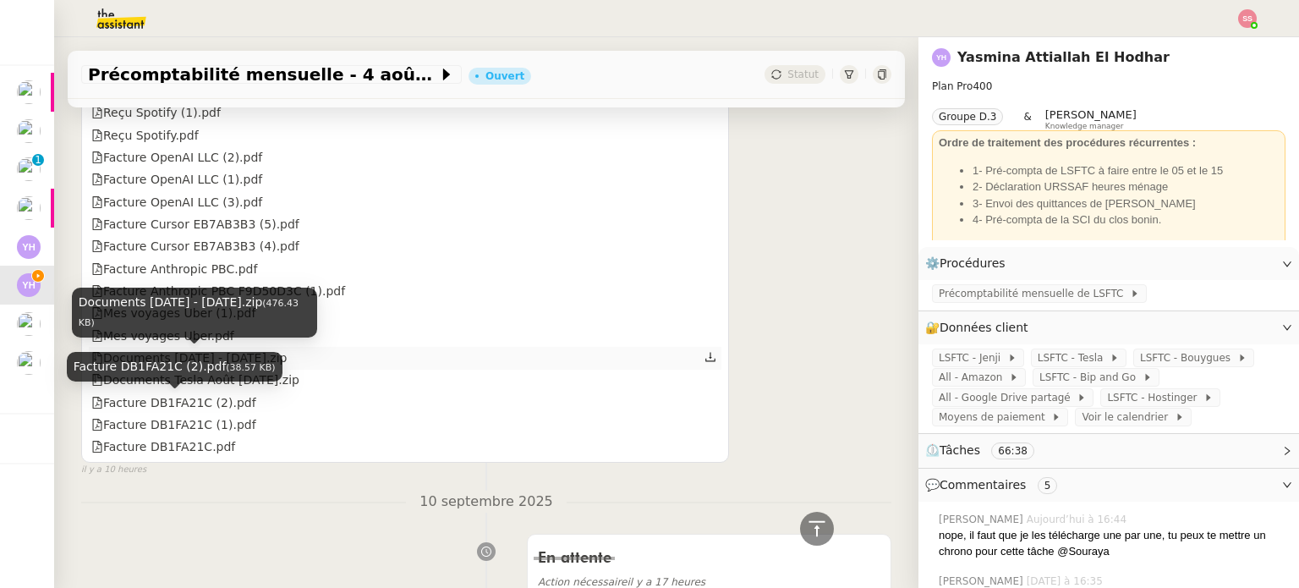
click at [278, 359] on div "Documents Juil 2025 - Août 2025.zip" at bounding box center [189, 357] width 196 height 19
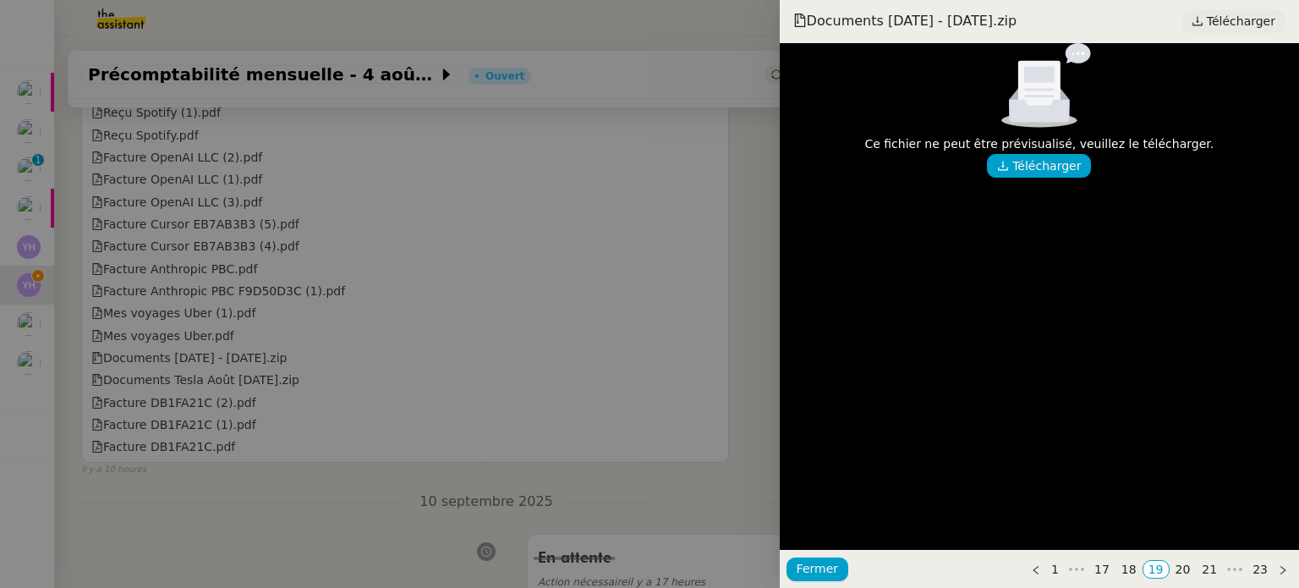
click at [1216, 19] on span "Télécharger" at bounding box center [1240, 21] width 68 height 22
drag, startPoint x: 293, startPoint y: 156, endPoint x: 291, endPoint y: 239, distance: 83.7
click at [293, 158] on div at bounding box center [649, 294] width 1299 height 588
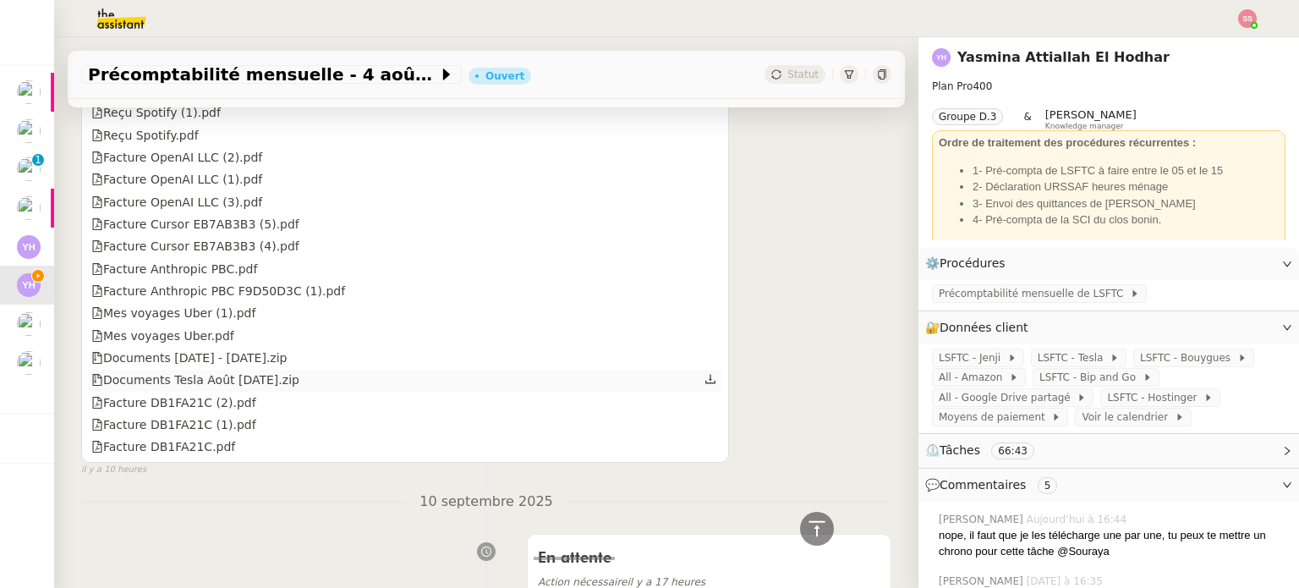
click at [255, 387] on div "Documents Tesla Août [DATE].zip" at bounding box center [195, 379] width 208 height 19
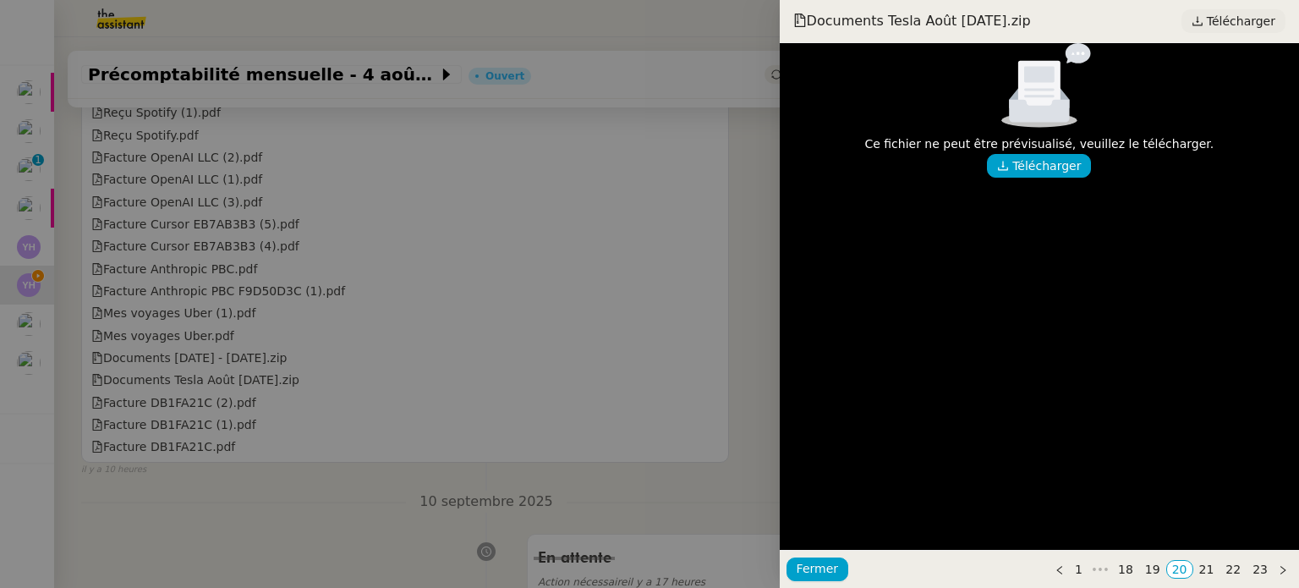
click at [1224, 25] on span "Télécharger" at bounding box center [1240, 21] width 68 height 22
drag, startPoint x: 646, startPoint y: 260, endPoint x: 603, endPoint y: 287, distance: 51.4
click at [645, 260] on div at bounding box center [649, 294] width 1299 height 588
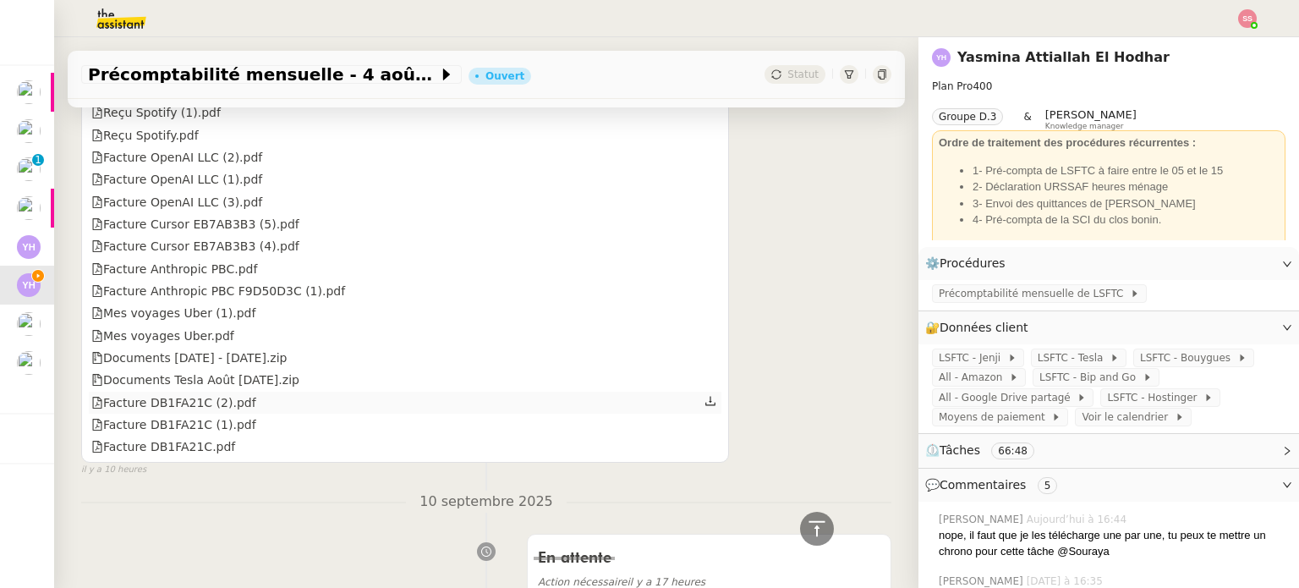
click at [306, 399] on div "Facture DB1FA21C (2).pdf" at bounding box center [405, 402] width 632 height 22
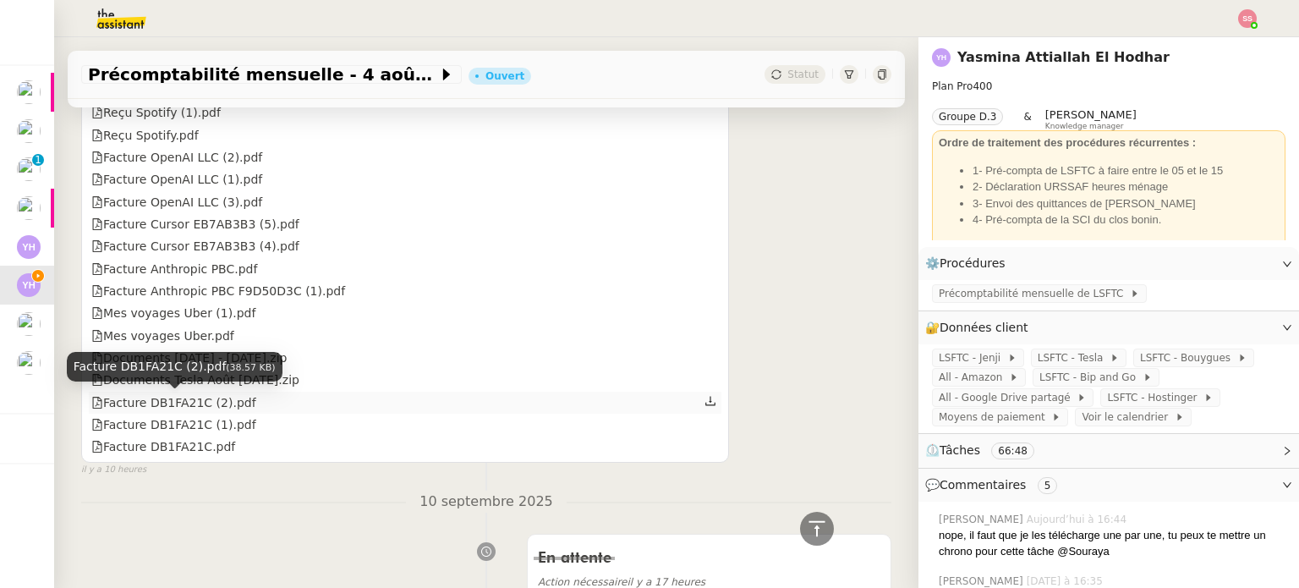
click at [210, 403] on div "Facture DB1FA21C (2).pdf" at bounding box center [173, 402] width 165 height 19
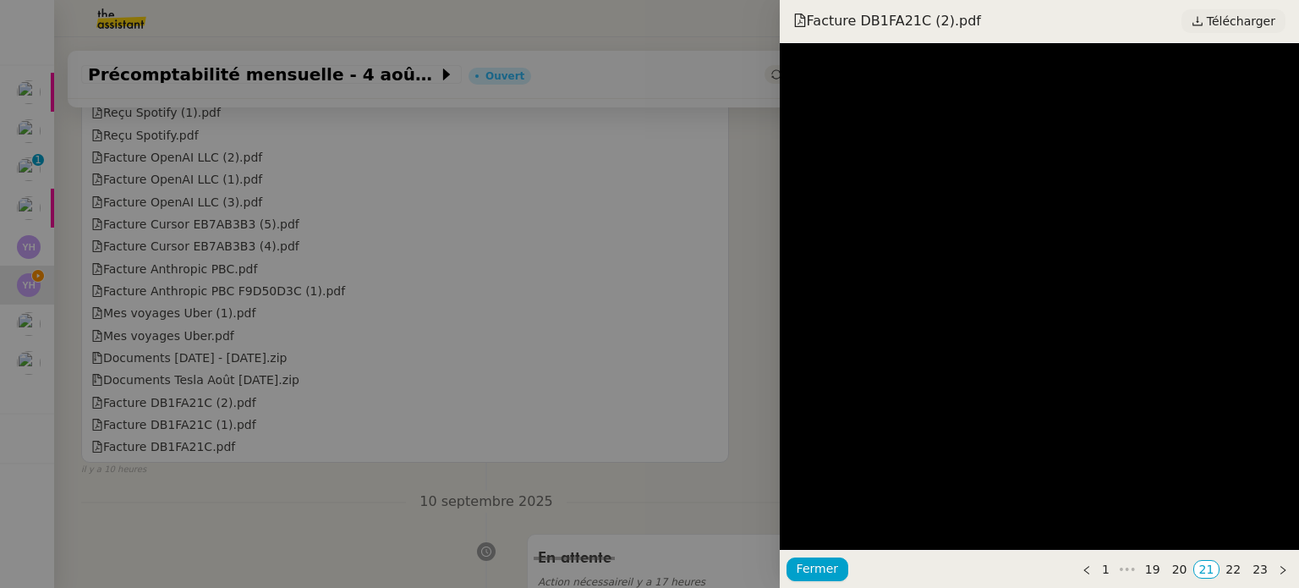
click at [1224, 21] on span "Télécharger" at bounding box center [1240, 21] width 68 height 22
click at [157, 331] on div at bounding box center [649, 294] width 1299 height 588
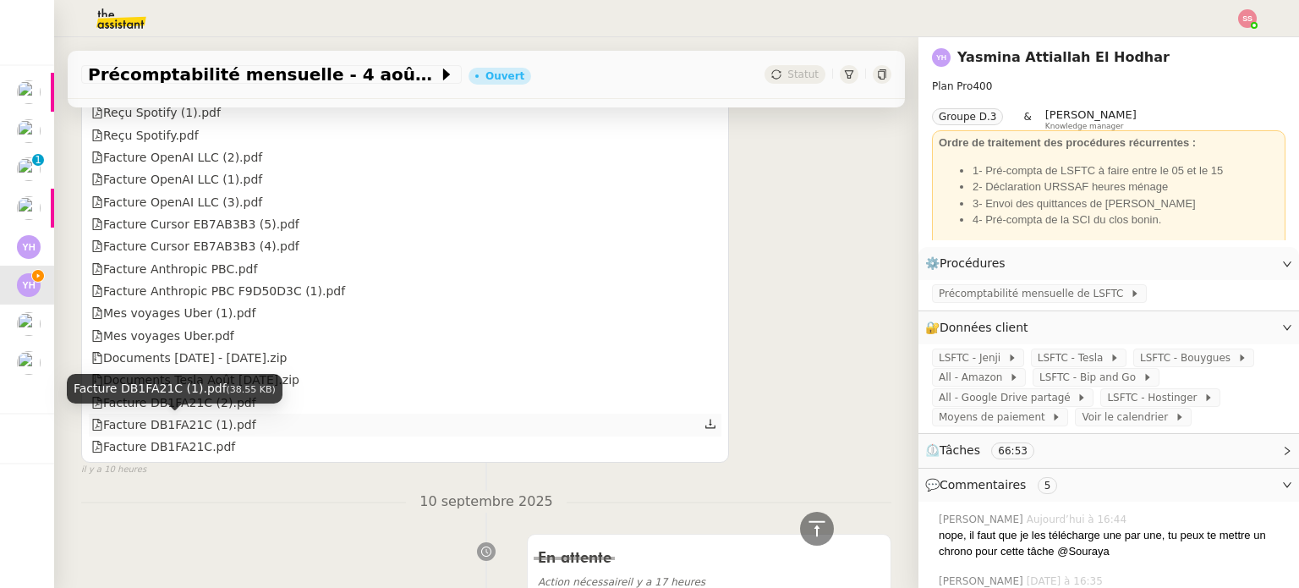
click at [156, 419] on div "Facture DB1FA21C (1).pdf" at bounding box center [173, 424] width 165 height 19
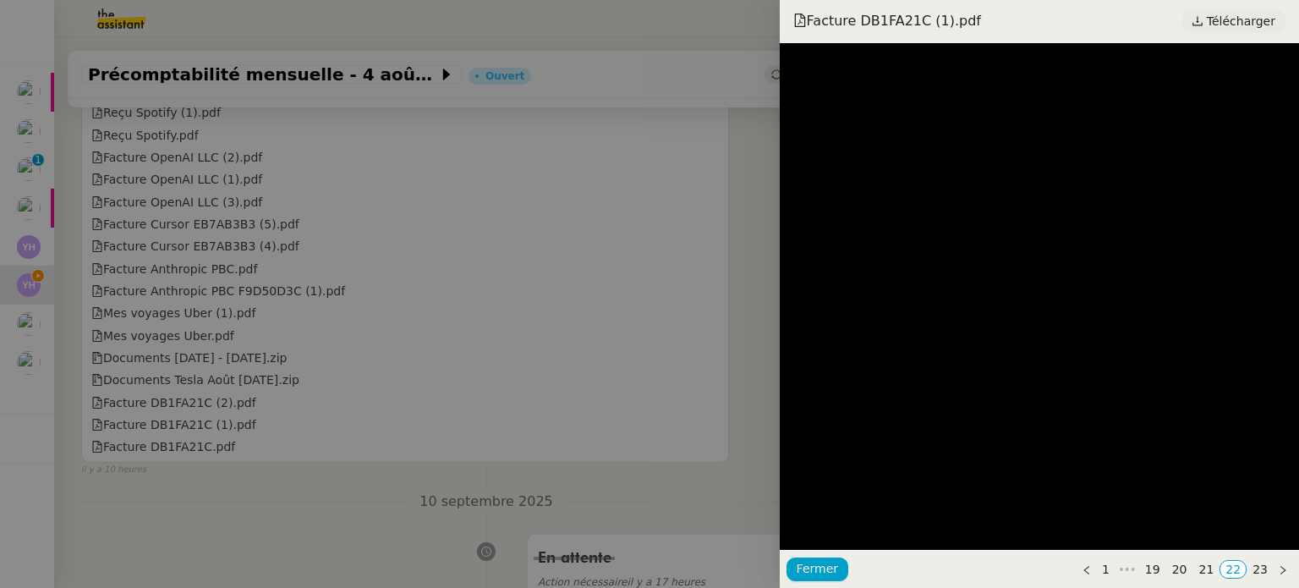
click at [1200, 19] on icon at bounding box center [1197, 21] width 12 height 12
drag, startPoint x: 315, startPoint y: 412, endPoint x: 287, endPoint y: 445, distance: 43.7
click at [316, 412] on div at bounding box center [649, 294] width 1299 height 588
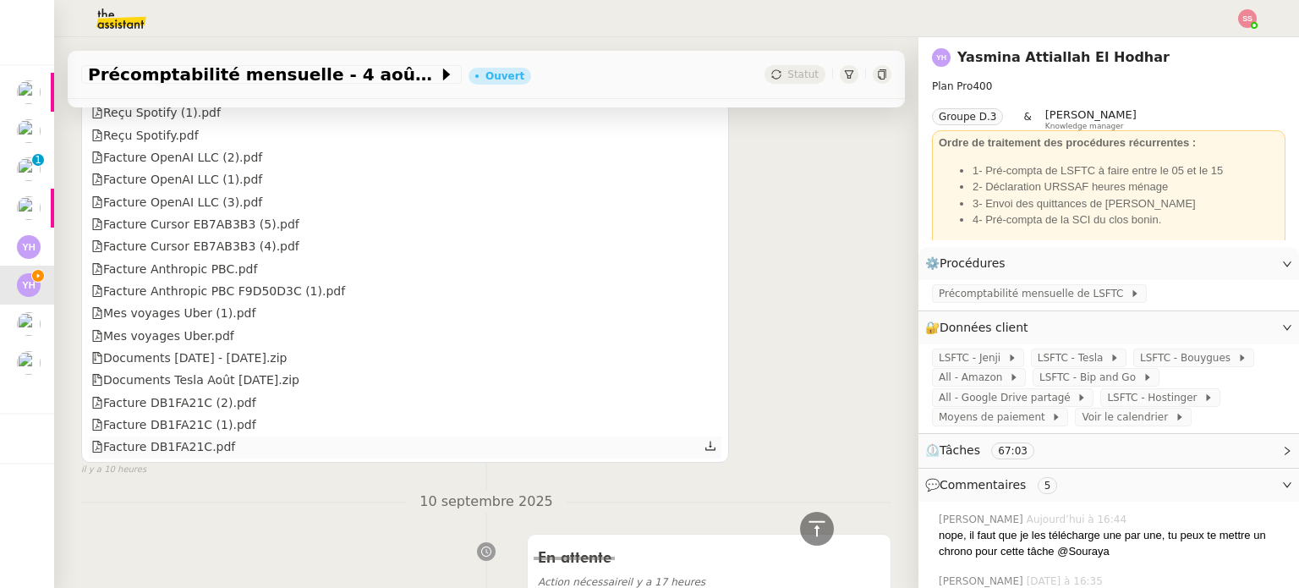
click at [186, 449] on div "Facture DB1FA21C.pdf" at bounding box center [163, 446] width 144 height 19
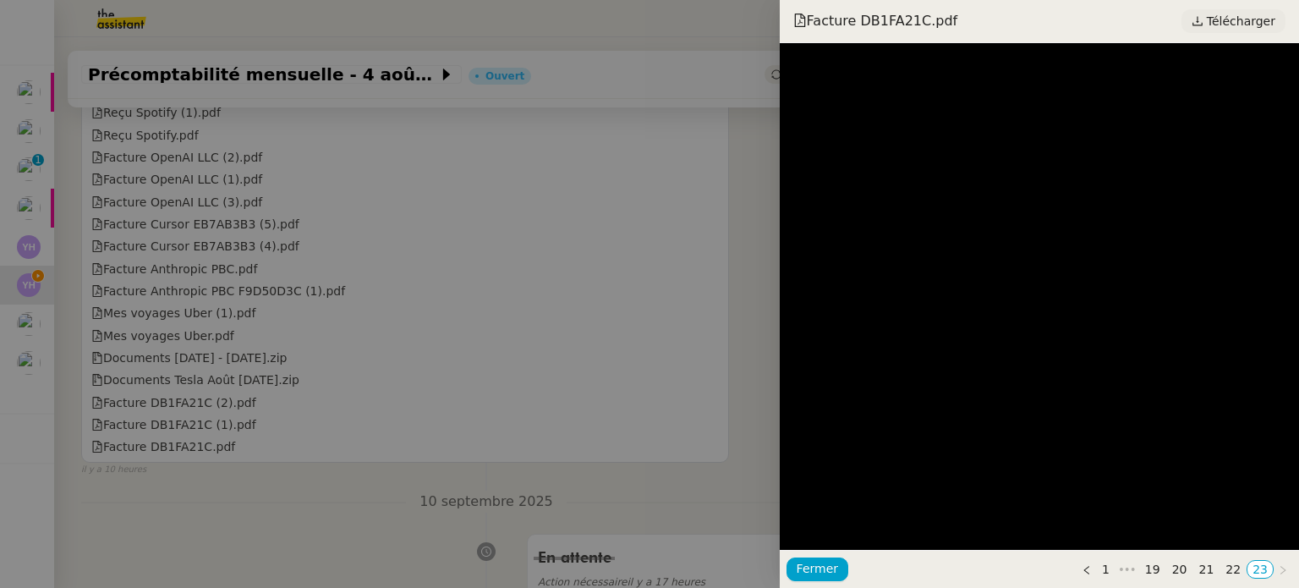
click at [1221, 24] on span "Télécharger" at bounding box center [1240, 21] width 68 height 22
drag, startPoint x: 567, startPoint y: 151, endPoint x: 595, endPoint y: 169, distance: 33.1
click at [567, 151] on div at bounding box center [649, 294] width 1299 height 588
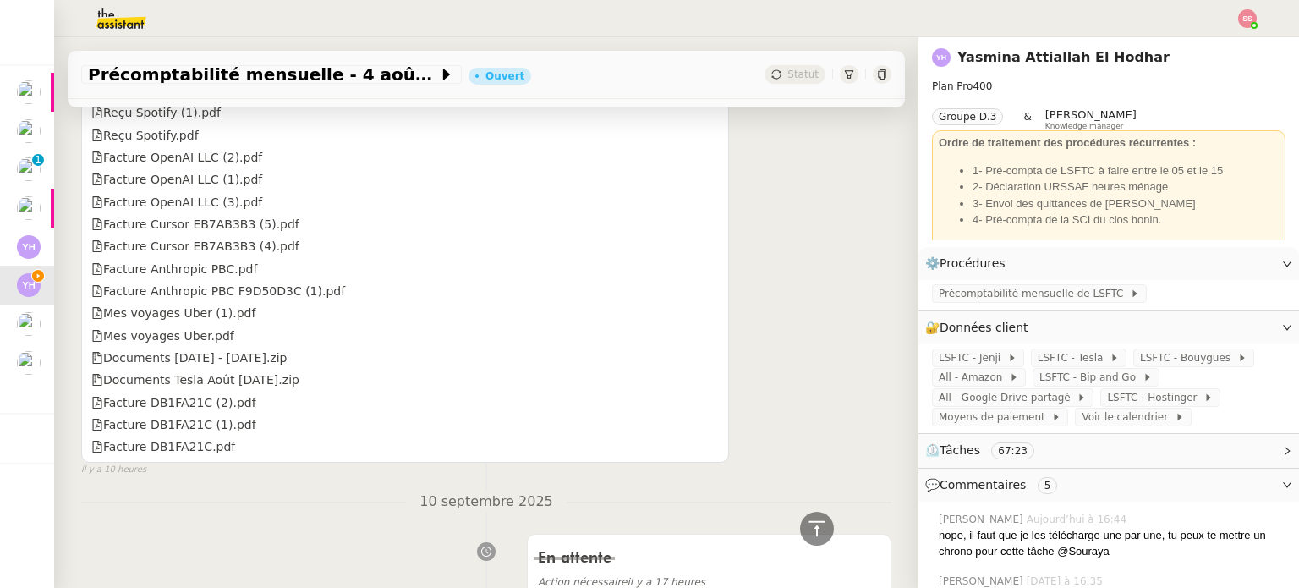
click at [816, 252] on div "Yasmina Attiallah El Hodhar La team Répondre Re: Précomptabilité mensuelle - Ao…" at bounding box center [486, 39] width 810 height 876
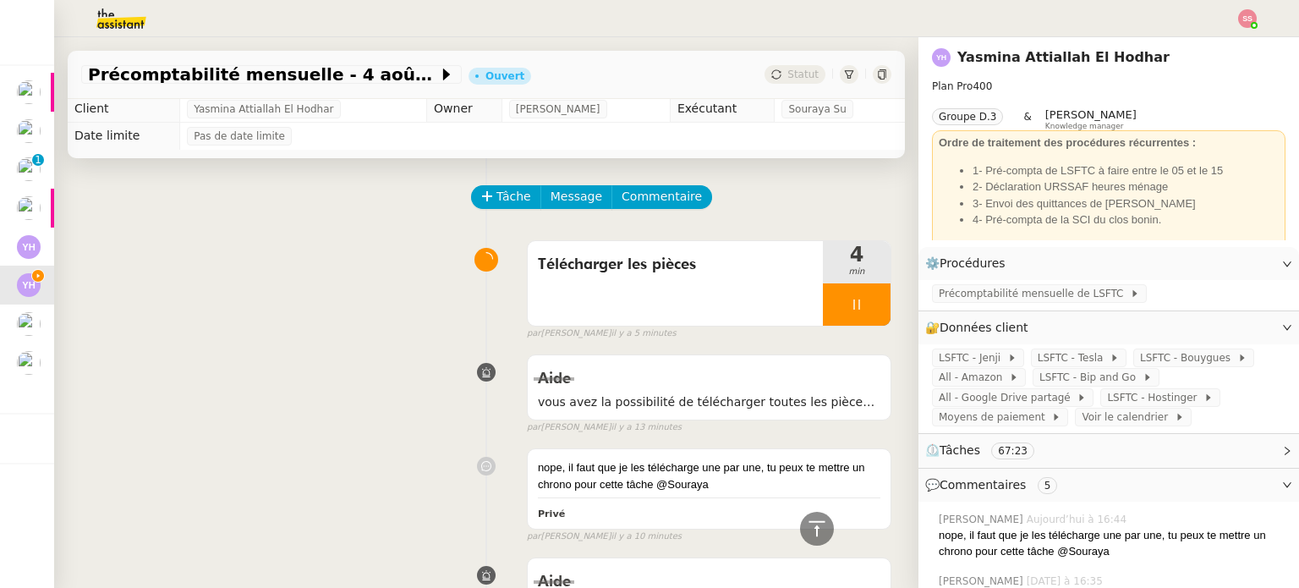
scroll to position [0, 0]
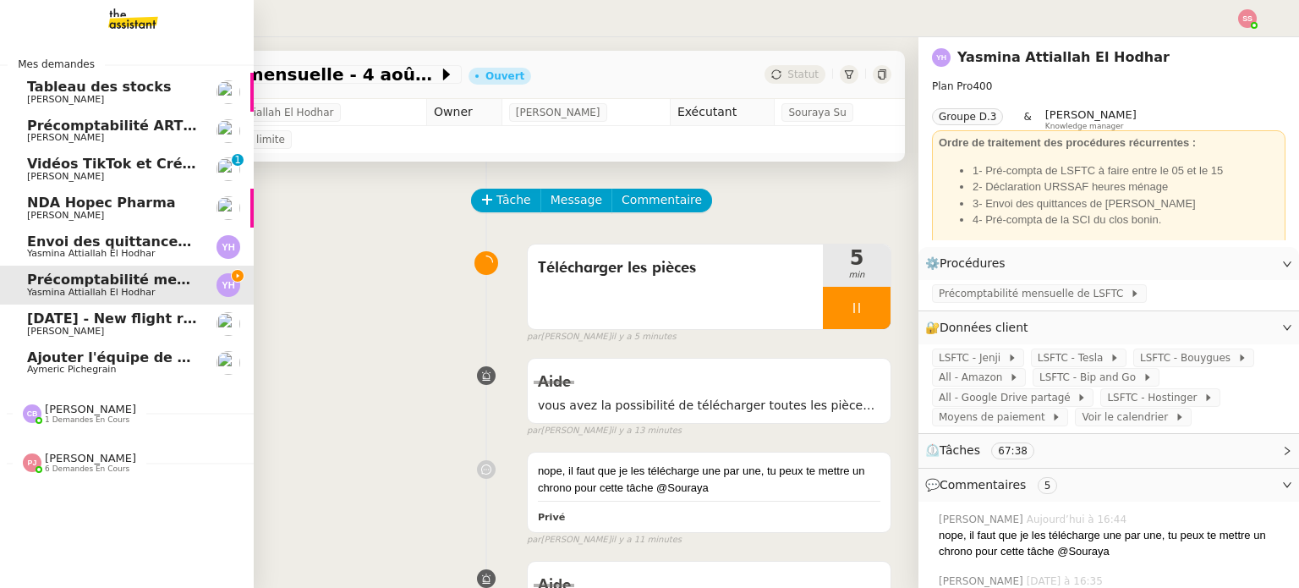
click at [127, 326] on span "[PERSON_NAME]" at bounding box center [112, 331] width 171 height 10
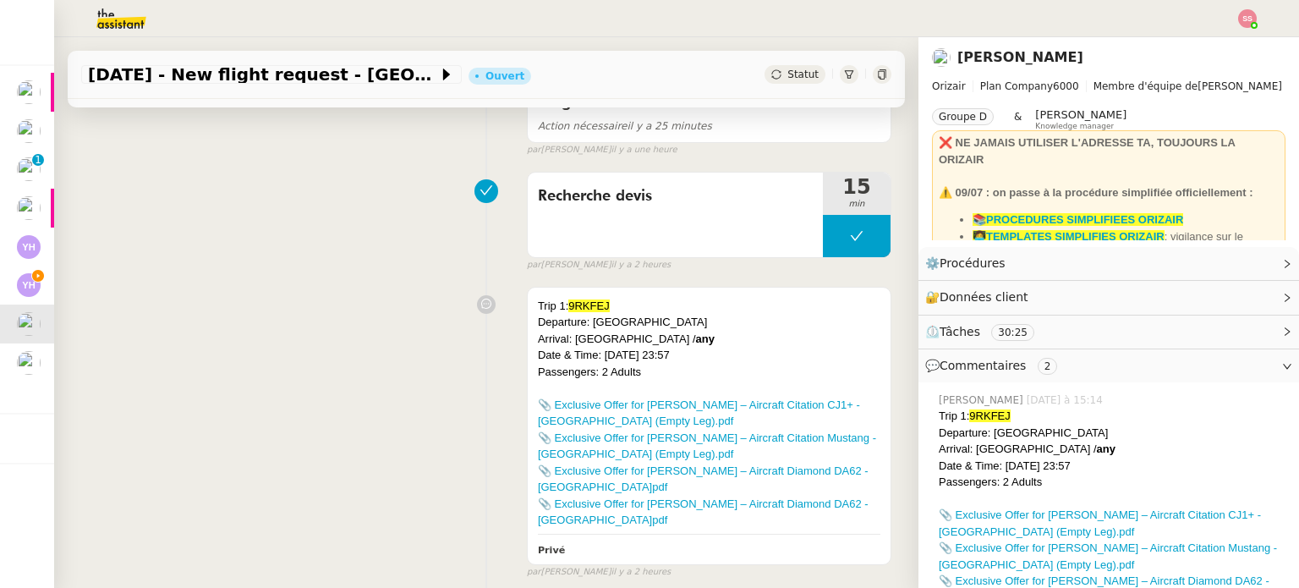
scroll to position [592, 0]
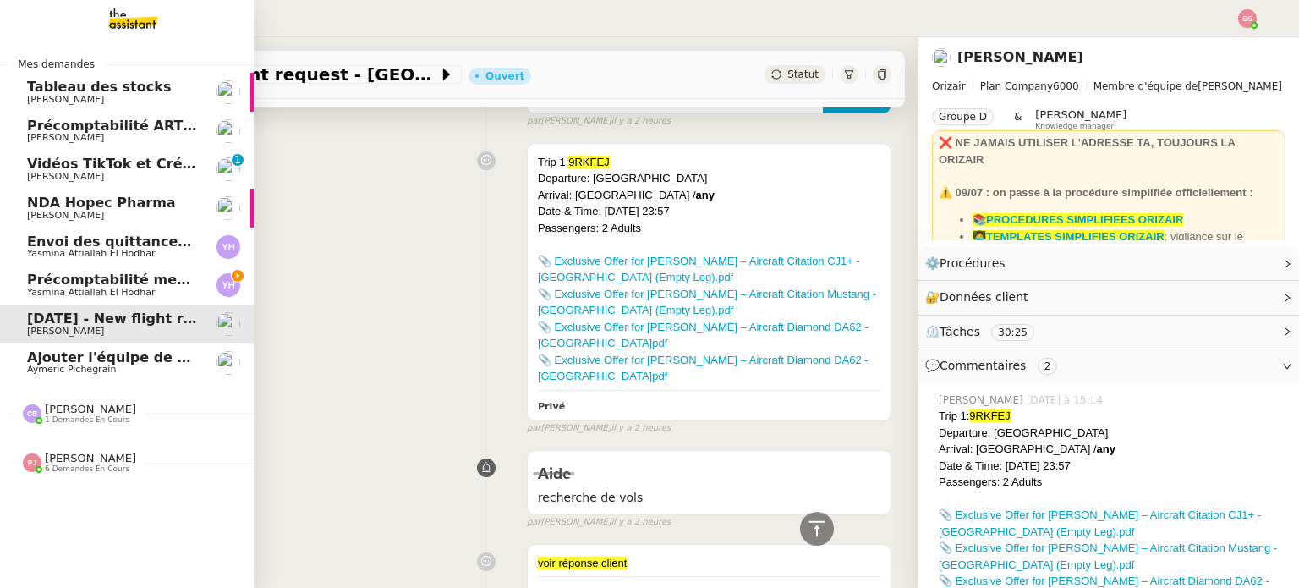
click at [104, 277] on span "Précomptabilité mensuelle - 4 août 2025" at bounding box center [182, 279] width 310 height 16
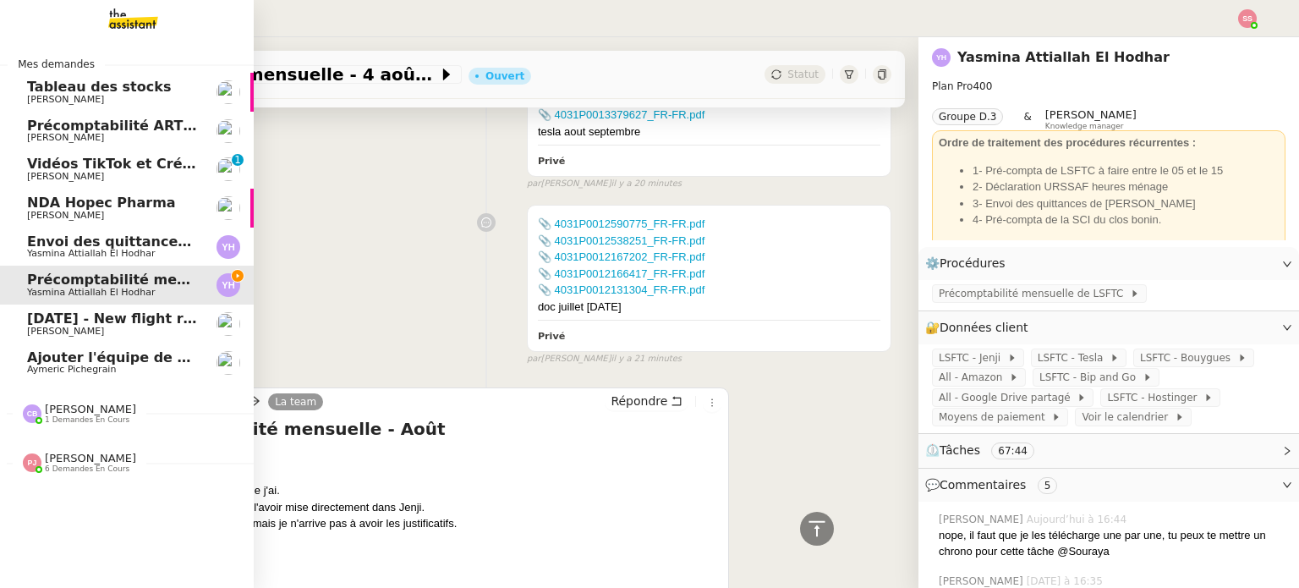
click at [129, 241] on span "Envoi des quittances mensuelles - 5 juillet 2025" at bounding box center [209, 241] width 365 height 16
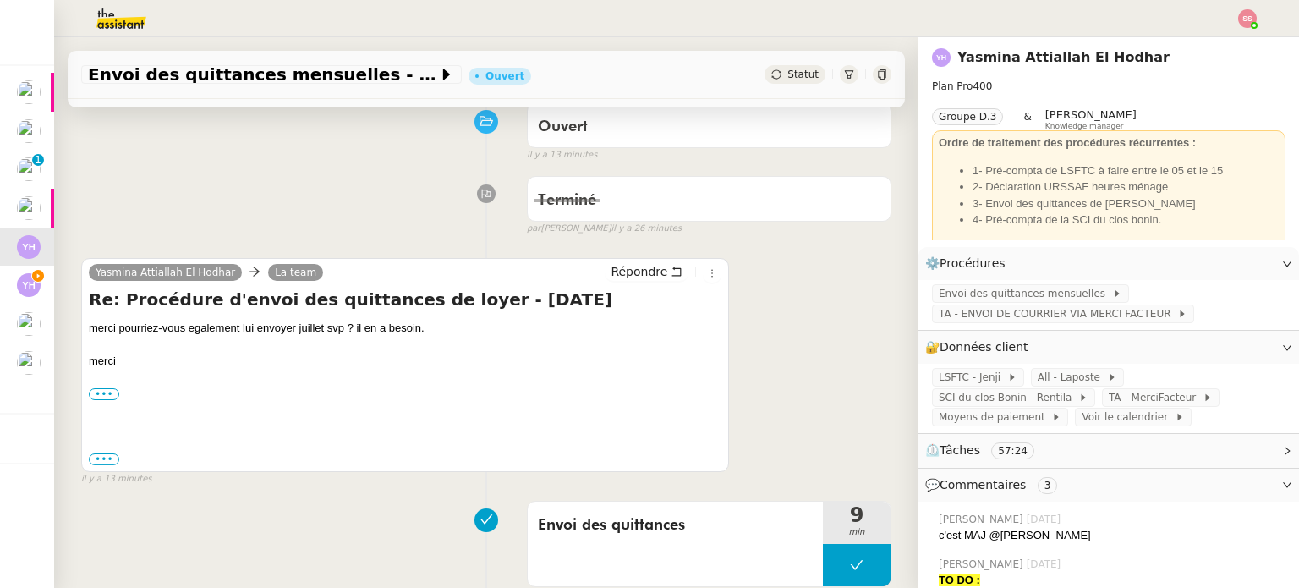
scroll to position [169, 0]
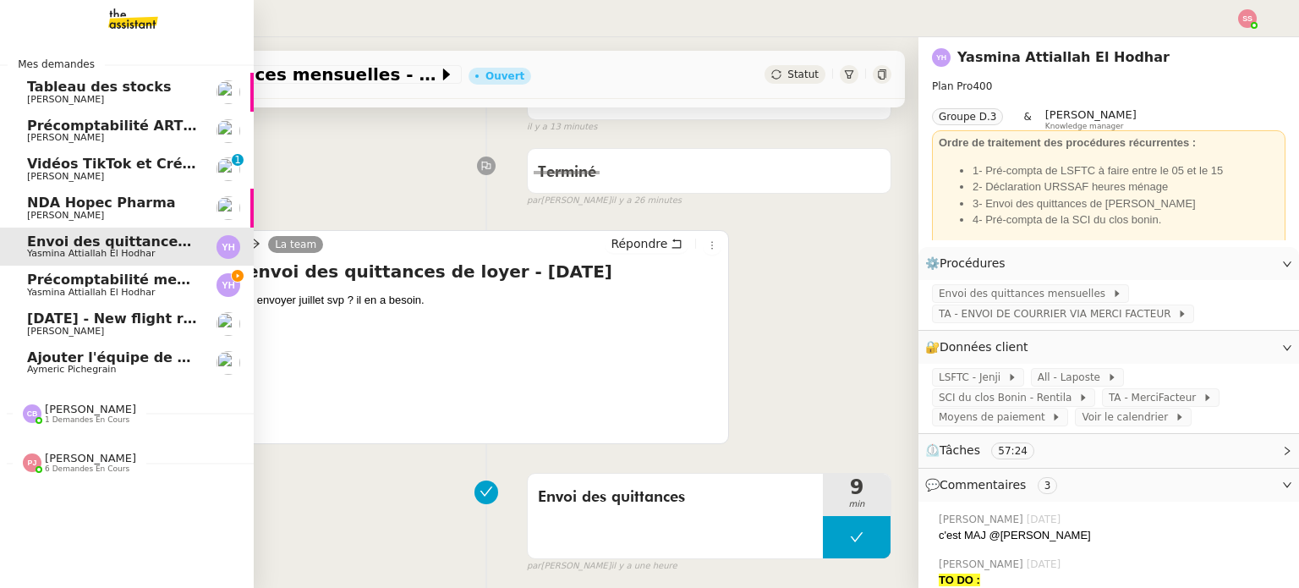
drag, startPoint x: 129, startPoint y: 269, endPoint x: 227, endPoint y: 287, distance: 100.5
click at [129, 269] on link "Précomptabilité mensuelle - 4 août 2025 Yasmina Attiallah El Hodhar" at bounding box center [127, 284] width 254 height 39
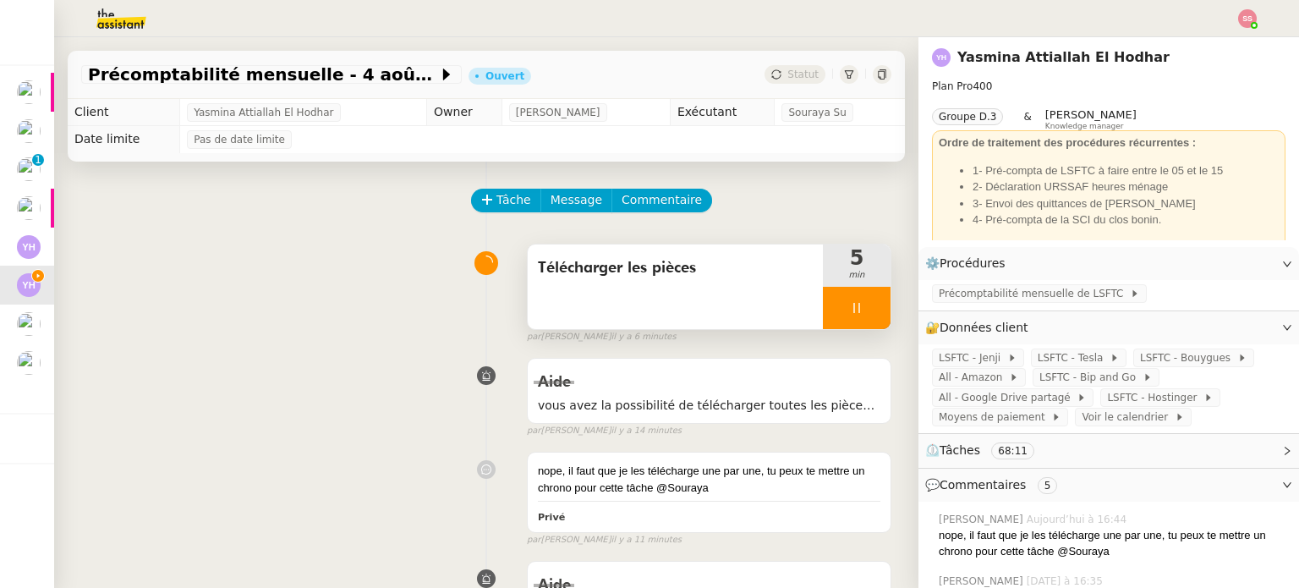
click at [852, 318] on div at bounding box center [857, 308] width 68 height 42
click at [856, 318] on button at bounding box center [873, 308] width 34 height 42
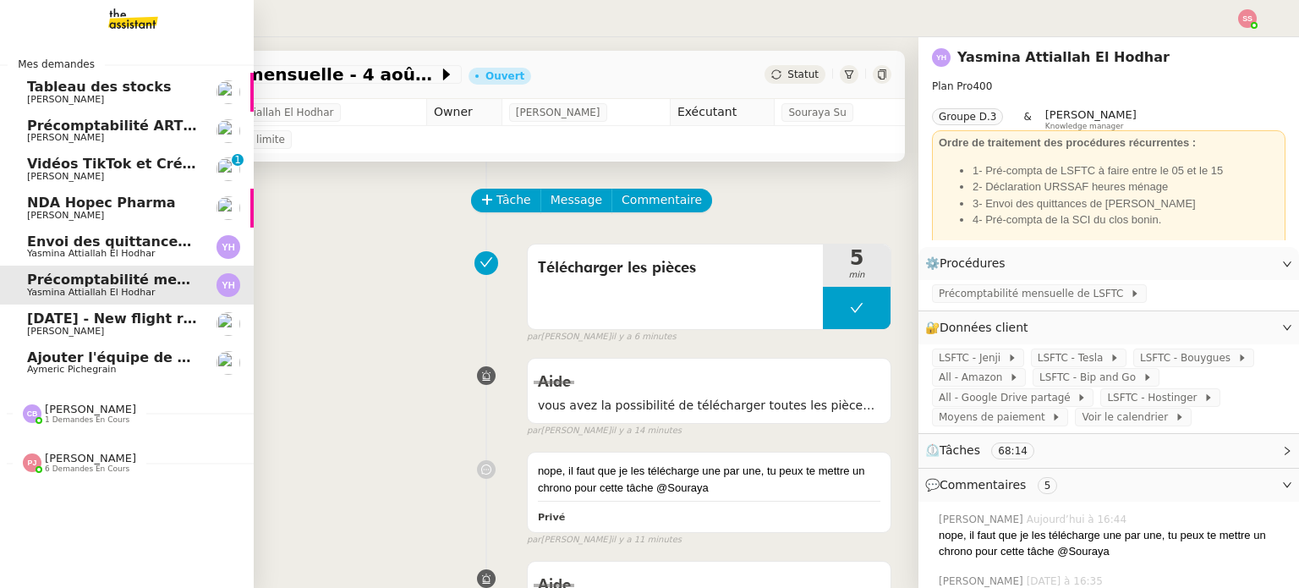
click at [152, 214] on span "[PERSON_NAME]" at bounding box center [112, 216] width 171 height 10
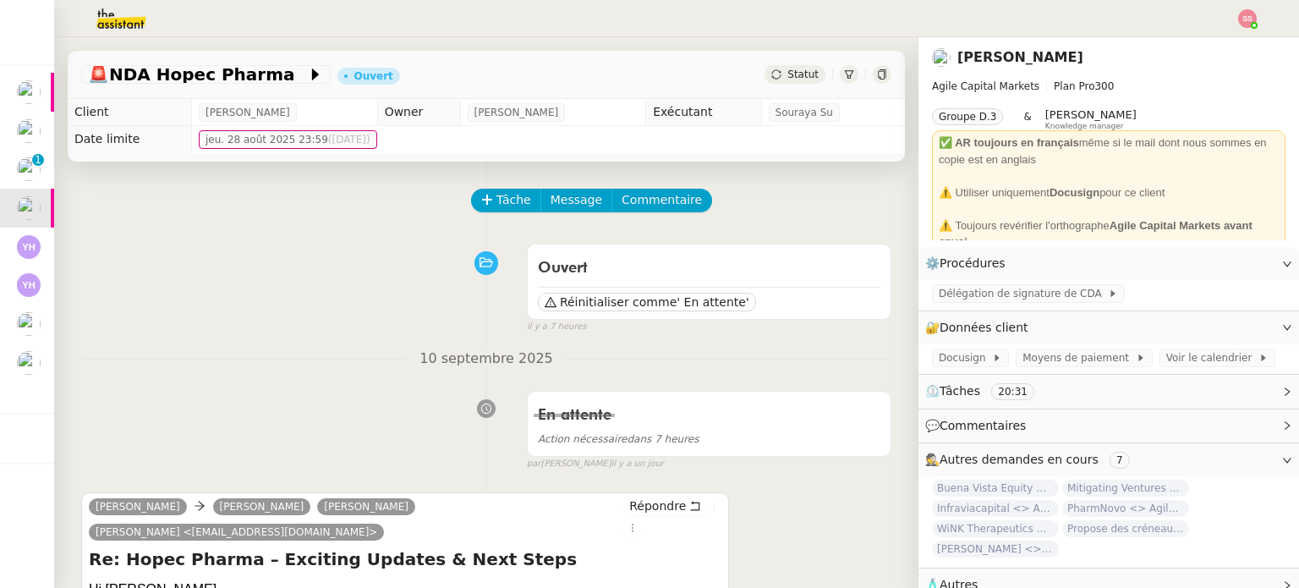
click at [1243, 8] on div at bounding box center [649, 18] width 1214 height 37
click at [1240, 13] on img at bounding box center [1247, 18] width 19 height 19
click at [1212, 36] on li "Suivi" at bounding box center [1201, 48] width 110 height 24
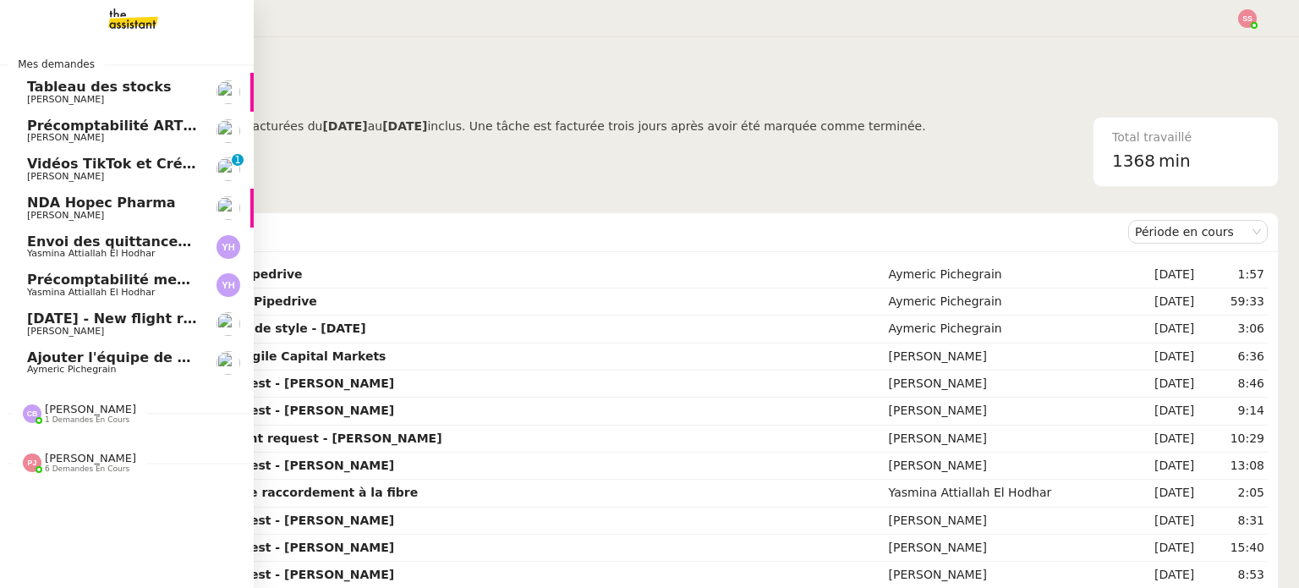
click at [138, 243] on span "Envoi des quittances mensuelles - 5 juillet 2025" at bounding box center [209, 241] width 365 height 16
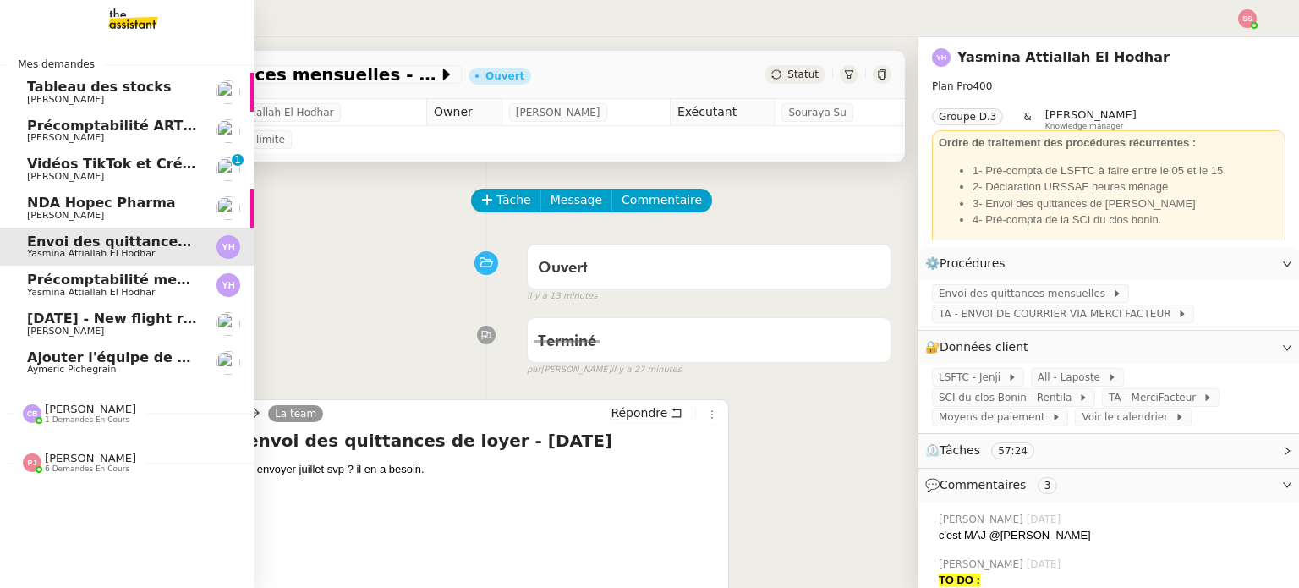
click at [61, 287] on span "Précomptabilité mensuelle - 4 août 2025" at bounding box center [182, 279] width 310 height 16
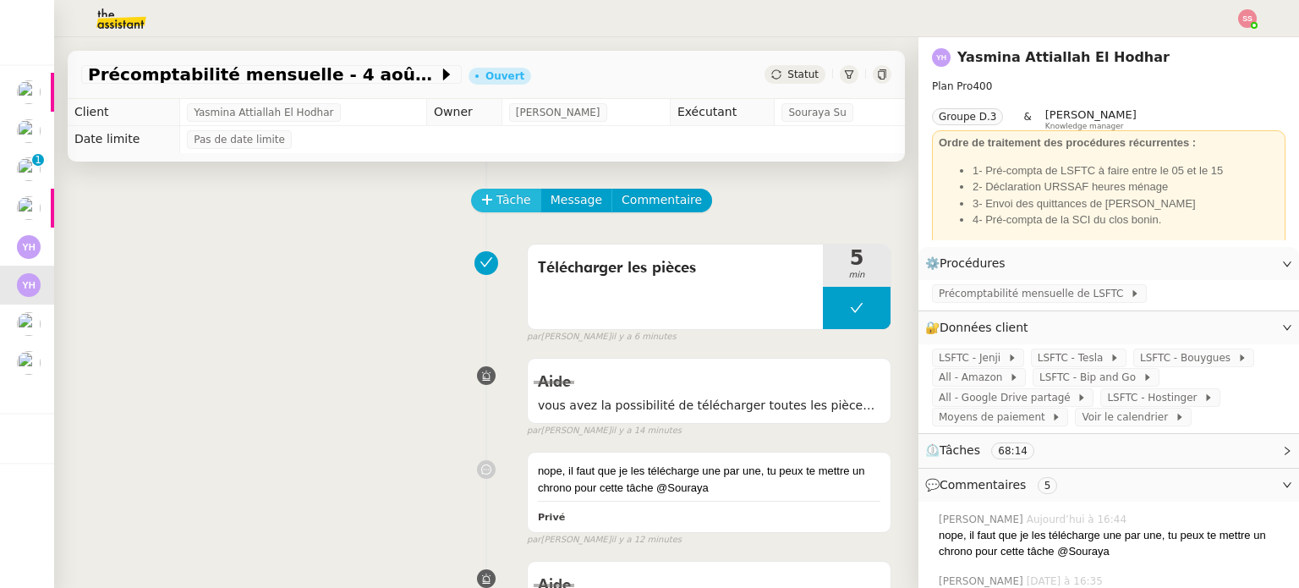
click at [496, 209] on span "Tâche" at bounding box center [513, 199] width 35 height 19
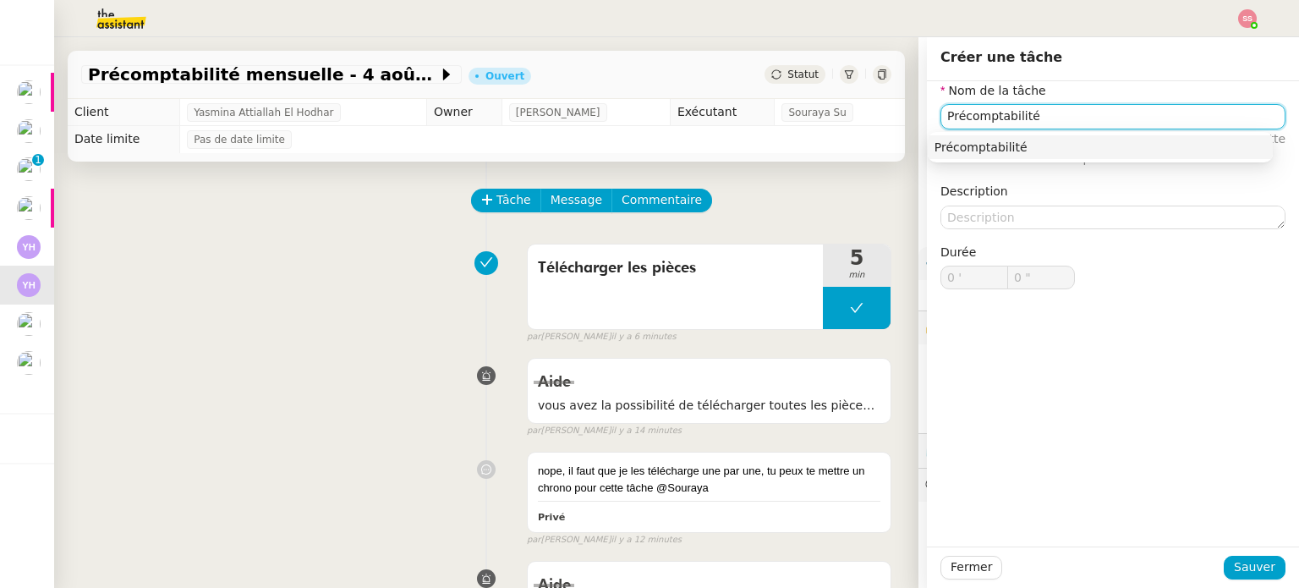
click at [979, 148] on div "Précomptabilité" at bounding box center [1099, 147] width 331 height 15
type input "Précomptabilité"
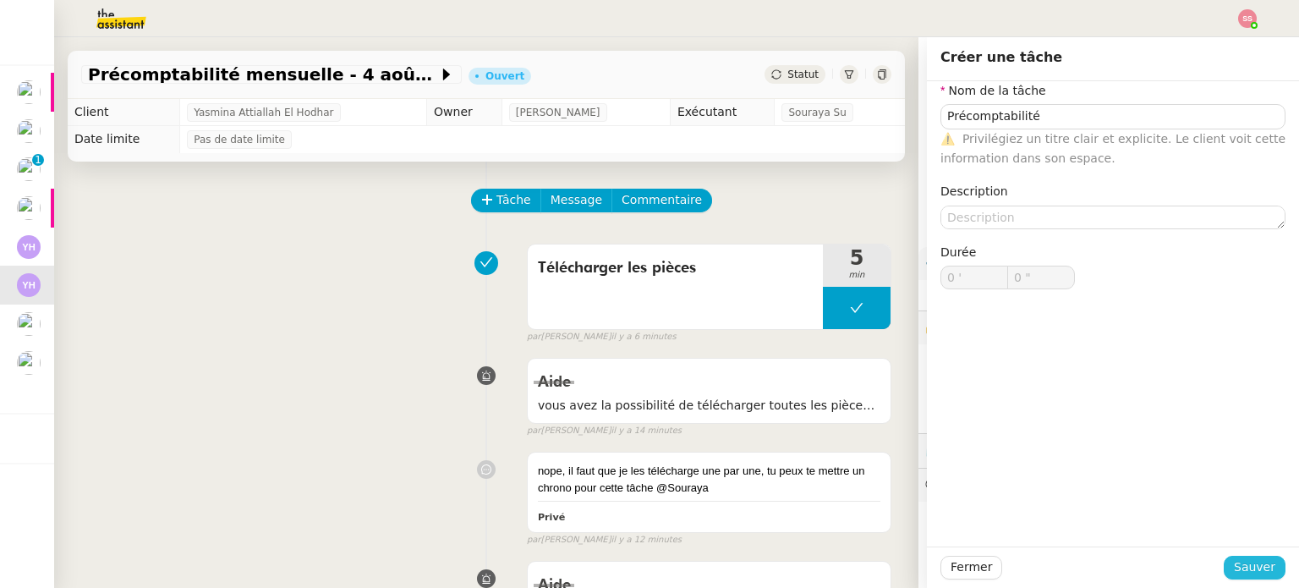
click at [1261, 563] on span "Sauver" at bounding box center [1254, 566] width 41 height 19
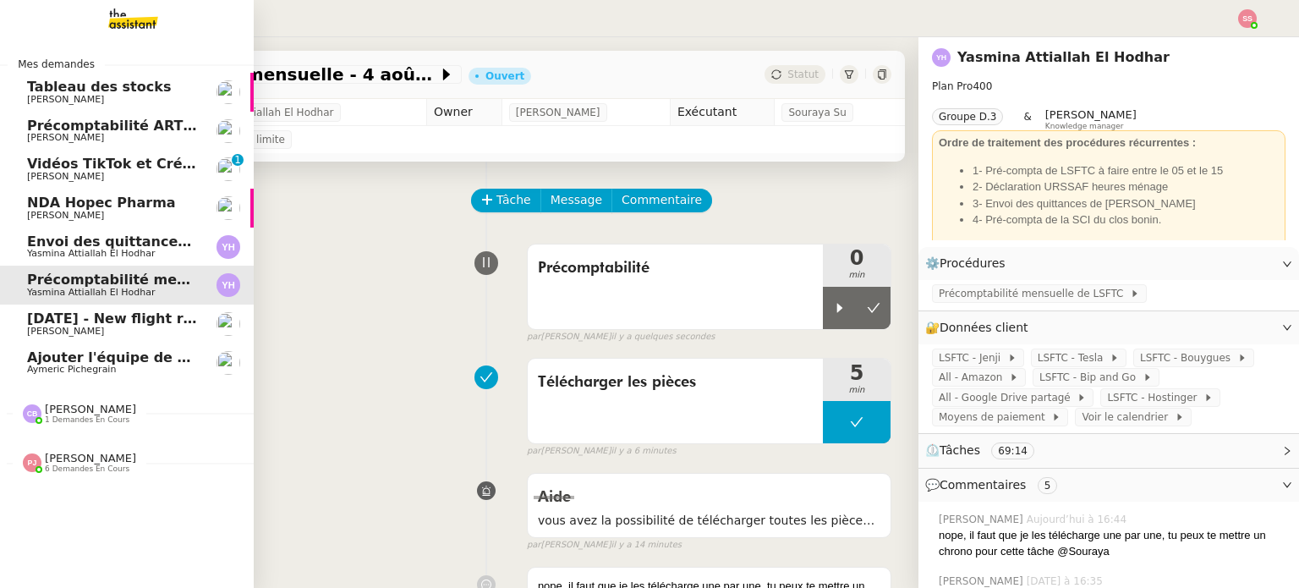
click at [156, 239] on span "Envoi des quittances mensuelles - 5 juillet 2025" at bounding box center [209, 241] width 365 height 16
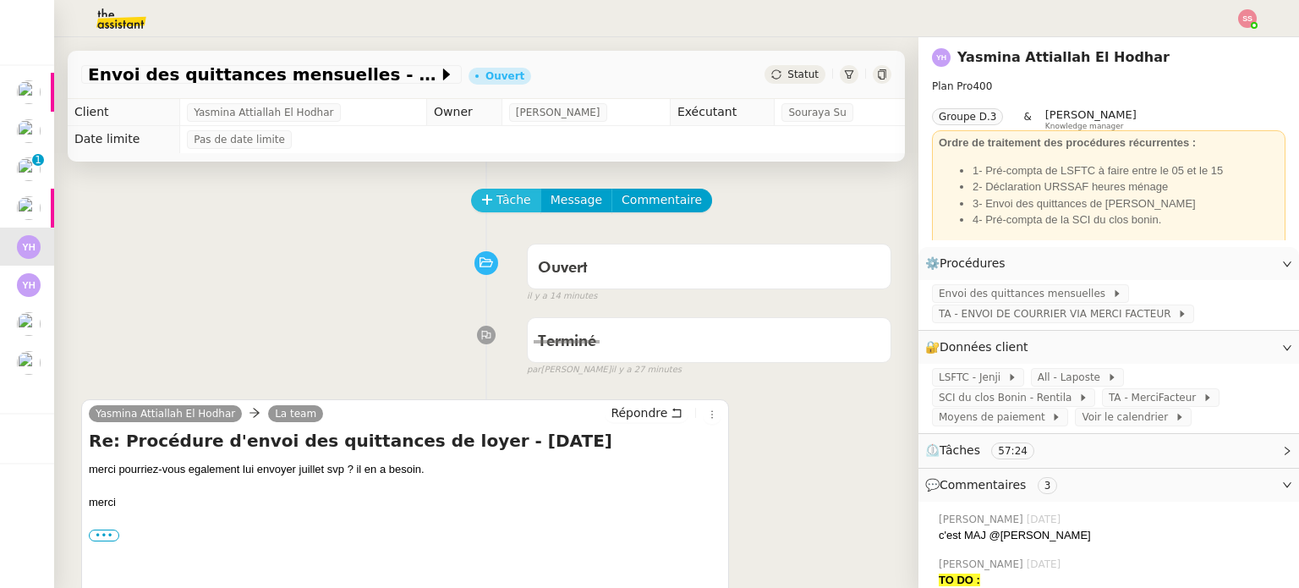
drag, startPoint x: 497, startPoint y: 205, endPoint x: 494, endPoint y: 253, distance: 48.3
click at [1078, 389] on span "SCI du clos Bonin - Rentila" at bounding box center [1008, 397] width 140 height 17
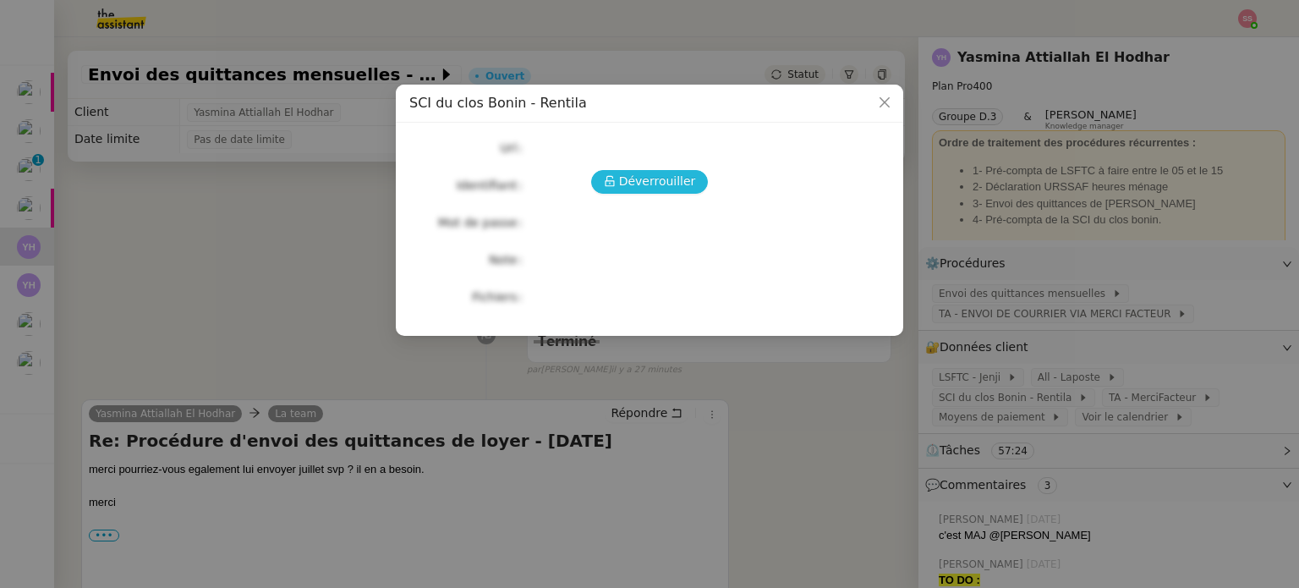
click at [673, 187] on span "Déverrouiller" at bounding box center [657, 181] width 77 height 19
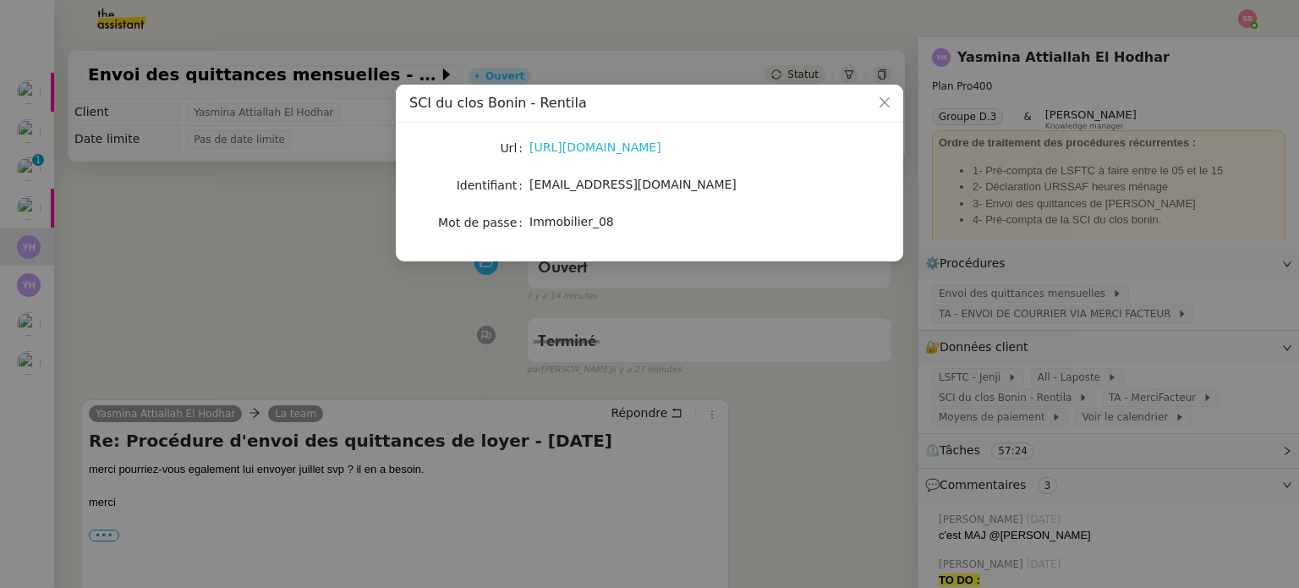
click at [661, 141] on link "https://www.rentila.com/landlord/#dashboard" at bounding box center [595, 147] width 132 height 14
click at [259, 238] on nz-modal-container "SCI du clos Bonin - Rentila Url https://www.rentila.com/landlord/#dashboard Ide…" at bounding box center [649, 294] width 1299 height 588
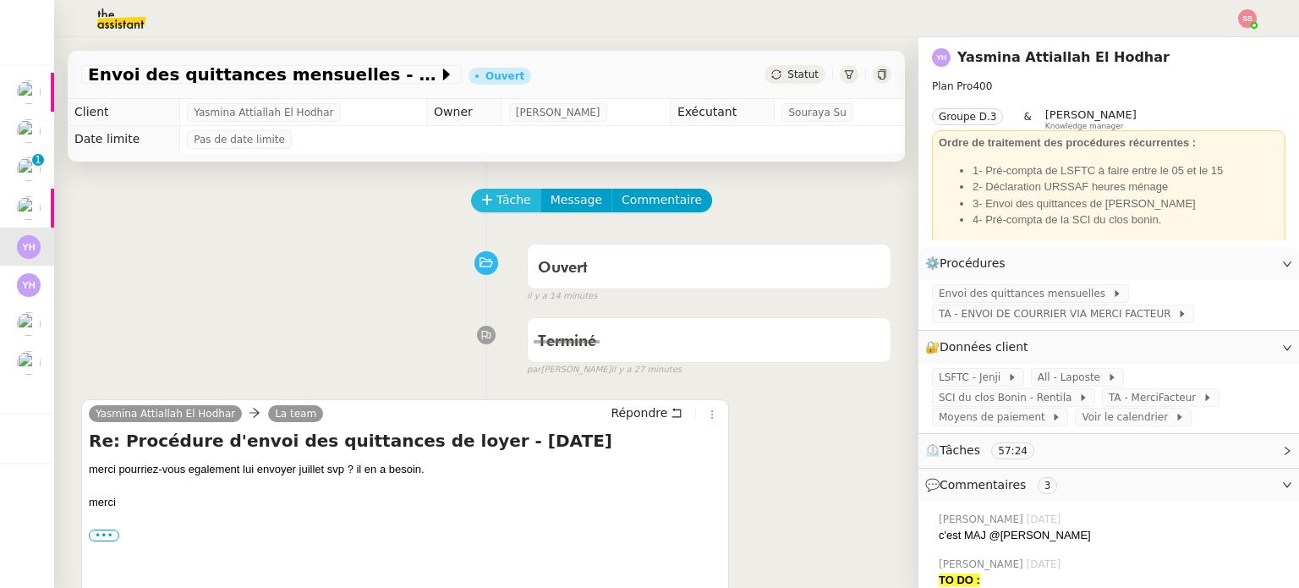
click at [496, 207] on span "Tâche" at bounding box center [513, 199] width 35 height 19
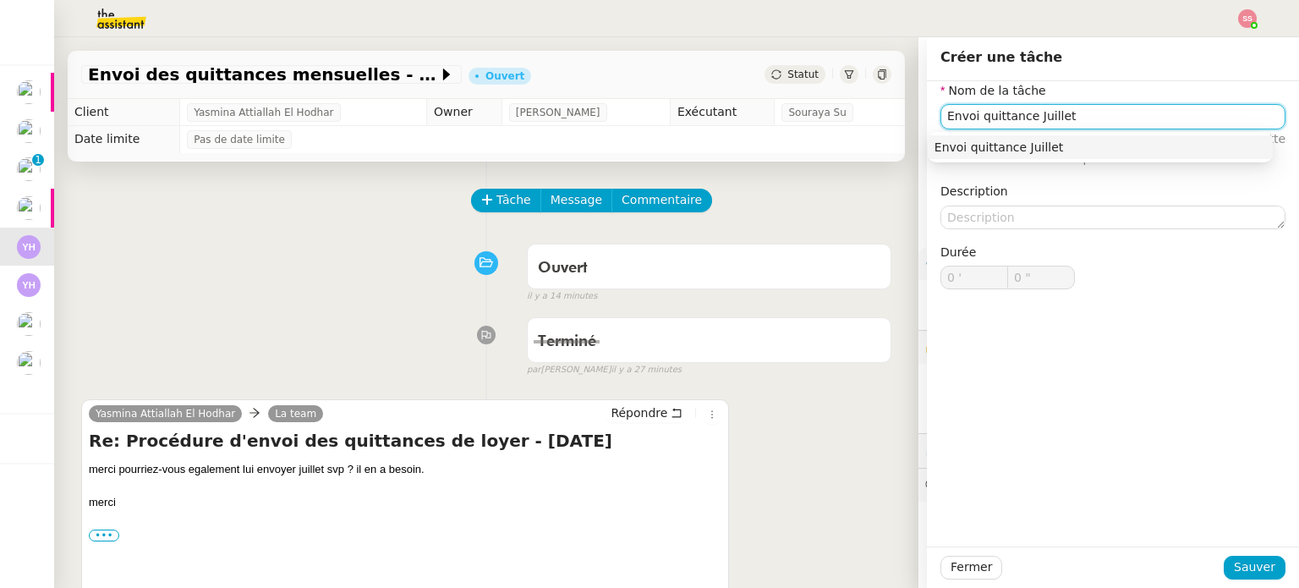
click at [951, 149] on div "Envoi quittance Juillet" at bounding box center [1099, 147] width 331 height 15
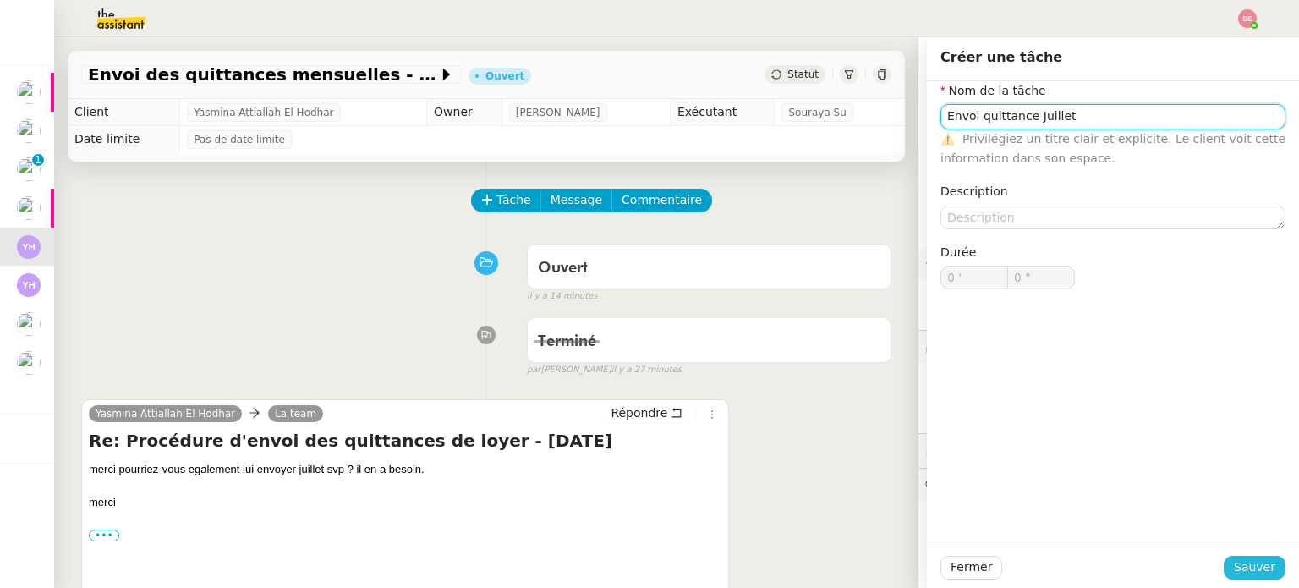
type input "Envoi quittance Juillet"
click at [1243, 576] on span "Sauver" at bounding box center [1254, 566] width 41 height 19
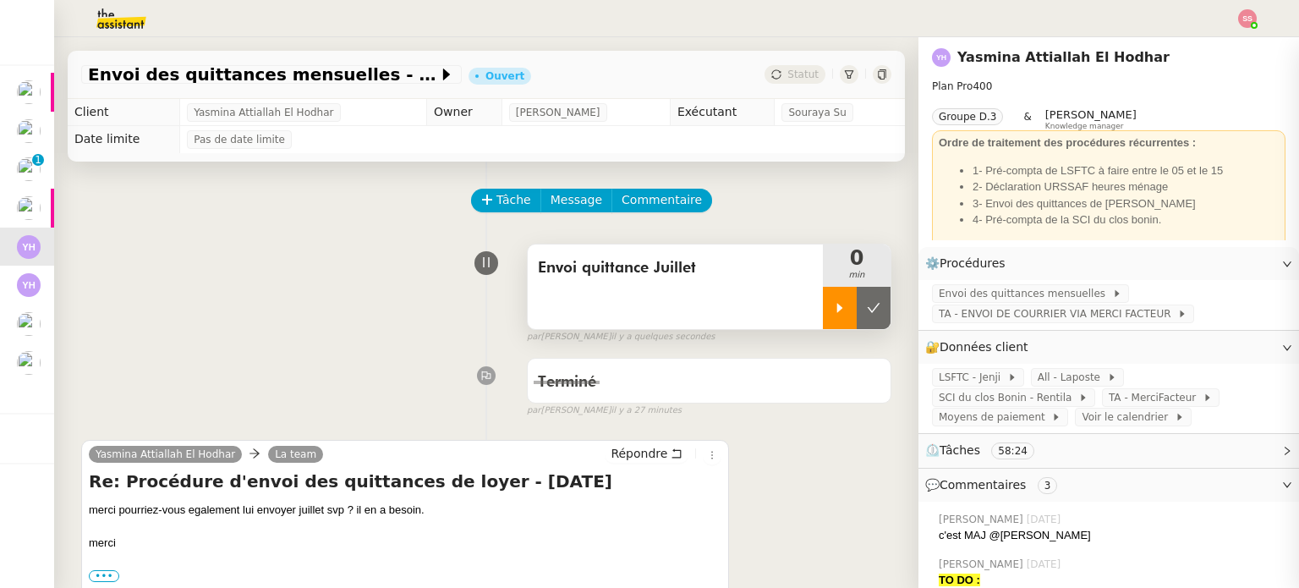
click at [833, 304] on icon at bounding box center [840, 308] width 14 height 14
click at [1108, 397] on span "TA - MerciFacteur" at bounding box center [1155, 397] width 94 height 17
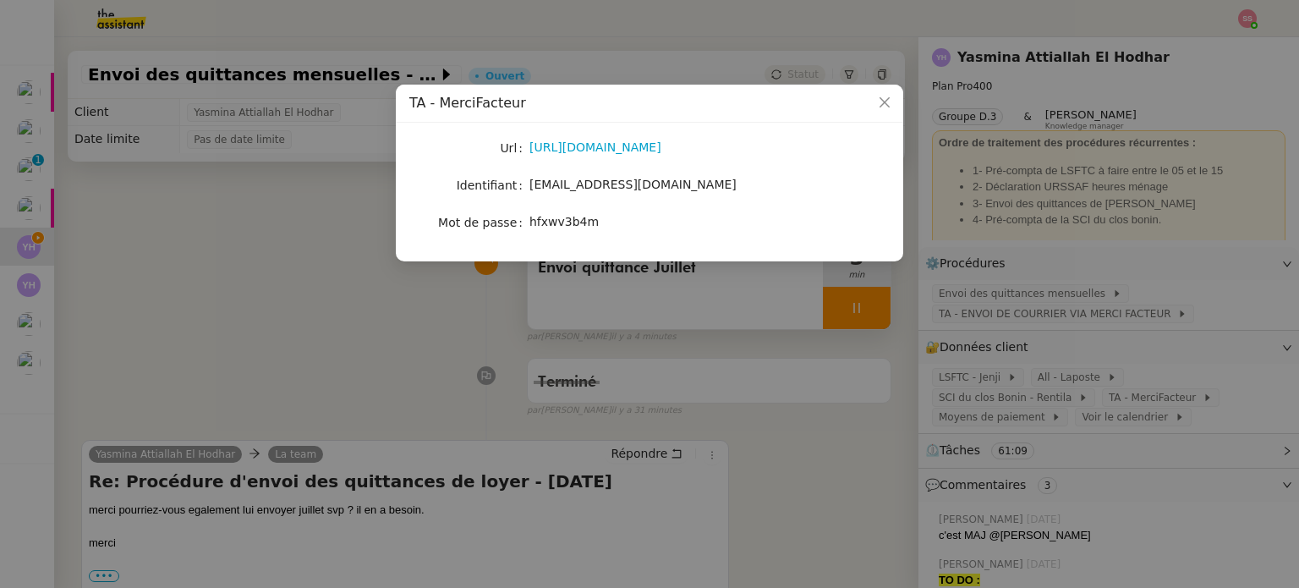
click at [620, 158] on div "https://www.merci-facteur.com/pro/" at bounding box center [669, 148] width 280 height 24
click at [624, 152] on link "https://www.merci-facteur.com/pro/" at bounding box center [595, 147] width 132 height 14
click at [849, 357] on nz-modal-container "TA - MerciFacteur Url https://www.merci-facteur.com/pro/ Identifiant groupe.fre…" at bounding box center [649, 294] width 1299 height 588
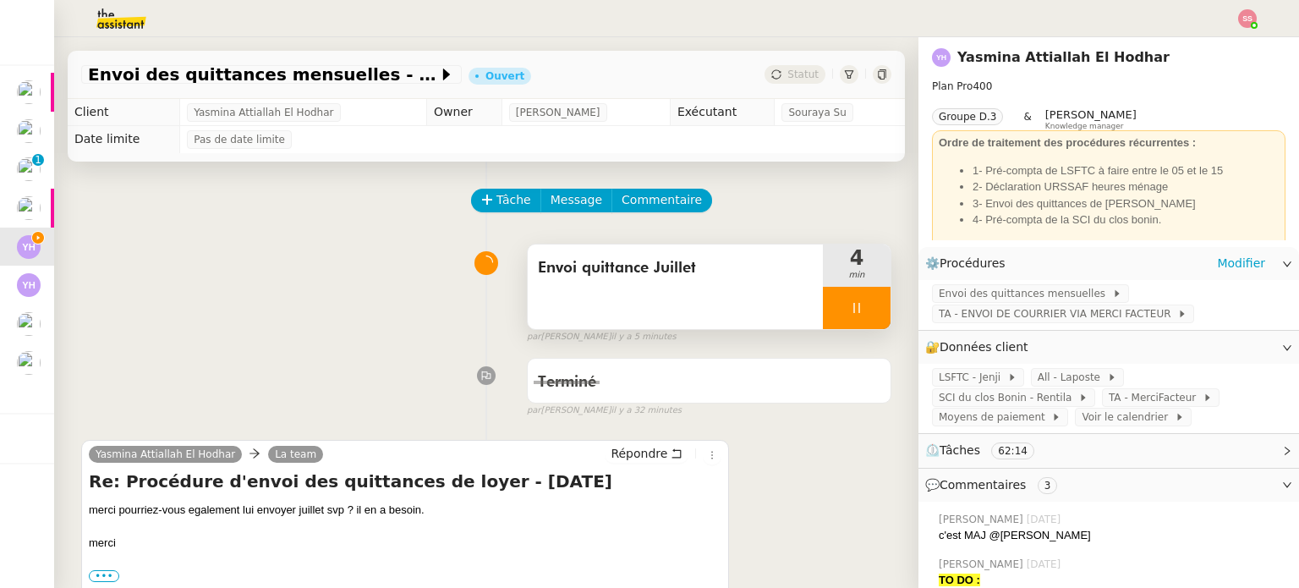
click at [1001, 326] on div "Envoi des quittances mensuelles TA - ENVOI DE COURRIER VIA MERCI FACTEUR" at bounding box center [1108, 305] width 380 height 50
click at [994, 321] on span "TA - ENVOI DE COURRIER VIA MERCI FACTEUR" at bounding box center [1057, 313] width 238 height 17
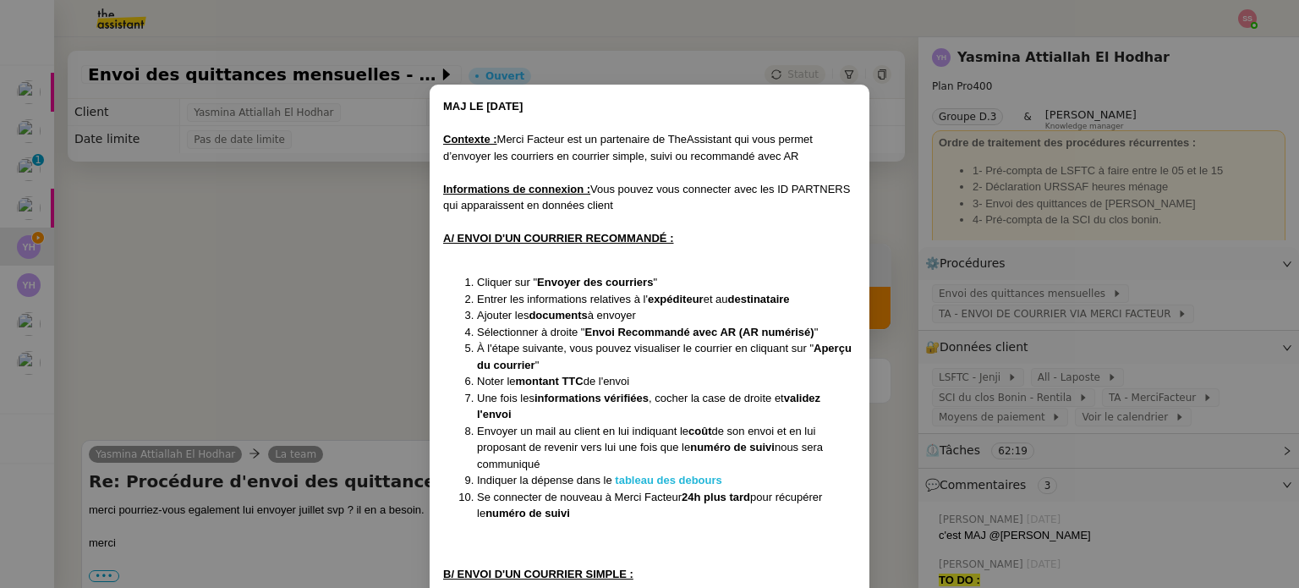
click at [701, 476] on strong "tableau des debours" at bounding box center [668, 479] width 107 height 13
click at [333, 310] on nz-modal-container "MAJ LE 06/03/2025 Contexte : Merci Facteur est un partenaire de TheAssistant qu…" at bounding box center [649, 294] width 1299 height 588
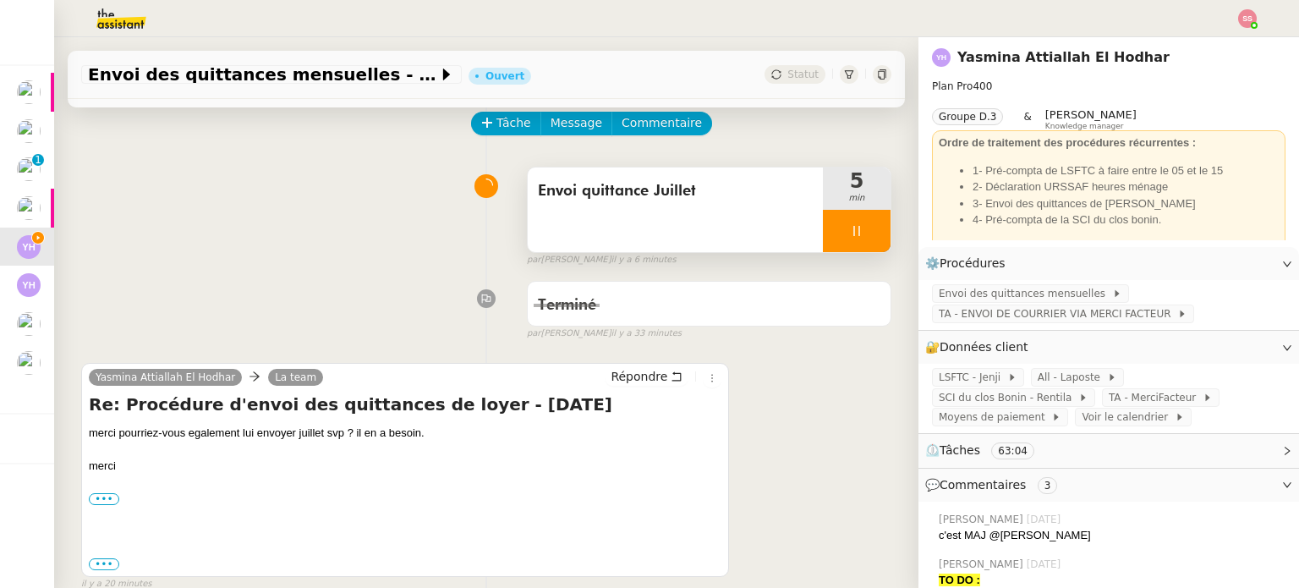
scroll to position [169, 0]
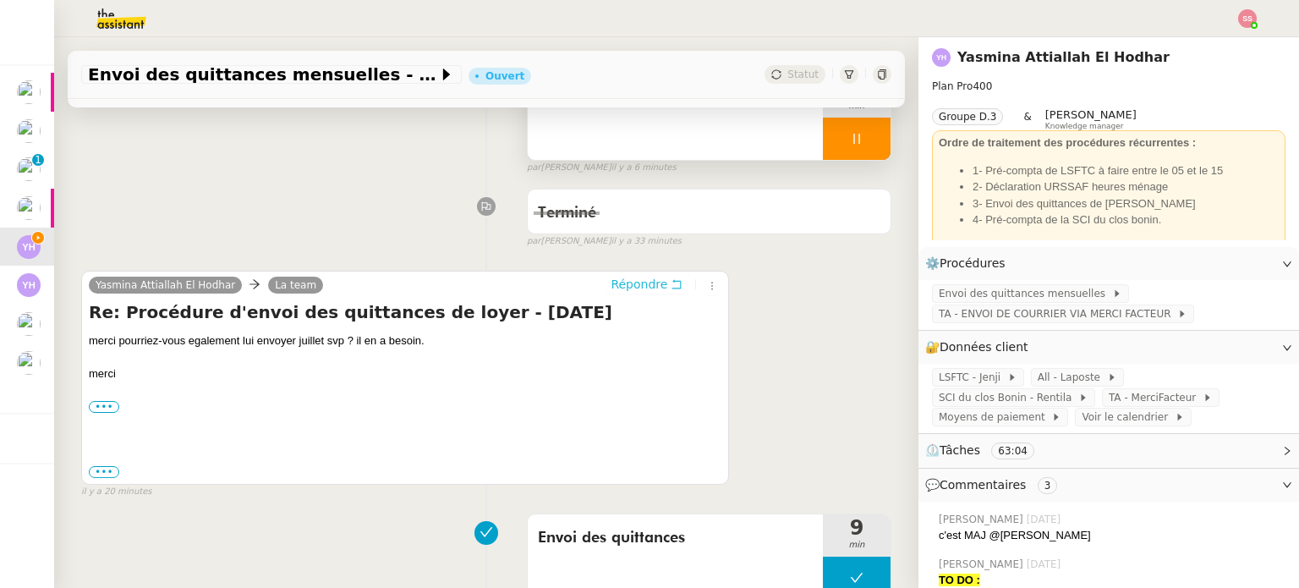
click at [610, 282] on span "Répondre" at bounding box center [638, 284] width 57 height 17
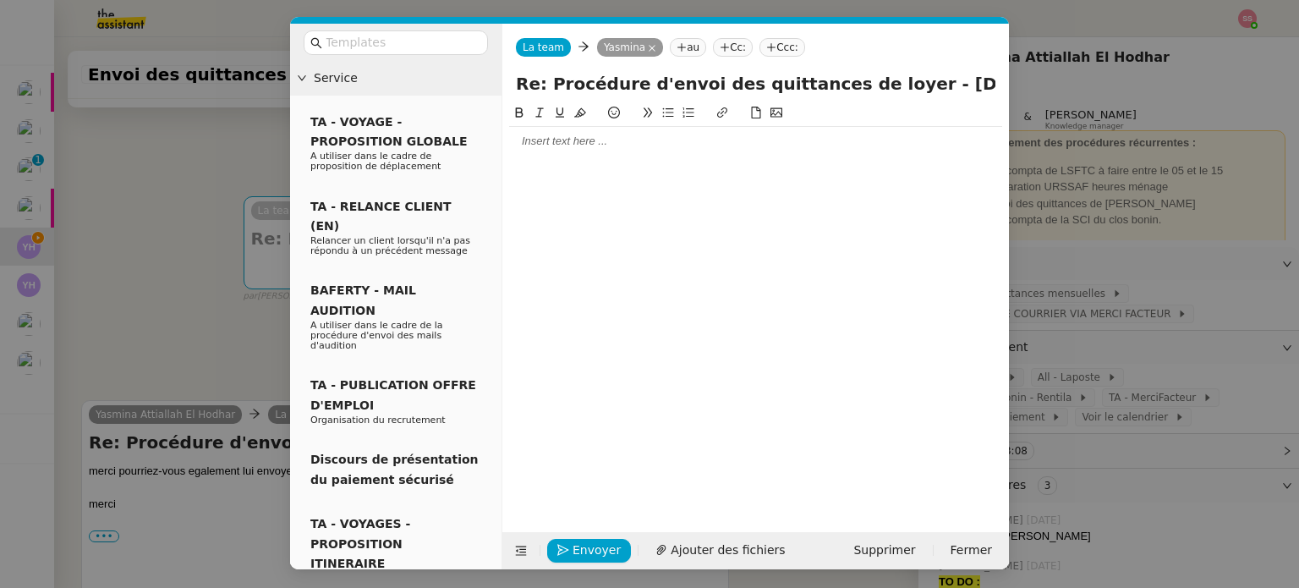
click at [561, 145] on div at bounding box center [755, 141] width 493 height 15
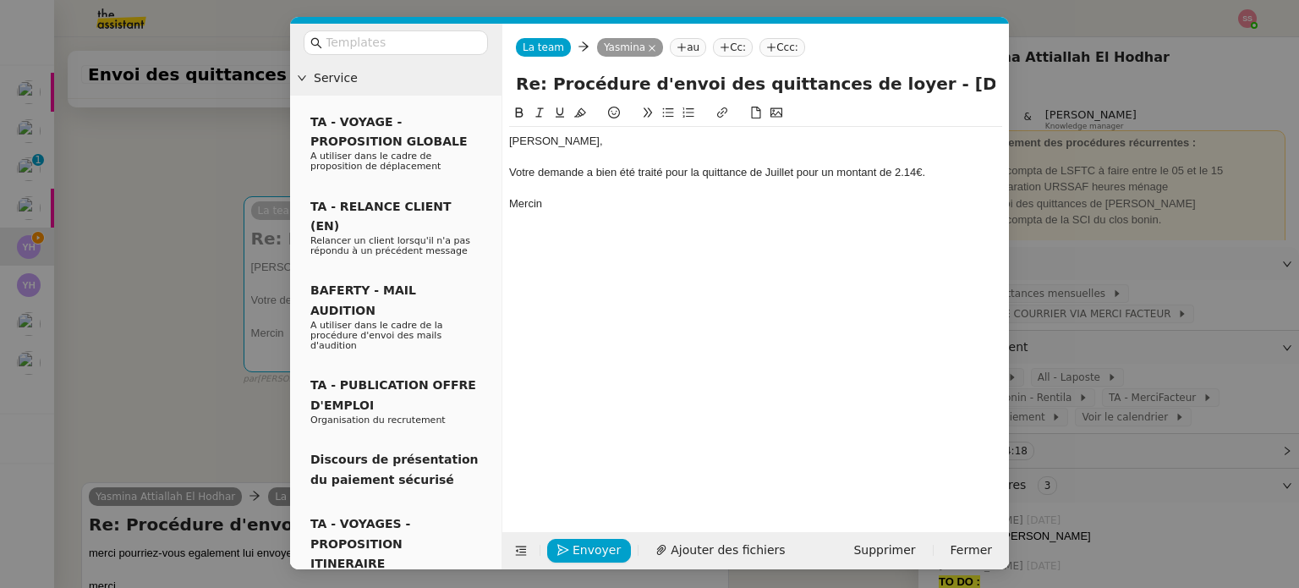
click at [664, 177] on div "Votre demande a bien été traité pour la quittance de Juillet pour un montant de…" at bounding box center [755, 172] width 493 height 15
click at [659, 174] on div "Votre demande a bien été traité pour la quittance de Juillet pour un montant de…" at bounding box center [755, 172] width 493 height 15
click at [788, 168] on div "Votre demande a bien été traitée pour la quittance de Juillet pour un montant d…" at bounding box center [755, 172] width 493 height 15
click at [0, 0] on lt-span "j uillet" at bounding box center [0, 0] width 0 height 0
click at [565, 211] on div "Mercin" at bounding box center [755, 203] width 493 height 15
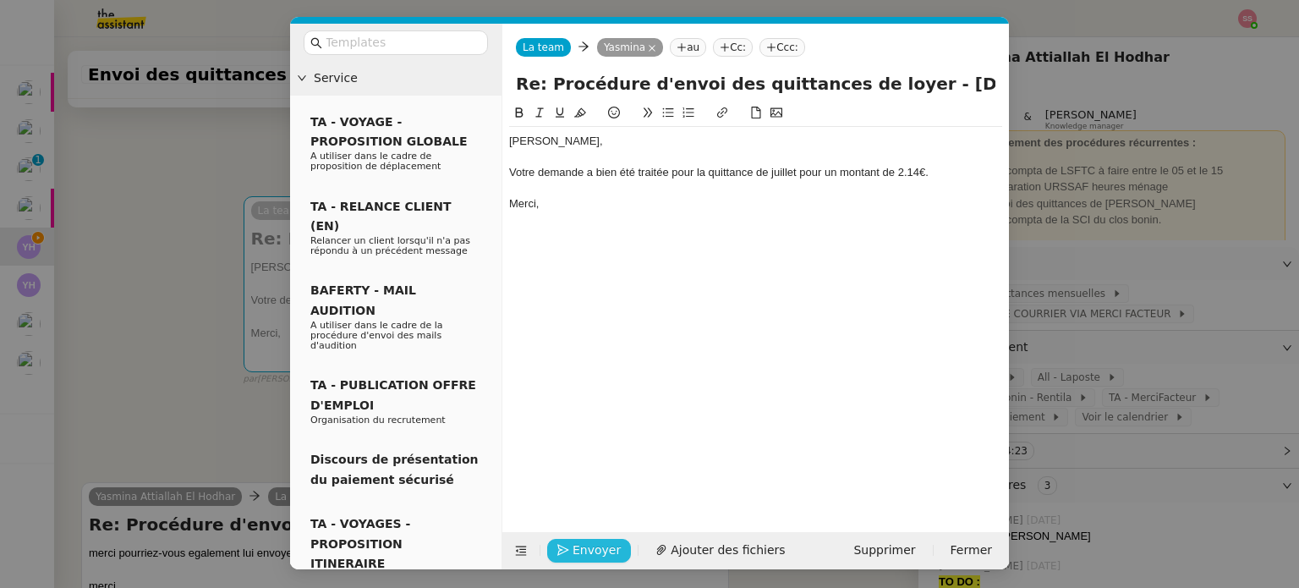
click at [578, 539] on button "Envoyer" at bounding box center [589, 551] width 84 height 24
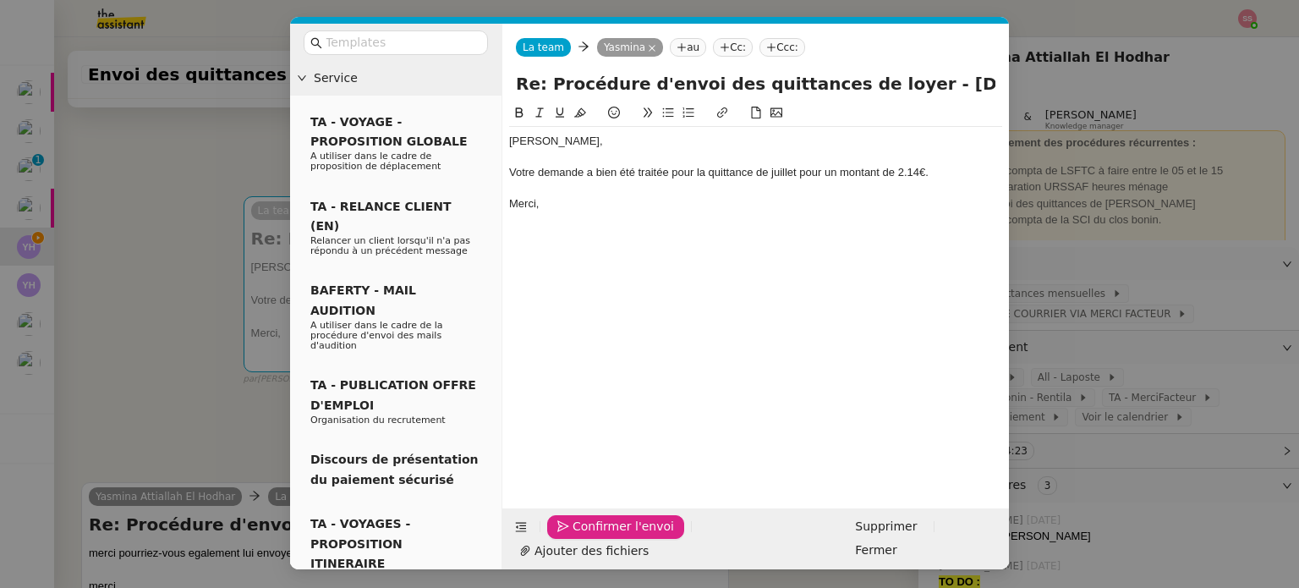
click at [578, 537] on button "Confirmer l'envoi" at bounding box center [615, 527] width 137 height 24
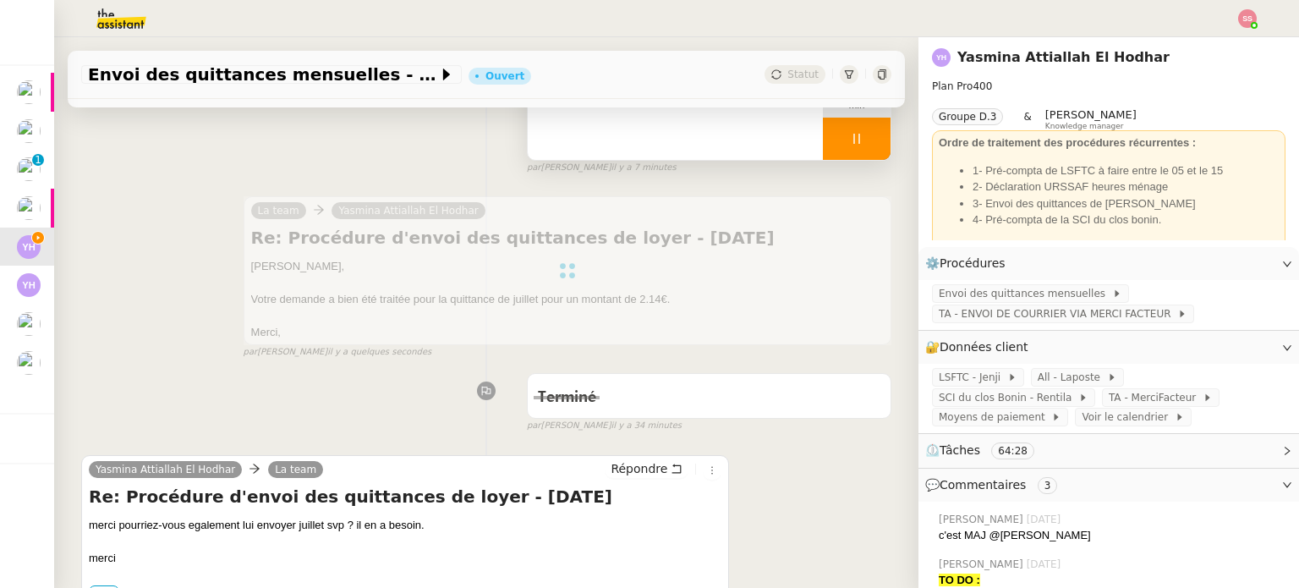
click at [865, 143] on div at bounding box center [857, 139] width 68 height 42
click at [865, 143] on button at bounding box center [873, 139] width 34 height 42
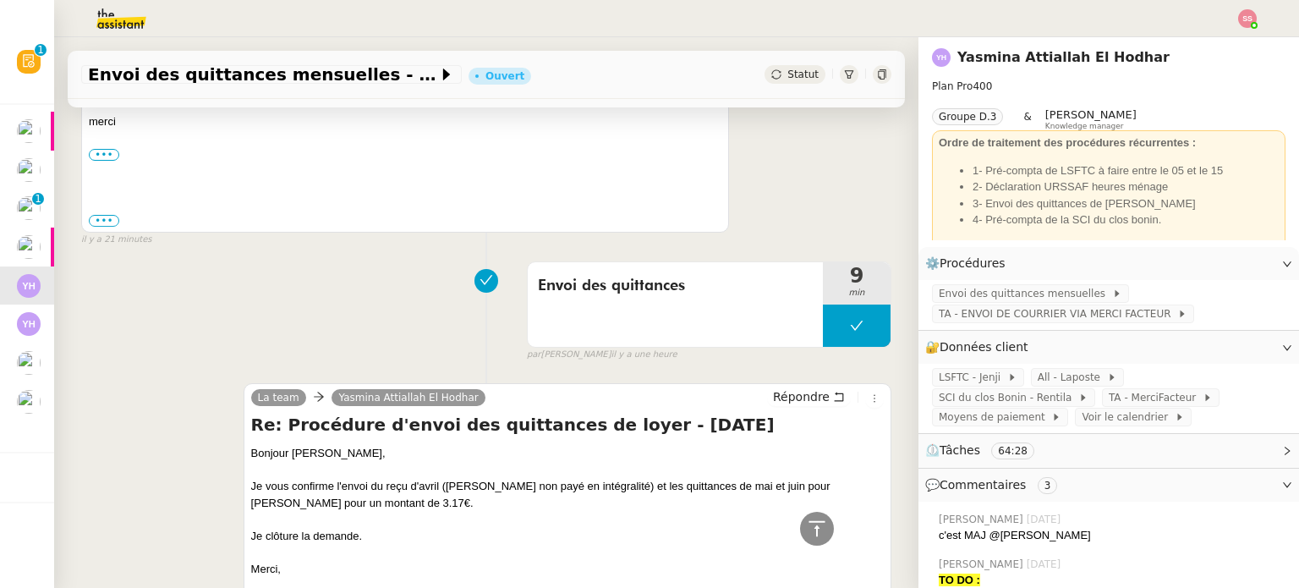
scroll to position [507, 0]
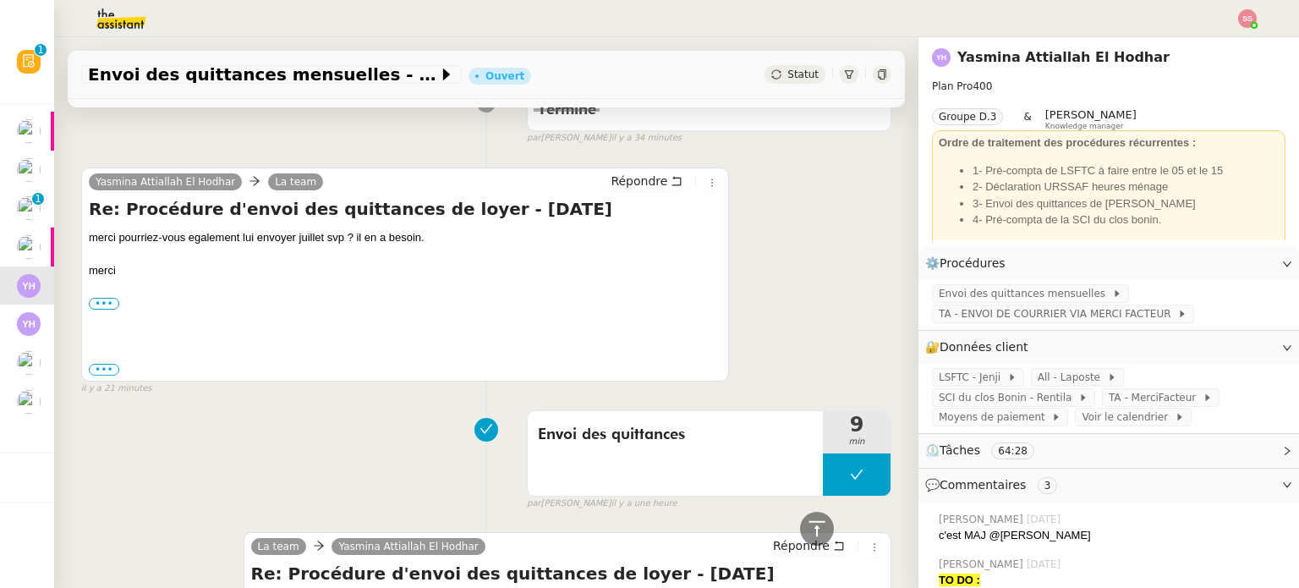
click at [787, 68] on span "Statut" at bounding box center [802, 74] width 31 height 12
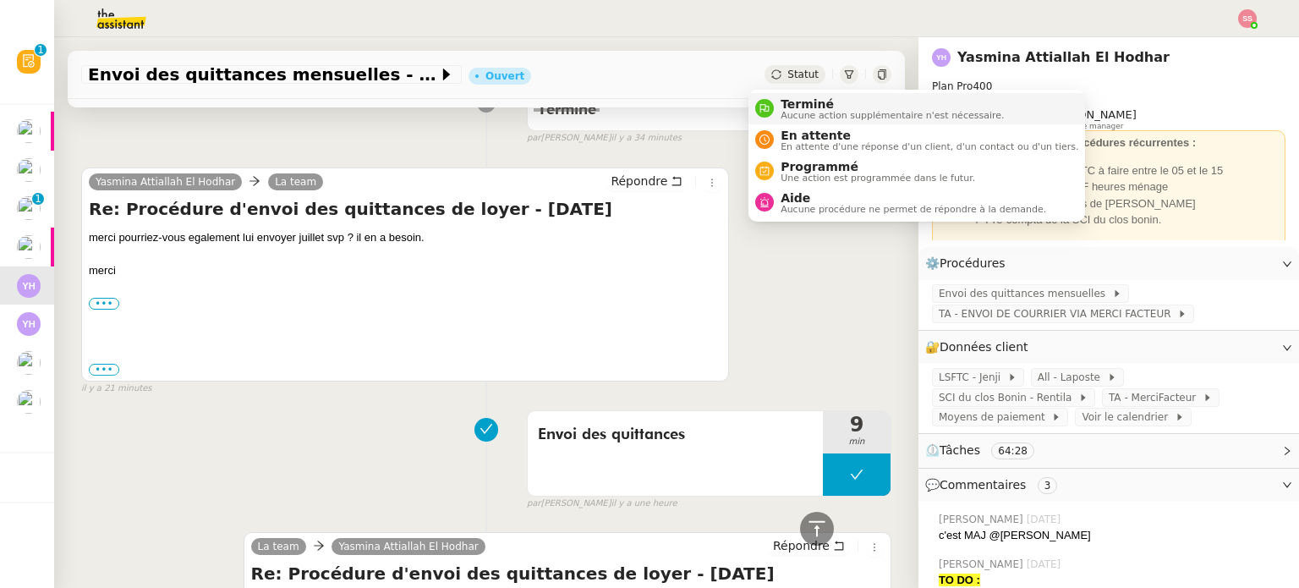
click at [811, 106] on span "Terminé" at bounding box center [891, 104] width 223 height 14
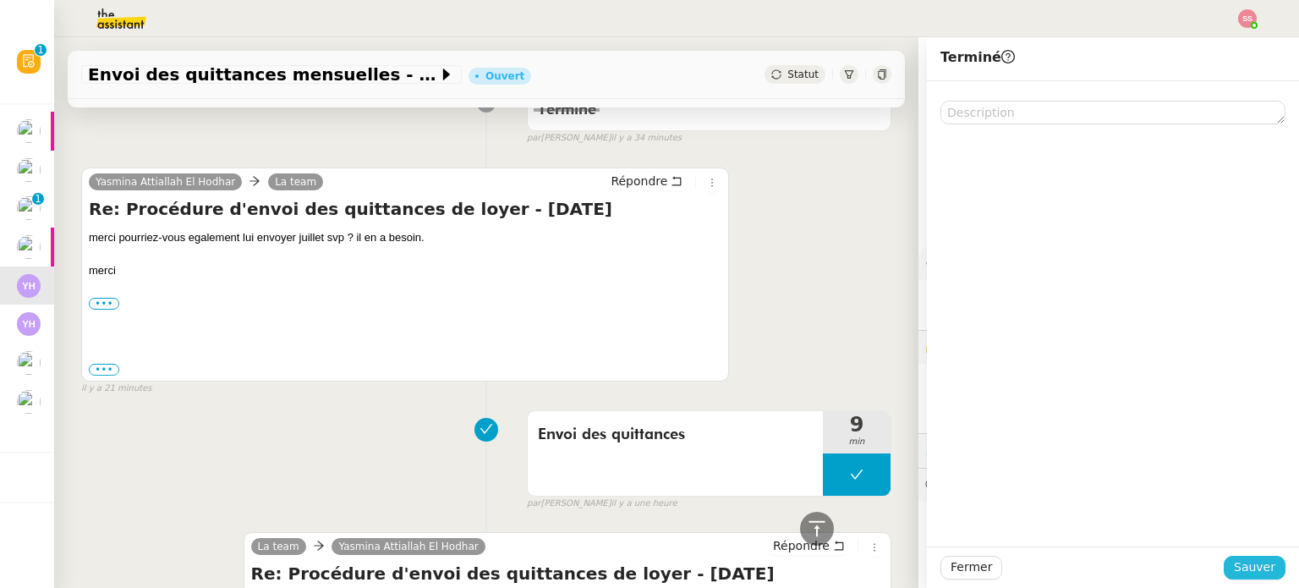
click at [1235, 561] on span "Sauver" at bounding box center [1254, 566] width 41 height 19
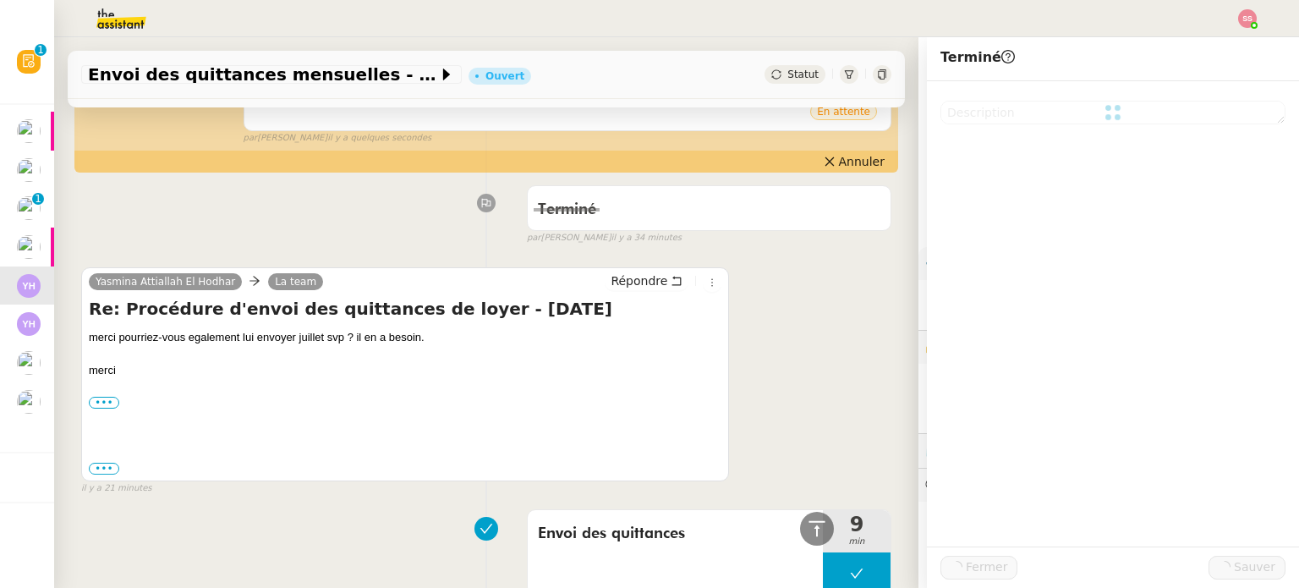
scroll to position [606, 0]
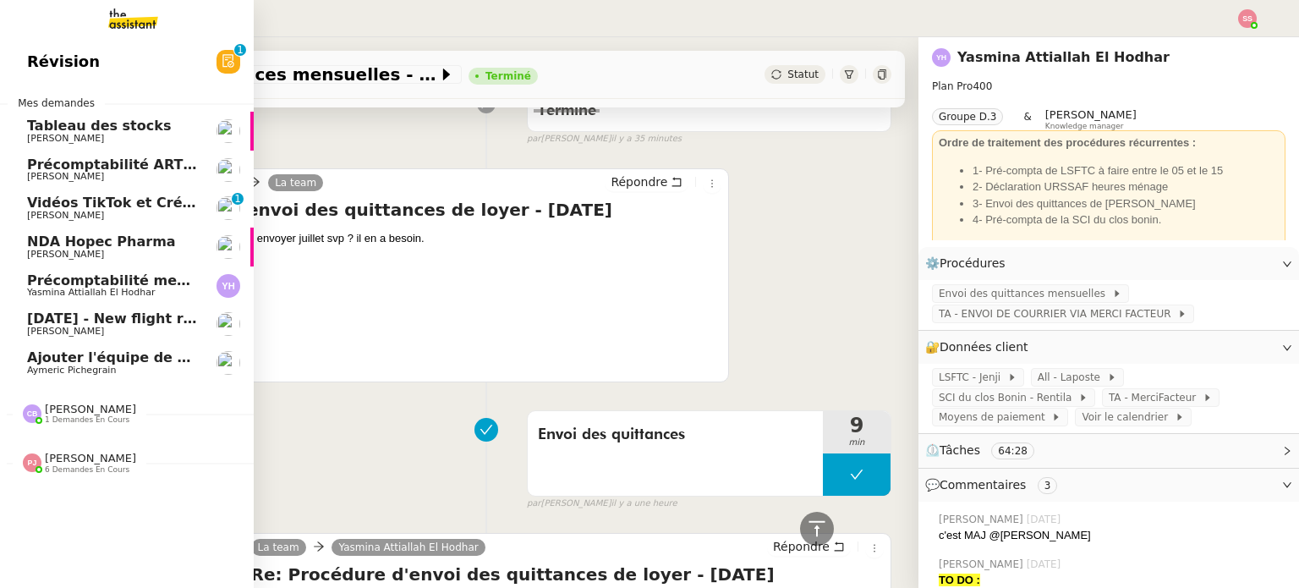
click at [66, 287] on span "Précomptabilité mensuelle - 4 août 2025" at bounding box center [182, 280] width 310 height 16
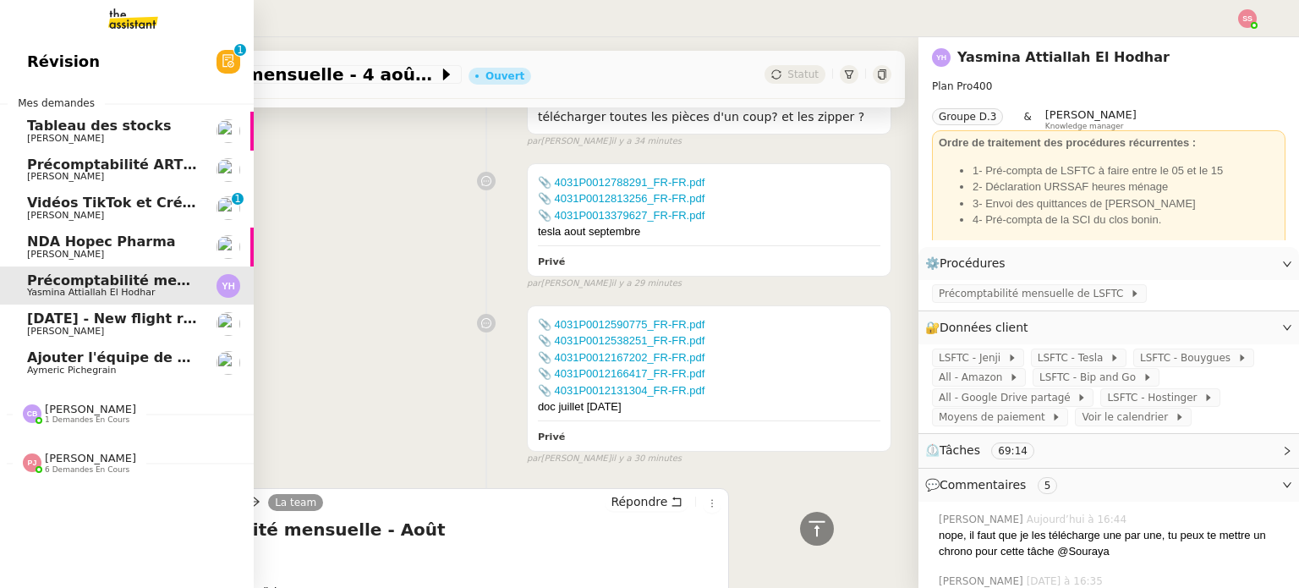
click at [152, 331] on span "[PERSON_NAME]" at bounding box center [112, 331] width 171 height 10
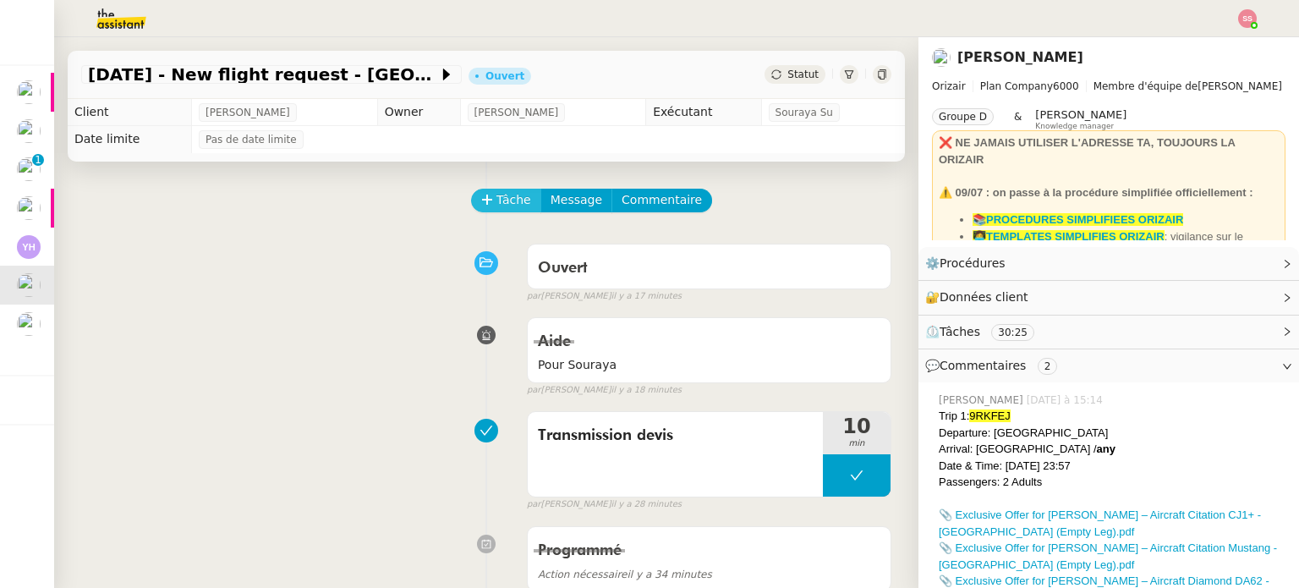
click at [502, 202] on span "Tâche" at bounding box center [513, 199] width 35 height 19
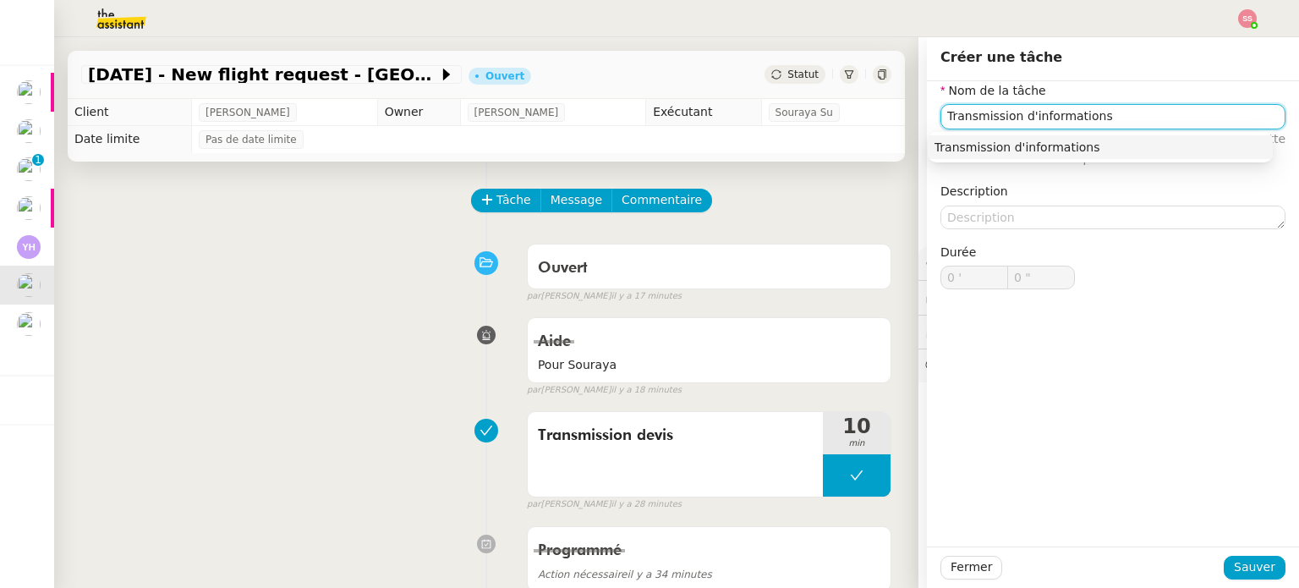
click at [1146, 140] on div "Transmission d'informations" at bounding box center [1099, 147] width 331 height 15
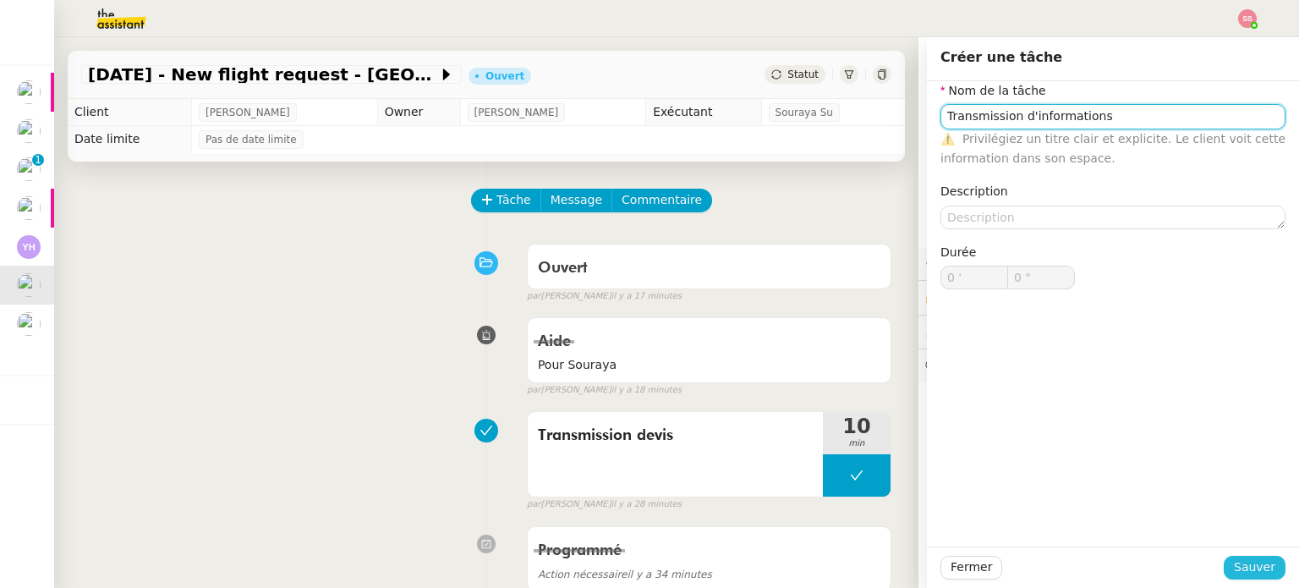
type input "Transmission d'informations"
click at [1257, 571] on span "Sauver" at bounding box center [1254, 566] width 41 height 19
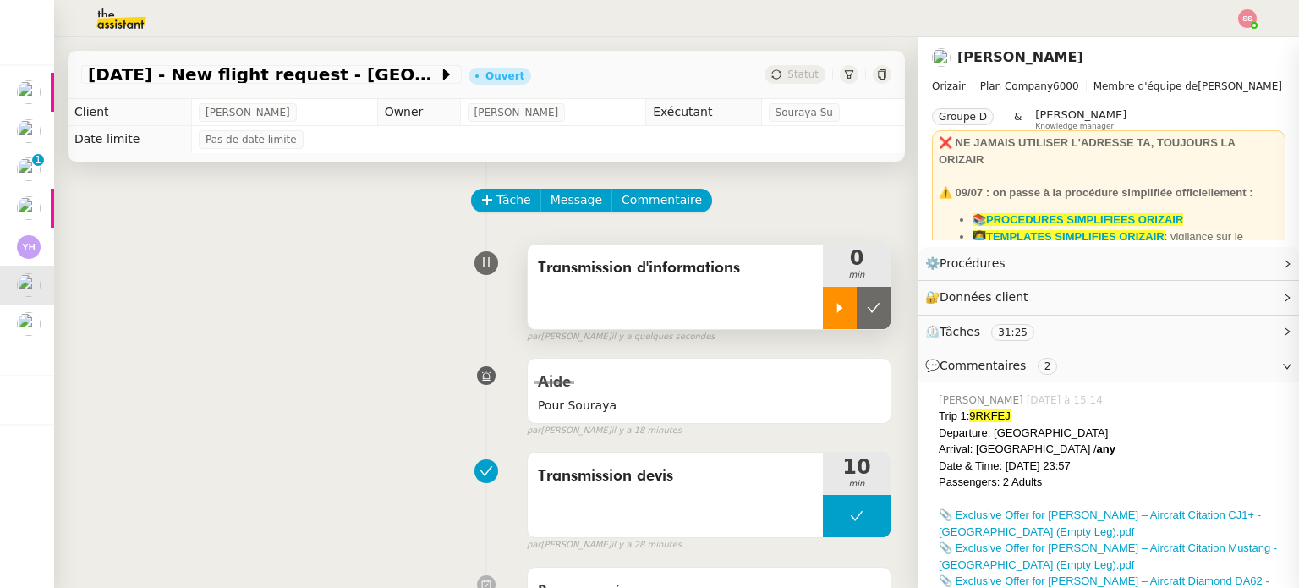
click at [832, 305] on div at bounding box center [840, 308] width 34 height 42
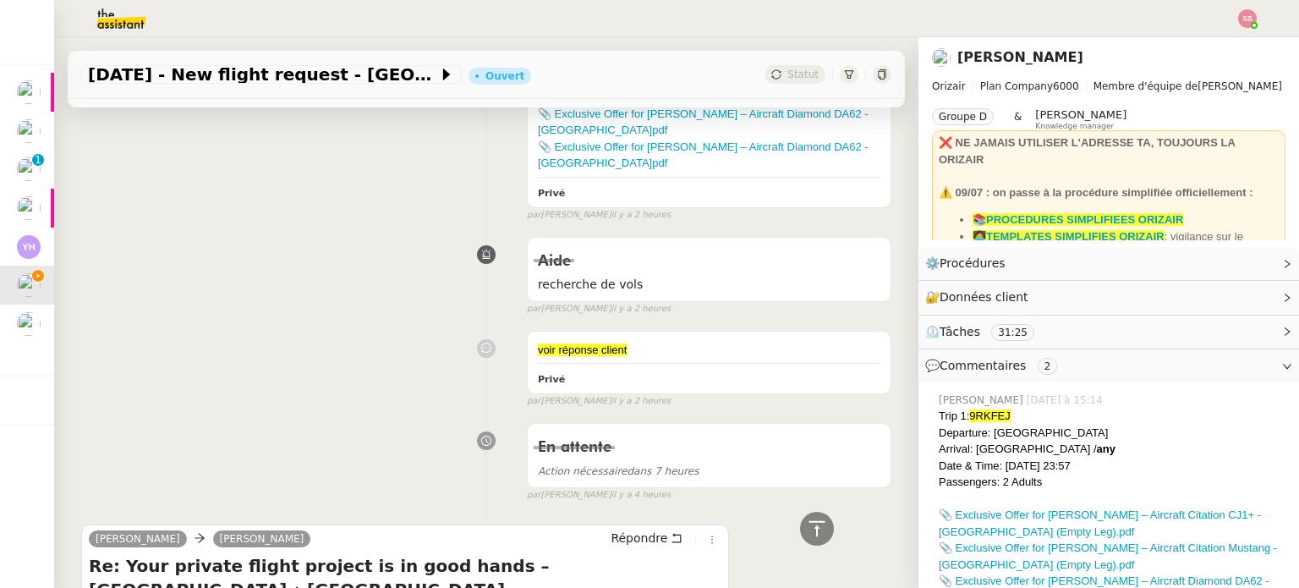
scroll to position [592, 0]
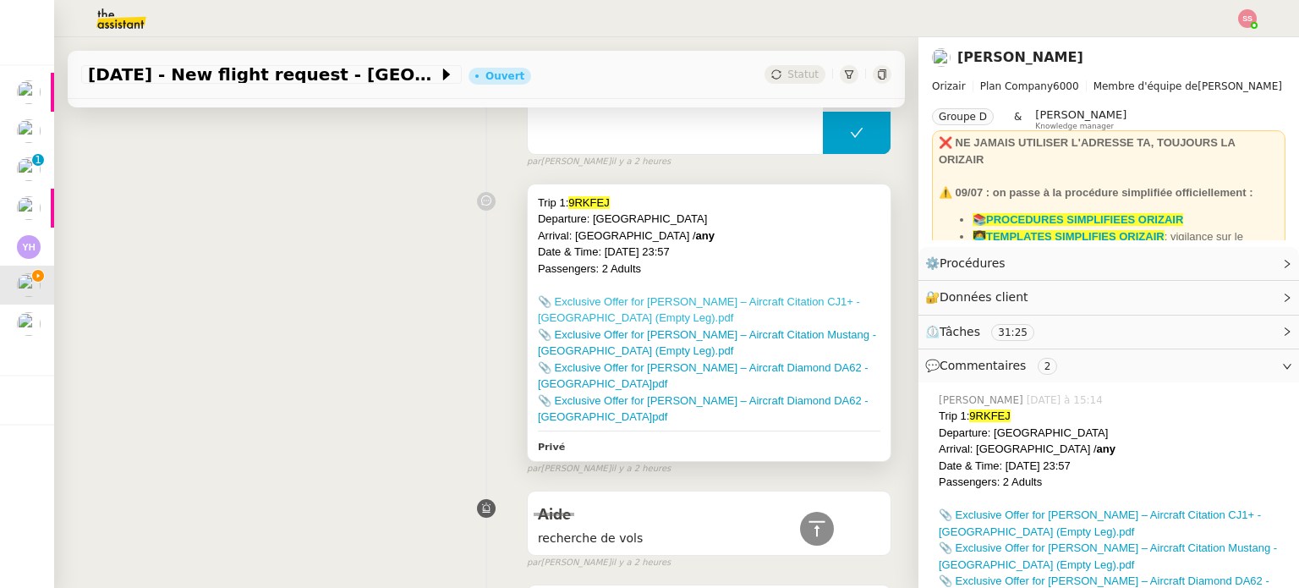
click at [642, 297] on link "📎 Exclusive Offer for Mr. SAINI – Aircraft Citation CJ1+ - BRUSSELS (Empty Leg)…" at bounding box center [699, 310] width 322 height 30
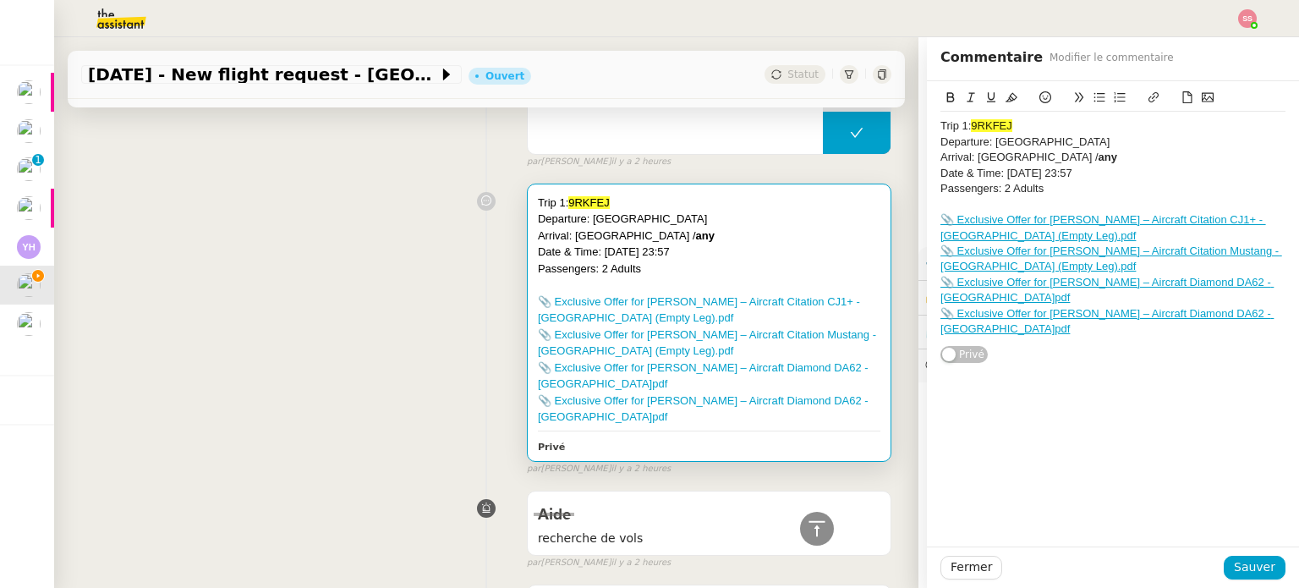
drag, startPoint x: 1038, startPoint y: 370, endPoint x: 1037, endPoint y: 350, distance: 20.3
click at [1038, 370] on div "Trip 1: 9RKFEJ﻿ Departure: London Biggin Hill Airport Arrival: Birmingham Inter…" at bounding box center [1113, 313] width 372 height 465
click at [1031, 249] on link "📎 Exclusive Offer for Mr. SAINI – Aircraft Citation Mustang - AMSTERDAM (Empty …" at bounding box center [1111, 258] width 342 height 28
click at [1069, 291] on link "https://dashboard.theassistant.com/file/cswFEV9uwtWMjfo6QV8d" at bounding box center [1047, 297] width 116 height 22
click at [1173, 406] on div "Trip 1: 9RKFEJ﻿ Departure: London Biggin Hill Airport Arrival: Birmingham Inter…" at bounding box center [1113, 313] width 372 height 465
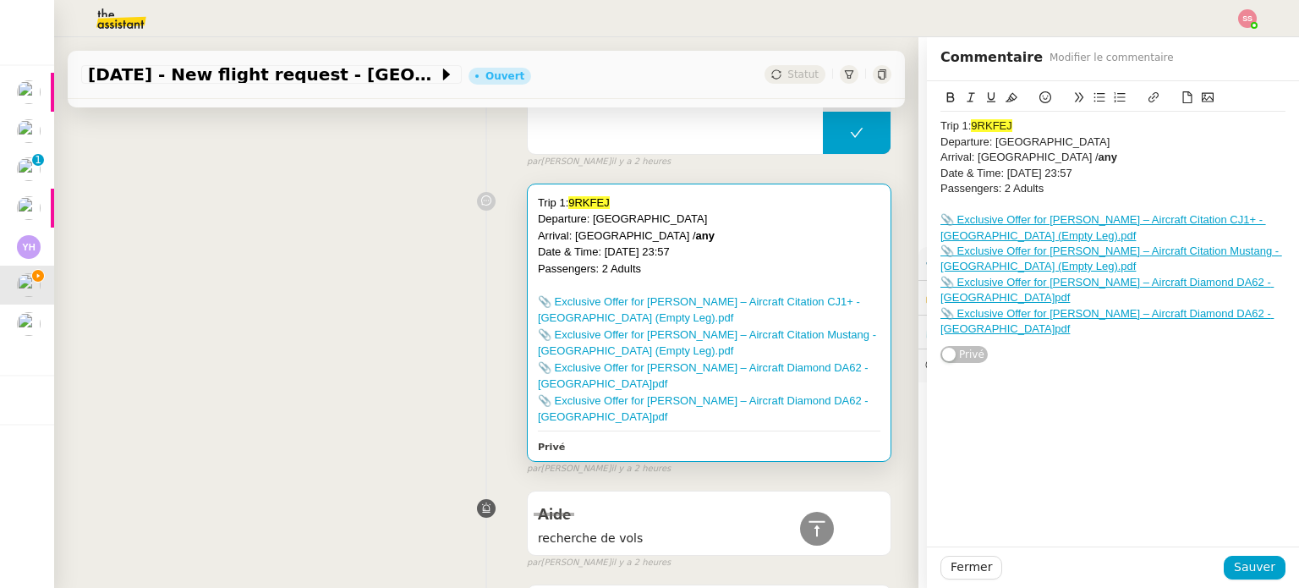
click at [1113, 282] on link "📎 Exclusive Offer for Mr. SAINI – Aircraft Diamond DA62 - PARIS.pdf" at bounding box center [1106, 290] width 333 height 28
click at [1109, 320] on link "https://dashboard.theassistant.com/file/CEx41RvDiDdxaVvtwvjU" at bounding box center [1068, 313] width 116 height 22
drag, startPoint x: 1055, startPoint y: 433, endPoint x: 1062, endPoint y: 419, distance: 15.1
click at [1055, 433] on div "Trip 1: 9RKFEJ﻿ Departure: London Biggin Hill Airport Arrival: Birmingham Inter…" at bounding box center [1113, 313] width 372 height 465
click at [1124, 307] on link "📎 Exclusive Offer for Mr. SAINI – Aircraft Diamond DA62 - BIRMINGHAM.pdf" at bounding box center [1106, 321] width 333 height 28
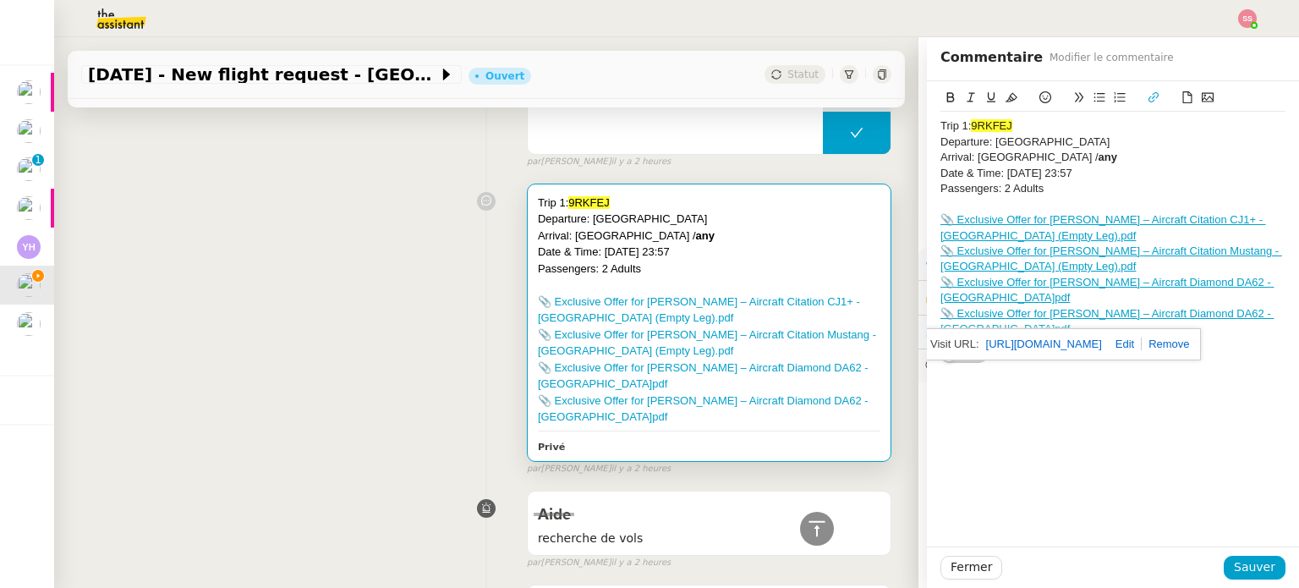
click at [1011, 342] on link "https://dashboard.theassistant.com/file/4H06yL4THq9e5RWWe0t8" at bounding box center [1044, 344] width 116 height 22
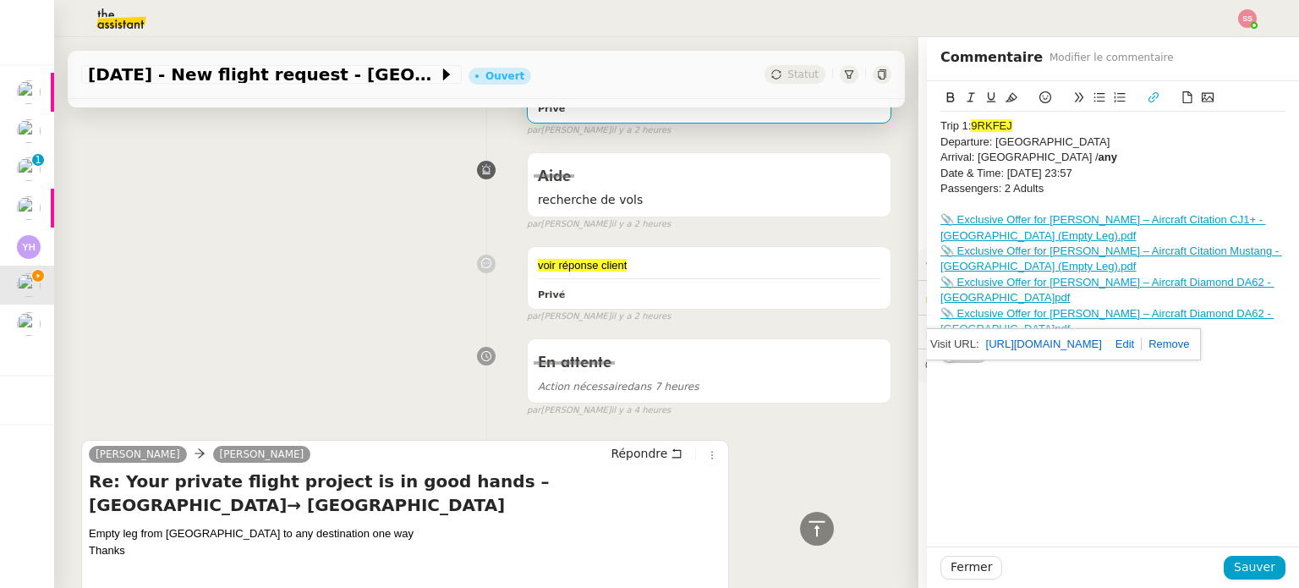
scroll to position [1184, 0]
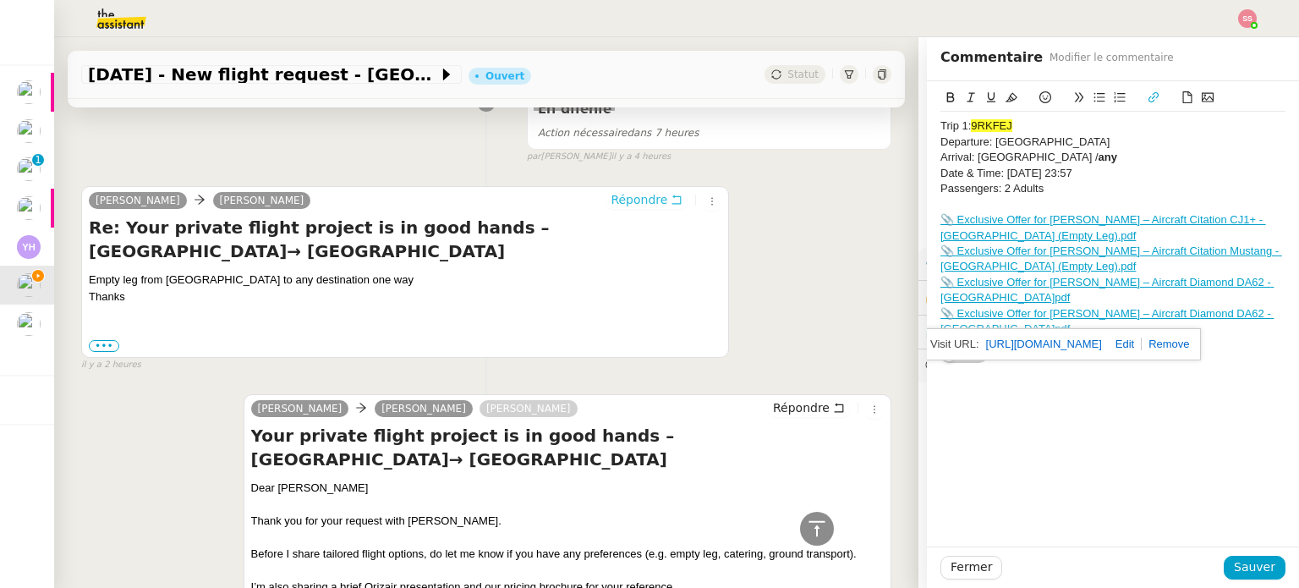
click at [610, 205] on span "Répondre" at bounding box center [638, 199] width 57 height 17
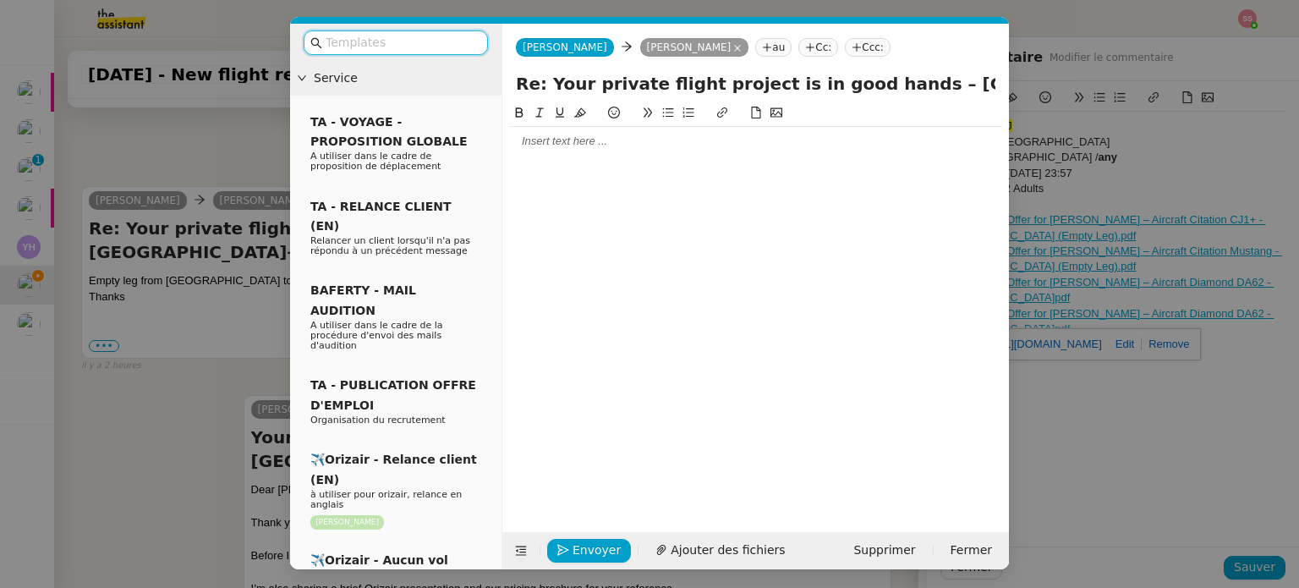
click at [419, 41] on input "text" at bounding box center [402, 42] width 152 height 19
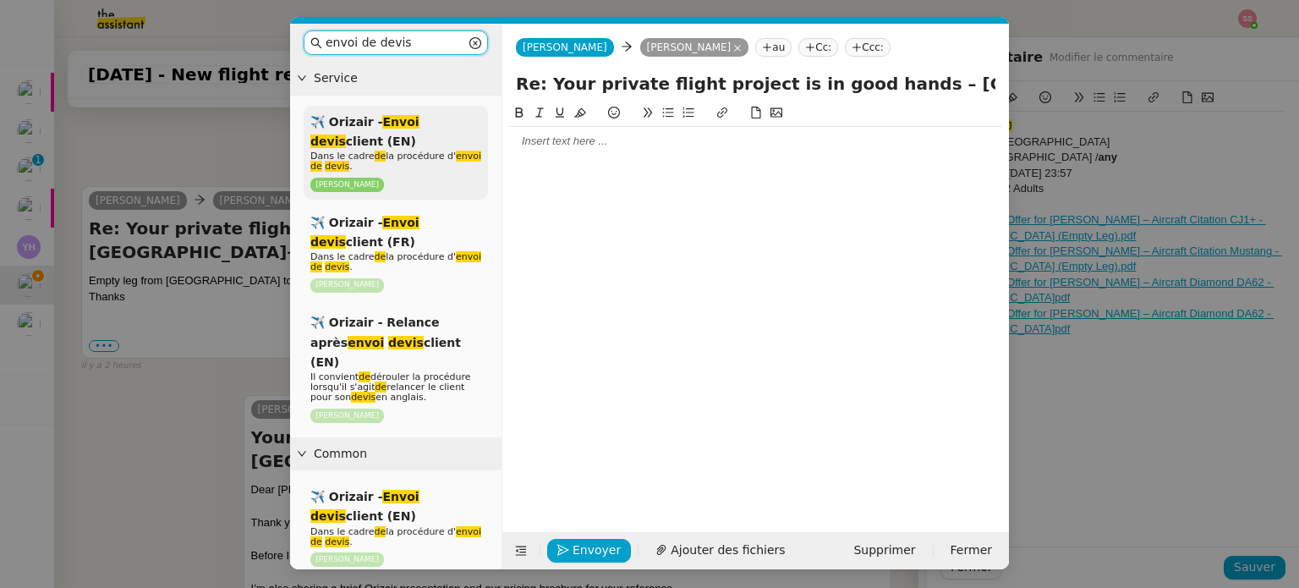
type input "envoi de devis"
click at [419, 110] on div "✈️ Orizair - Envoi devis client (EN) Dans le cadre de la procédure d' envoi de …" at bounding box center [396, 153] width 184 height 94
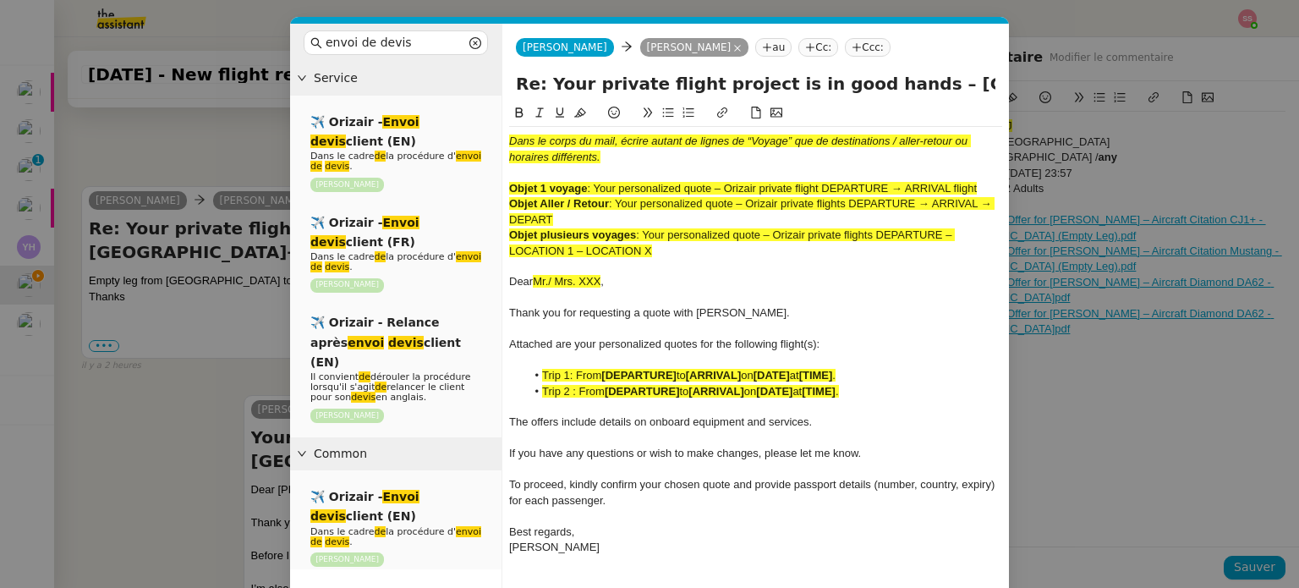
click at [845, 50] on nz-tag "Ccc:" at bounding box center [868, 47] width 46 height 19
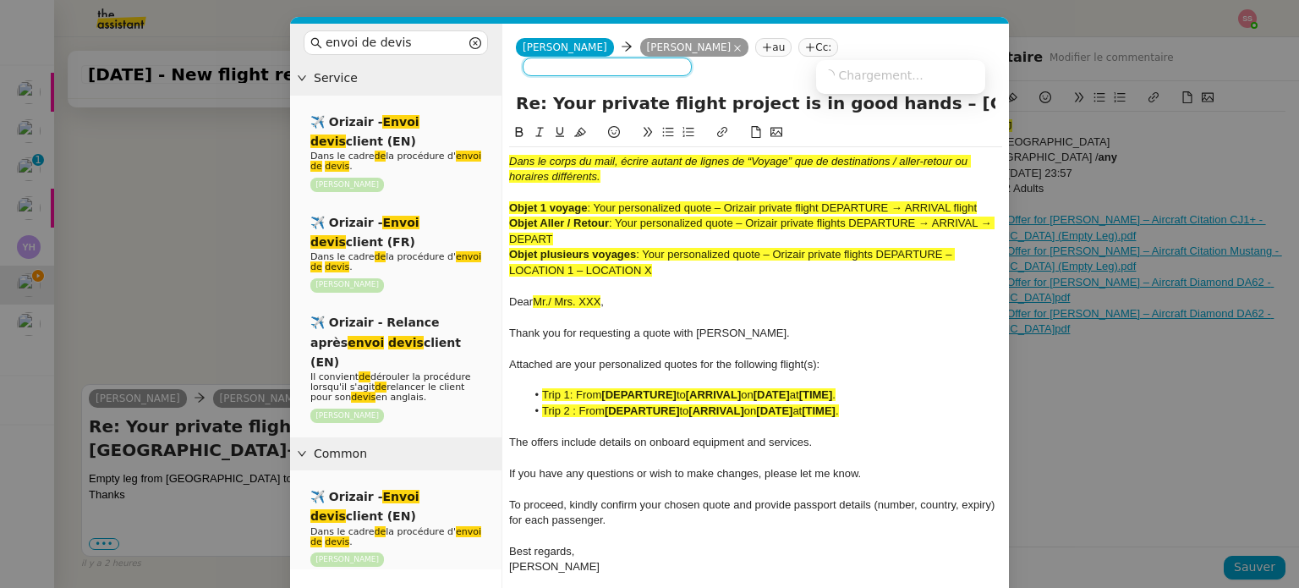
scroll to position [1535, 0]
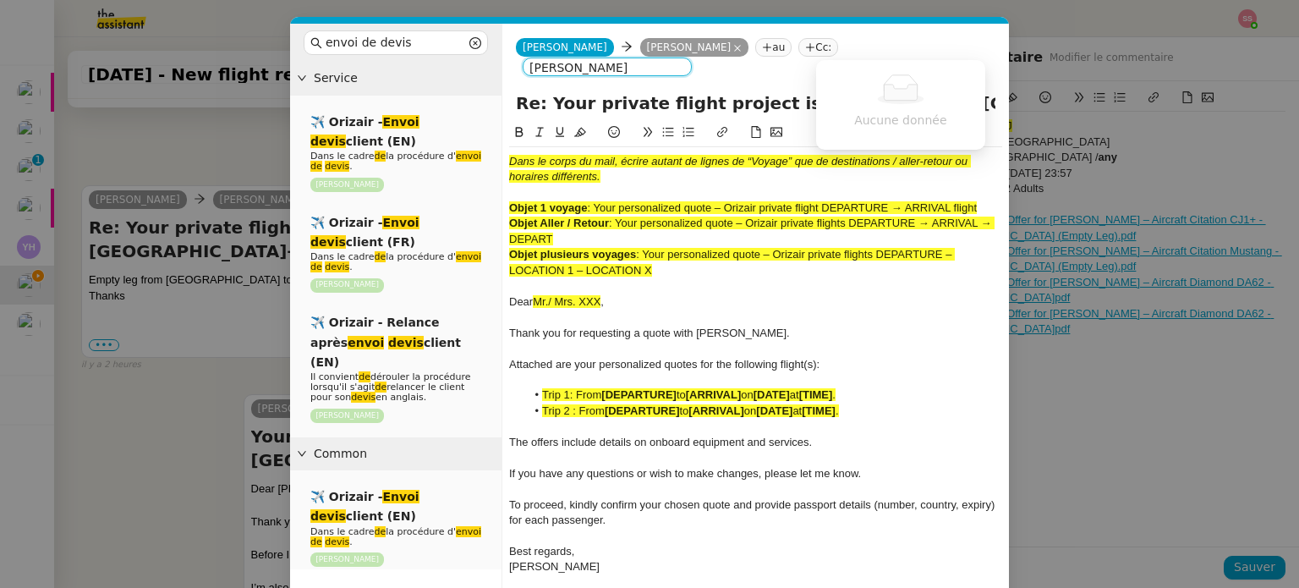
click at [685, 60] on input "Louis fei" at bounding box center [607, 68] width 156 height 17
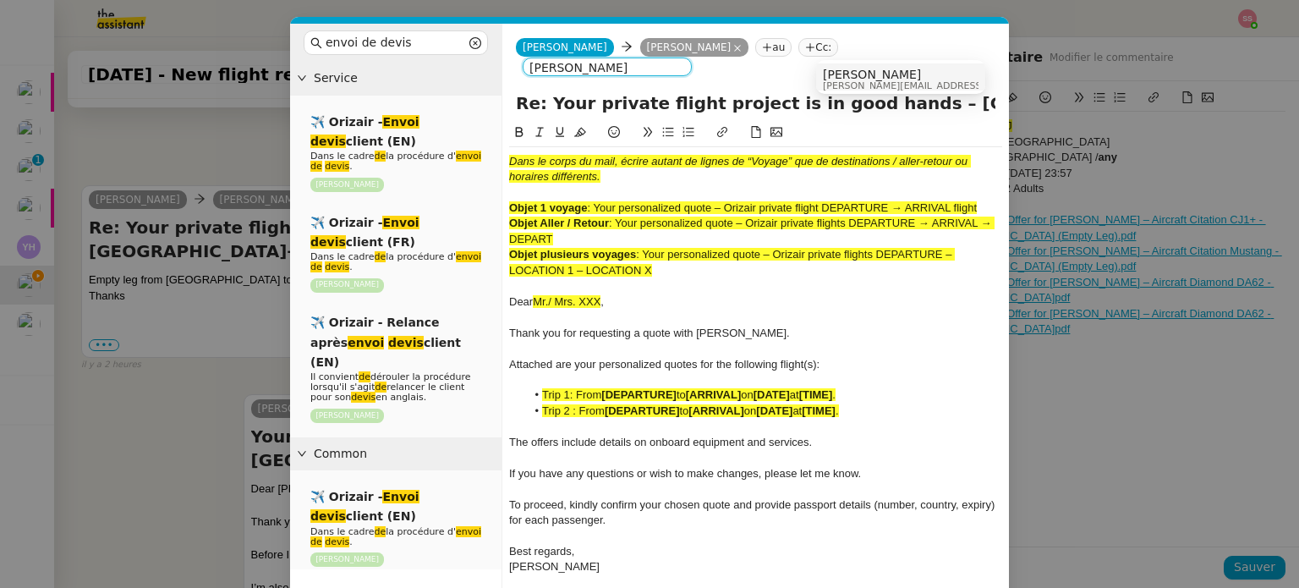
type input "Louis frei"
click at [866, 76] on span "[PERSON_NAME]" at bounding box center [943, 75] width 240 height 14
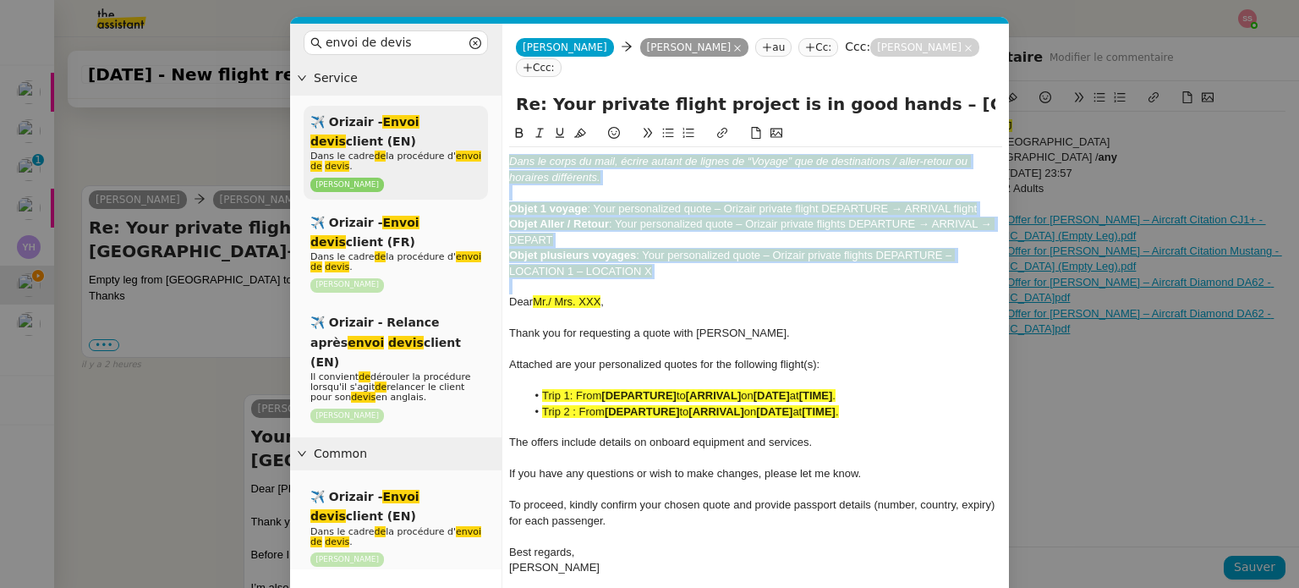
drag, startPoint x: 666, startPoint y: 260, endPoint x: 462, endPoint y: 122, distance: 246.0
click at [462, 122] on nz-layout "envoi de devis Service ✈️ Orizair - Envoi devis client (EN) Dans le cadre de la…" at bounding box center [649, 335] width 719 height 622
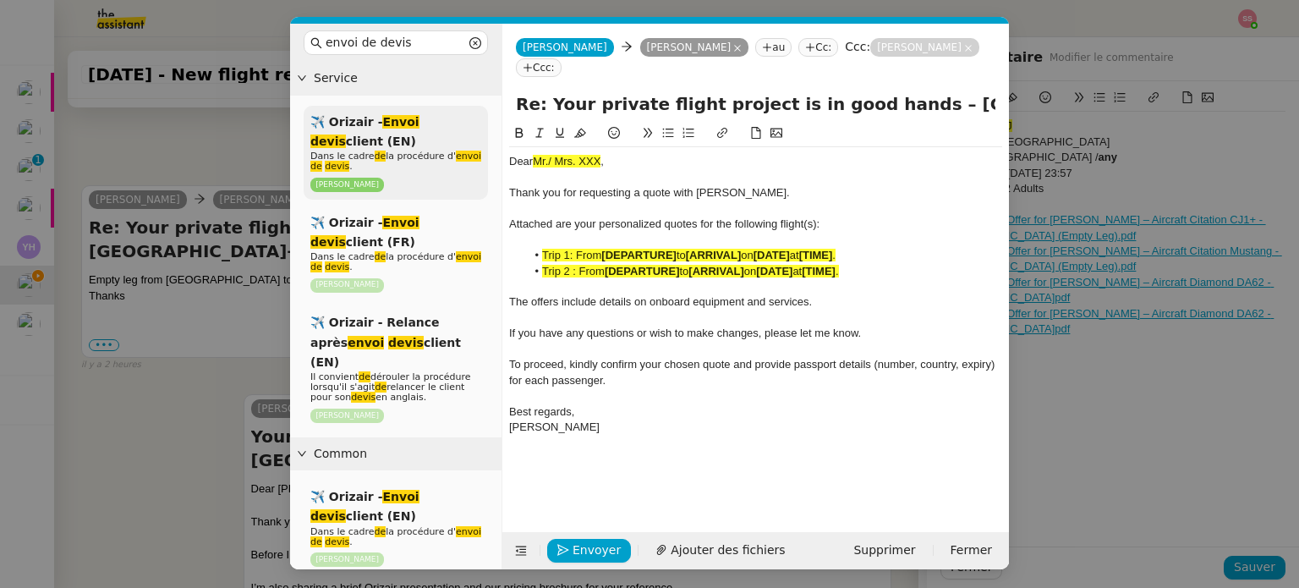
drag, startPoint x: 883, startPoint y: 93, endPoint x: 362, endPoint y: 109, distance: 521.1
click at [362, 109] on nz-layout "envoi de devis Service ✈️ Orizair - Envoi devis client (EN) Dans le cadre de la…" at bounding box center [649, 296] width 719 height 545
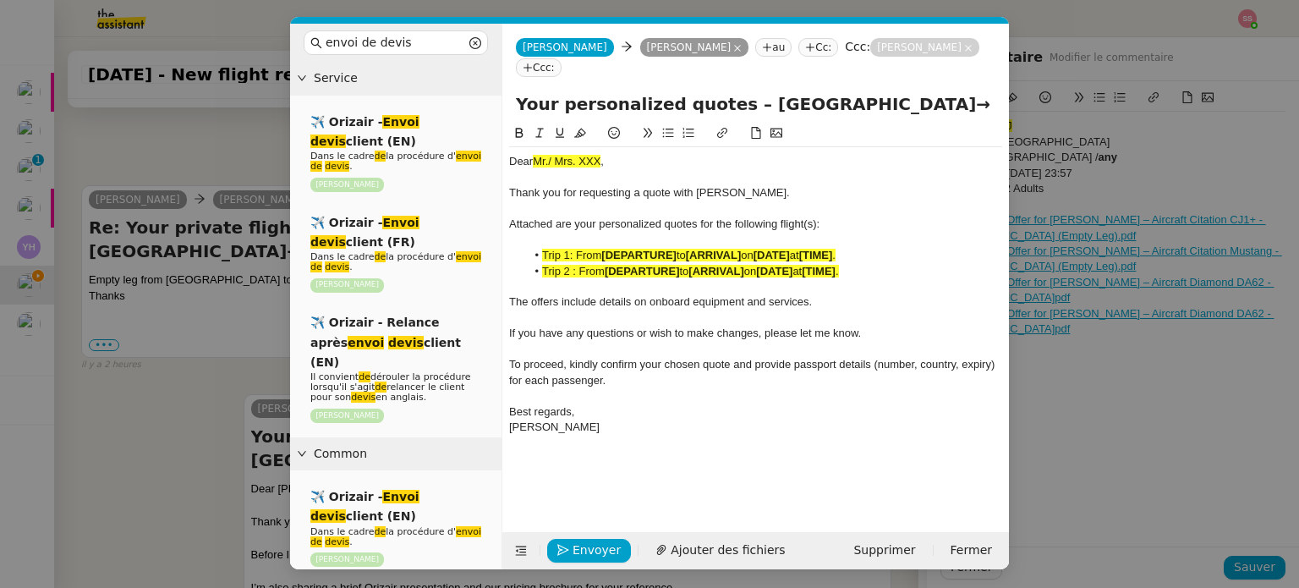
type input "Your personalized quotes – London Biggin Hill Airport→ Birmingham International…"
drag, startPoint x: 204, startPoint y: 297, endPoint x: 277, endPoint y: 479, distance: 196.9
click at [205, 298] on nz-modal-container "envoi de devis Service ✈️ Orizair - Envoi devis client (EN) Dans le cadre de la…" at bounding box center [649, 294] width 1299 height 588
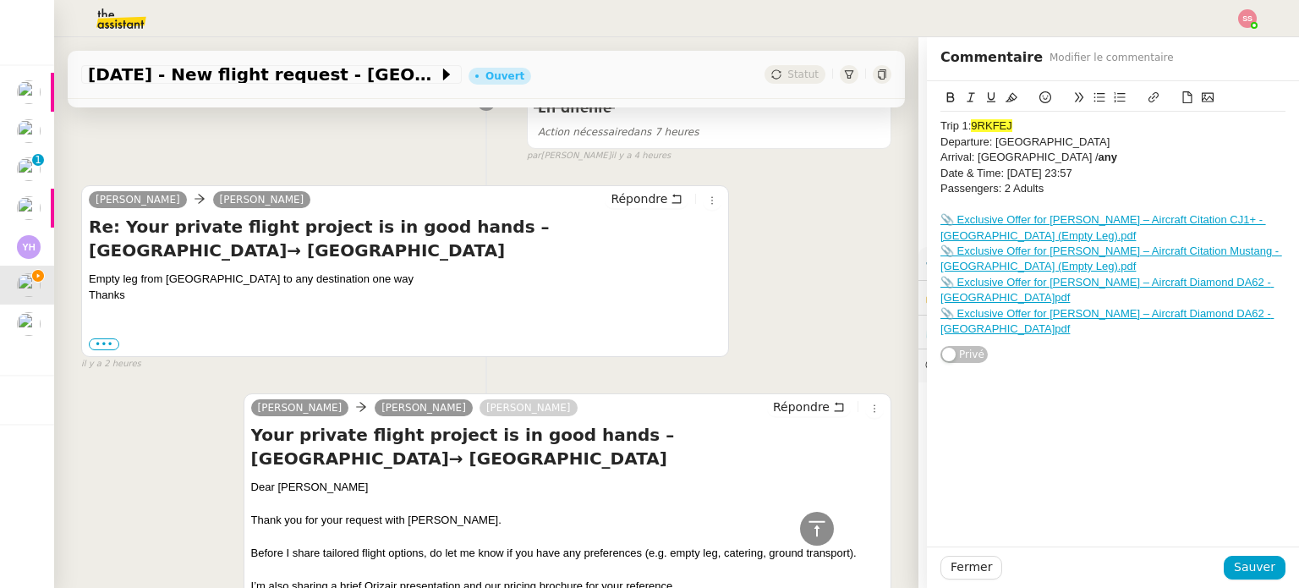
scroll to position [1533, 0]
click at [287, 495] on div "Dear Mr.Saini" at bounding box center [567, 487] width 632 height 17
click at [290, 490] on div "Dear Mr.Saini" at bounding box center [567, 487] width 632 height 17
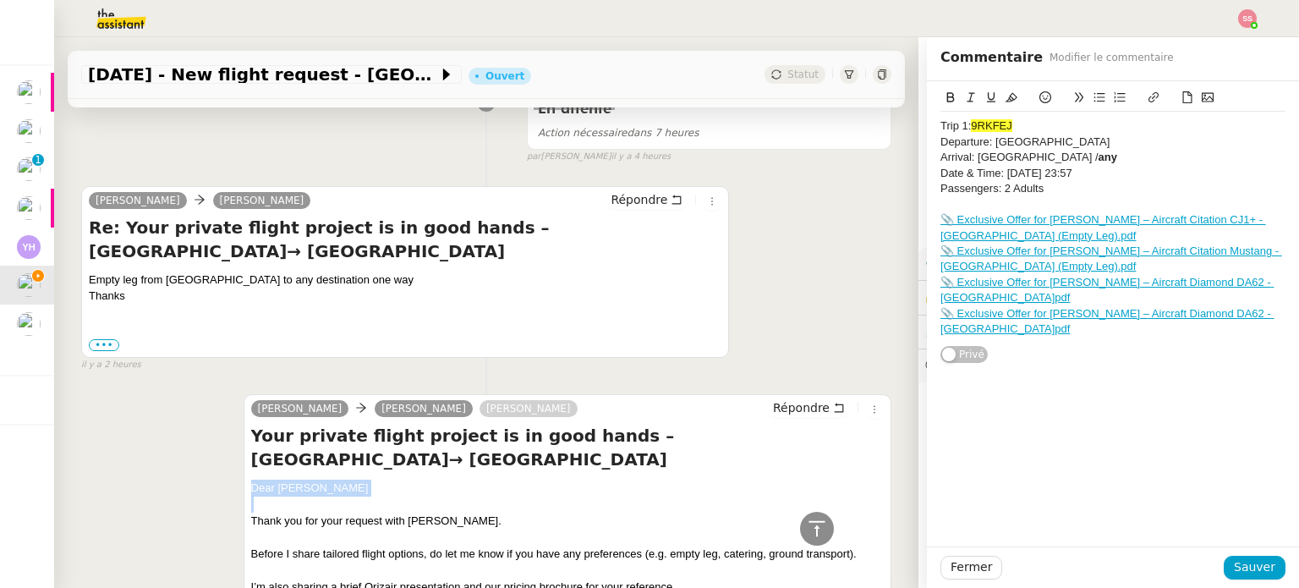
copy div "Dear Mr.Saini"
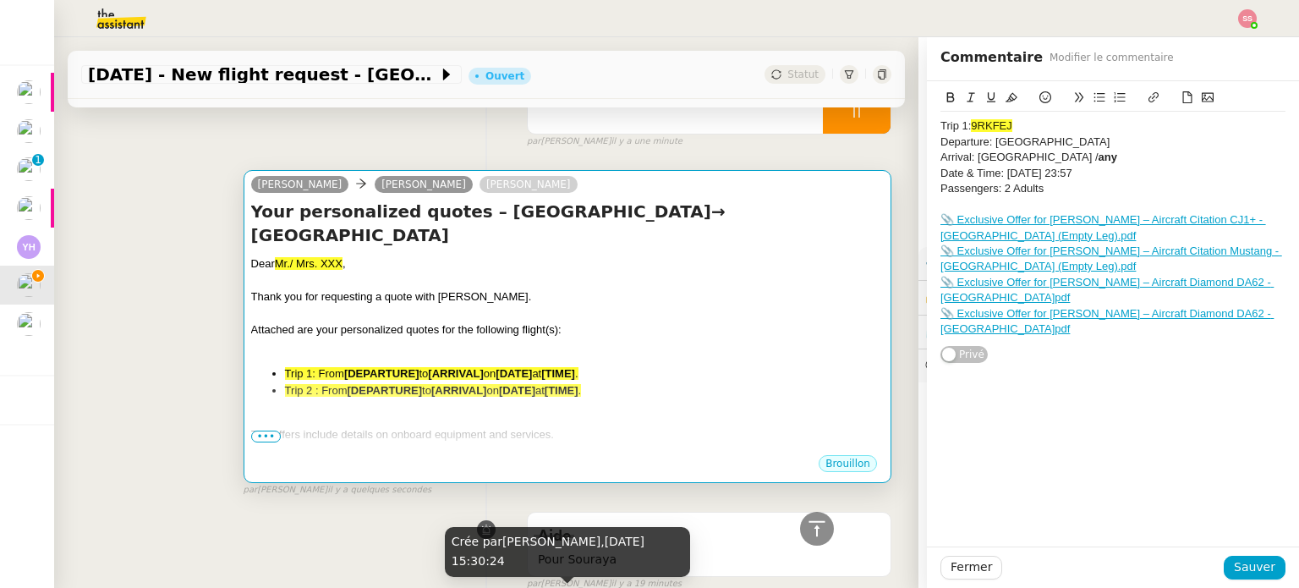
scroll to position [96, 0]
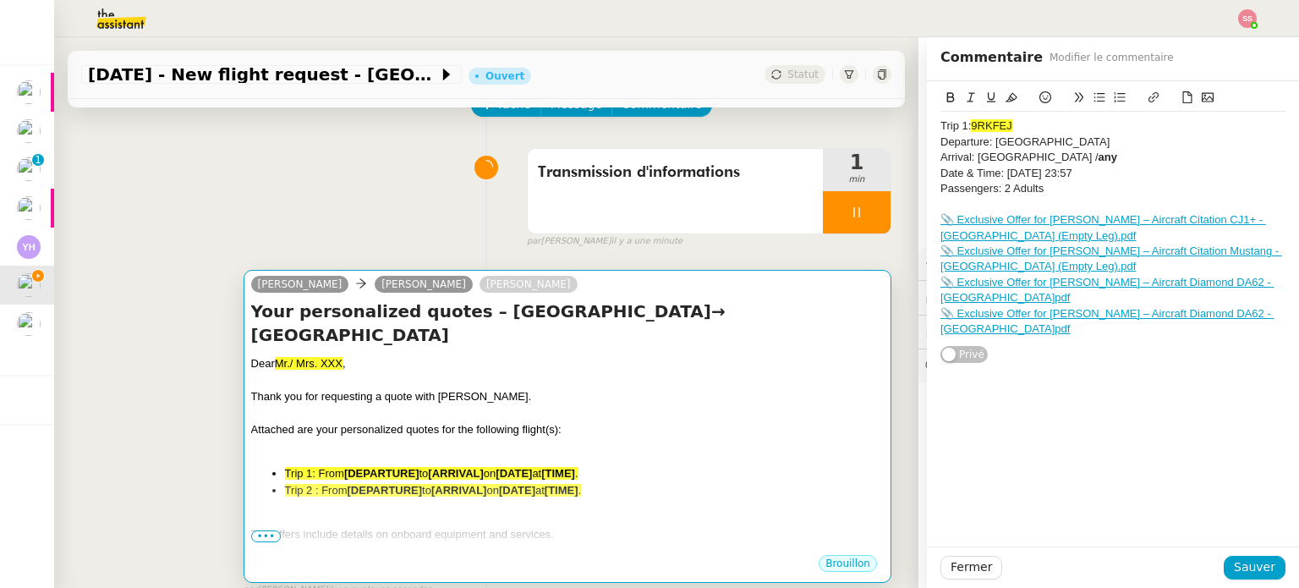
click at [477, 412] on div at bounding box center [567, 413] width 632 height 17
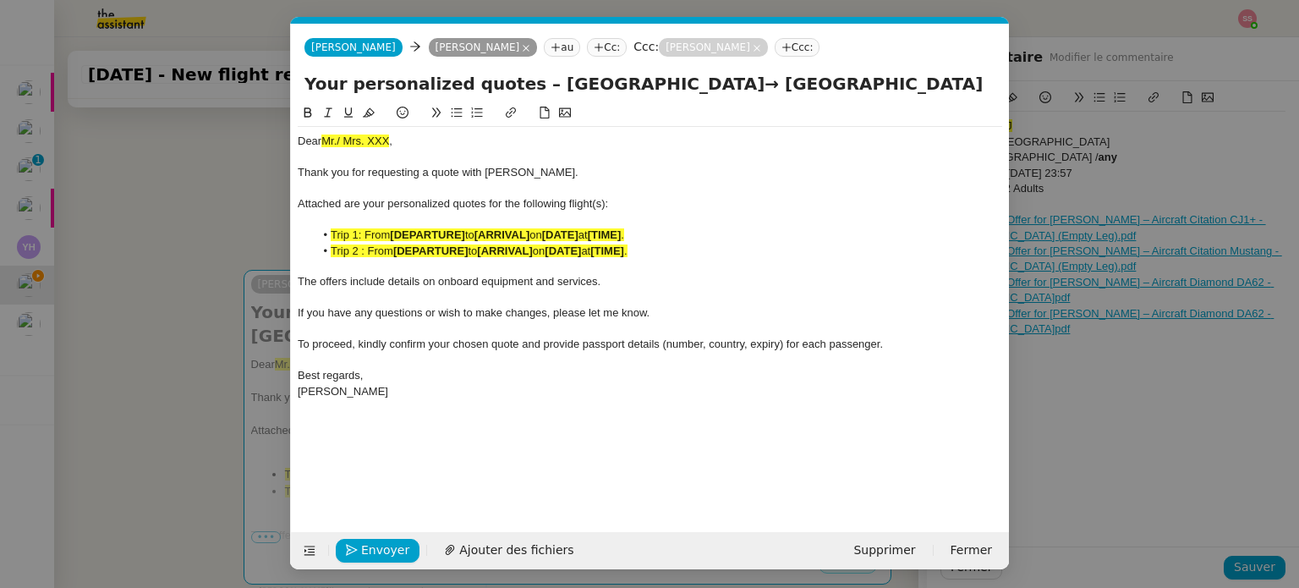
scroll to position [0, 110]
drag, startPoint x: 393, startPoint y: 143, endPoint x: 288, endPoint y: 129, distance: 105.8
click at [288, 129] on nz-modal-container "envoi de devis Service ✈️ Orizair - Envoi devis client (EN) Dans le cadre de la…" at bounding box center [649, 294] width 1299 height 588
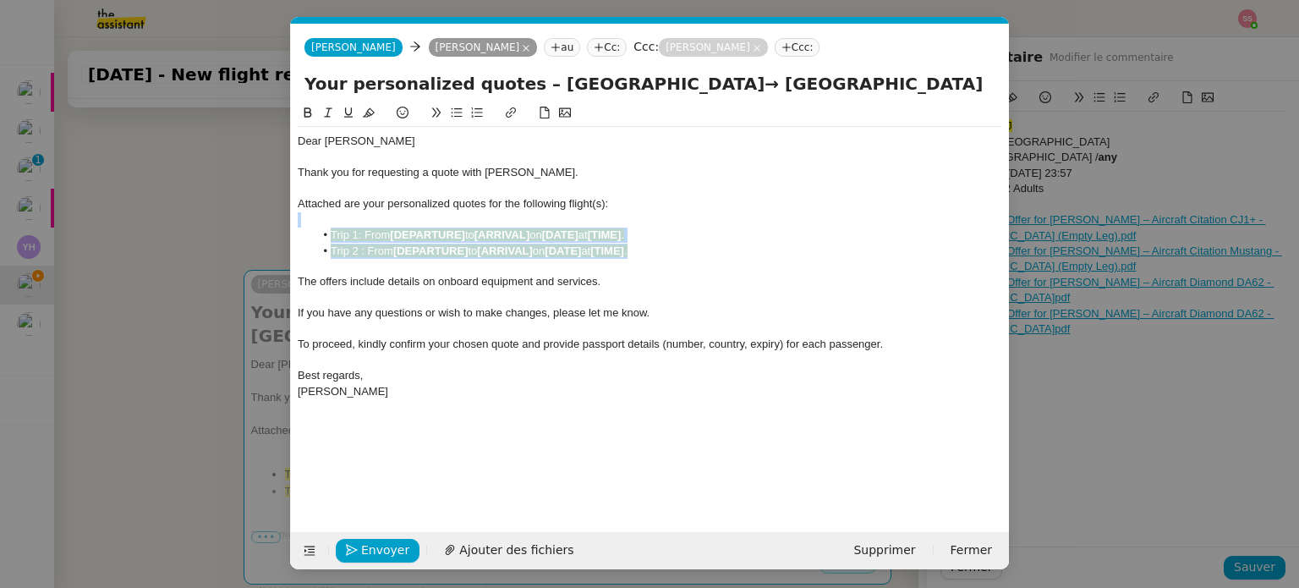
drag, startPoint x: 659, startPoint y: 249, endPoint x: 375, endPoint y: 213, distance: 287.1
click at [325, 226] on div "Dear Mr.Saini Thank you for requesting a quote with Orizair. Attached are your …" at bounding box center [650, 266] width 704 height 279
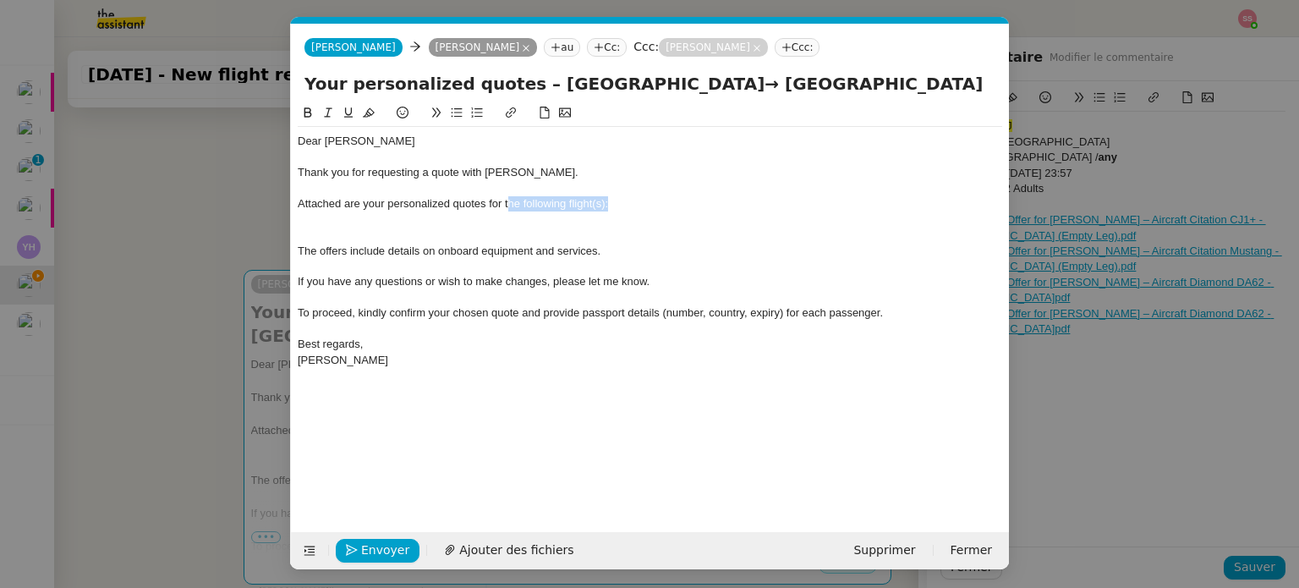
drag, startPoint x: 609, startPoint y: 201, endPoint x: 506, endPoint y: 200, distance: 102.3
click at [506, 200] on div "Attached are your personalized quotes for the following flight(s):" at bounding box center [650, 203] width 704 height 15
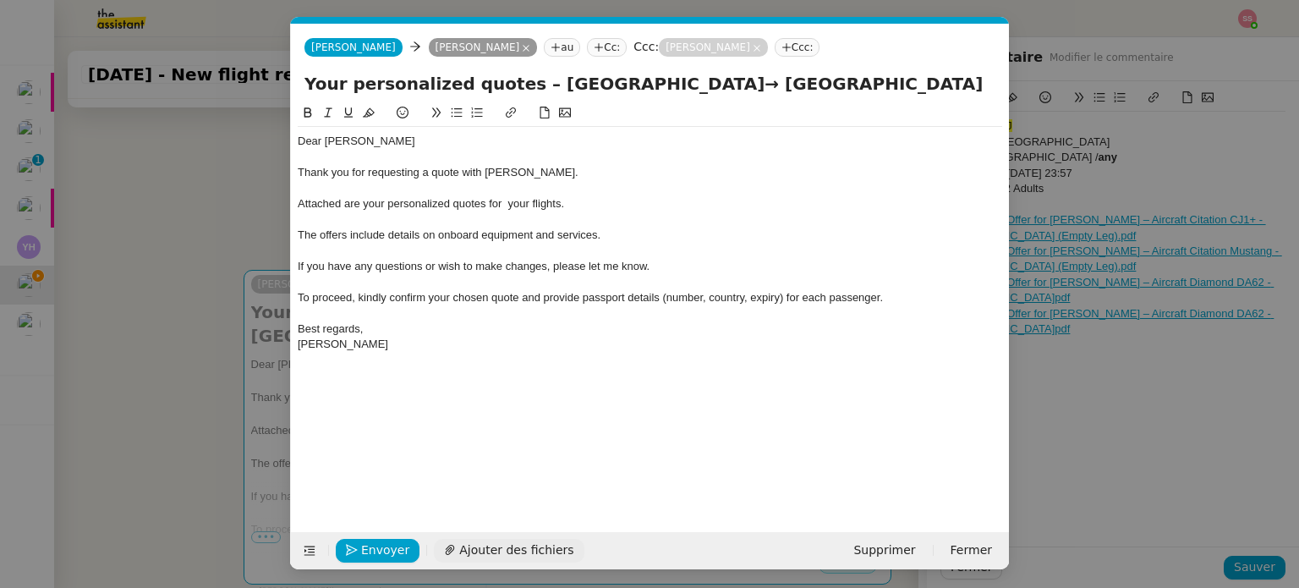
click at [513, 550] on span "Ajouter des fichiers" at bounding box center [516, 549] width 114 height 19
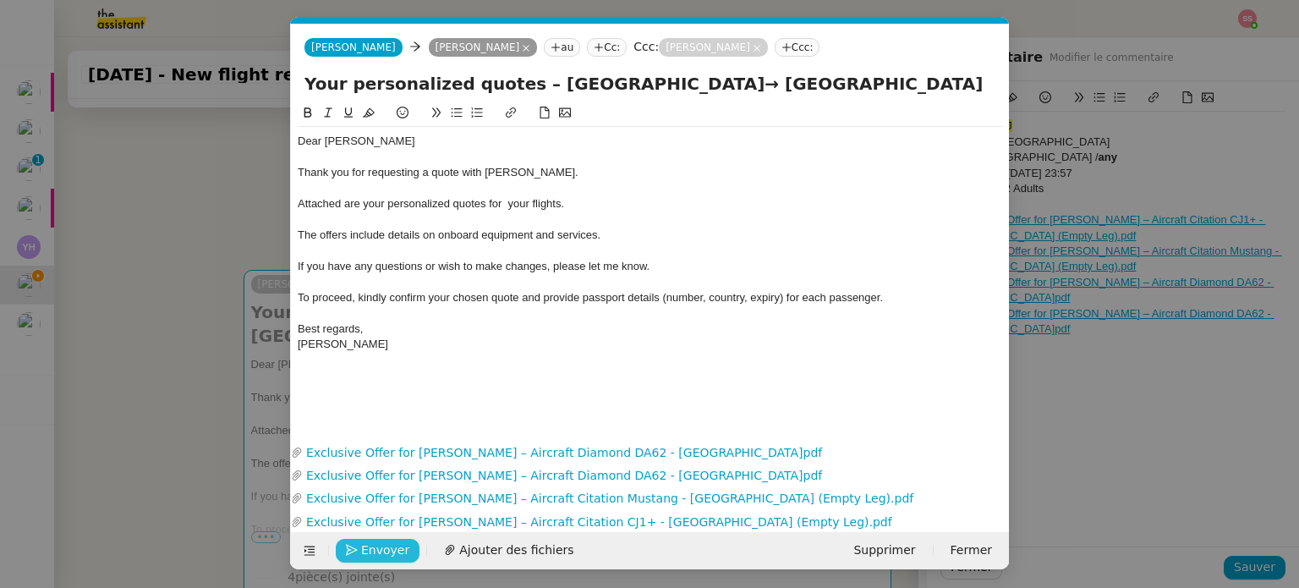
click at [406, 544] on button "Envoyer" at bounding box center [378, 551] width 84 height 24
click at [406, 544] on span "Confirmer l'envoi" at bounding box center [411, 549] width 101 height 19
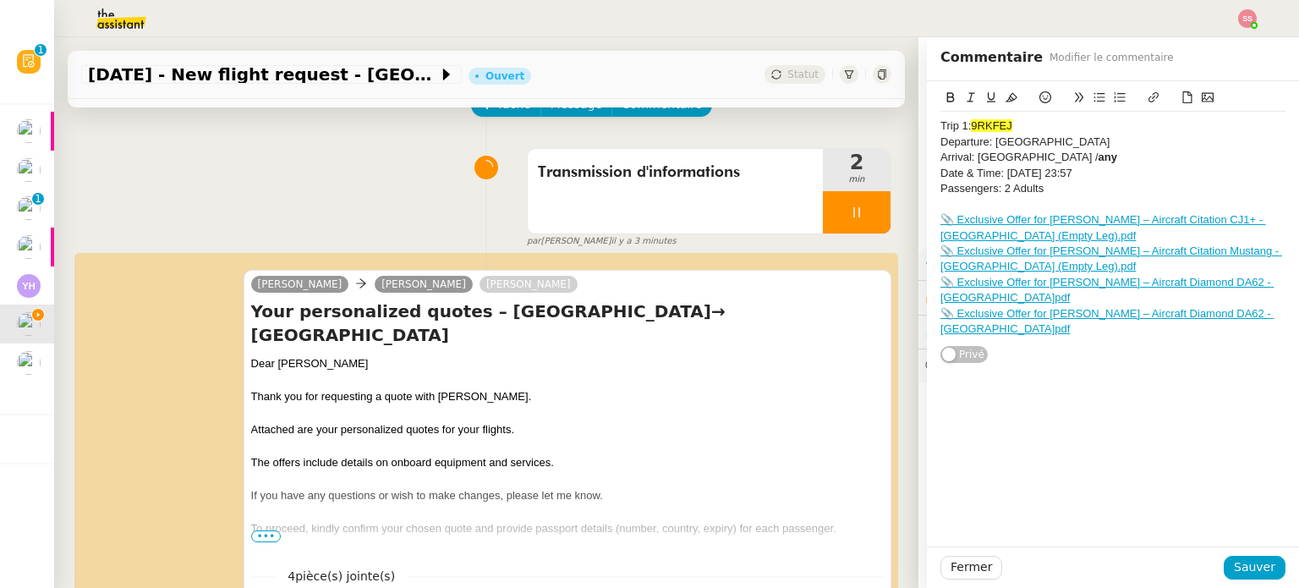
scroll to position [11, 0]
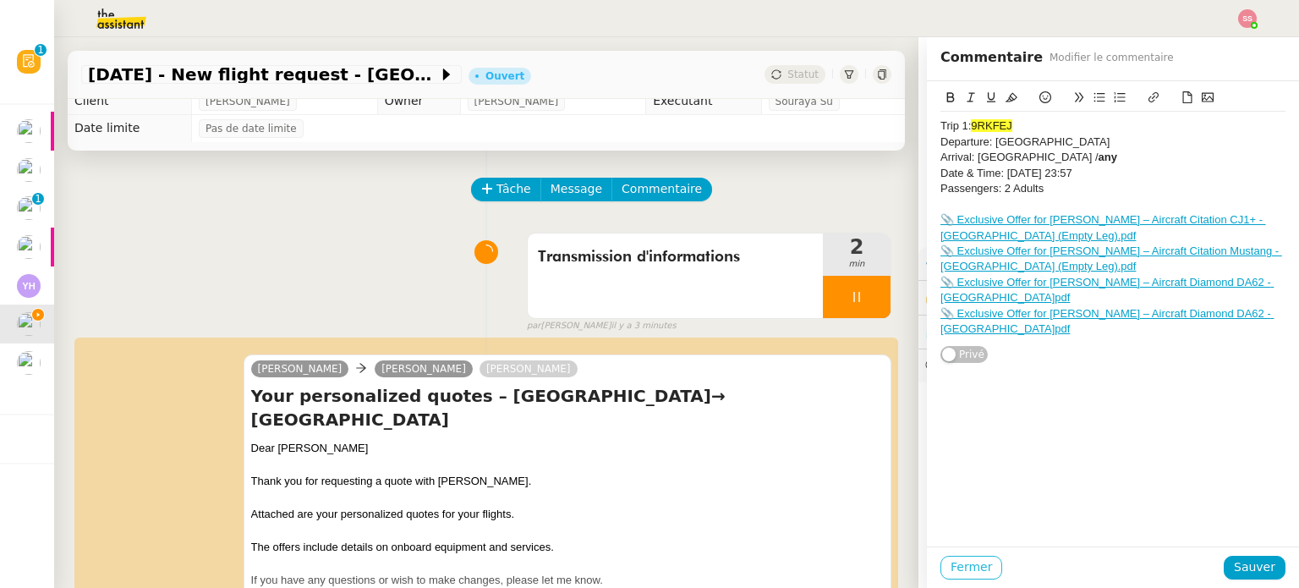
click at [971, 564] on span "Fermer" at bounding box center [970, 566] width 41 height 19
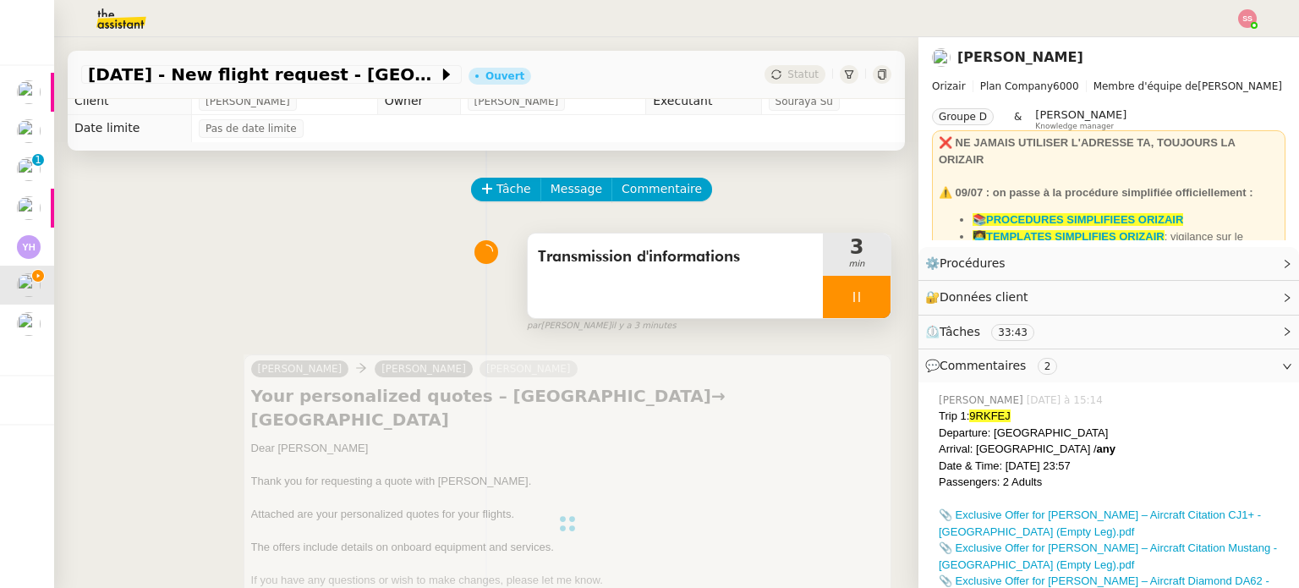
click at [864, 293] on div at bounding box center [857, 297] width 68 height 42
click at [864, 293] on button at bounding box center [873, 297] width 34 height 42
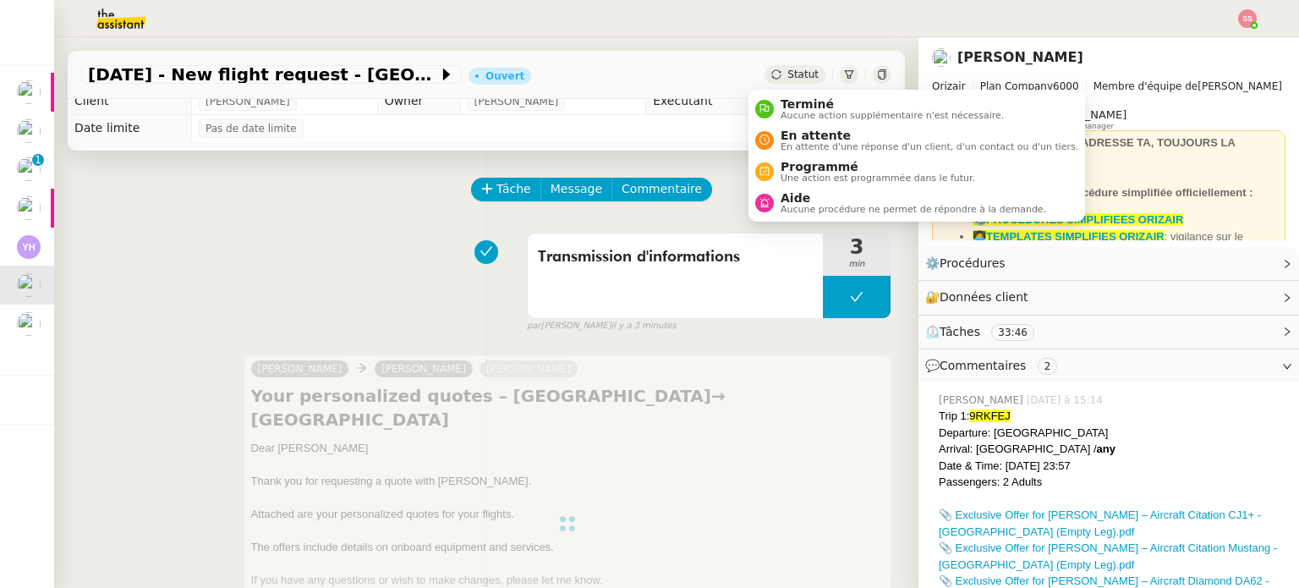
click at [791, 74] on span "Statut" at bounding box center [802, 74] width 31 height 12
click at [822, 148] on span "En attente d'une réponse d'un client, d'un contact ou d'un tiers." at bounding box center [929, 146] width 298 height 9
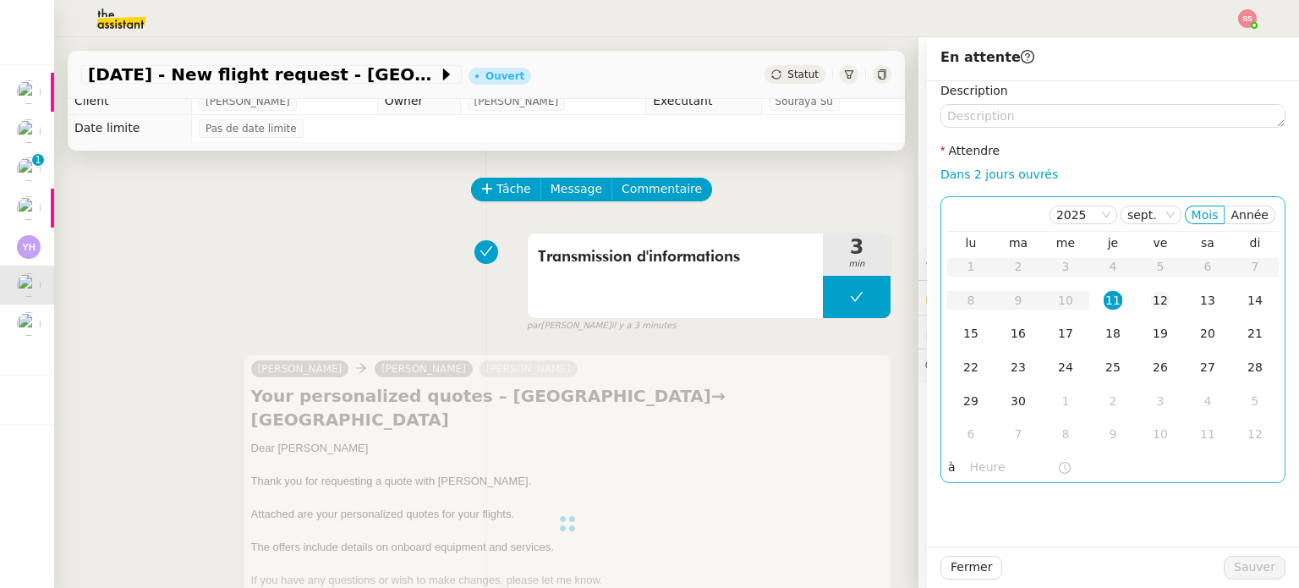
click at [1160, 304] on td "12" at bounding box center [1159, 301] width 47 height 34
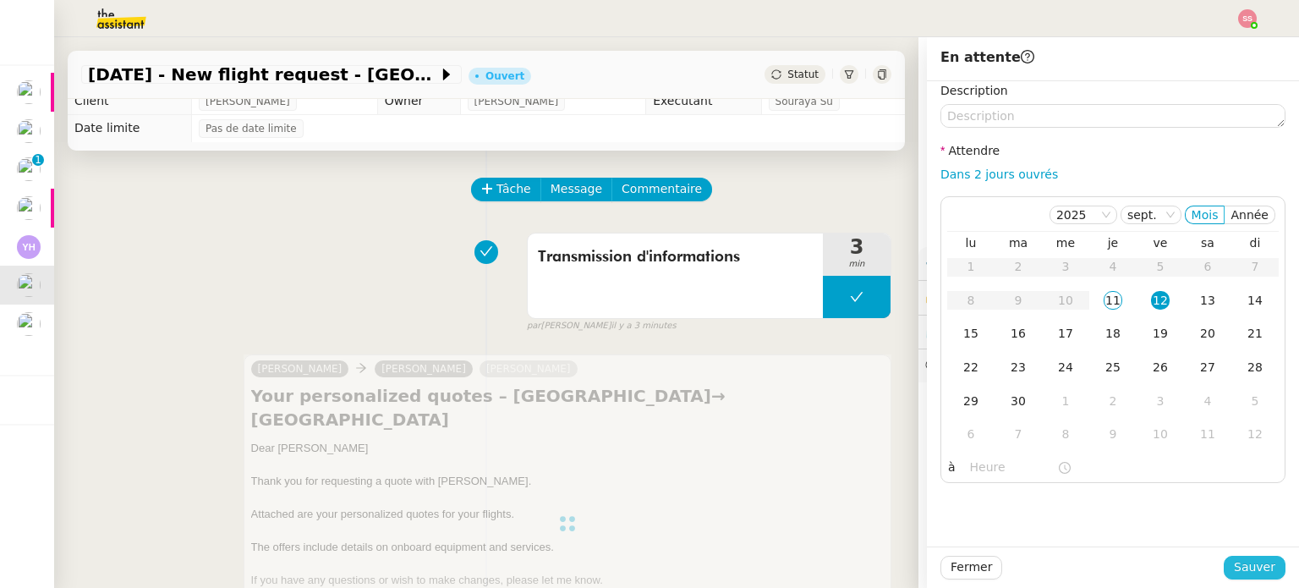
click at [1246, 562] on span "Sauver" at bounding box center [1254, 566] width 41 height 19
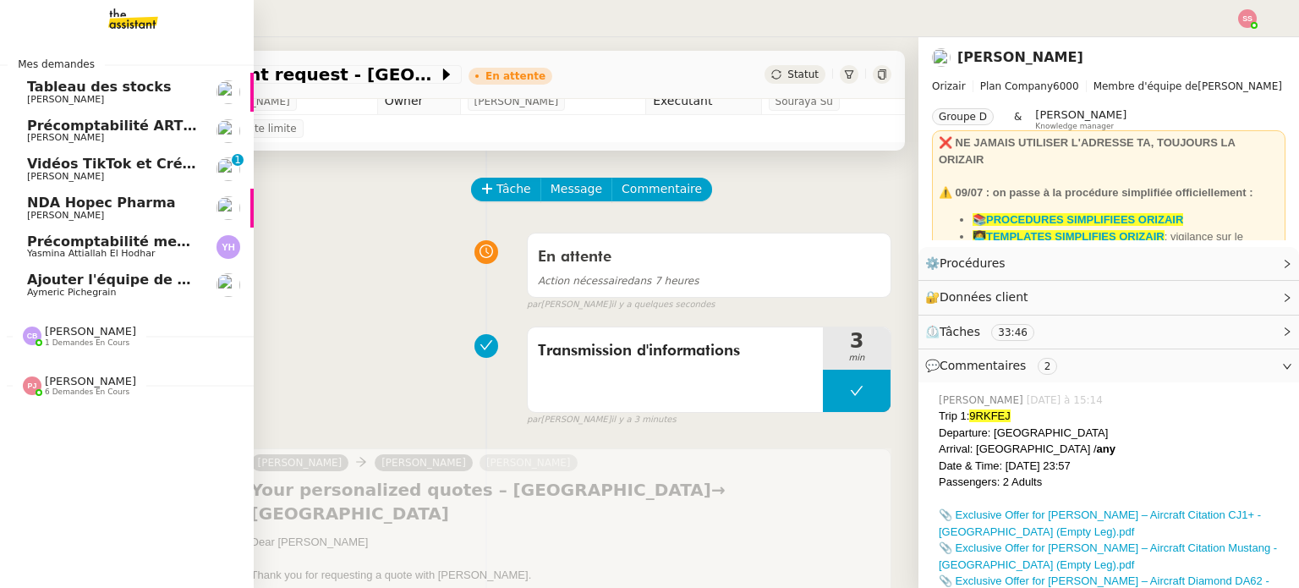
click at [117, 283] on span "Ajouter l'équipe de contenu à Pipedrive" at bounding box center [178, 279] width 303 height 16
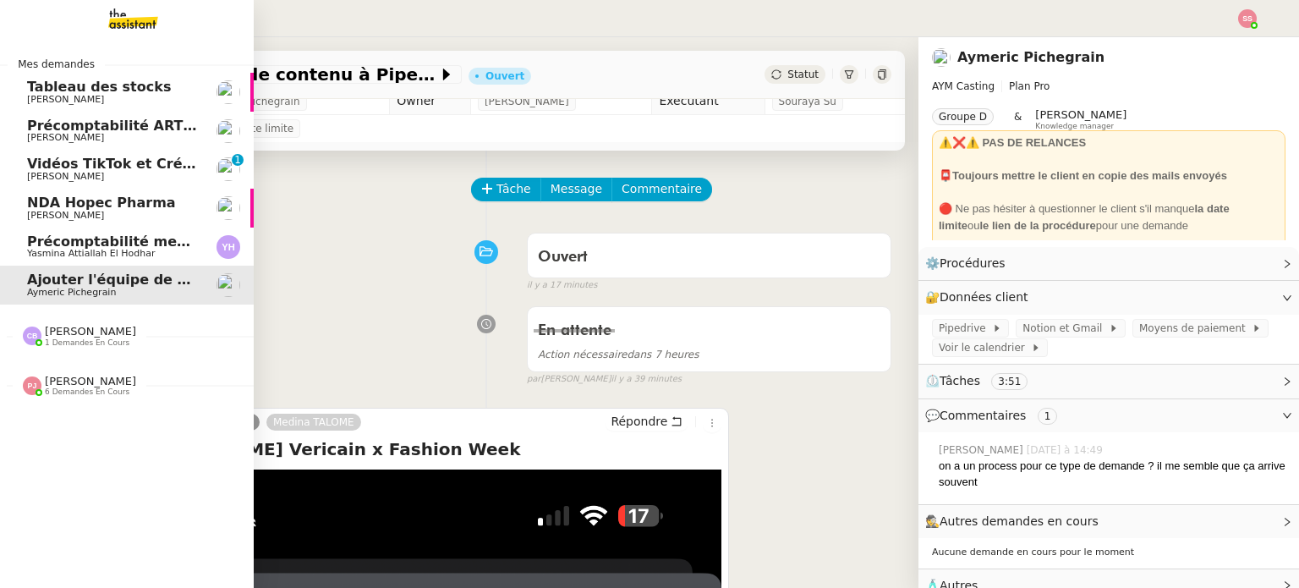
click at [118, 245] on span "Précomptabilité mensuelle - 4 août 2025" at bounding box center [182, 241] width 310 height 16
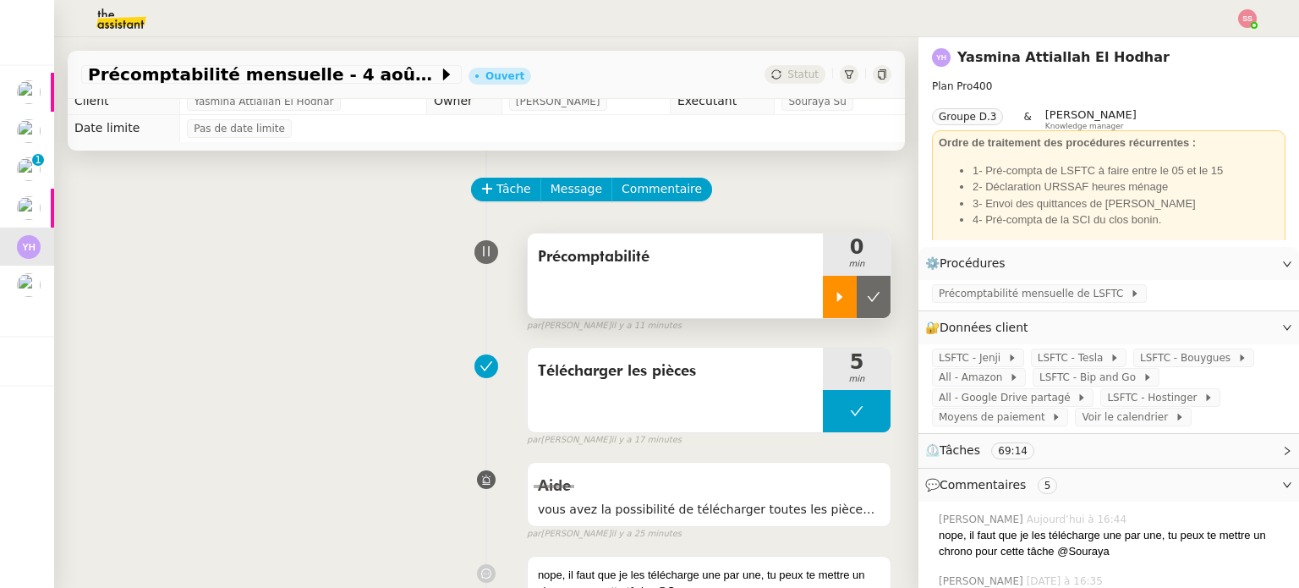
click at [823, 291] on div at bounding box center [840, 297] width 34 height 42
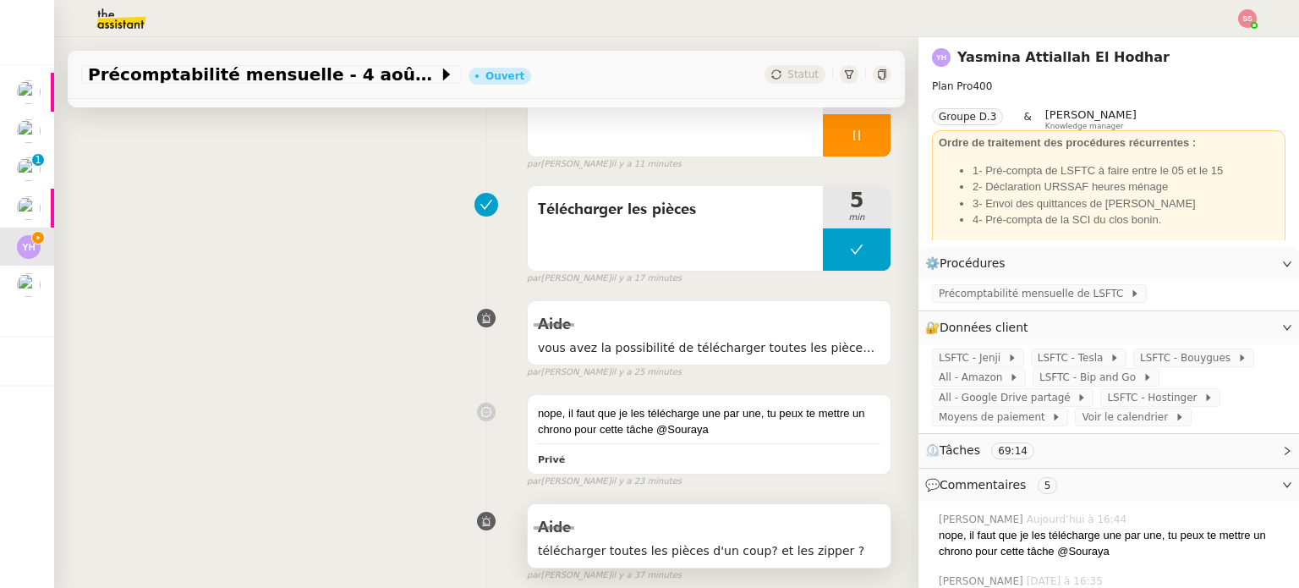
scroll to position [180, 0]
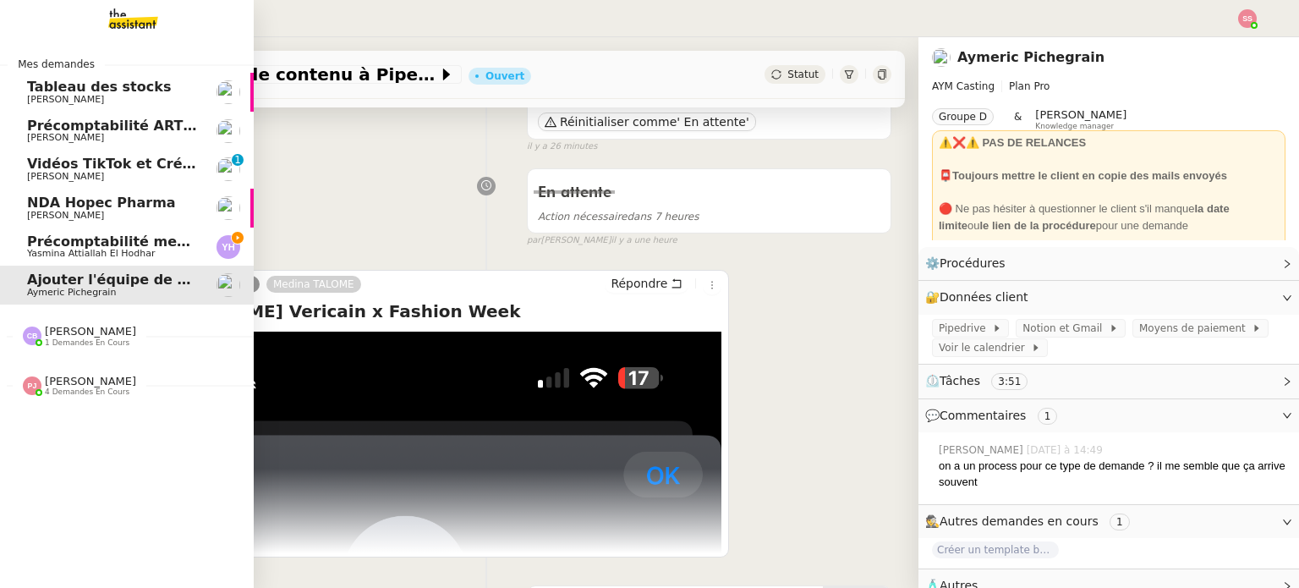
click at [37, 260] on link "Précomptabilité mensuelle - 4 août 2025 Yasmina Attiallah El Hodhar" at bounding box center [127, 246] width 254 height 39
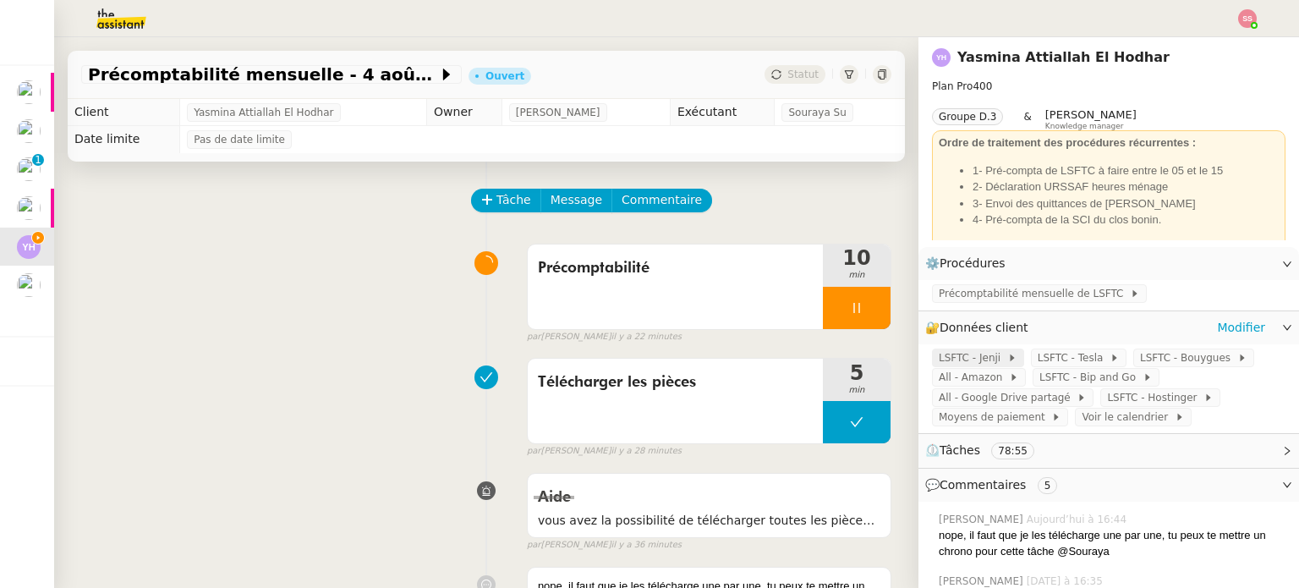
click at [944, 360] on span "LSFTC - Jenji" at bounding box center [972, 357] width 68 height 17
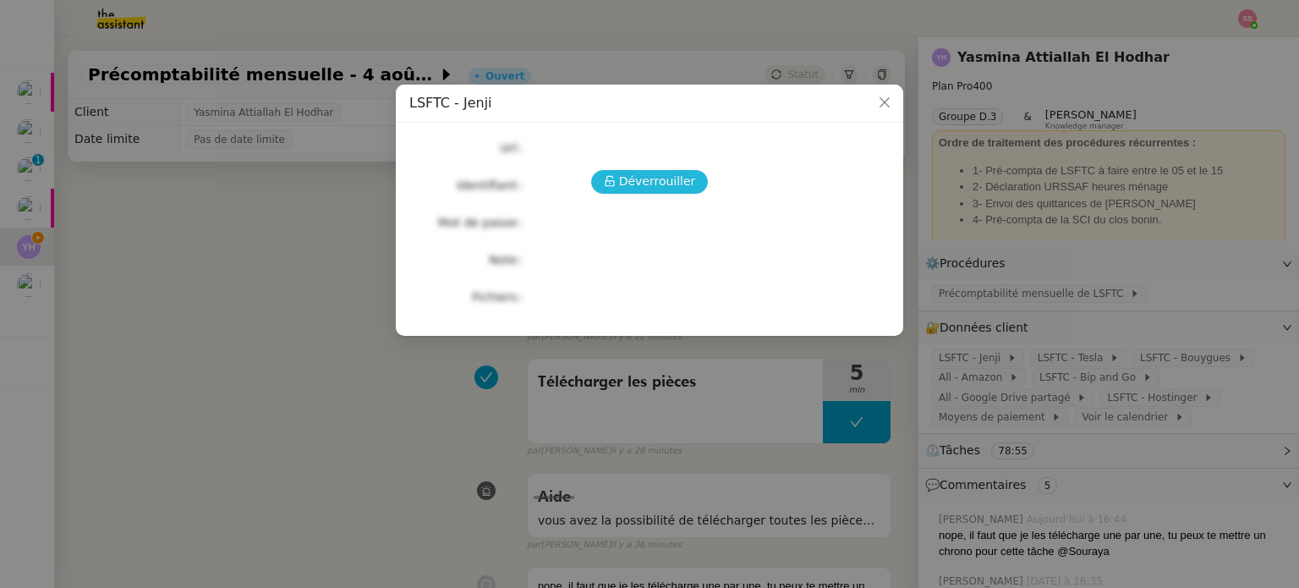
click at [682, 189] on span "Déverrouiller" at bounding box center [657, 181] width 77 height 19
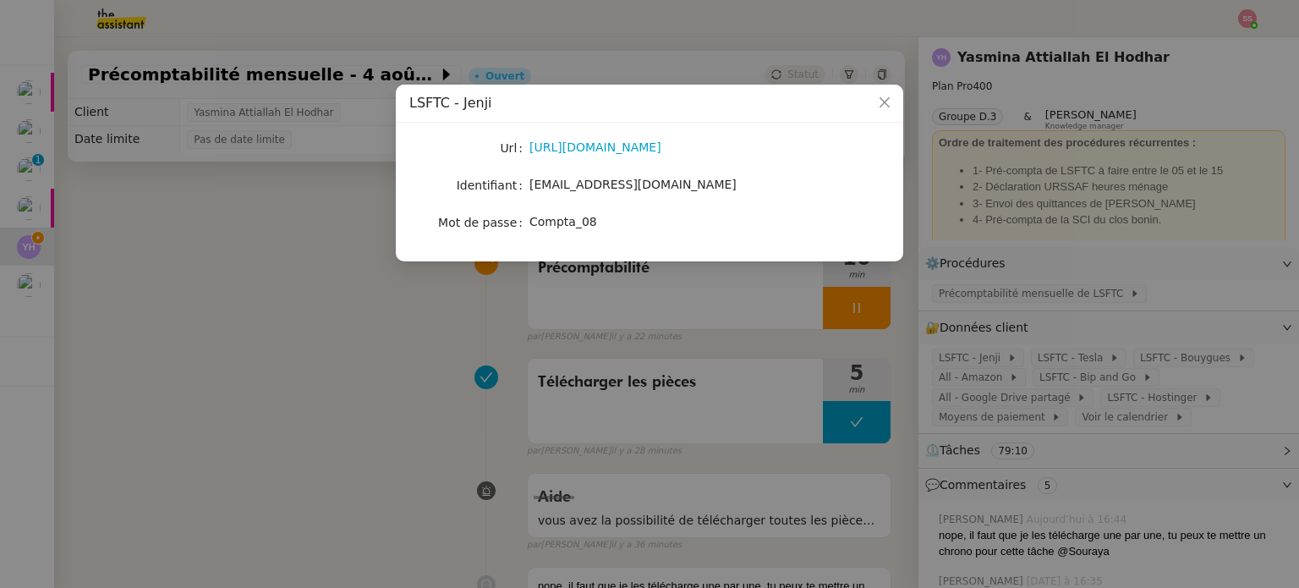
click at [352, 238] on nz-modal-container "LSFTC - Jenji Url https://app.jenji.io/login Identifiant yasmina.attiallah@lsft…" at bounding box center [649, 294] width 1299 height 588
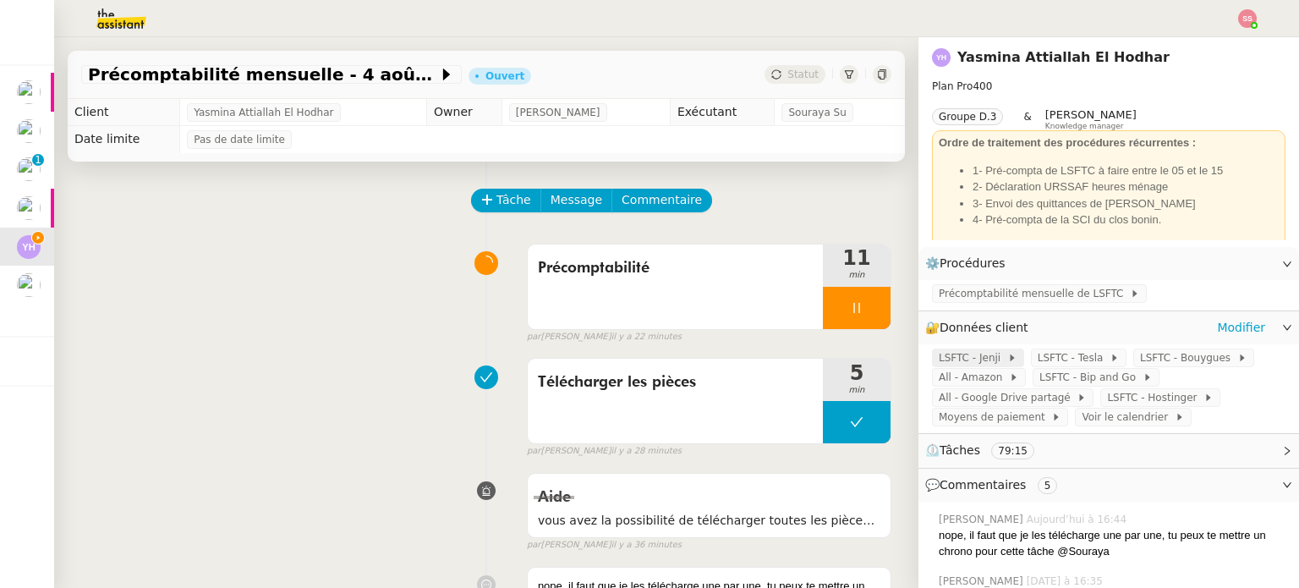
click at [1010, 358] on icon at bounding box center [1012, 357] width 4 height 7
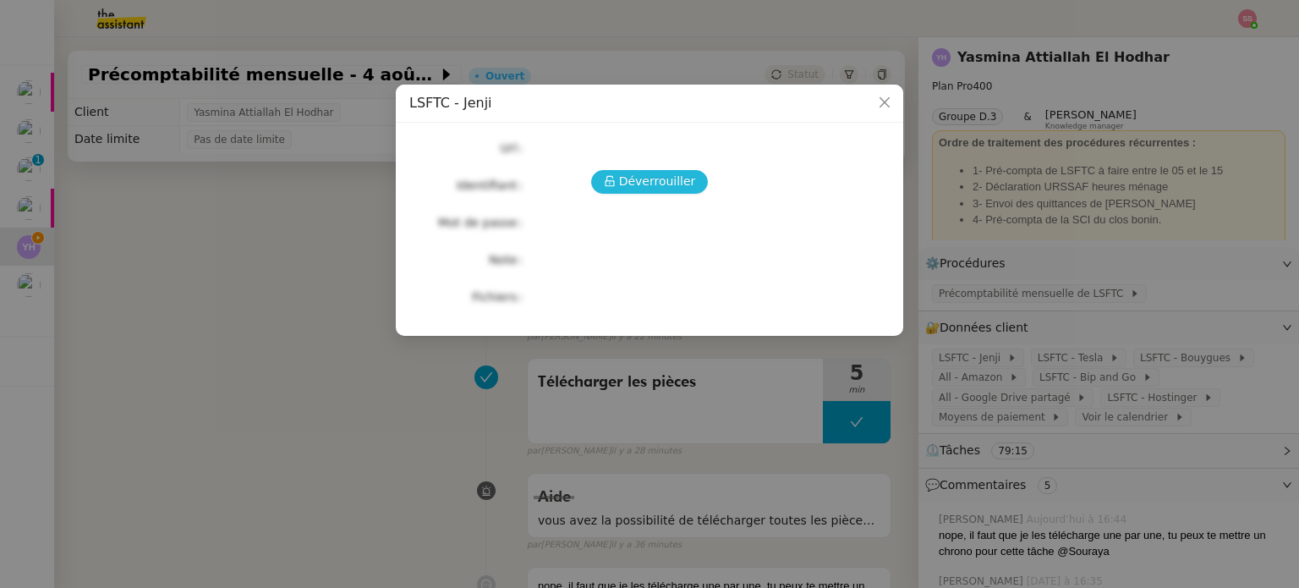
click at [676, 174] on span "Déverrouiller" at bounding box center [657, 181] width 77 height 19
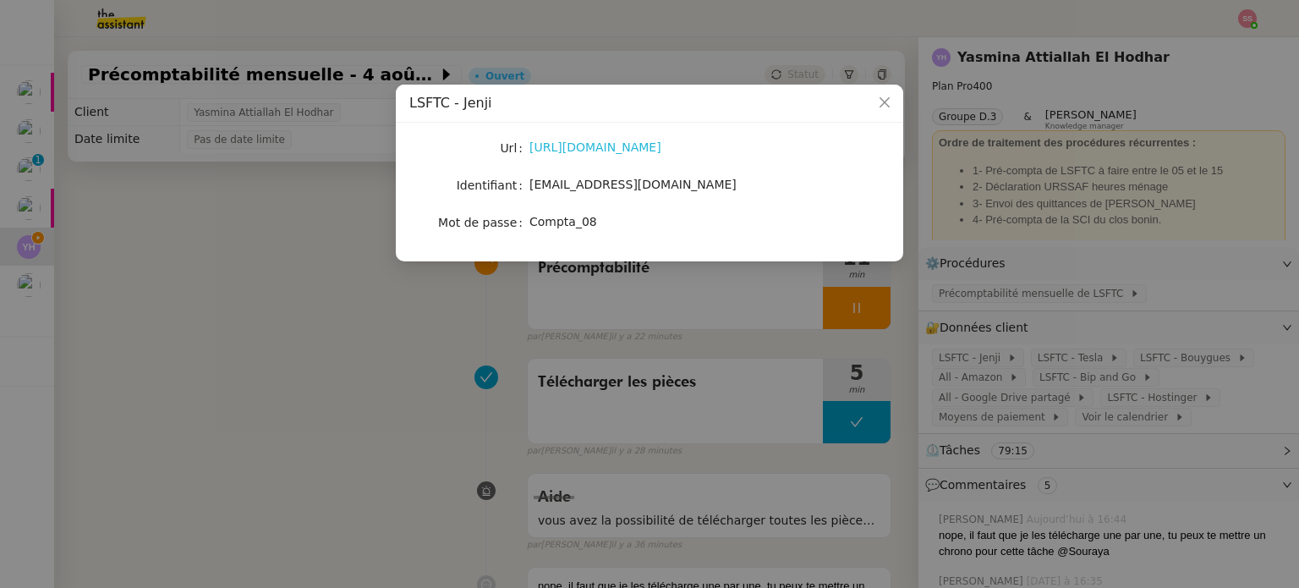
click at [605, 151] on link "https://app.jenji.io/login" at bounding box center [595, 147] width 132 height 14
click at [878, 90] on span "Close" at bounding box center [884, 103] width 37 height 37
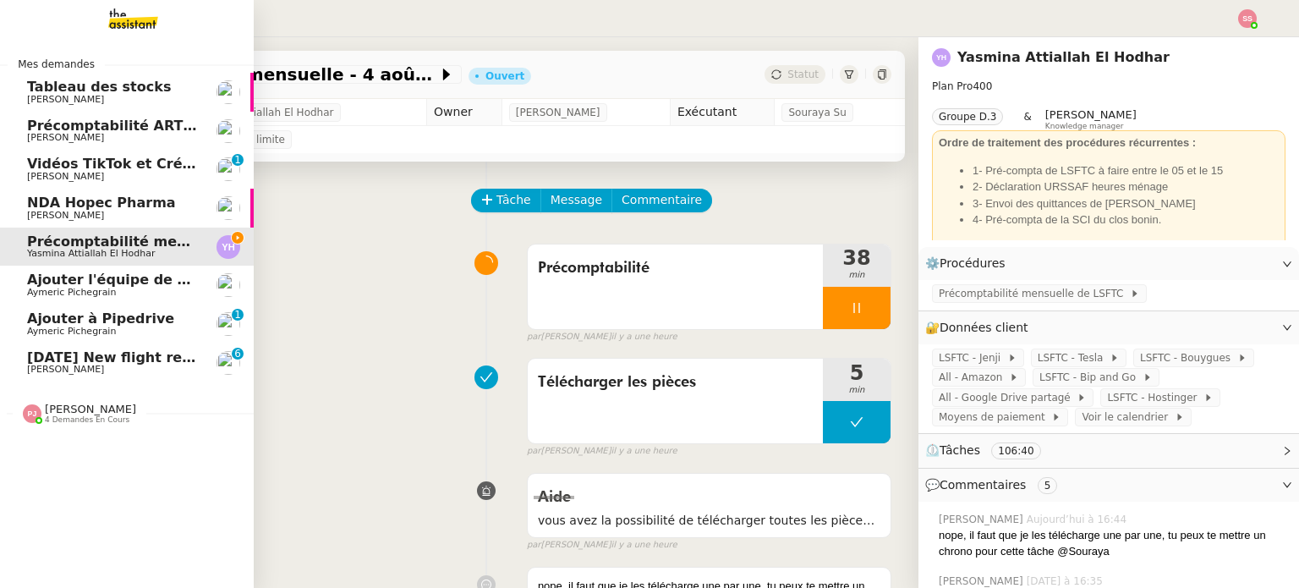
drag, startPoint x: 129, startPoint y: 346, endPoint x: 218, endPoint y: 339, distance: 89.9
click at [129, 346] on link "27th September 2026 New flight request - Shaun Troake Louis Frei 0 1 2 3 4 5 6 …" at bounding box center [127, 362] width 254 height 39
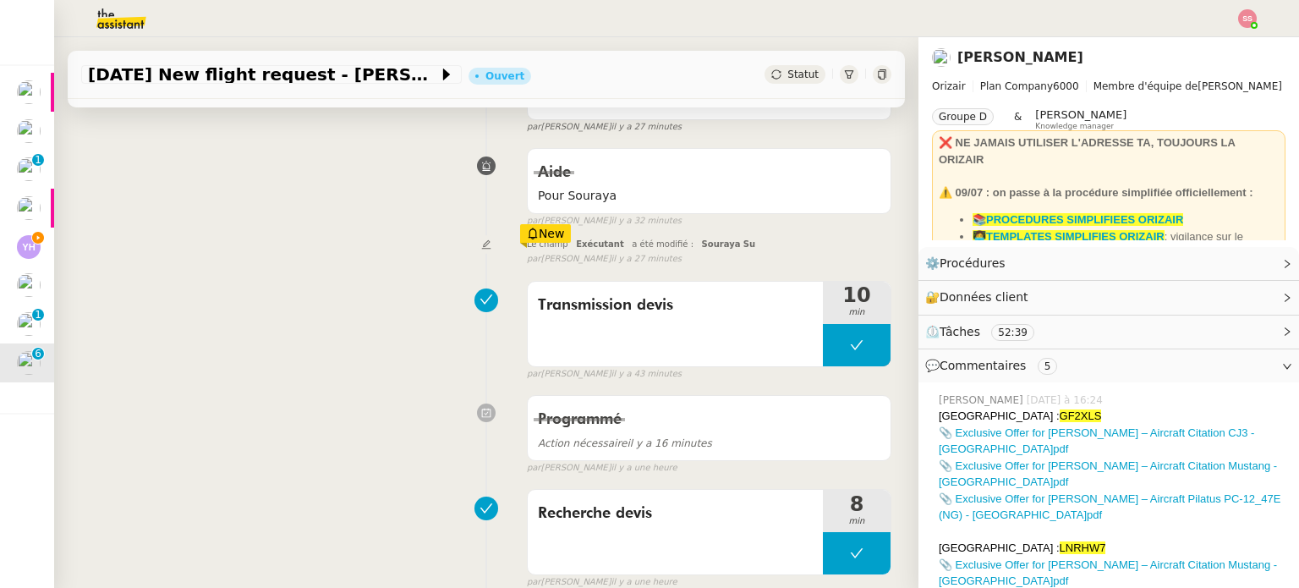
scroll to position [592, 0]
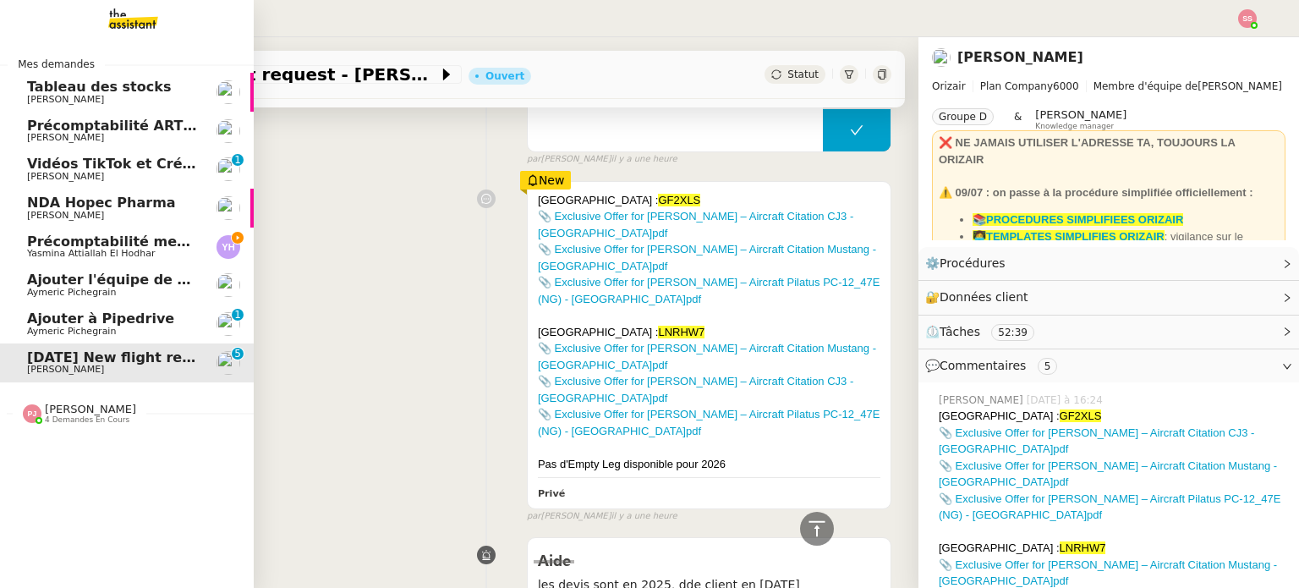
click at [64, 326] on span "Aymeric Pichegrain" at bounding box center [71, 331] width 89 height 11
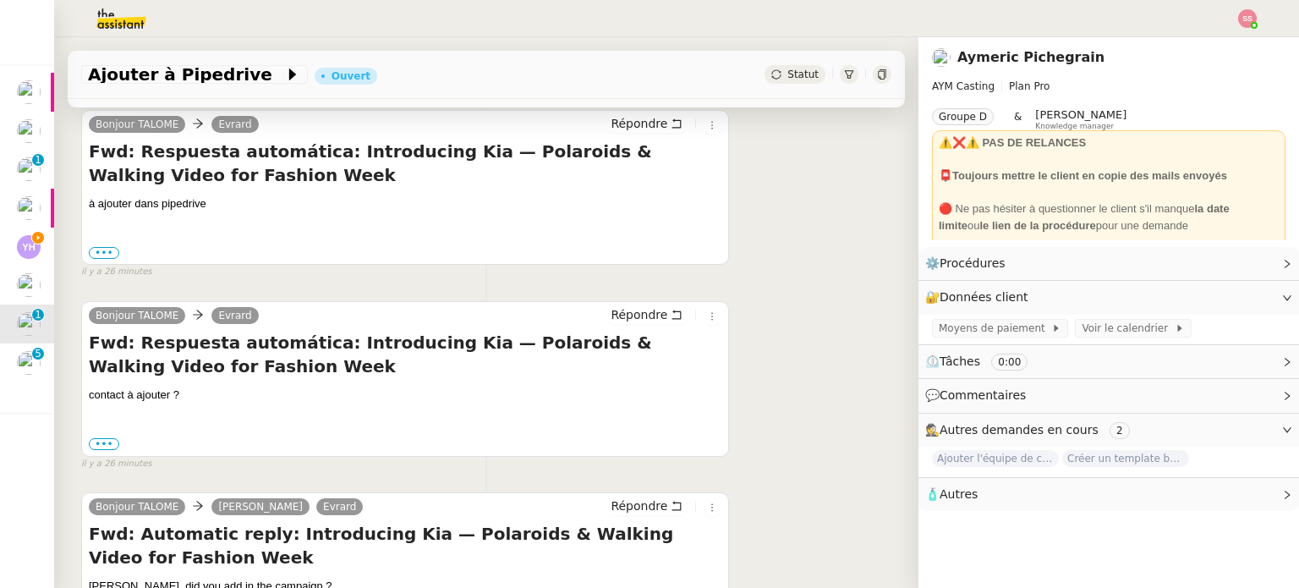
scroll to position [453, 0]
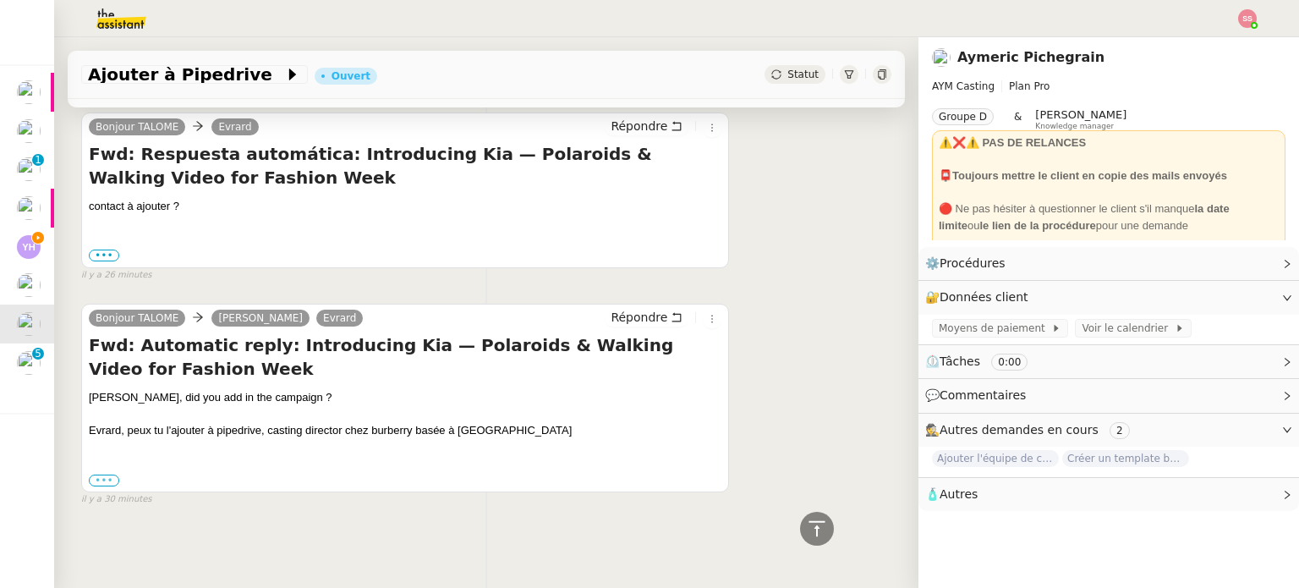
click at [99, 474] on label "•••" at bounding box center [104, 480] width 30 height 12
click at [0, 0] on input "•••" at bounding box center [0, 0] width 0 height 0
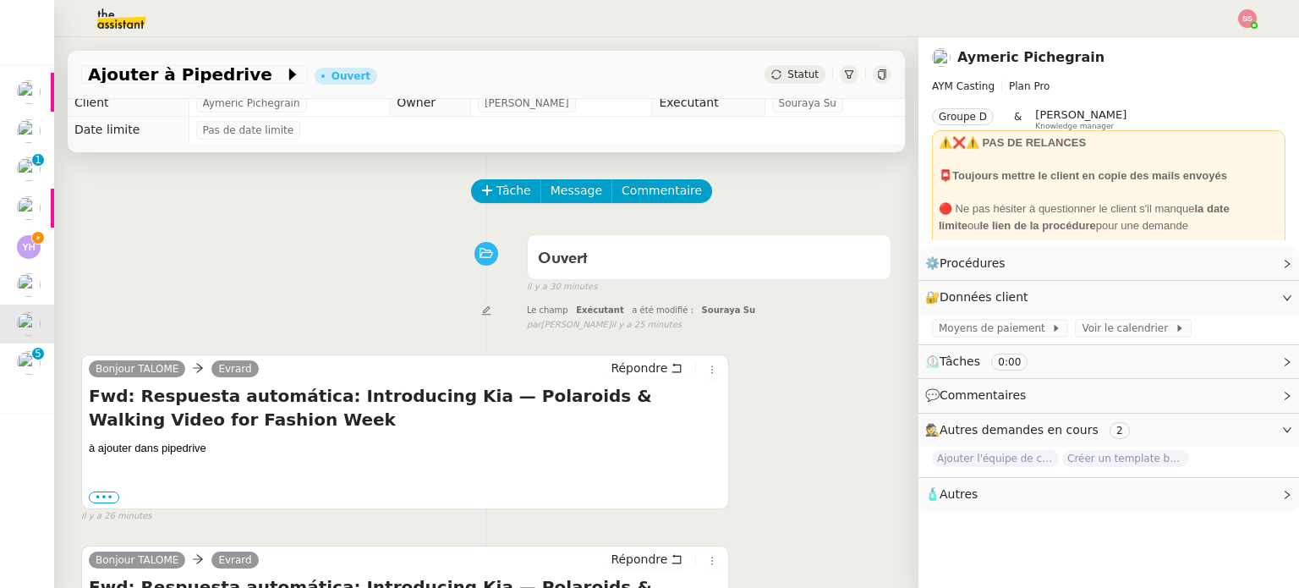
scroll to position [0, 0]
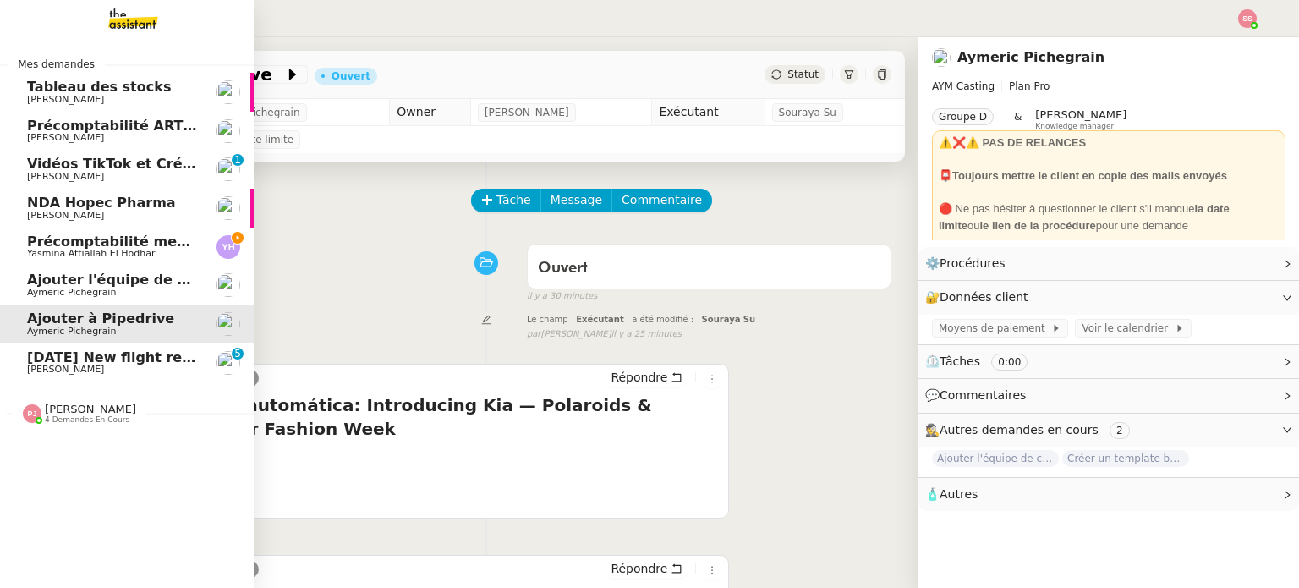
click at [107, 284] on span "Ajouter l'équipe de contenu à Pipedrive" at bounding box center [178, 279] width 303 height 16
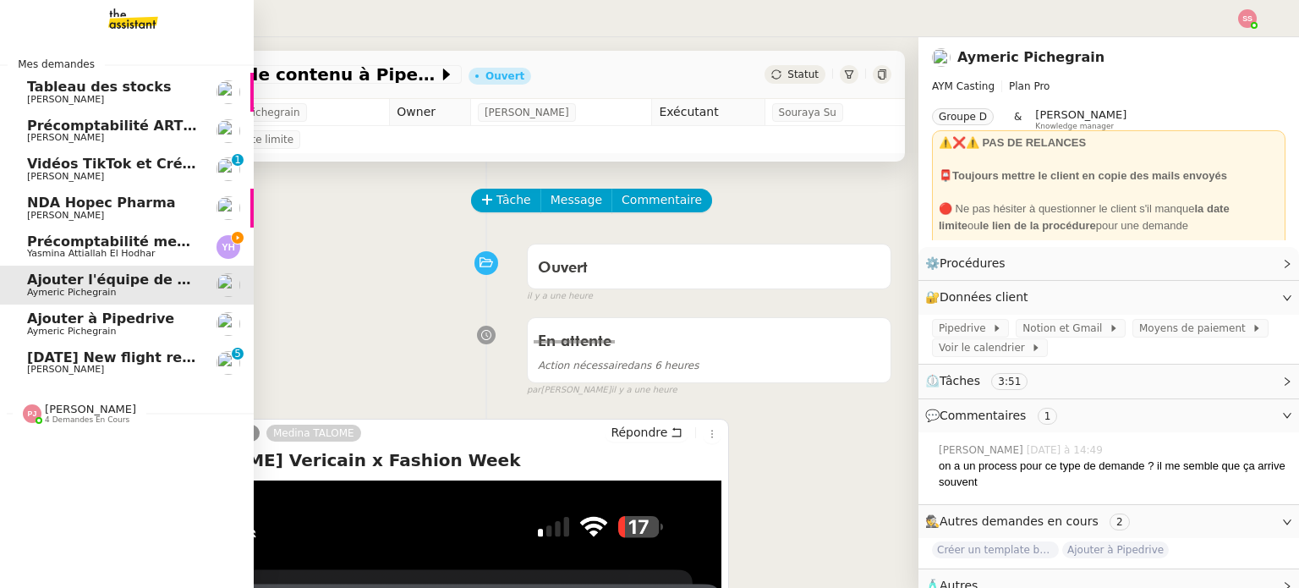
click at [79, 243] on span "Précomptabilité mensuelle - 4 août 2025" at bounding box center [182, 241] width 310 height 16
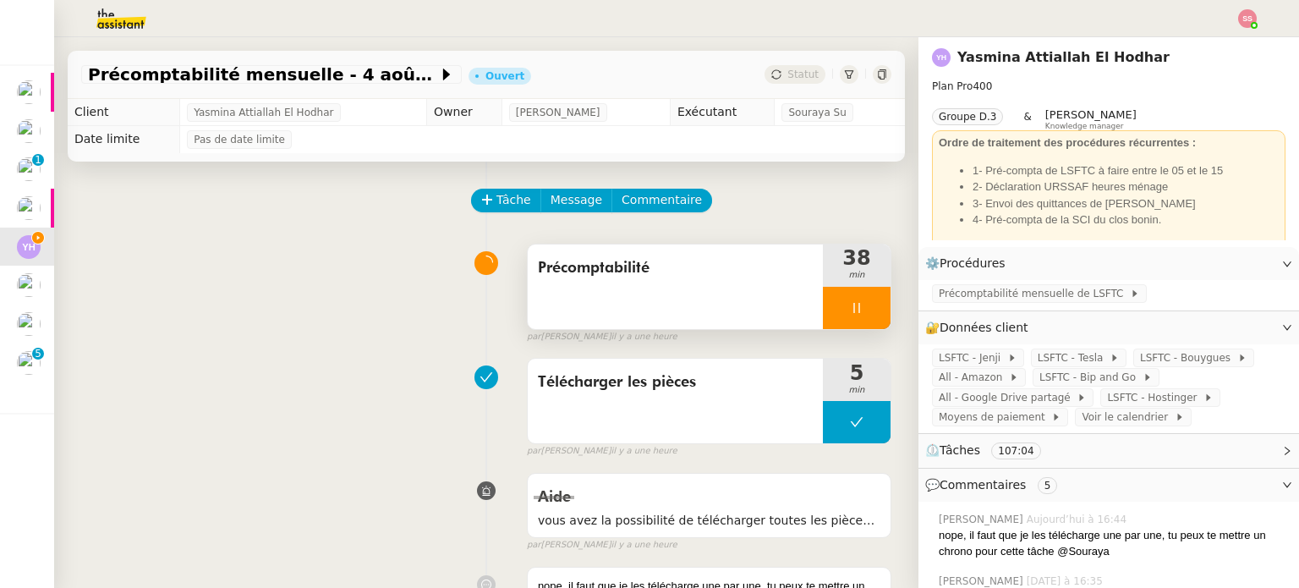
click at [856, 317] on div at bounding box center [857, 308] width 68 height 42
click at [856, 317] on button at bounding box center [873, 308] width 34 height 42
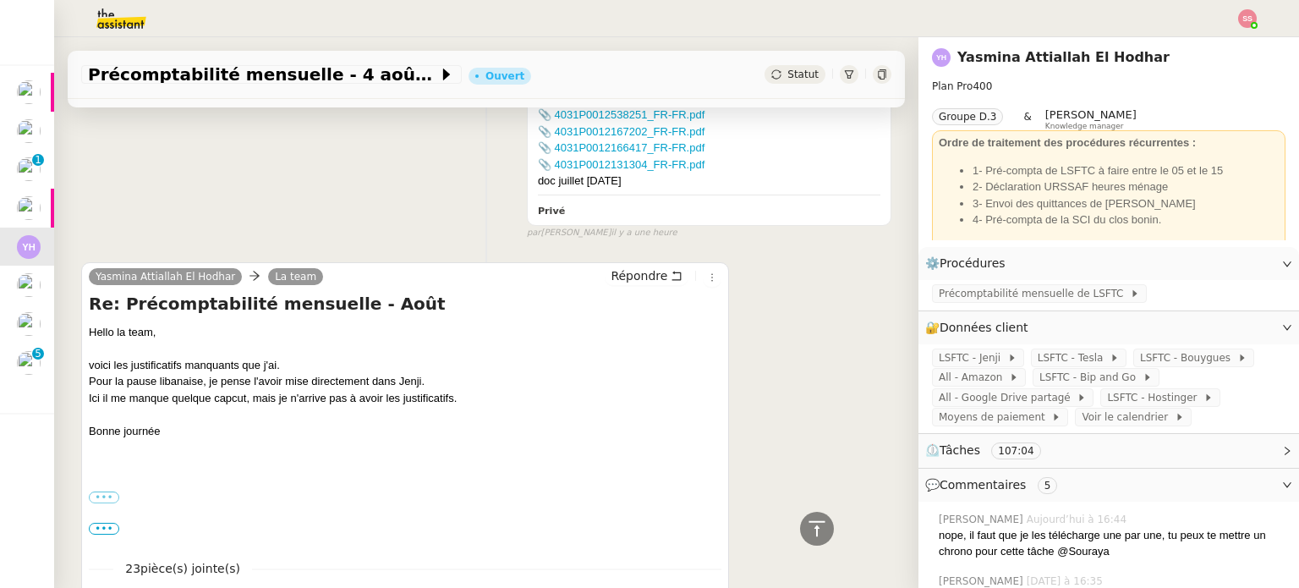
scroll to position [845, 0]
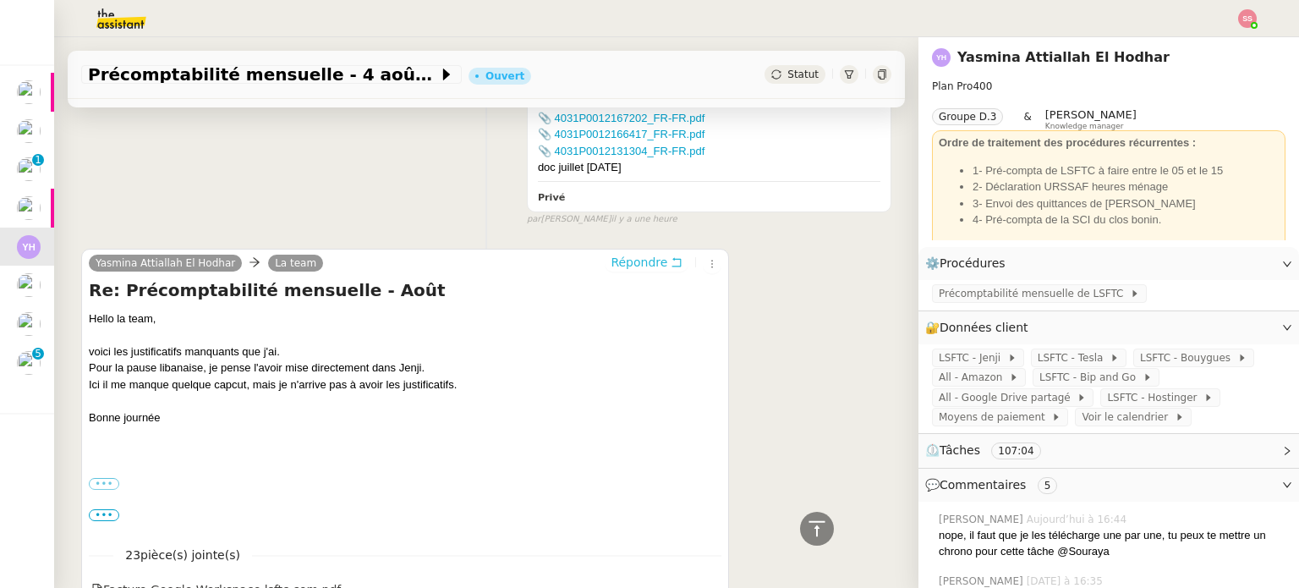
click at [650, 269] on button "Répondre" at bounding box center [647, 262] width 84 height 19
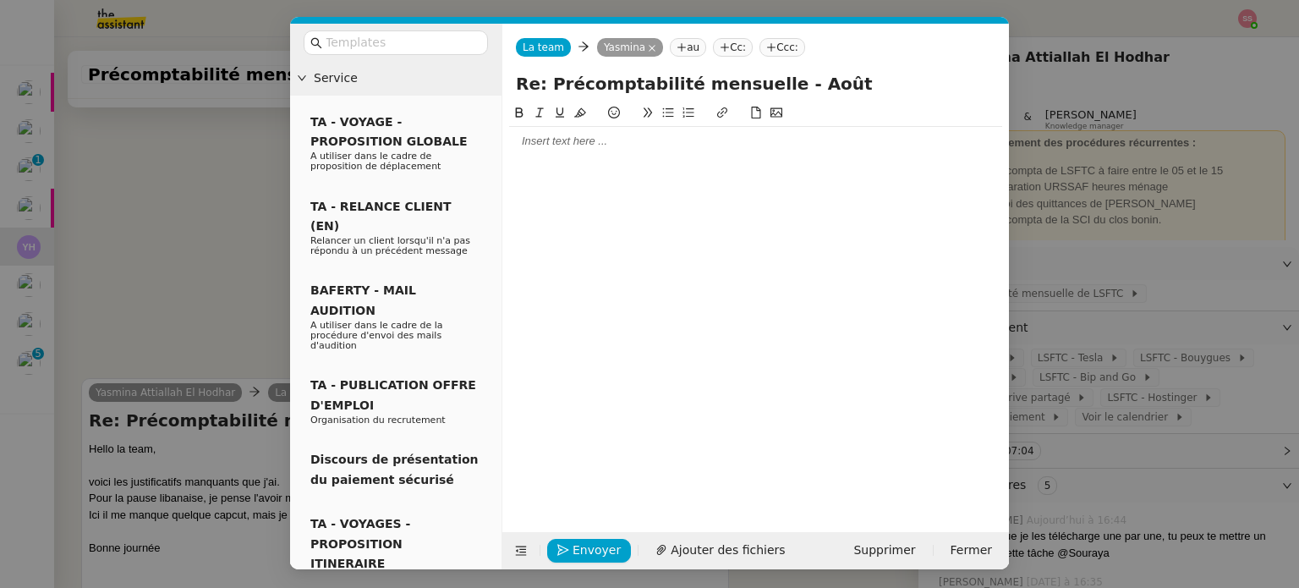
scroll to position [975, 0]
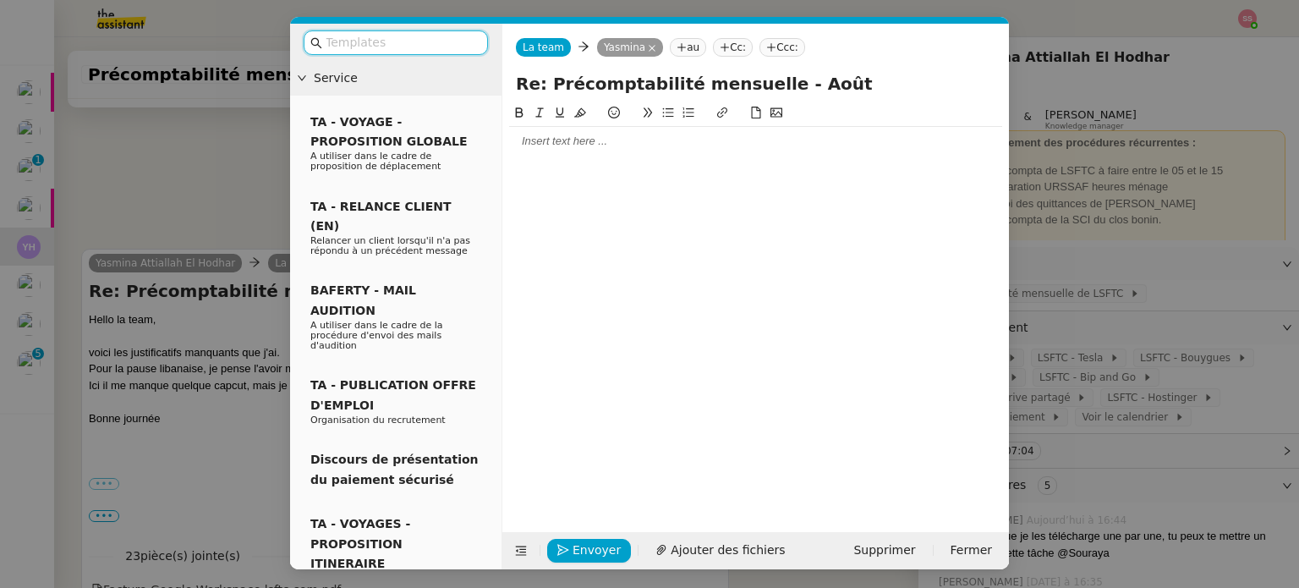
click at [588, 151] on div at bounding box center [755, 141] width 493 height 29
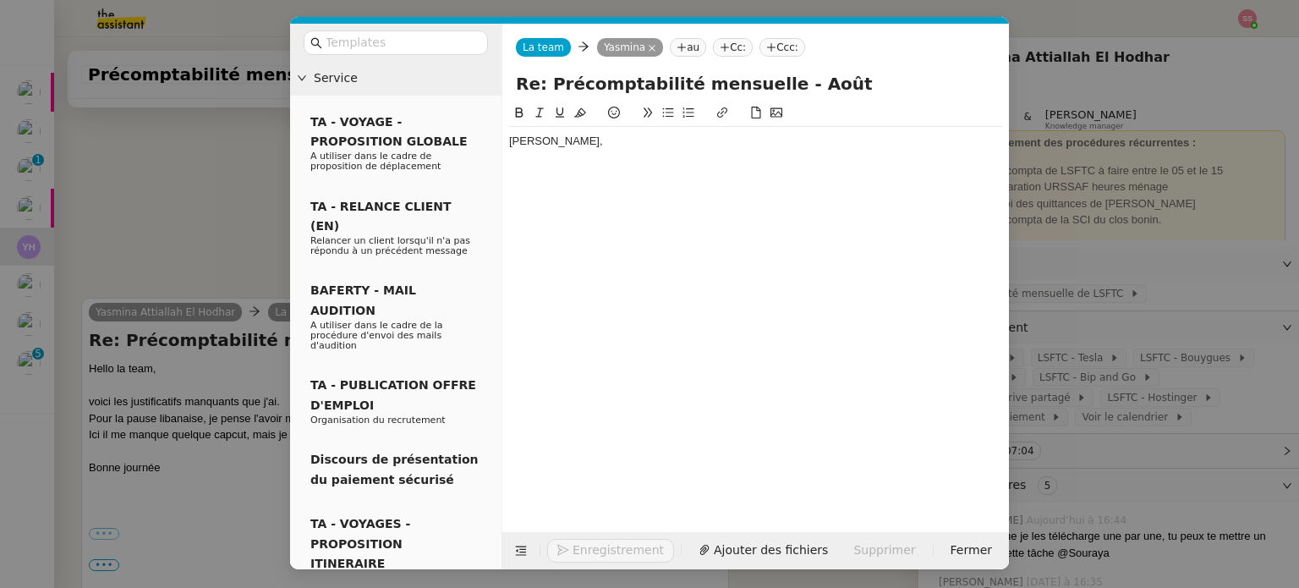
scroll to position [1025, 0]
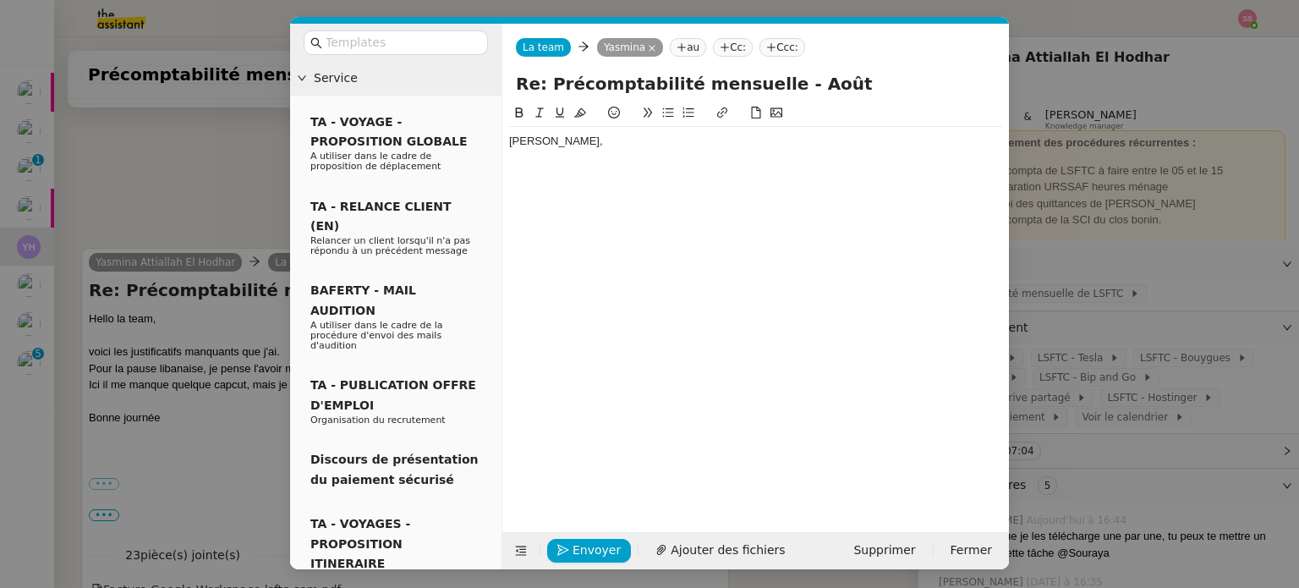
drag, startPoint x: 226, startPoint y: 175, endPoint x: 273, endPoint y: 188, distance: 49.0
click at [226, 175] on nz-modal-container "Service TA - VOYAGE - PROPOSITION GLOBALE A utiliser dans le cadre de propositi…" at bounding box center [649, 294] width 1299 height 588
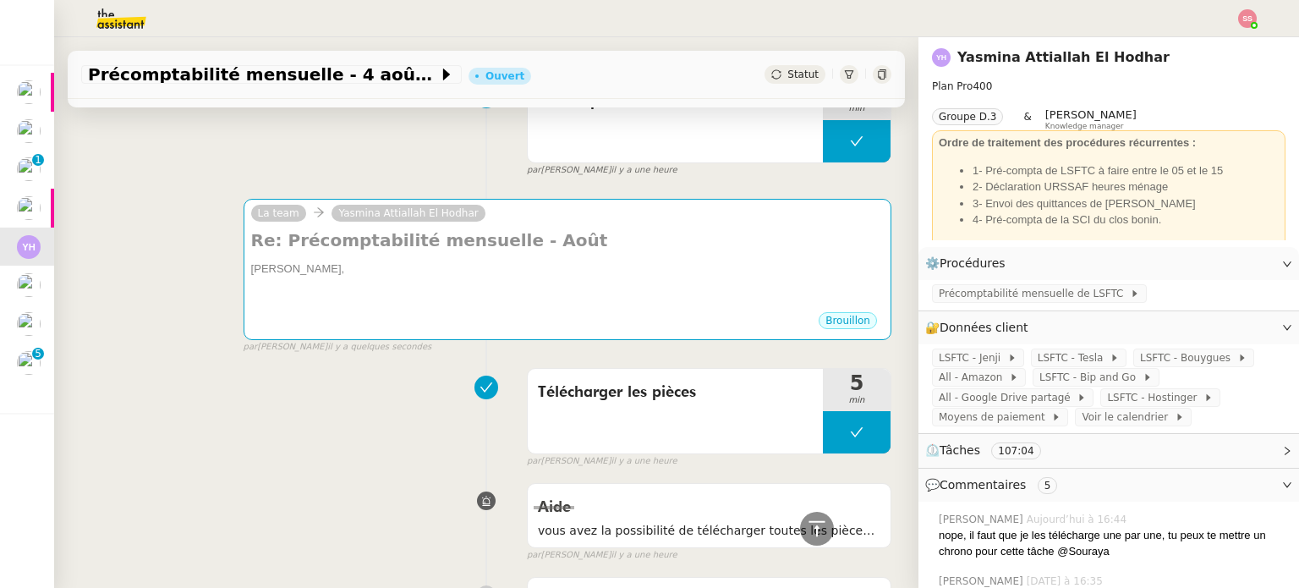
scroll to position [93, 0]
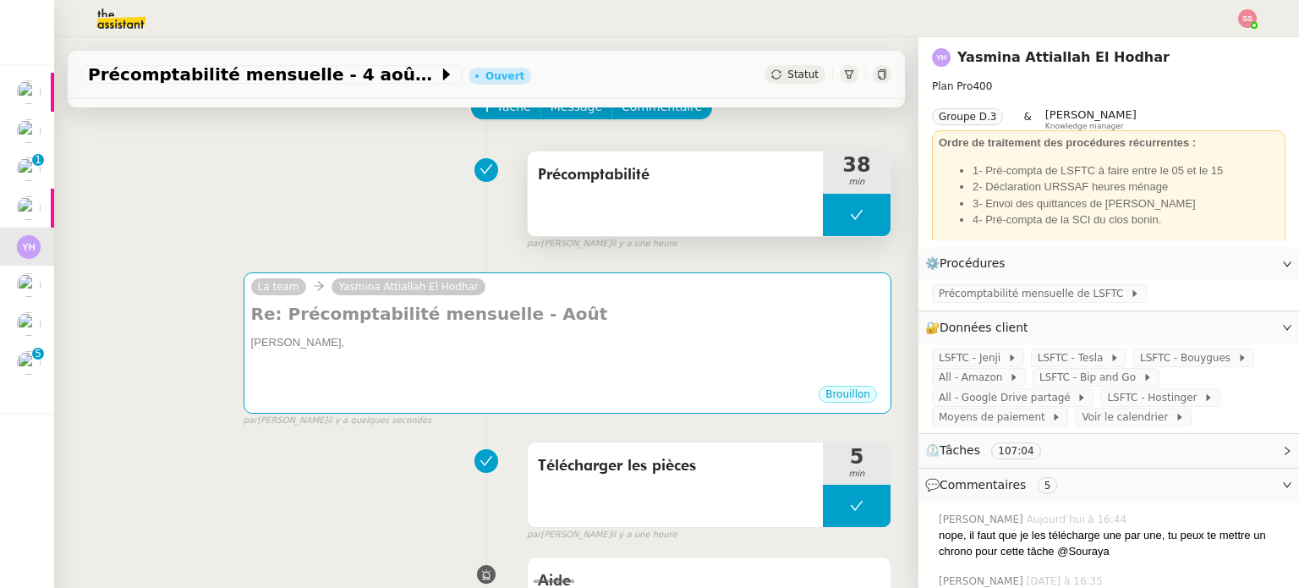
click at [829, 202] on button at bounding box center [857, 215] width 68 height 42
click at [833, 212] on icon at bounding box center [840, 215] width 14 height 14
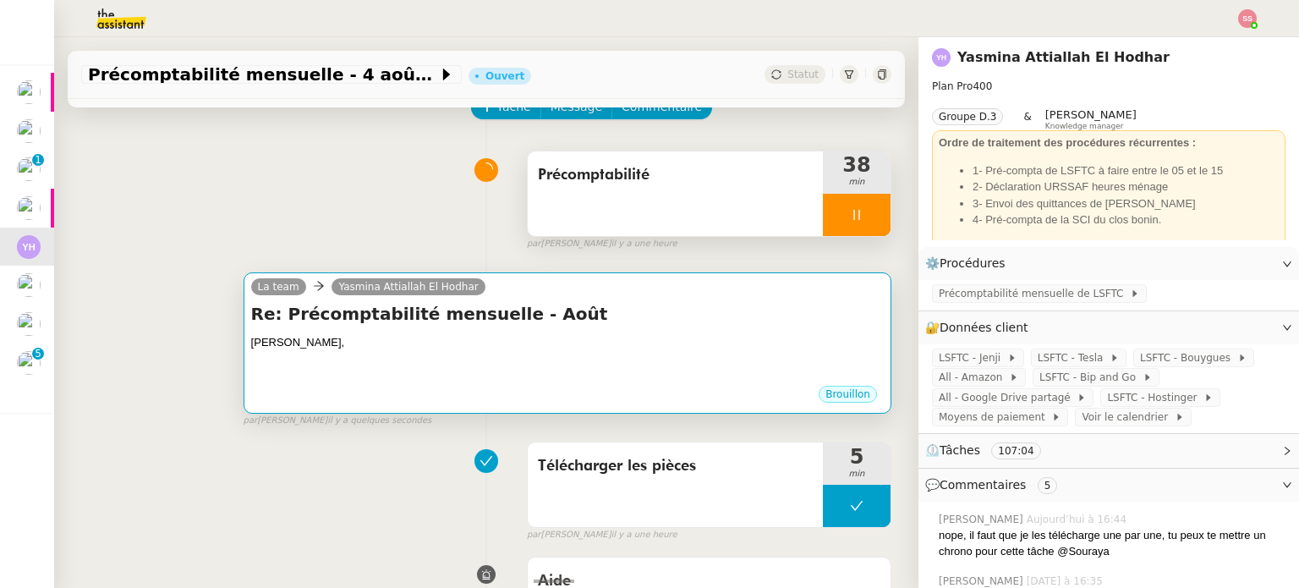
click at [676, 361] on div at bounding box center [567, 359] width 632 height 17
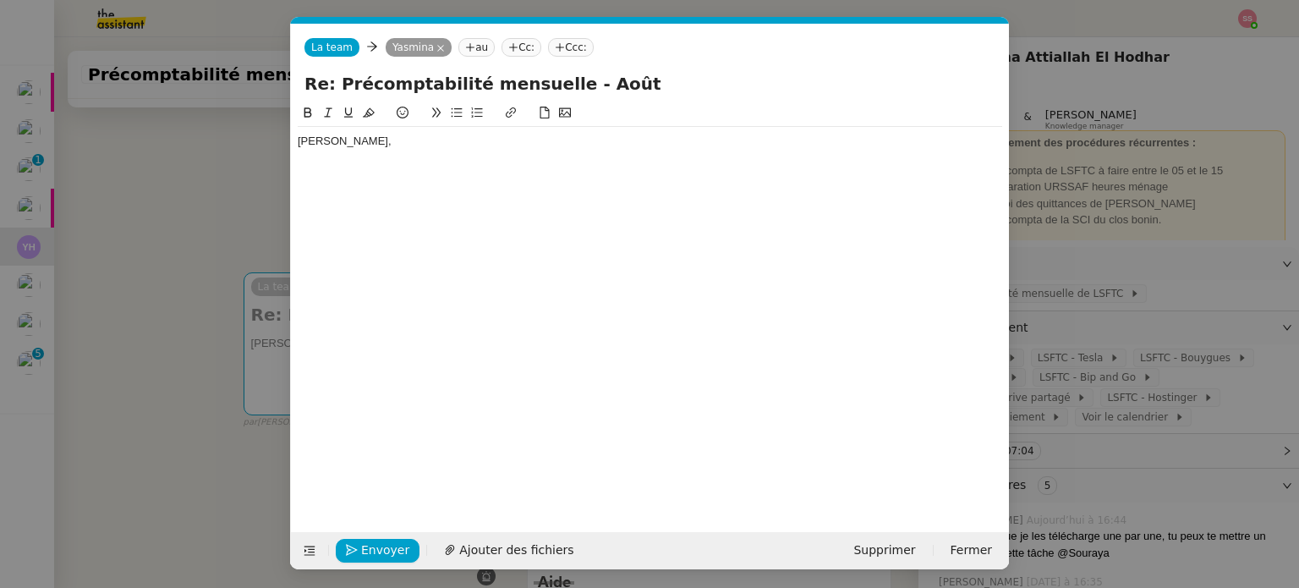
scroll to position [0, 36]
click at [353, 159] on div at bounding box center [650, 157] width 704 height 15
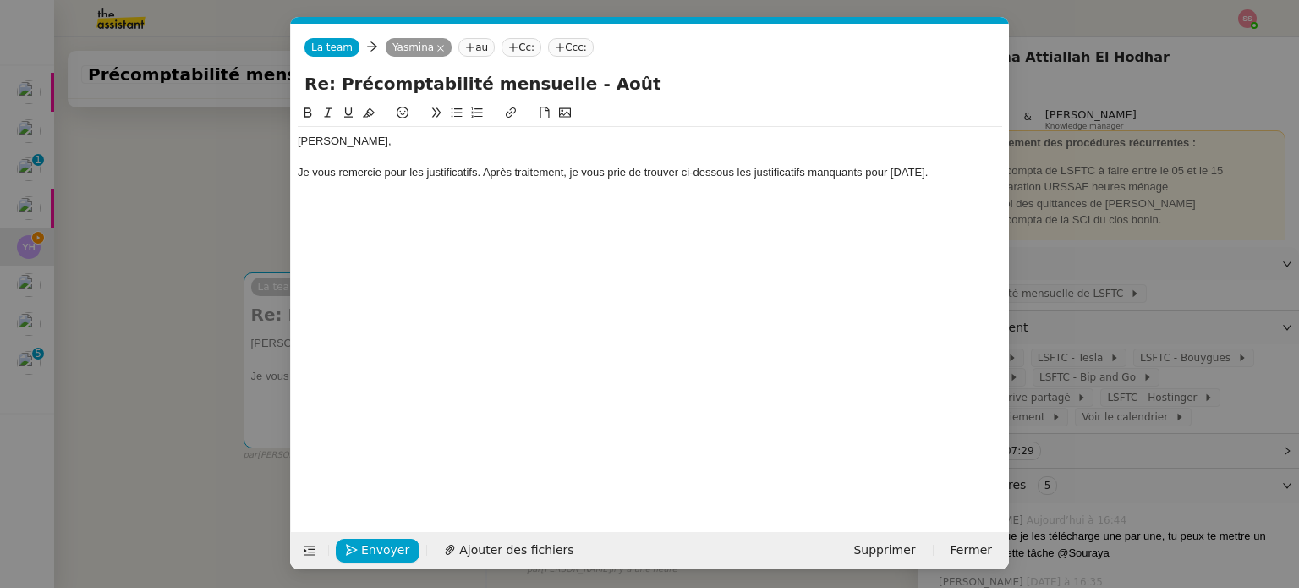
click at [459, 108] on icon at bounding box center [457, 113] width 12 height 12
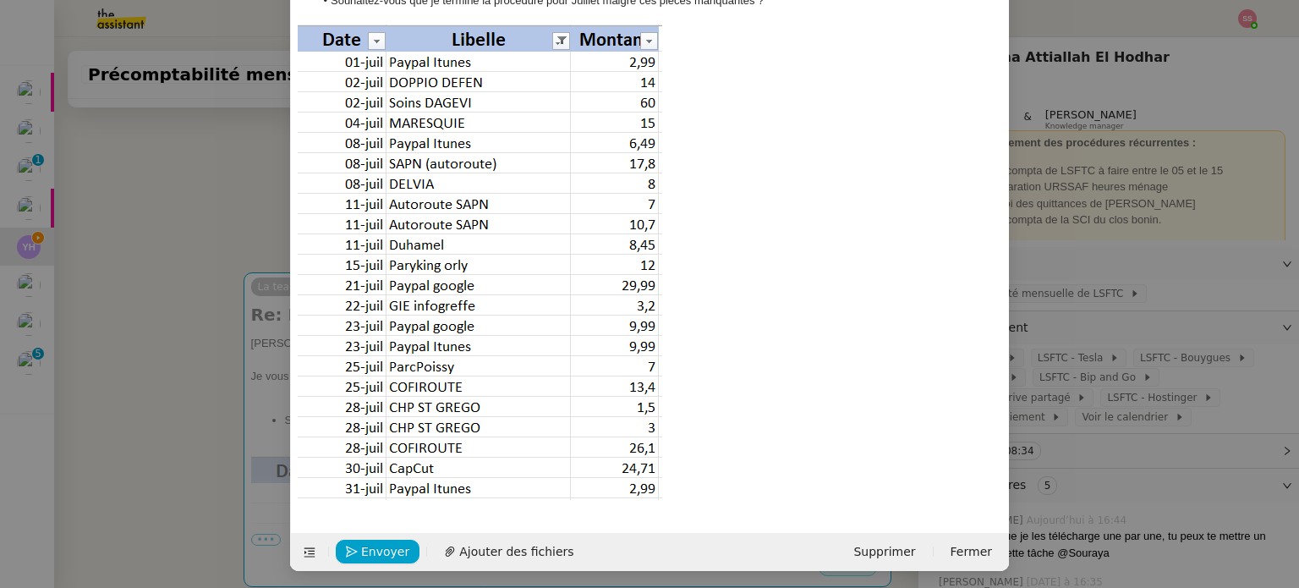
scroll to position [207, 0]
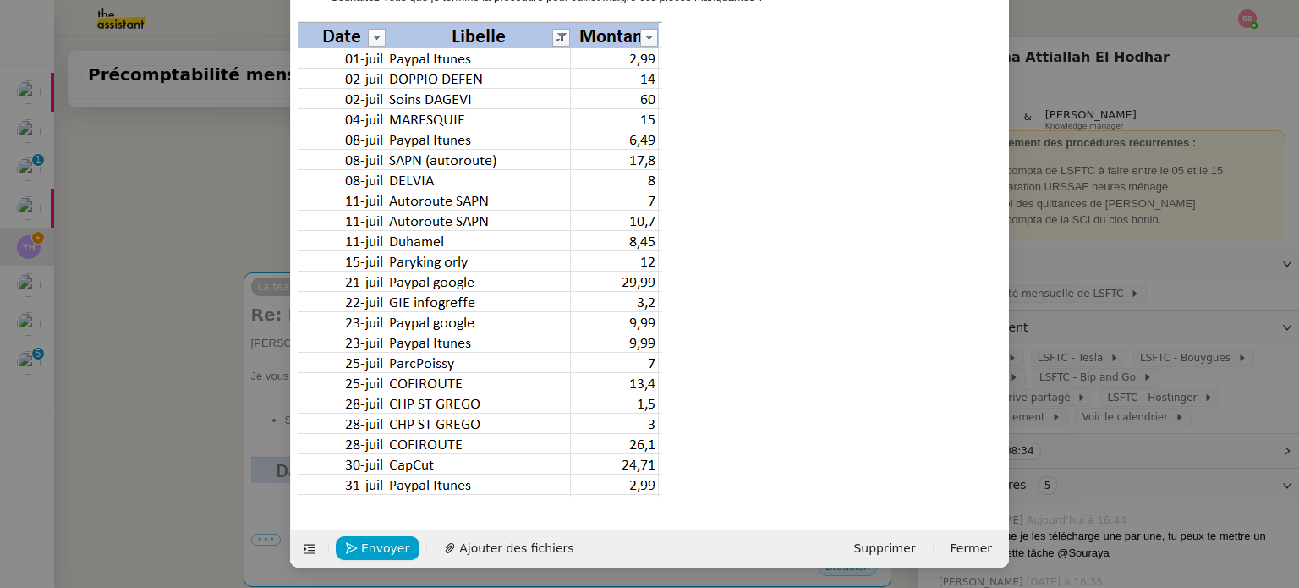
click at [680, 466] on div at bounding box center [650, 258] width 704 height 475
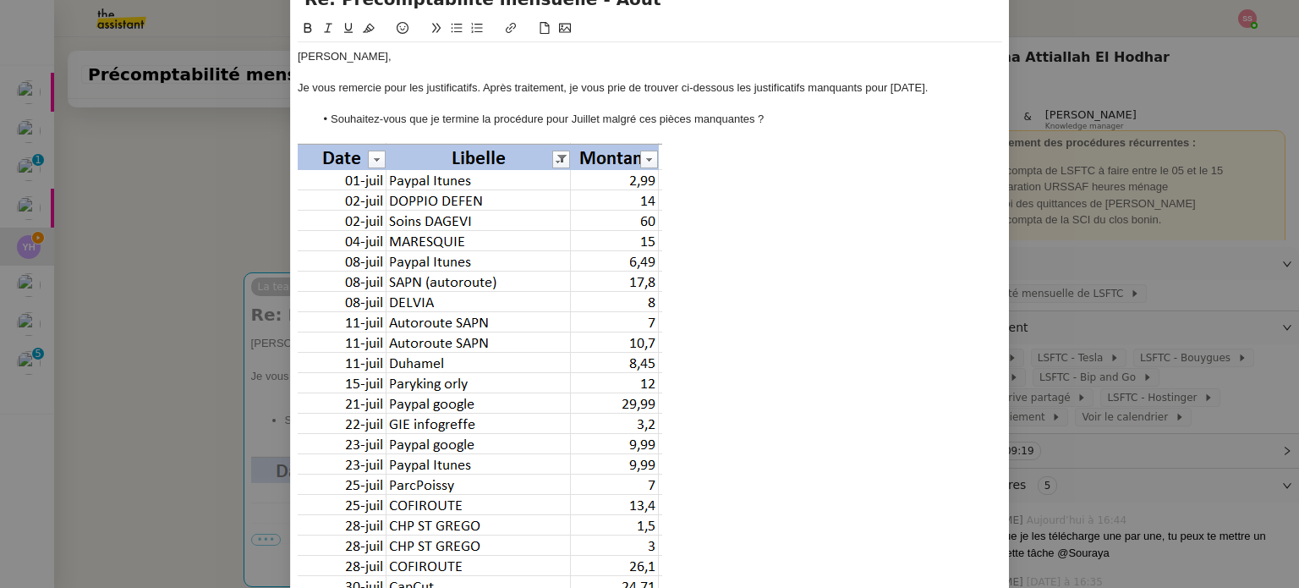
scroll to position [238, 0]
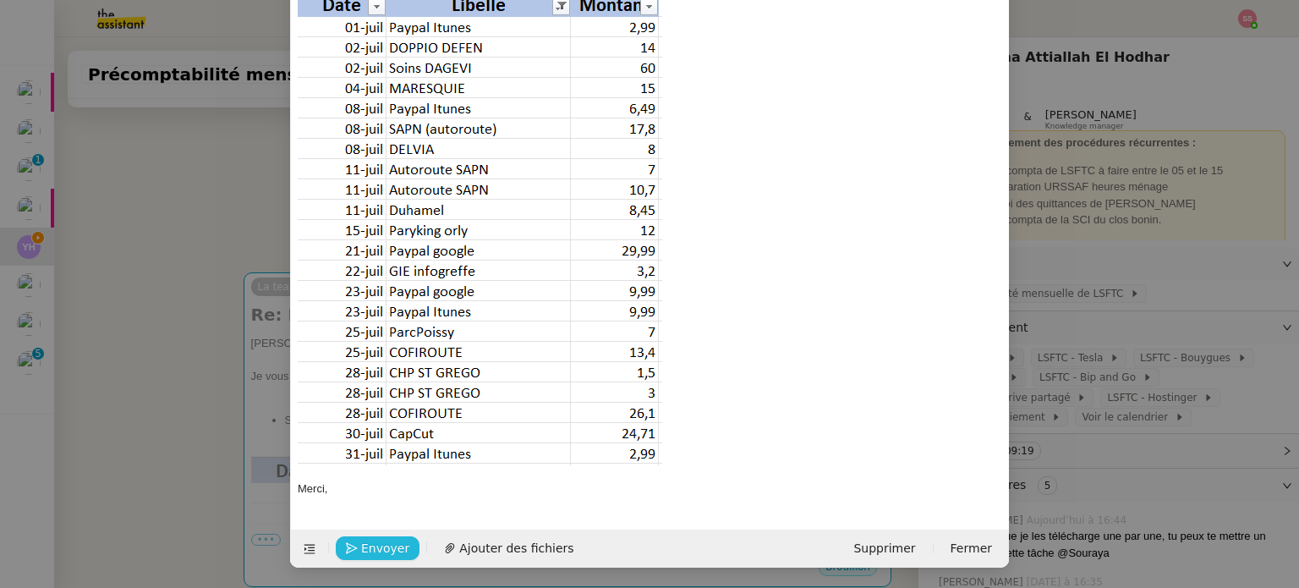
click at [391, 547] on span "Envoyer" at bounding box center [385, 548] width 48 height 19
click at [430, 541] on span "Confirmer l'envoi" at bounding box center [411, 548] width 101 height 19
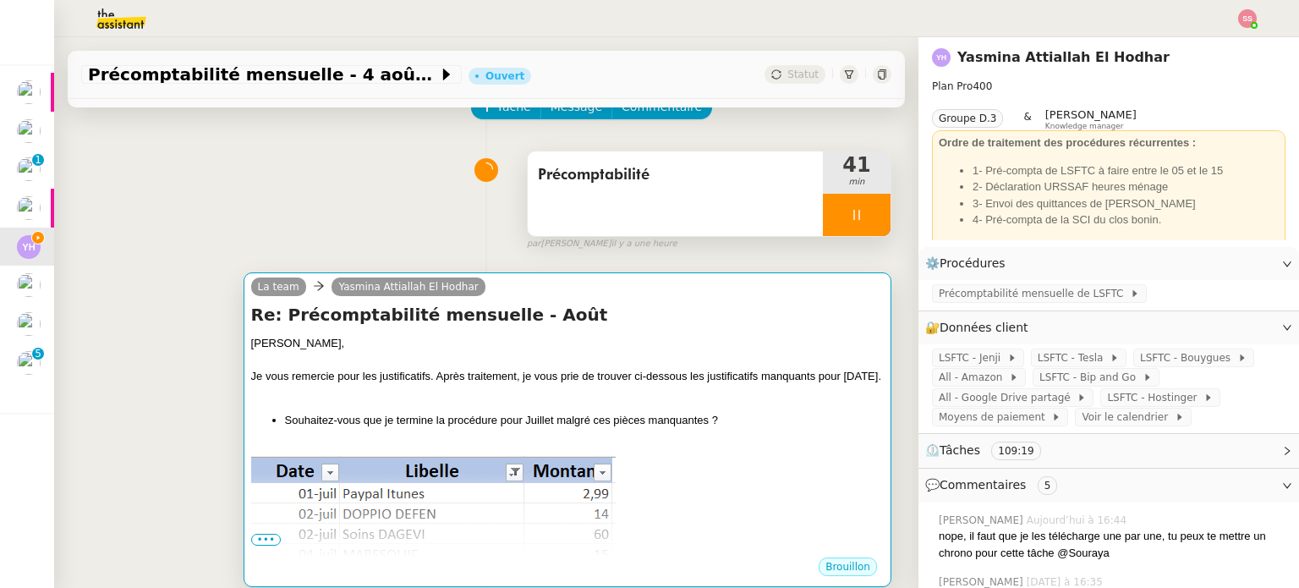
scroll to position [222, 0]
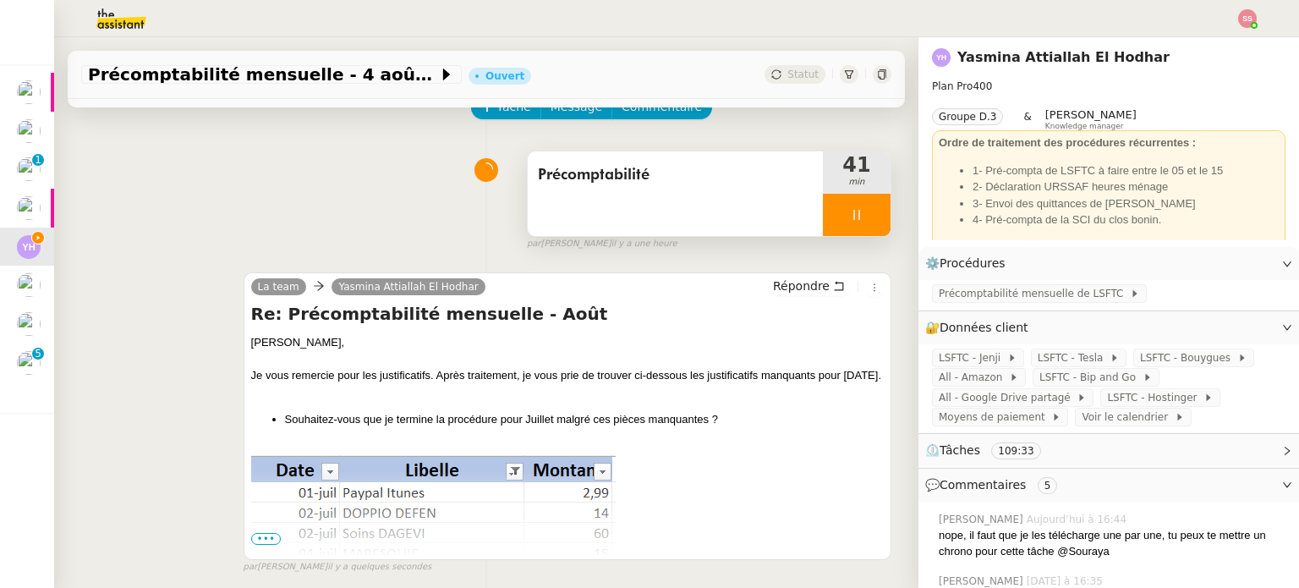
click at [859, 212] on div at bounding box center [857, 215] width 68 height 42
click at [867, 213] on icon at bounding box center [874, 215] width 14 height 14
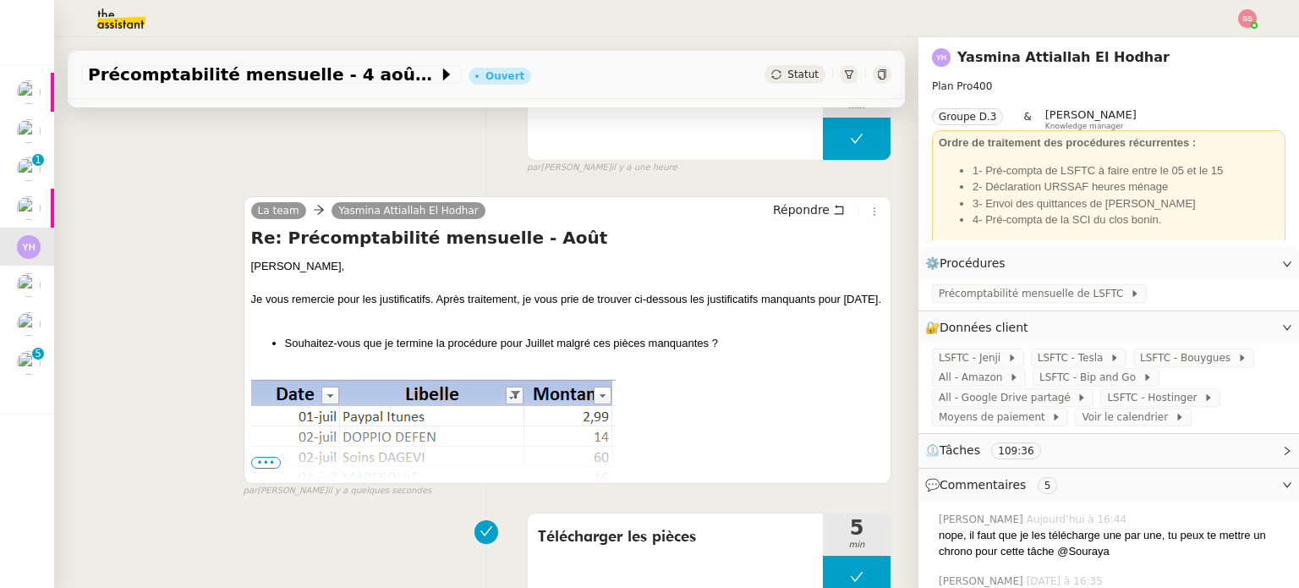
scroll to position [254, 0]
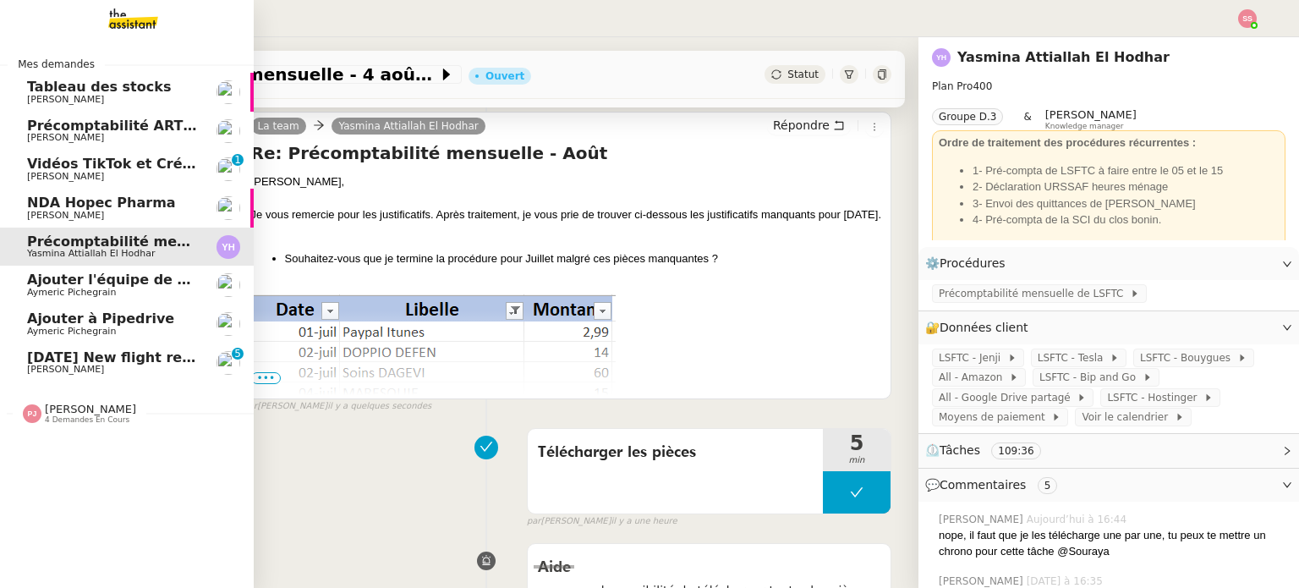
click at [45, 410] on span "[PERSON_NAME]" at bounding box center [90, 408] width 91 height 13
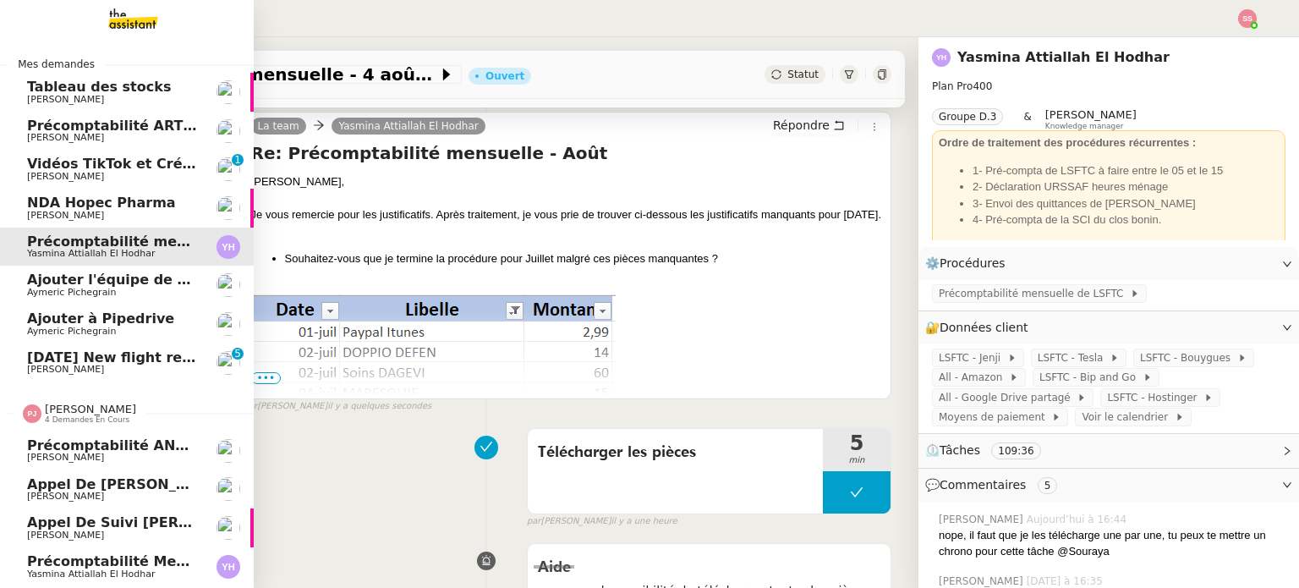
scroll to position [7, 0]
click at [103, 572] on span "Yasmina Attiallah El Hodhar" at bounding box center [91, 573] width 128 height 11
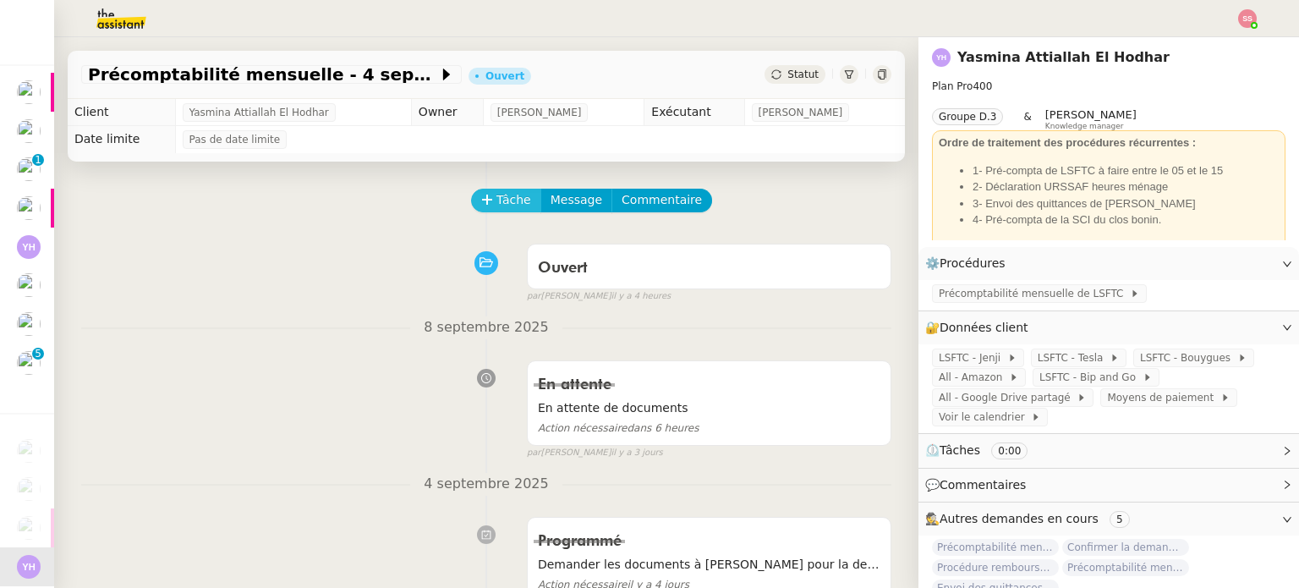
click at [510, 205] on span "Tâche" at bounding box center [513, 199] width 35 height 19
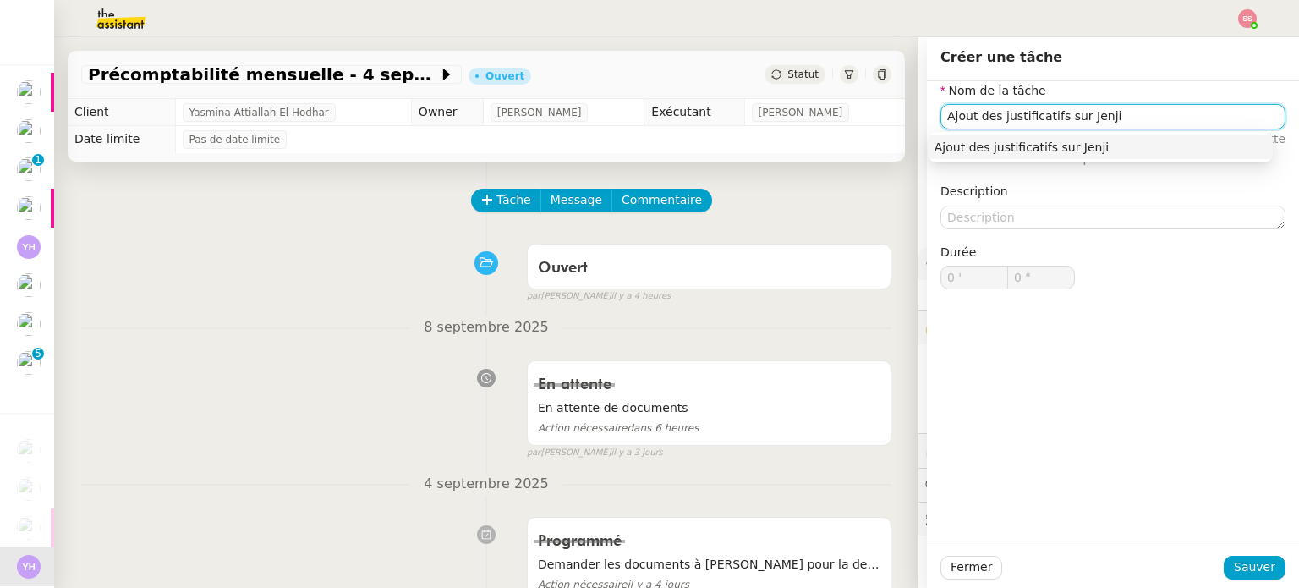
click at [971, 140] on div "Ajout des justificatifs sur Jenji" at bounding box center [1099, 147] width 331 height 15
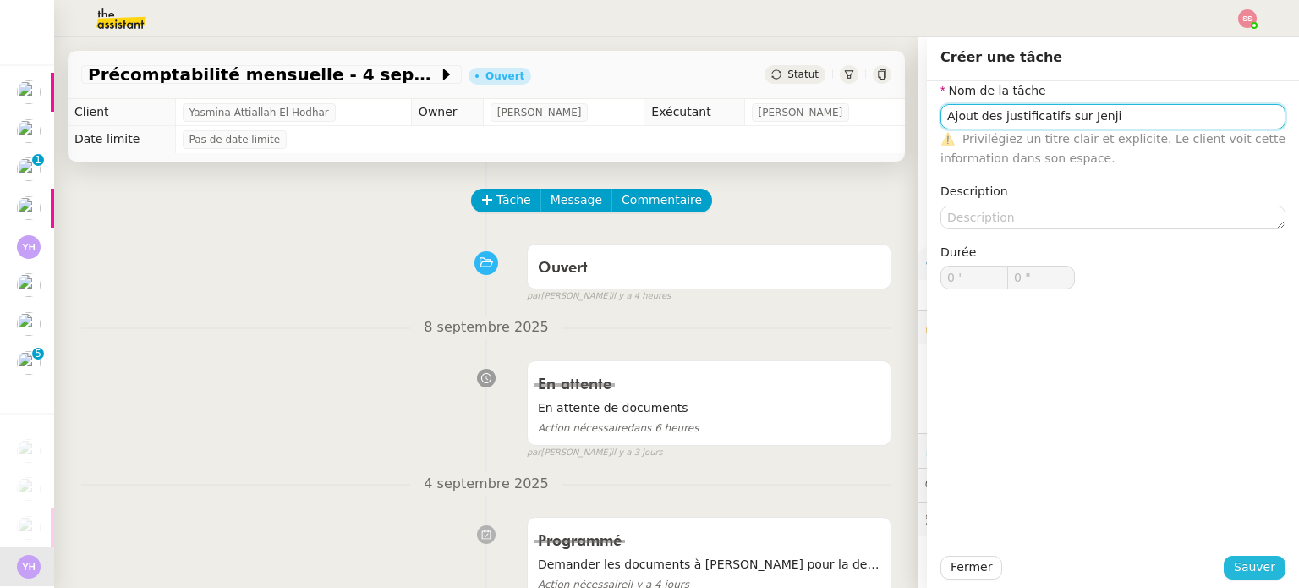
type input "Ajout des justificatifs sur Jenji"
click at [1239, 558] on span "Sauver" at bounding box center [1254, 566] width 41 height 19
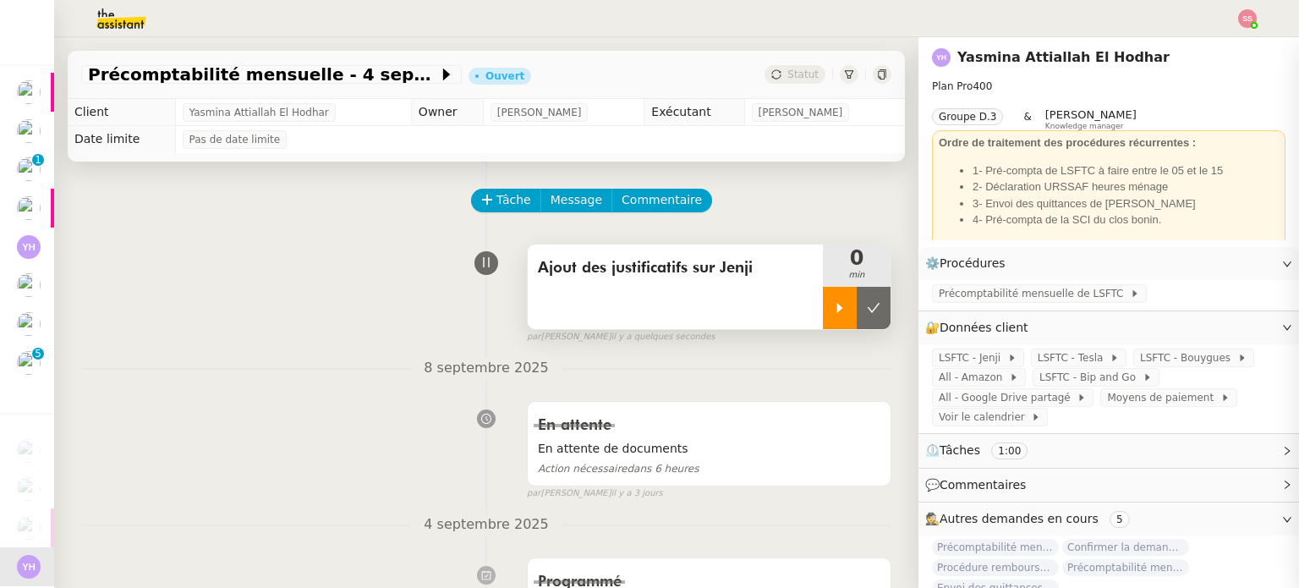
click at [833, 304] on icon at bounding box center [840, 308] width 14 height 14
click at [869, 315] on div "Ajout des justificatifs sur Jenji 1 min" at bounding box center [709, 286] width 364 height 86
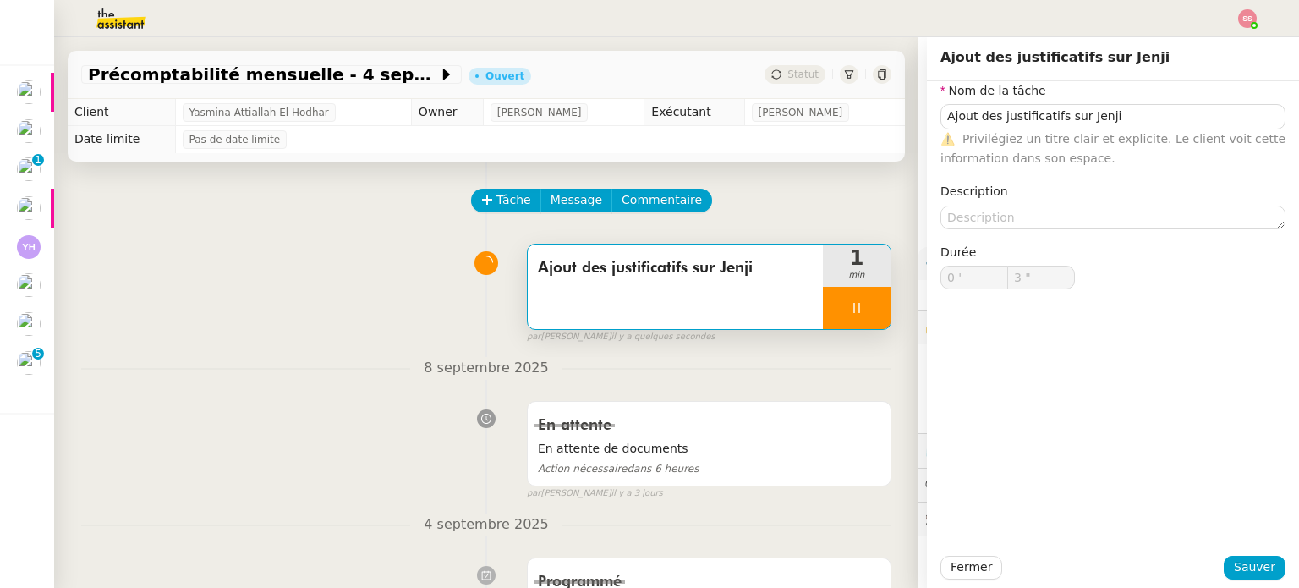
click at [864, 315] on div at bounding box center [857, 308] width 68 height 42
type input "Ajout des justificatifs sur Jenji"
type input "0 '"
type input "3 ""
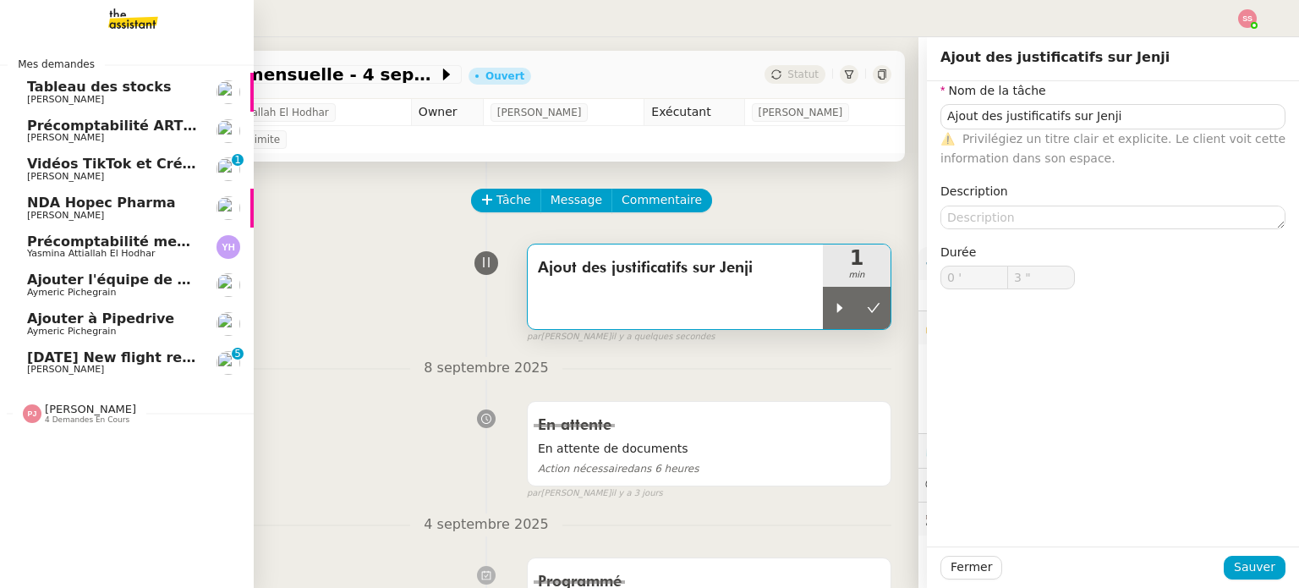
type input "Ajout des justificatifs sur Jenji"
type input "0 '"
type input "3 ""
click at [83, 364] on span "[DATE] New flight request - [PERSON_NAME]" at bounding box center [196, 357] width 339 height 16
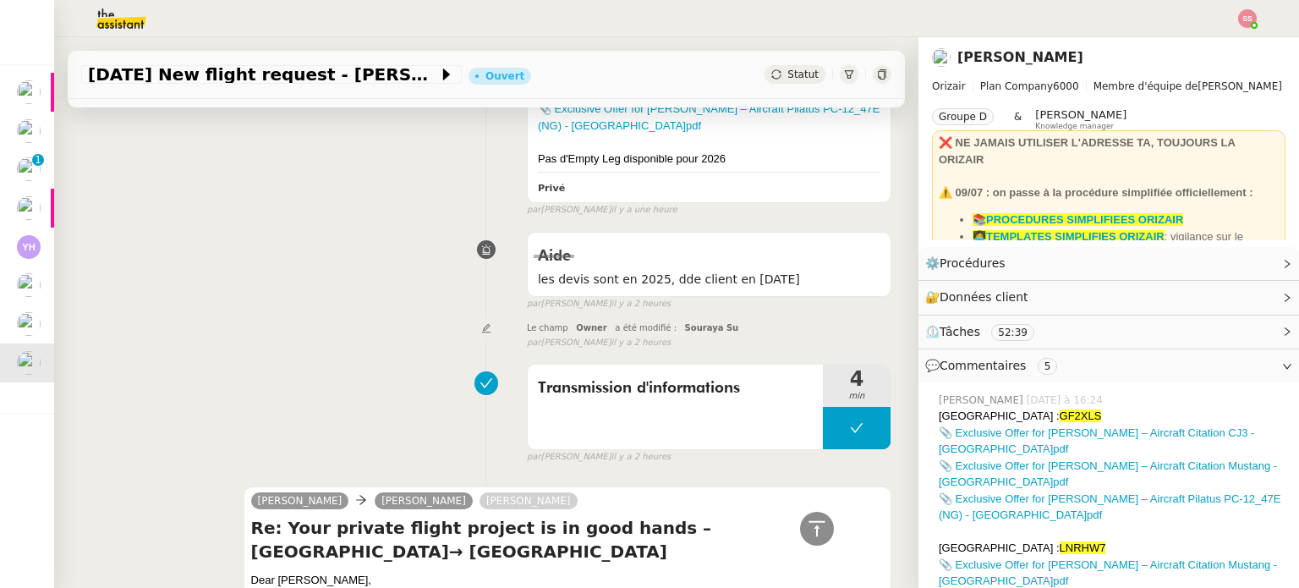
scroll to position [930, 0]
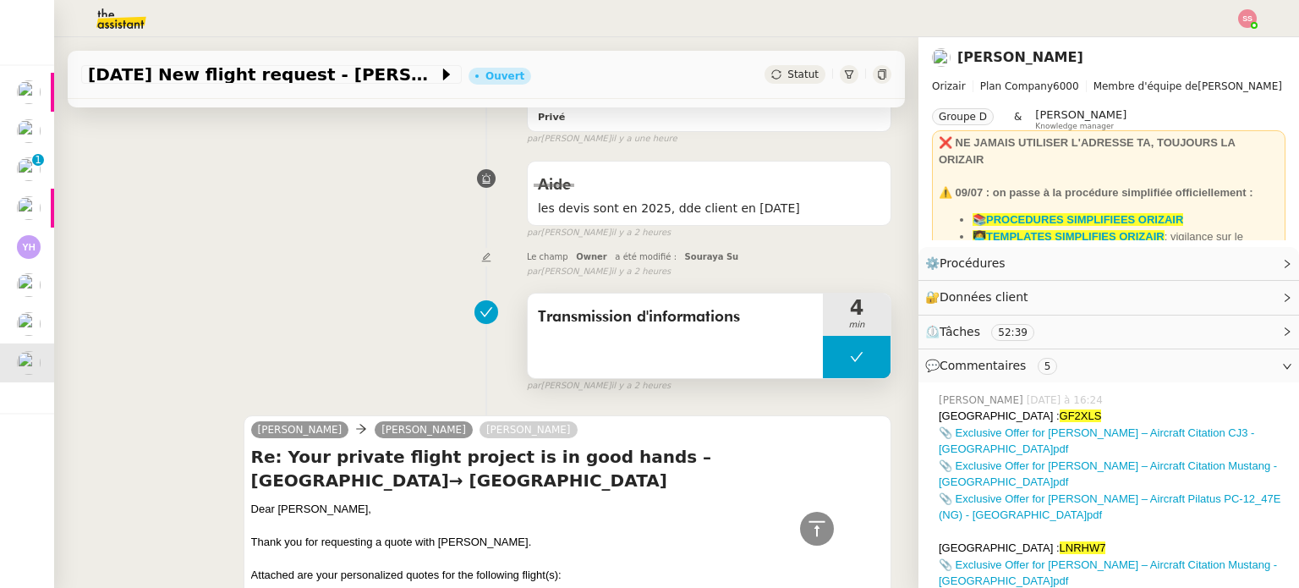
click at [823, 359] on button at bounding box center [857, 357] width 68 height 42
click at [833, 359] on icon at bounding box center [840, 357] width 14 height 14
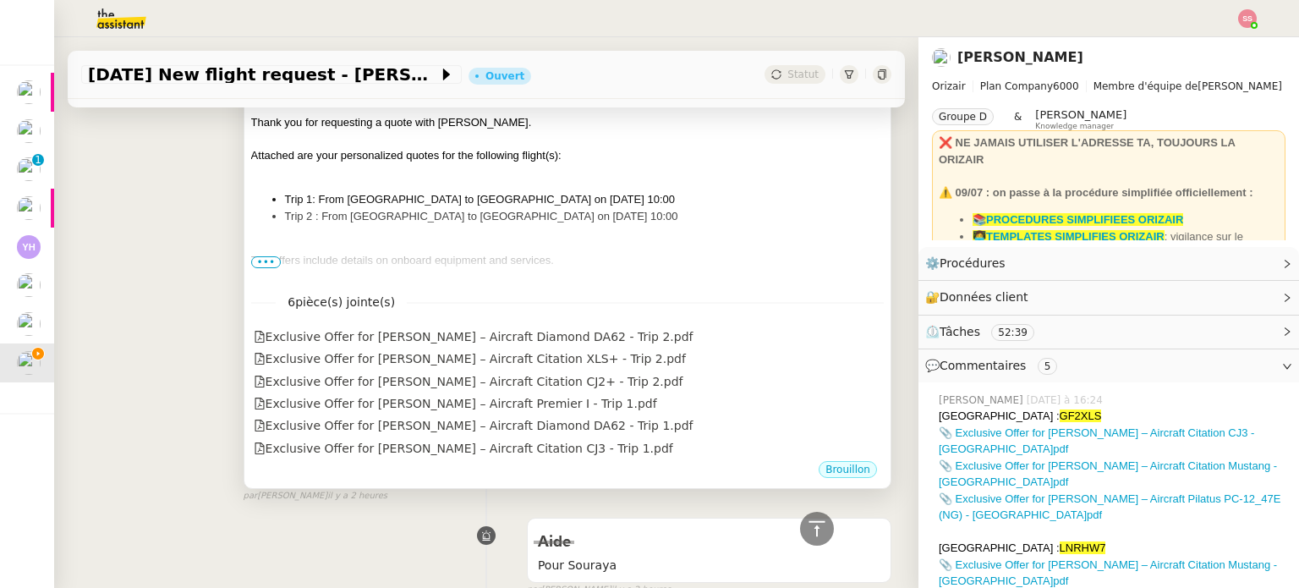
scroll to position [1437, 0]
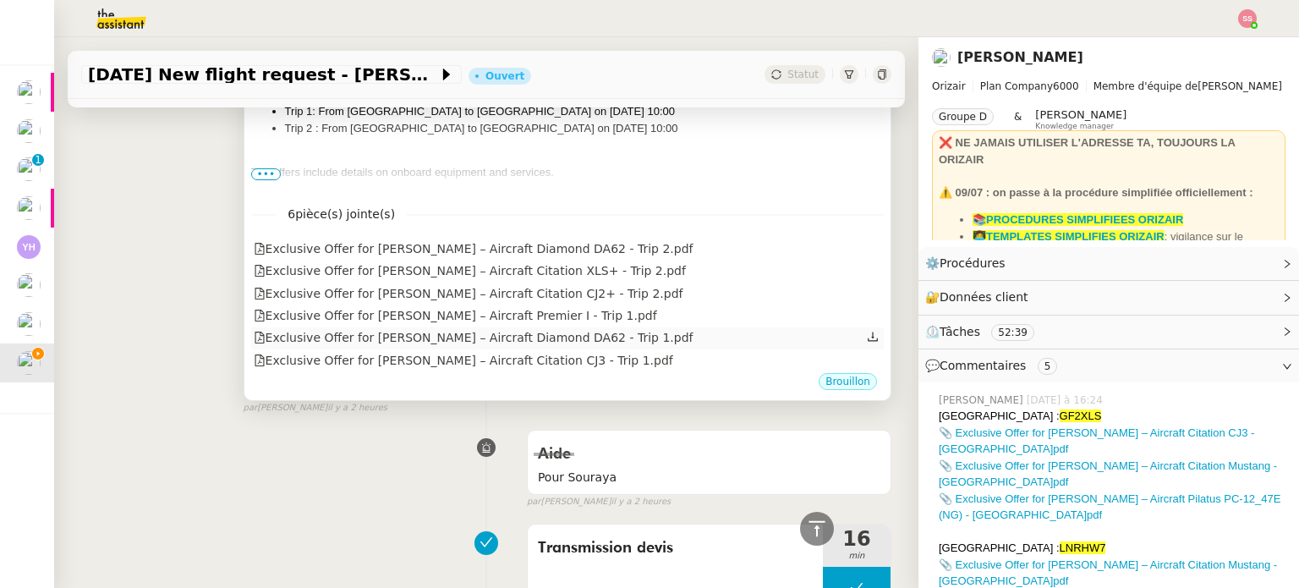
click at [751, 330] on div "Exclusive Offer for Mr. Troake – Aircraft Diamond DA62 - Trip 1.pdf" at bounding box center [567, 338] width 632 height 22
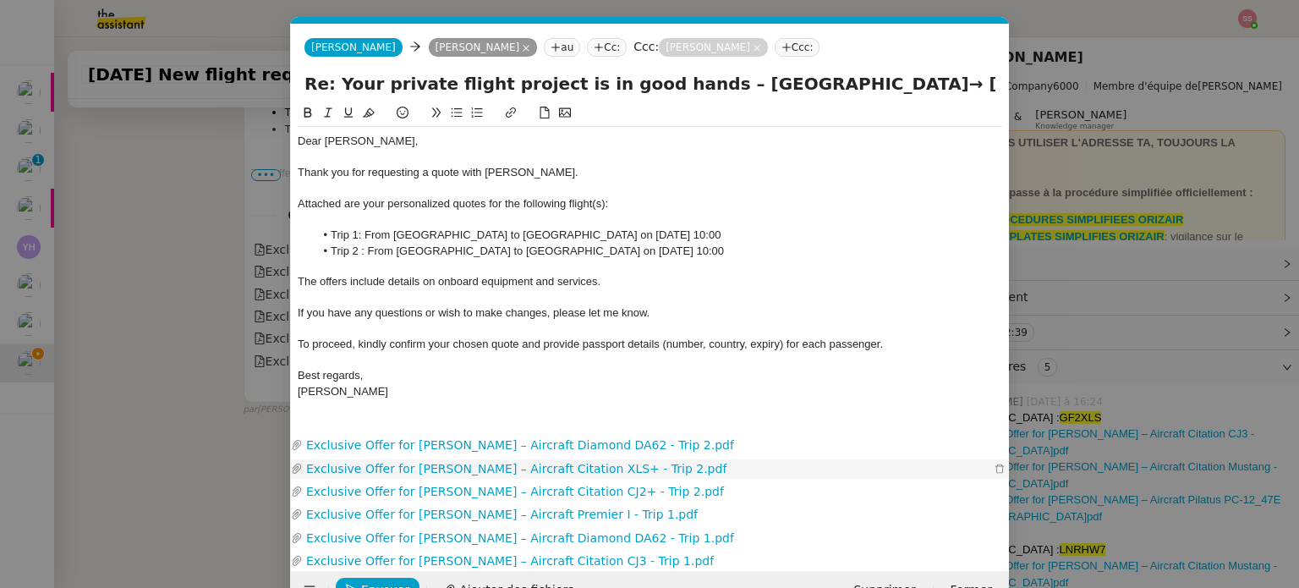
scroll to position [0, 36]
click at [997, 441] on icon "button" at bounding box center [999, 445] width 10 height 10
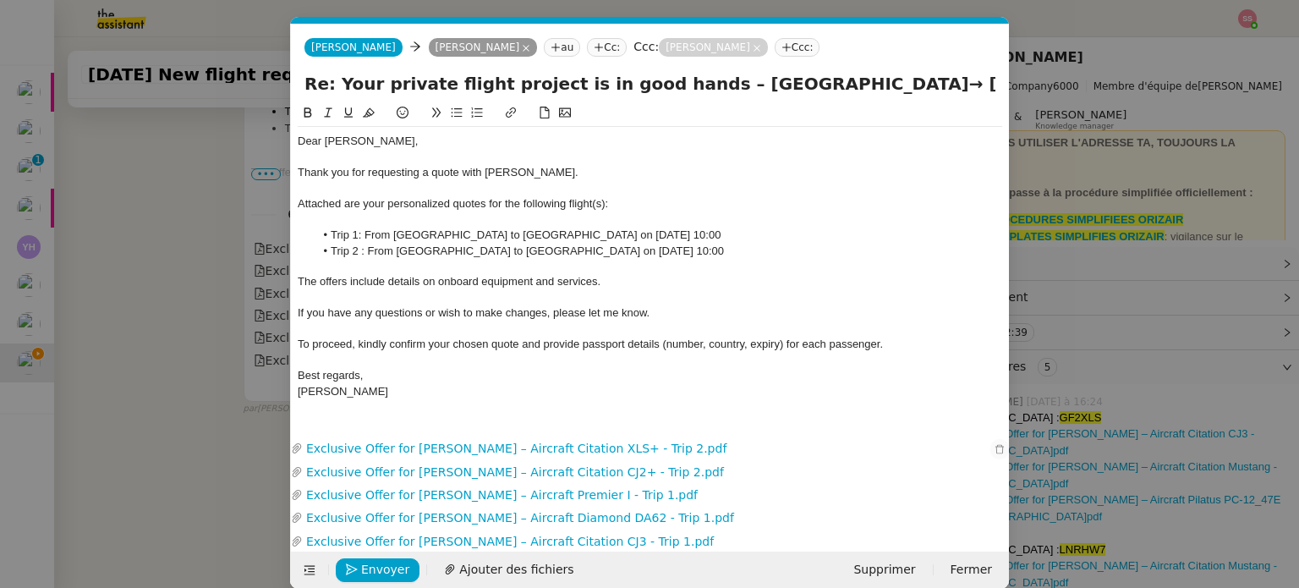
click at [998, 444] on icon "button" at bounding box center [999, 449] width 10 height 10
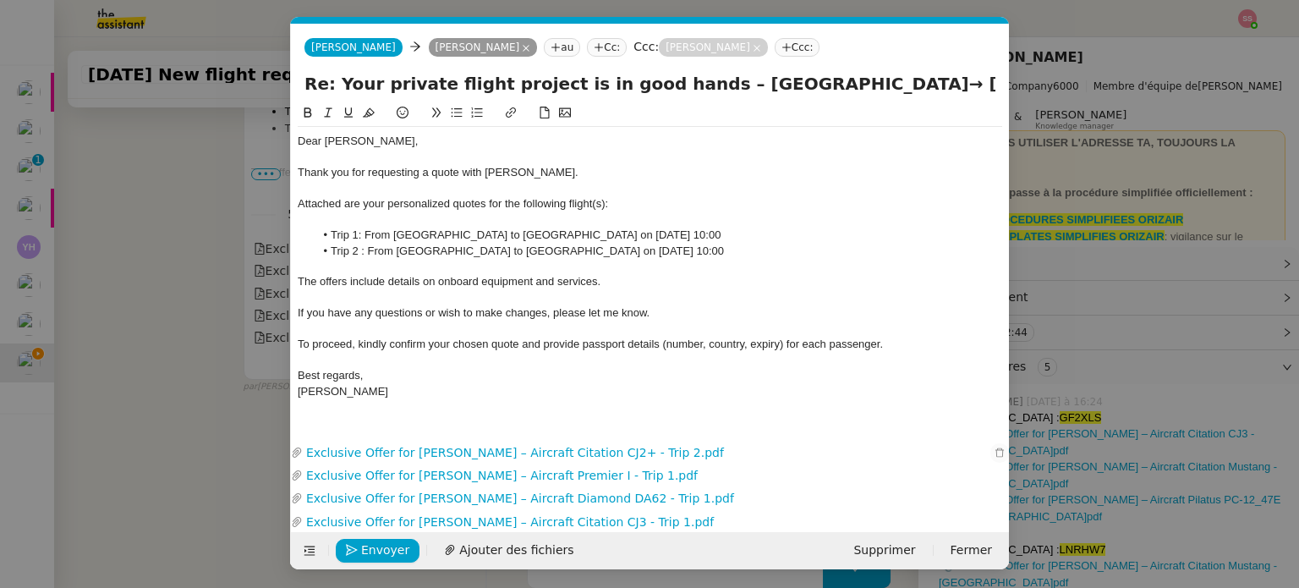
click at [998, 443] on button "button" at bounding box center [999, 452] width 19 height 19
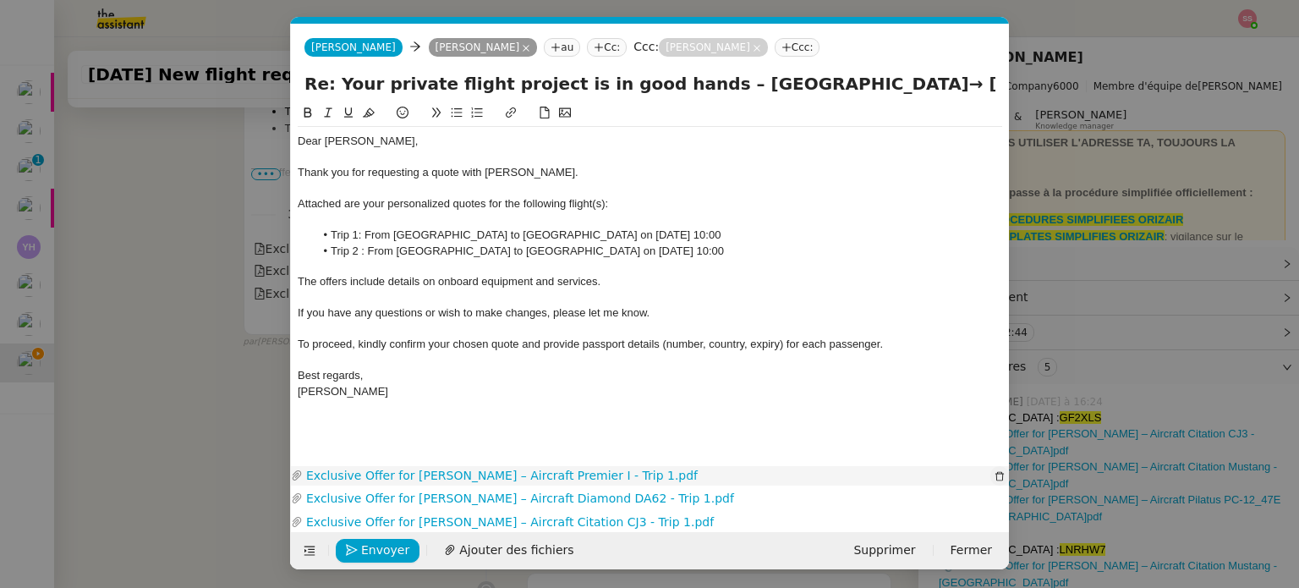
click at [995, 471] on icon "button" at bounding box center [999, 476] width 10 height 10
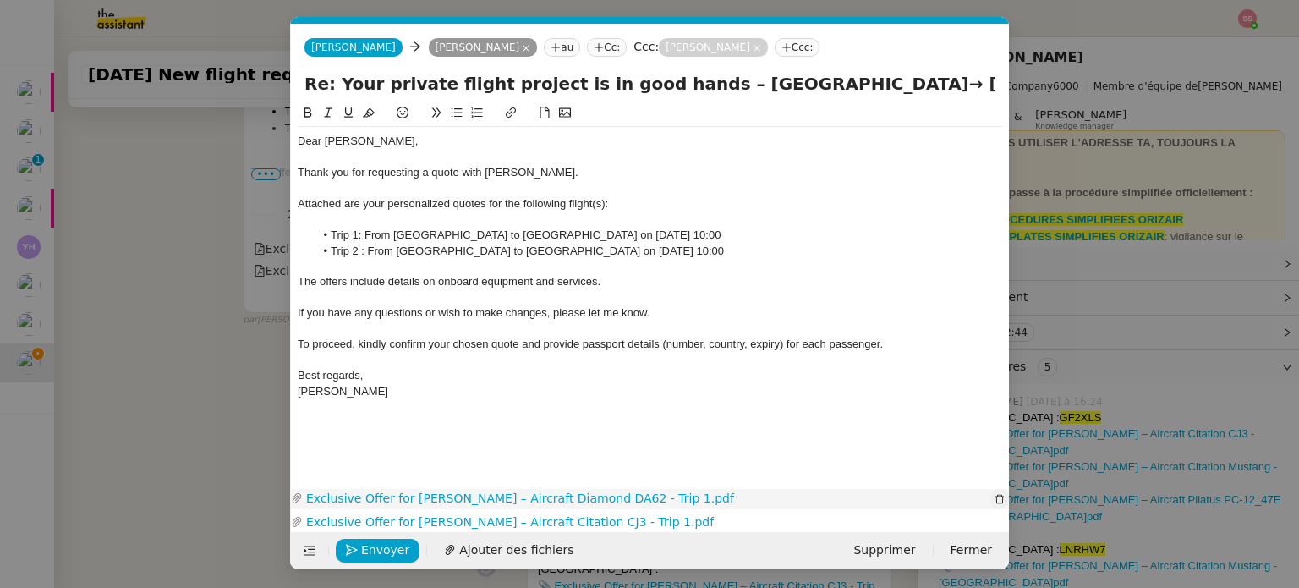
click at [997, 495] on icon "button" at bounding box center [999, 499] width 8 height 9
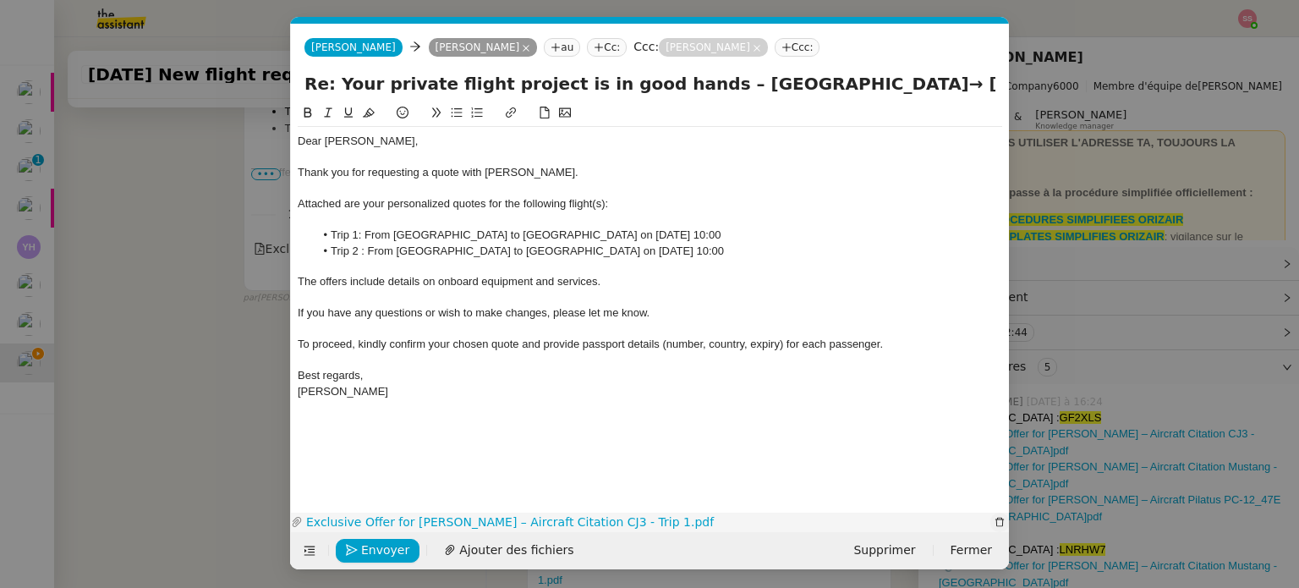
click at [995, 513] on button "button" at bounding box center [999, 521] width 19 height 19
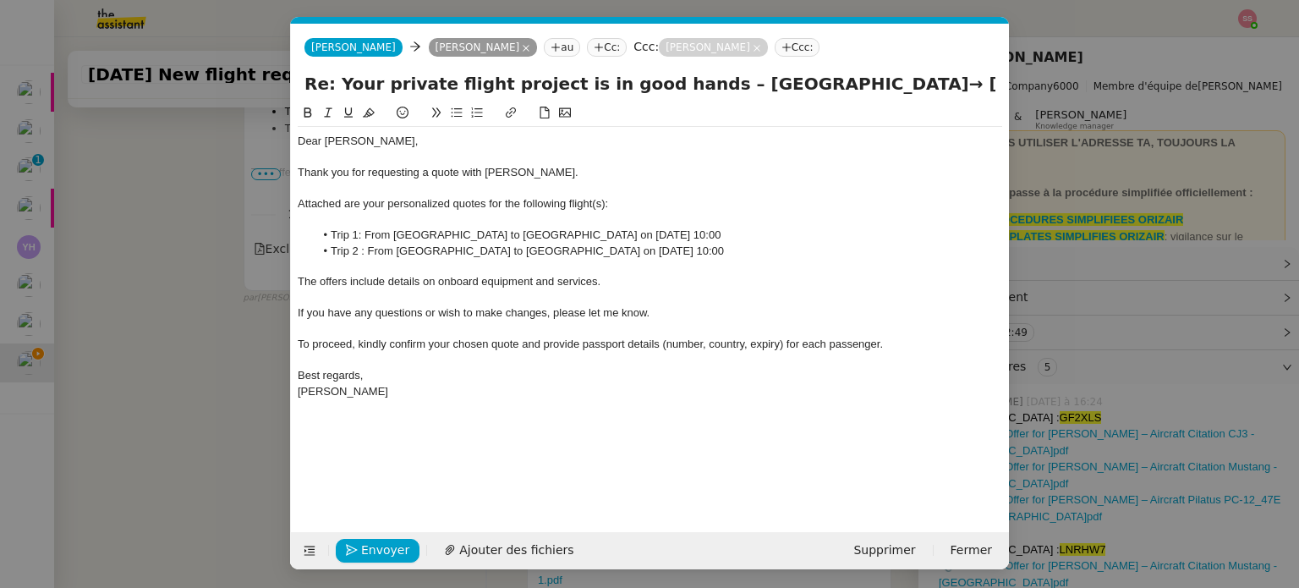
click at [156, 364] on nz-modal-container "Service TA - VOYAGE - PROPOSITION GLOBALE A utiliser dans le cadre de propositi…" at bounding box center [649, 294] width 1299 height 588
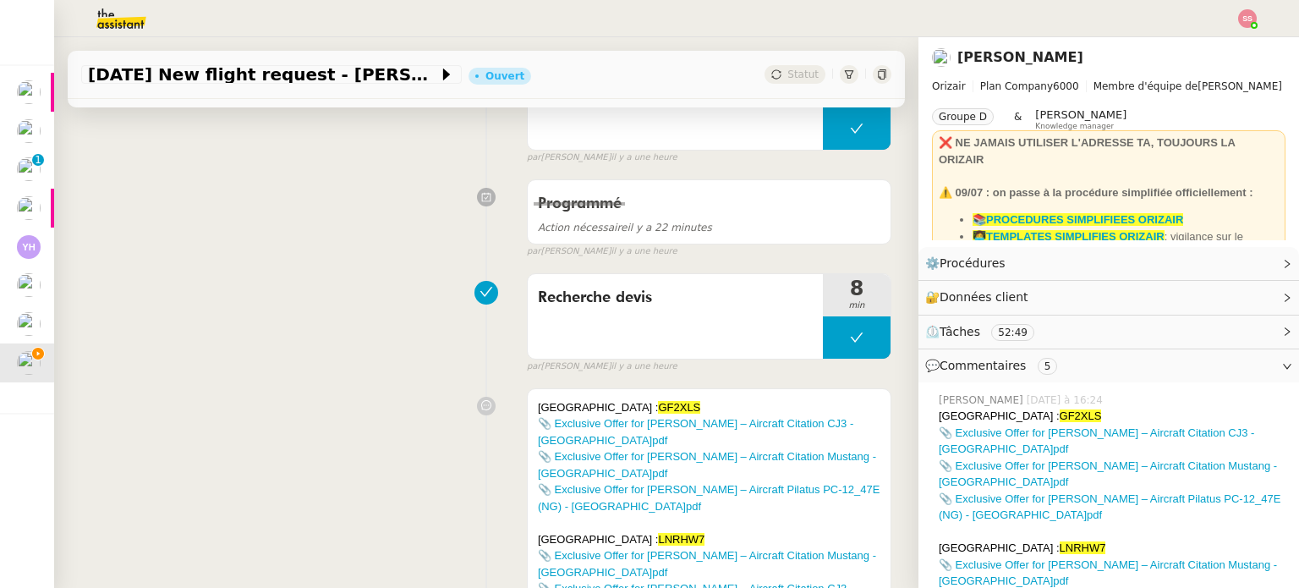
scroll to position [338, 0]
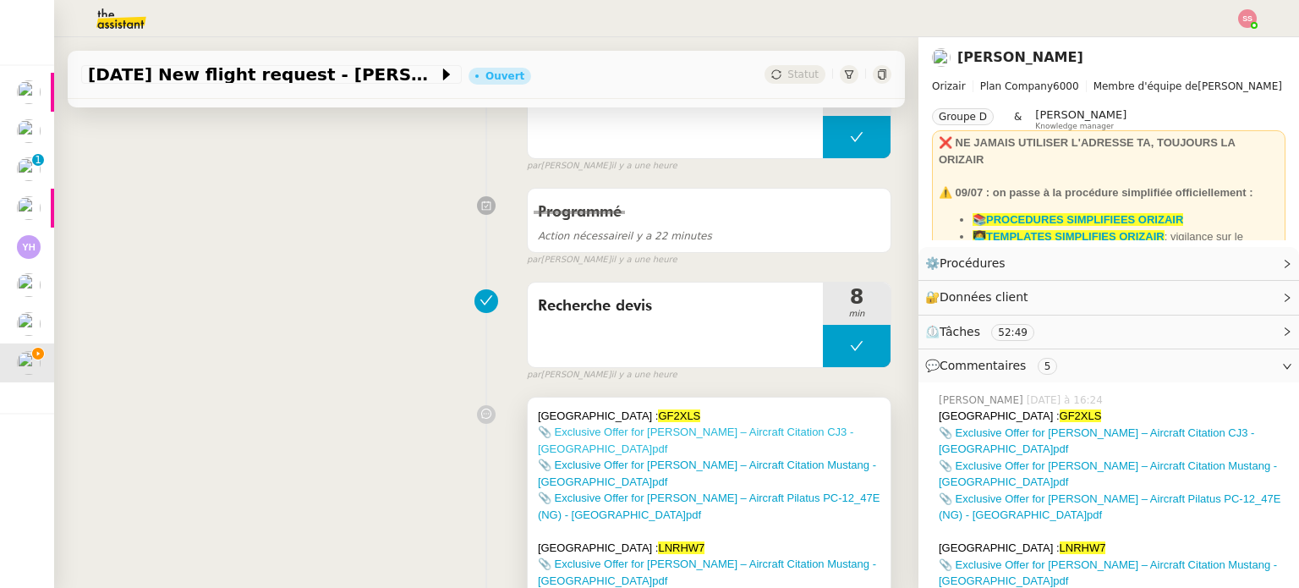
click at [622, 432] on link "📎 Exclusive Offer for [PERSON_NAME] – Aircraft Citation CJ3 - [GEOGRAPHIC_DATA]…" at bounding box center [695, 440] width 315 height 30
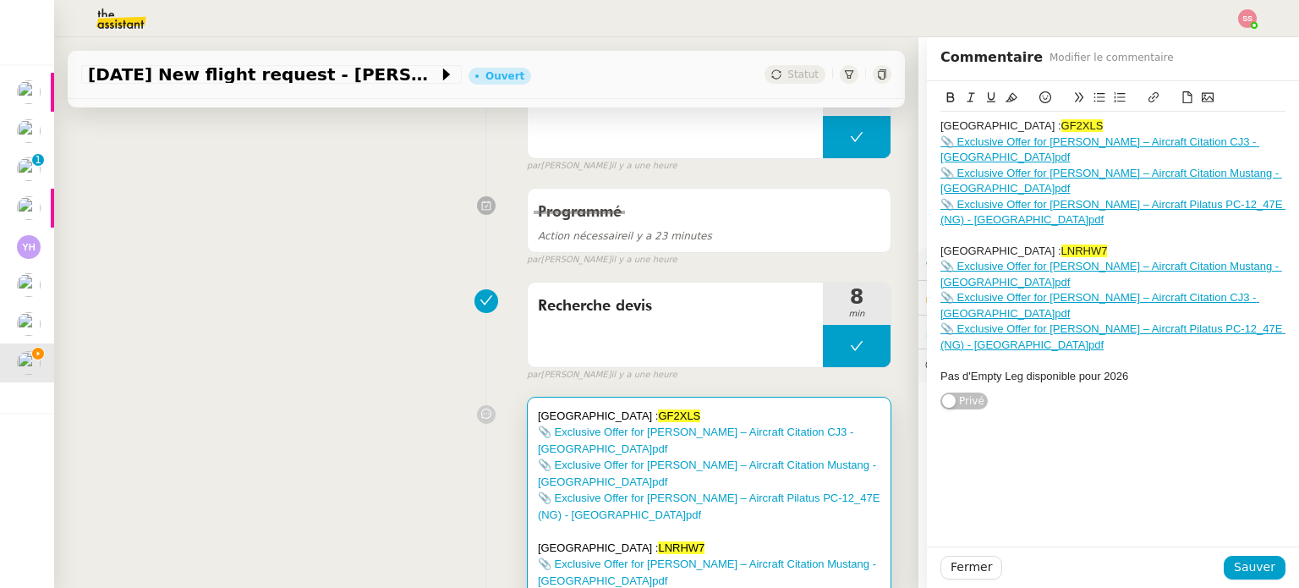
click at [998, 442] on div "Manchester : GF2XLS 📎 Exclusive Offer for Mr. Troake – Aircraft Citation CJ3 - …" at bounding box center [1113, 313] width 372 height 465
click at [1015, 175] on link "📎 Exclusive Offer for [PERSON_NAME] – Aircraft Citation Mustang - [GEOGRAPHIC_D…" at bounding box center [1111, 181] width 342 height 28
click at [1060, 211] on link "https://dashboard.theassistant.com/file/ghaE5pkOtd0MCA5clDmN" at bounding box center [1050, 219] width 116 height 22
click at [972, 440] on div "Manchester : GF2XLS 📎 Exclusive Offer for Mr. Troake – Aircraft Citation CJ3 - …" at bounding box center [1113, 313] width 372 height 465
click at [994, 216] on link "📎 Exclusive Offer for [PERSON_NAME] – Aircraft Pilatus PC-12_47E (NG) - [GEOGRA…" at bounding box center [1112, 212] width 345 height 28
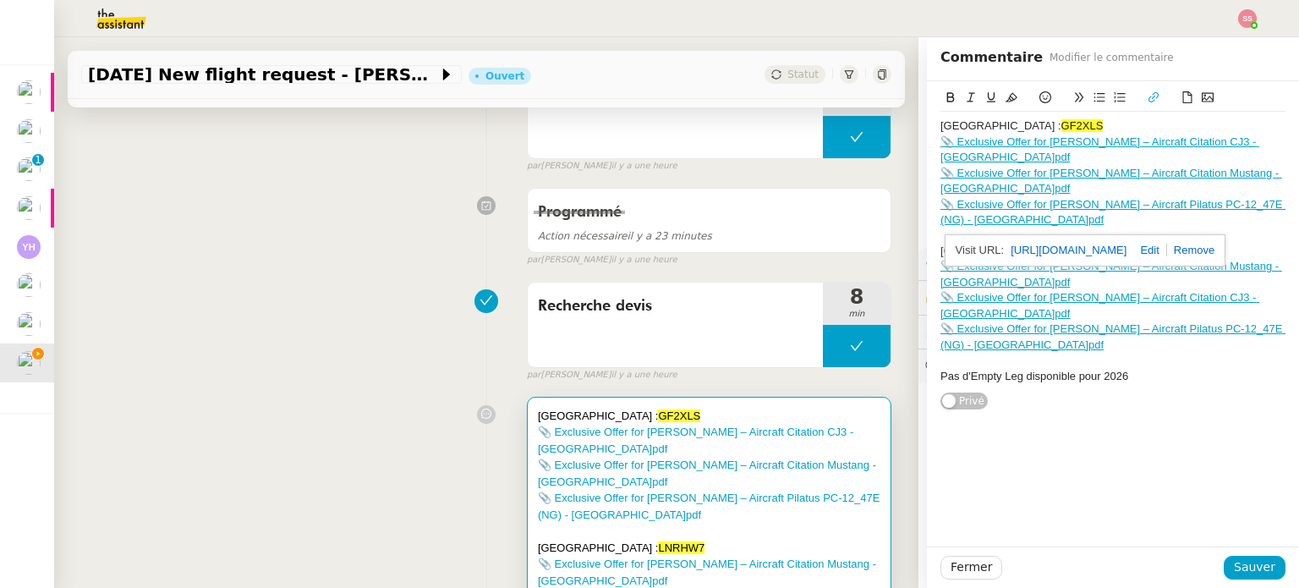
click at [1055, 254] on link "https://dashboard.theassistant.com/file/6f9jJPPhuTg4t05pT2Vk" at bounding box center [1068, 250] width 116 height 22
click at [1035, 430] on div "Manchester : GF2XLS 📎 Exclusive Offer for Mr. Troake – Aircraft Citation CJ3 - …" at bounding box center [1113, 313] width 372 height 465
click at [1072, 266] on link "📎 Exclusive Offer for [PERSON_NAME] – Aircraft Citation Mustang - [GEOGRAPHIC_D…" at bounding box center [1111, 274] width 342 height 28
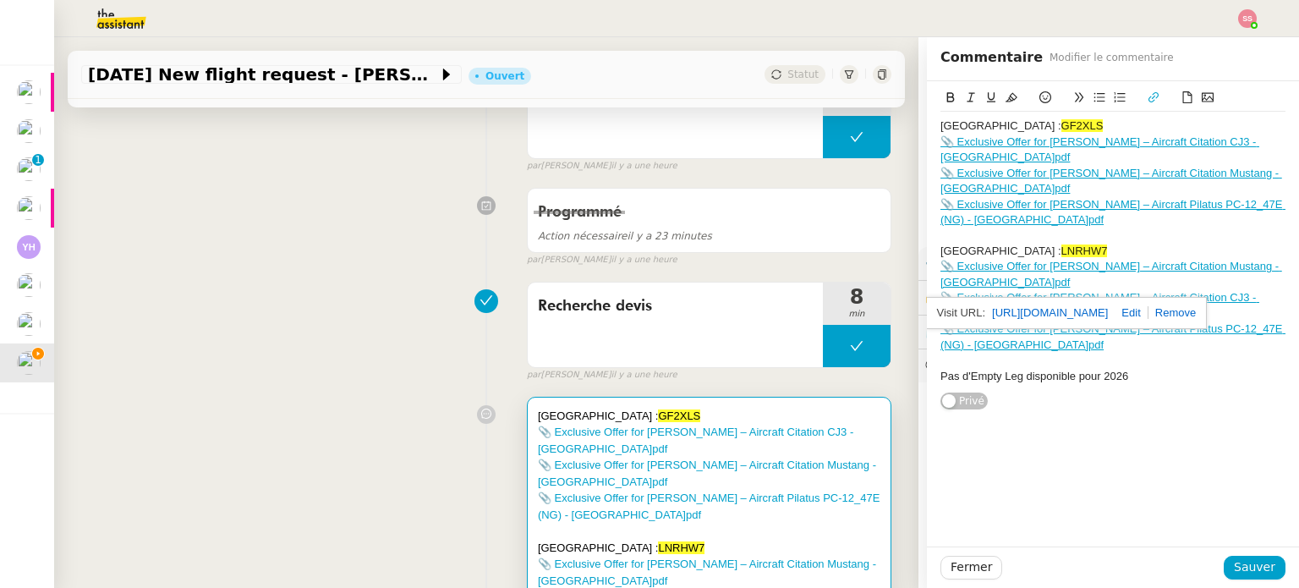
click at [962, 268] on link "📎 Exclusive Offer for [PERSON_NAME] – Aircraft Citation Mustang - [GEOGRAPHIC_D…" at bounding box center [1111, 274] width 342 height 28
click at [965, 264] on link "📎 Exclusive Offer for [PERSON_NAME] – Aircraft Citation Mustang - [GEOGRAPHIC_D…" at bounding box center [1111, 274] width 342 height 28
click at [1008, 311] on link "https://dashboard.theassistant.com/file/cc2os4bmyH0LKMmWcaHU" at bounding box center [1050, 313] width 116 height 22
click at [1061, 432] on div "Manchester : GF2XLS 📎 Exclusive Offer for Mr. Troake – Aircraft Citation CJ3 - …" at bounding box center [1113, 313] width 372 height 465
click at [1037, 293] on link "📎 Exclusive Offer for [PERSON_NAME] – Aircraft Citation CJ3 - [GEOGRAPHIC_DATA]…" at bounding box center [1099, 305] width 319 height 28
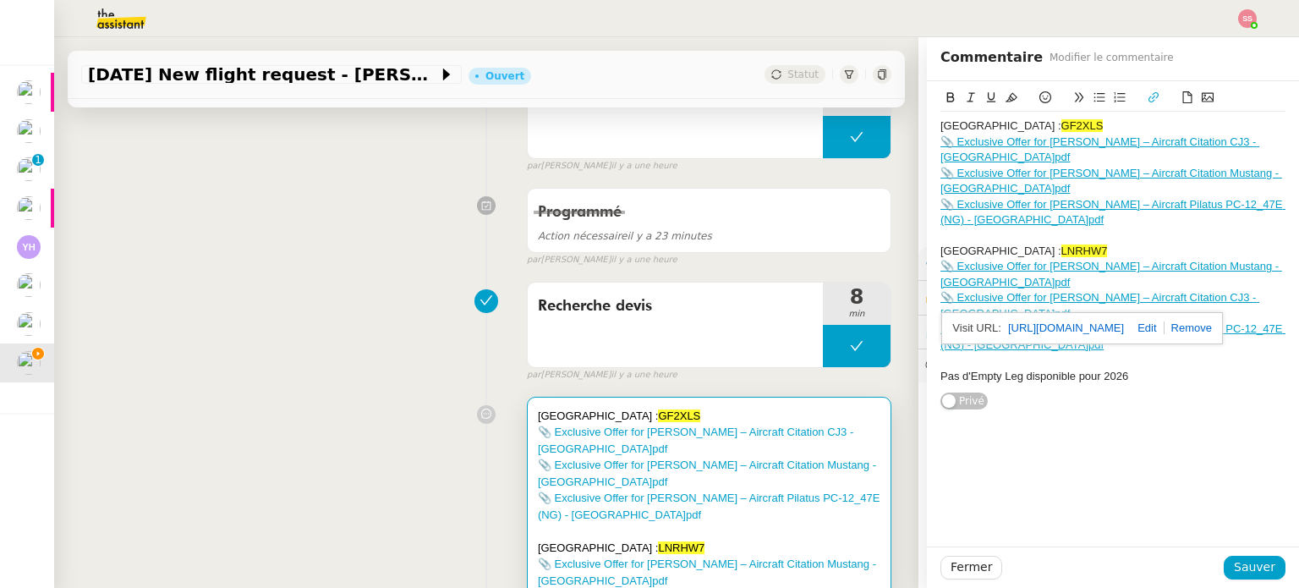
click at [1052, 328] on link "https://dashboard.theassistant.com/file/LkSrlT5Ujh2FcxraRTS1" at bounding box center [1066, 328] width 116 height 22
click at [1083, 462] on div "Manchester : GF2XLS 📎 Exclusive Offer for Mr. Troake – Aircraft Citation CJ3 - …" at bounding box center [1113, 313] width 372 height 465
click at [1074, 322] on link "📎 Exclusive Offer for [PERSON_NAME] – Aircraft Pilatus PC-12_47E (NG) - [GEOGRA…" at bounding box center [1112, 336] width 345 height 28
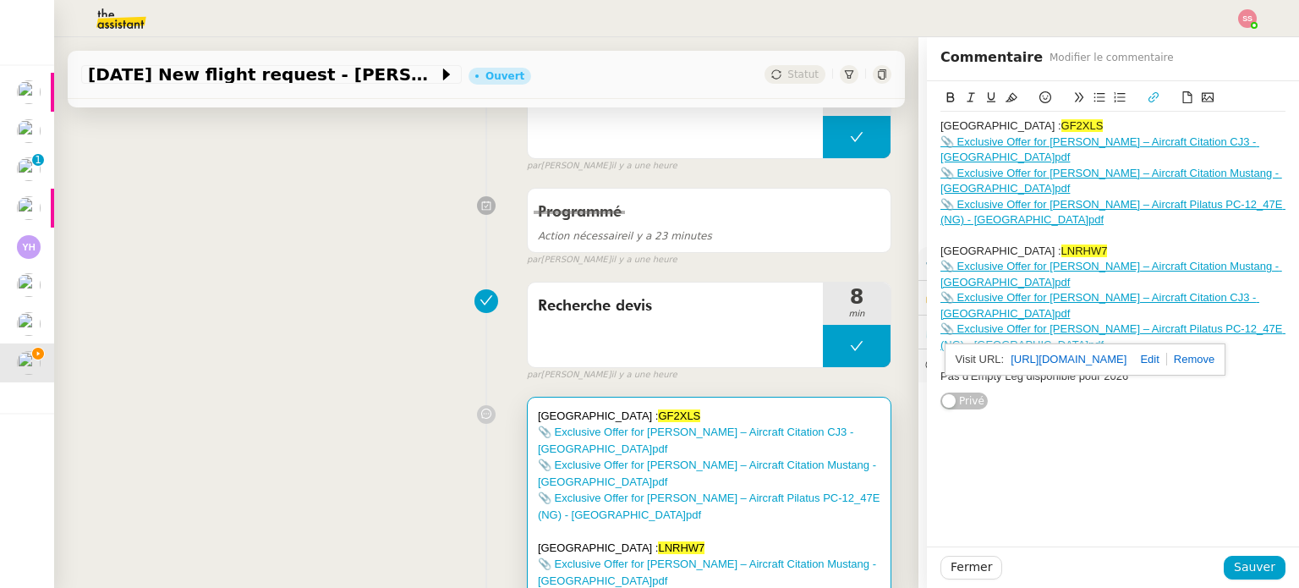
click at [965, 321] on div "📎 Exclusive Offer for [PERSON_NAME] – Aircraft Pilatus PC-12_47E (NG) - [GEOGRA…" at bounding box center [1112, 336] width 345 height 31
click at [970, 322] on link "📎 Exclusive Offer for [PERSON_NAME] – Aircraft Pilatus PC-12_47E (NG) - [GEOGRA…" at bounding box center [1112, 336] width 345 height 28
click at [1020, 368] on link "[URL][DOMAIN_NAME]" at bounding box center [1068, 359] width 116 height 22
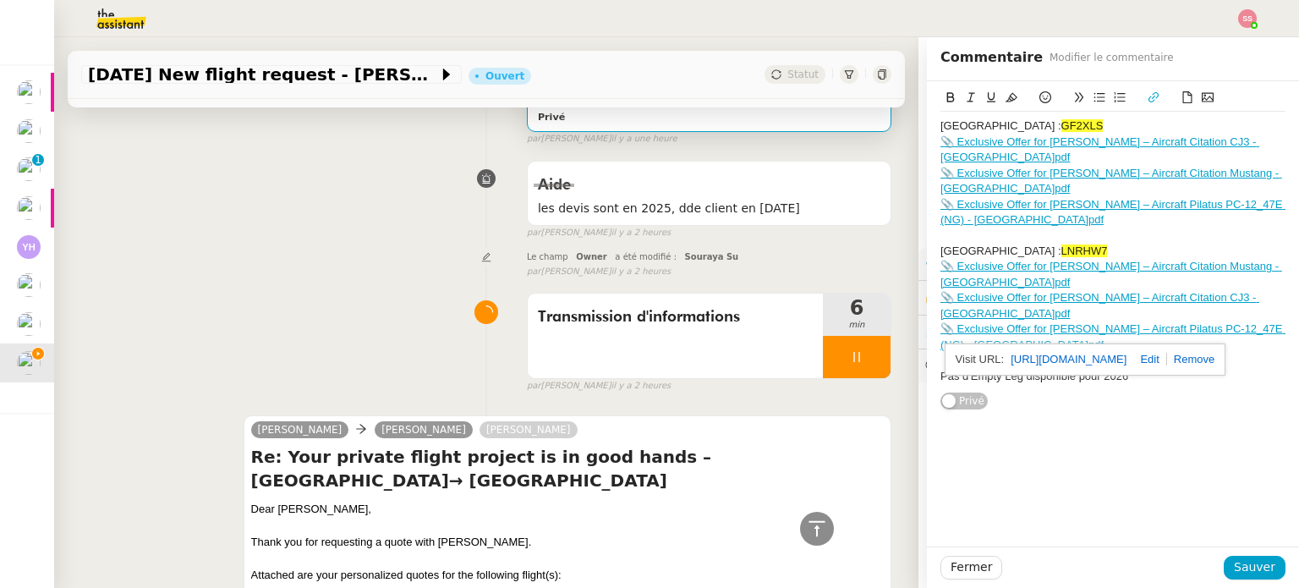
scroll to position [1184, 0]
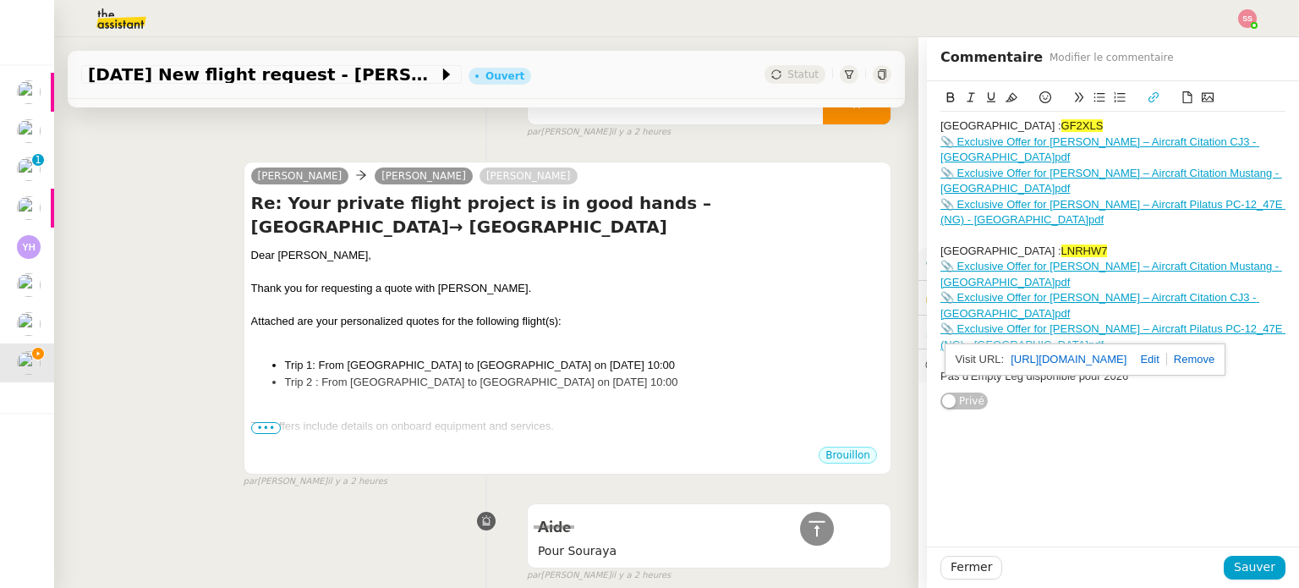
click at [673, 335] on div at bounding box center [567, 338] width 632 height 17
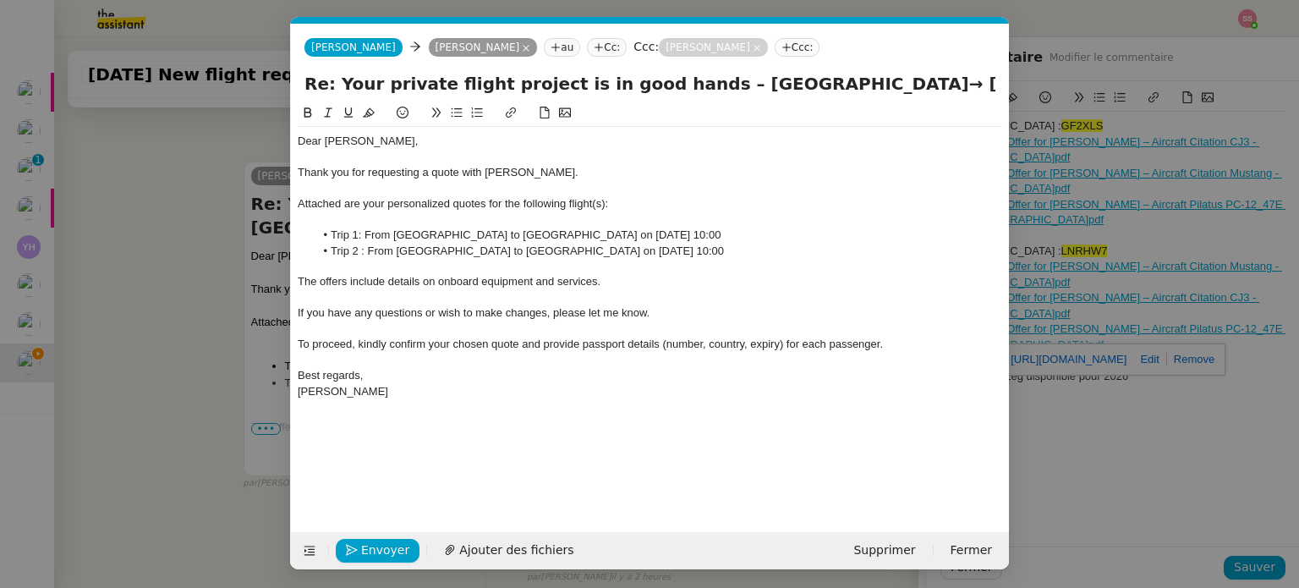
scroll to position [0, 36]
click at [490, 544] on span "Ajouter des fichiers" at bounding box center [516, 549] width 114 height 19
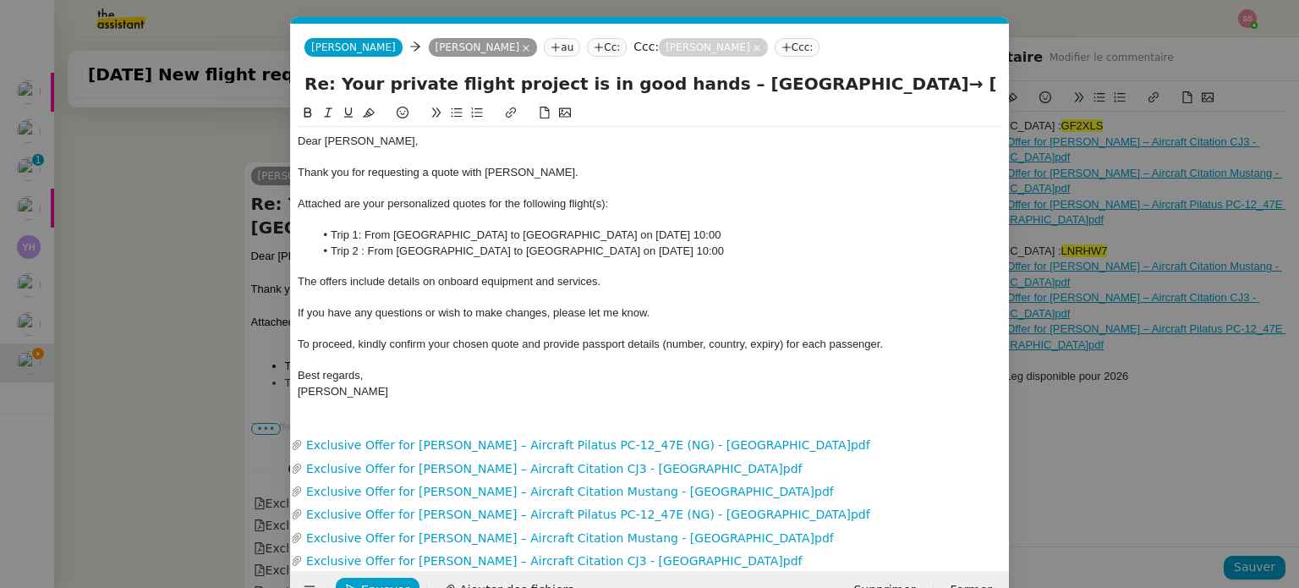
click at [616, 283] on div "The offers include details on onboard equipment and services." at bounding box center [650, 281] width 704 height 15
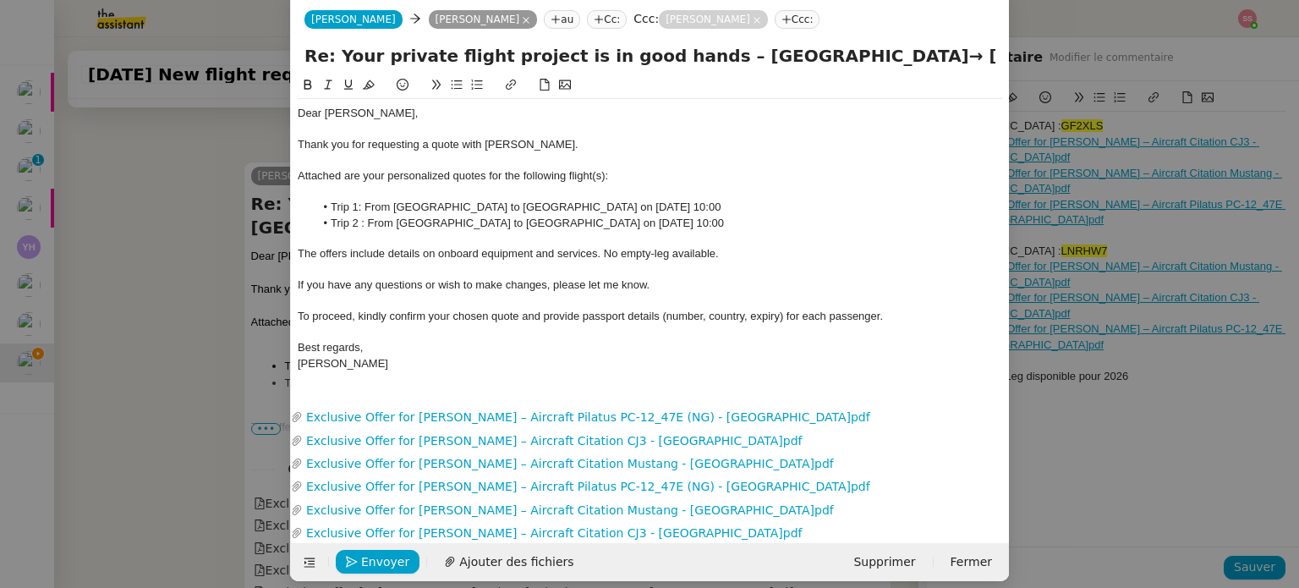
scroll to position [42, 0]
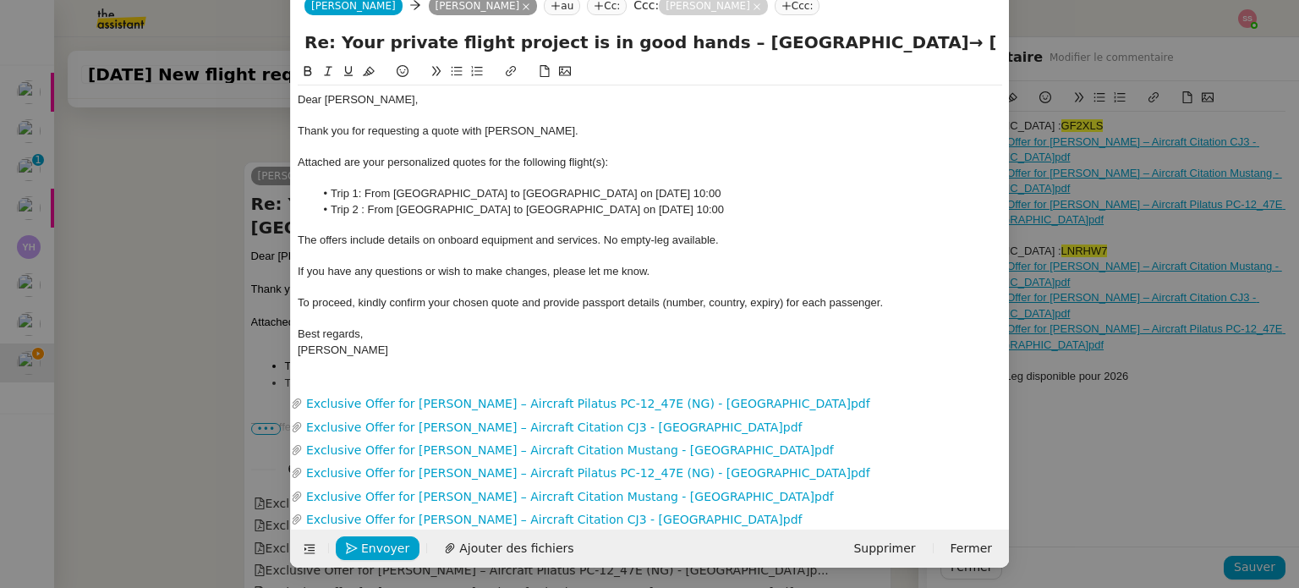
click at [659, 244] on span "The offers include details on onboard equipment and services. No empty-leg avai…" at bounding box center [508, 239] width 421 height 13
click at [664, 242] on span "The offers include details on onboard equipment and services. No empty-leg avai…" at bounding box center [508, 239] width 421 height 13
click at [391, 542] on span "Envoyer" at bounding box center [385, 548] width 48 height 19
click at [393, 543] on span "Confirmer l'envoi" at bounding box center [411, 548] width 101 height 19
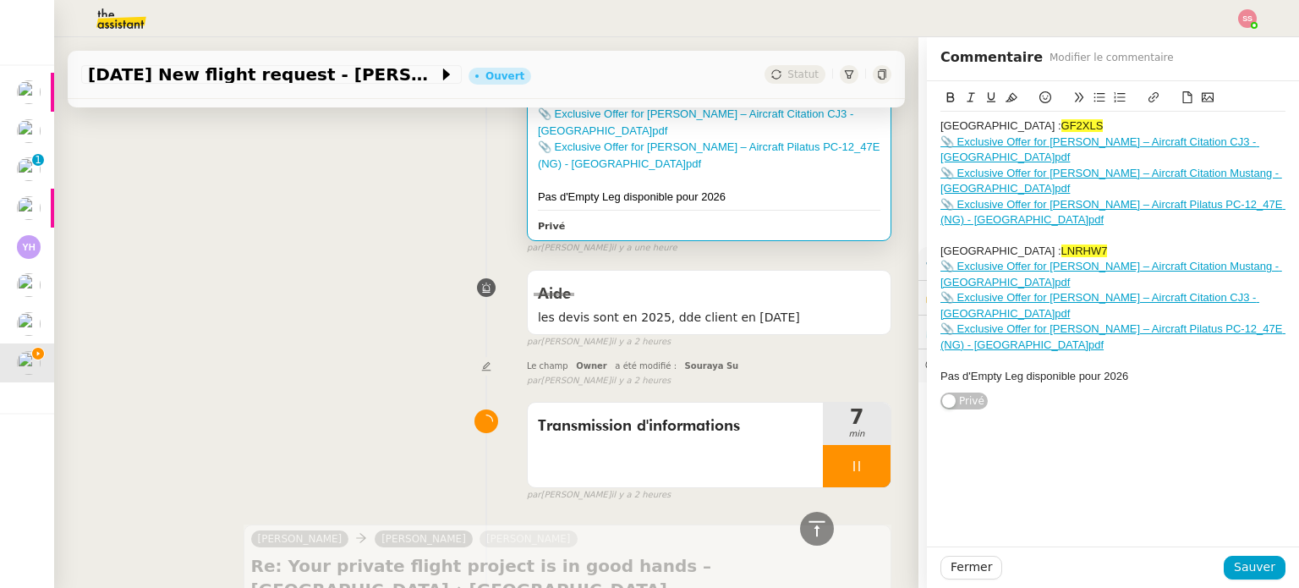
scroll to position [930, 0]
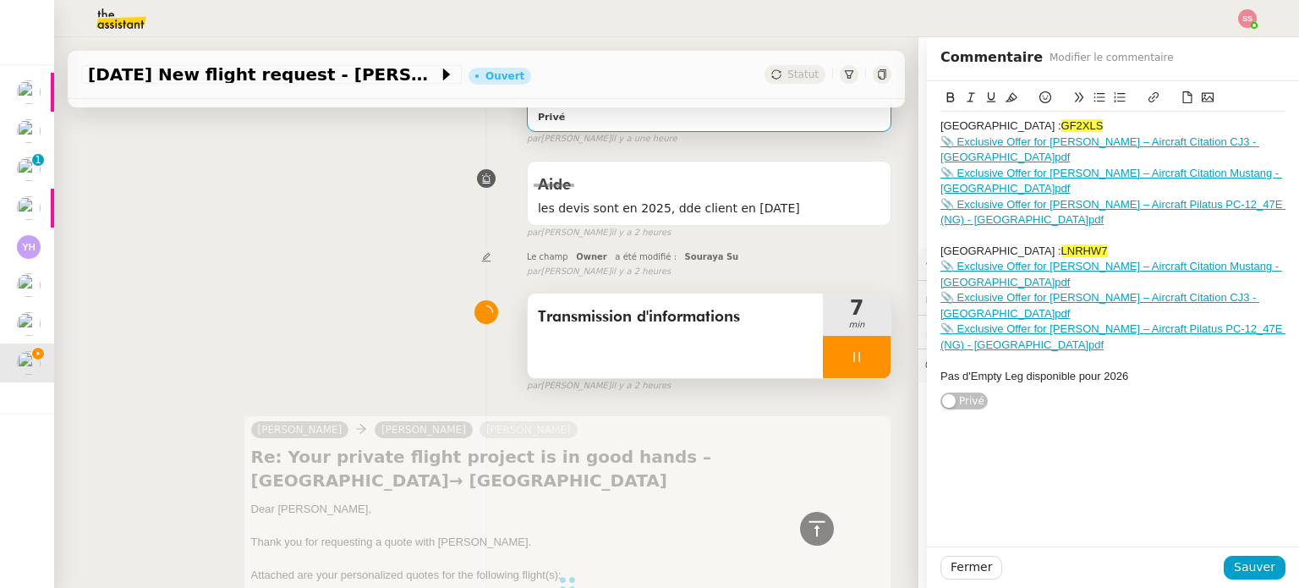
click at [852, 358] on div at bounding box center [857, 357] width 68 height 42
click at [867, 358] on icon at bounding box center [873, 357] width 13 height 9
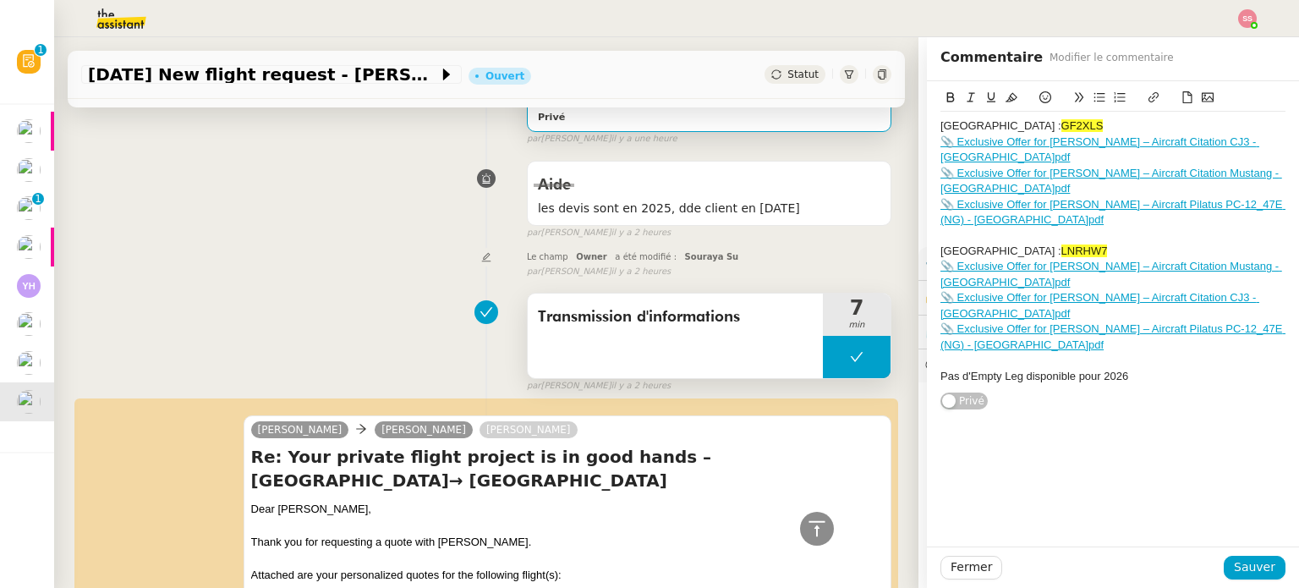
click at [826, 351] on button at bounding box center [857, 357] width 68 height 42
click at [833, 354] on icon at bounding box center [840, 357] width 14 height 14
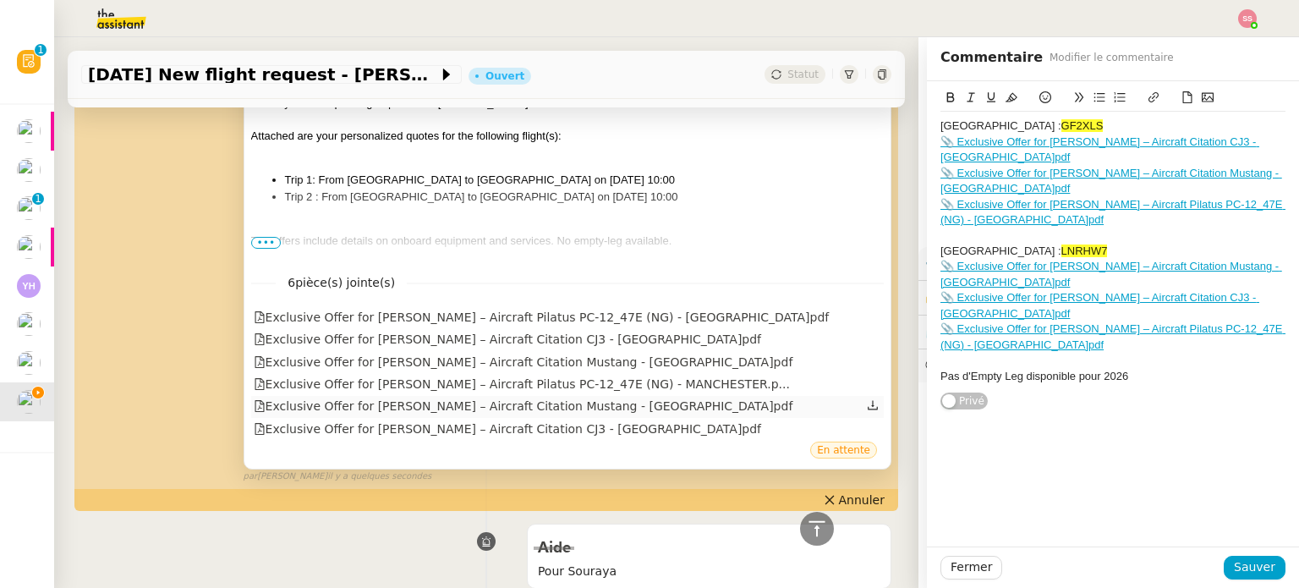
scroll to position [1437, 0]
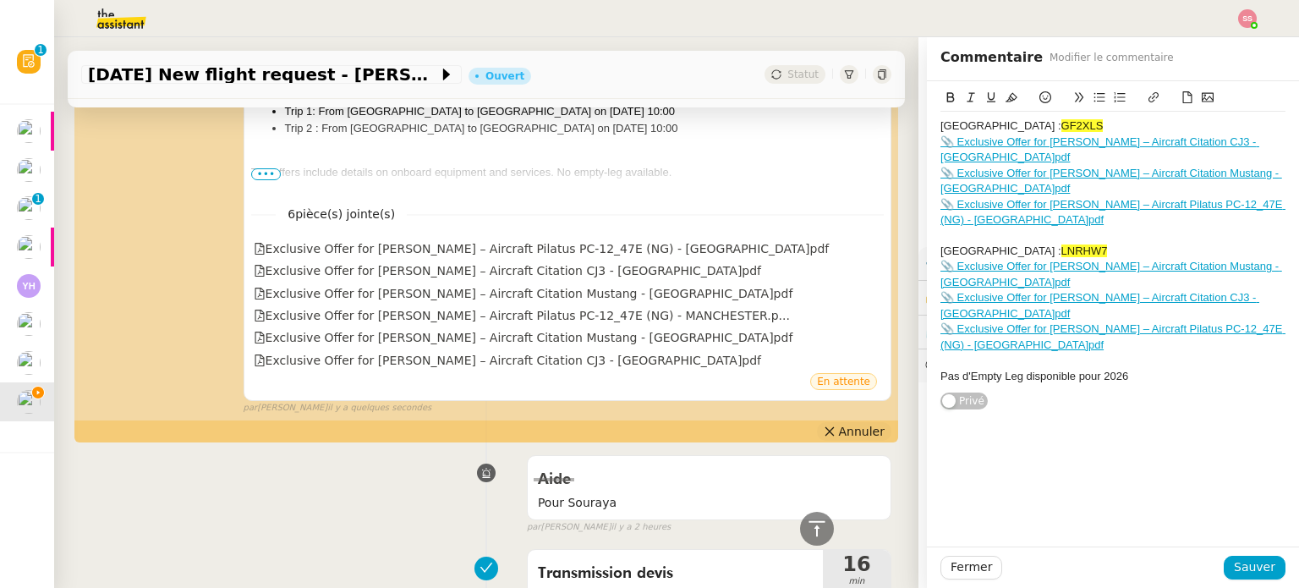
click at [839, 430] on span "Annuler" at bounding box center [862, 431] width 46 height 17
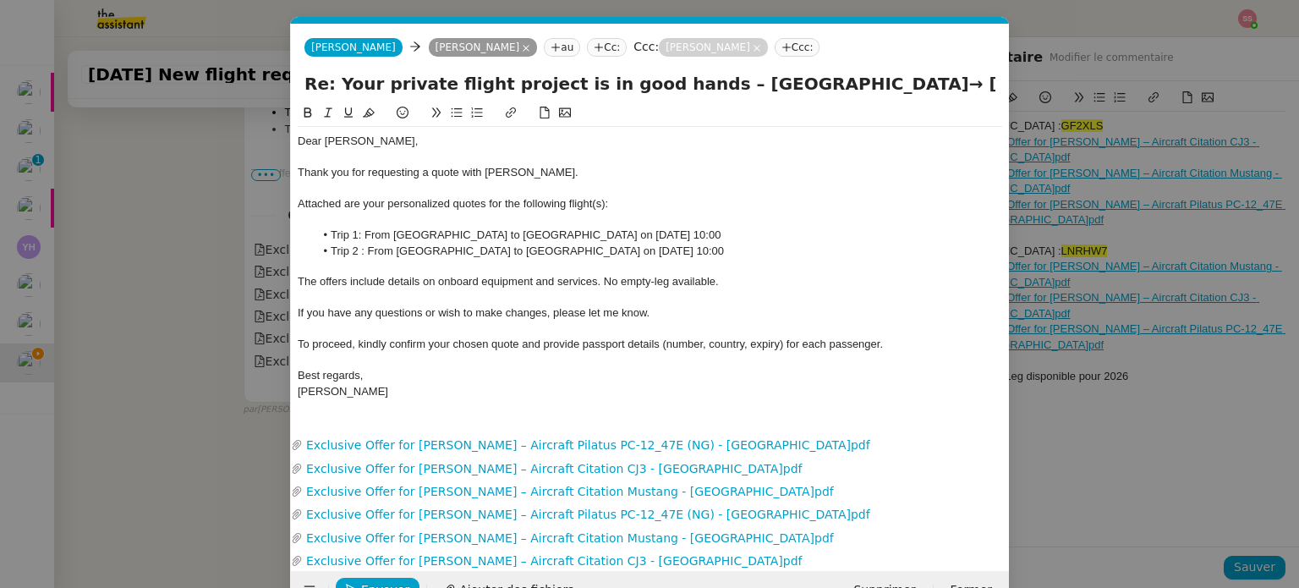
scroll to position [1438, 0]
click at [609, 206] on div "Attached are your personalized quotes for the following flight(s):" at bounding box center [650, 203] width 704 height 15
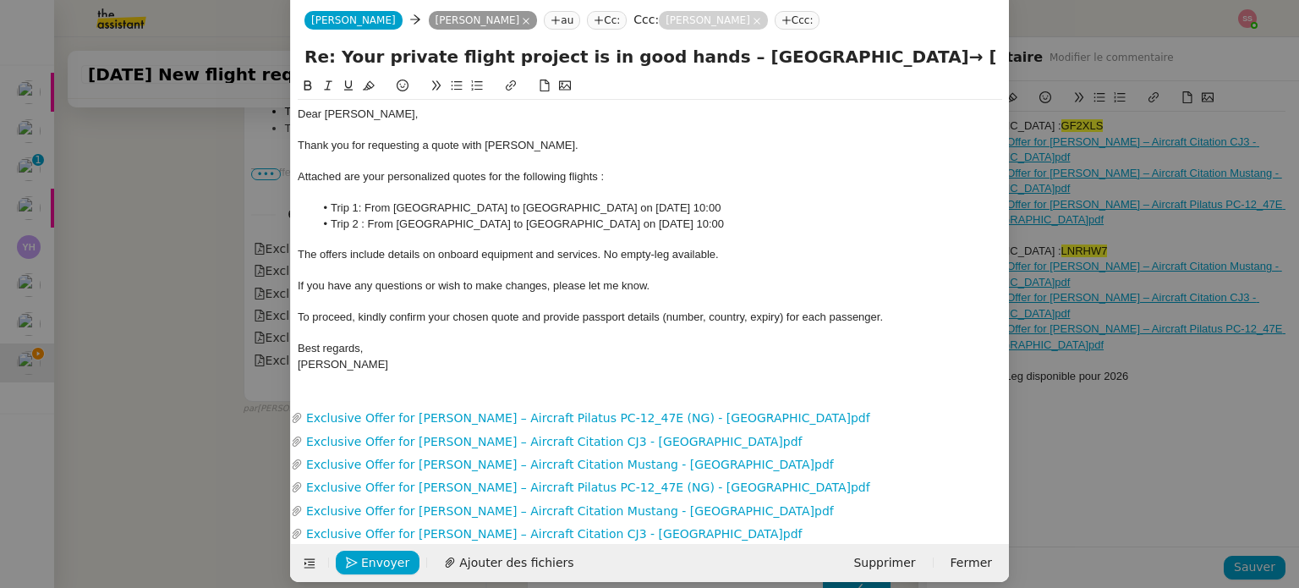
scroll to position [42, 0]
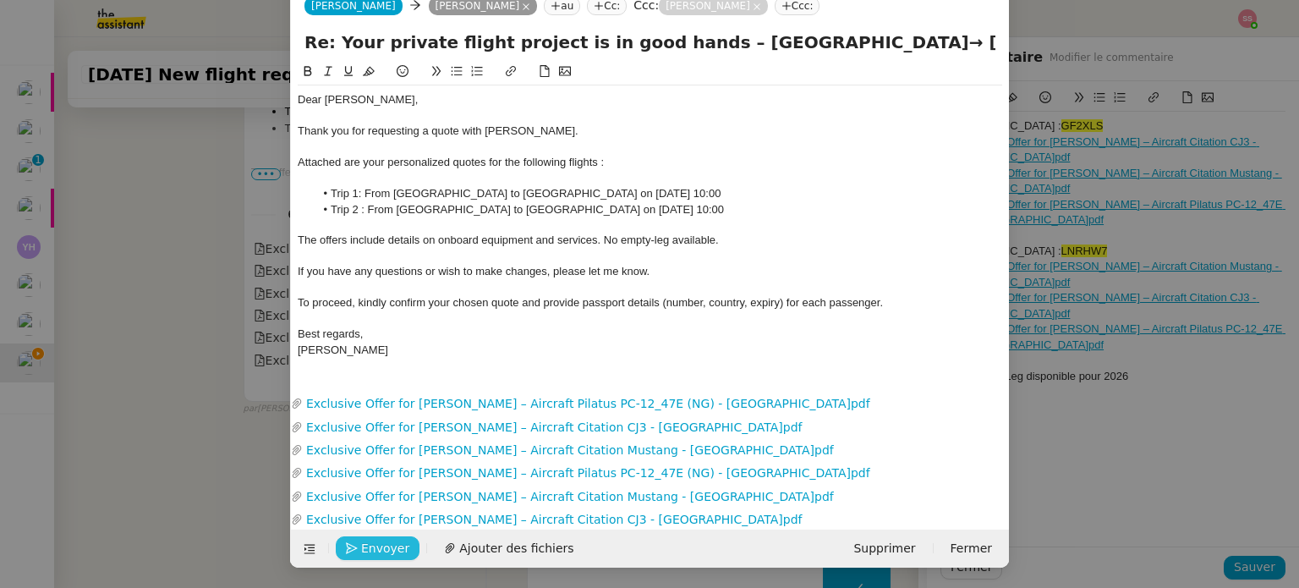
click at [379, 540] on span "Envoyer" at bounding box center [385, 548] width 48 height 19
click at [393, 549] on span "Confirmer l'envoi" at bounding box center [411, 548] width 101 height 19
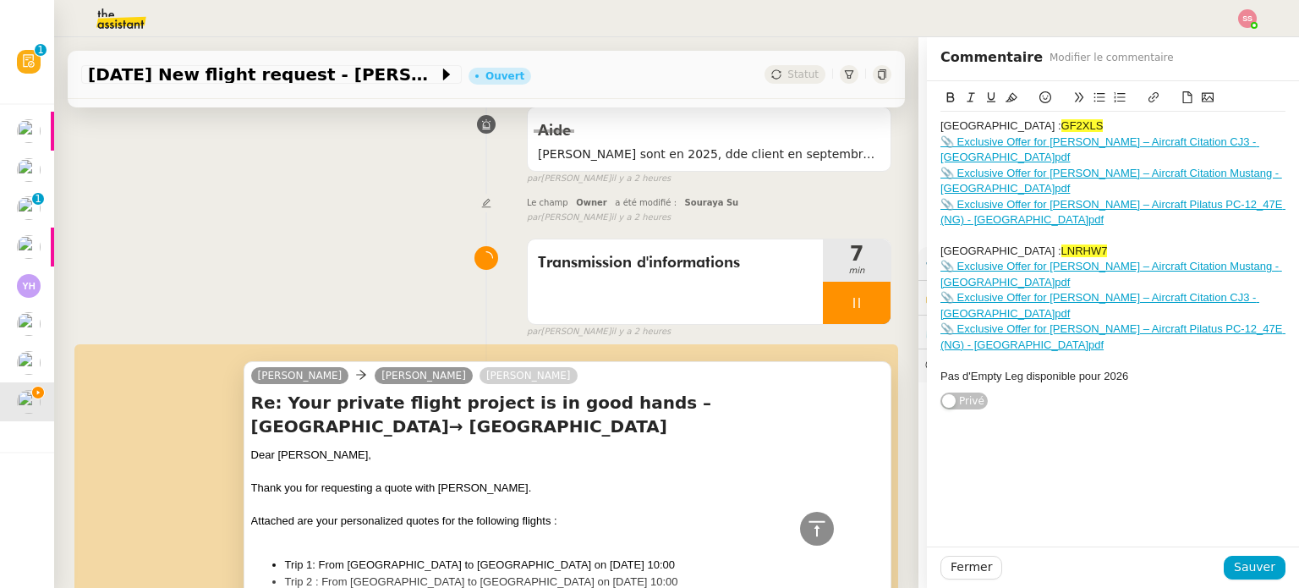
scroll to position [1015, 0]
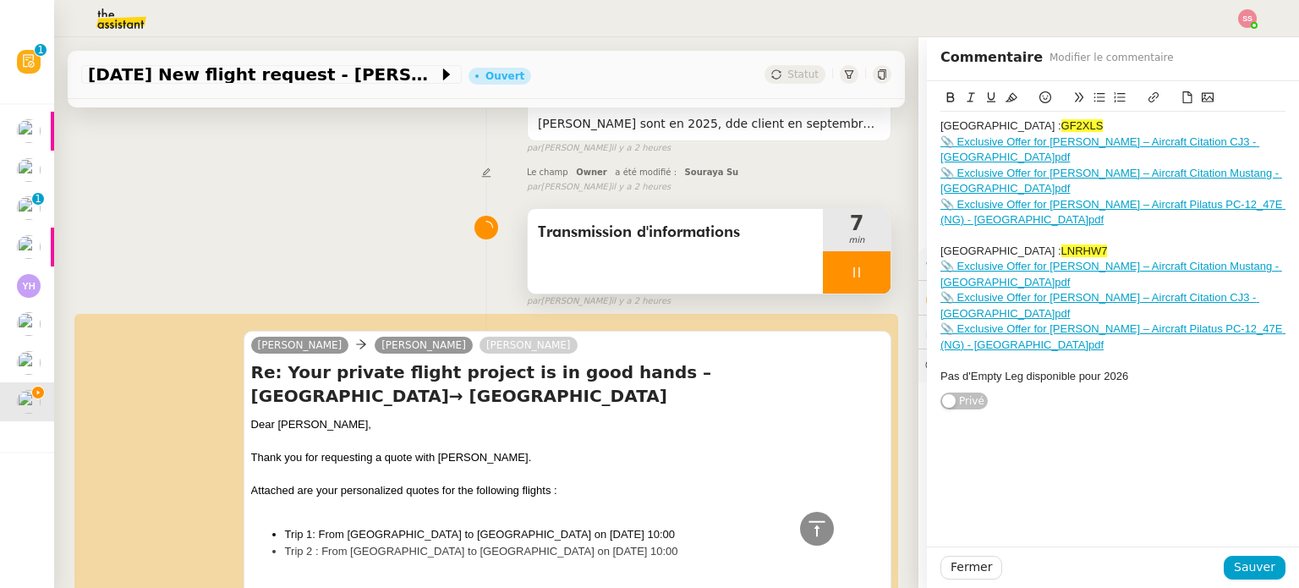
click at [859, 269] on div at bounding box center [857, 272] width 68 height 42
click at [859, 269] on button at bounding box center [873, 272] width 34 height 42
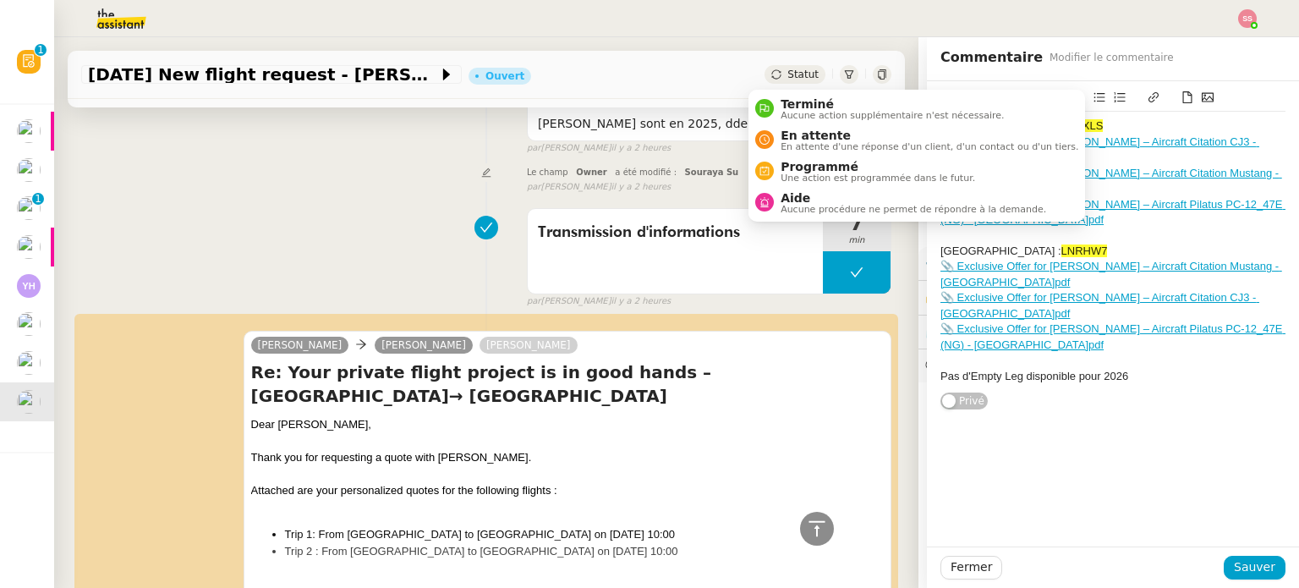
click at [787, 68] on span "Statut" at bounding box center [802, 74] width 31 height 12
click at [774, 131] on div "En attente En attente d'une réponse d'un client, d'un contact ou d'un tiers." at bounding box center [926, 140] width 304 height 23
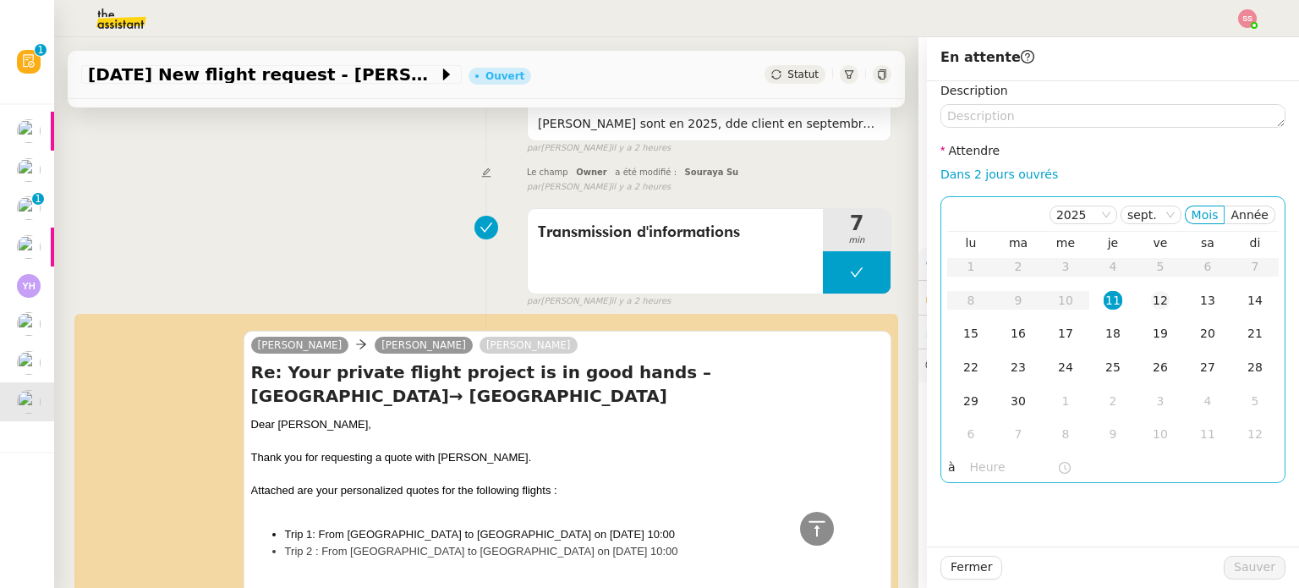
click at [1151, 304] on div "12" at bounding box center [1160, 300] width 19 height 19
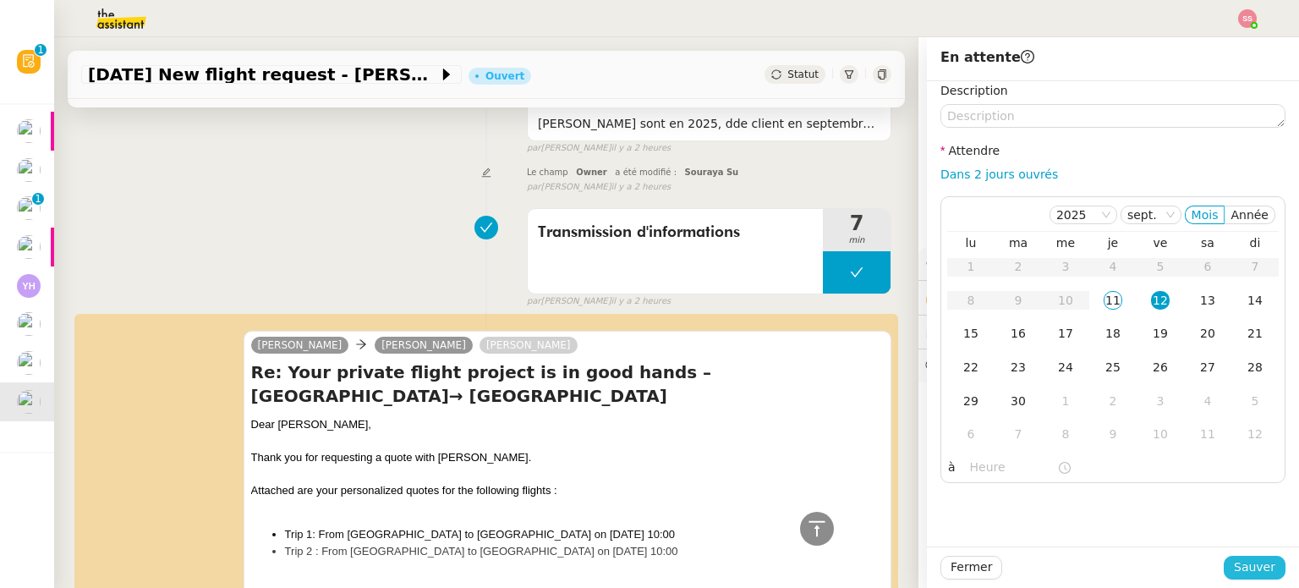
click at [1244, 568] on span "Sauver" at bounding box center [1254, 566] width 41 height 19
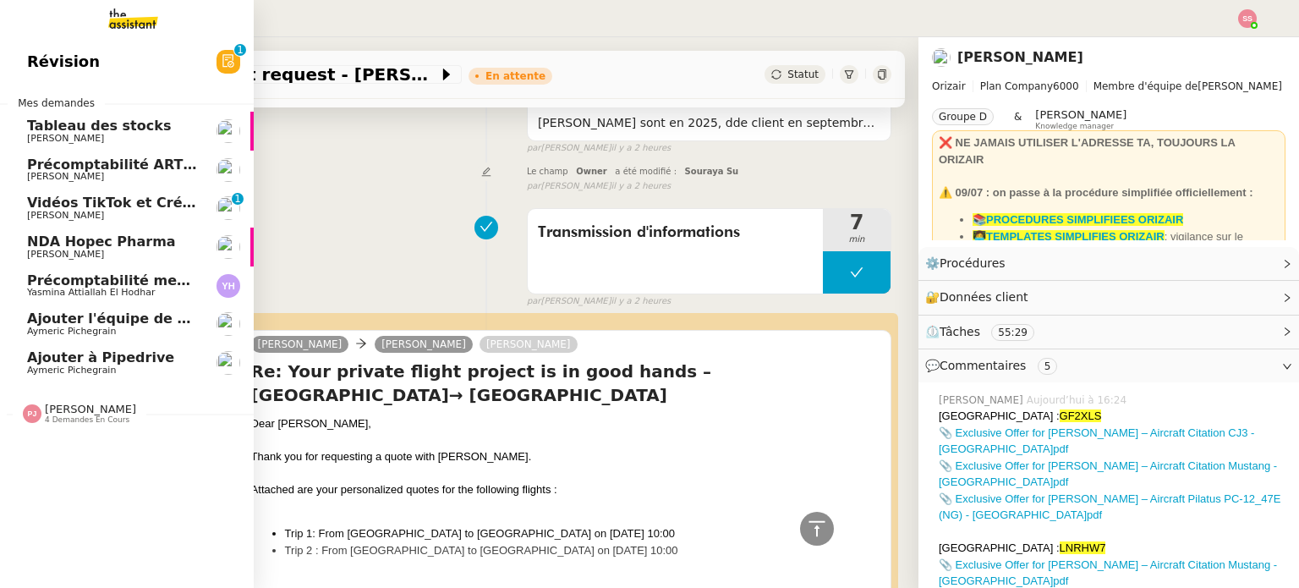
click at [101, 272] on span "Précomptabilité mensuelle - 4 août 2025" at bounding box center [182, 280] width 310 height 16
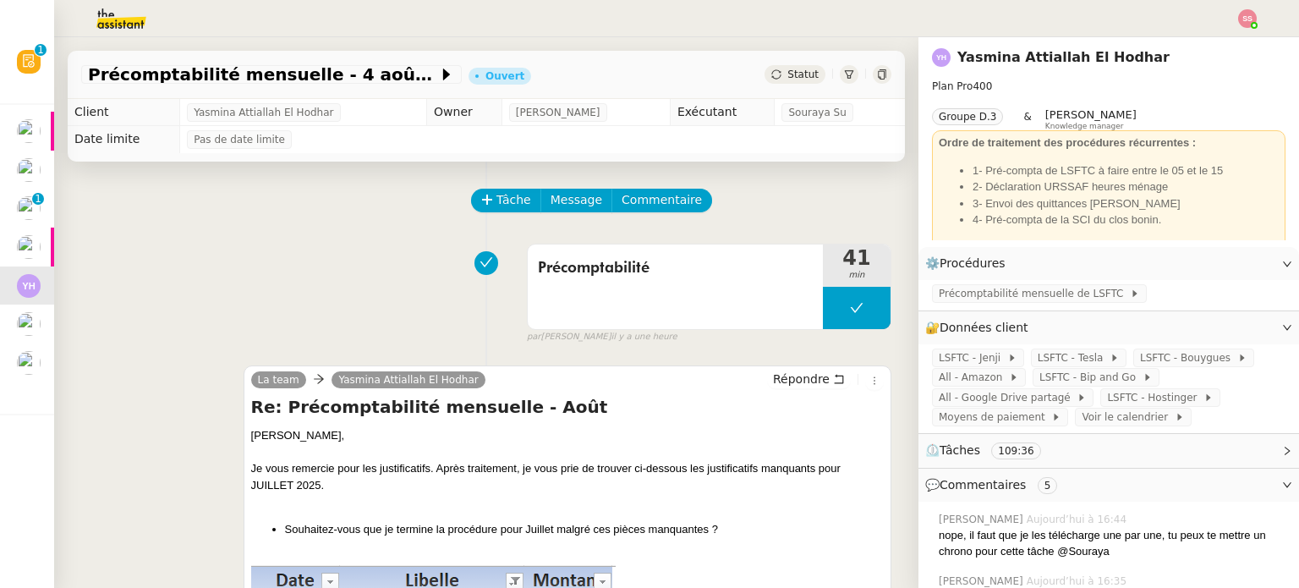
click at [787, 74] on span "Statut" at bounding box center [802, 74] width 31 height 12
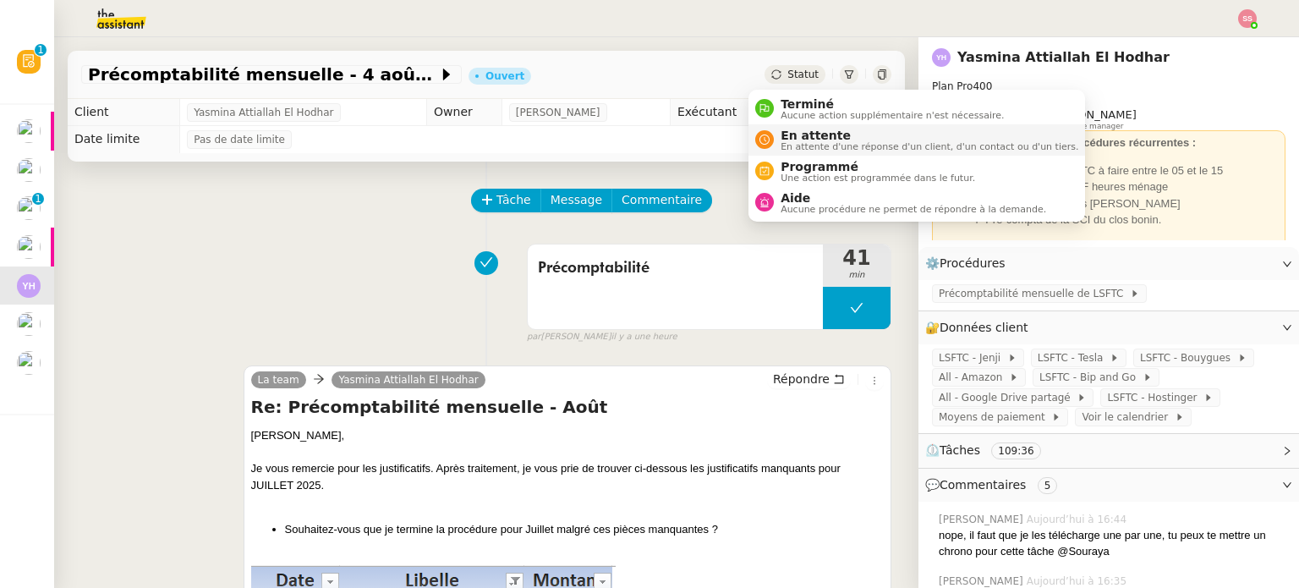
click at [786, 125] on li "En attente En attente d'une réponse d'un client, d'un contact ou d'un tiers." at bounding box center [916, 139] width 337 height 31
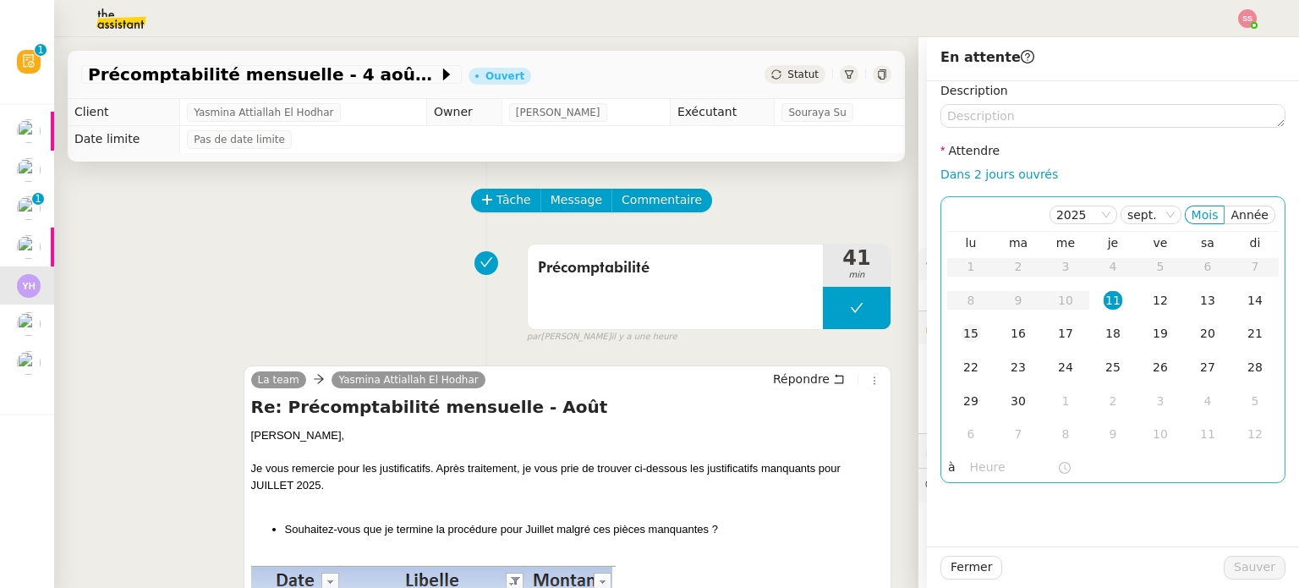
click at [977, 328] on td "15" at bounding box center [970, 334] width 47 height 34
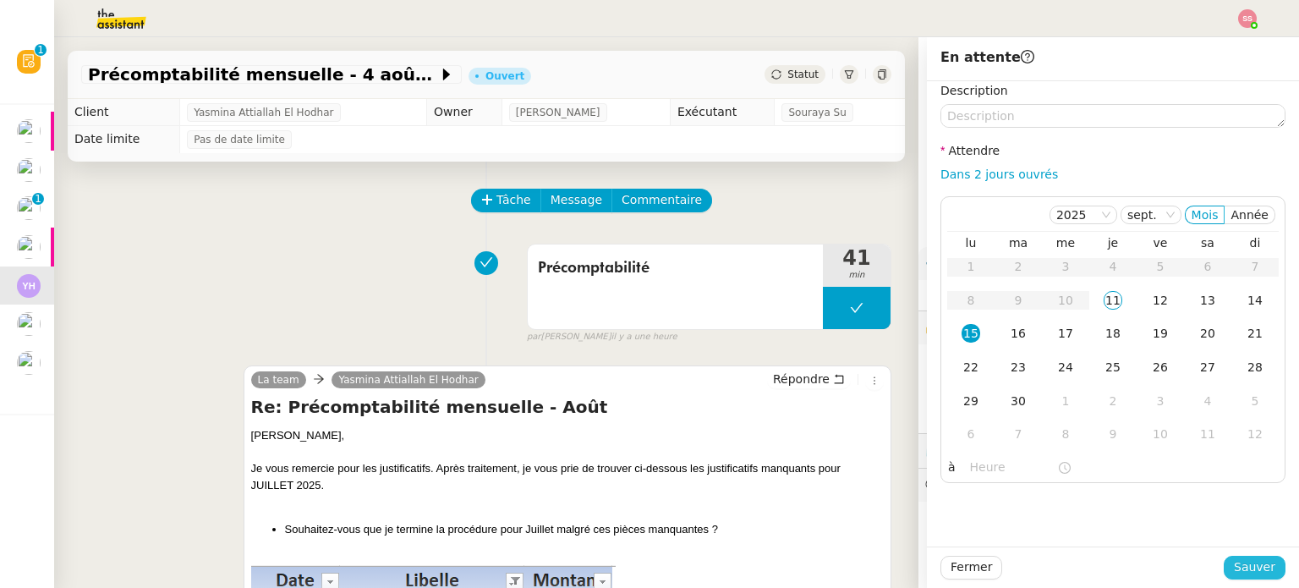
click at [1240, 567] on span "Sauver" at bounding box center [1254, 566] width 41 height 19
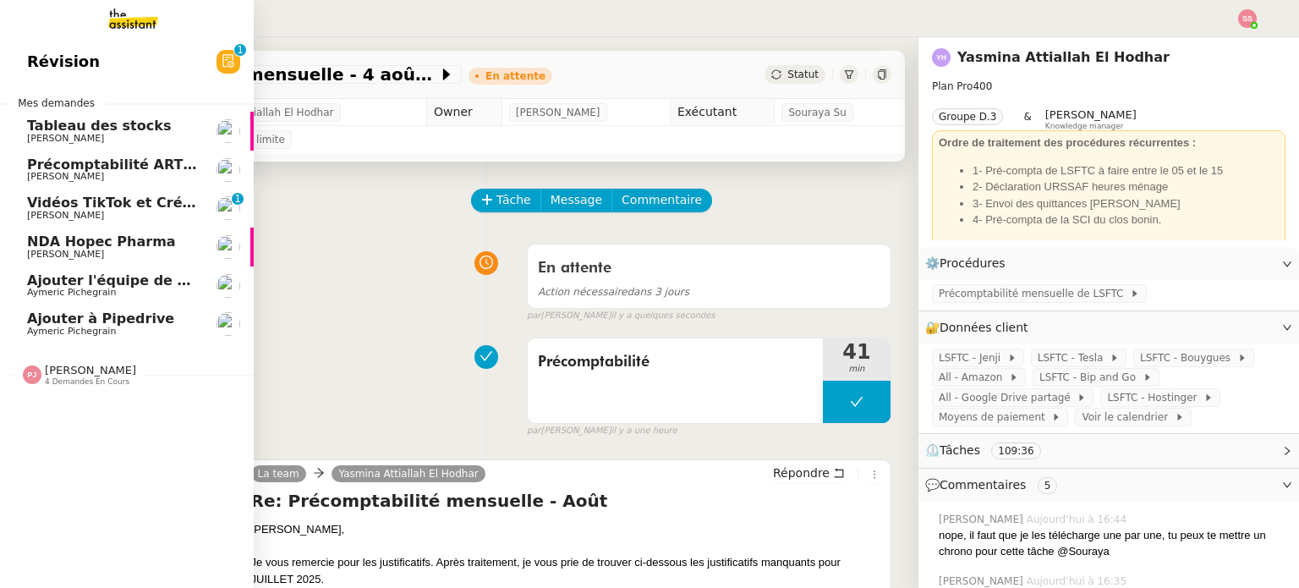
click at [87, 377] on span "4 demandes en cours" at bounding box center [87, 381] width 85 height 9
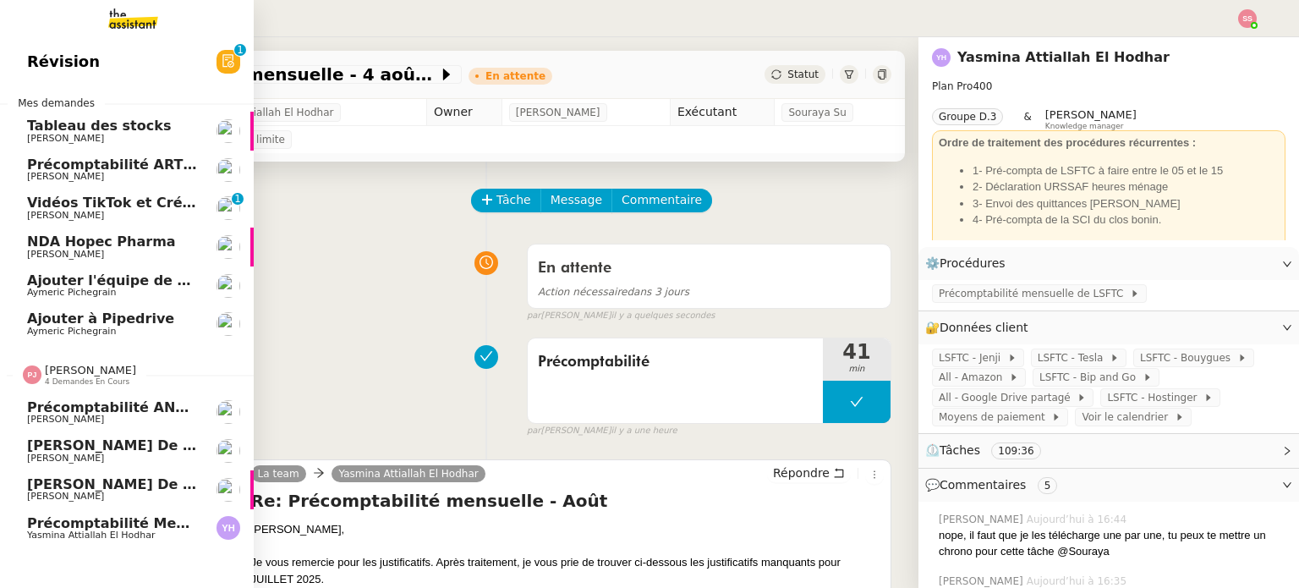
click at [123, 523] on span "Précomptabilité mensuelle - 4 septembre 2025" at bounding box center [206, 523] width 359 height 16
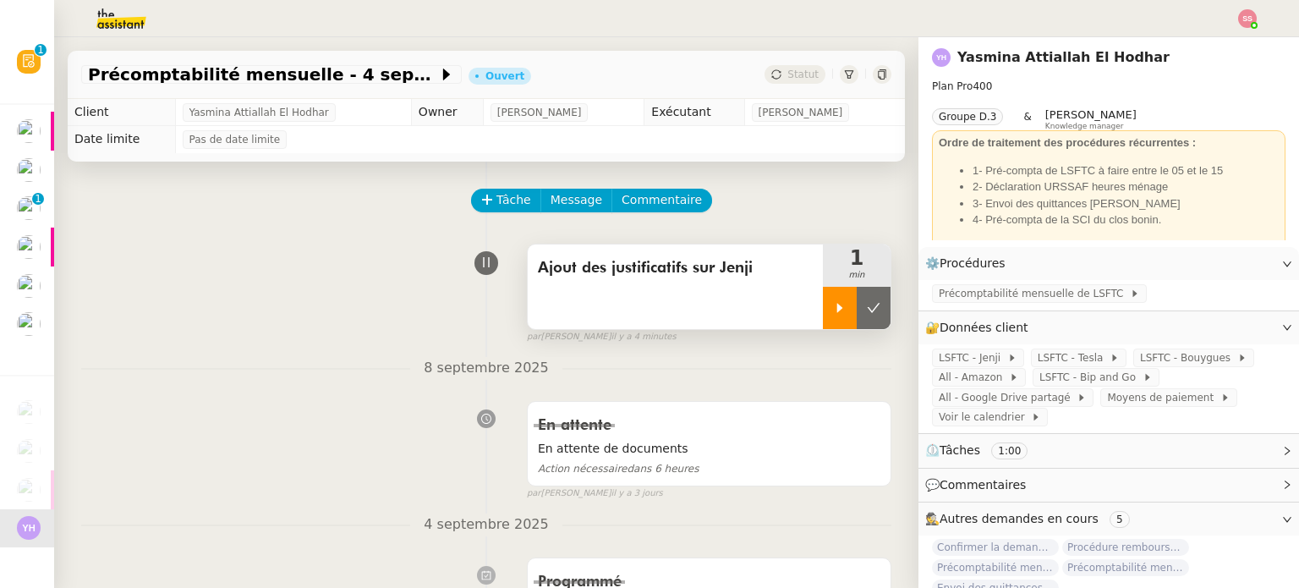
click at [833, 304] on icon at bounding box center [840, 308] width 14 height 14
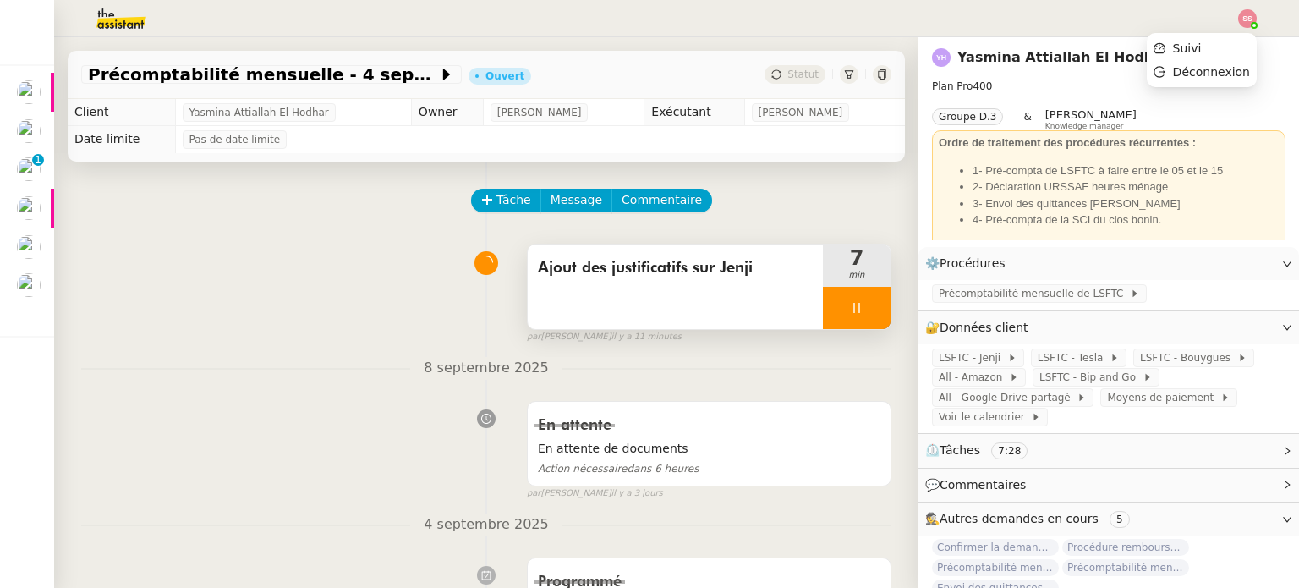
click at [1253, 13] on img at bounding box center [1247, 18] width 19 height 19
click at [1232, 33] on ul "Suivi Déconnexion" at bounding box center [1201, 60] width 110 height 54
click at [1231, 36] on ul "Suivi Déconnexion" at bounding box center [1201, 60] width 110 height 54
click at [1223, 42] on li "Suivi" at bounding box center [1201, 48] width 110 height 24
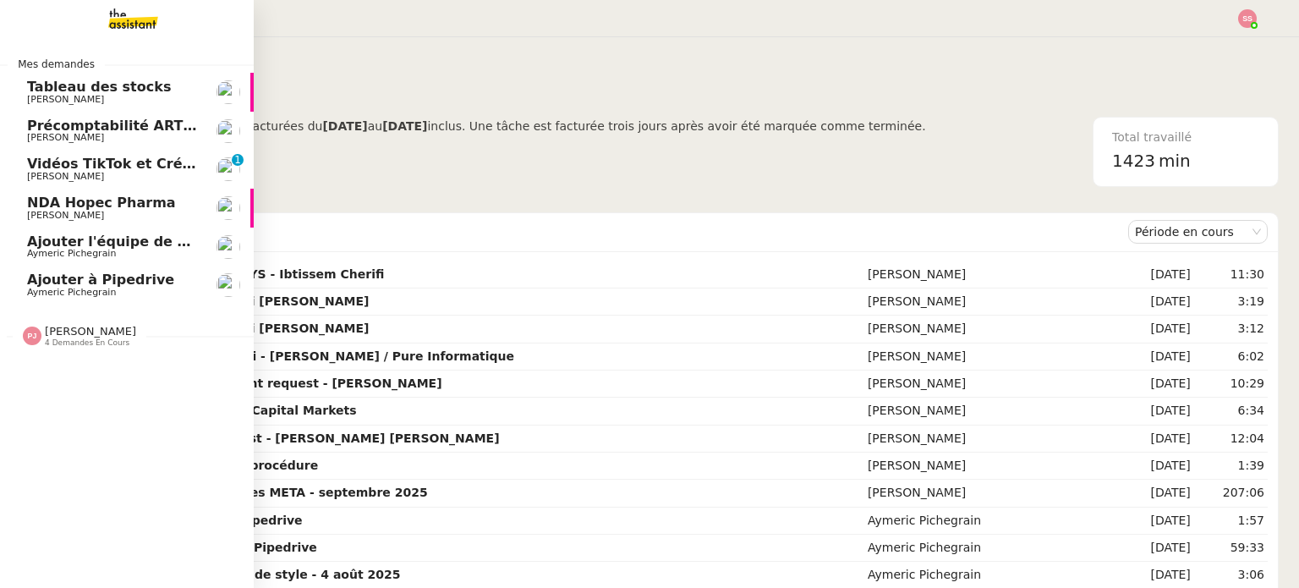
click at [118, 288] on span "Aymeric Pichegrain" at bounding box center [112, 292] width 171 height 10
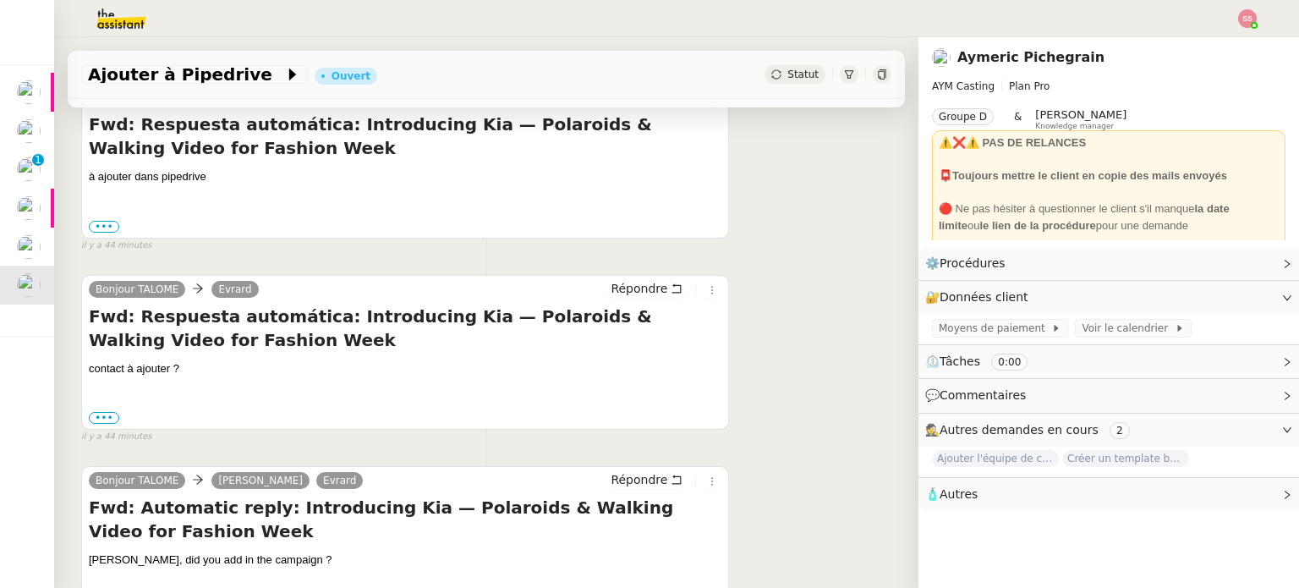
scroll to position [415, 0]
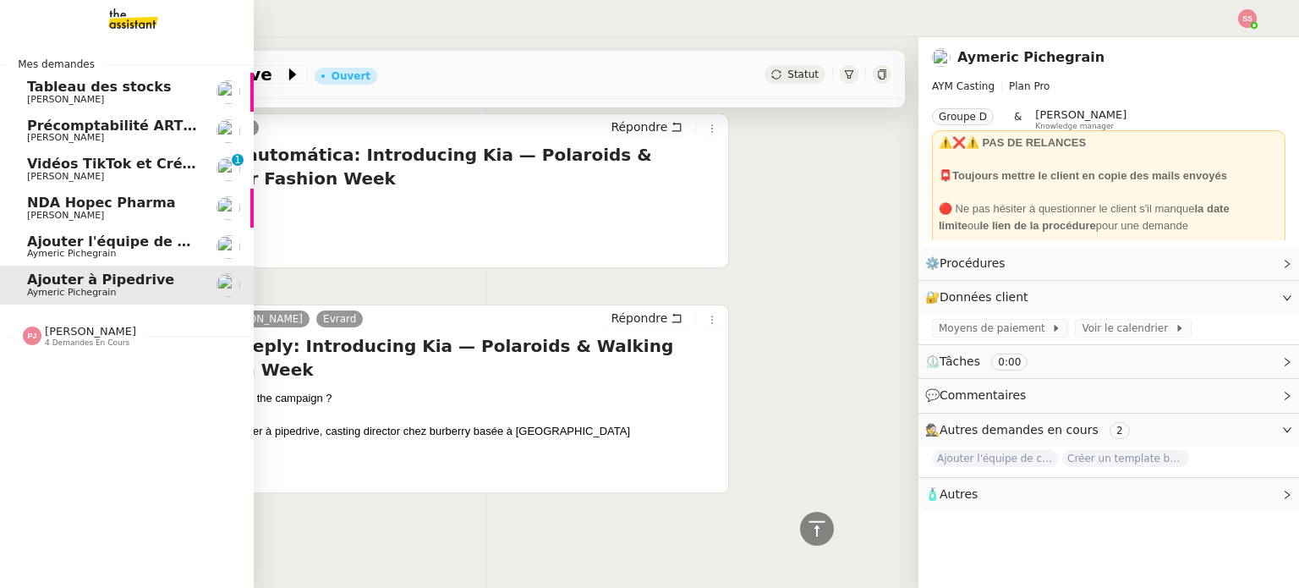
click at [71, 240] on span "Ajouter l'équipe de contenu à Pipedrive" at bounding box center [178, 241] width 303 height 16
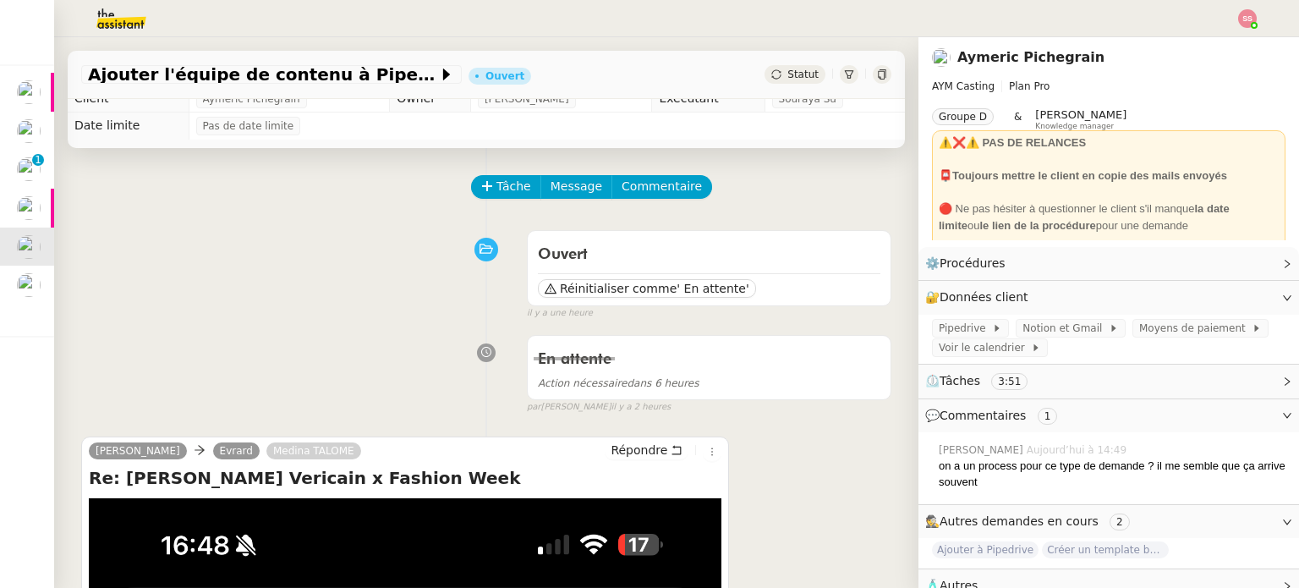
scroll to position [3, 0]
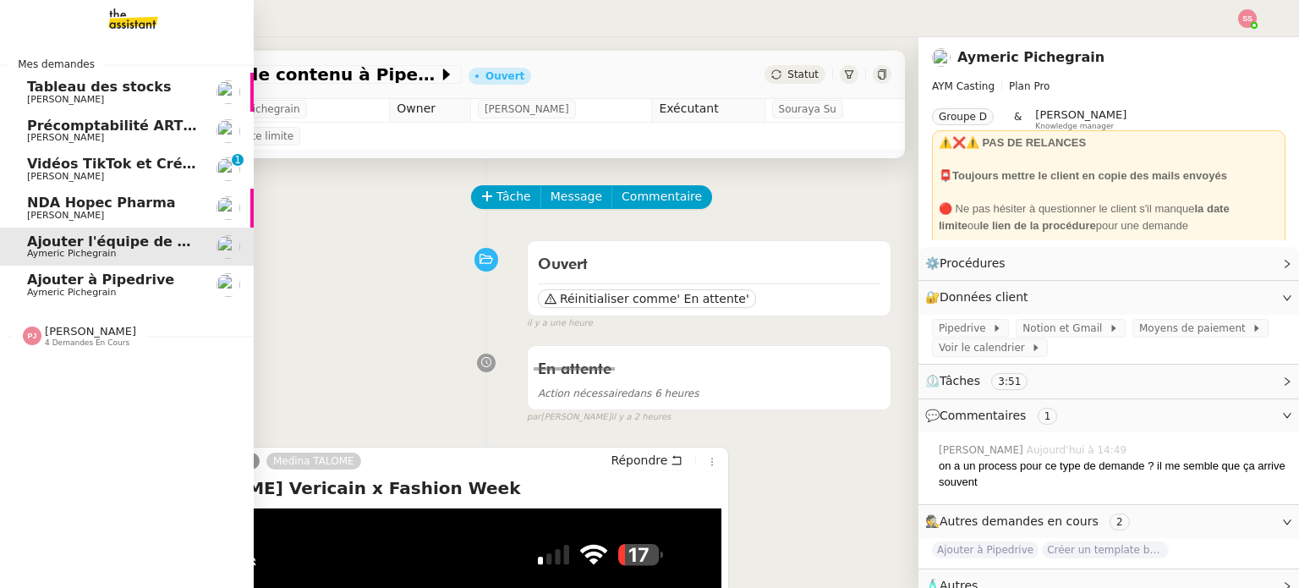
click at [149, 158] on span "Vidéos TikTok et Créatives META - septembre 2025" at bounding box center [220, 164] width 387 height 16
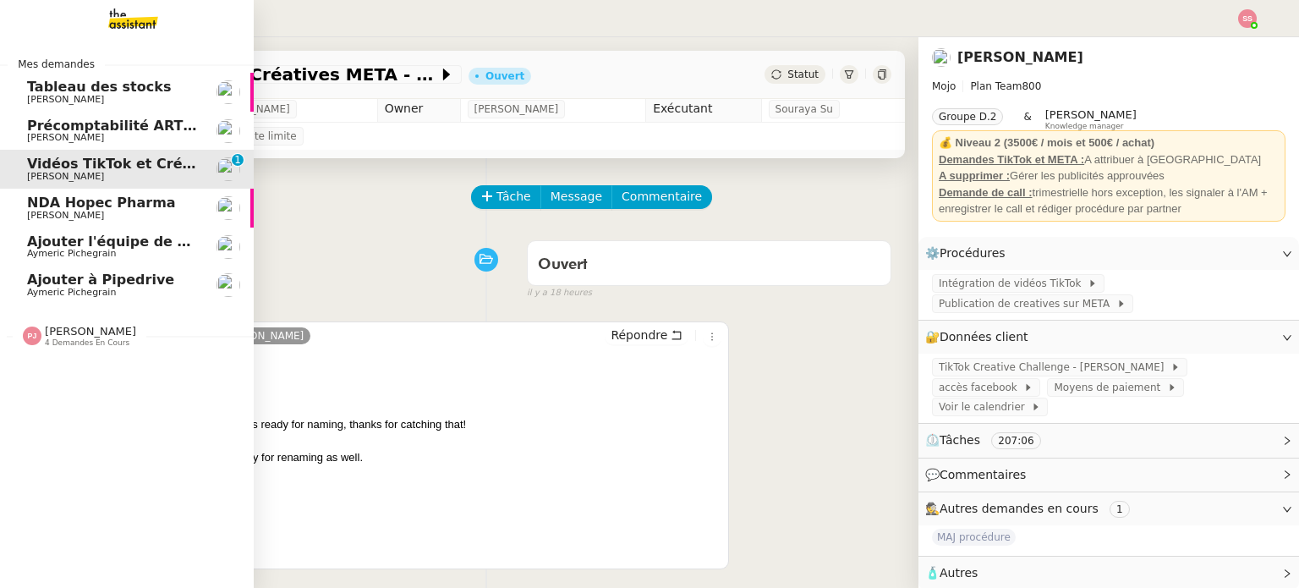
click at [95, 273] on span "Ajouter à Pipedrive" at bounding box center [100, 279] width 147 height 16
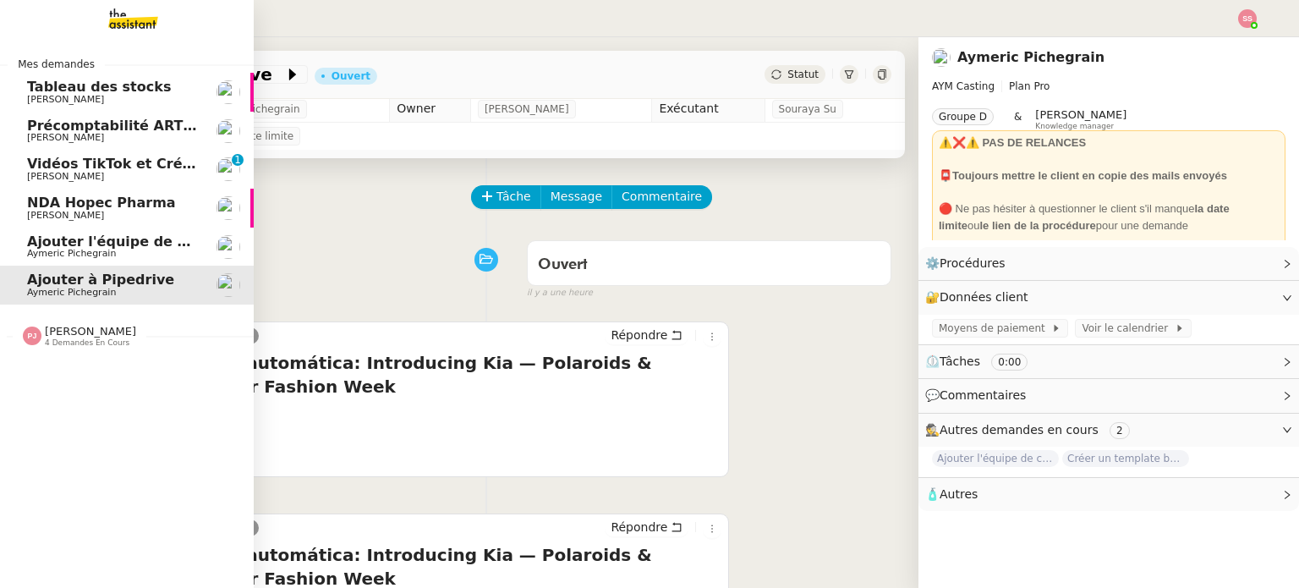
click at [84, 334] on span "[PERSON_NAME]" at bounding box center [90, 331] width 91 height 13
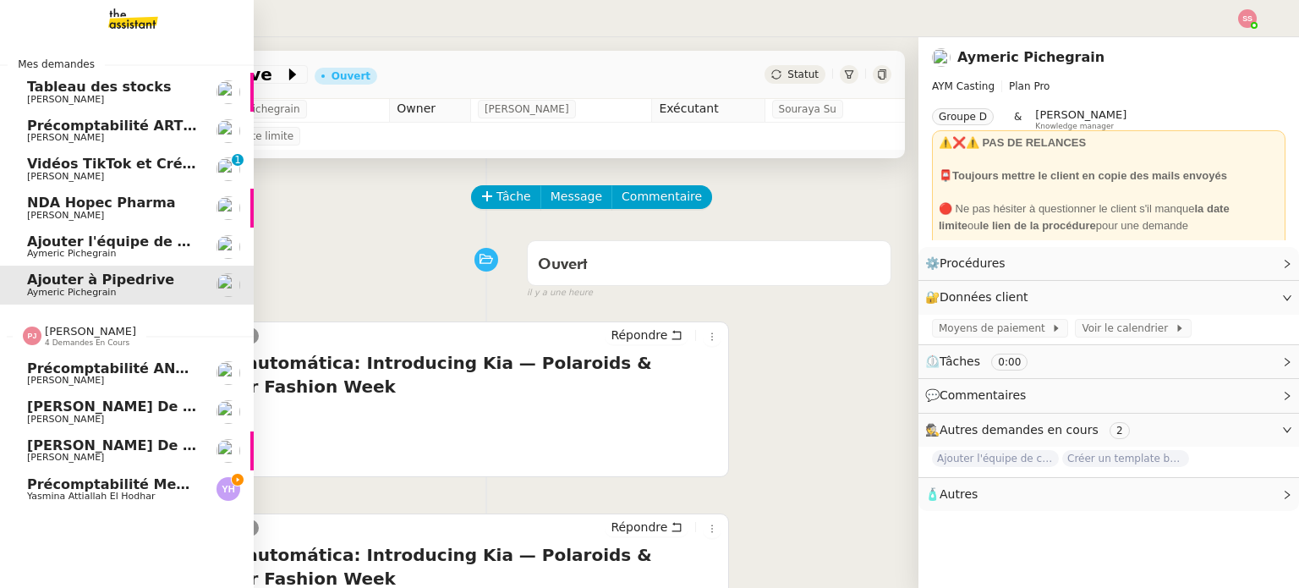
click at [109, 474] on link "Précomptabilité mensuelle - 4 septembre 2025 Yasmina Attiallah El Hodhar" at bounding box center [127, 489] width 254 height 39
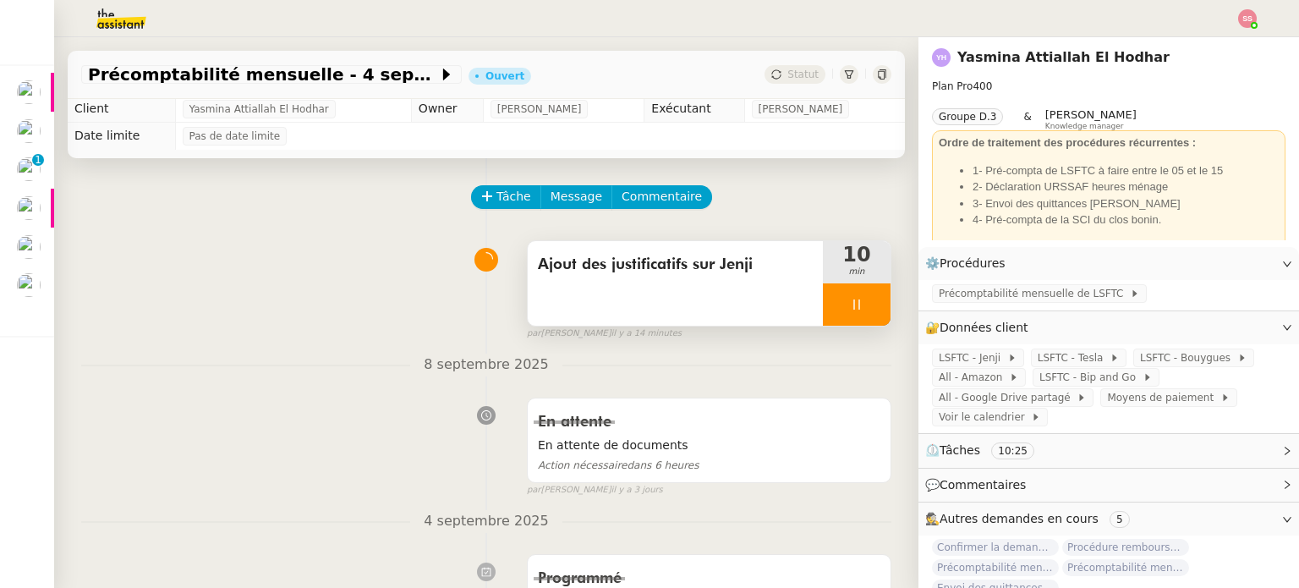
click at [852, 308] on div at bounding box center [857, 304] width 68 height 42
click at [884, 308] on icon at bounding box center [891, 305] width 14 height 14
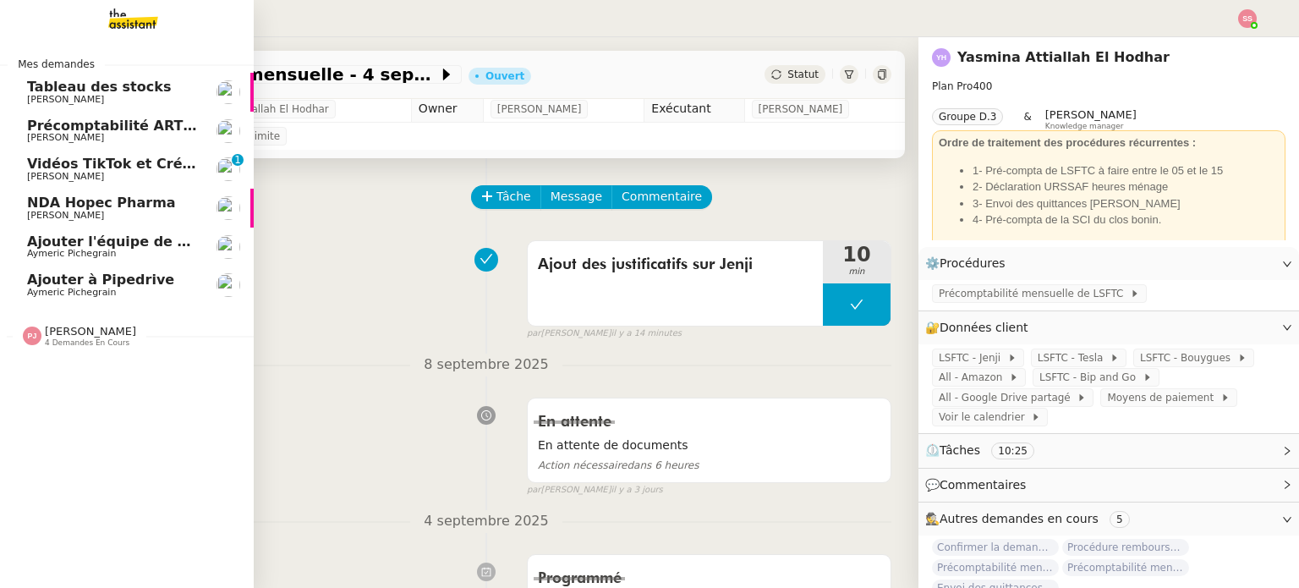
click at [148, 266] on link "Ajouter à Pipedrive Aymeric Pichegrain" at bounding box center [127, 284] width 254 height 39
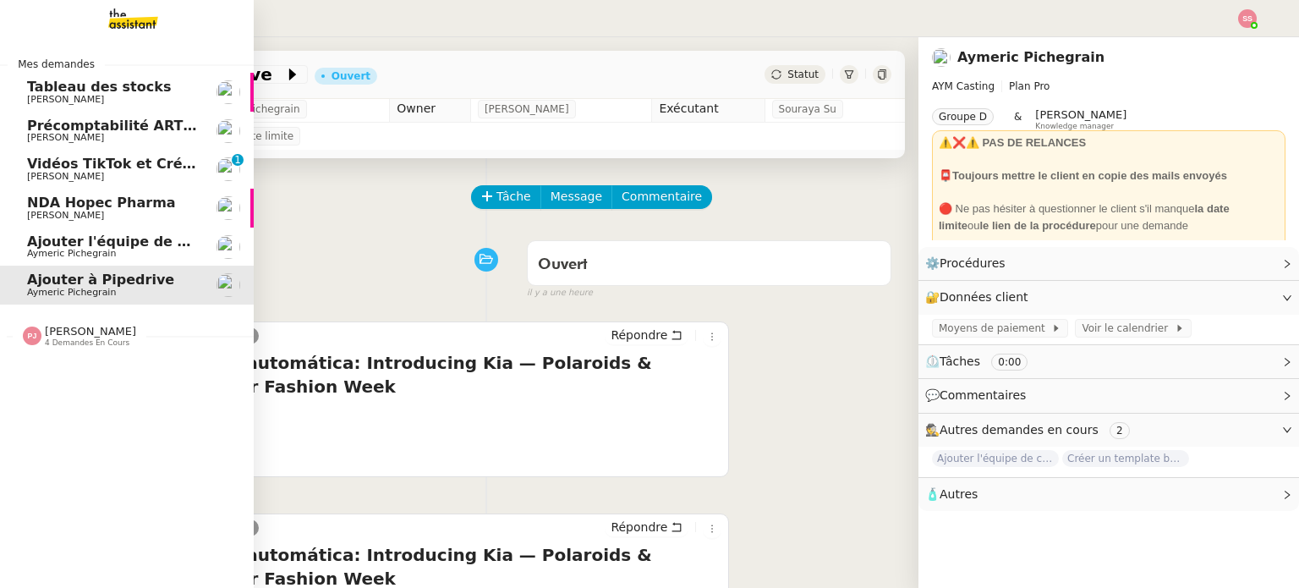
click at [156, 248] on span "Ajouter l'équipe de contenu à Pipedrive" at bounding box center [178, 241] width 303 height 16
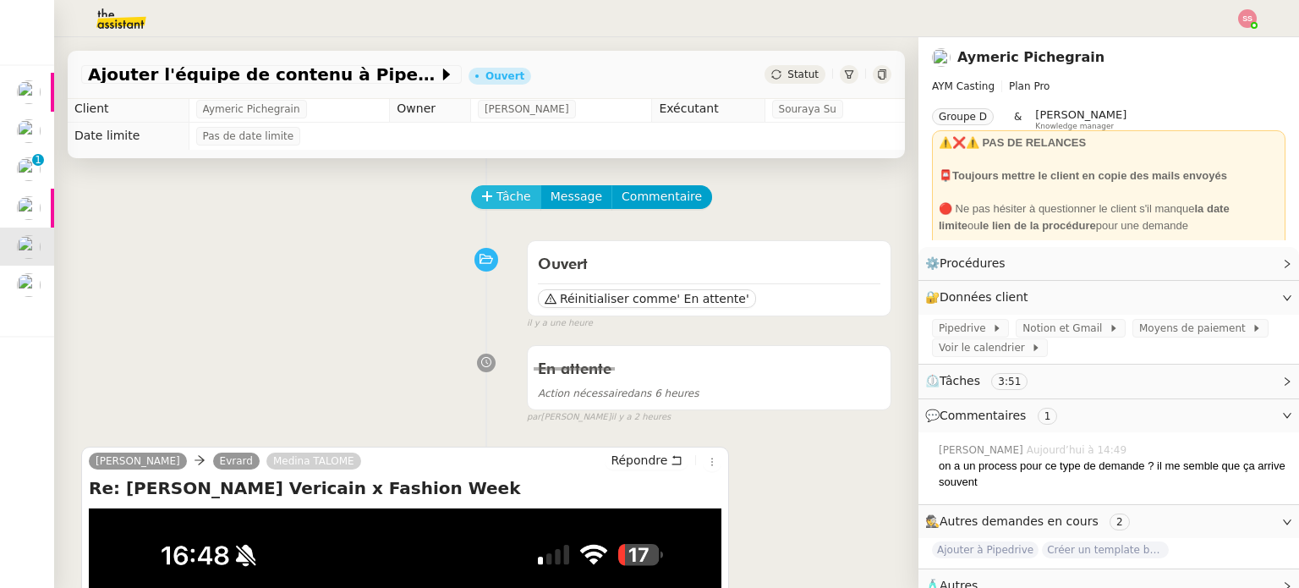
click at [497, 209] on button "Tâche" at bounding box center [506, 197] width 70 height 24
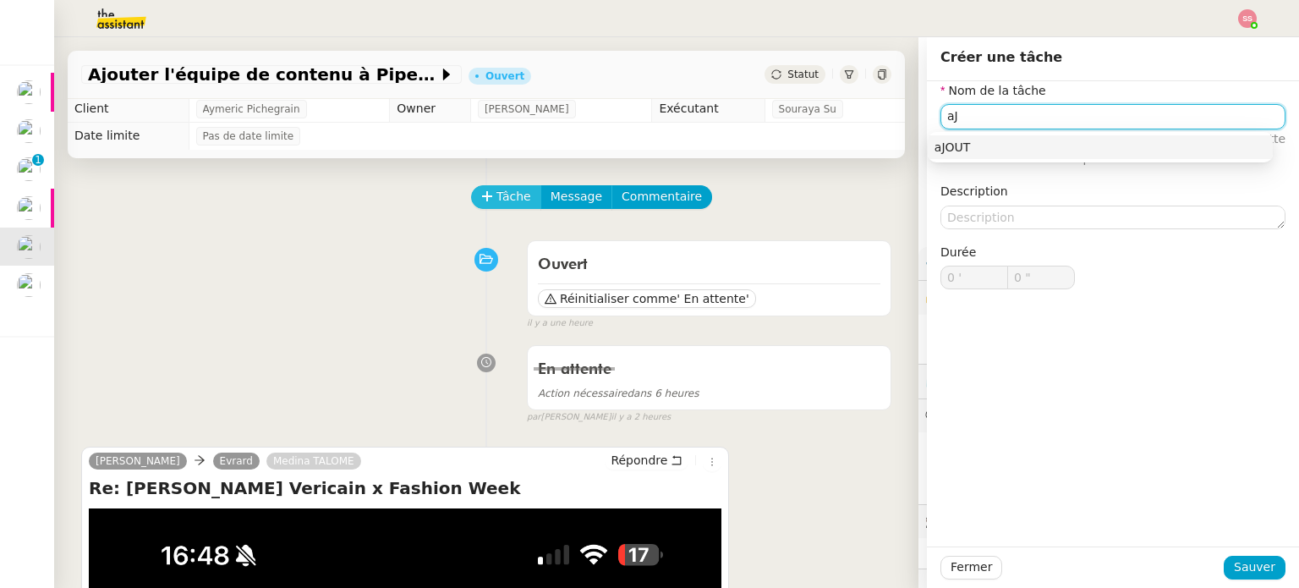
type input "a"
click at [1006, 147] on div "Ajout Pipedrive" at bounding box center [1099, 147] width 331 height 15
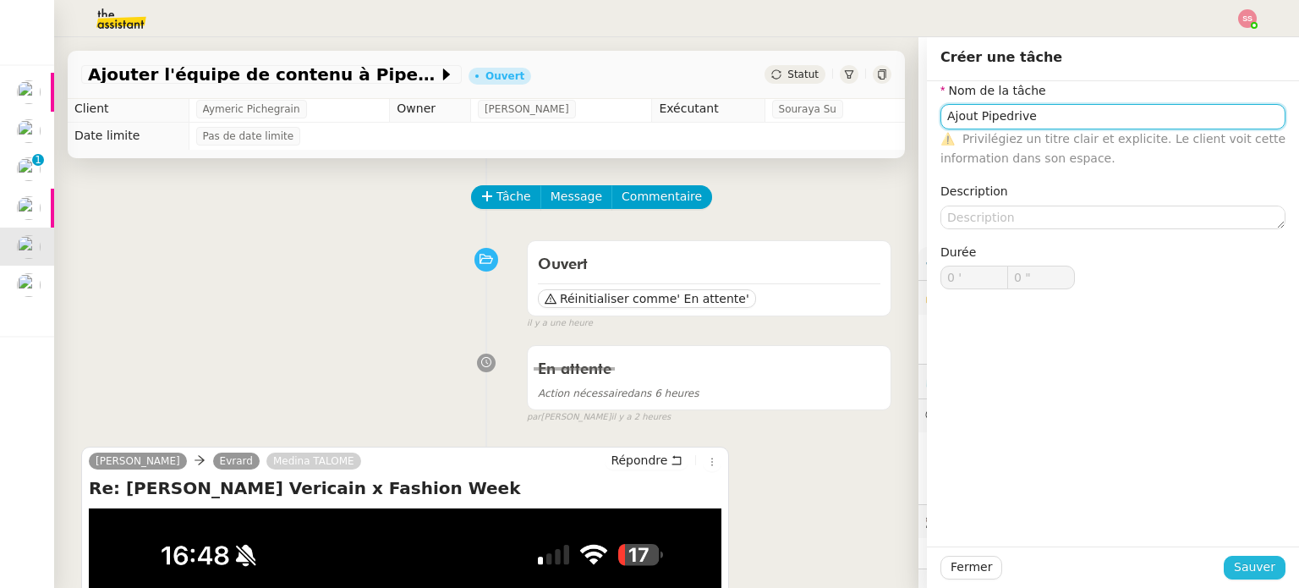
type input "Ajout Pipedrive"
click at [1239, 568] on span "Sauver" at bounding box center [1254, 566] width 41 height 19
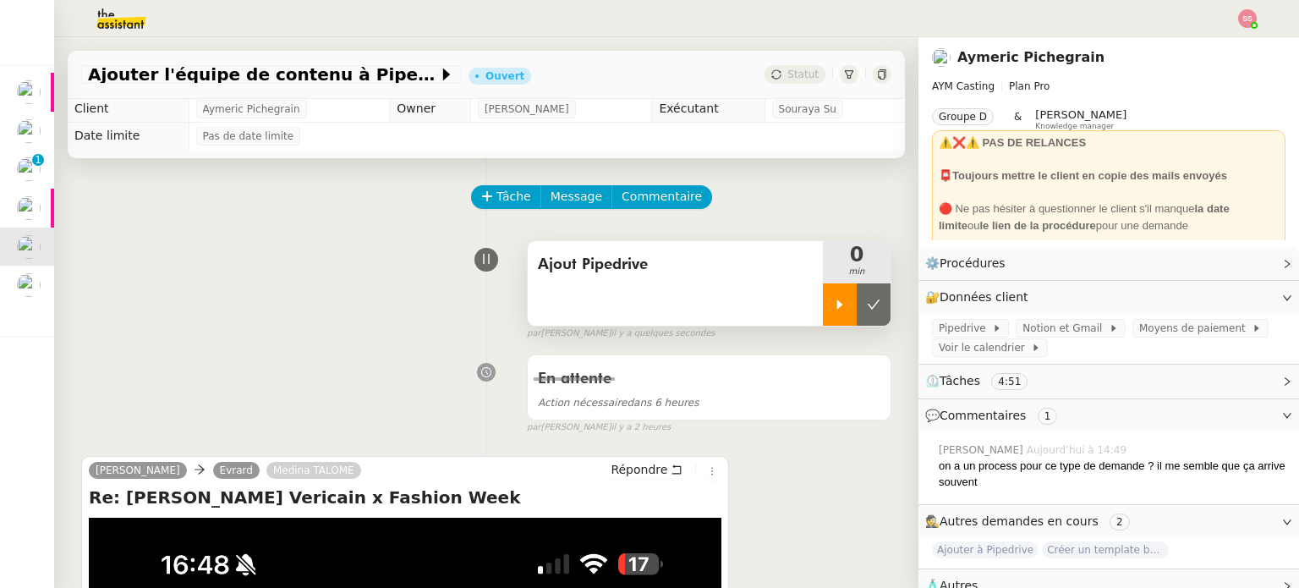
click at [829, 303] on div at bounding box center [840, 304] width 34 height 42
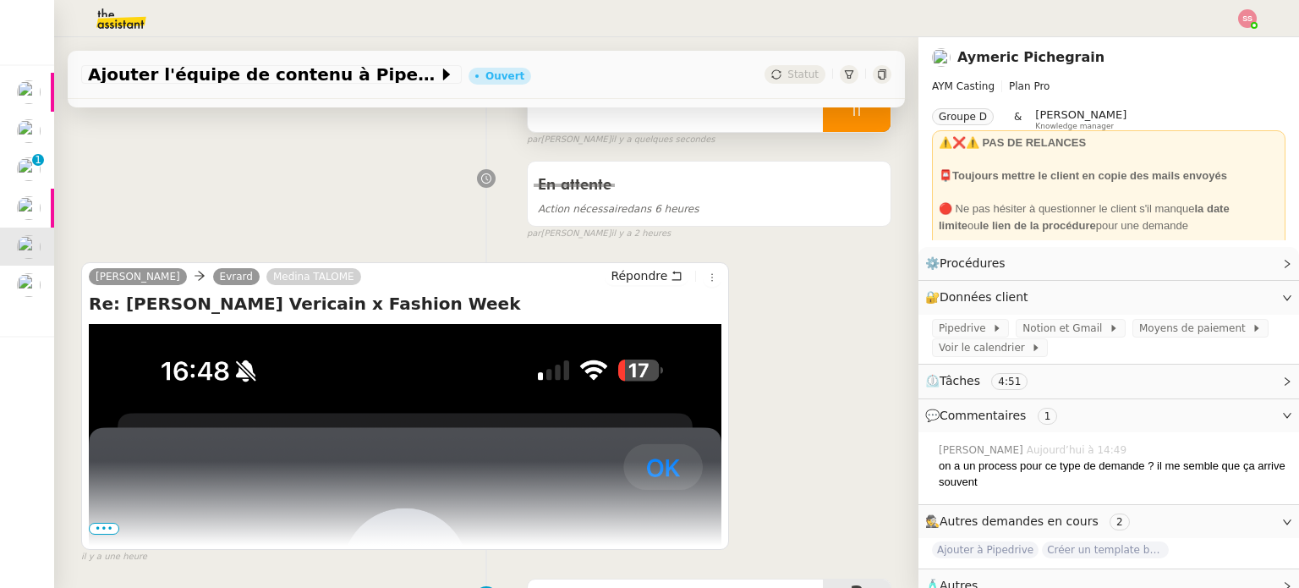
scroll to position [426, 0]
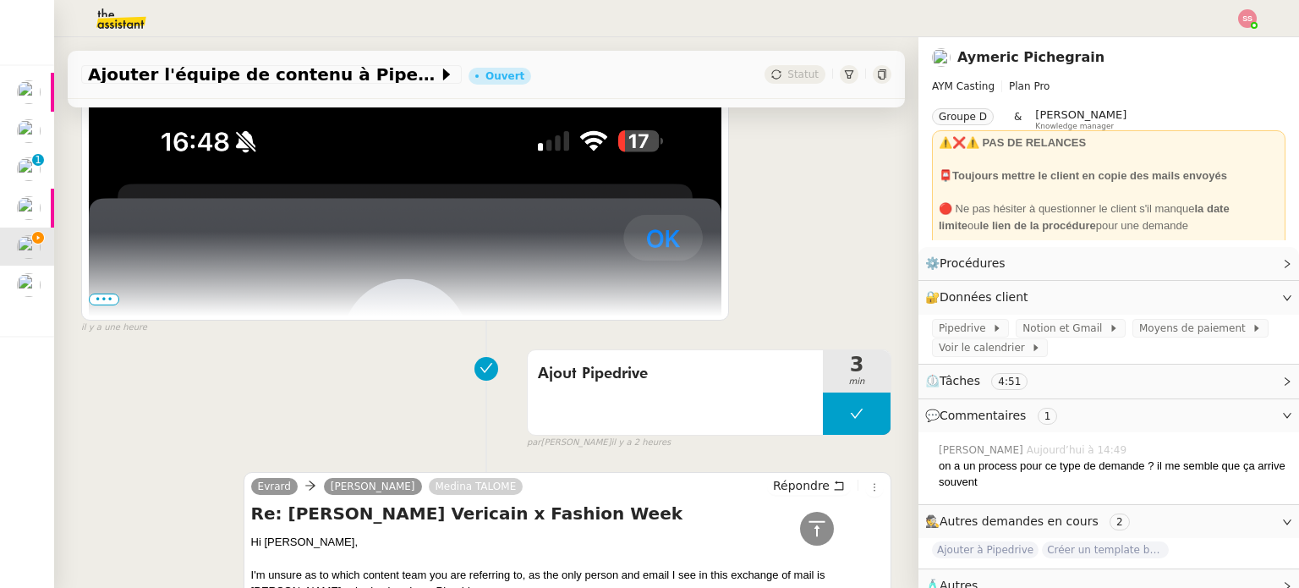
click at [101, 300] on span "•••" at bounding box center [104, 299] width 30 height 12
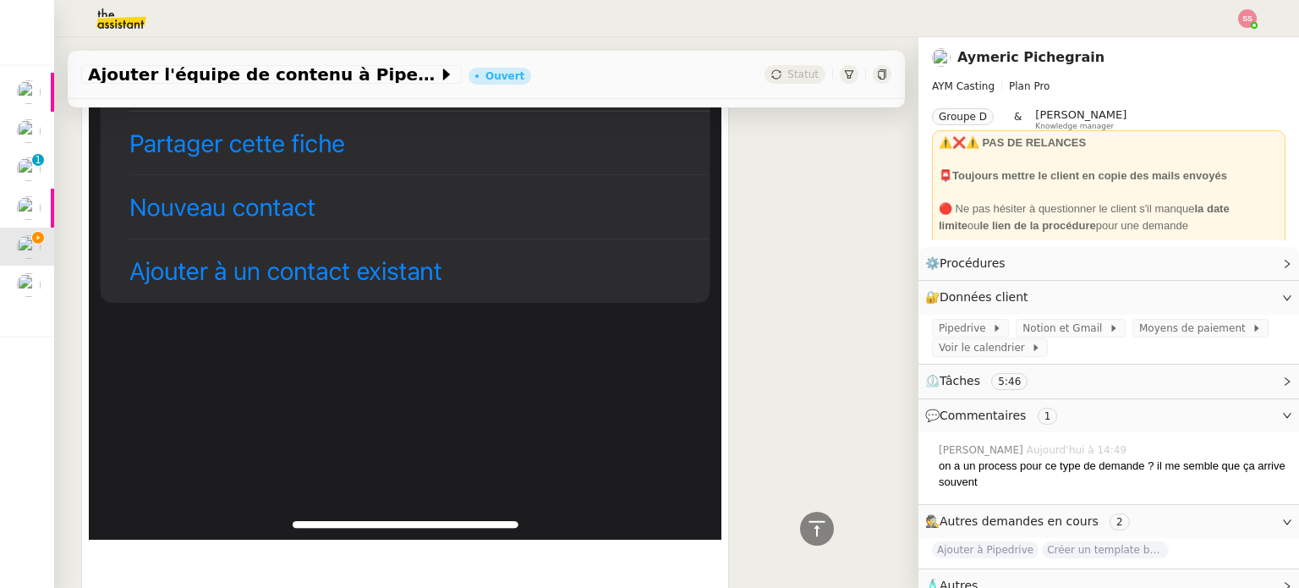
scroll to position [4227, 0]
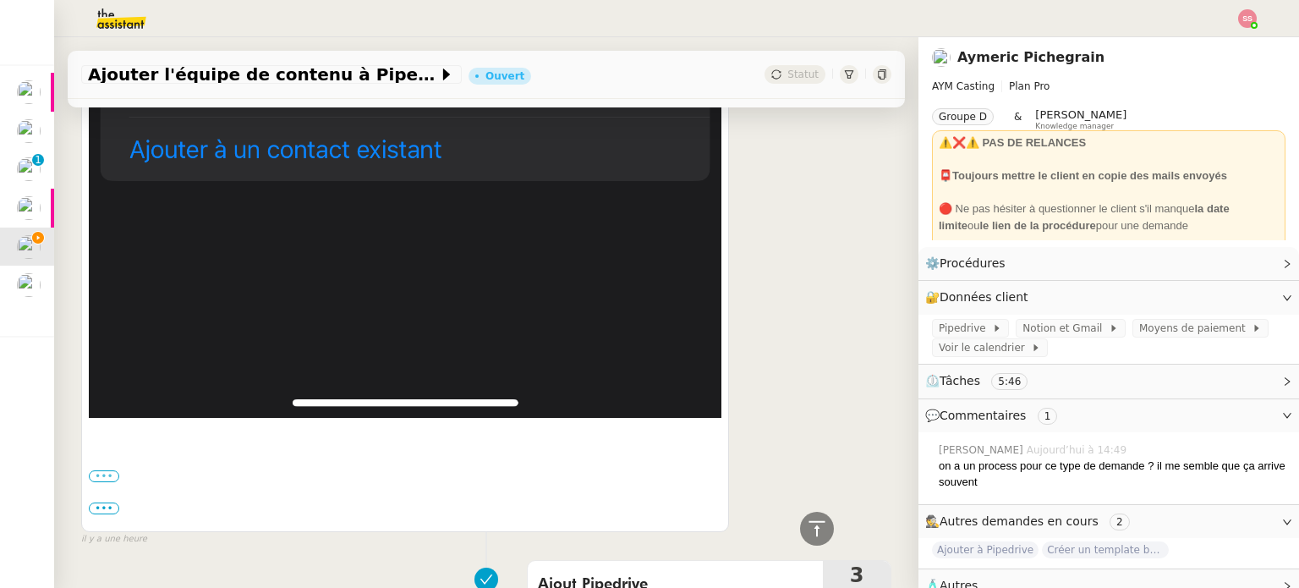
click at [116, 470] on label "•••" at bounding box center [104, 476] width 30 height 12
click at [0, 0] on input "•••" at bounding box center [0, 0] width 0 height 0
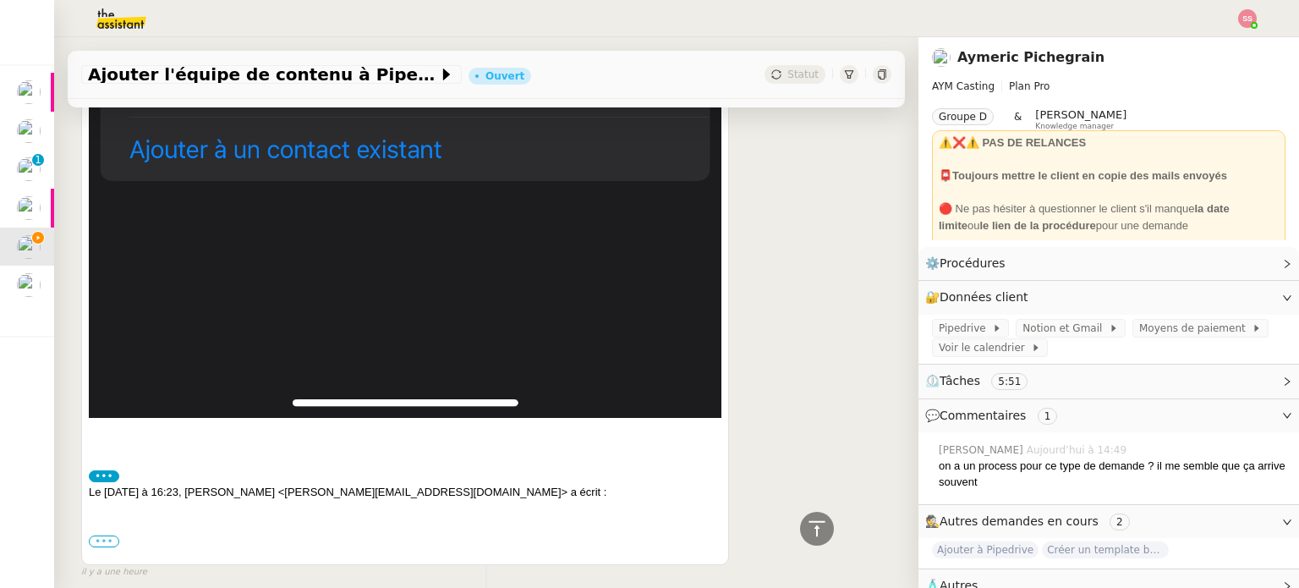
click at [107, 535] on label "•••" at bounding box center [104, 541] width 30 height 12
click at [0, 0] on input "•••" at bounding box center [0, 0] width 0 height 0
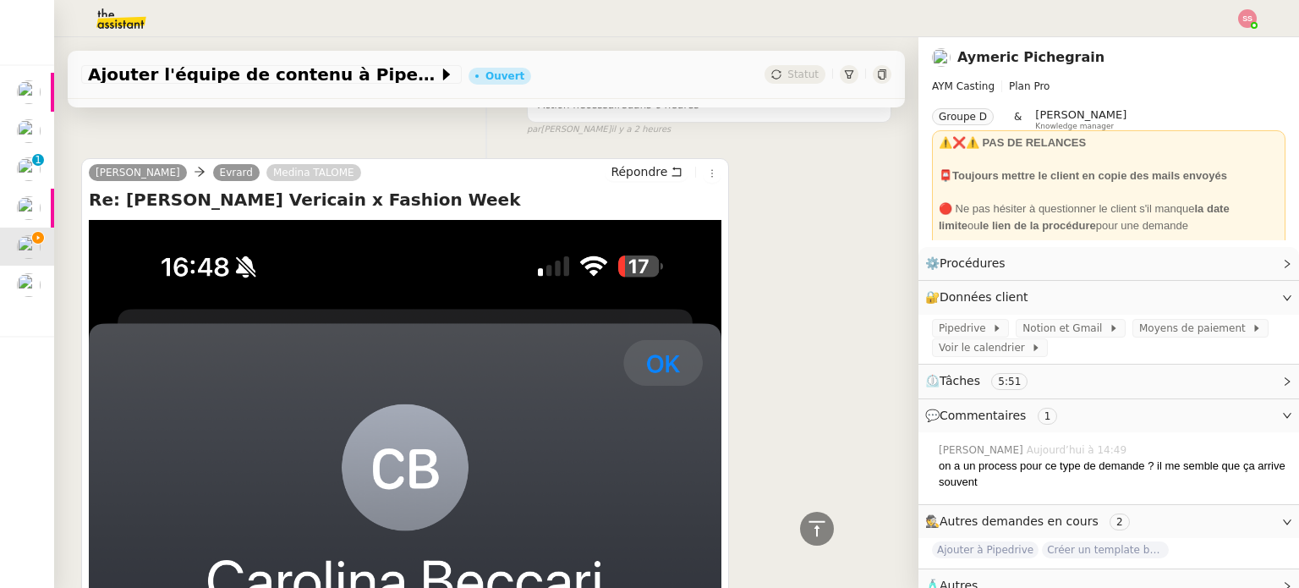
scroll to position [85, 0]
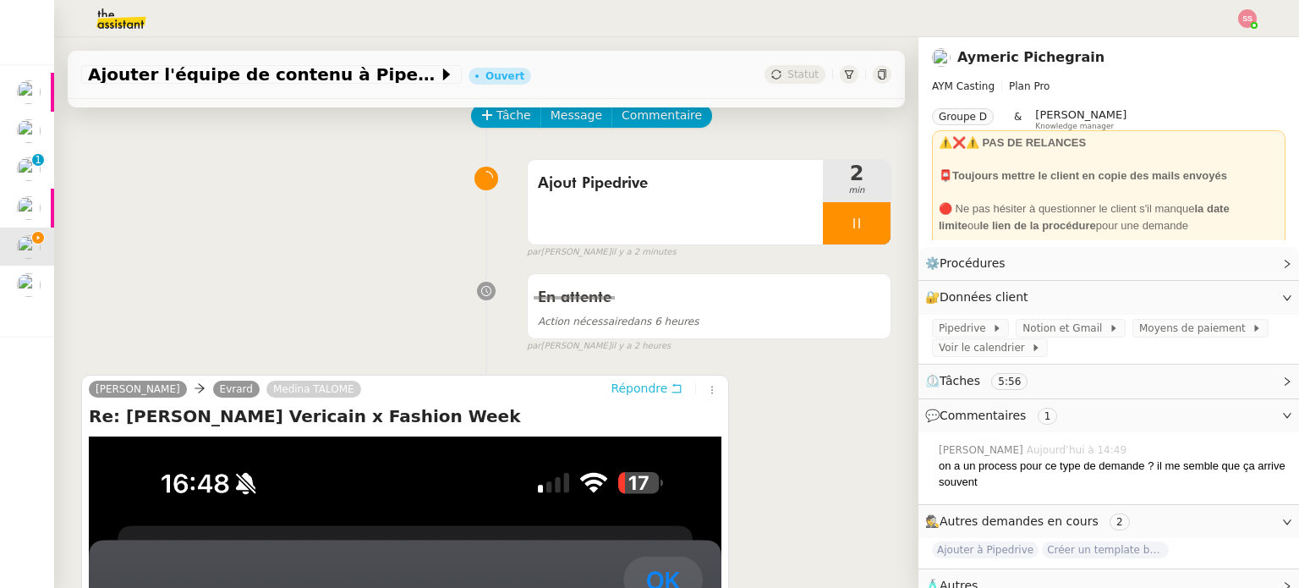
click at [619, 396] on span "Répondre" at bounding box center [638, 388] width 57 height 17
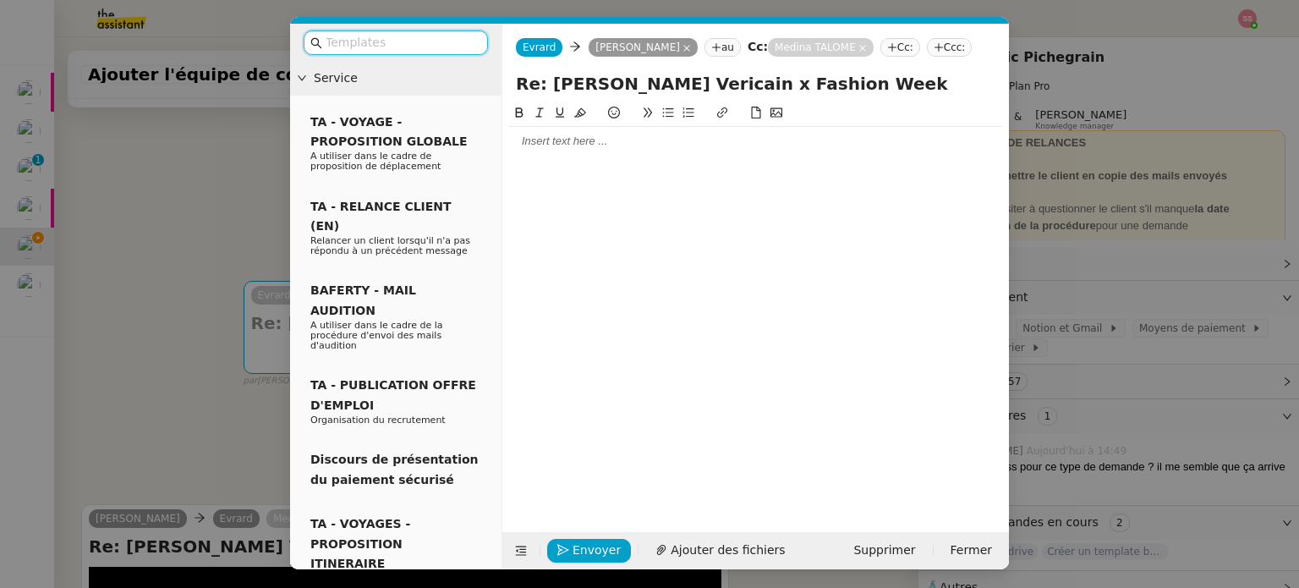
click at [540, 148] on div at bounding box center [755, 141] width 493 height 15
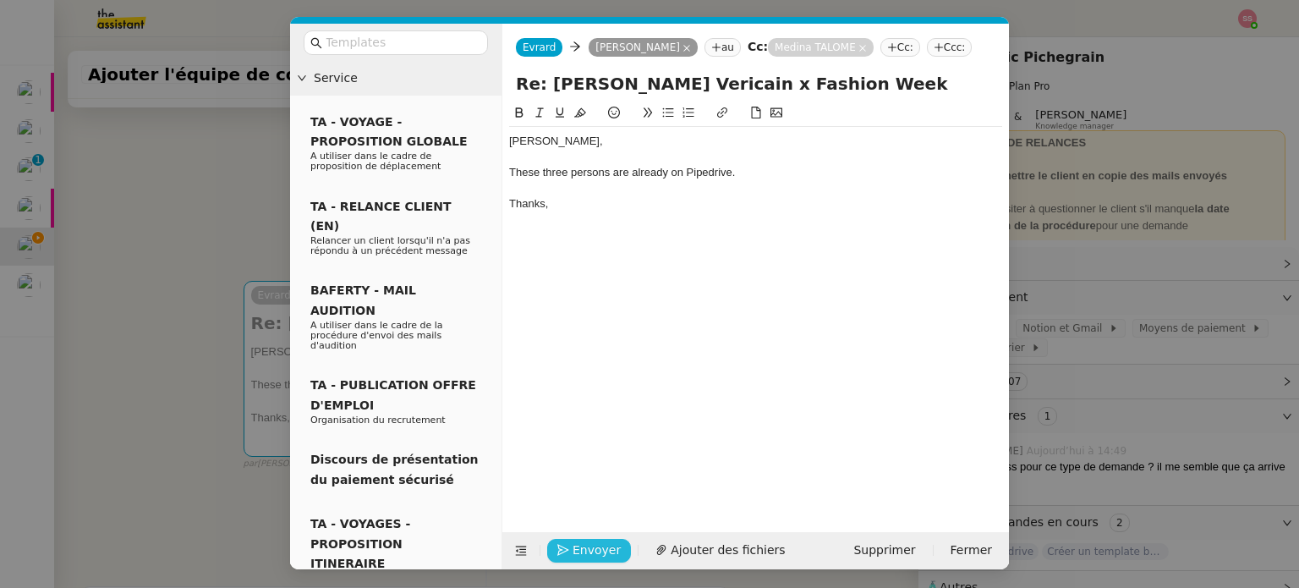
click at [610, 554] on span "Envoyer" at bounding box center [596, 549] width 48 height 19
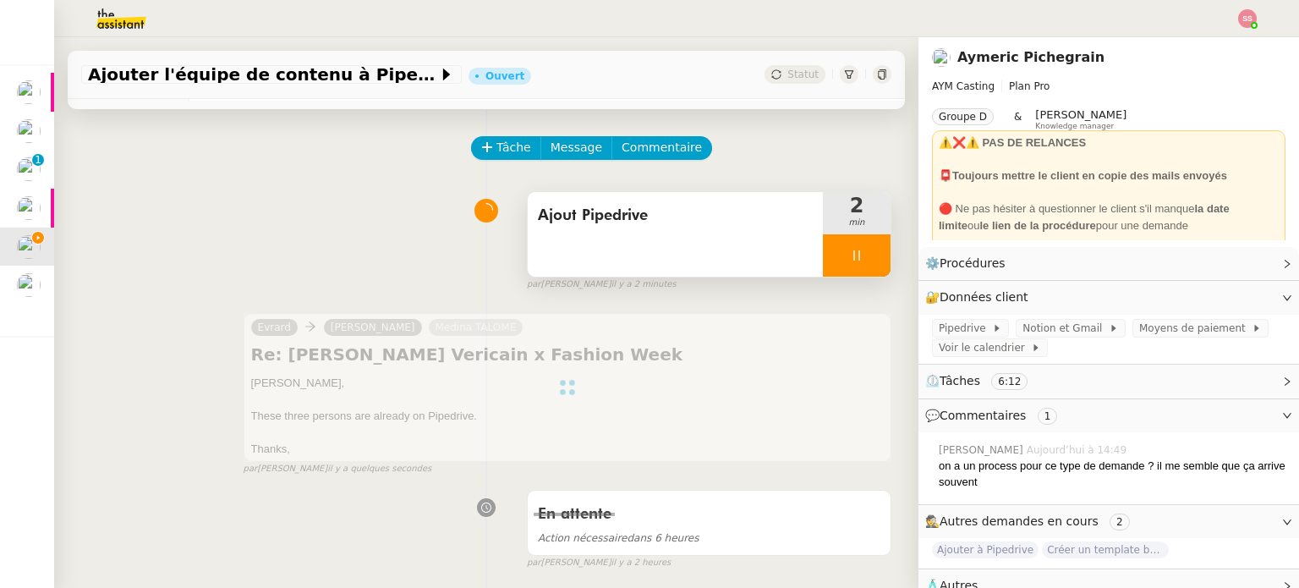
scroll to position [41, 0]
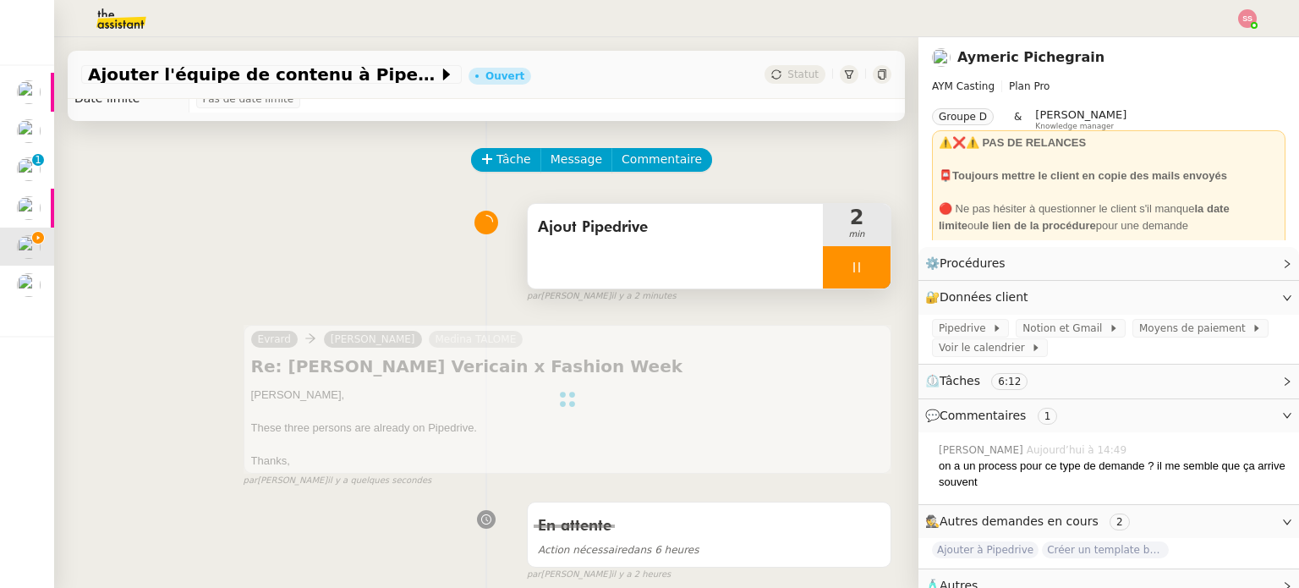
click at [856, 266] on div at bounding box center [857, 267] width 68 height 42
click at [867, 271] on icon at bounding box center [874, 267] width 14 height 14
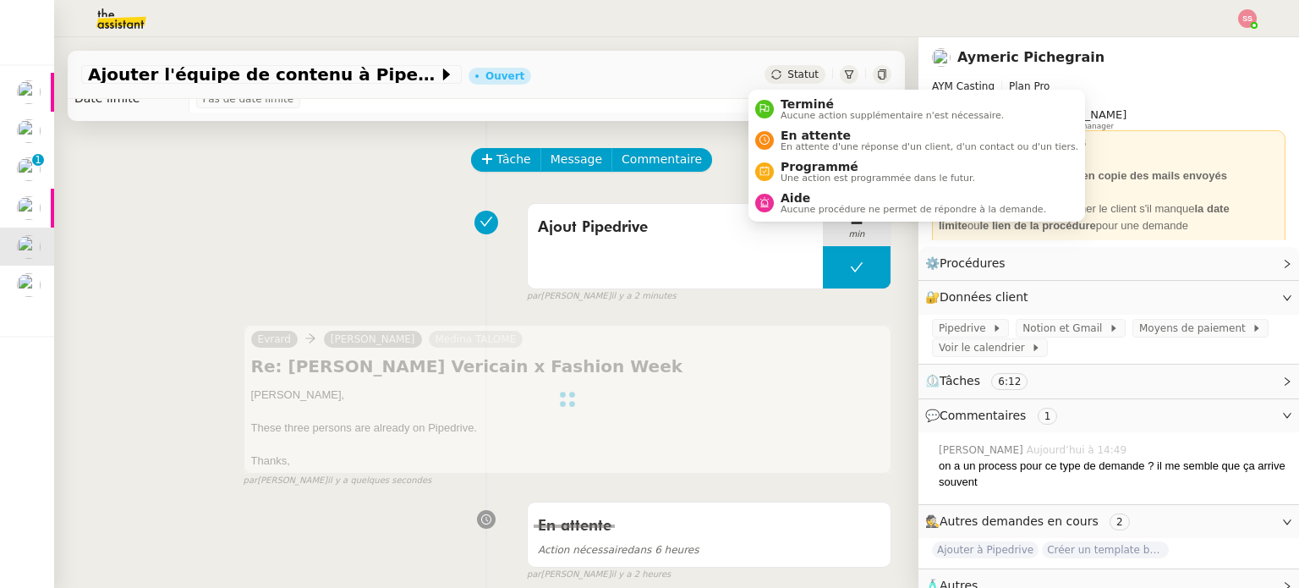
click at [787, 74] on span "Statut" at bounding box center [802, 74] width 31 height 12
click at [806, 101] on span "Terminé" at bounding box center [891, 104] width 223 height 14
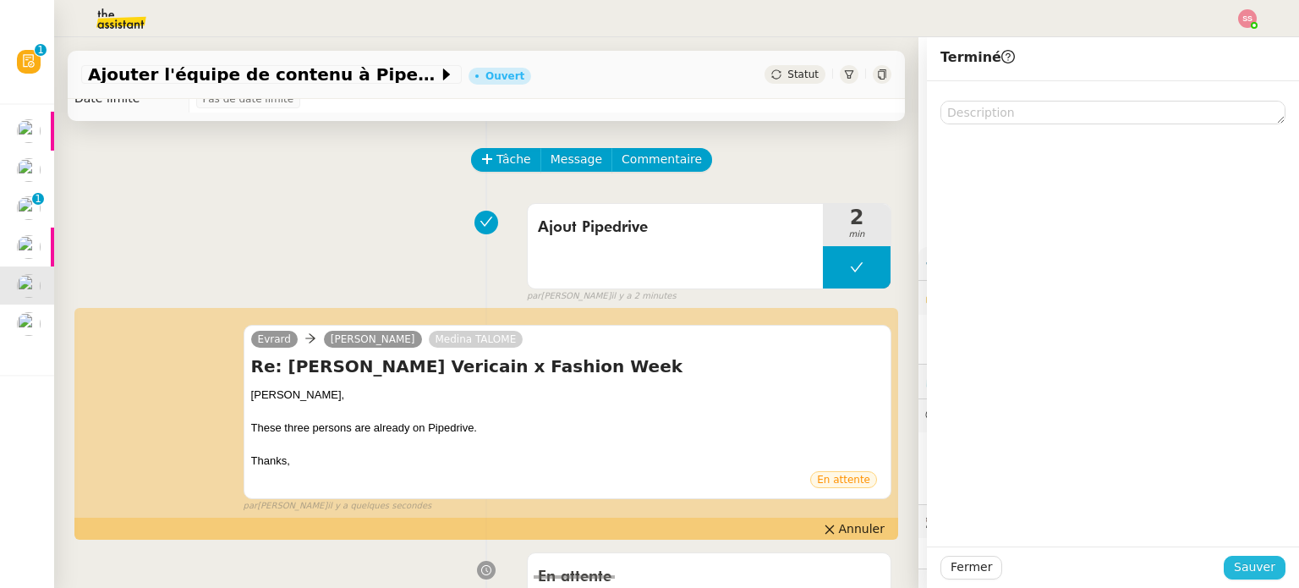
click at [1251, 561] on span "Sauver" at bounding box center [1254, 566] width 41 height 19
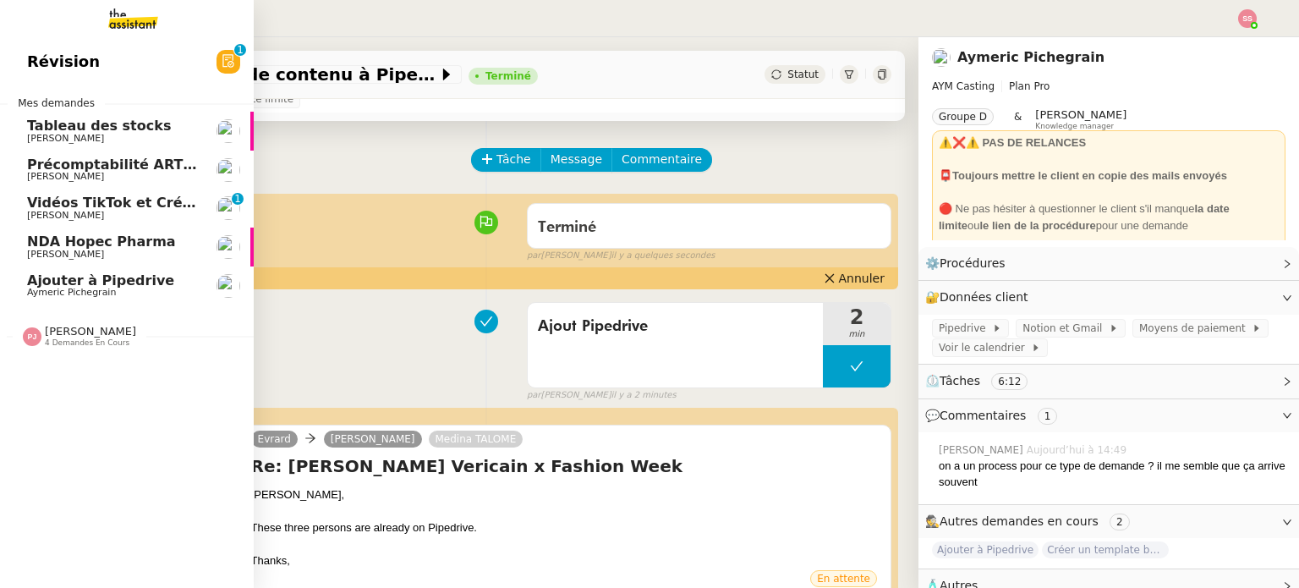
click at [89, 277] on span "Ajouter à Pipedrive" at bounding box center [100, 280] width 147 height 16
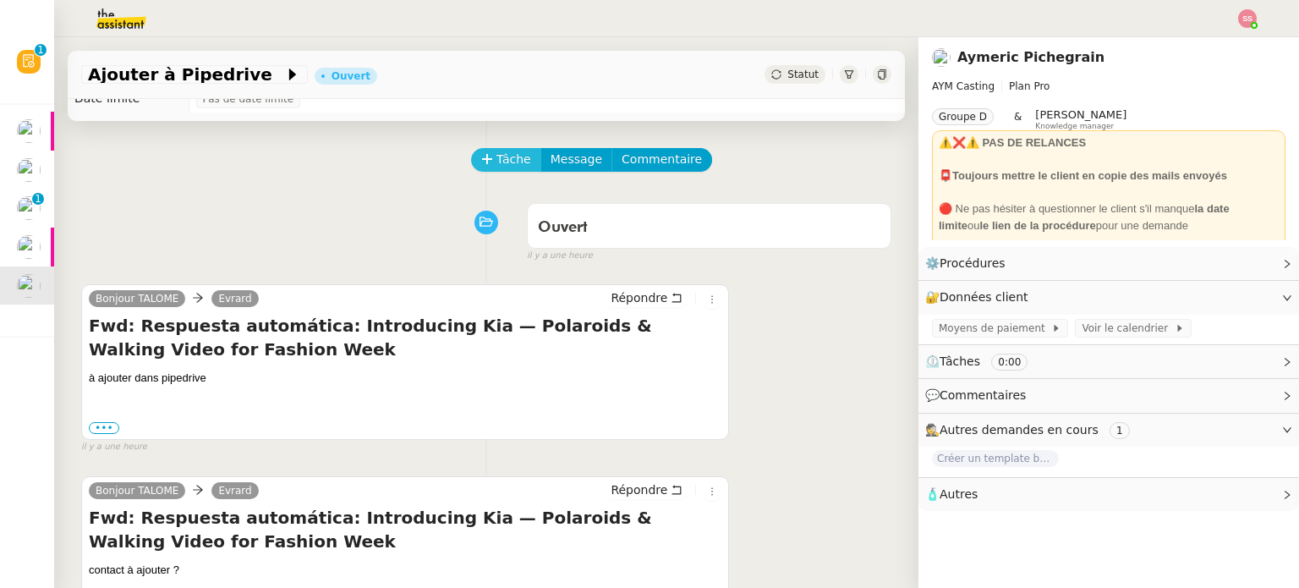
click at [506, 165] on span "Tâche" at bounding box center [513, 159] width 35 height 19
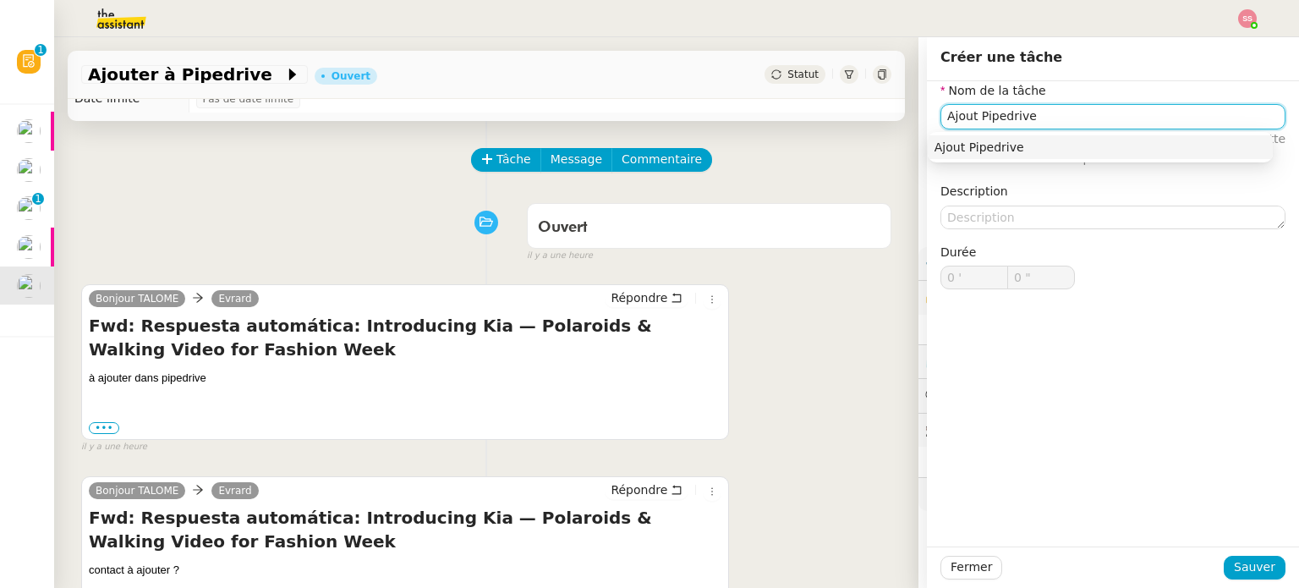
click at [947, 141] on div "Ajout Pipedrive" at bounding box center [1099, 147] width 331 height 15
type input "Ajout Pipedrive"
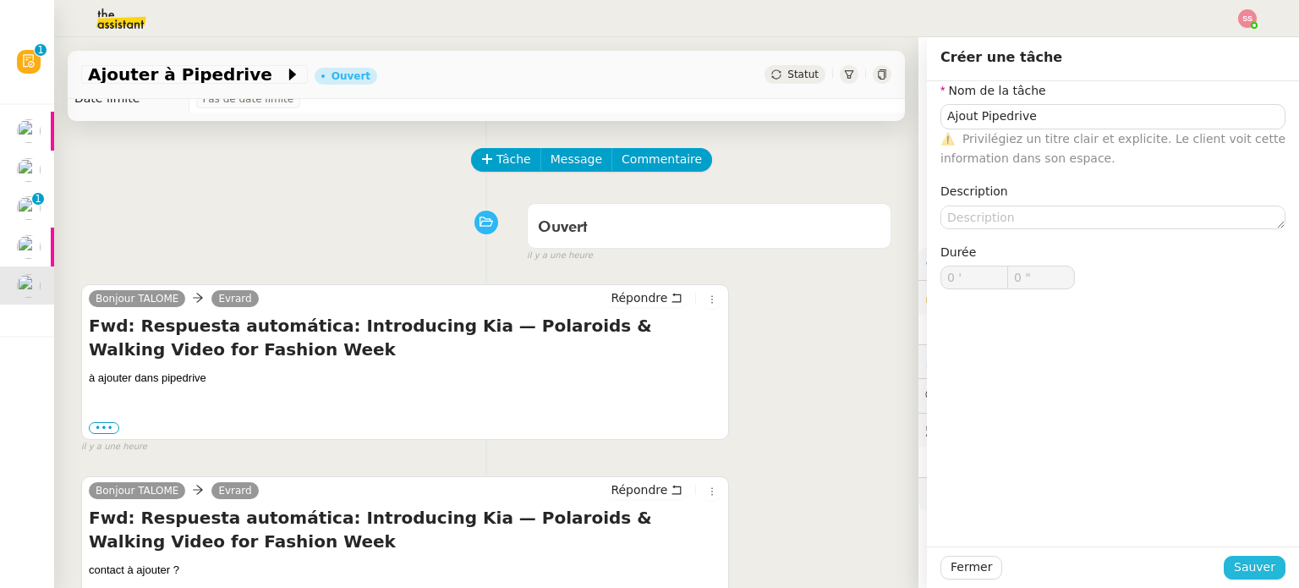
click at [1223, 564] on button "Sauver" at bounding box center [1254, 567] width 62 height 24
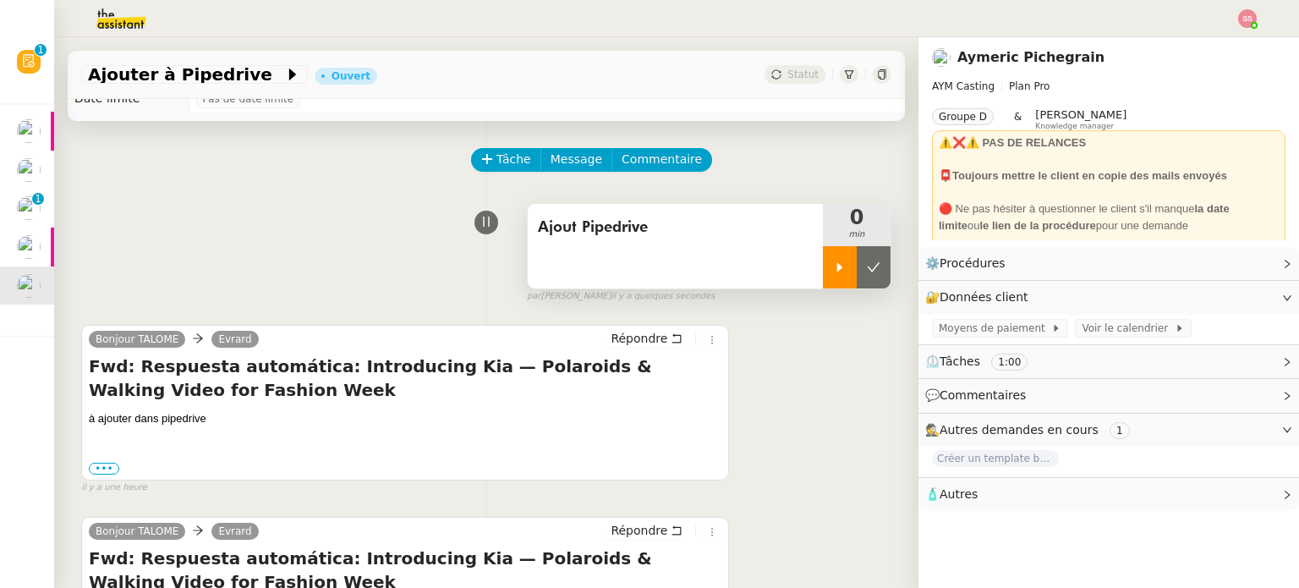
click at [832, 256] on div at bounding box center [840, 267] width 34 height 42
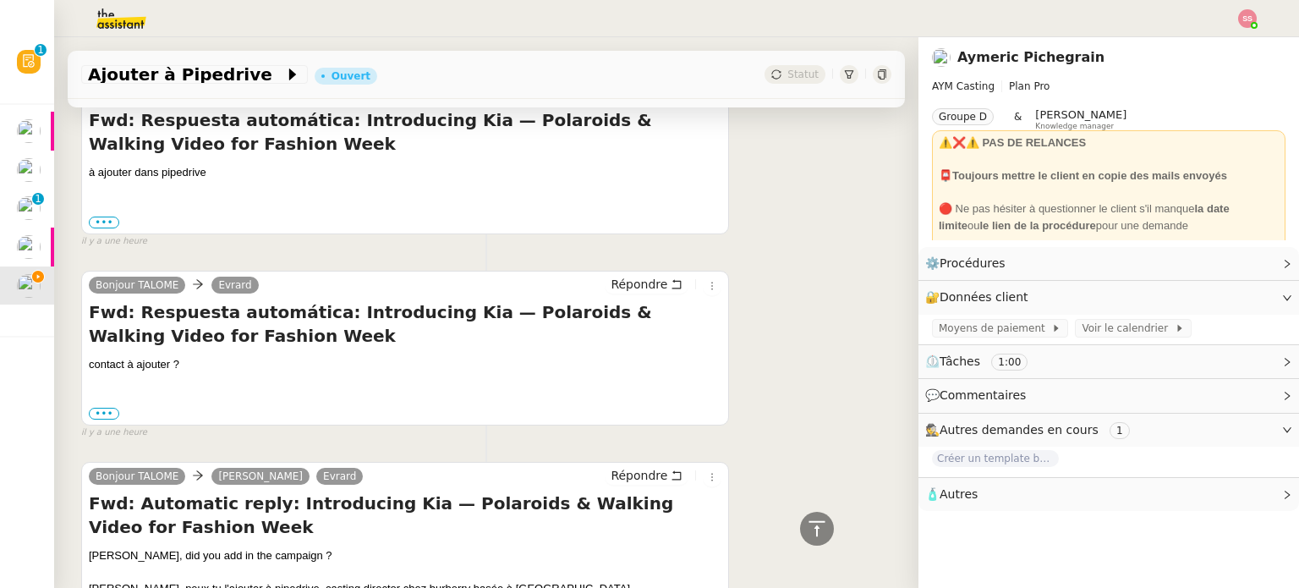
scroll to position [456, 0]
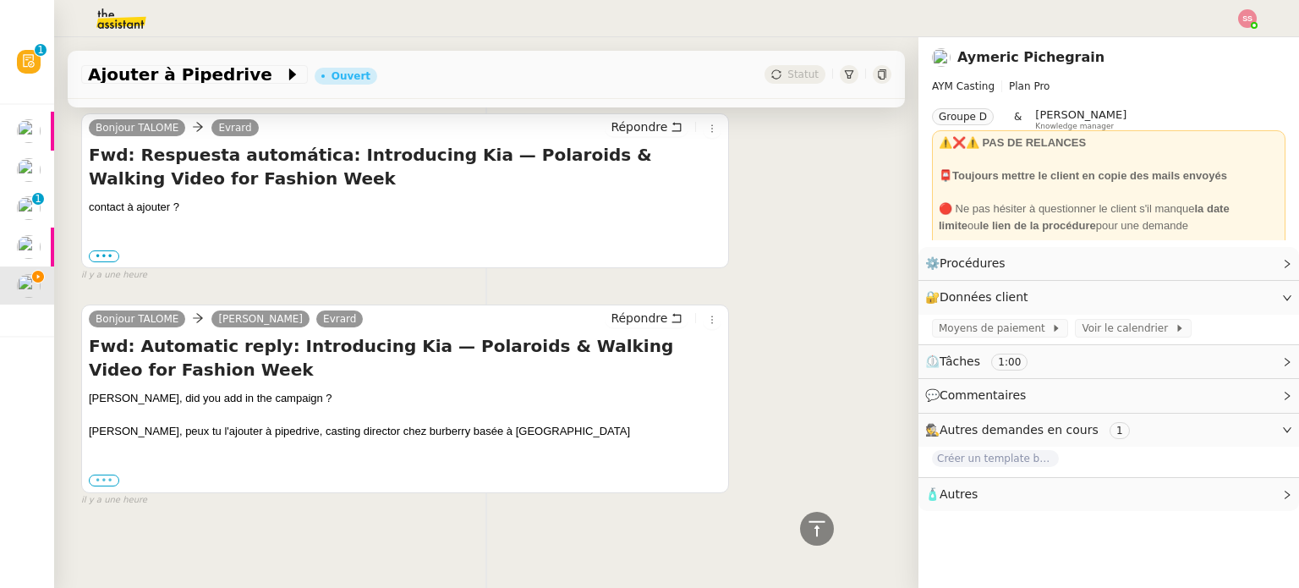
click at [107, 474] on label "•••" at bounding box center [104, 480] width 30 height 12
click at [0, 0] on input "•••" at bounding box center [0, 0] width 0 height 0
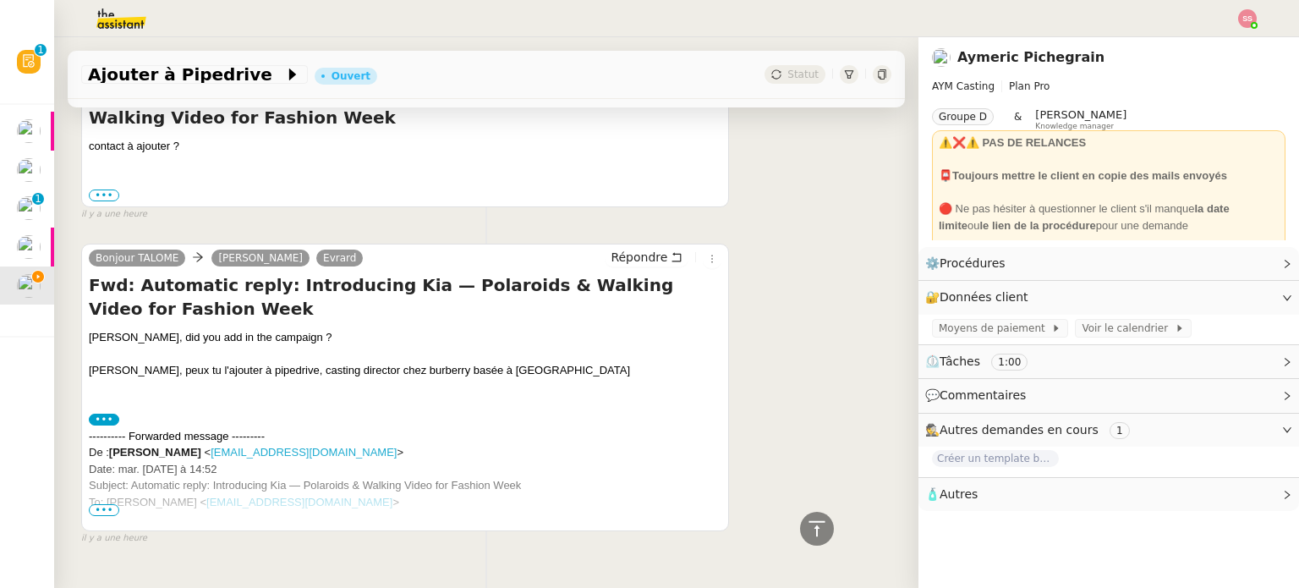
scroll to position [555, 0]
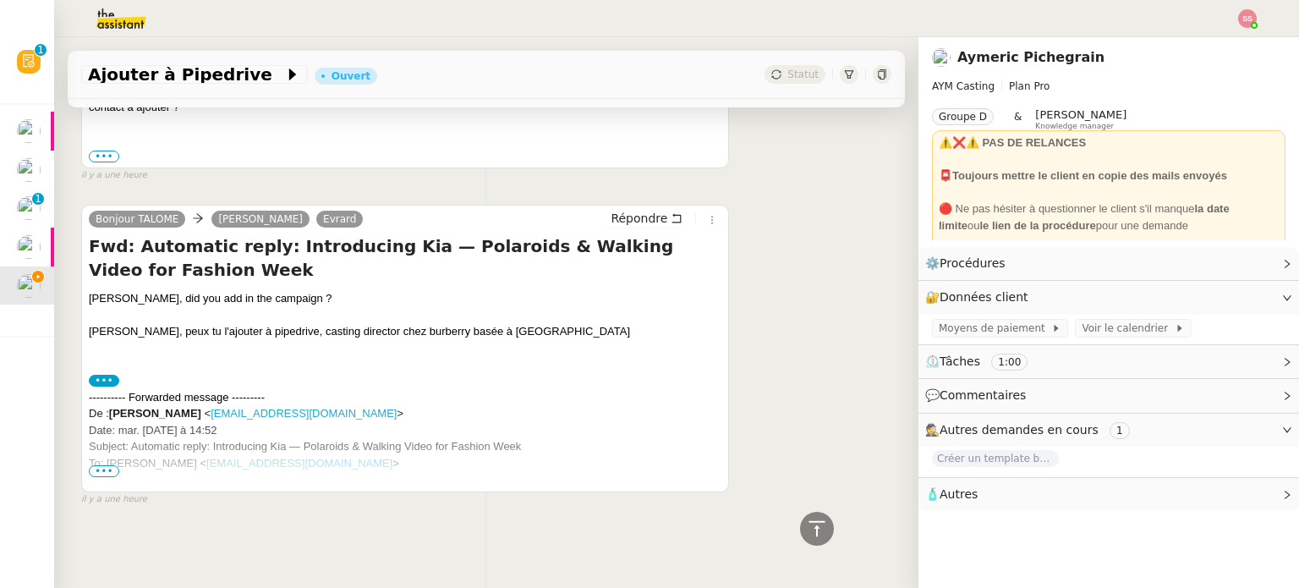
click at [105, 466] on span "•••" at bounding box center [104, 471] width 30 height 12
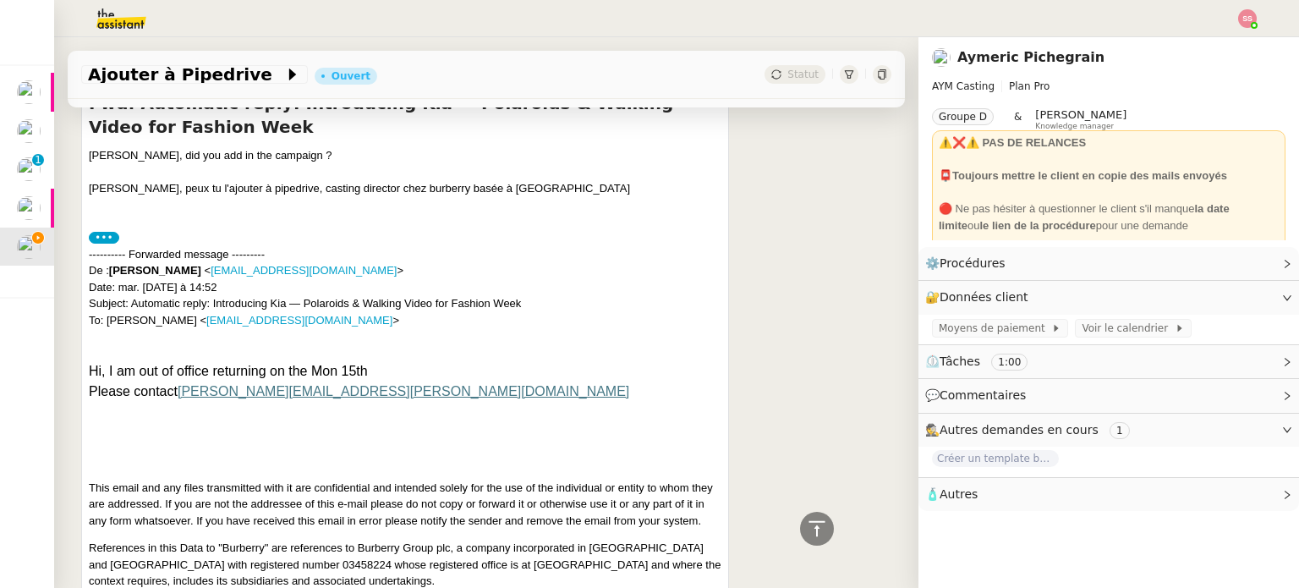
scroll to position [657, 0]
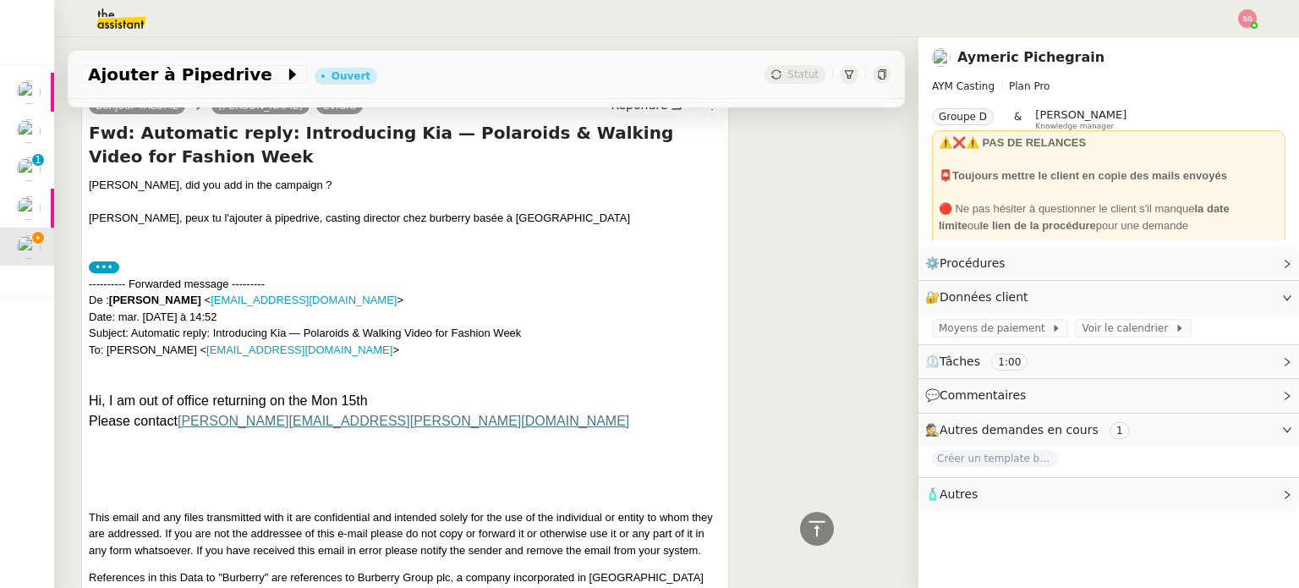
drag, startPoint x: 114, startPoint y: 300, endPoint x: 183, endPoint y: 297, distance: 68.6
click at [183, 297] on strong "[PERSON_NAME]" at bounding box center [155, 299] width 92 height 13
copy strong "[PERSON_NAME]"
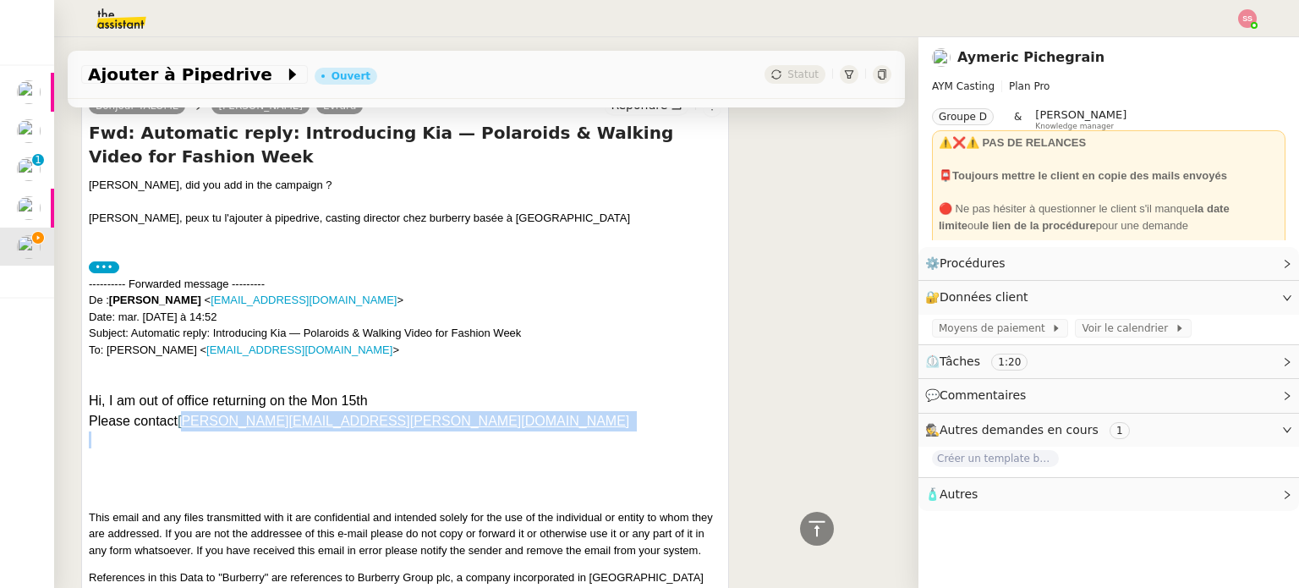
drag, startPoint x: 382, startPoint y: 434, endPoint x: 184, endPoint y: 426, distance: 198.0
click at [184, 426] on div "Hi, I am out of office returning on the Mon 15th Please contact [PERSON_NAME][E…" at bounding box center [405, 505] width 632 height 228
click at [382, 435] on p at bounding box center [405, 439] width 632 height 17
drag, startPoint x: 365, startPoint y: 421, endPoint x: 183, endPoint y: 424, distance: 181.8
click at [183, 424] on p "Please contact [PERSON_NAME][EMAIL_ADDRESS][PERSON_NAME][DOMAIN_NAME]" at bounding box center [405, 421] width 632 height 20
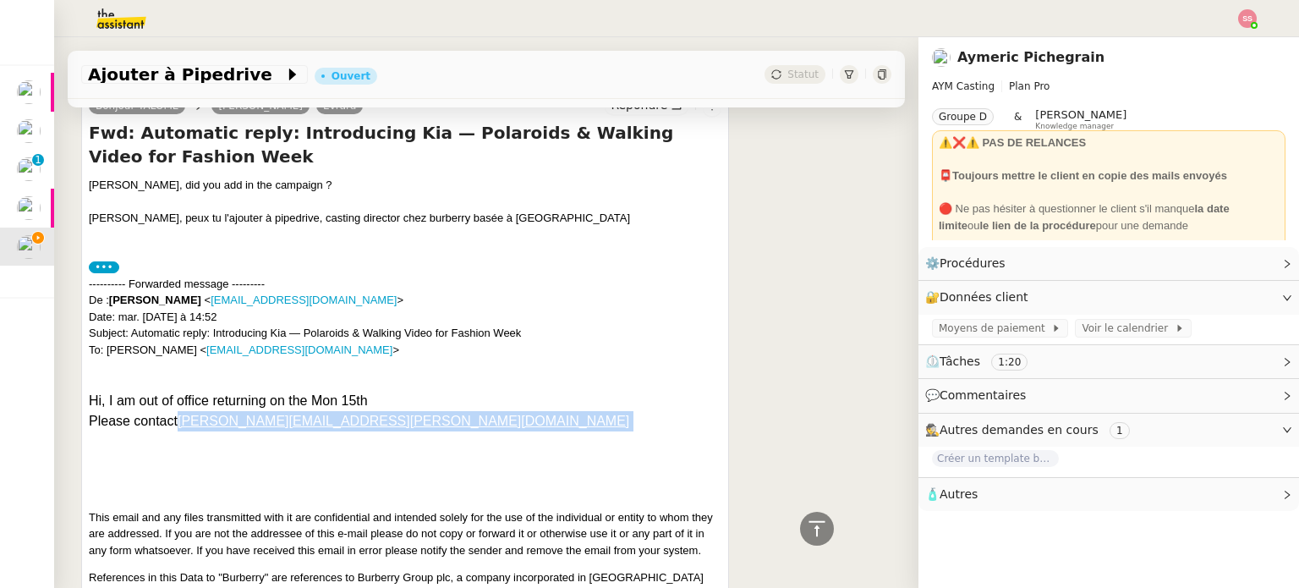
copy p "[PERSON_NAME][EMAIL_ADDRESS][PERSON_NAME][DOMAIN_NAME]"
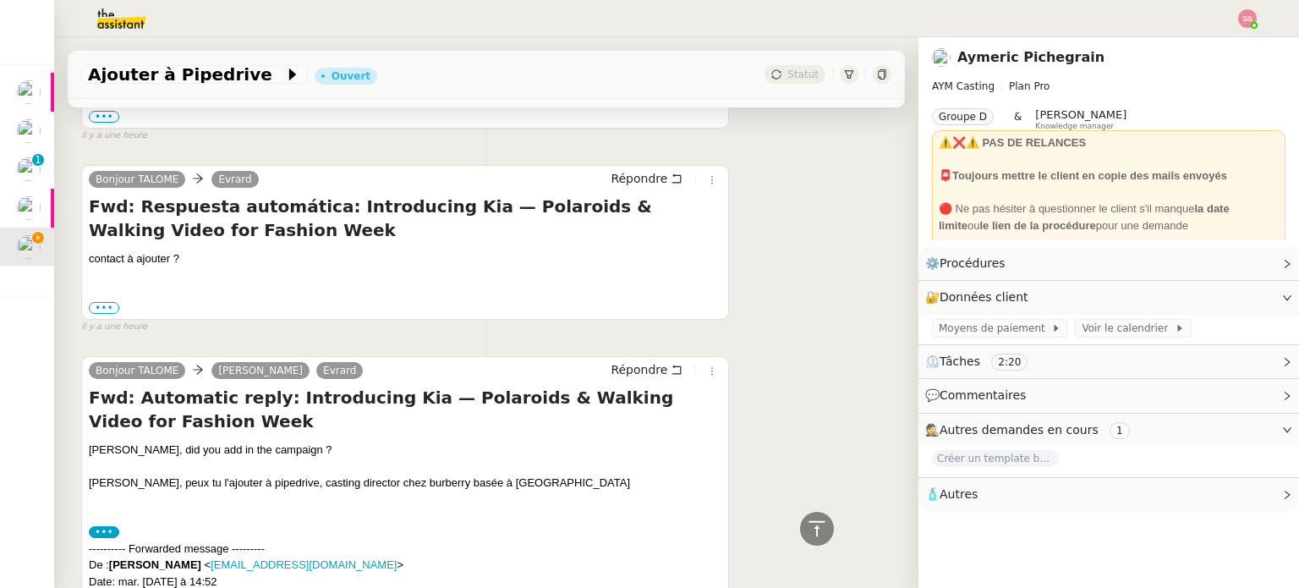
scroll to position [403, 0]
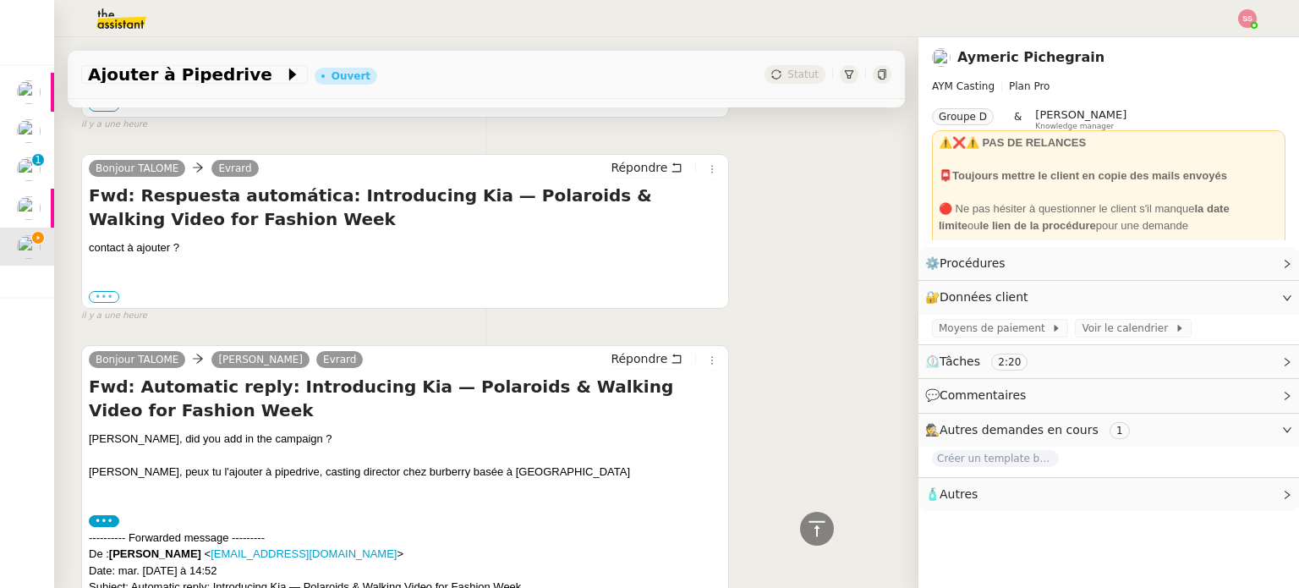
click at [109, 299] on label "•••" at bounding box center [104, 297] width 30 height 12
click at [0, 0] on input "•••" at bounding box center [0, 0] width 0 height 0
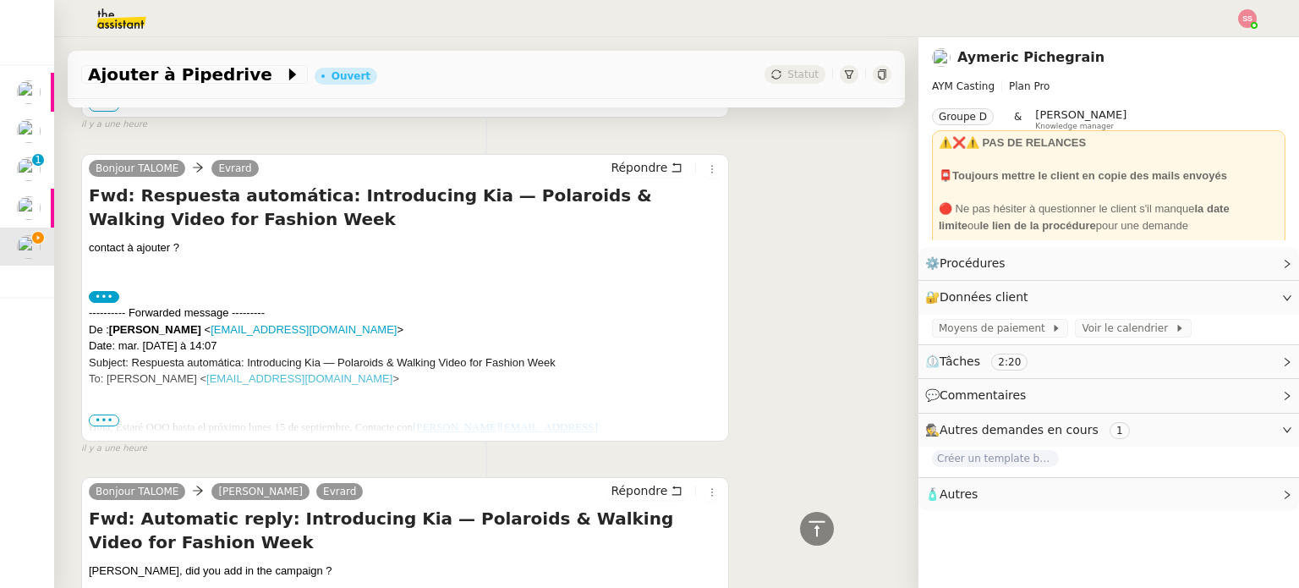
click at [109, 419] on span "•••" at bounding box center [104, 420] width 30 height 12
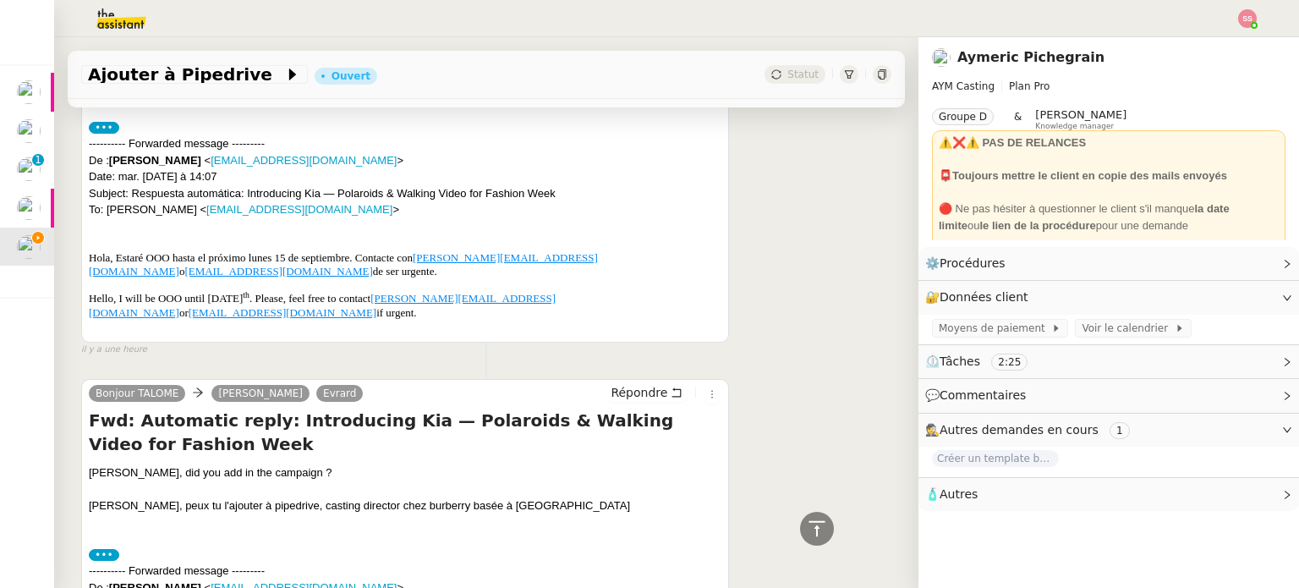
scroll to position [488, 0]
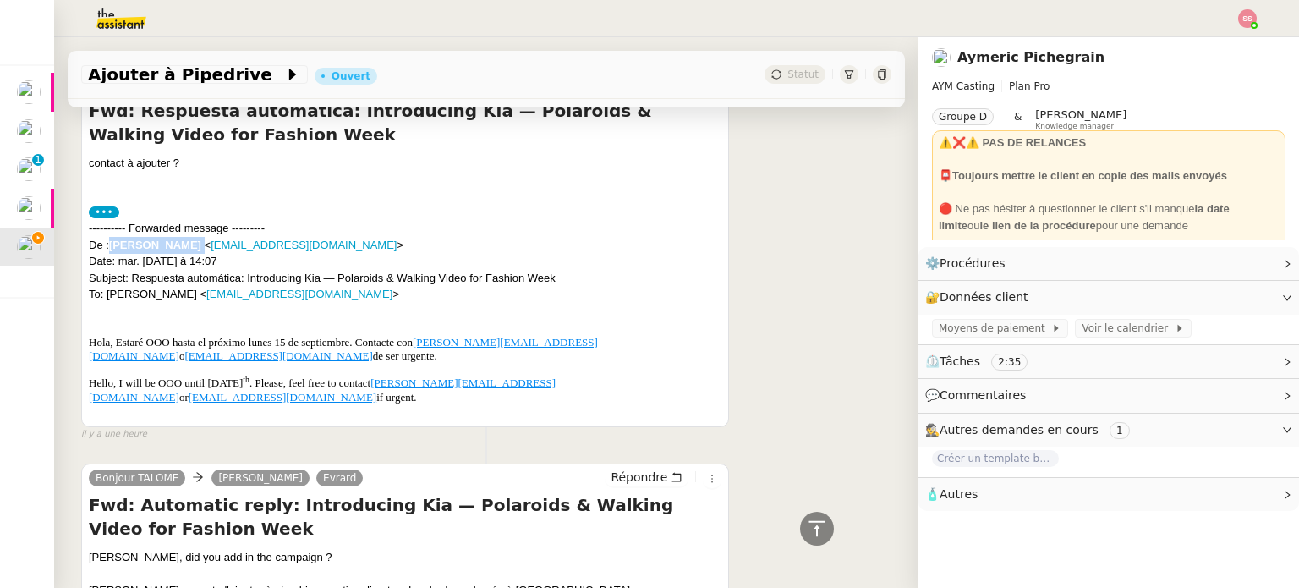
drag, startPoint x: 114, startPoint y: 243, endPoint x: 240, endPoint y: 243, distance: 126.0
click at [240, 243] on div "---------- Forwarded message --------- De : [PERSON_NAME] < [EMAIL_ADDRESS][DOM…" at bounding box center [405, 261] width 632 height 83
copy div "[PERSON_NAME]"
drag, startPoint x: 511, startPoint y: 370, endPoint x: 411, endPoint y: 371, distance: 99.8
click at [411, 376] on p "Hello, I will be OOO until [DATE] . Please, feel free to contact [PERSON_NAME][…" at bounding box center [405, 390] width 632 height 28
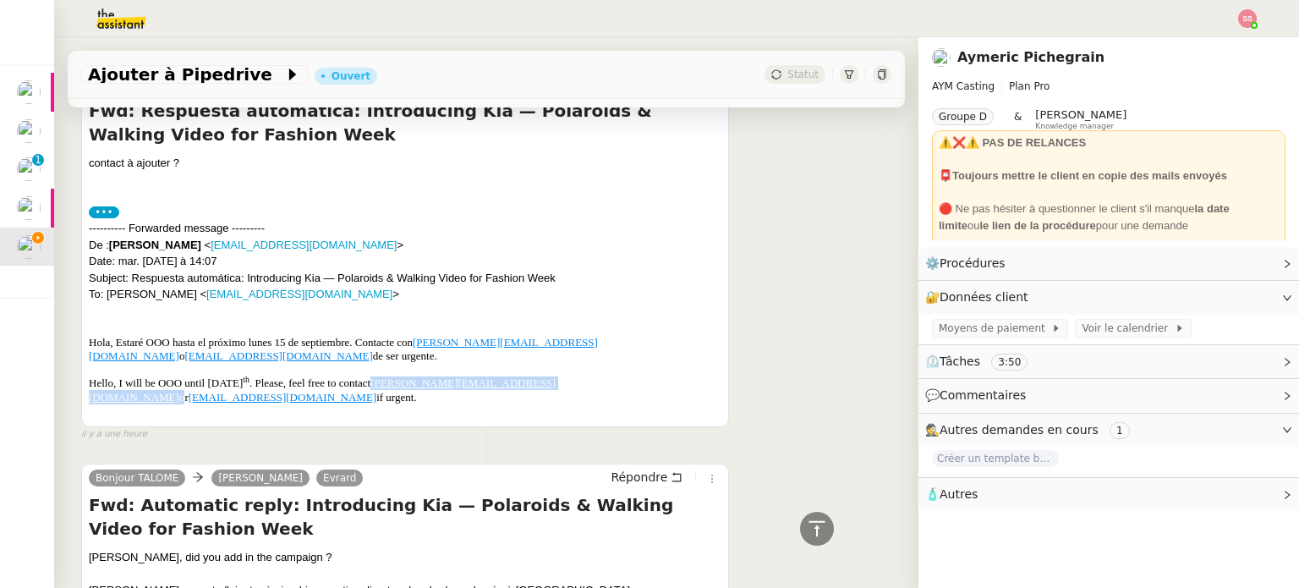
copy p "[PERSON_NAME][EMAIL_ADDRESS][DOMAIN_NAME]"
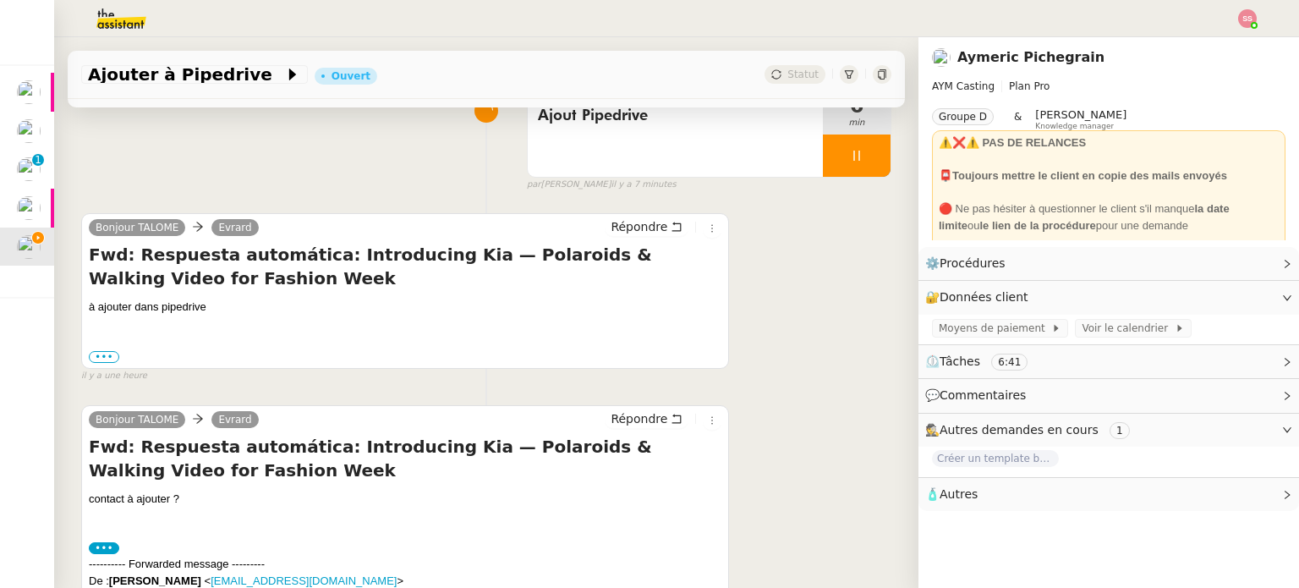
scroll to position [150, 0]
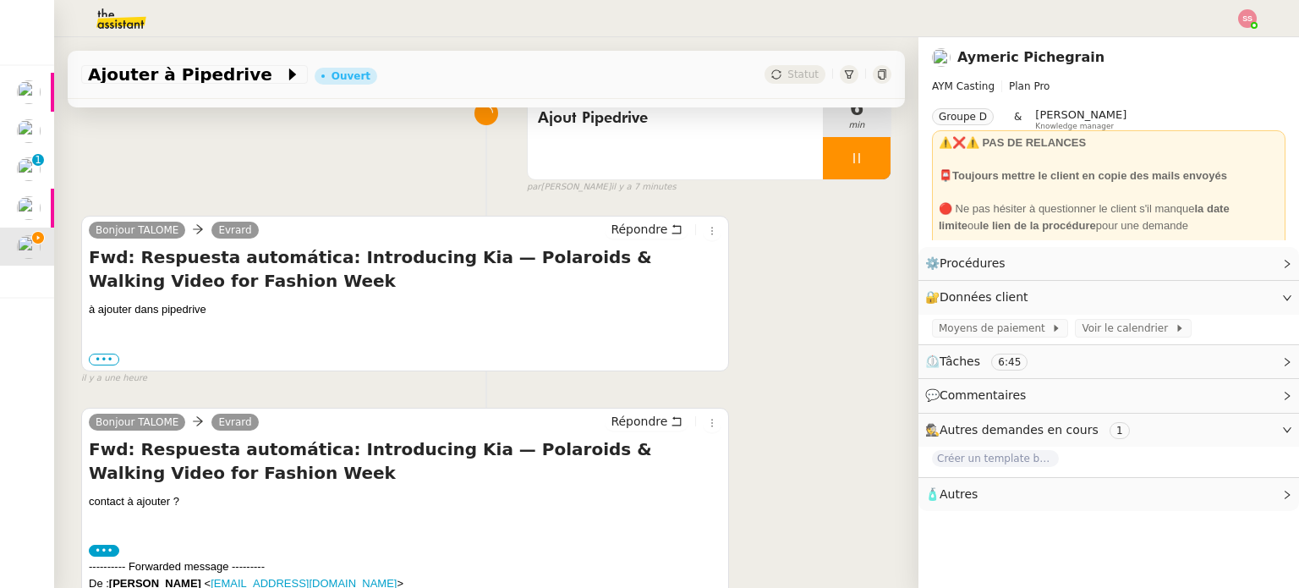
drag, startPoint x: 101, startPoint y: 363, endPoint x: 149, endPoint y: 346, distance: 50.3
click at [101, 362] on label "•••" at bounding box center [104, 359] width 30 height 12
click at [0, 0] on input "•••" at bounding box center [0, 0] width 0 height 0
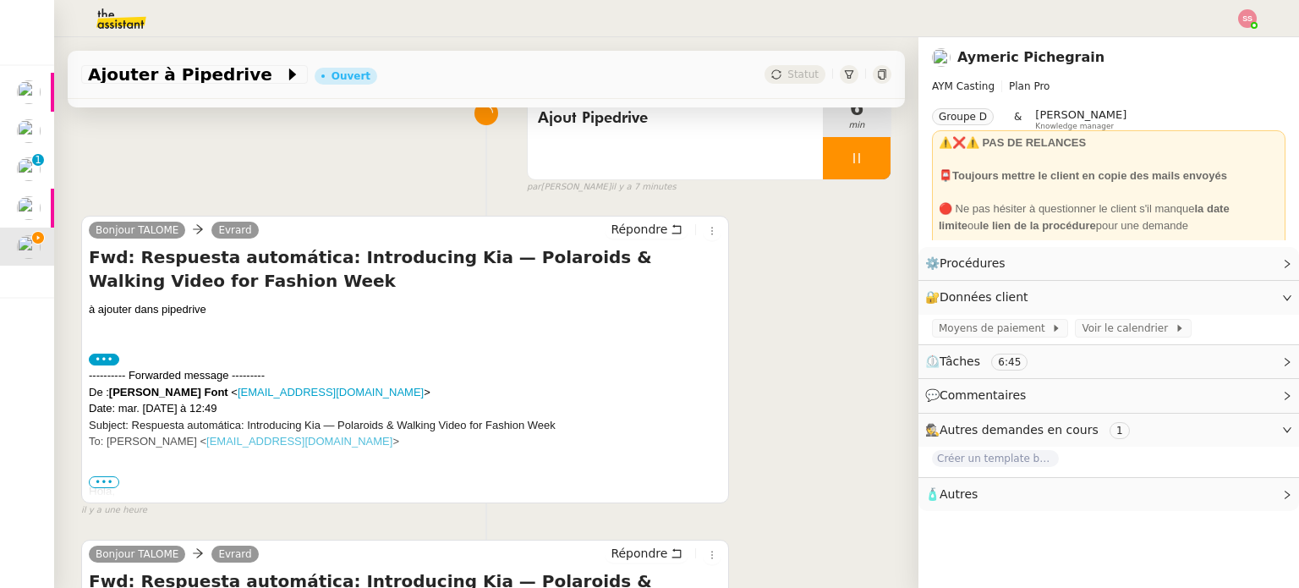
click at [101, 487] on span "•••" at bounding box center [104, 482] width 30 height 12
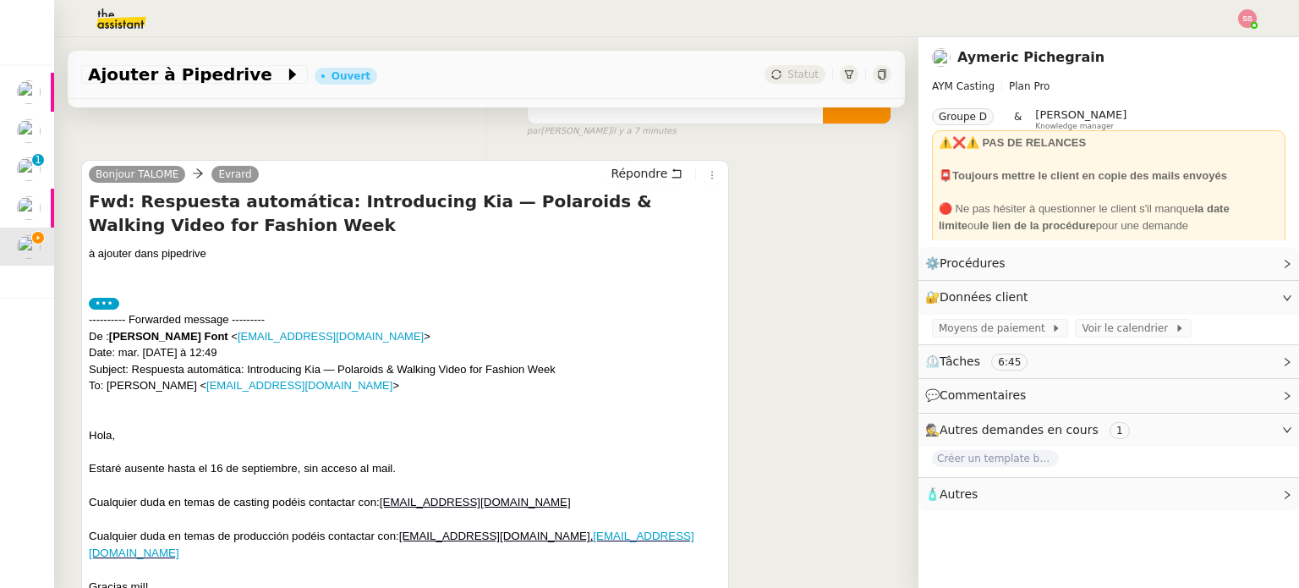
scroll to position [234, 0]
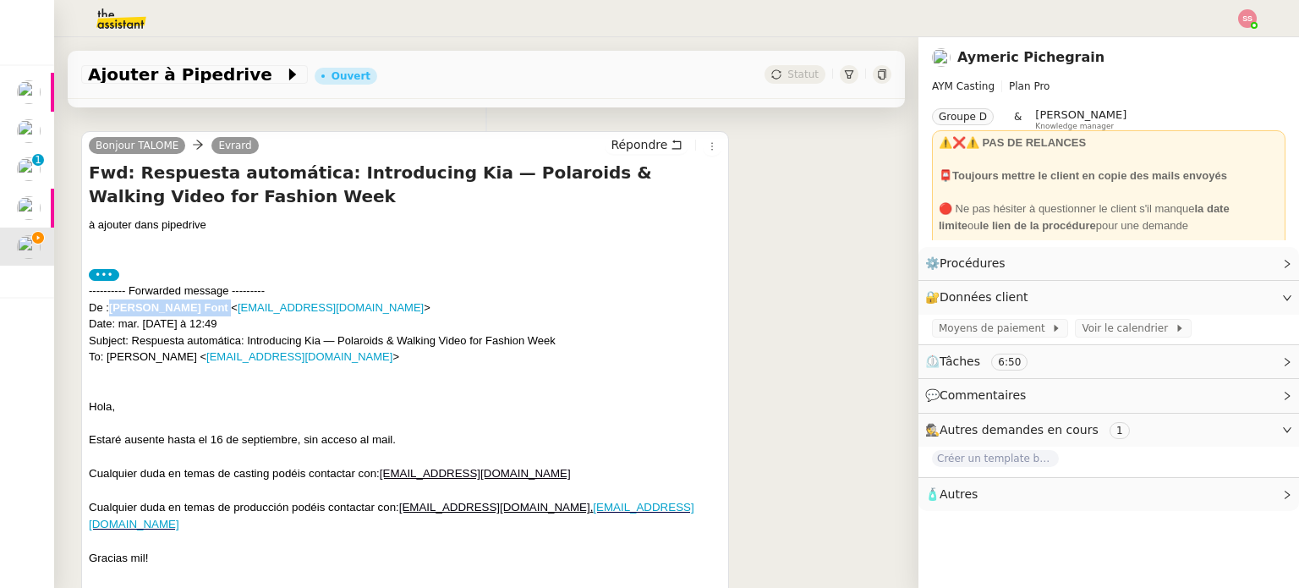
drag, startPoint x: 111, startPoint y: 309, endPoint x: 230, endPoint y: 307, distance: 119.2
click at [230, 307] on div "---------- Forwarded message --------- De : [PERSON_NAME] Font < [EMAIL_ADDRESS…" at bounding box center [405, 323] width 632 height 83
copy div "[PERSON_NAME] Font"
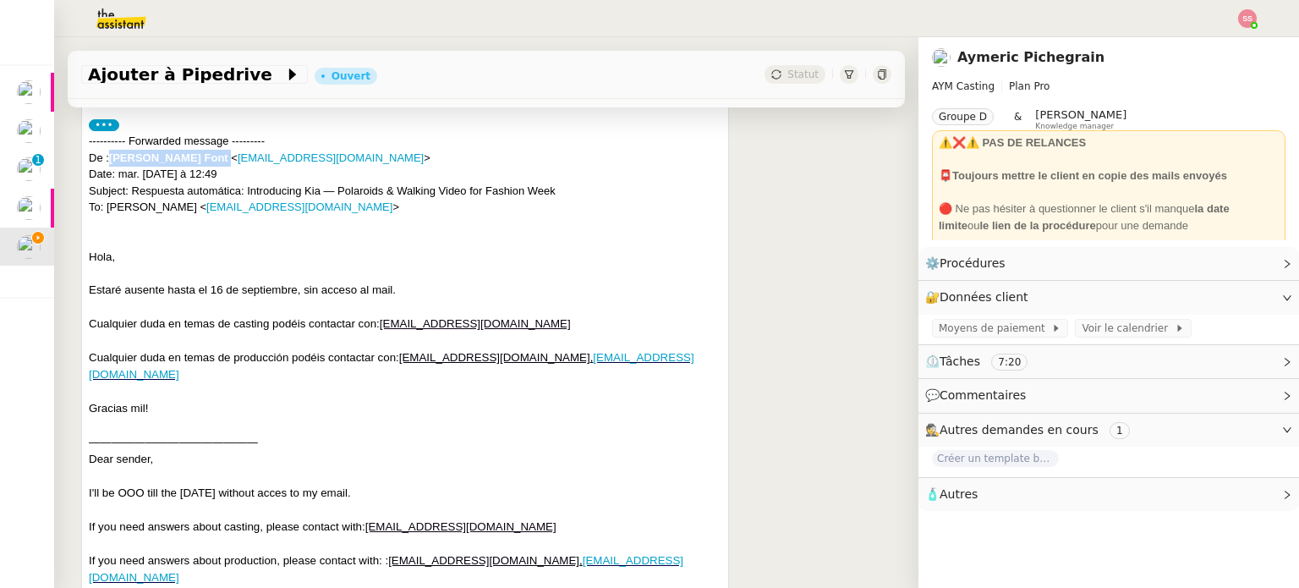
scroll to position [572, 0]
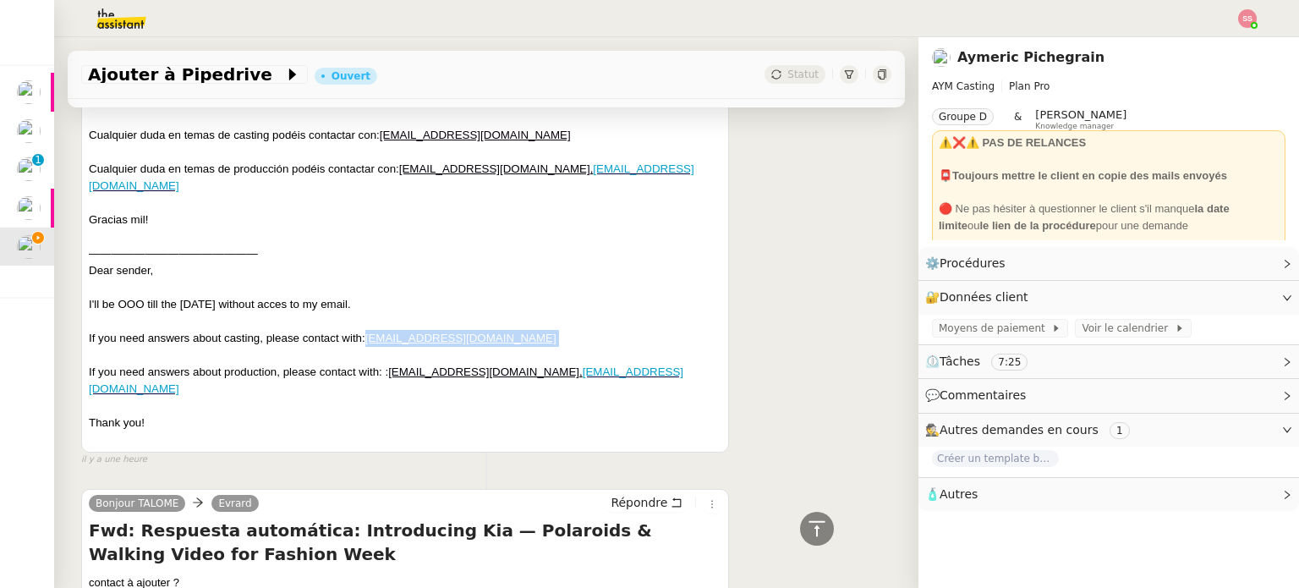
drag, startPoint x: 543, startPoint y: 343, endPoint x: 369, endPoint y: 341, distance: 174.2
click at [369, 341] on p "If you need answers about casting, please contact with: [EMAIL_ADDRESS][DOMAIN_…" at bounding box center [405, 338] width 632 height 17
drag, startPoint x: 561, startPoint y: 371, endPoint x: 391, endPoint y: 376, distance: 169.2
click at [391, 376] on p "If you need answers about production, please contact with: : [PERSON_NAME][EMAI…" at bounding box center [405, 381] width 632 height 34
copy u "[EMAIL_ADDRESS][DOMAIN_NAME] ,"
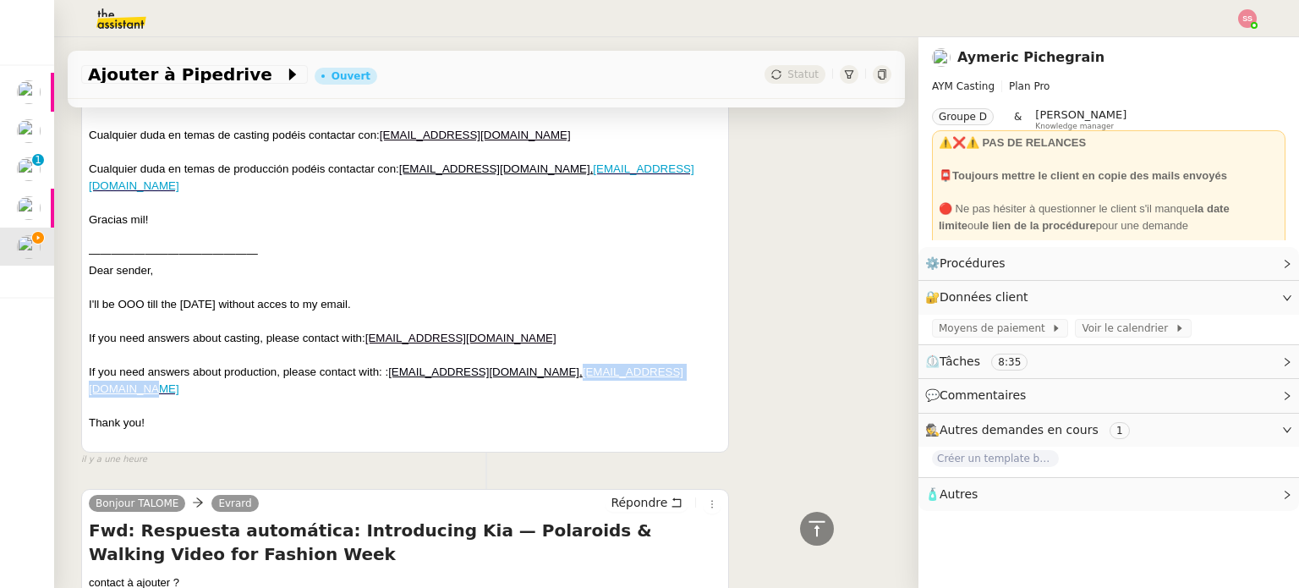
drag, startPoint x: 270, startPoint y: 391, endPoint x: 85, endPoint y: 389, distance: 185.2
click at [85, 389] on div "Bonjour TALOME [PERSON_NAME] Répondre Fwd: Respuesta automática: Introducing Ki…" at bounding box center [405, 122] width 648 height 659
copy link "[EMAIL_ADDRESS][DOMAIN_NAME]"
drag, startPoint x: 389, startPoint y: 375, endPoint x: 548, endPoint y: 374, distance: 159.0
click at [548, 374] on p "If you need answers about production, please contact with: : [PERSON_NAME][EMAI…" at bounding box center [405, 381] width 632 height 34
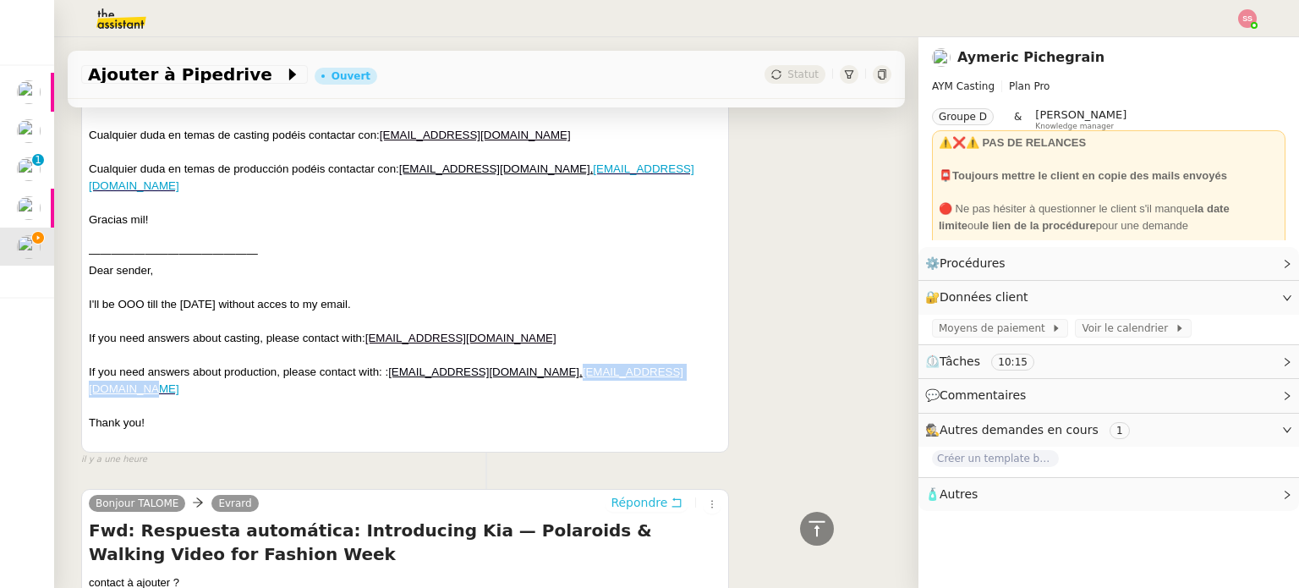
copy p "[EMAIL_ADDRESS][DOMAIN_NAME]"
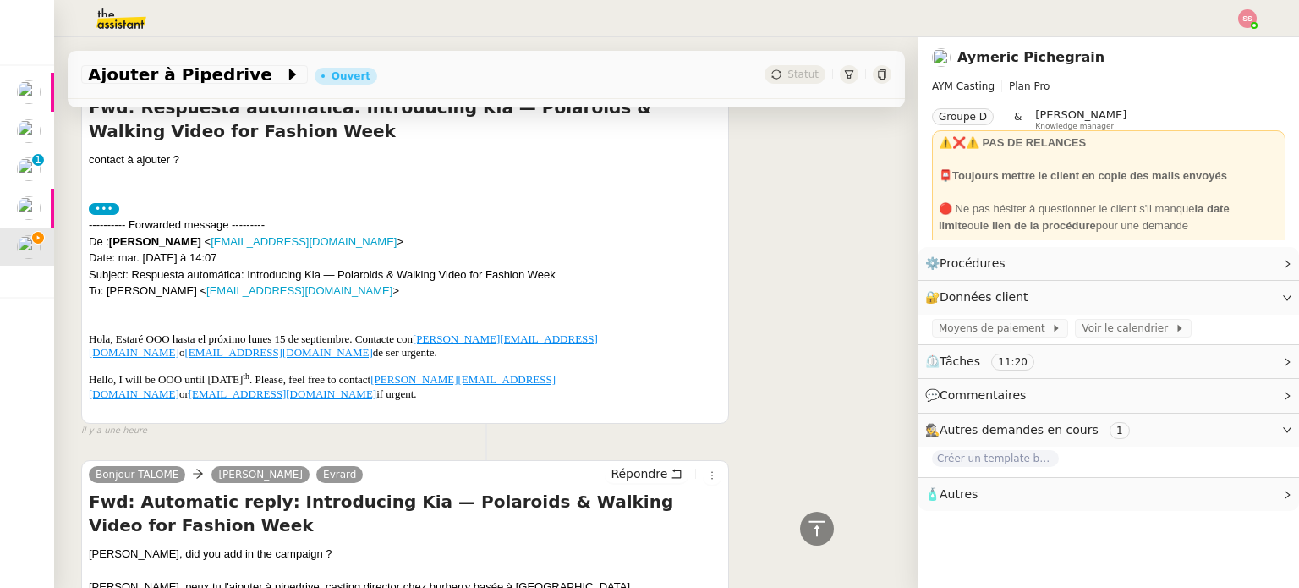
scroll to position [1249, 0]
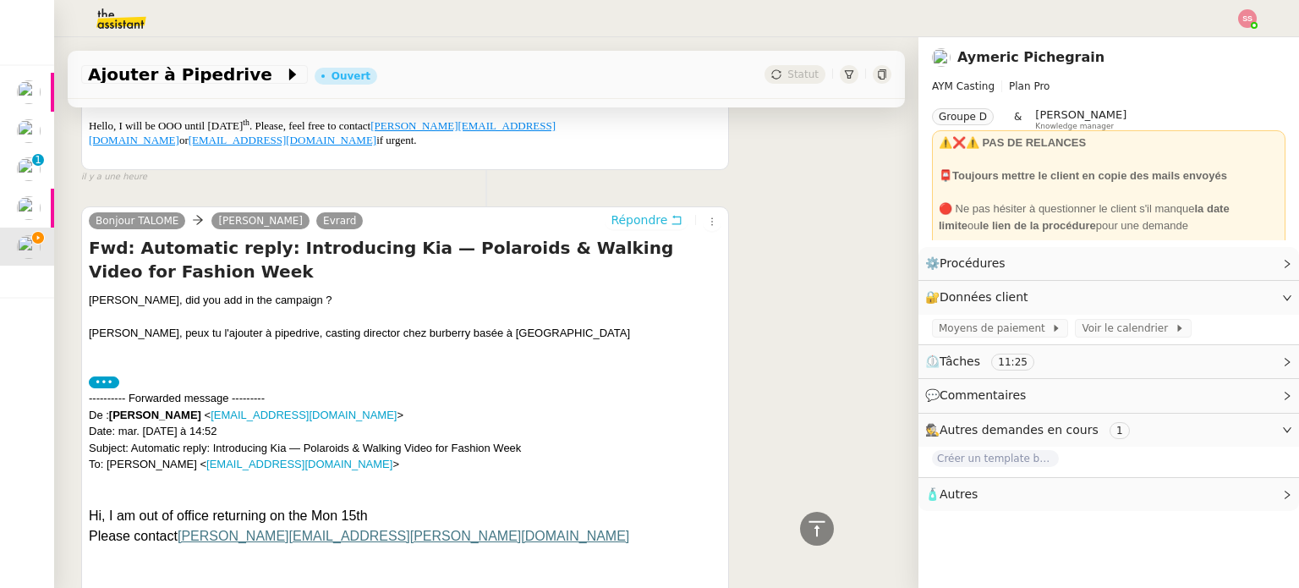
click at [616, 211] on span "Répondre" at bounding box center [638, 219] width 57 height 17
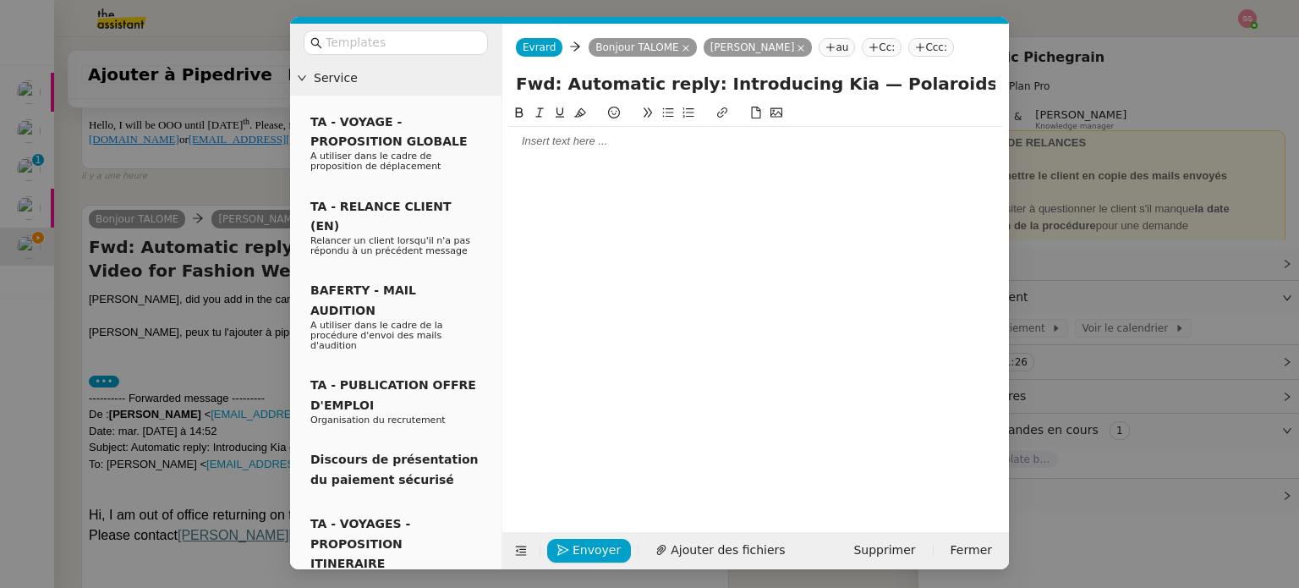
scroll to position [1404, 0]
click at [541, 148] on div at bounding box center [755, 141] width 493 height 15
click at [581, 547] on span "Envoyer" at bounding box center [596, 549] width 48 height 19
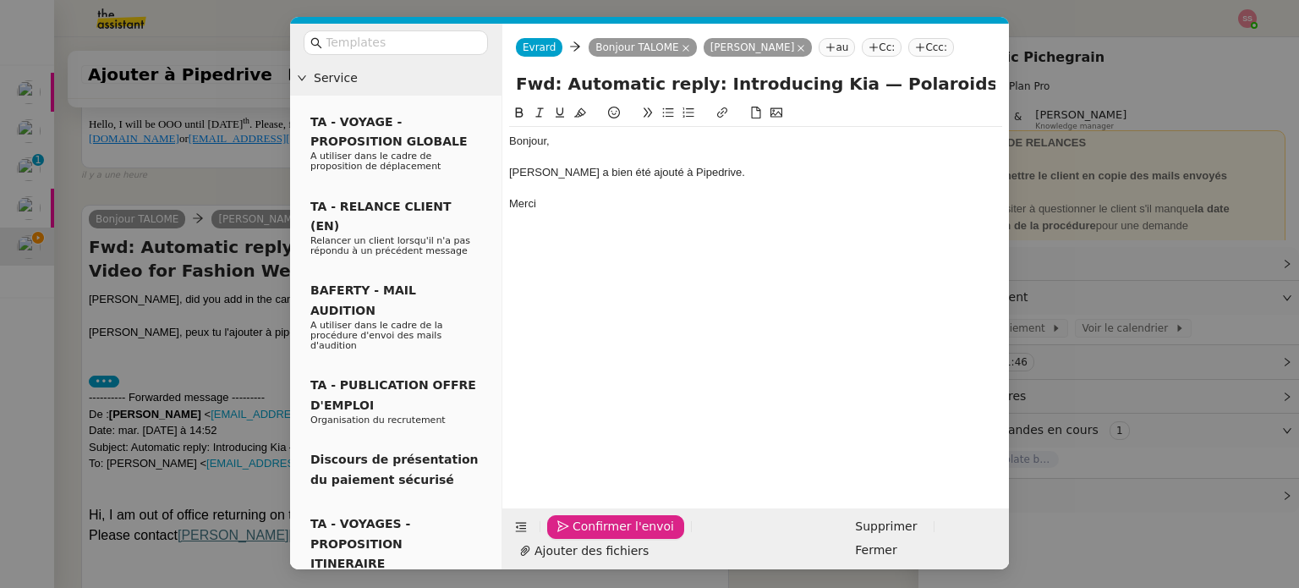
click at [581, 536] on span "Confirmer l'envoi" at bounding box center [622, 526] width 101 height 19
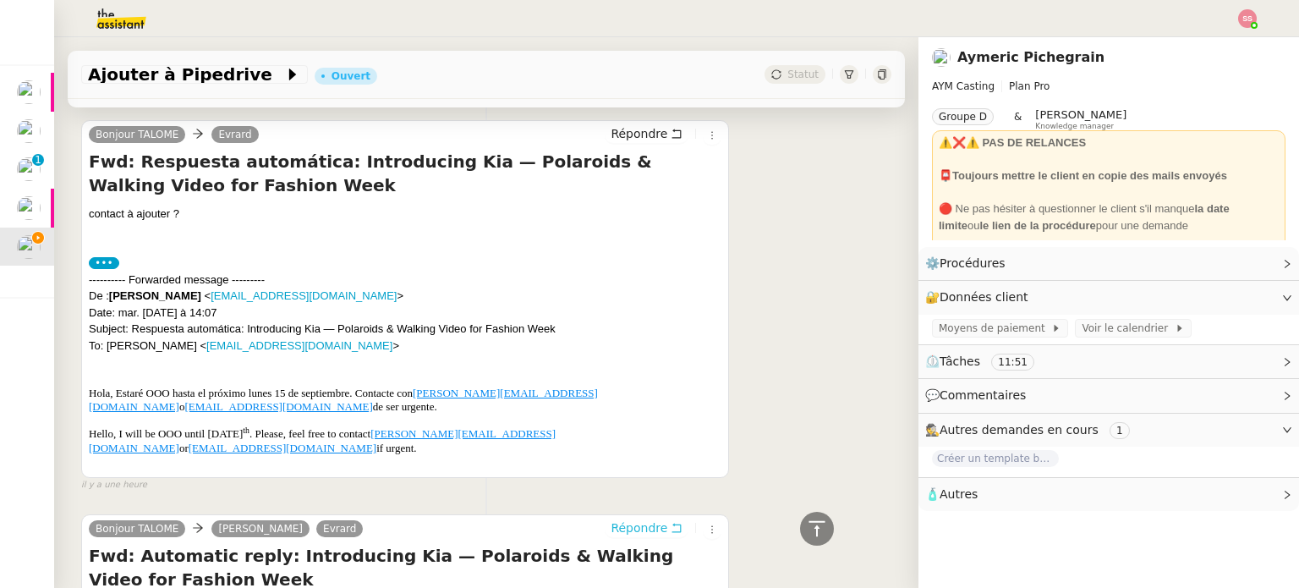
scroll to position [1119, 0]
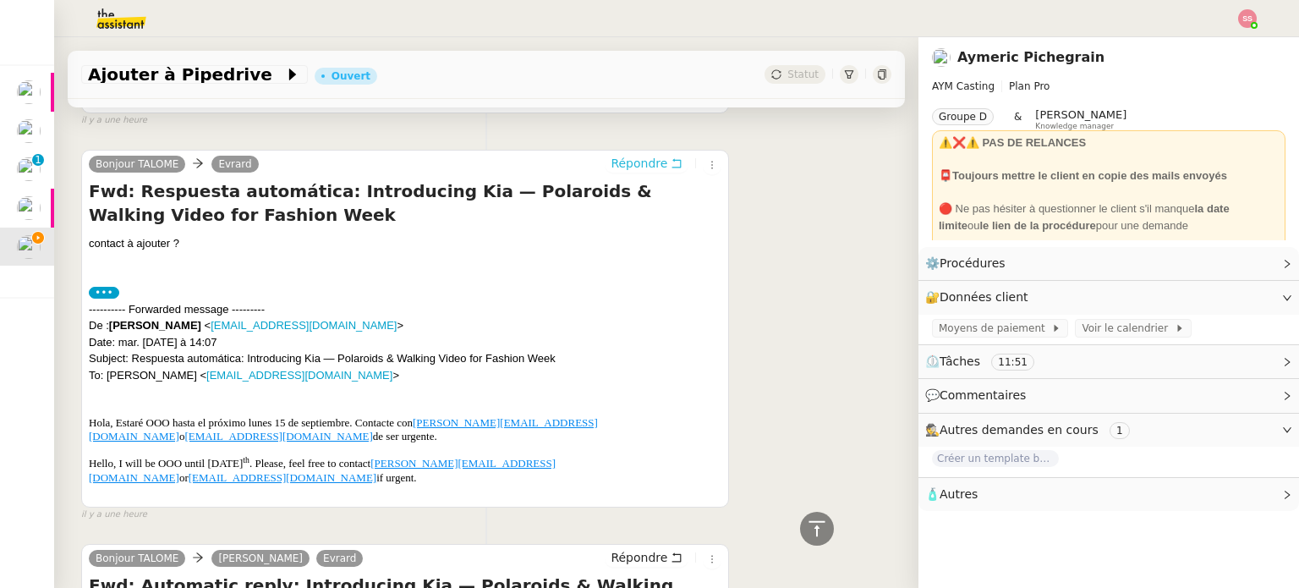
click at [610, 169] on span "Répondre" at bounding box center [638, 163] width 57 height 17
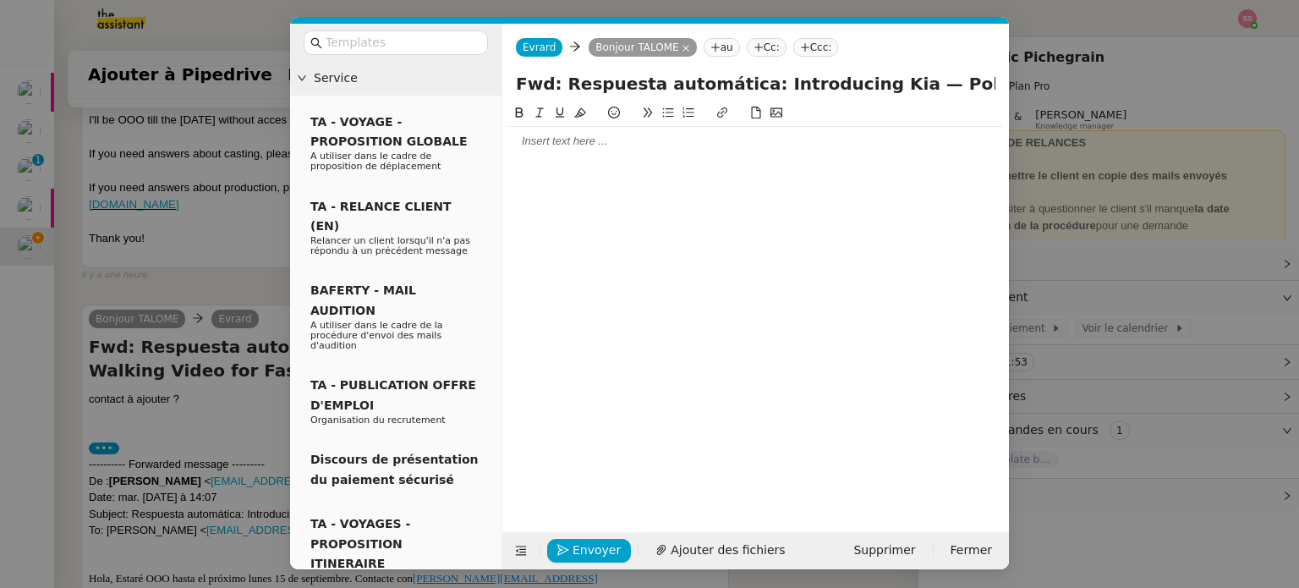
scroll to position [1275, 0]
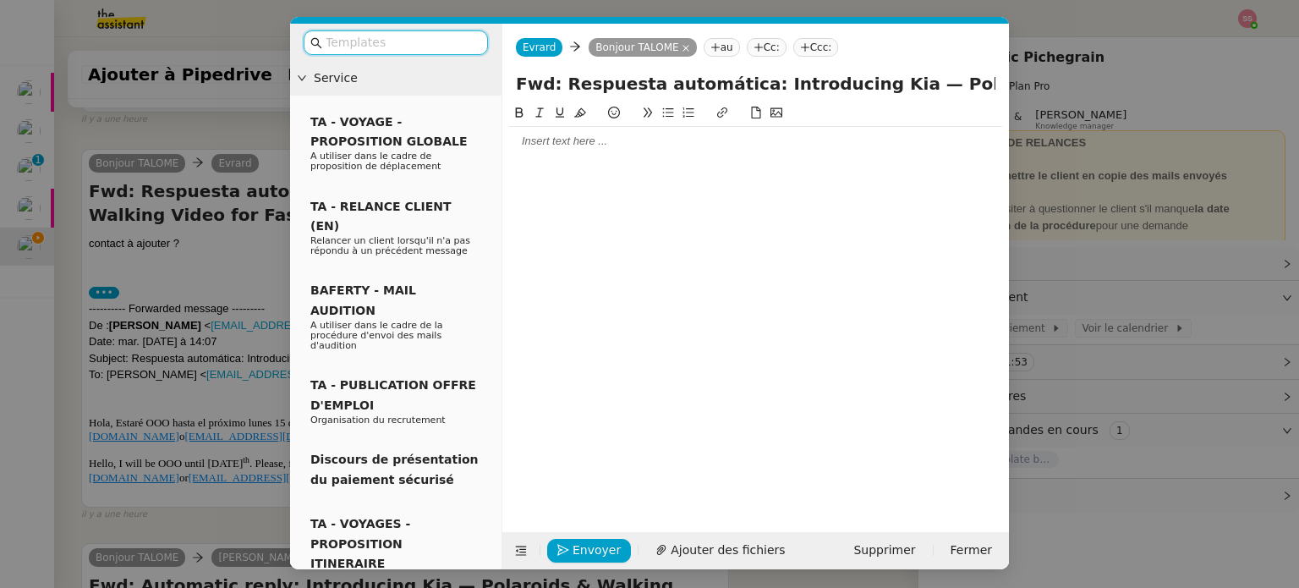
click at [572, 148] on div at bounding box center [755, 141] width 493 height 15
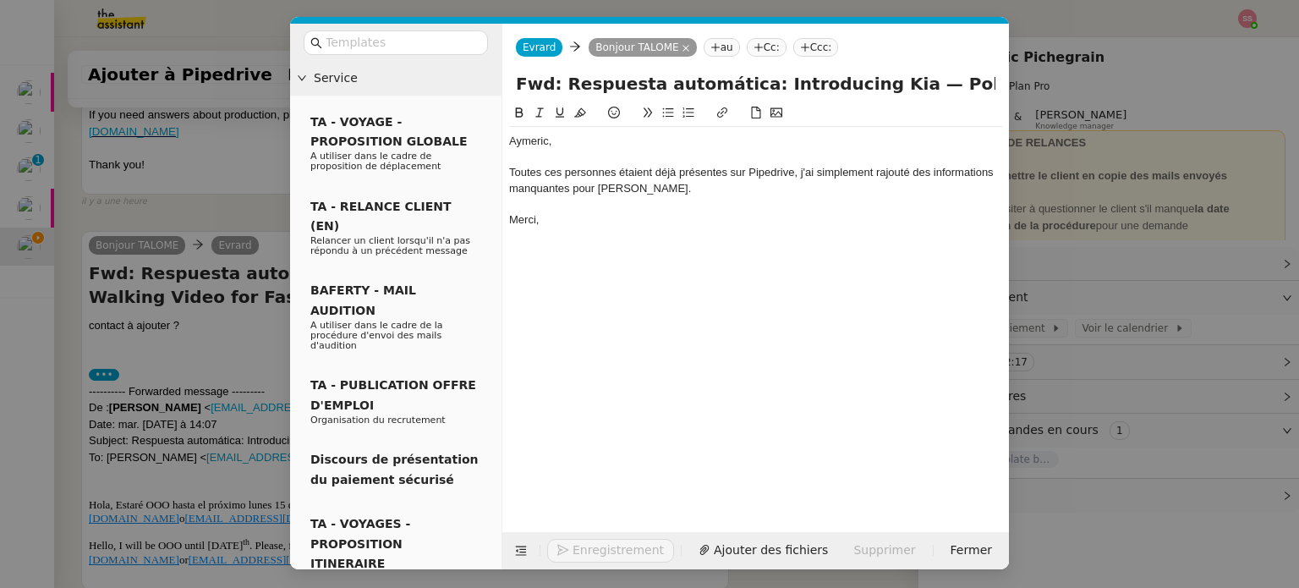
scroll to position [1473, 0]
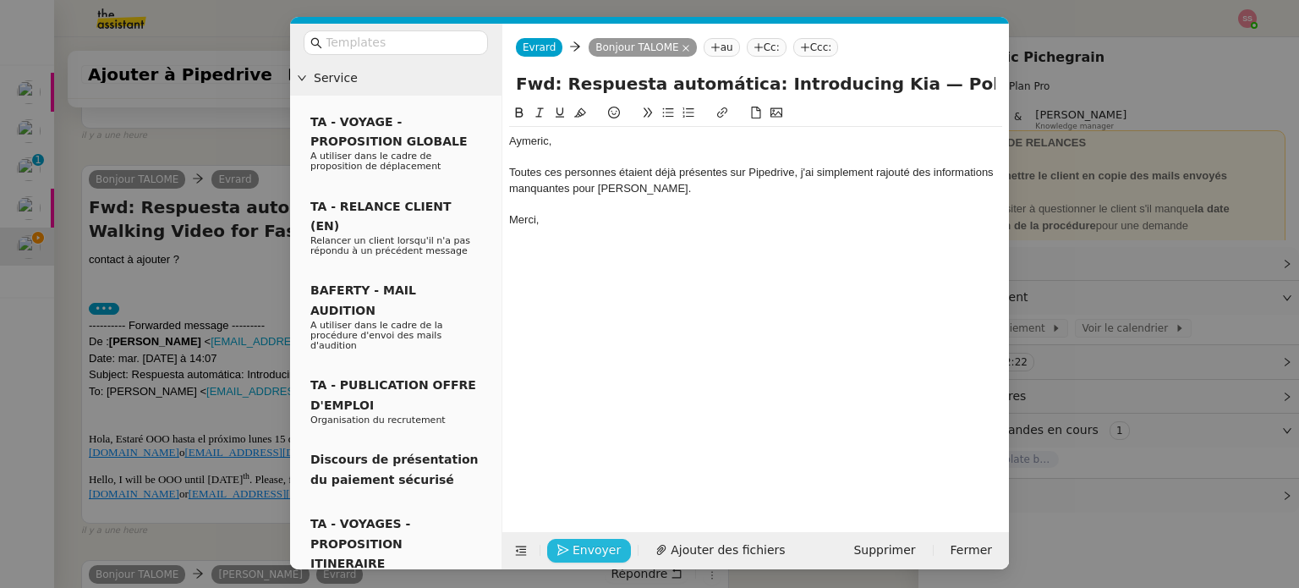
click at [599, 544] on span "Envoyer" at bounding box center [596, 549] width 48 height 19
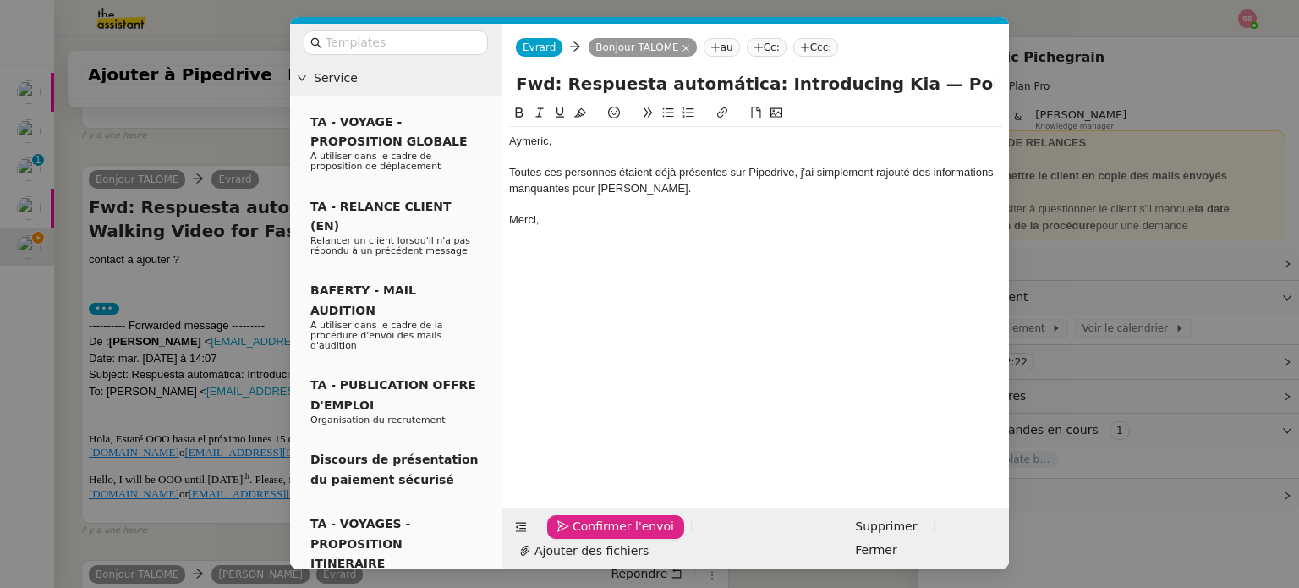
click at [599, 536] on span "Confirmer l'envoi" at bounding box center [622, 526] width 101 height 19
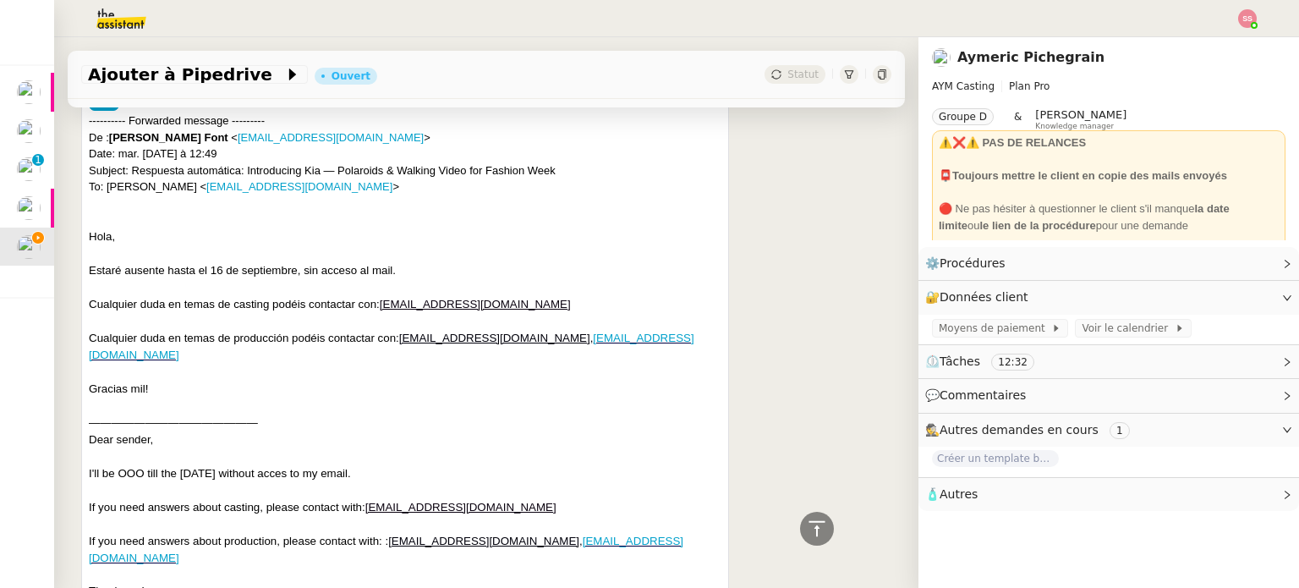
scroll to position [797, 0]
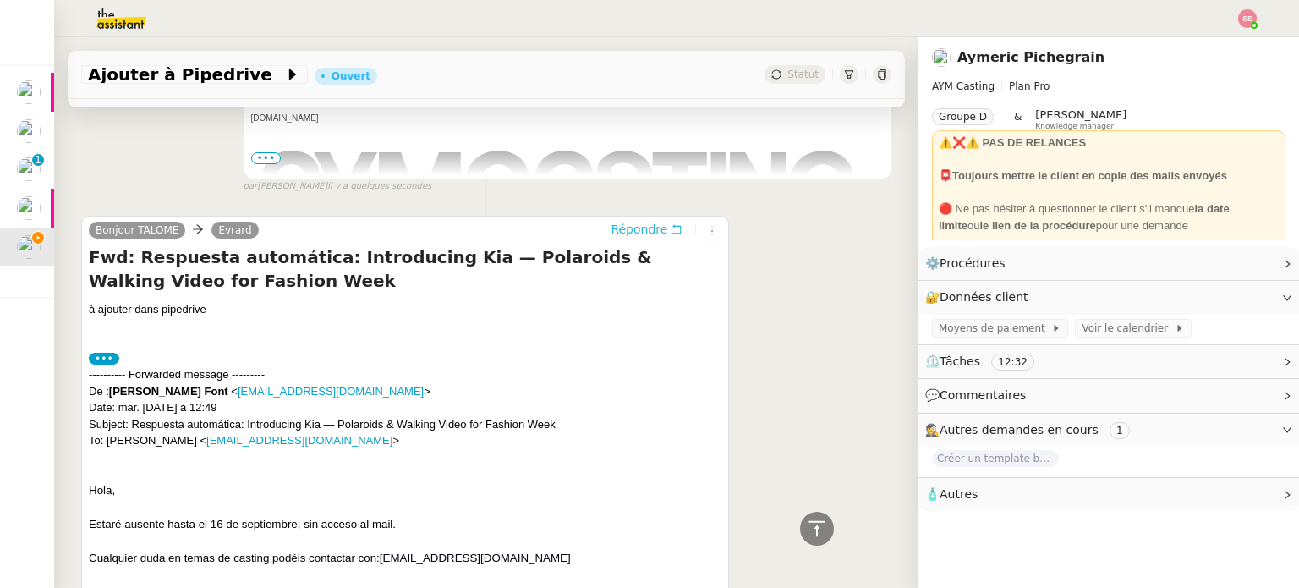
click at [626, 236] on span "Répondre" at bounding box center [638, 229] width 57 height 17
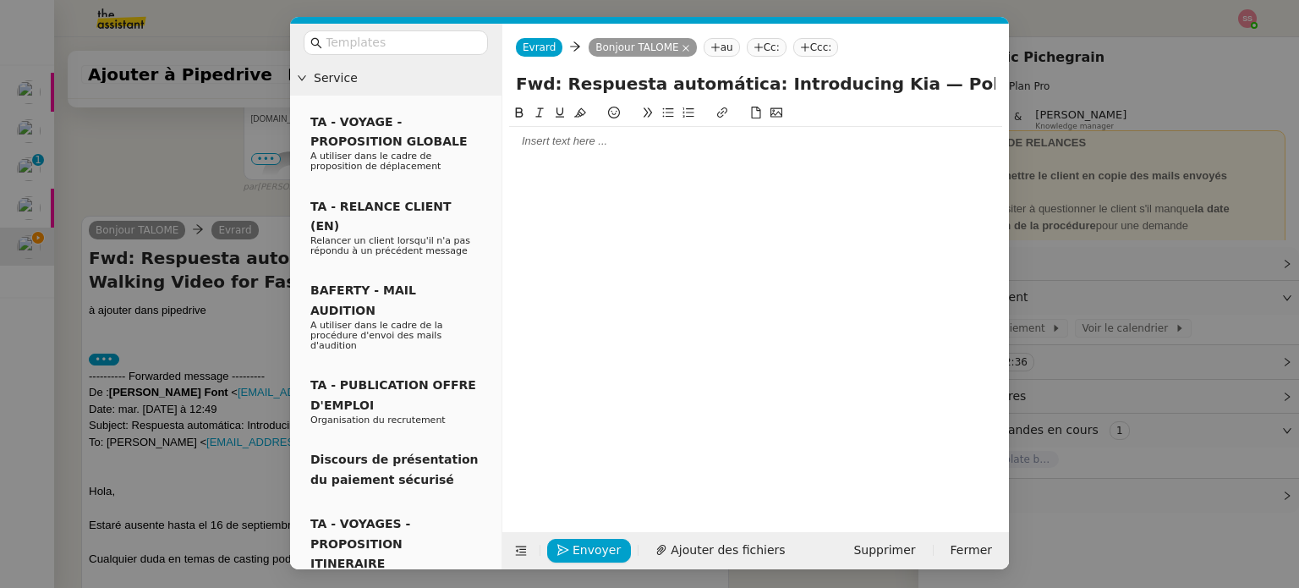
scroll to position [952, 0]
click at [556, 142] on div at bounding box center [755, 141] width 493 height 15
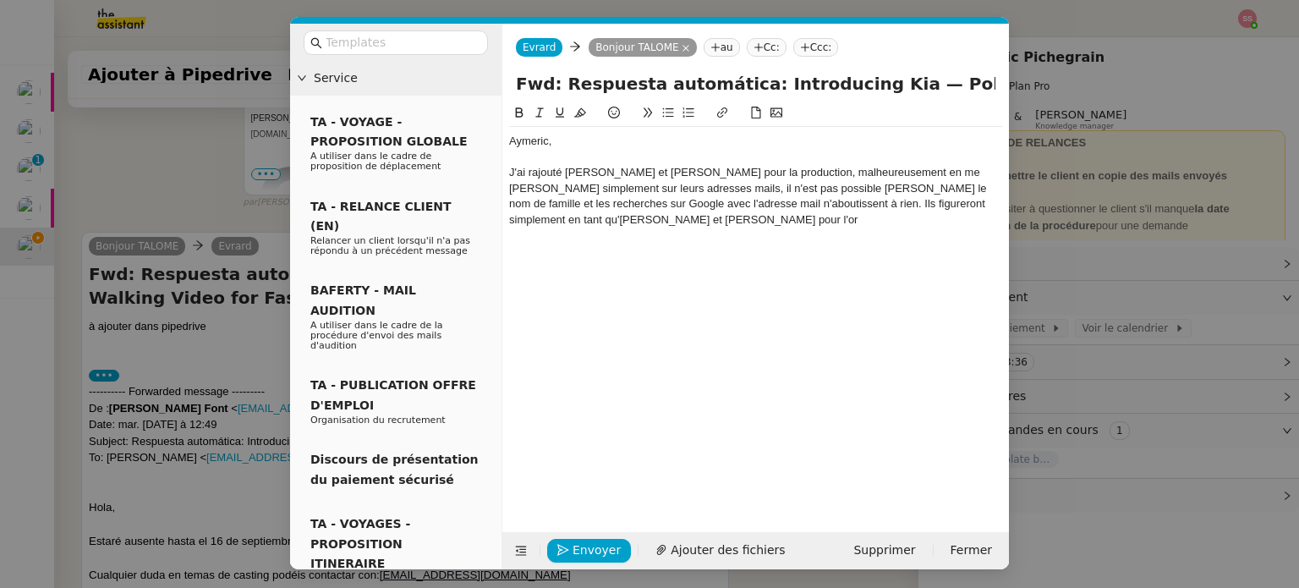
scroll to position [1035, 0]
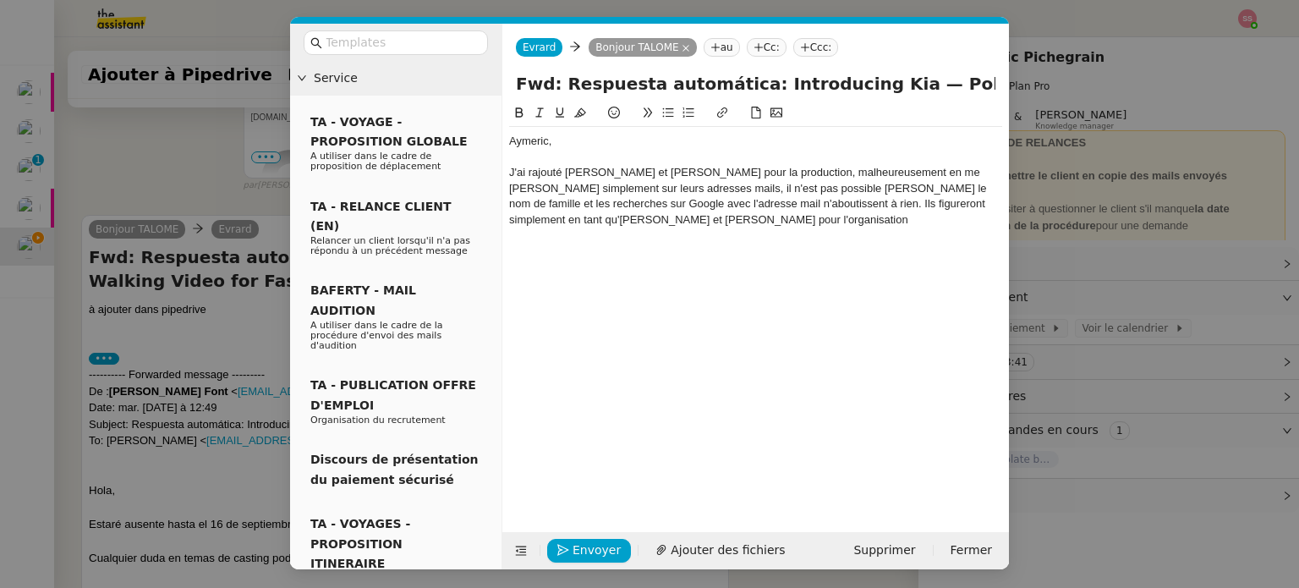
click at [227, 336] on nz-modal-container "Service TA - VOYAGE - PROPOSITION GLOBALE A utiliser dans le cadre de propositi…" at bounding box center [649, 294] width 1299 height 588
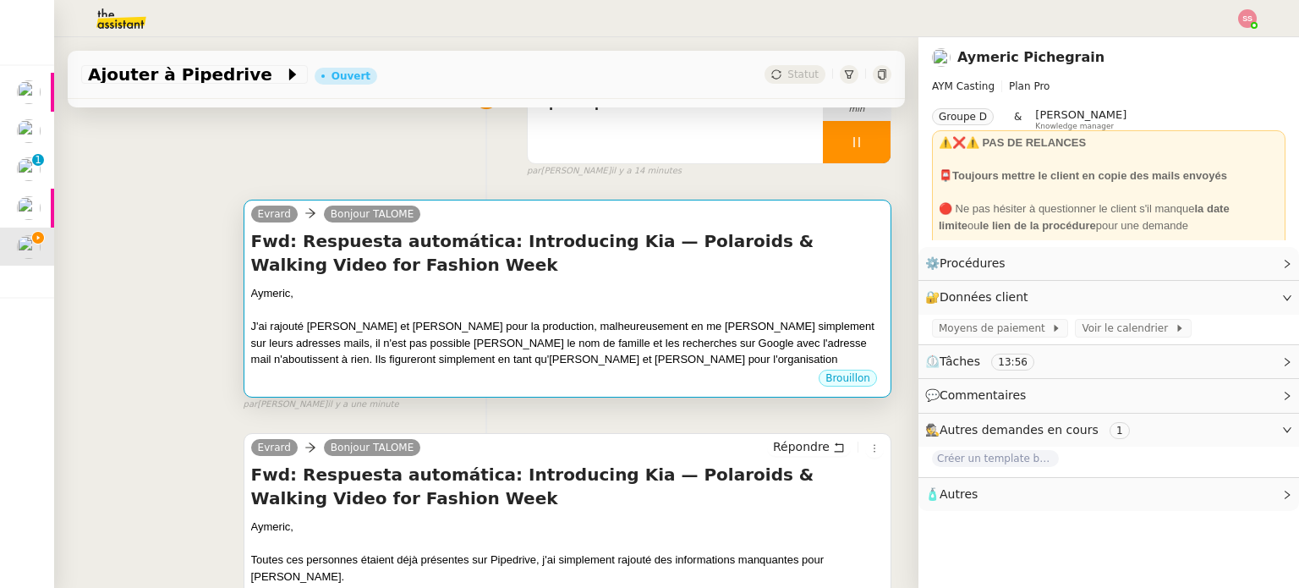
scroll to position [100, 0]
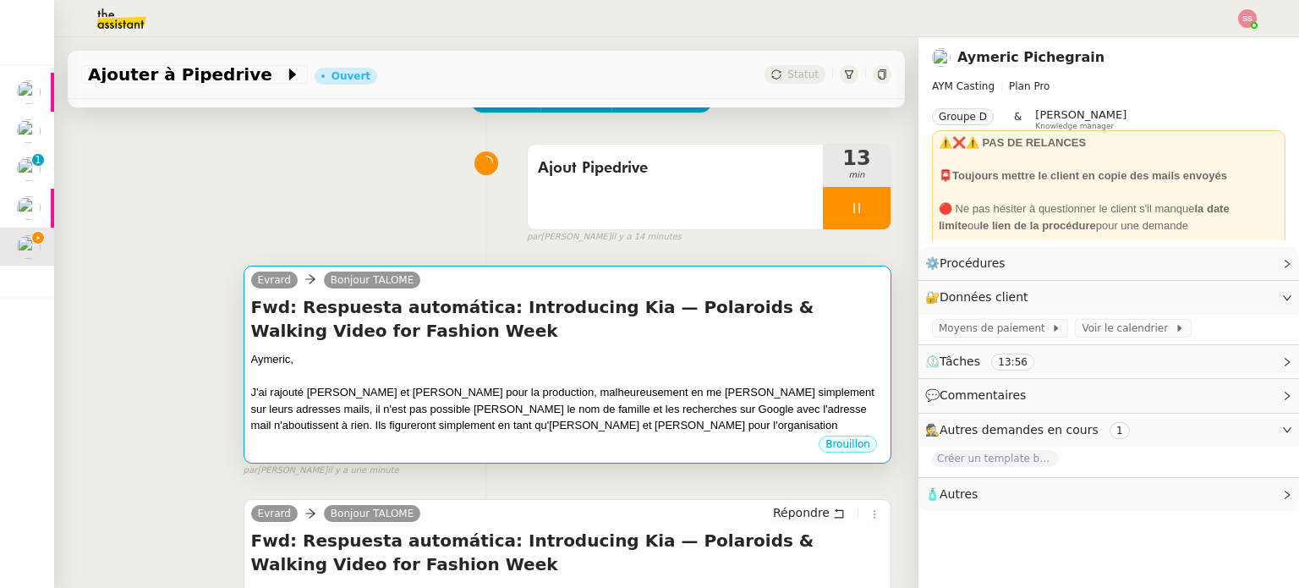
click at [623, 388] on div "J'ai rajouté [PERSON_NAME] et [PERSON_NAME] pour la production, malheureusement…" at bounding box center [567, 409] width 632 height 50
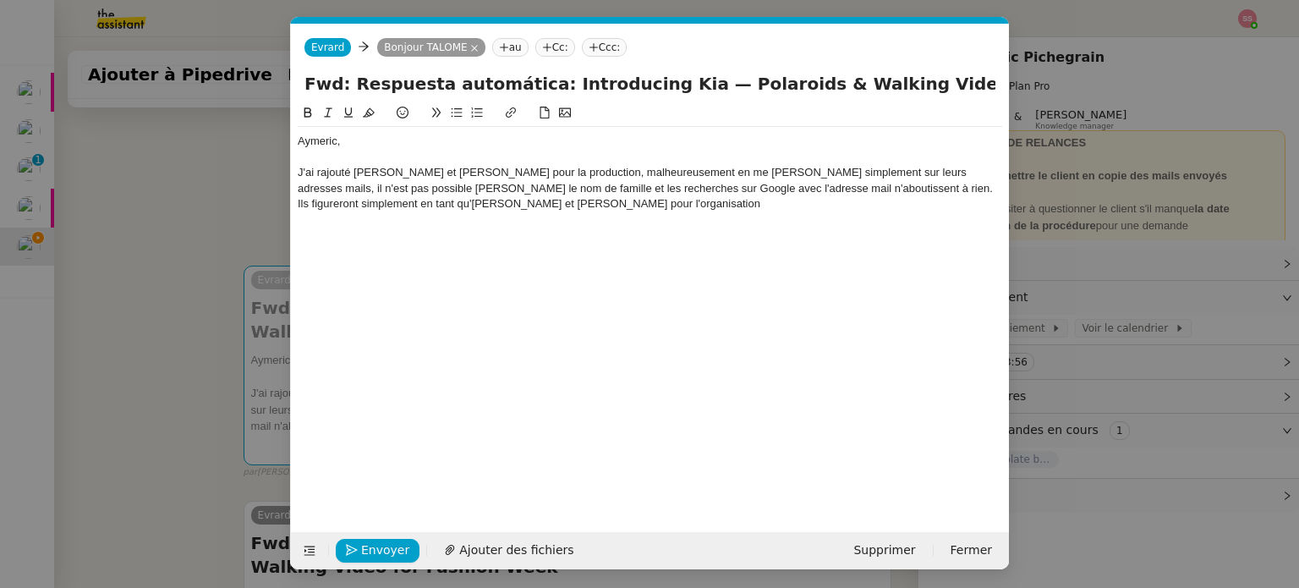
scroll to position [0, 36]
click at [588, 218] on div "[PERSON_NAME], J'ai rajouté [PERSON_NAME] et [PERSON_NAME] pour la production, …" at bounding box center [650, 172] width 704 height 91
click at [875, 190] on div "J'ai rajouté [PERSON_NAME] et [PERSON_NAME] pour la production, malheureusement…" at bounding box center [650, 188] width 704 height 47
click at [0, 0] on lt-em "uniquement" at bounding box center [0, 0] width 0 height 0
click at [406, 235] on div "Merci," at bounding box center [650, 234] width 704 height 15
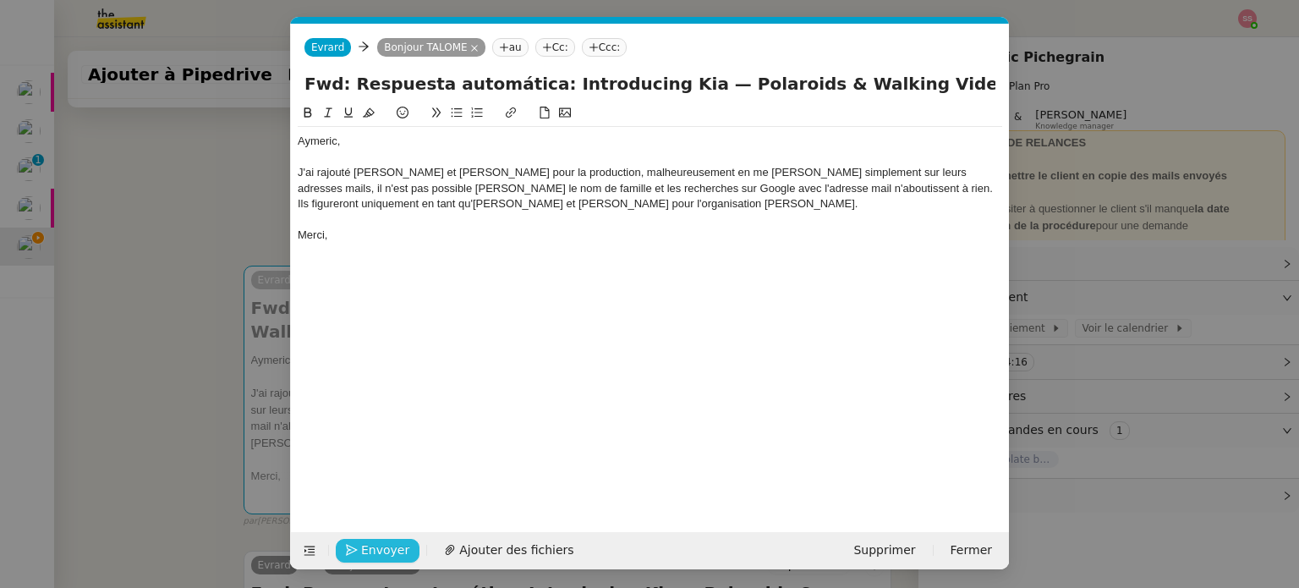
click at [389, 542] on span "Envoyer" at bounding box center [385, 549] width 48 height 19
click at [389, 542] on span "Confirmer l'envoi" at bounding box center [411, 549] width 101 height 19
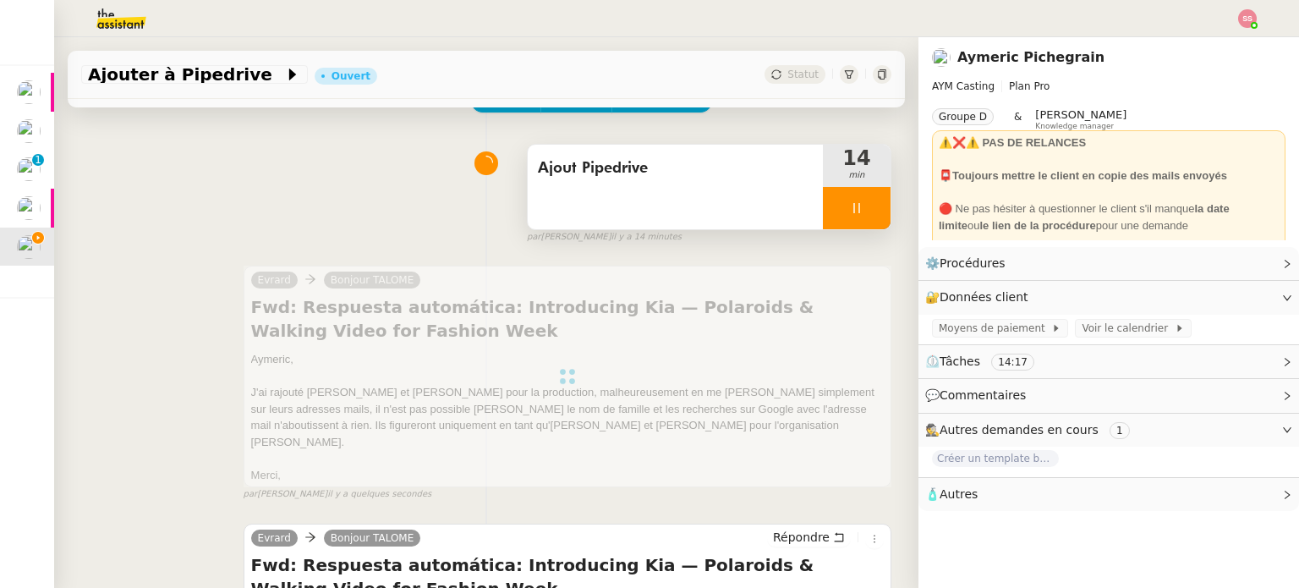
click at [856, 209] on div at bounding box center [857, 208] width 68 height 42
click at [859, 215] on button at bounding box center [873, 208] width 34 height 42
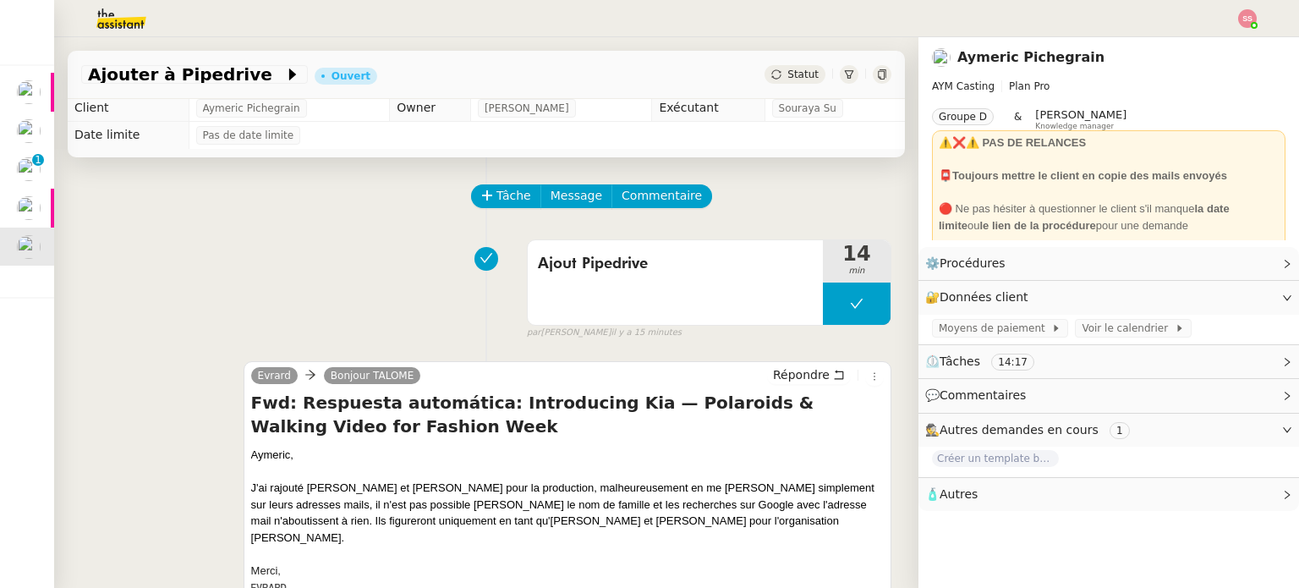
scroll to position [0, 0]
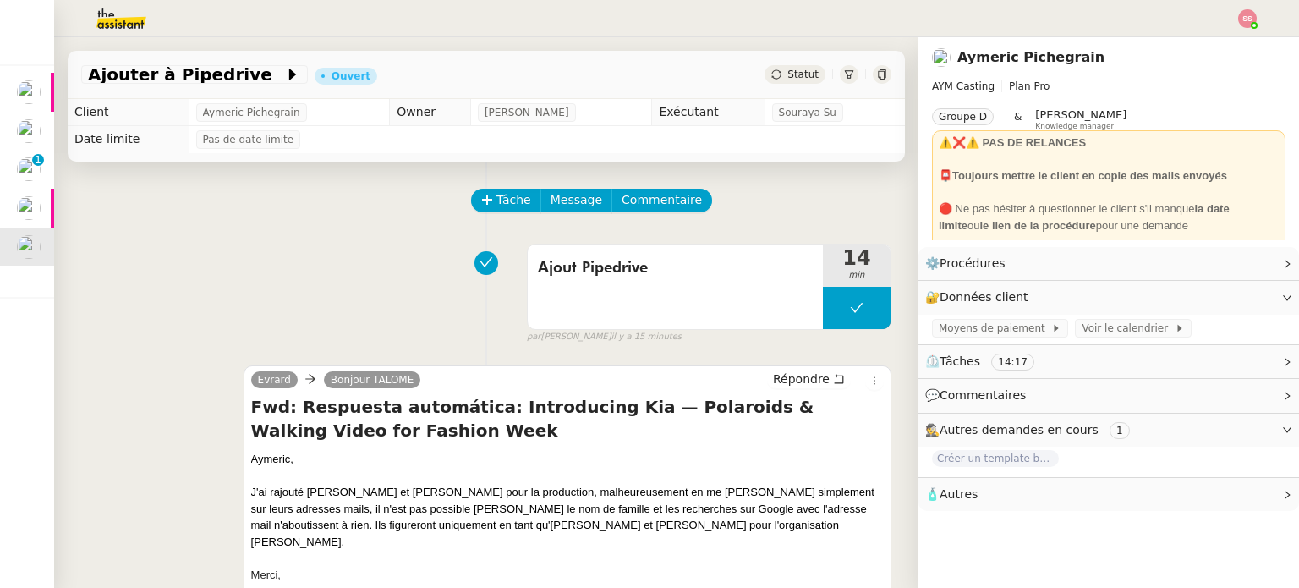
click at [767, 80] on div "Statut" at bounding box center [794, 74] width 61 height 19
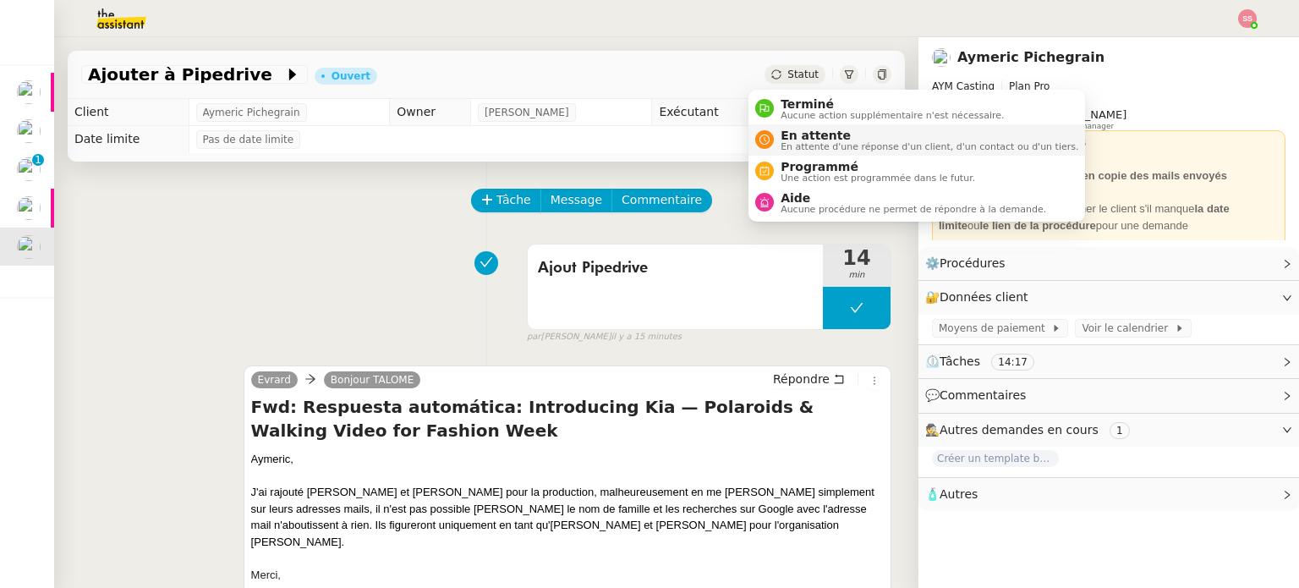
click at [805, 142] on span "En attente d'une réponse d'un client, d'un contact ou d'un tiers." at bounding box center [929, 146] width 298 height 9
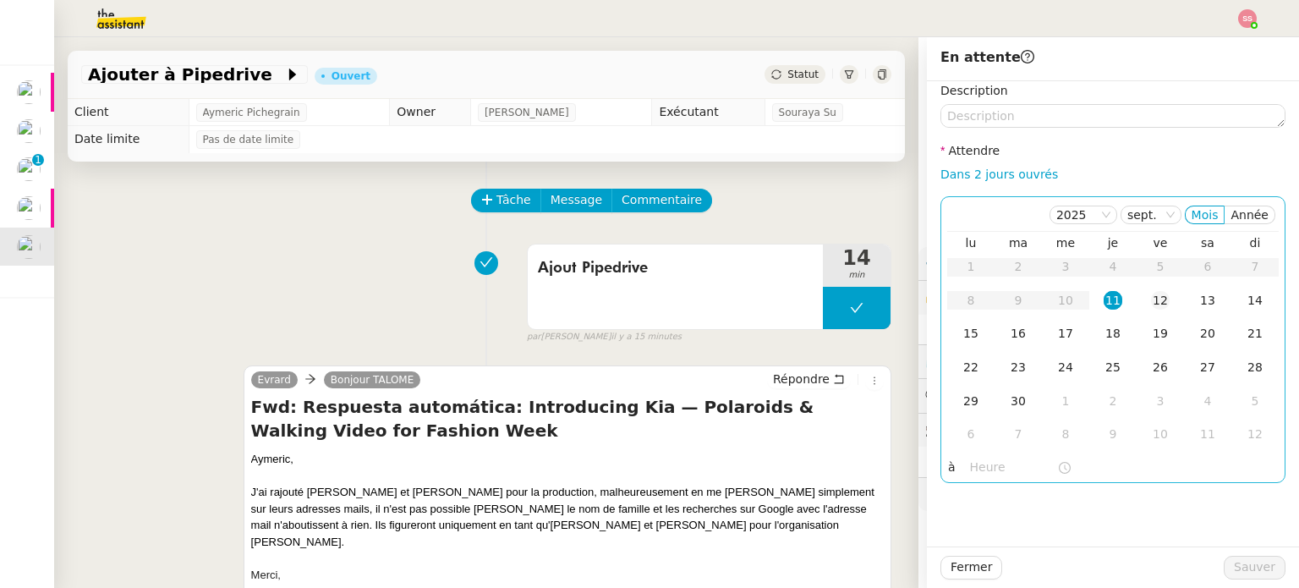
click at [1151, 307] on div "12" at bounding box center [1160, 300] width 19 height 19
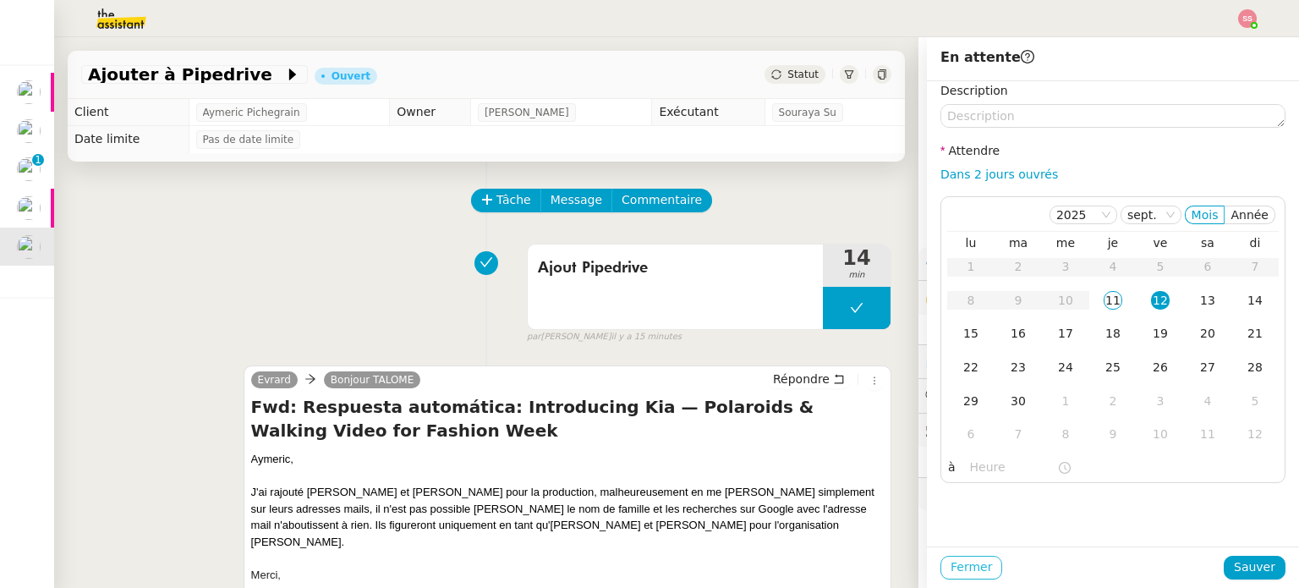
click at [961, 563] on span "Fermer" at bounding box center [970, 566] width 41 height 19
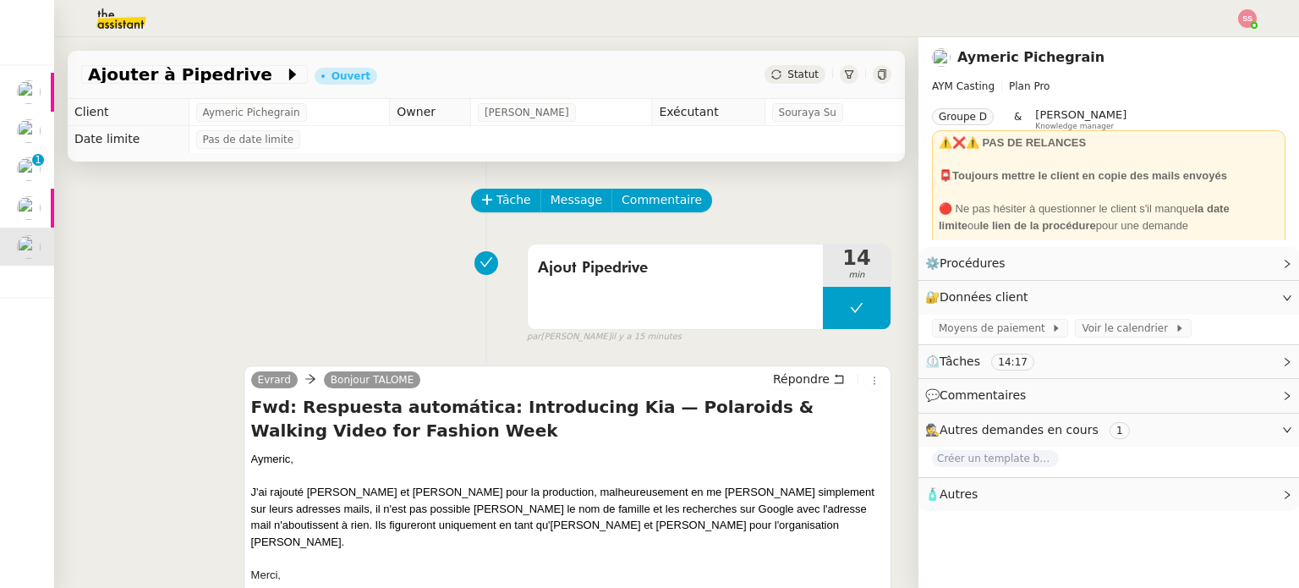
click at [779, 66] on div "Statut" at bounding box center [794, 74] width 61 height 19
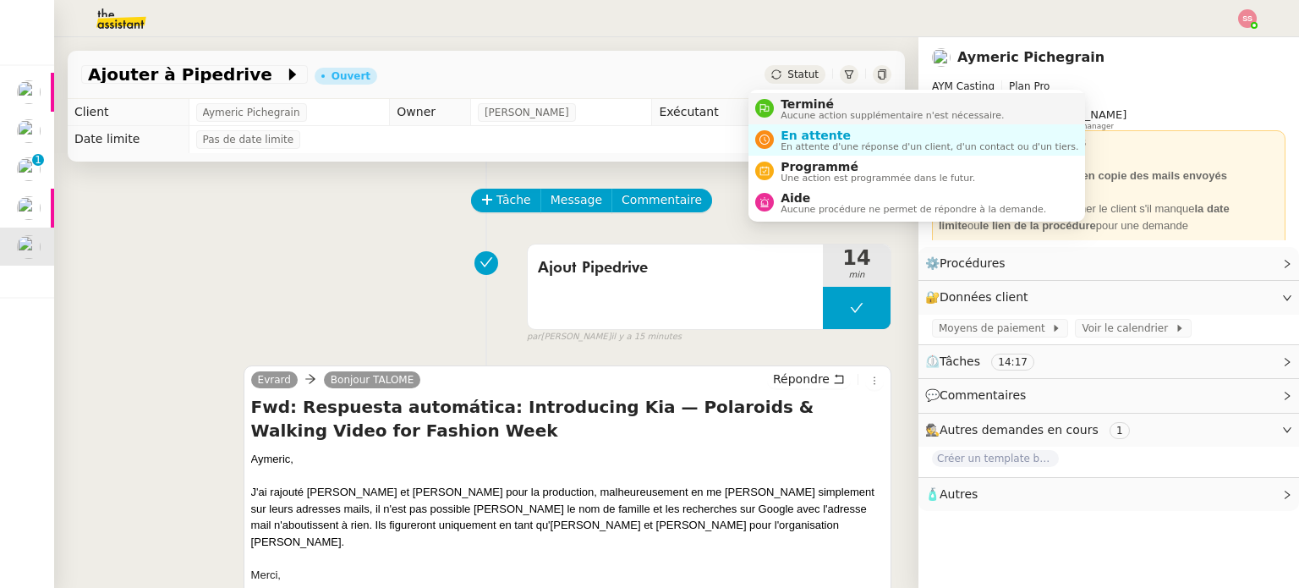
click at [796, 107] on span "Terminé" at bounding box center [891, 104] width 223 height 14
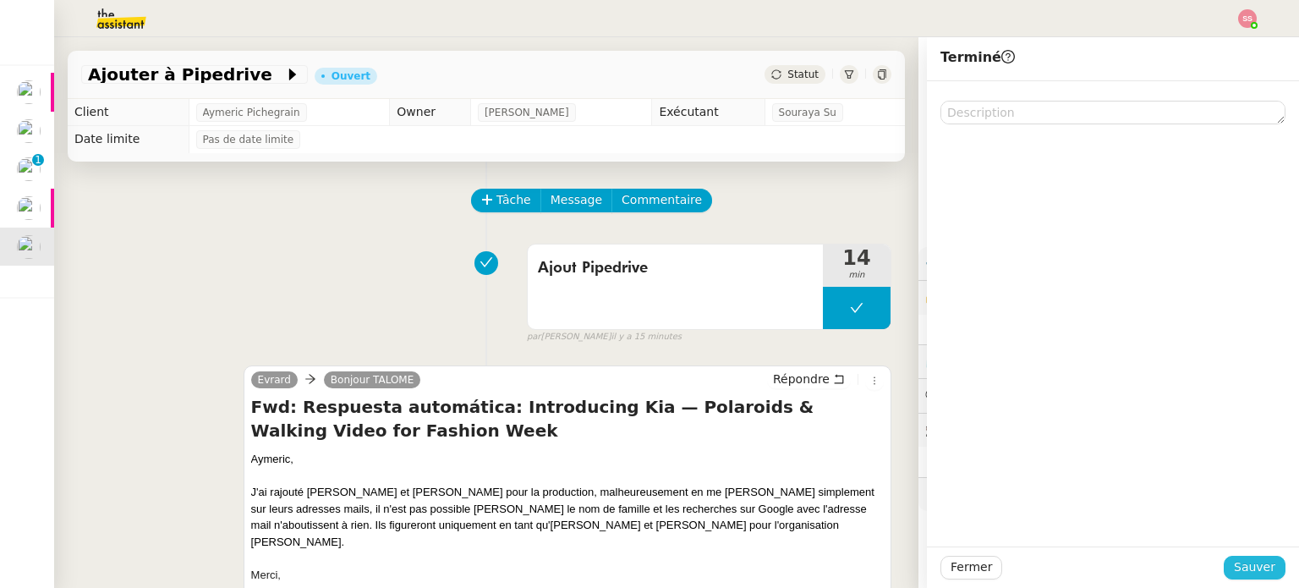
click at [1234, 567] on span "Sauver" at bounding box center [1254, 566] width 41 height 19
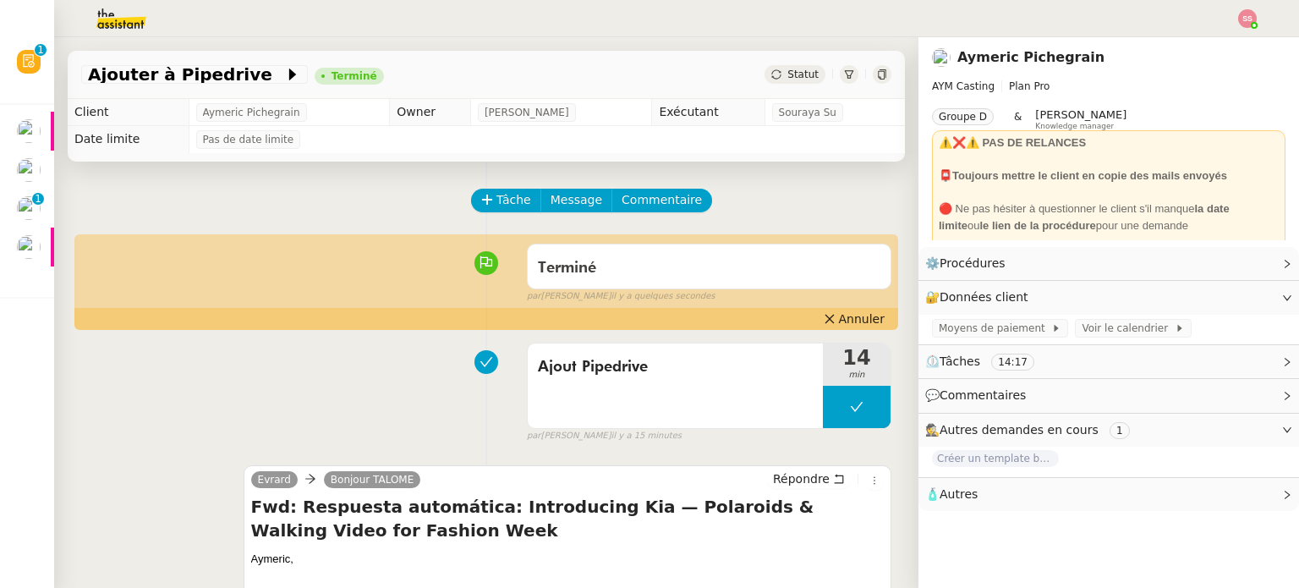
click at [1240, 19] on img at bounding box center [1247, 18] width 19 height 19
click at [1220, 41] on li "Suivi" at bounding box center [1201, 48] width 110 height 24
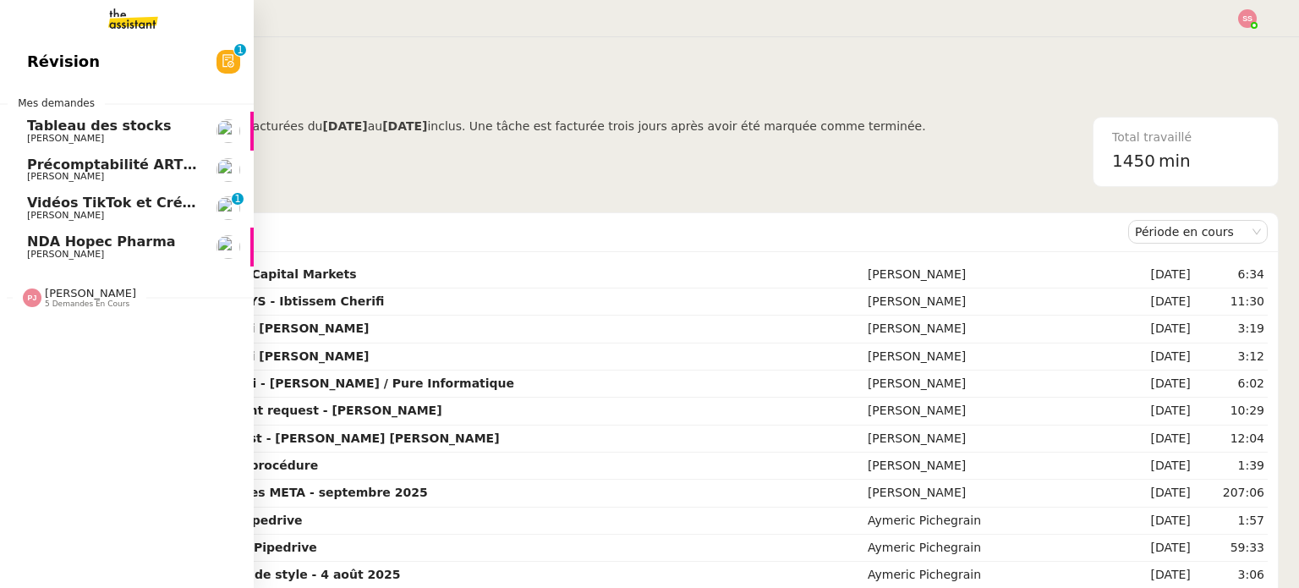
click at [69, 298] on span "[PERSON_NAME]" at bounding box center [90, 293] width 91 height 13
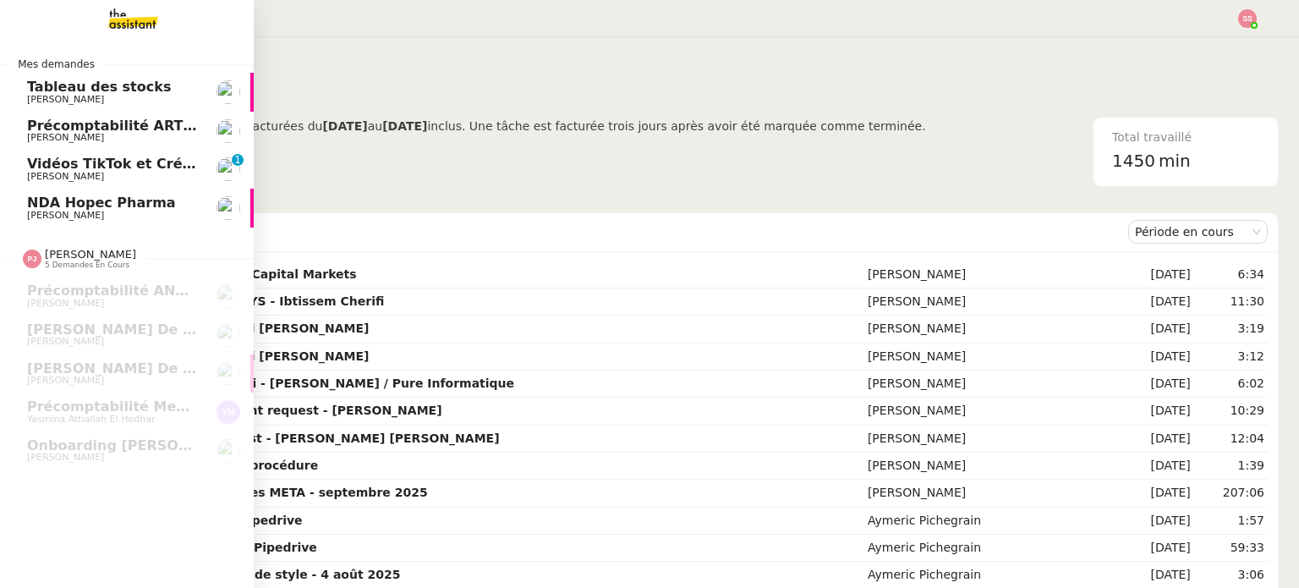
click at [135, 208] on span "NDA Hopec Pharma" at bounding box center [101, 202] width 149 height 16
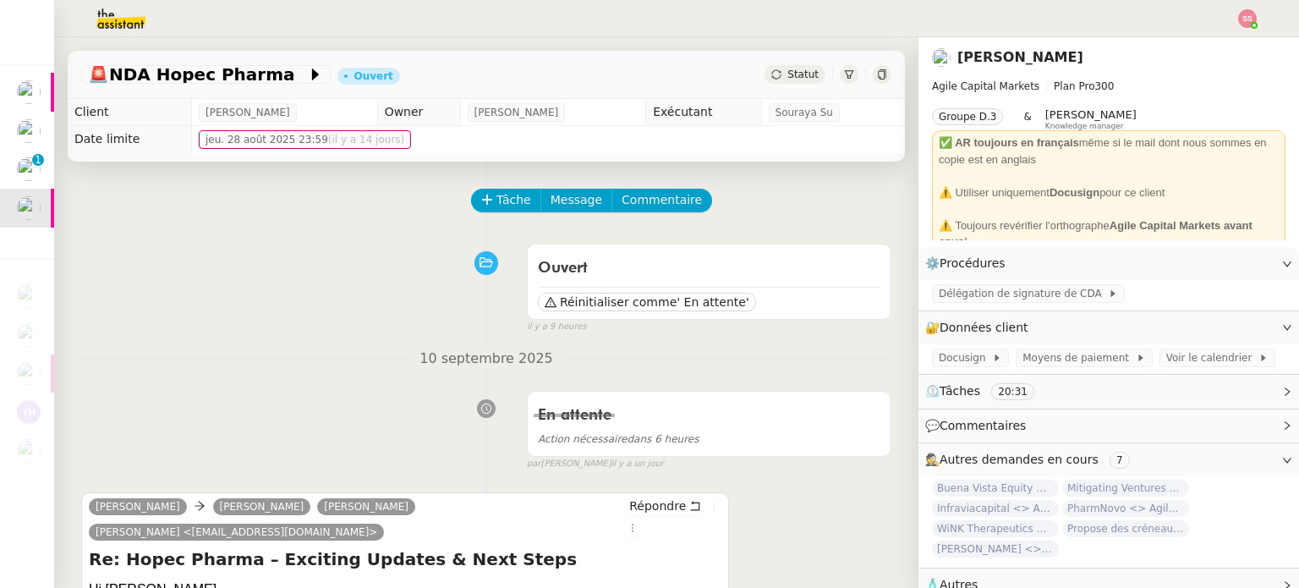
click at [312, 249] on div "Ouvert Réinitialiser comme ' En attente' false il y a 9 heures" at bounding box center [486, 285] width 810 height 98
click at [778, 80] on div "Statut" at bounding box center [794, 74] width 61 height 19
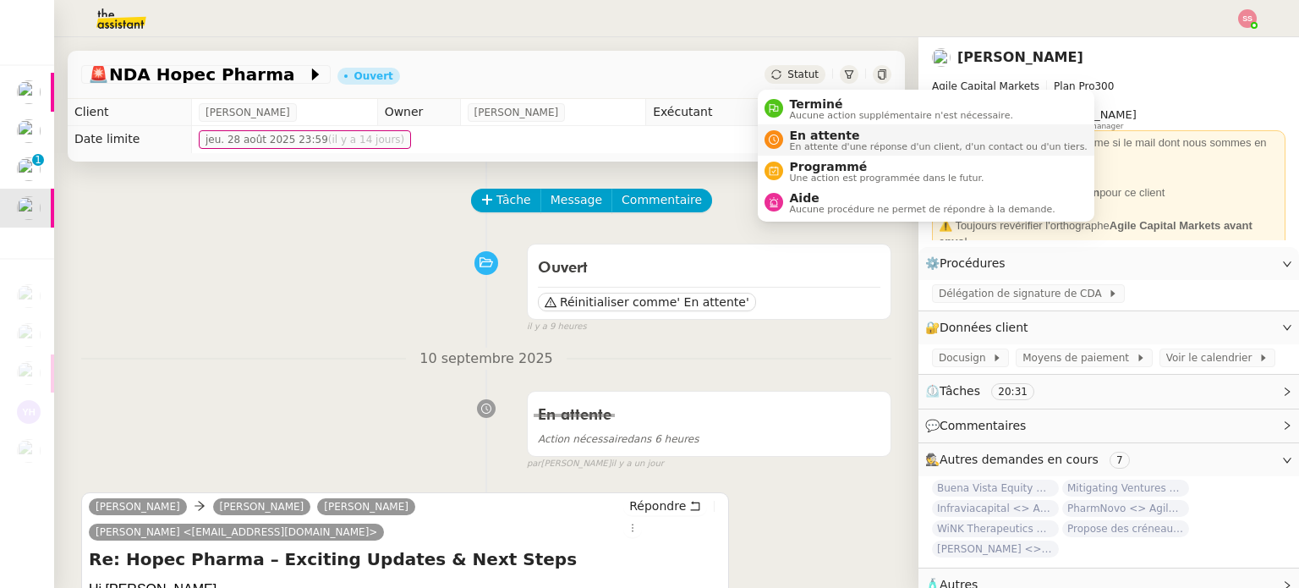
click at [794, 131] on span "En attente" at bounding box center [939, 136] width 298 height 14
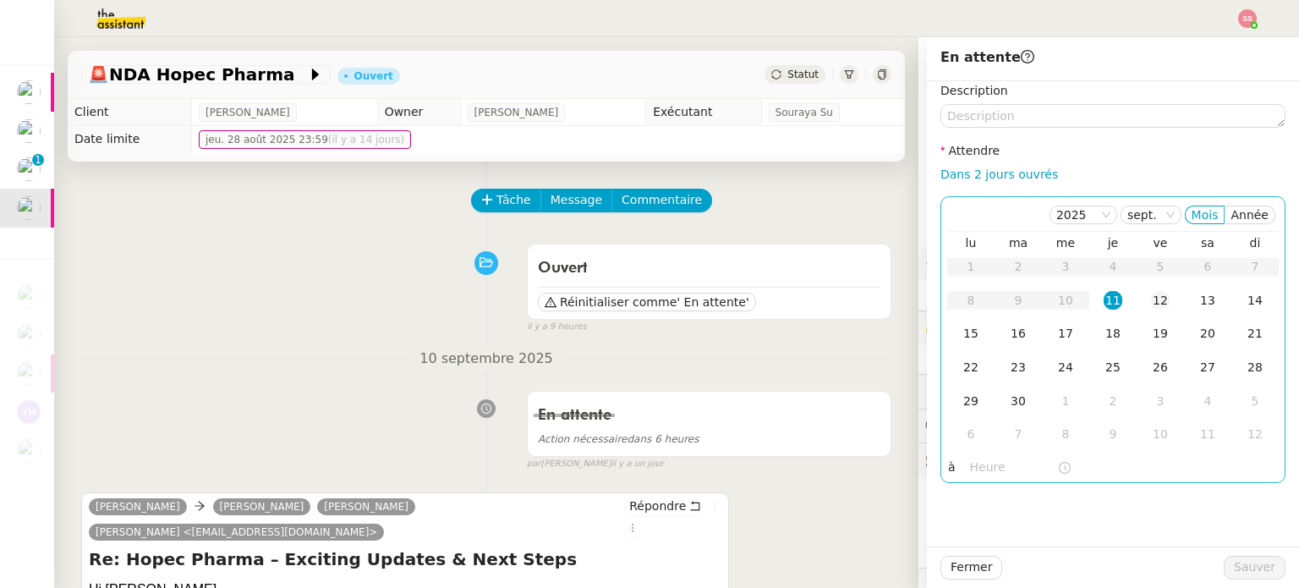
click at [1136, 300] on td "12" at bounding box center [1159, 301] width 47 height 34
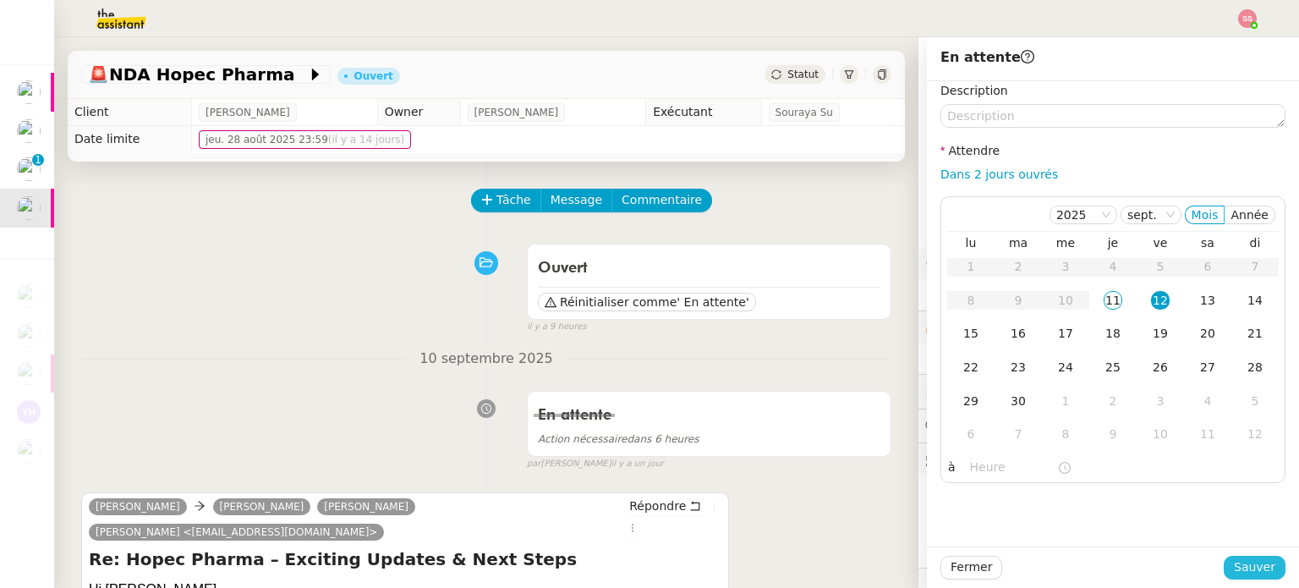
click at [1250, 561] on span "Sauver" at bounding box center [1254, 566] width 41 height 19
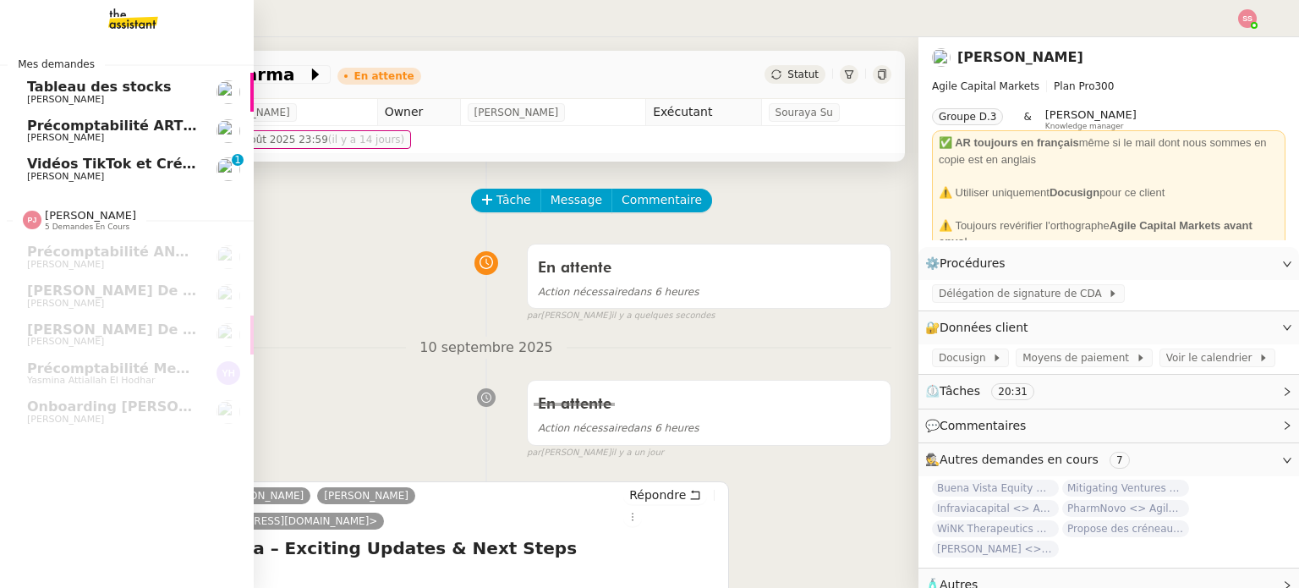
click at [95, 161] on span "Vidéos TikTok et Créatives META - septembre 2025" at bounding box center [220, 164] width 387 height 16
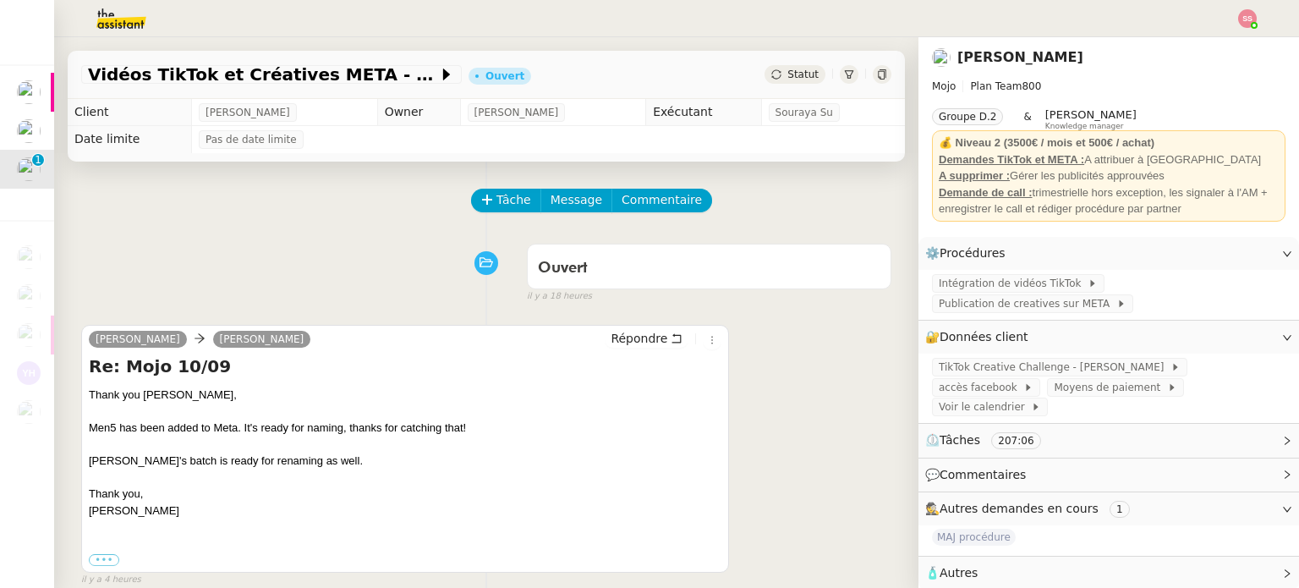
click at [1238, 21] on img at bounding box center [1247, 18] width 19 height 19
click at [1239, 36] on li "Suivi" at bounding box center [1201, 48] width 110 height 24
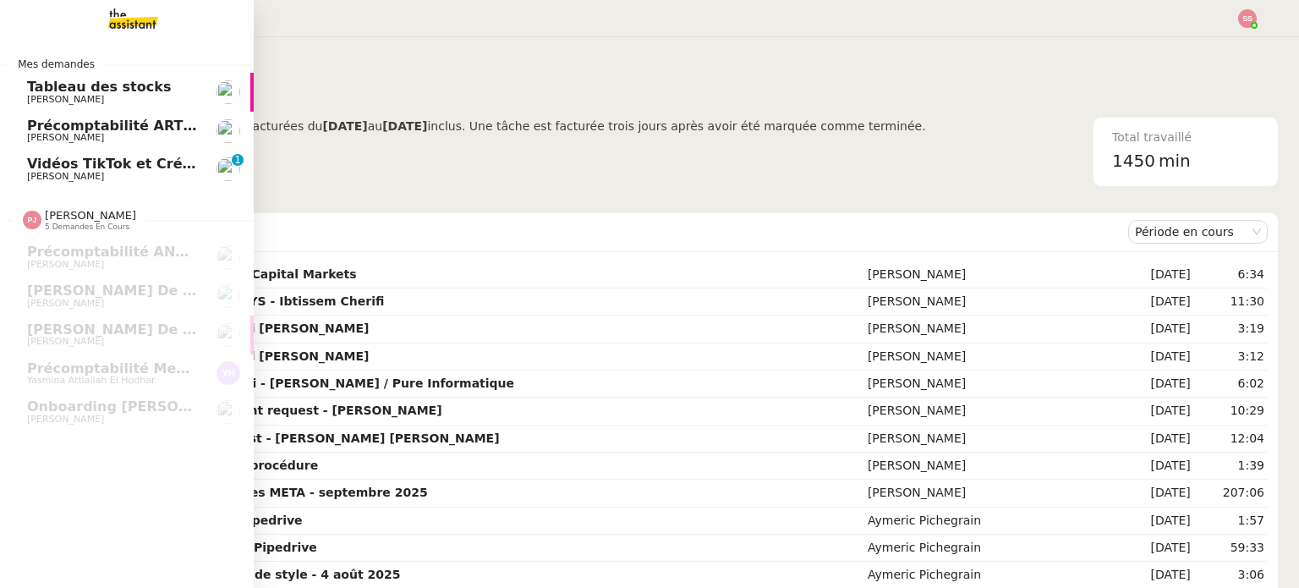
click at [125, 162] on span "Vidéos TikTok et Créatives META - septembre 2025" at bounding box center [220, 164] width 387 height 16
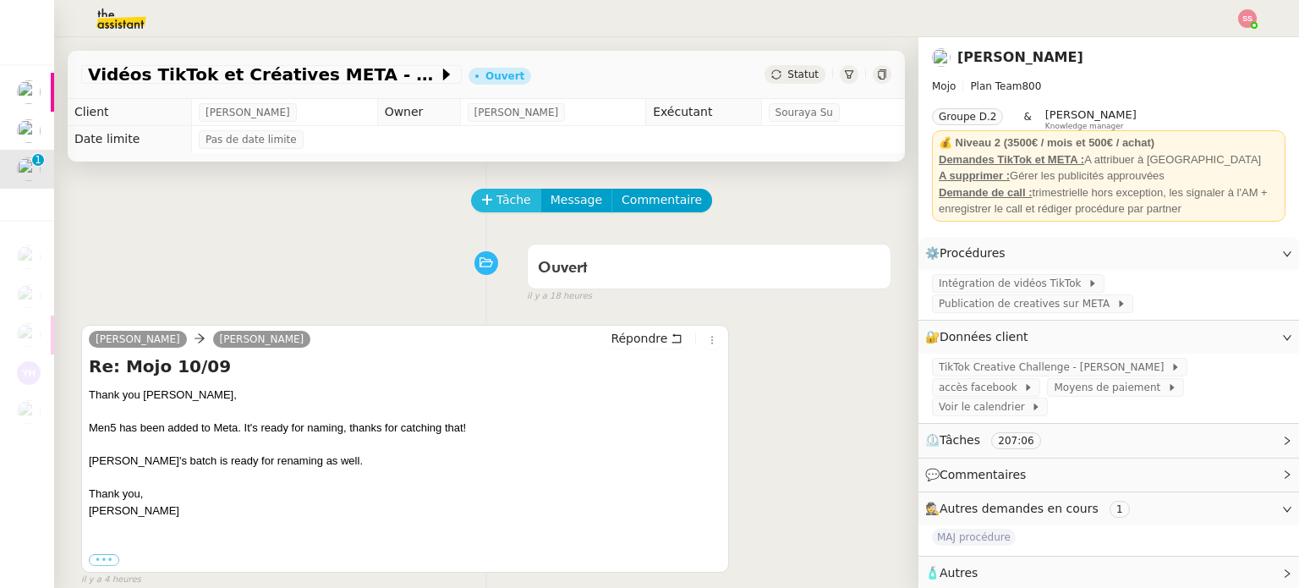
click at [473, 209] on button "Tâche" at bounding box center [506, 201] width 70 height 24
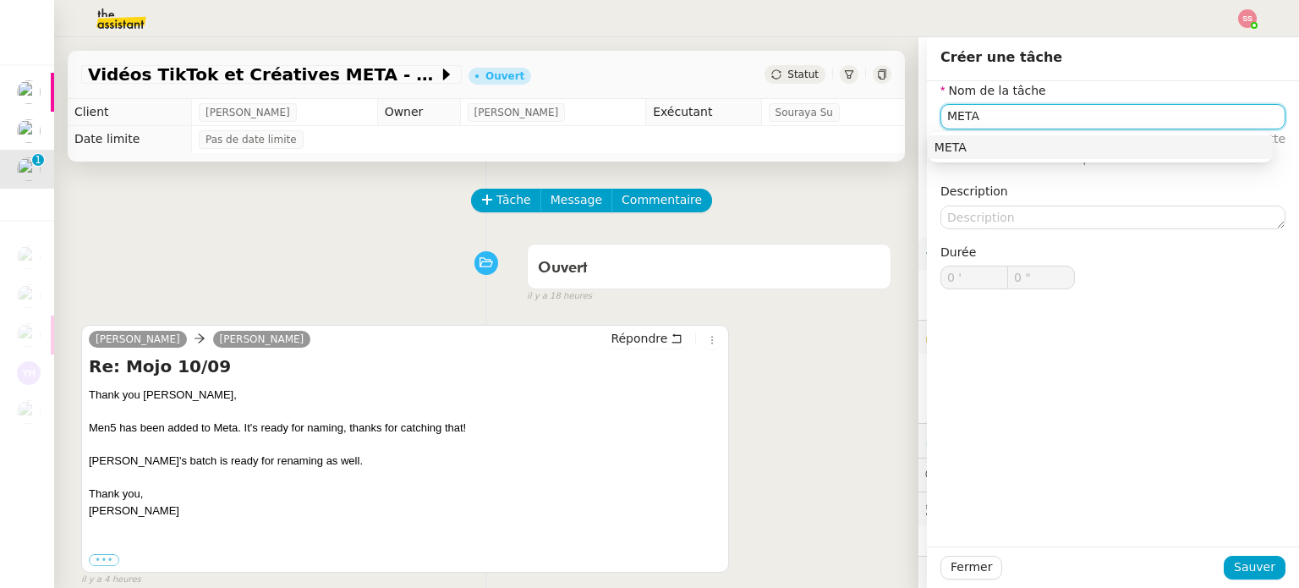
click at [952, 145] on div "META" at bounding box center [1099, 147] width 331 height 15
type input "META"
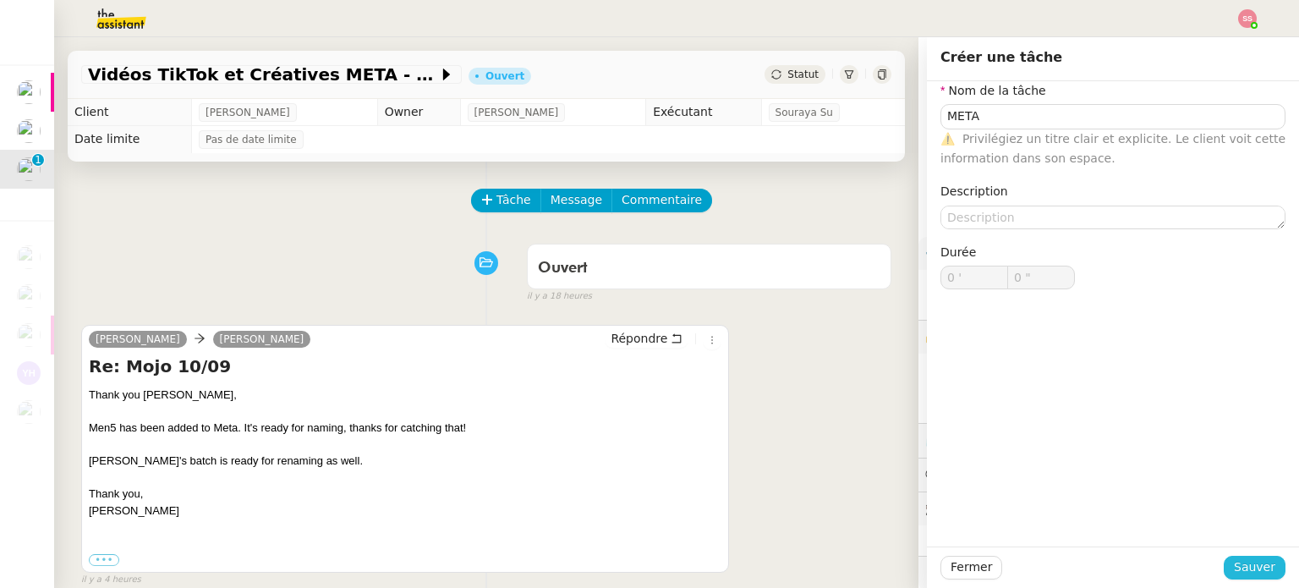
click at [1245, 566] on span "Sauver" at bounding box center [1254, 566] width 41 height 19
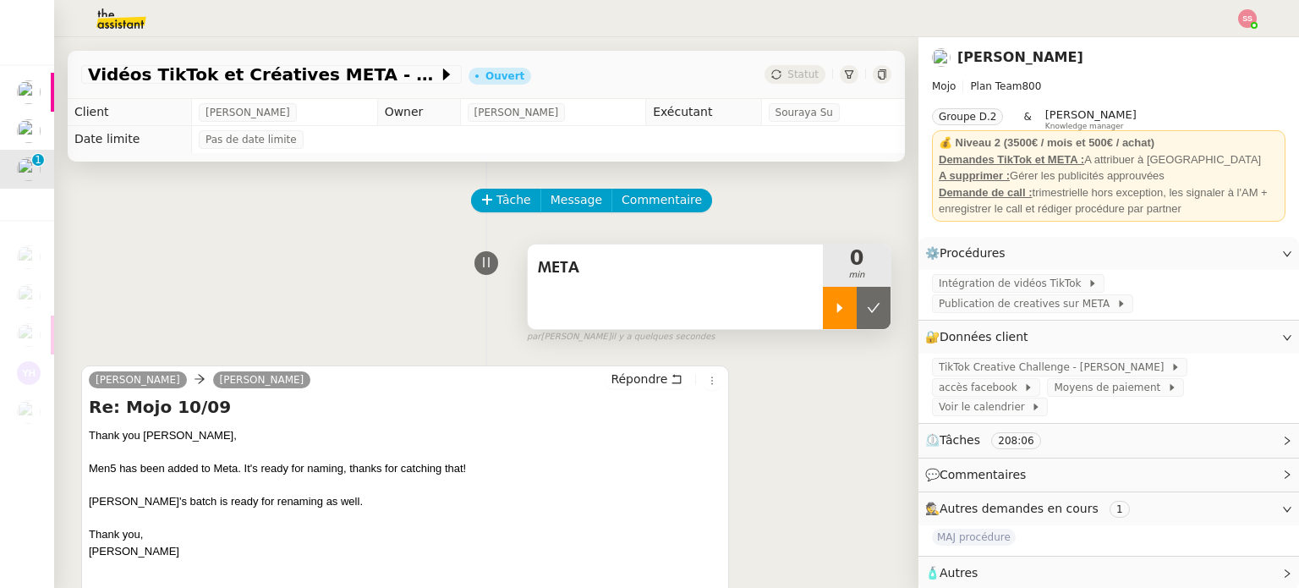
click at [833, 309] on icon at bounding box center [840, 308] width 14 height 14
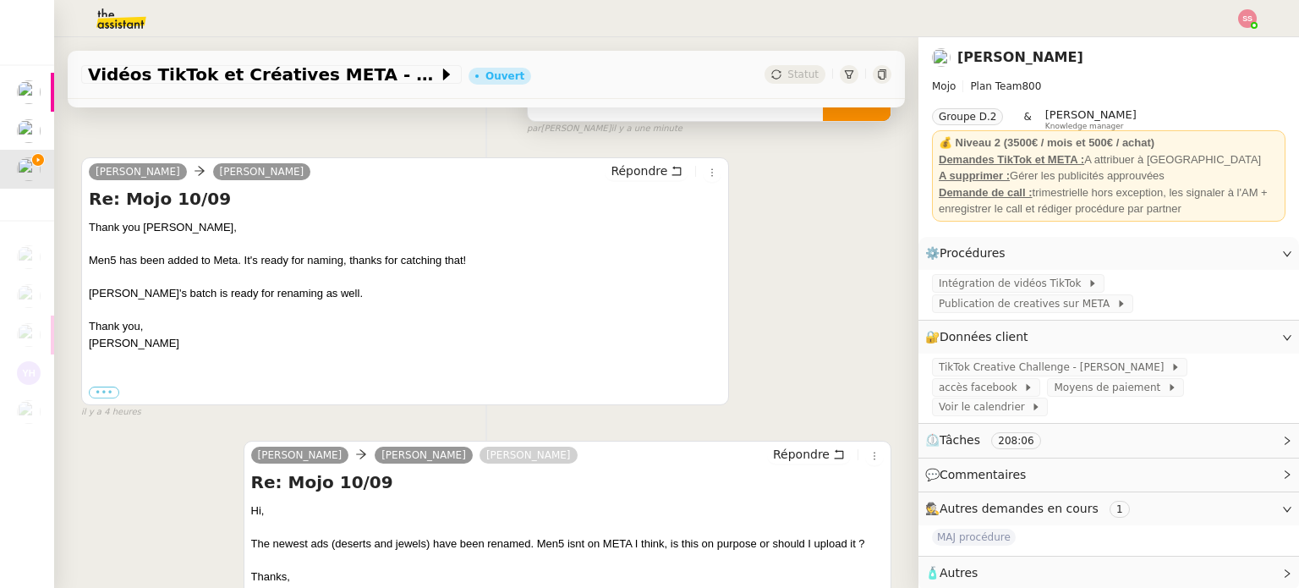
scroll to position [85, 0]
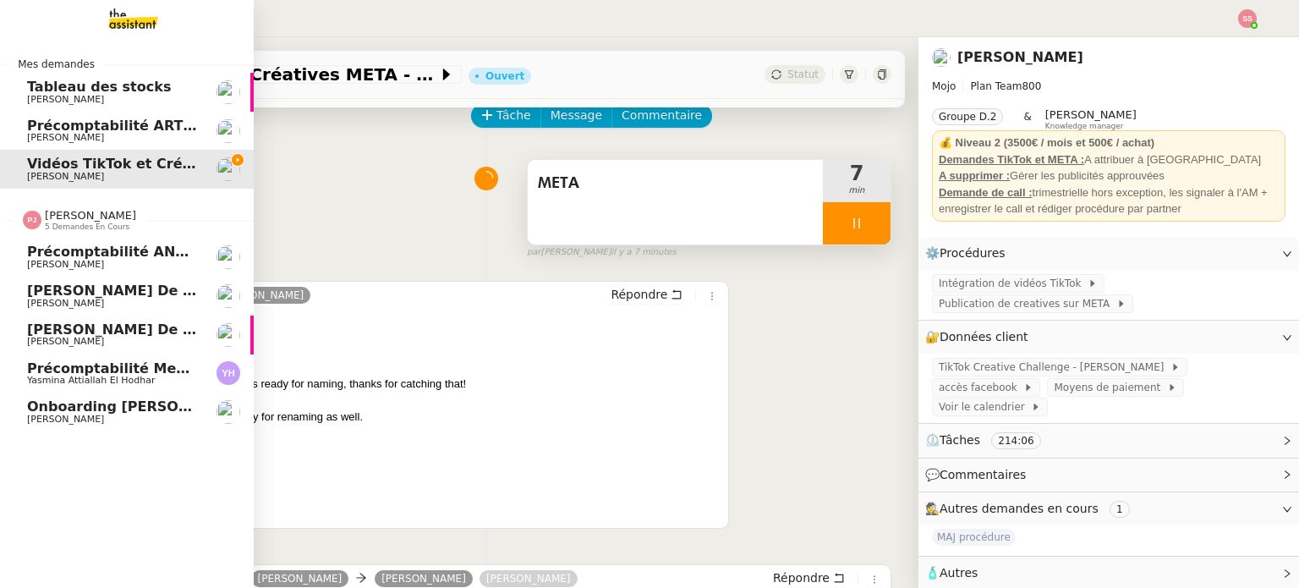
click at [150, 402] on span "Onboarding [PERSON_NAME] - EVOCORP" at bounding box center [181, 406] width 308 height 16
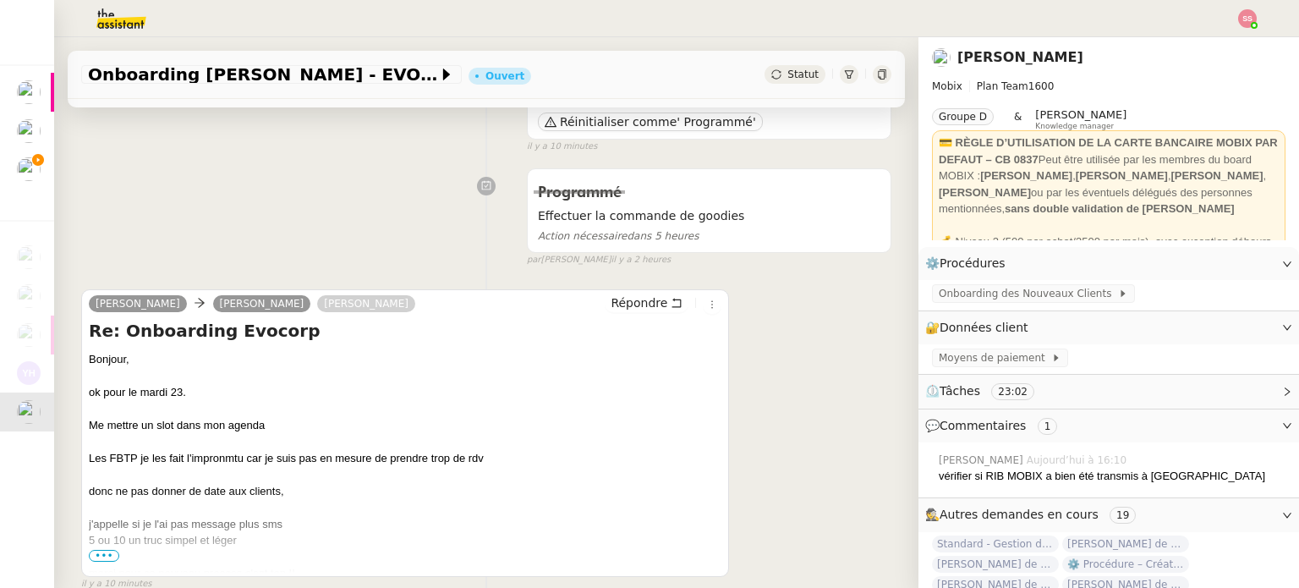
scroll to position [254, 0]
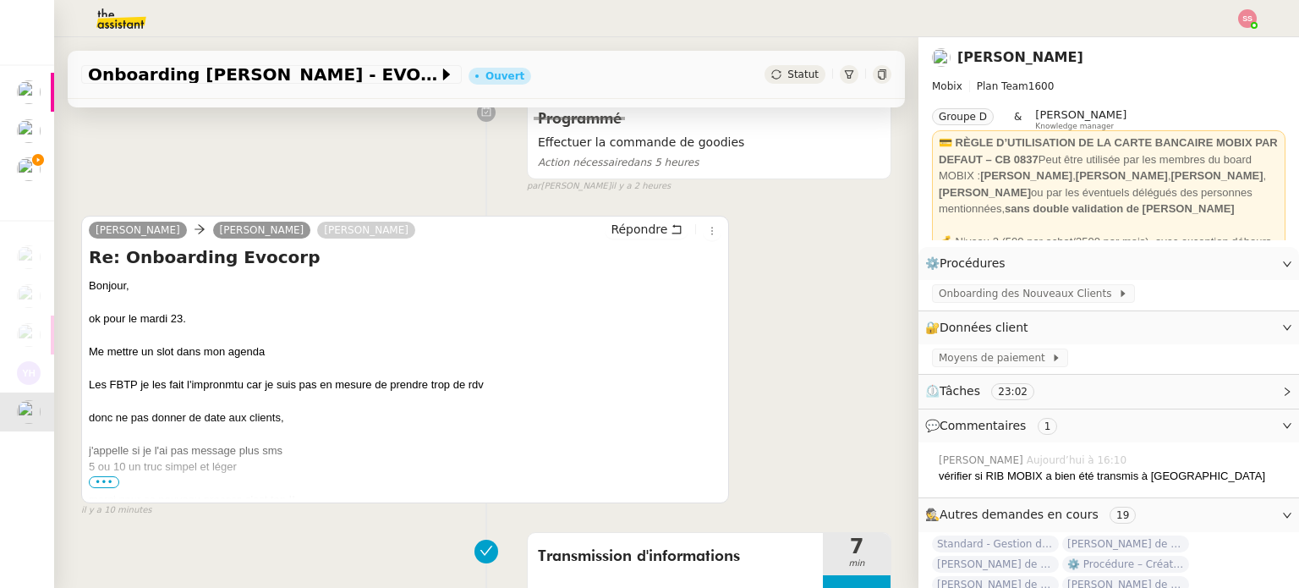
click at [107, 483] on span "•••" at bounding box center [104, 482] width 30 height 12
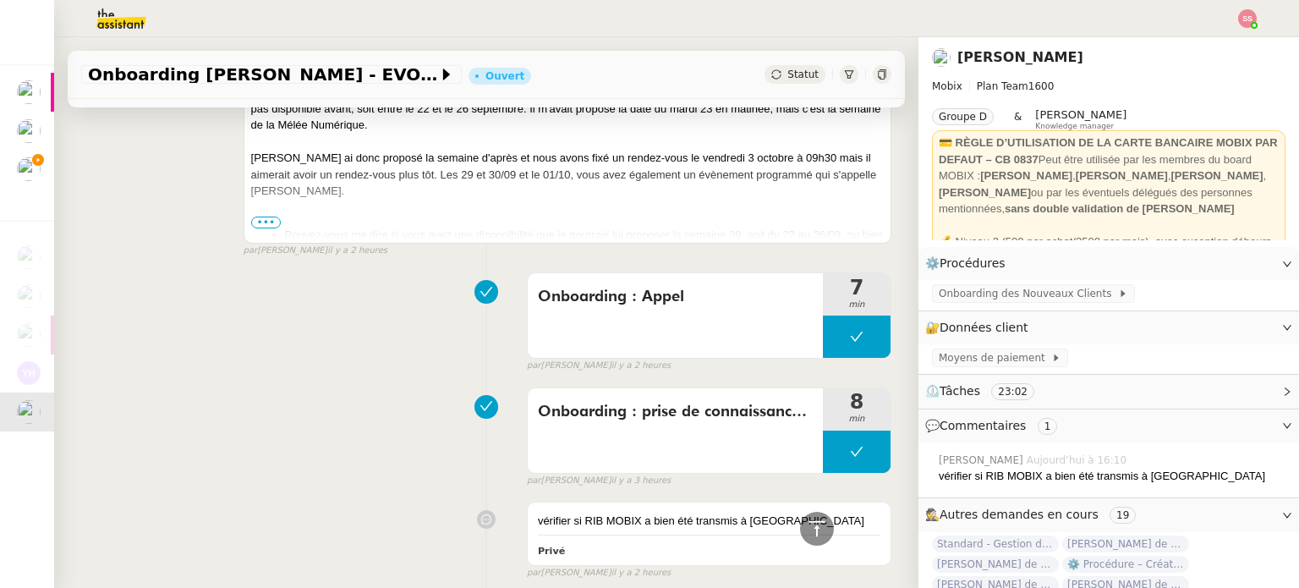
scroll to position [930, 0]
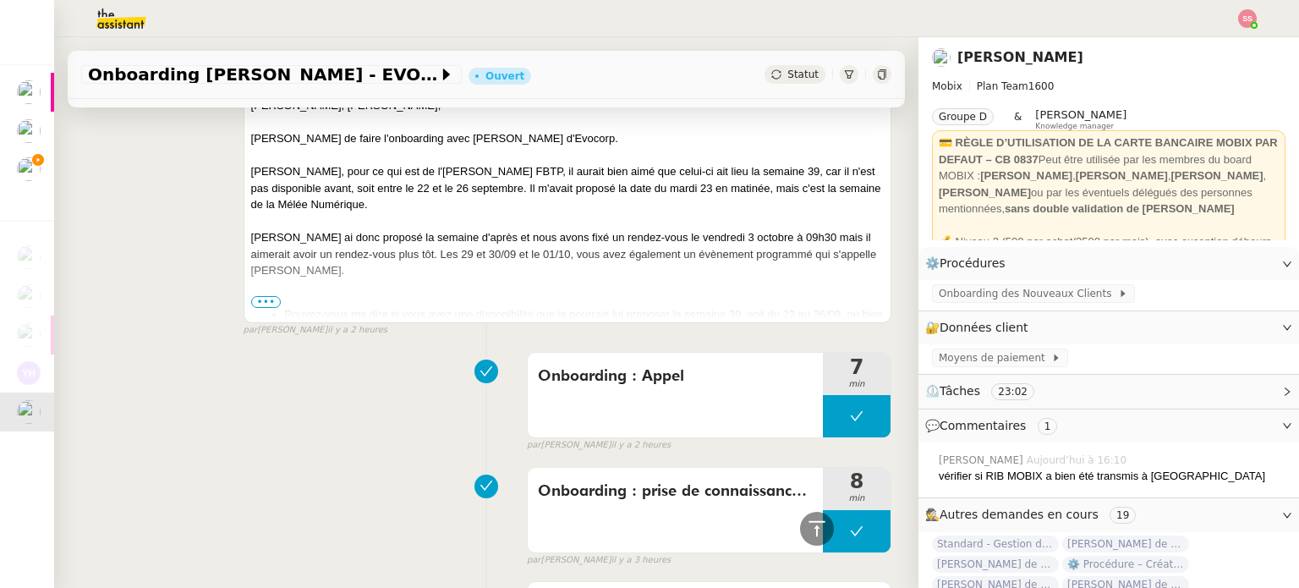
click at [256, 304] on span "•••" at bounding box center [266, 302] width 30 height 12
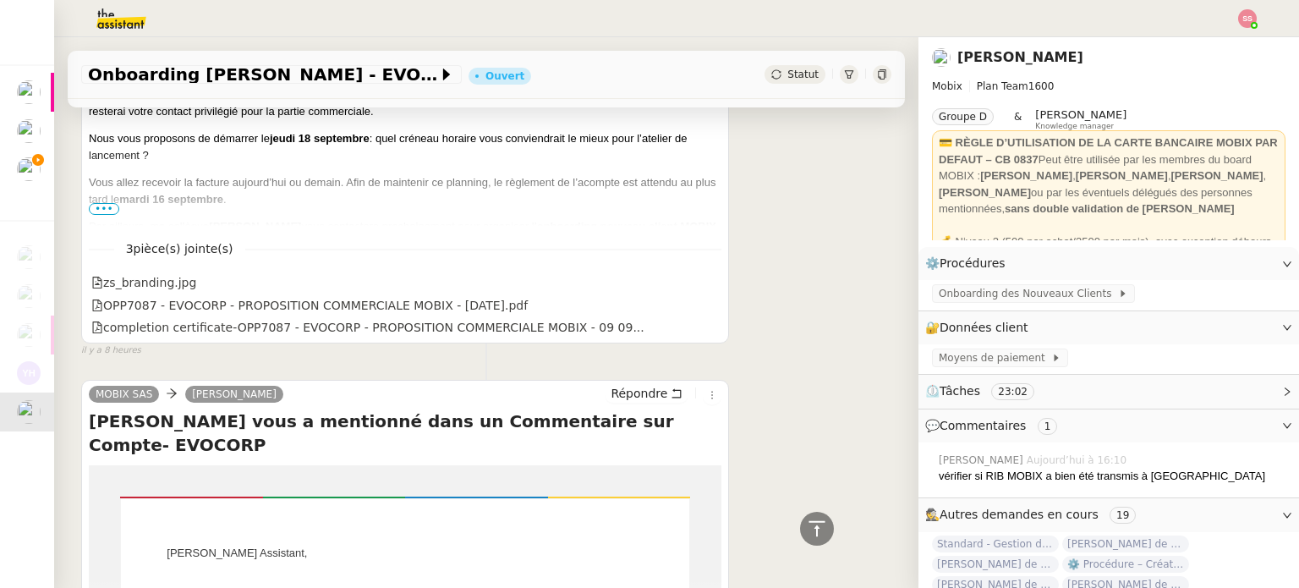
scroll to position [2356, 0]
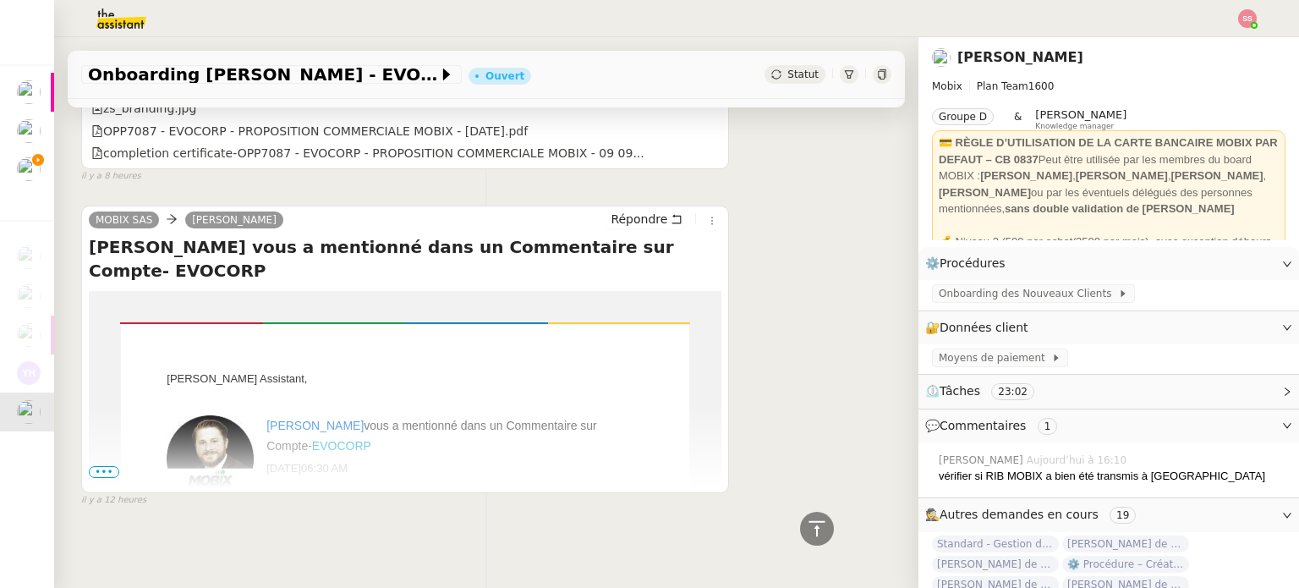
click at [106, 466] on span "•••" at bounding box center [104, 472] width 30 height 12
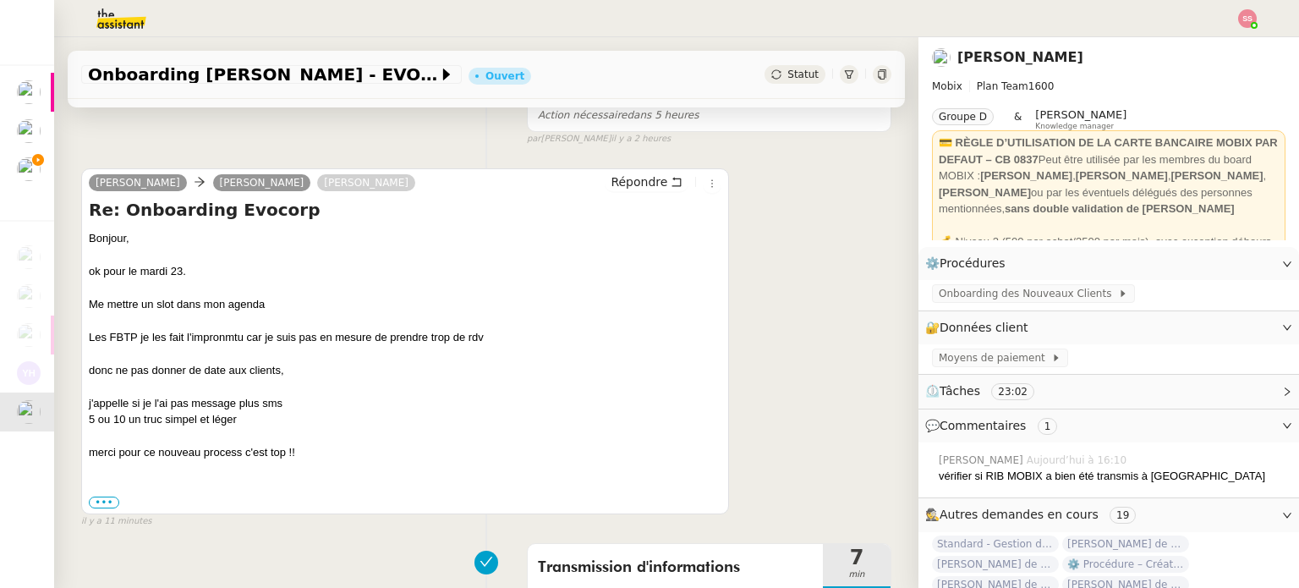
scroll to position [326, 0]
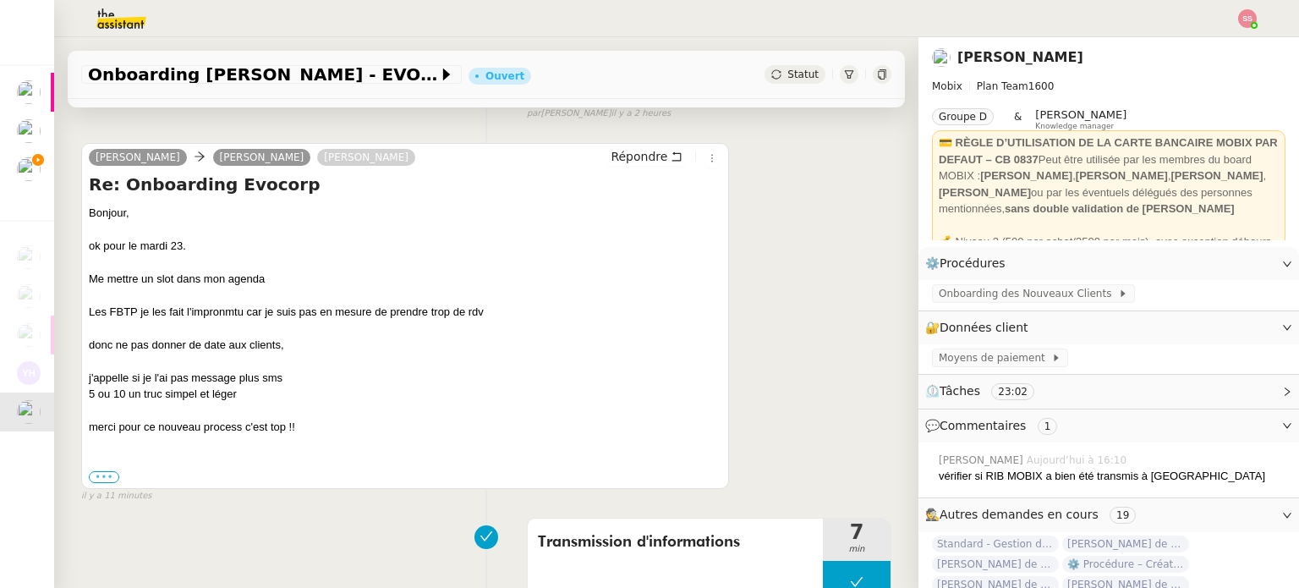
click at [105, 479] on label "•••" at bounding box center [104, 477] width 30 height 12
click at [0, 0] on input "•••" at bounding box center [0, 0] width 0 height 0
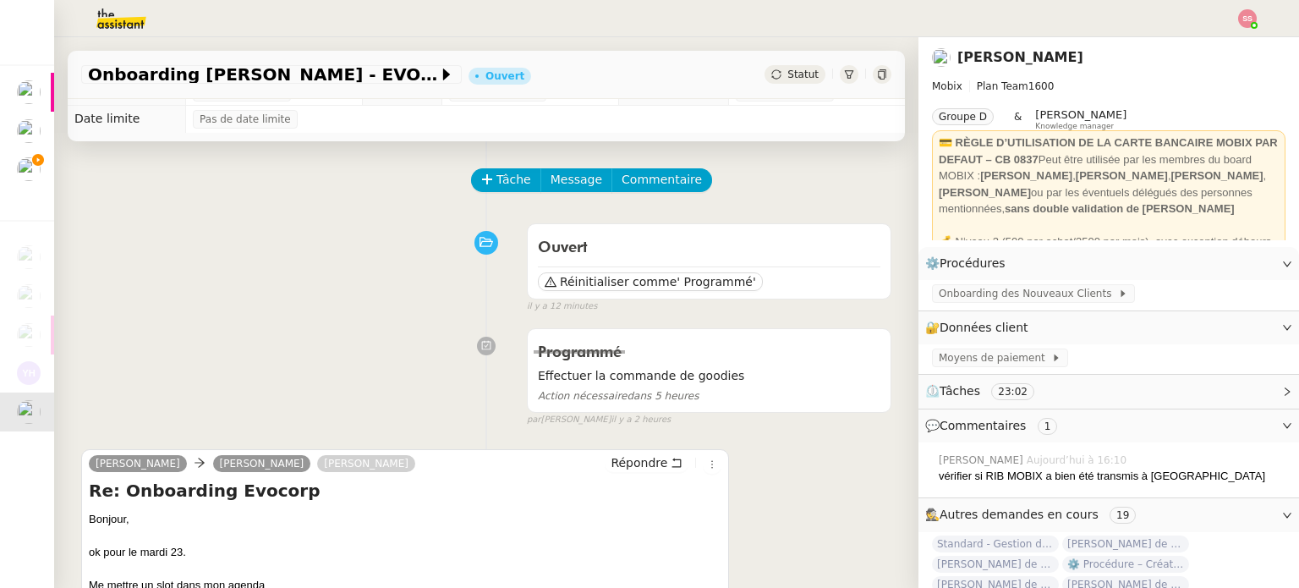
scroll to position [0, 0]
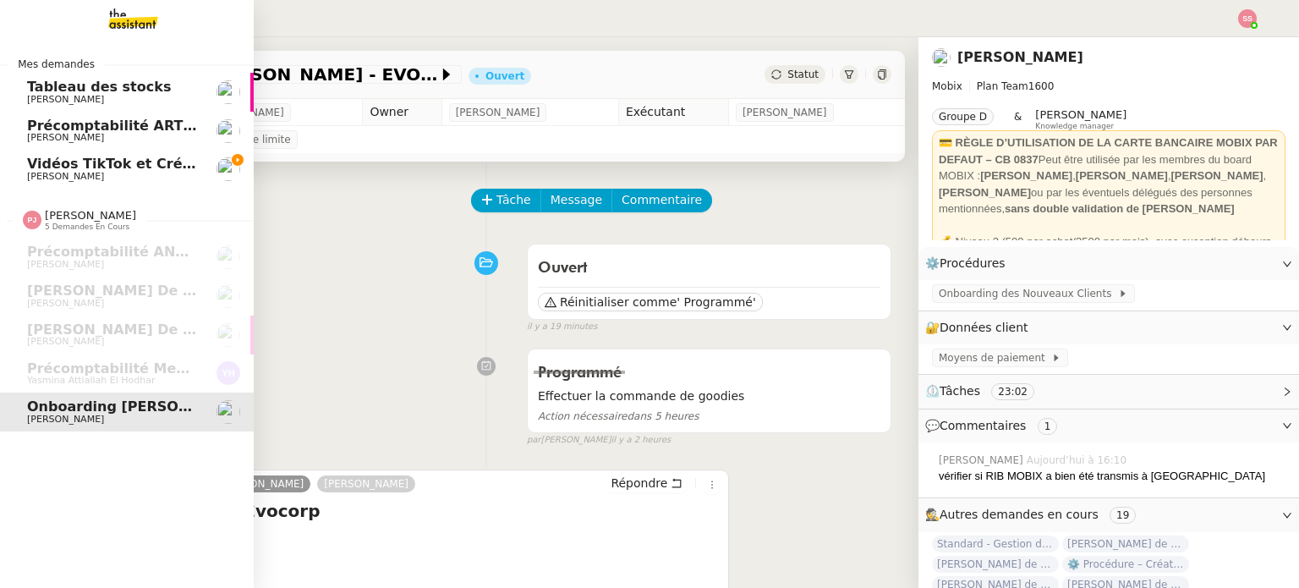
drag, startPoint x: 149, startPoint y: 172, endPoint x: 406, endPoint y: 214, distance: 260.5
click at [149, 172] on span "[PERSON_NAME]" at bounding box center [112, 177] width 171 height 10
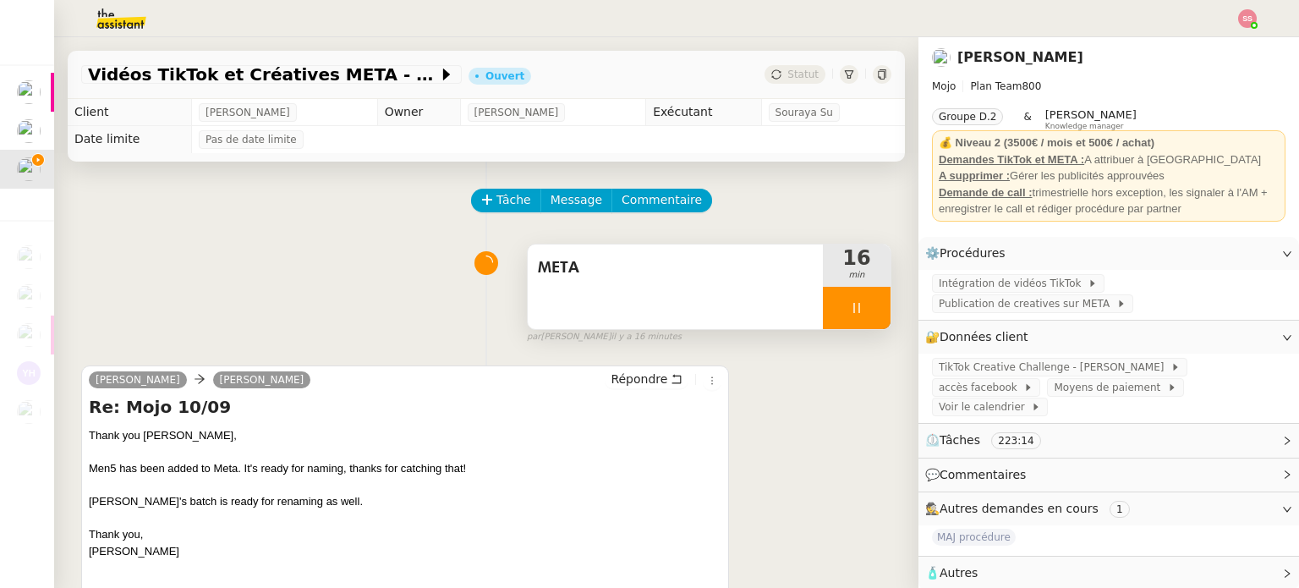
click at [852, 304] on div at bounding box center [857, 308] width 68 height 42
click at [867, 315] on icon at bounding box center [874, 308] width 14 height 14
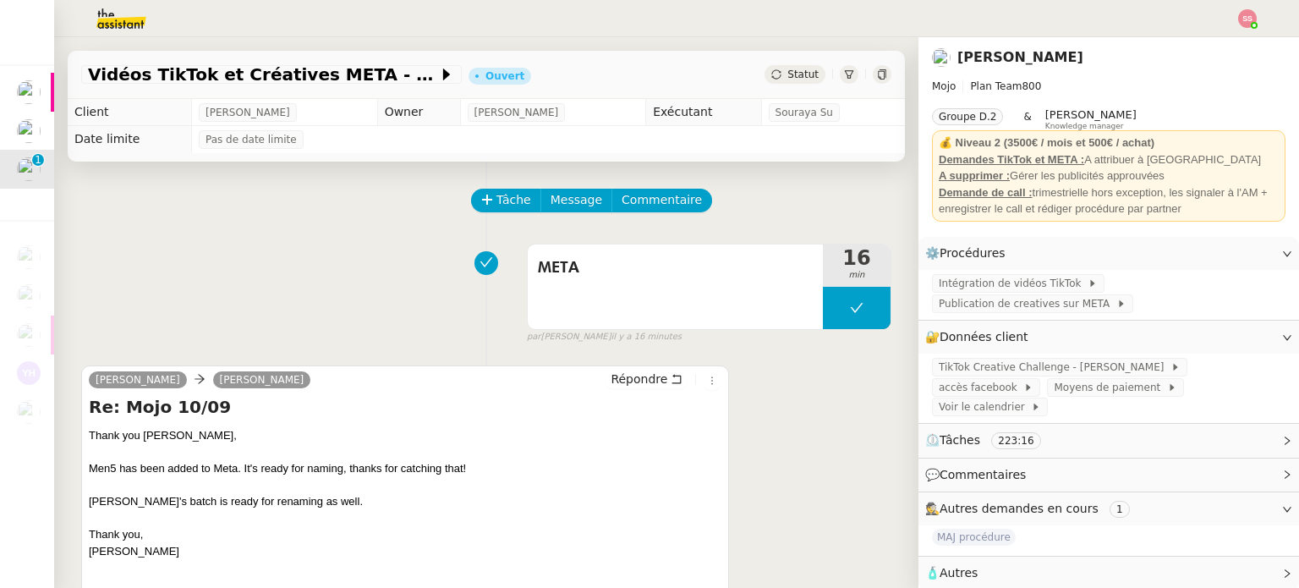
click at [1241, 11] on img at bounding box center [1247, 18] width 19 height 19
click at [1217, 43] on li "Suivi" at bounding box center [1201, 48] width 110 height 24
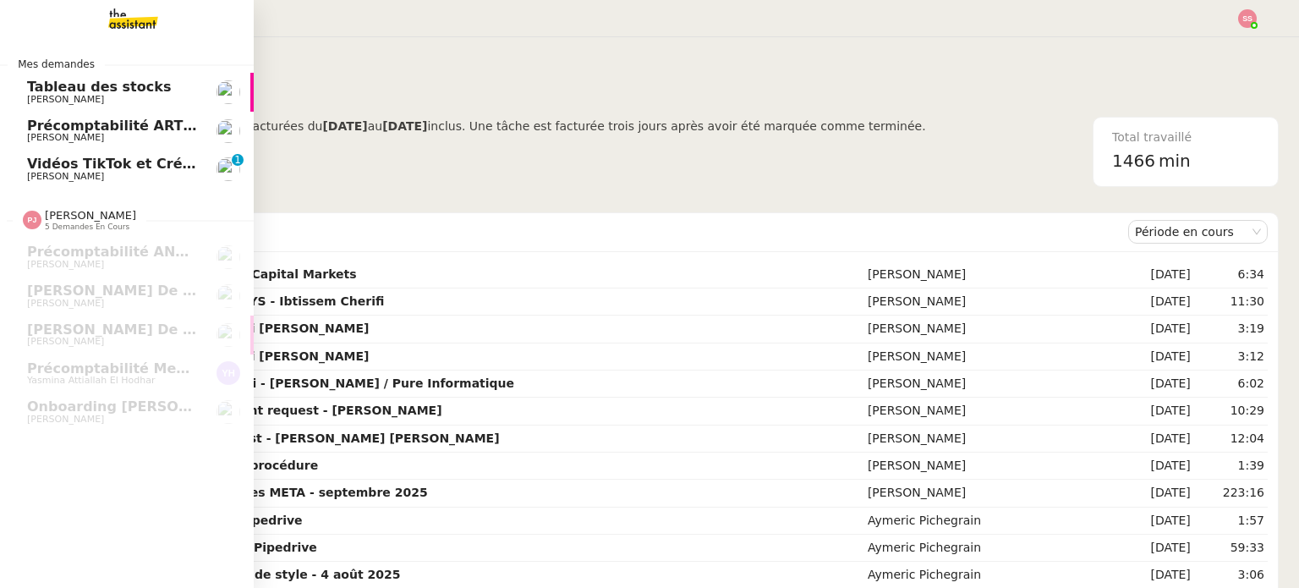
click at [71, 167] on span "Vidéos TikTok et Créatives META - septembre 2025" at bounding box center [220, 164] width 387 height 16
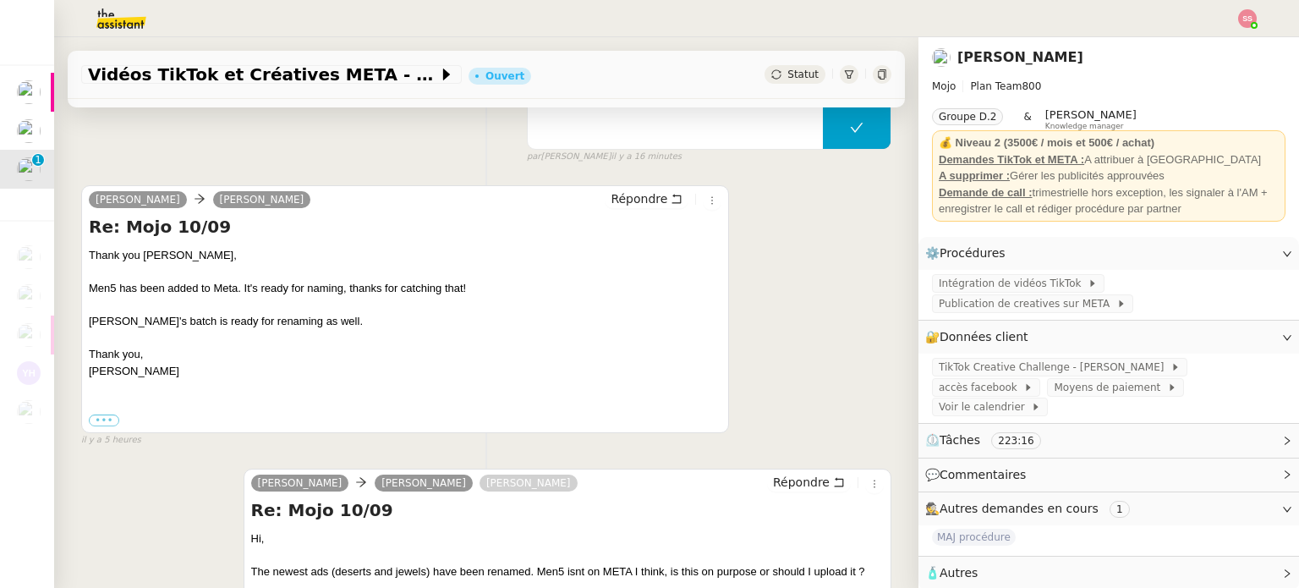
scroll to position [254, 0]
